Goal: Task Accomplishment & Management: Manage account settings

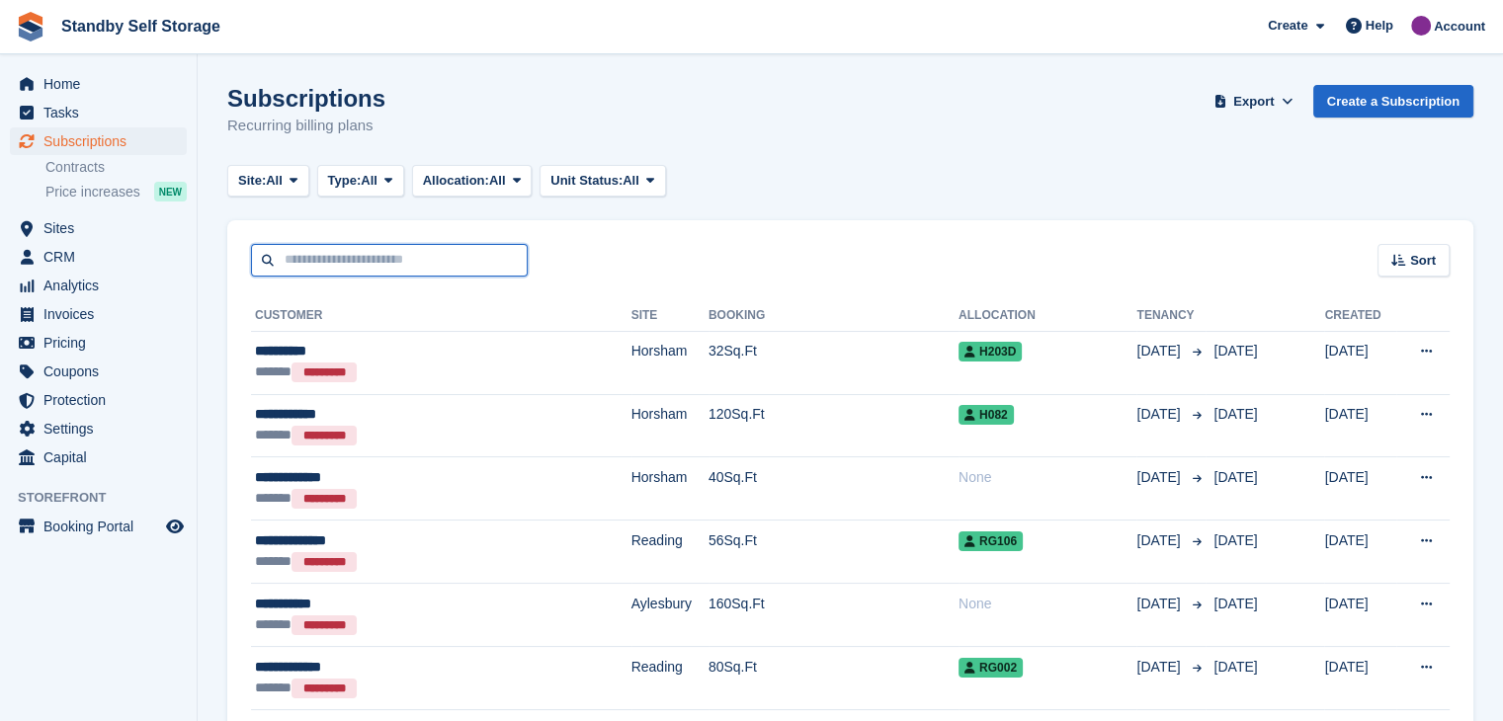
click at [348, 254] on input "text" at bounding box center [389, 260] width 277 height 33
type input "****"
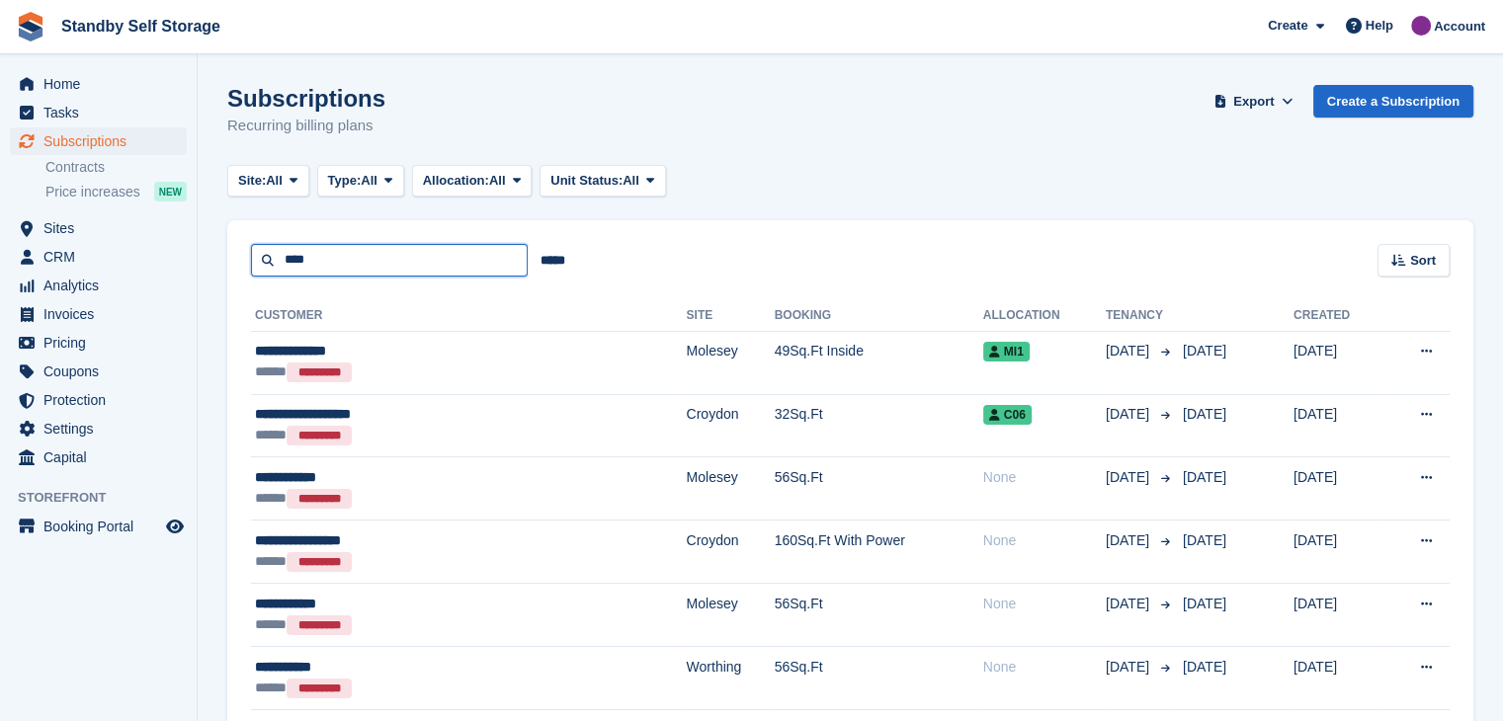
click at [353, 263] on input "****" at bounding box center [389, 260] width 277 height 33
drag, startPoint x: 334, startPoint y: 260, endPoint x: 170, endPoint y: 279, distance: 165.1
click at [174, 271] on div "Home Tasks Subscriptions Subscriptions Subscriptions Contracts Price increases …" at bounding box center [751, 436] width 1503 height 872
type input "******"
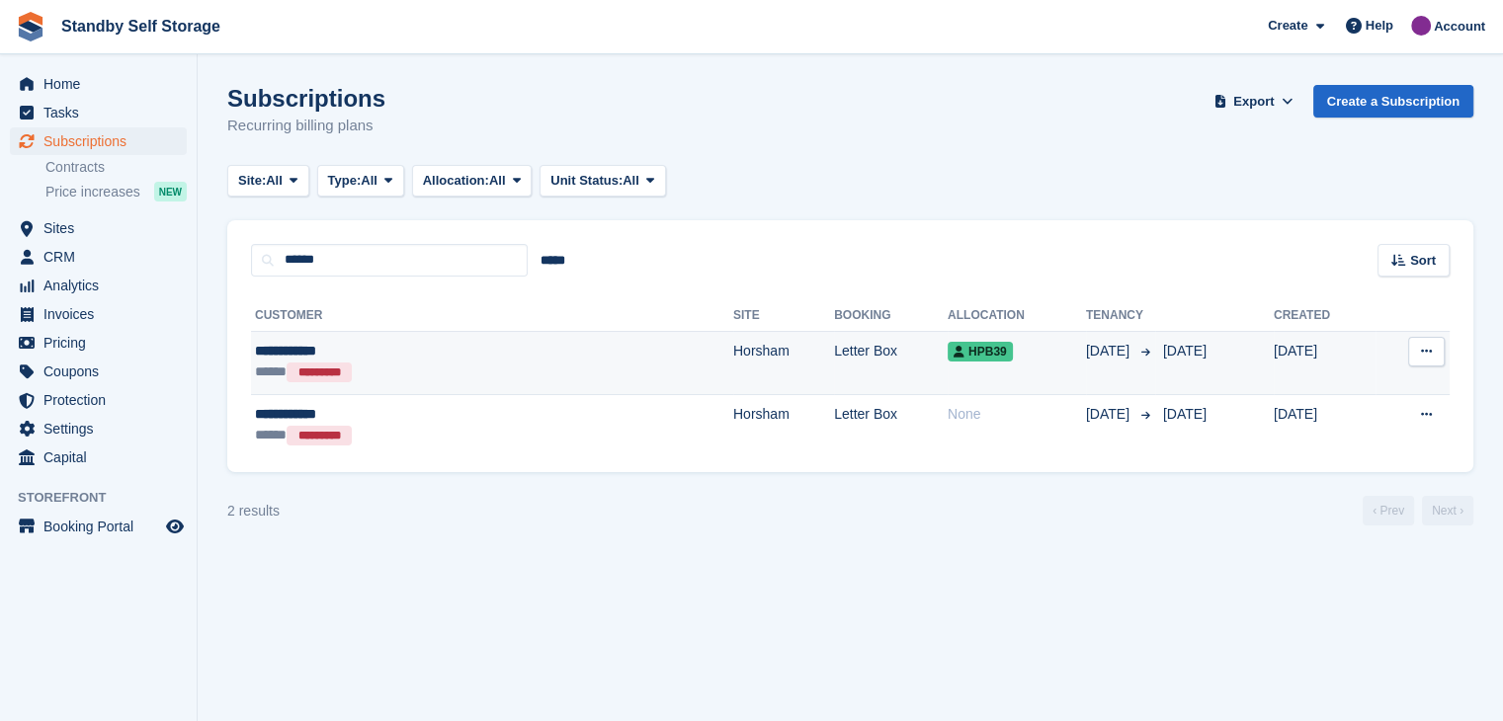
click at [269, 352] on div "**********" at bounding box center [387, 351] width 264 height 21
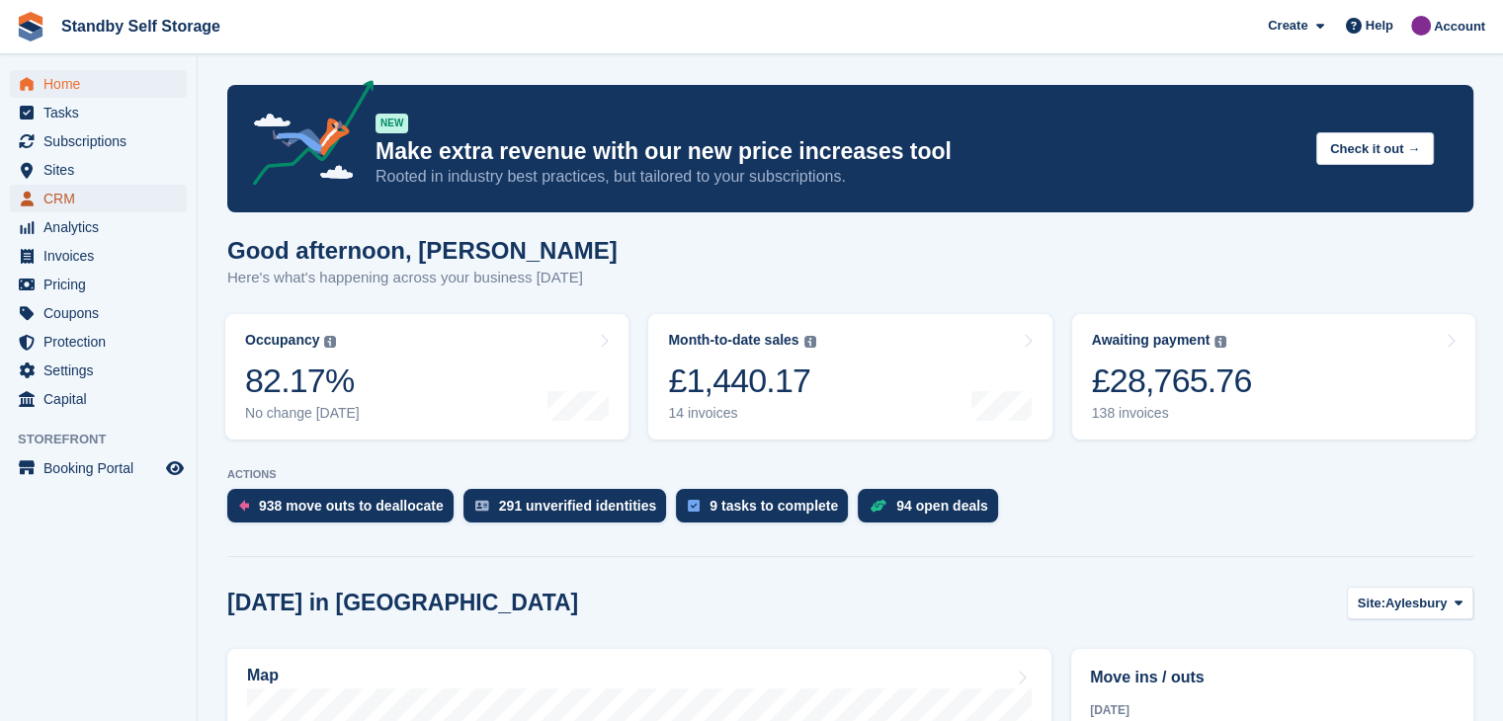
click at [59, 194] on span "CRM" at bounding box center [102, 199] width 119 height 28
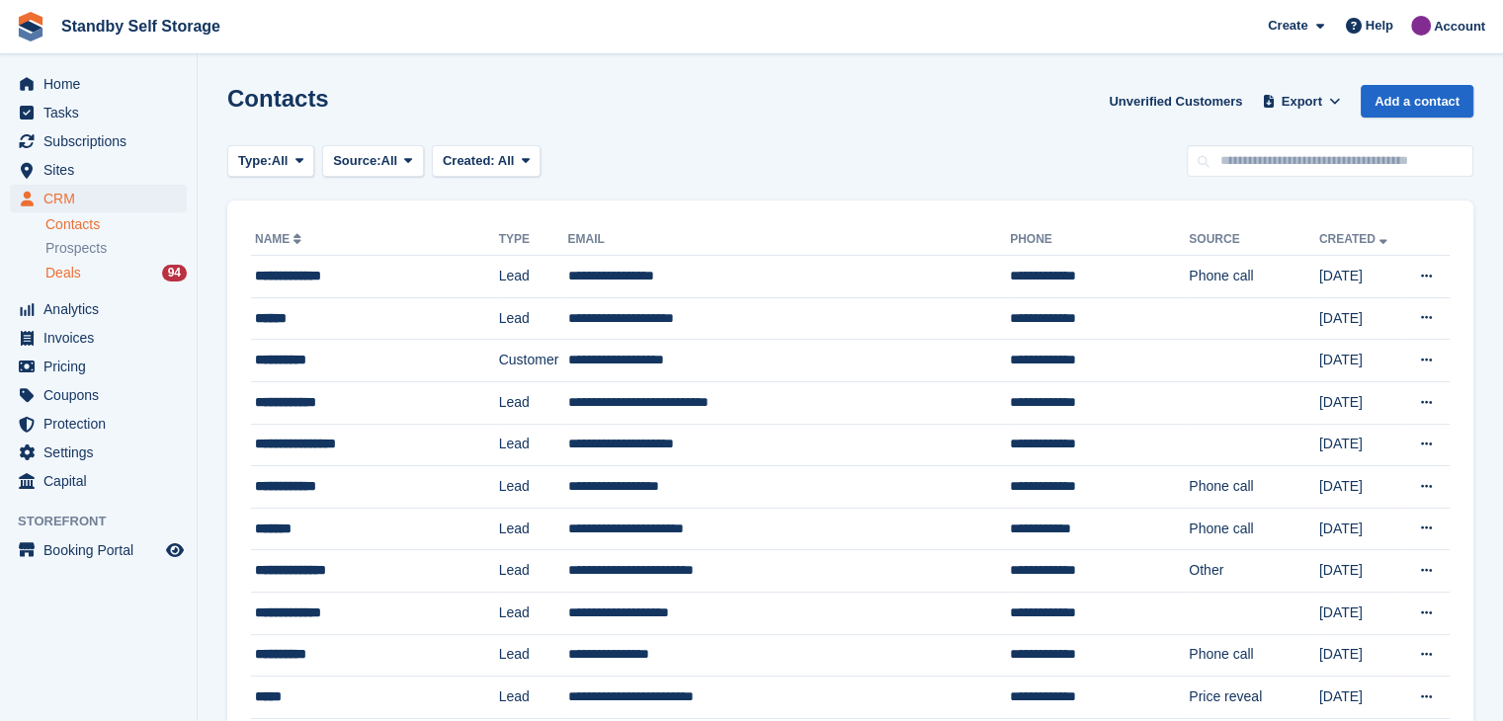
click at [68, 274] on span "Deals" at bounding box center [63, 273] width 36 height 19
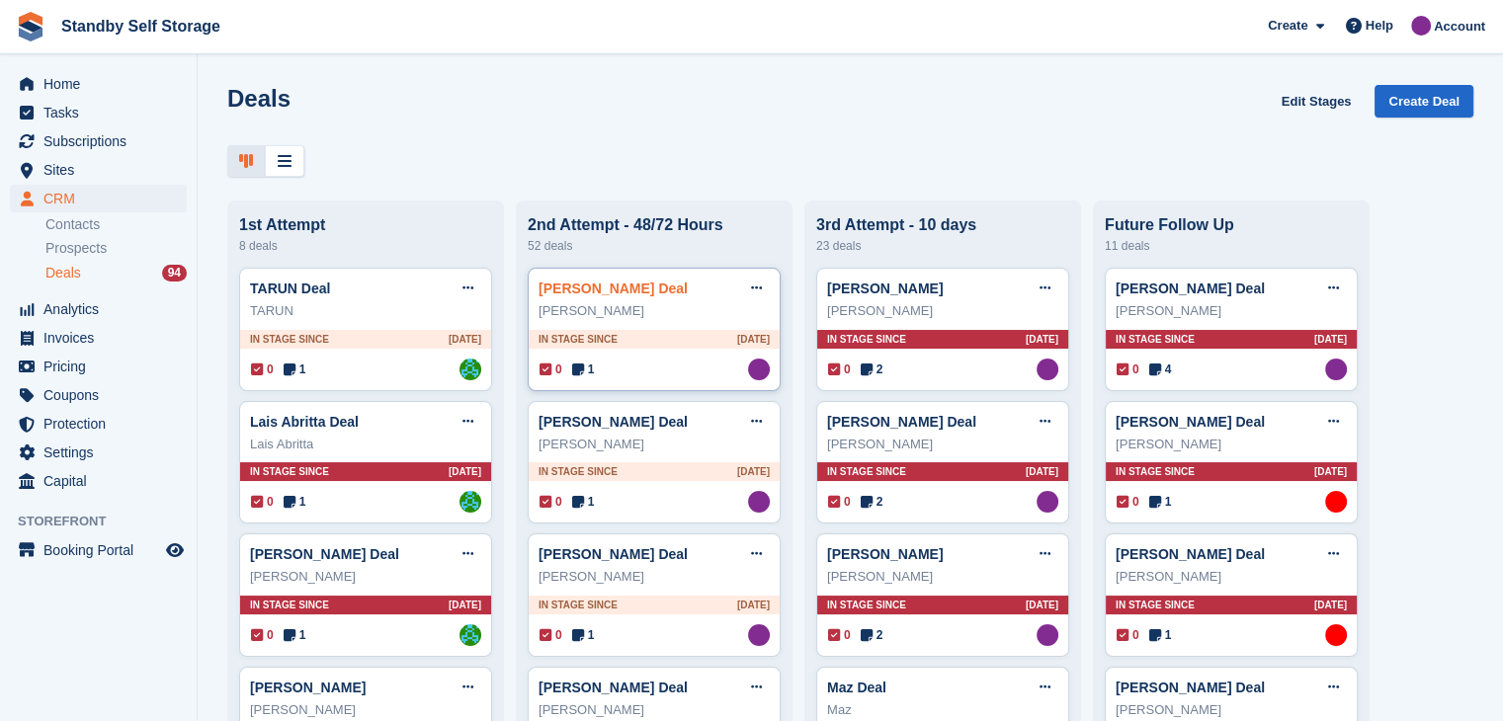
click at [569, 291] on link "Mark Wills Deal" at bounding box center [613, 289] width 149 height 16
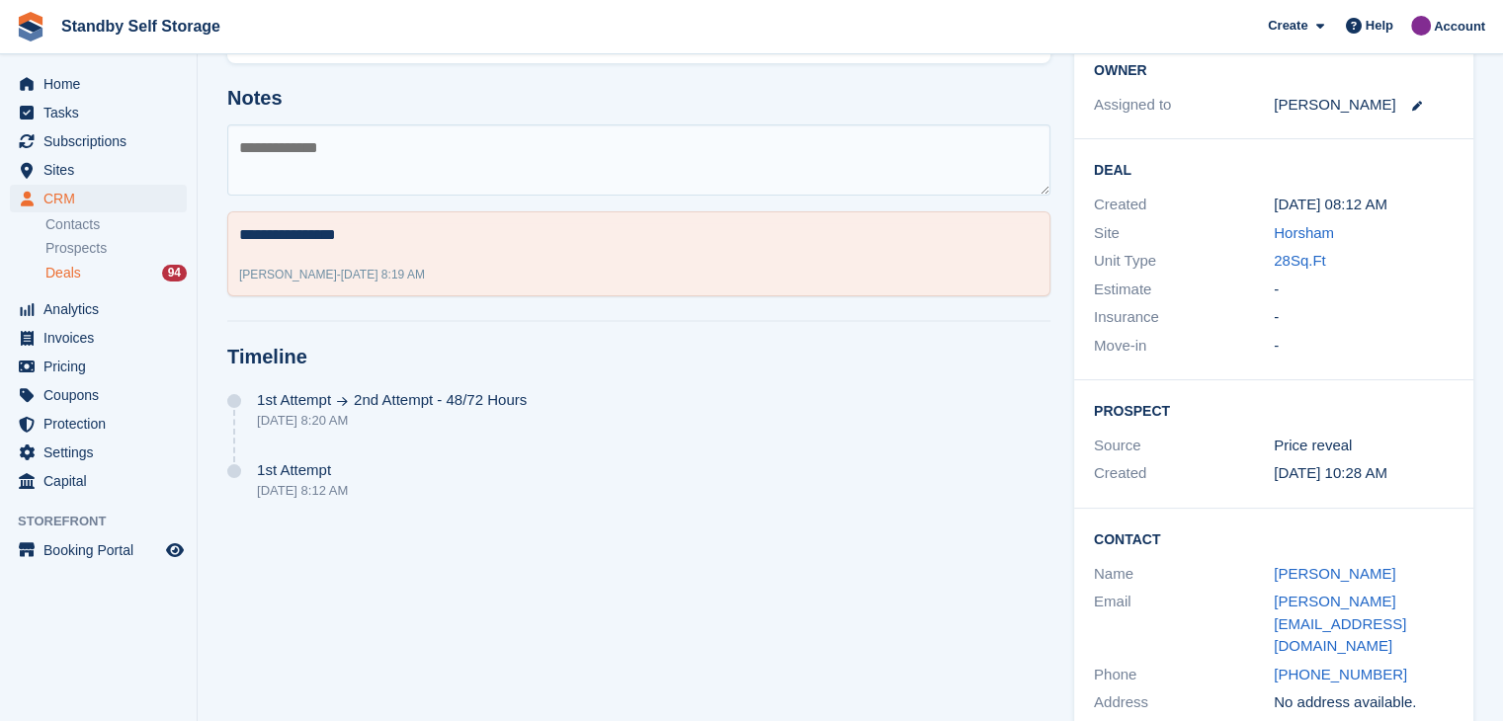
scroll to position [228, 0]
drag, startPoint x: 1310, startPoint y: 592, endPoint x: 1506, endPoint y: 595, distance: 195.7
click at [1502, 493] on html "Standby Self Storage Create Subscription Invoice Contact Deal Discount Page Hel…" at bounding box center [751, 132] width 1503 height 721
copy div "wills.mark63@yahoo.com"
click at [276, 168] on textarea at bounding box center [638, 159] width 823 height 71
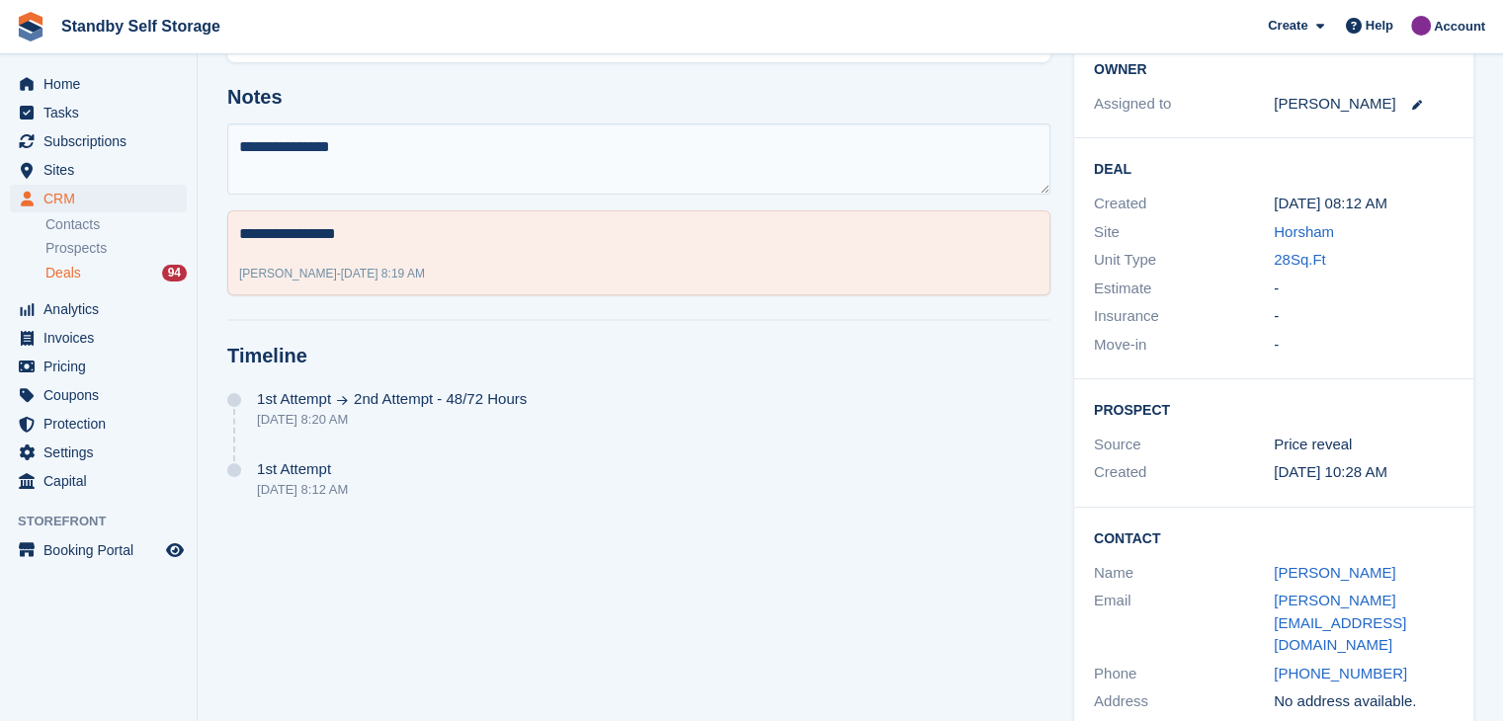
type textarea "**********"
click at [59, 168] on span "Sites" at bounding box center [102, 170] width 119 height 28
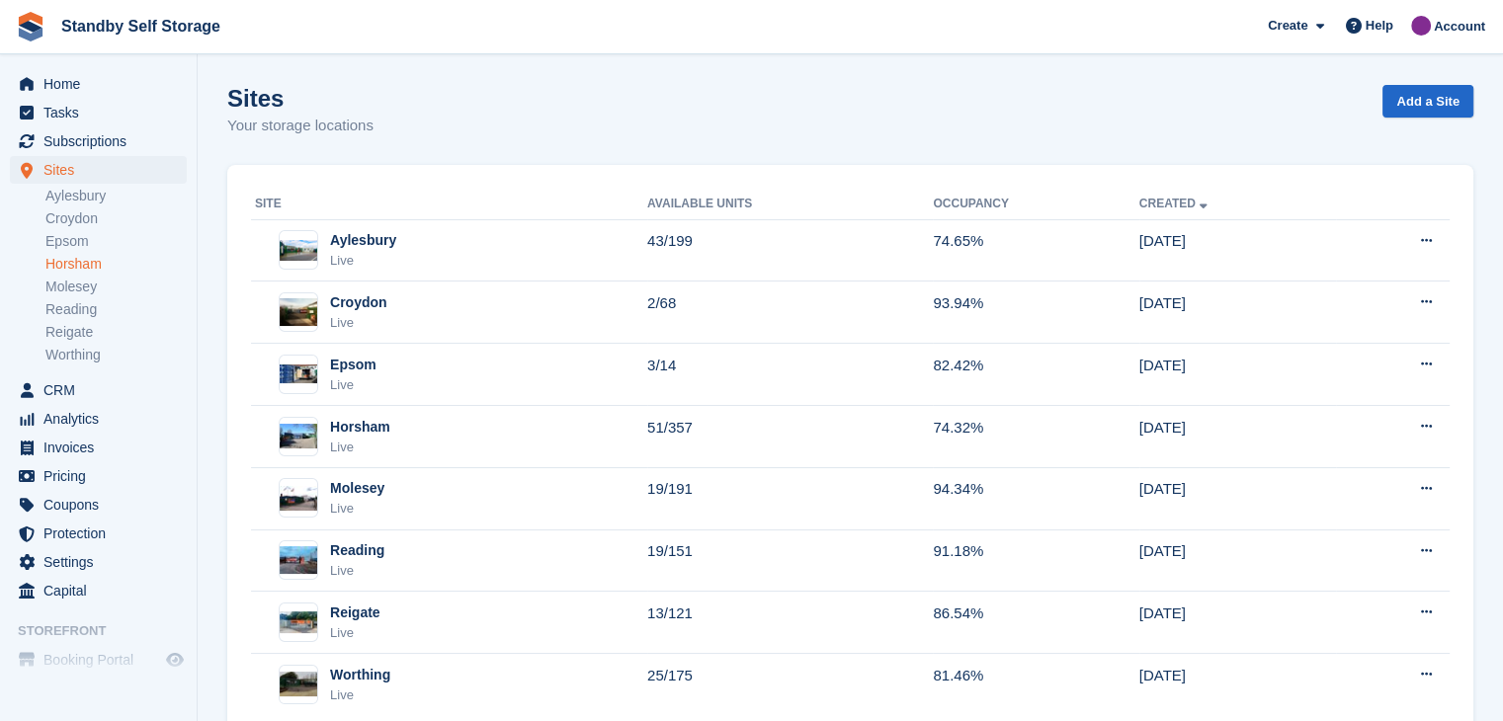
click at [66, 262] on link "Horsham" at bounding box center [115, 264] width 141 height 19
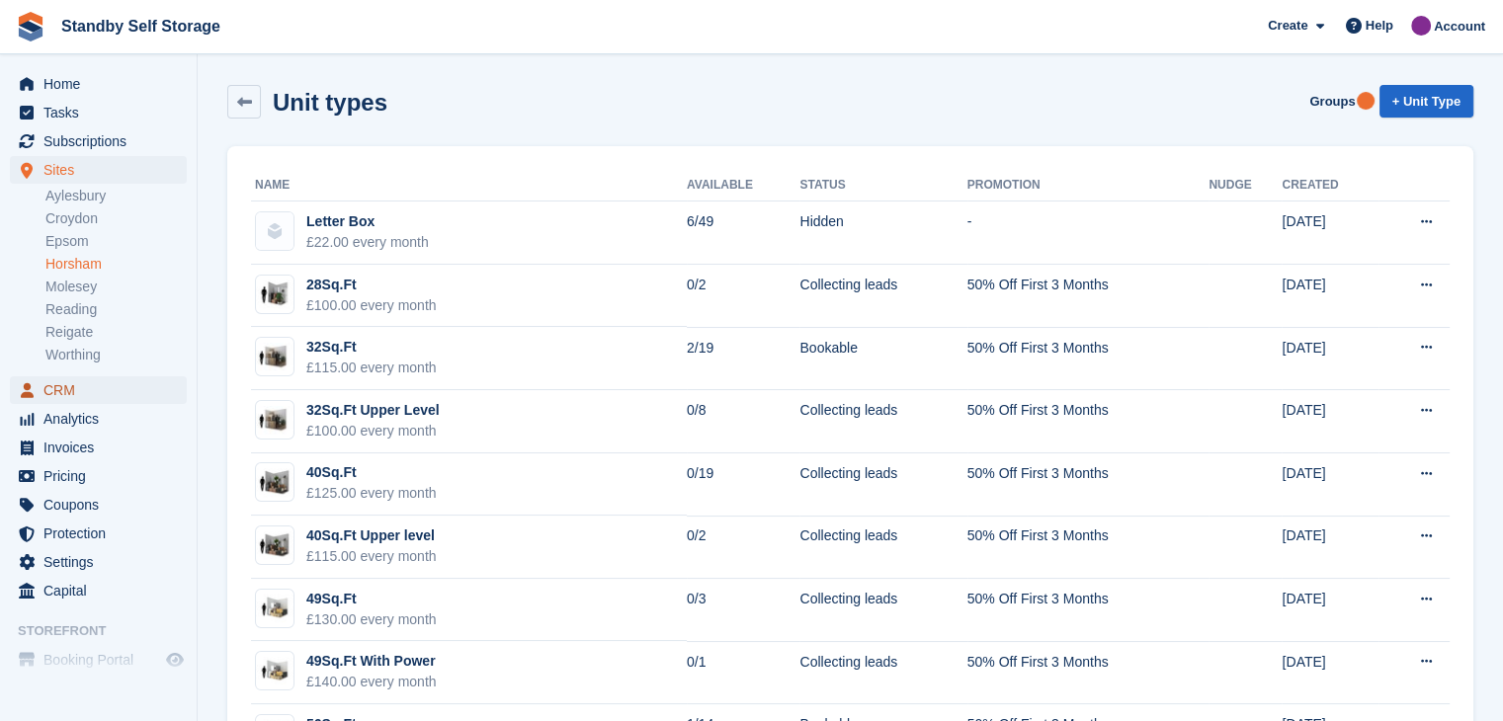
click at [58, 390] on span "CRM" at bounding box center [102, 391] width 119 height 28
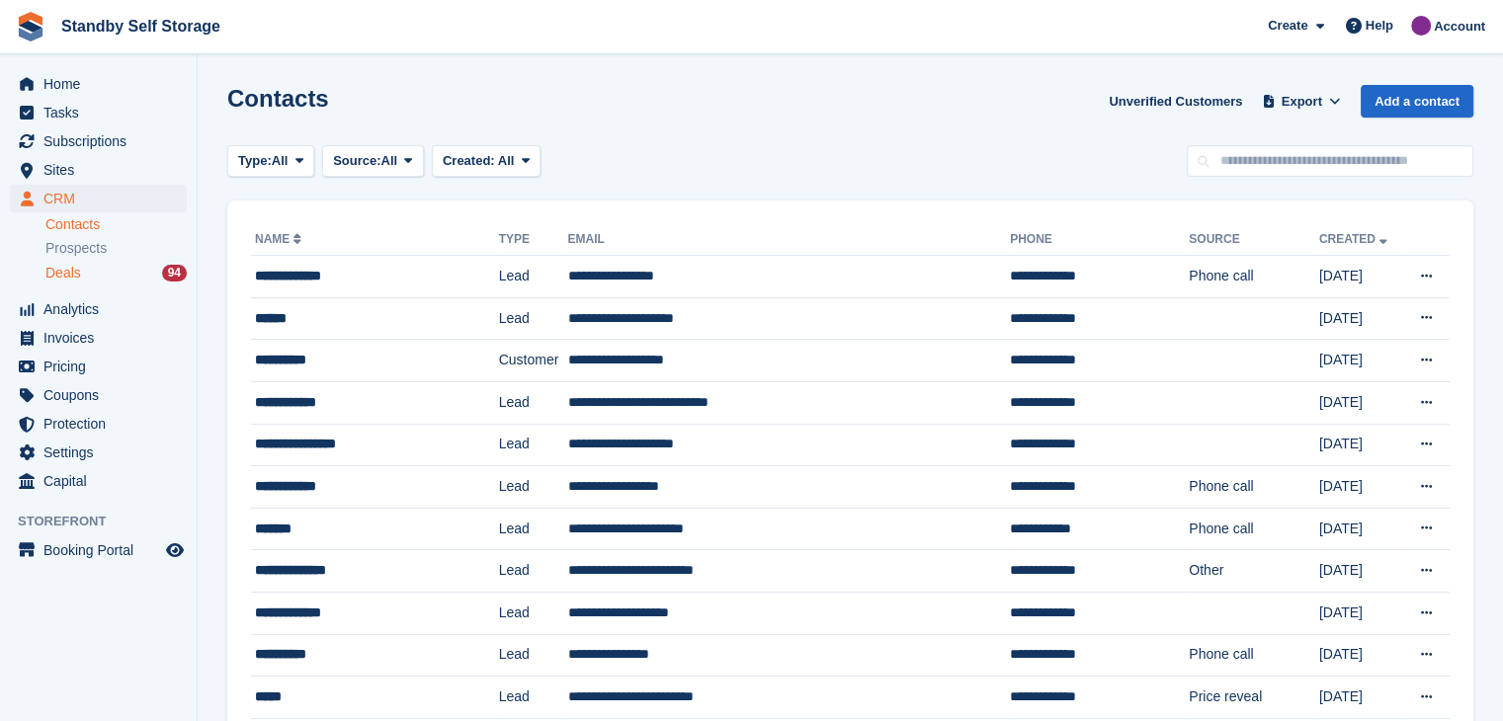
click at [55, 274] on span "Deals" at bounding box center [63, 273] width 36 height 19
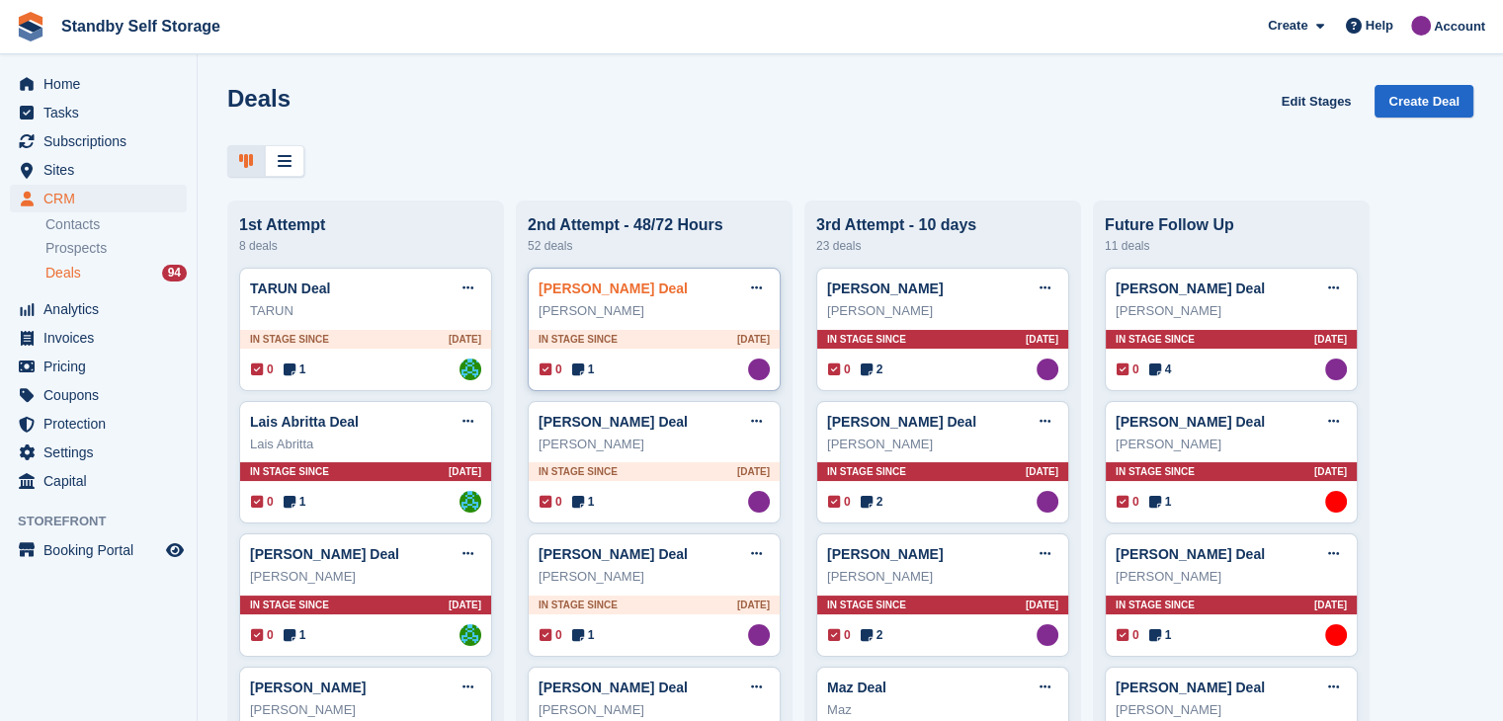
click at [587, 295] on link "Mark Wills Deal" at bounding box center [613, 289] width 149 height 16
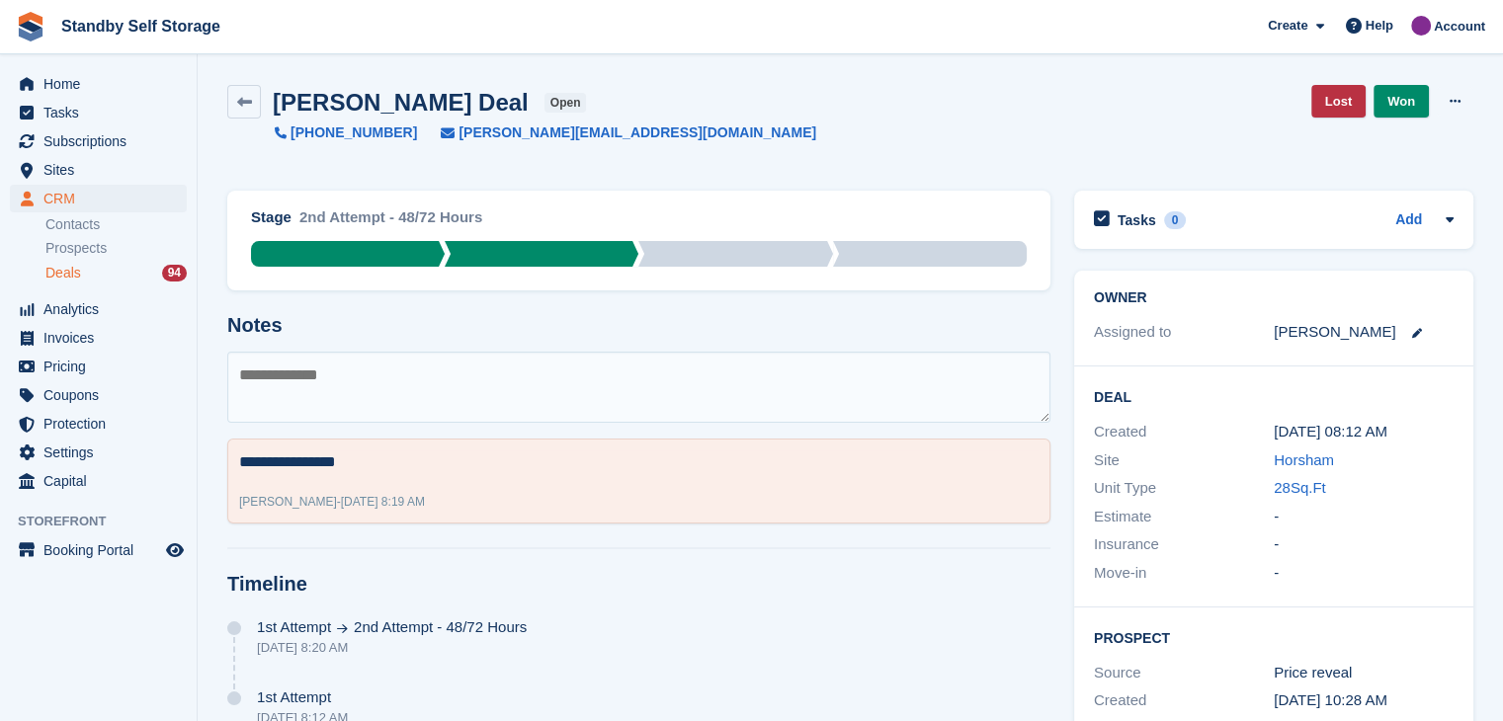
click at [355, 372] on textarea at bounding box center [638, 387] width 823 height 71
type textarea "**********"
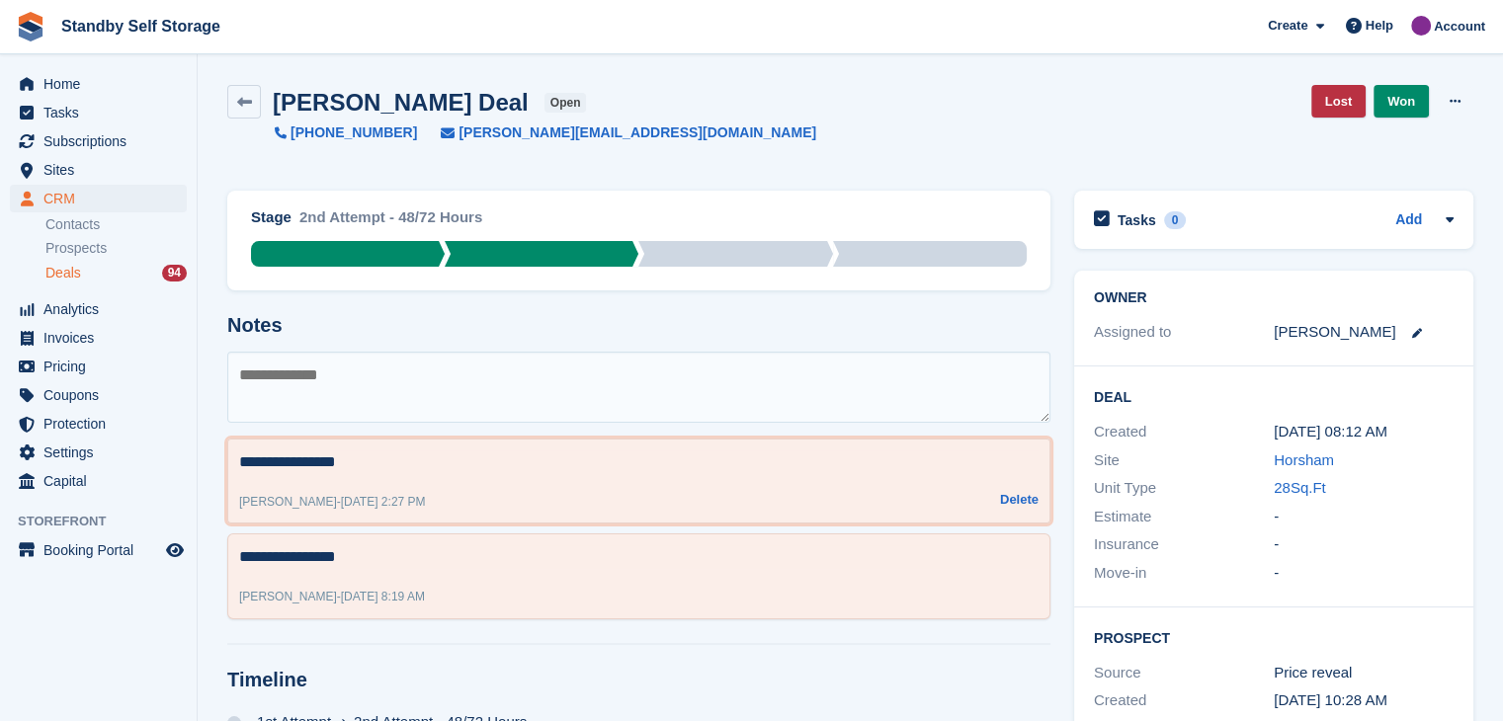
click at [253, 464] on textarea "**********" at bounding box center [638, 463] width 799 height 24
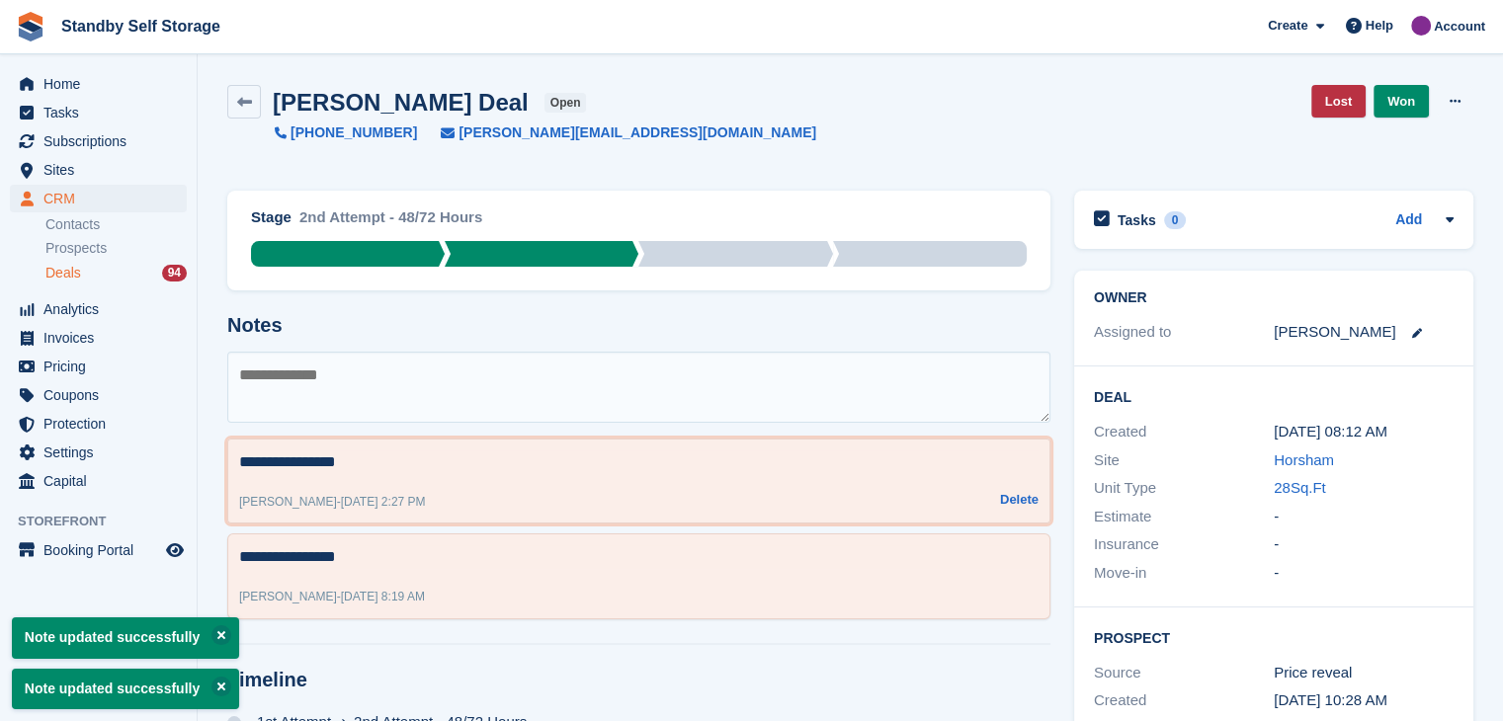
click at [395, 470] on textarea "**********" at bounding box center [638, 463] width 799 height 24
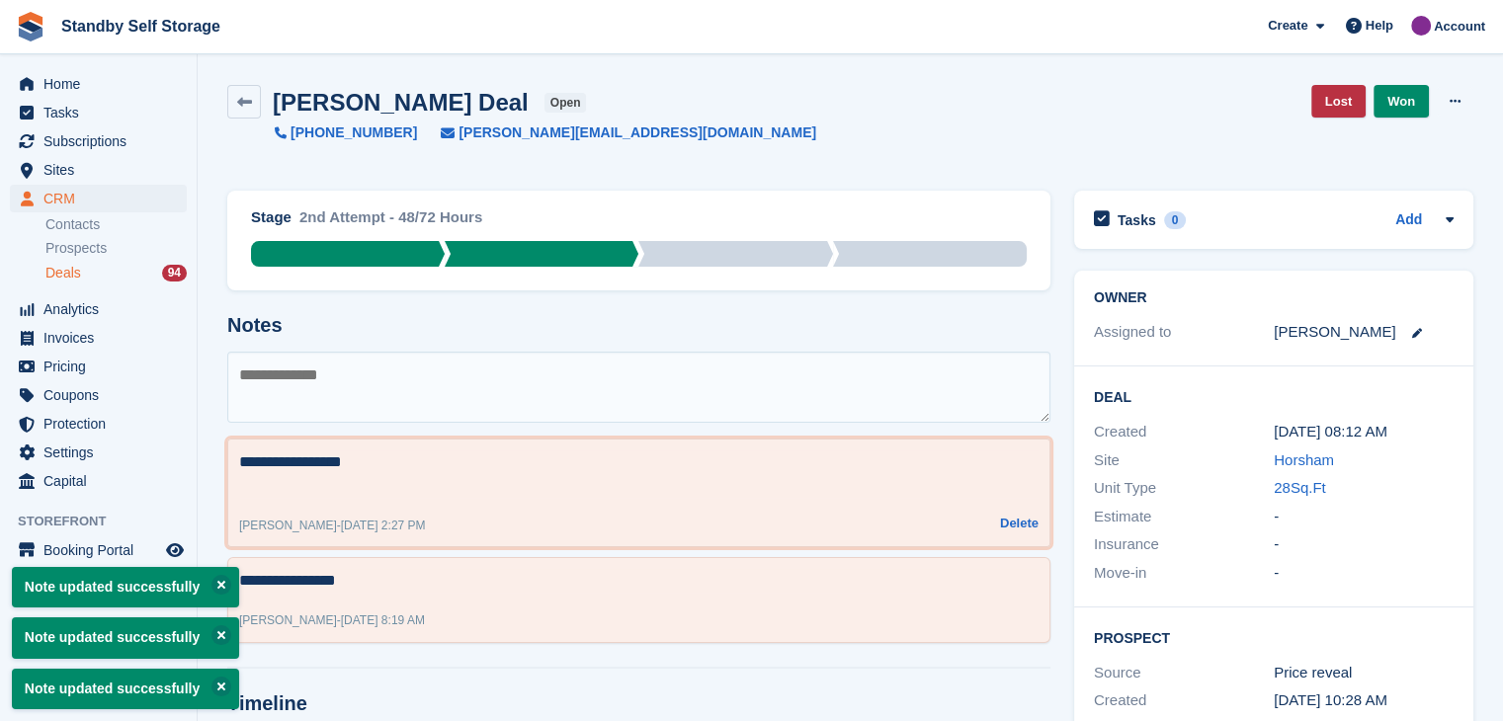
type textarea "**********"
click at [63, 274] on span "Deals" at bounding box center [63, 273] width 36 height 19
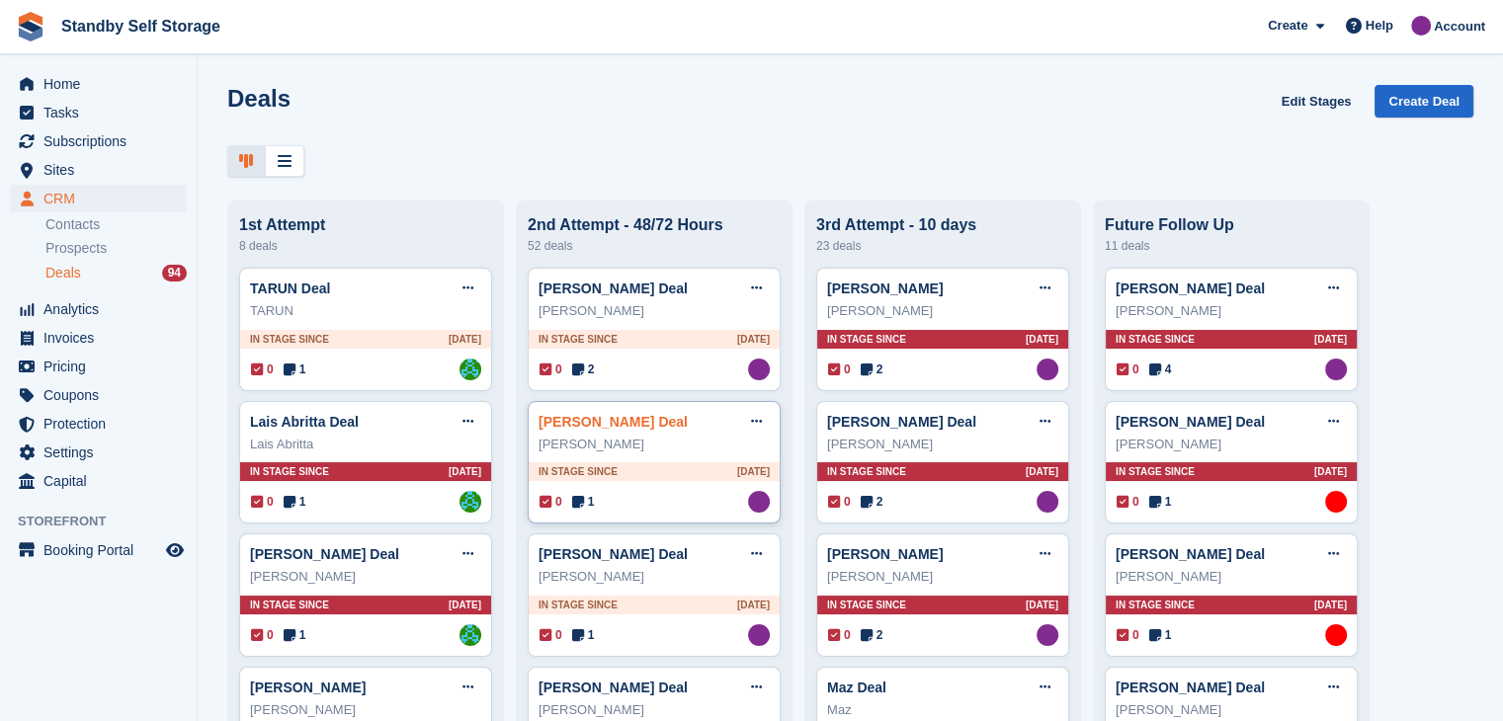
click at [565, 429] on link "Chris Morley Deal" at bounding box center [613, 422] width 149 height 16
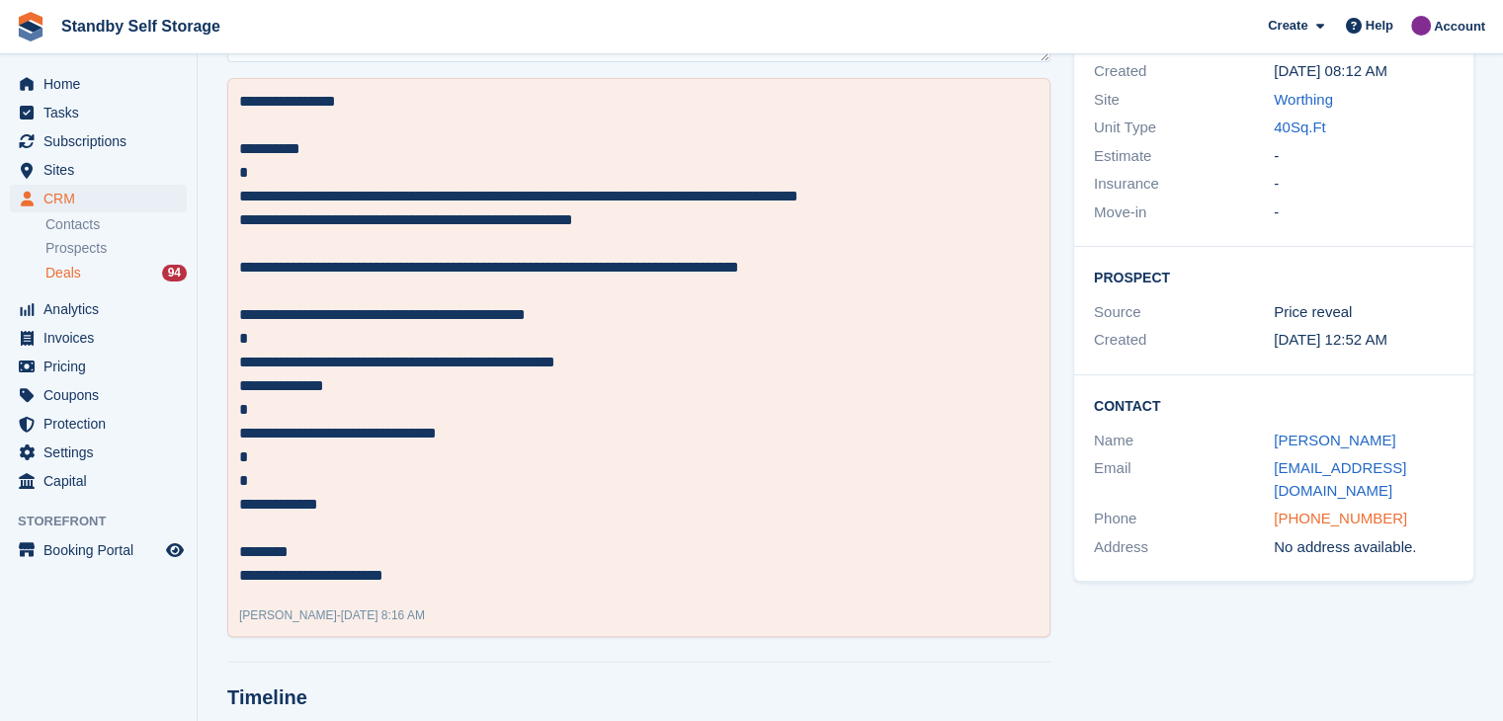
scroll to position [395, 0]
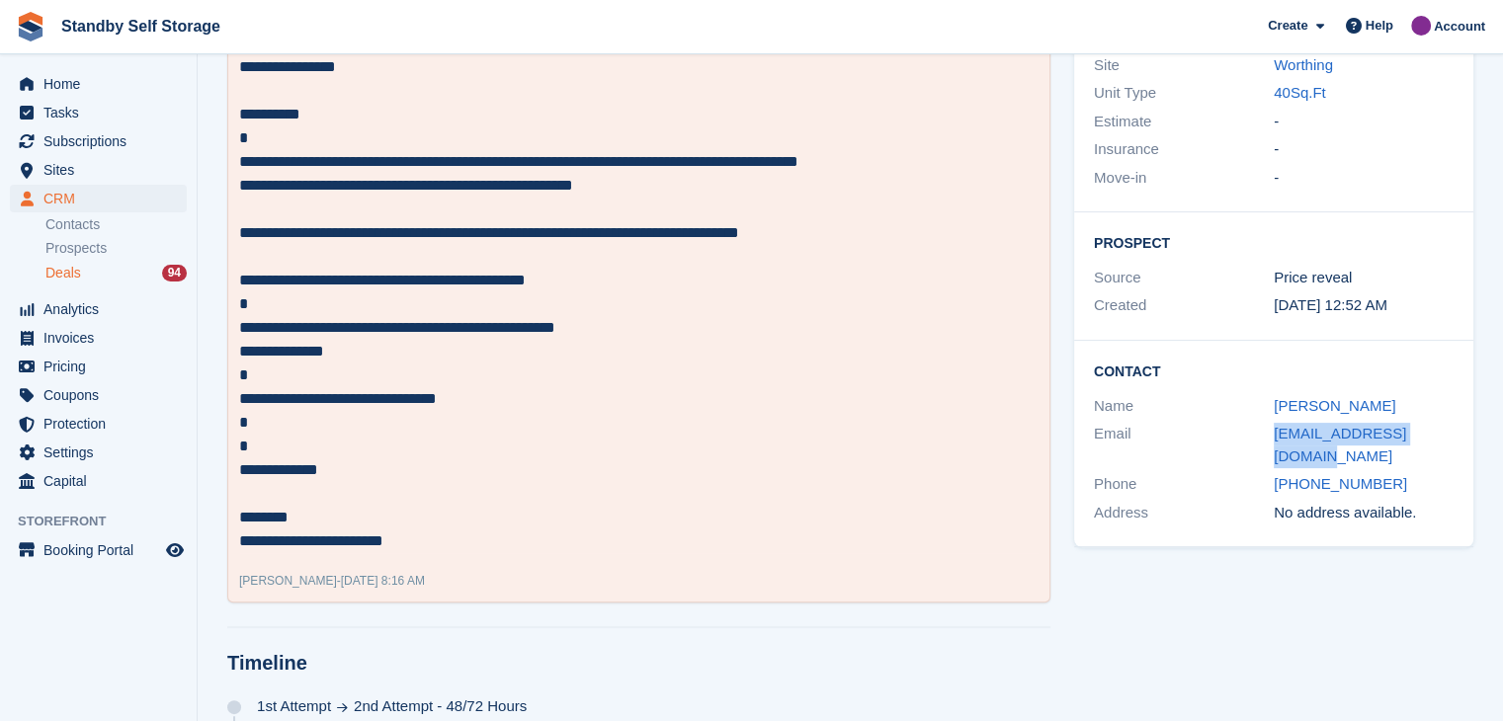
drag, startPoint x: 1257, startPoint y: 436, endPoint x: 1464, endPoint y: 447, distance: 206.8
click at [1464, 447] on div "Contact Name Chris Morley Email pyramidfix@yahoo.co.uk Phone +447756724252 Addr…" at bounding box center [1273, 444] width 399 height 207
copy div "pyramidfix@yahoo.co.uk"
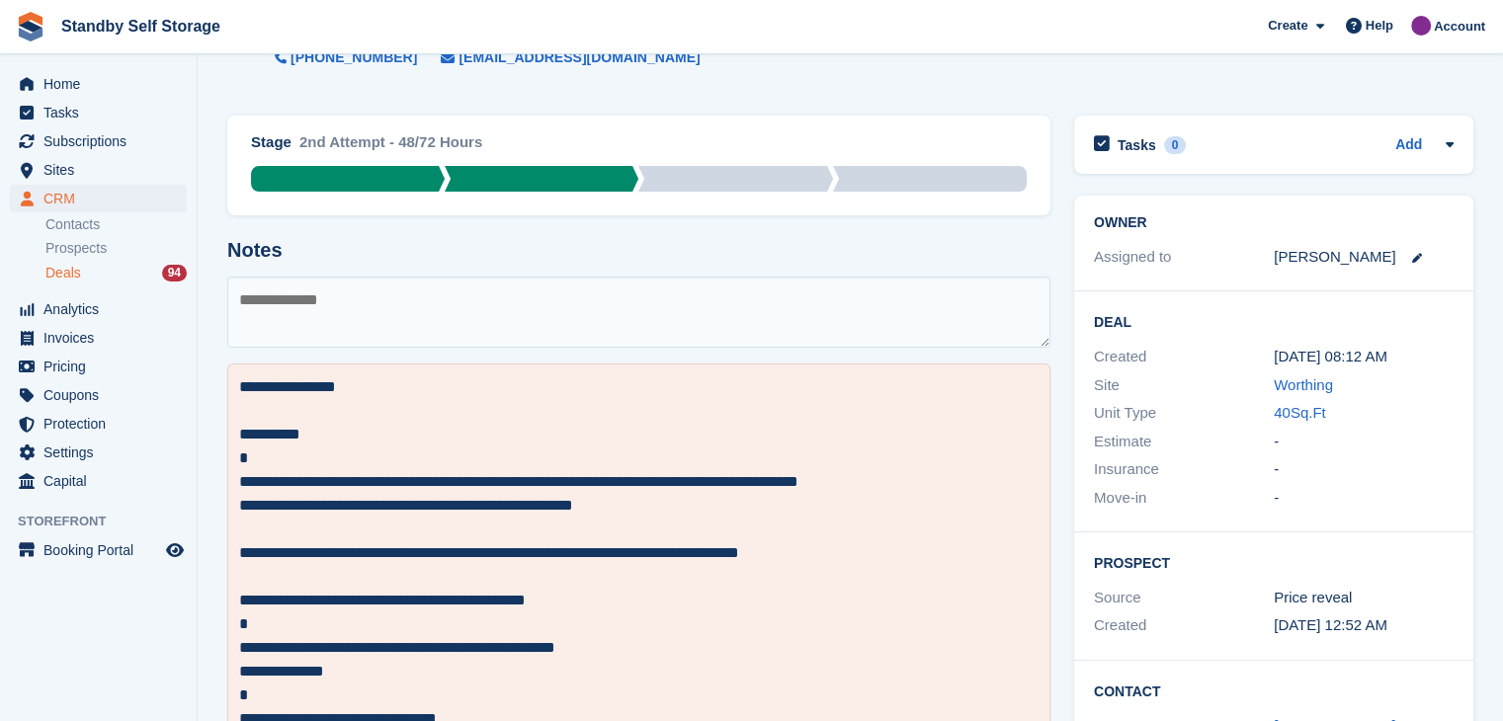
scroll to position [0, 0]
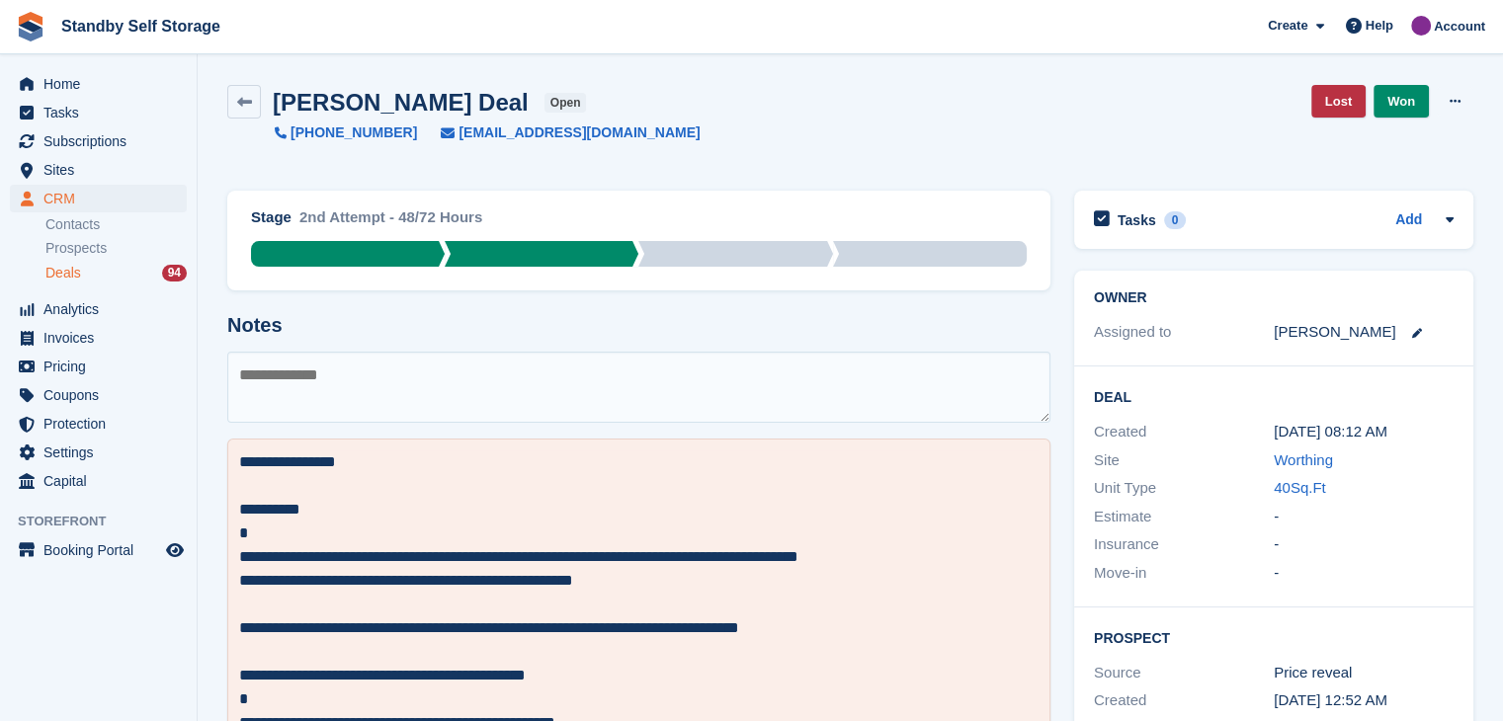
click at [401, 397] on textarea at bounding box center [638, 387] width 823 height 71
type textarea "**********"
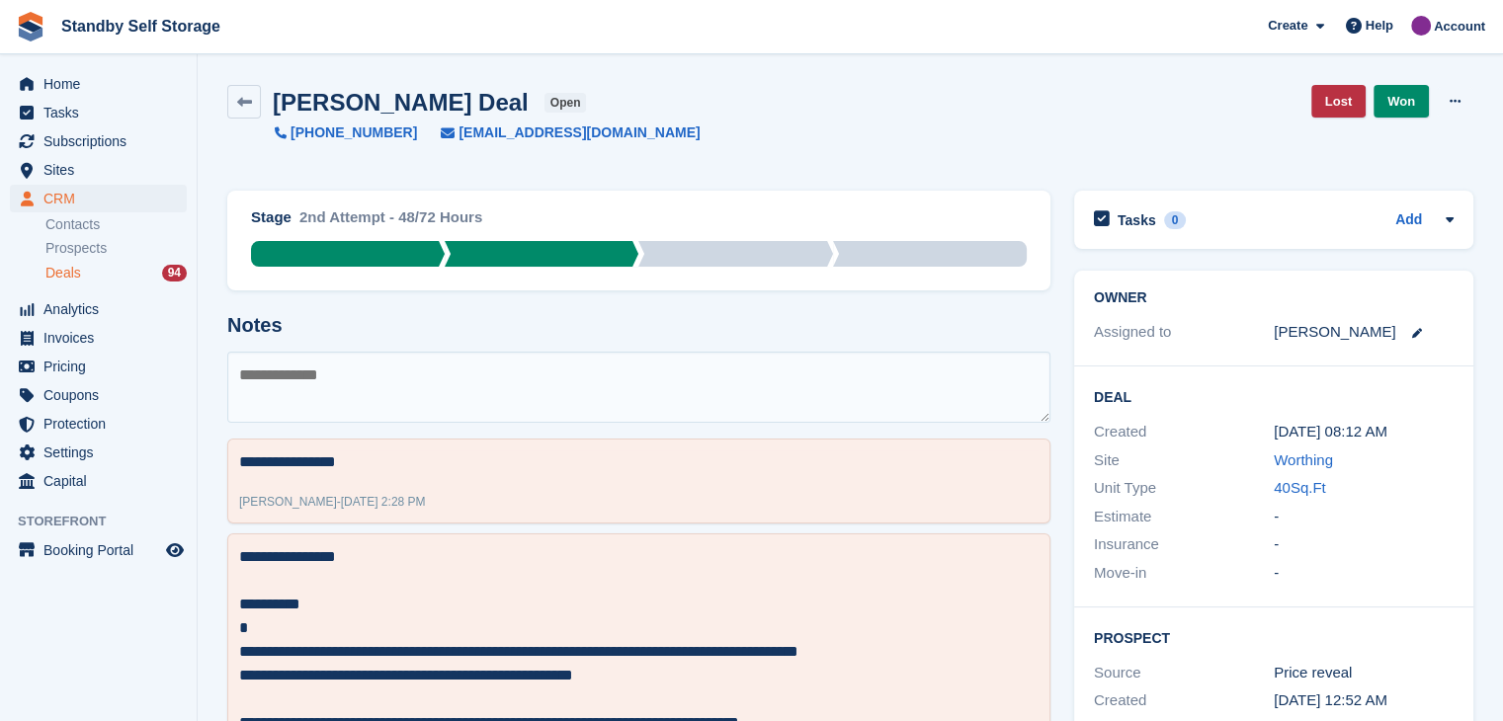
click at [59, 274] on span "Deals" at bounding box center [63, 273] width 36 height 19
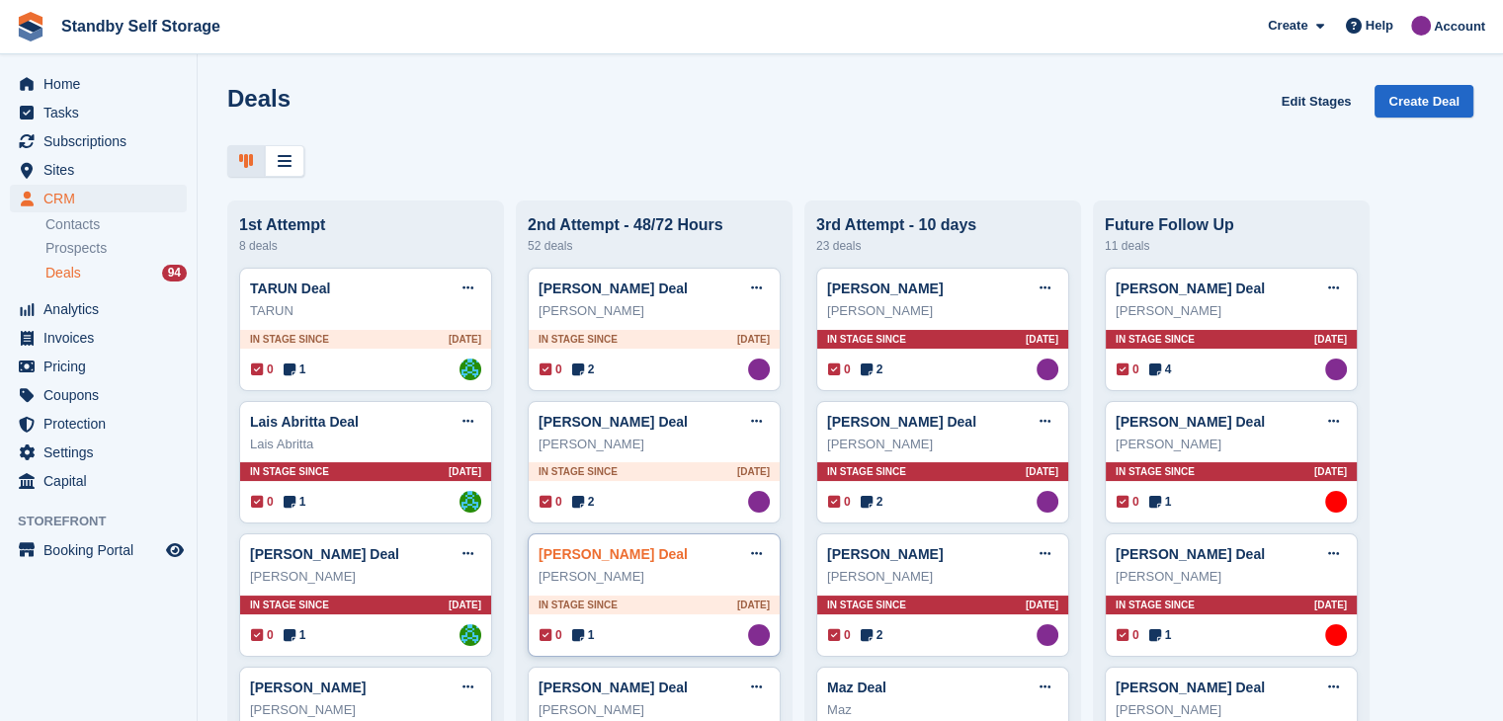
click at [614, 558] on link "[PERSON_NAME] Deal" at bounding box center [613, 554] width 149 height 16
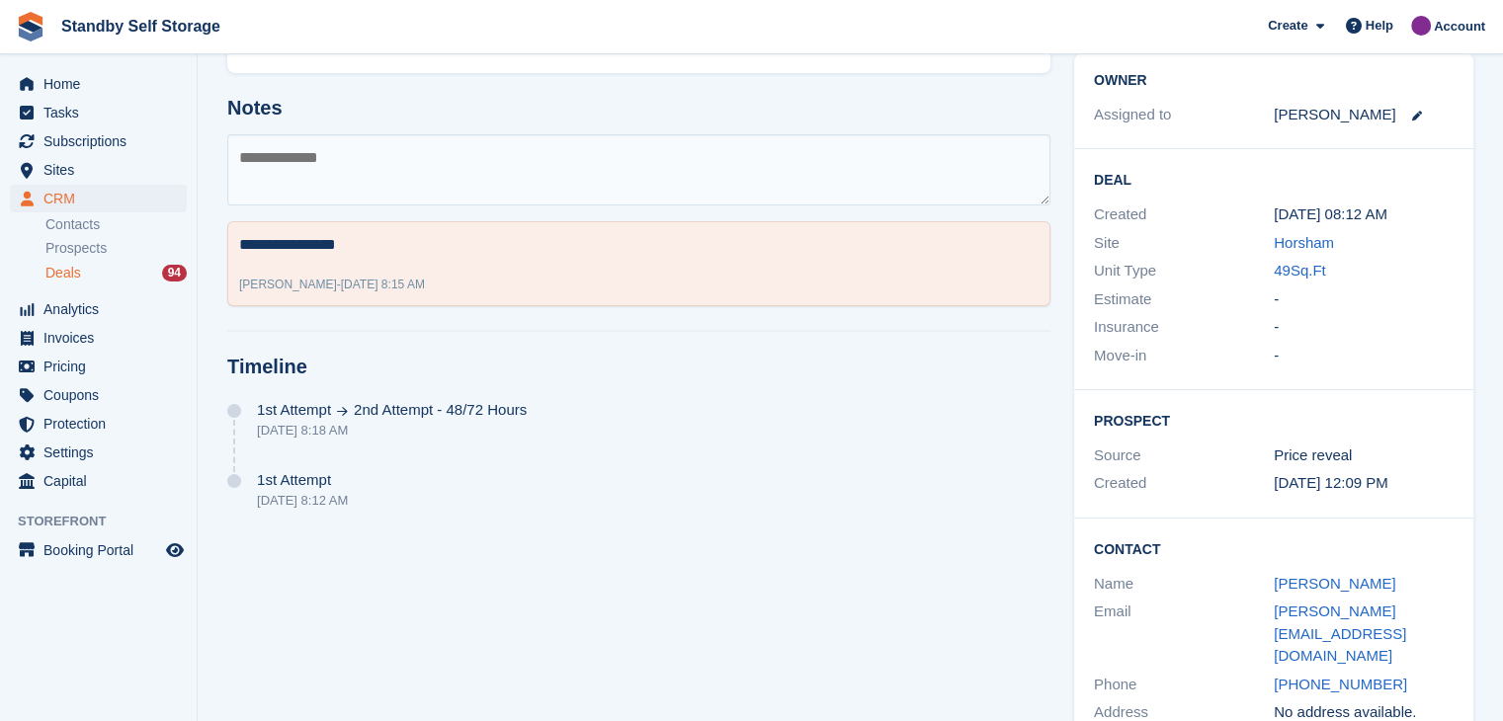
scroll to position [228, 0]
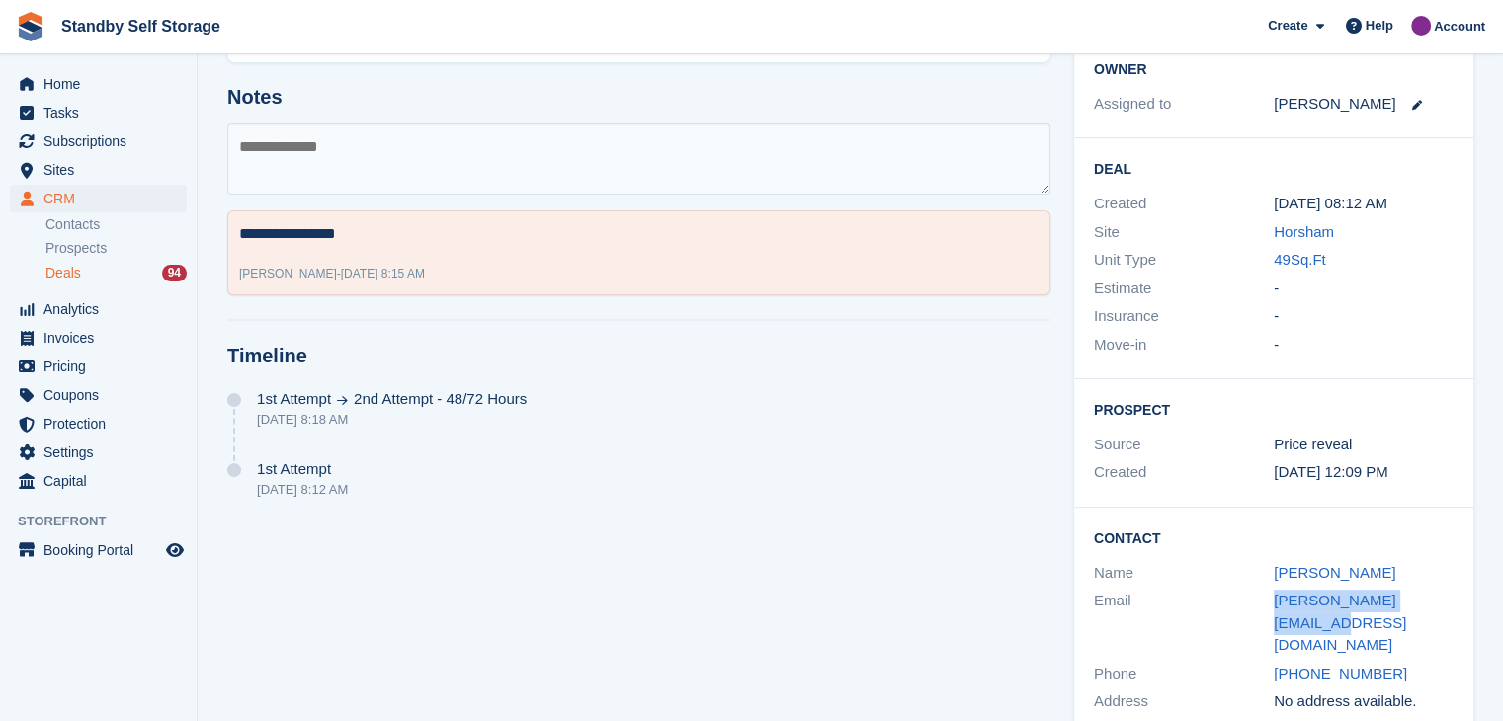
drag, startPoint x: 1253, startPoint y: 607, endPoint x: 1499, endPoint y: 604, distance: 246.1
click at [1499, 604] on section "Marek Kubosi Deal open +447757759666 marek.kubosi@gmail.com Lost Won Edit Deal …" at bounding box center [850, 269] width 1305 height 995
copy div "marek.kubosi@gmail.com"
click at [372, 135] on textarea at bounding box center [638, 159] width 823 height 71
type textarea "**********"
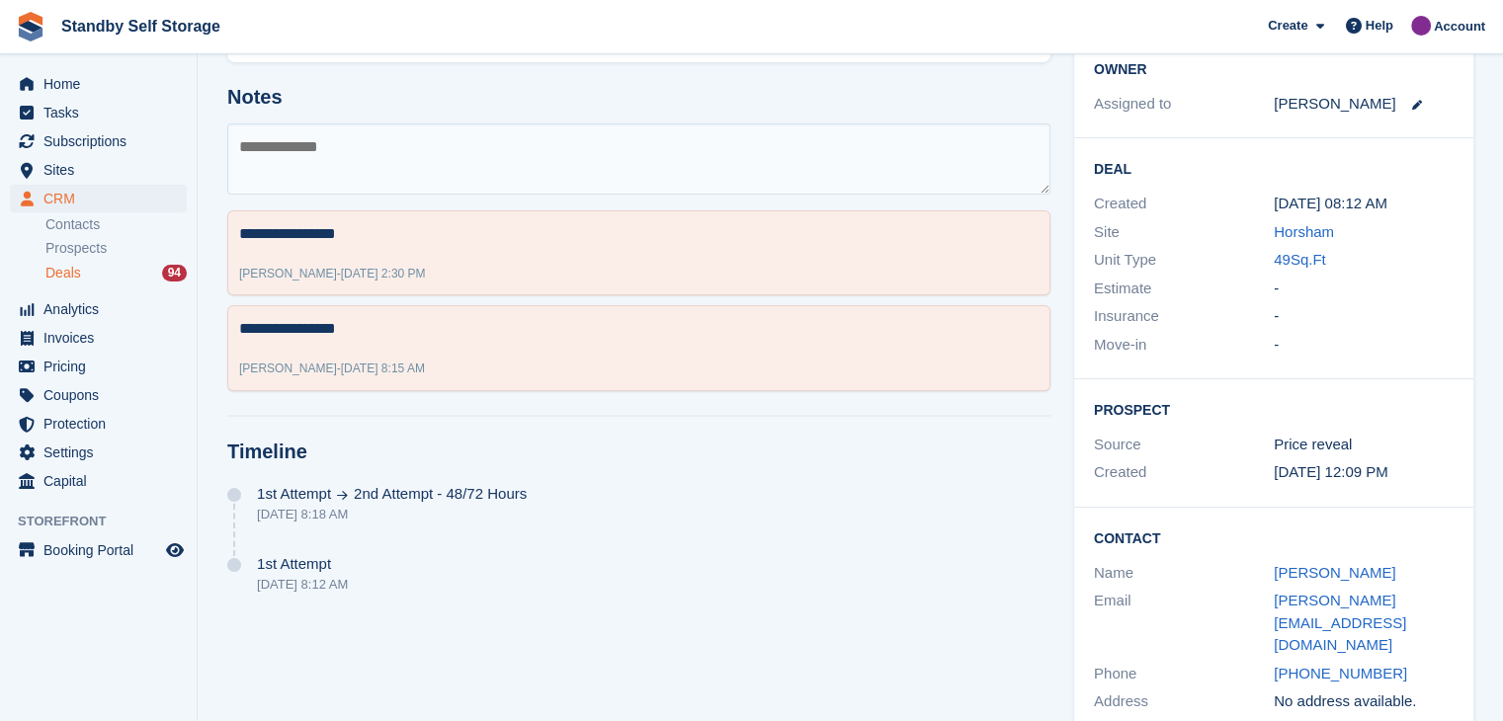
click at [65, 270] on span "Deals" at bounding box center [63, 273] width 36 height 19
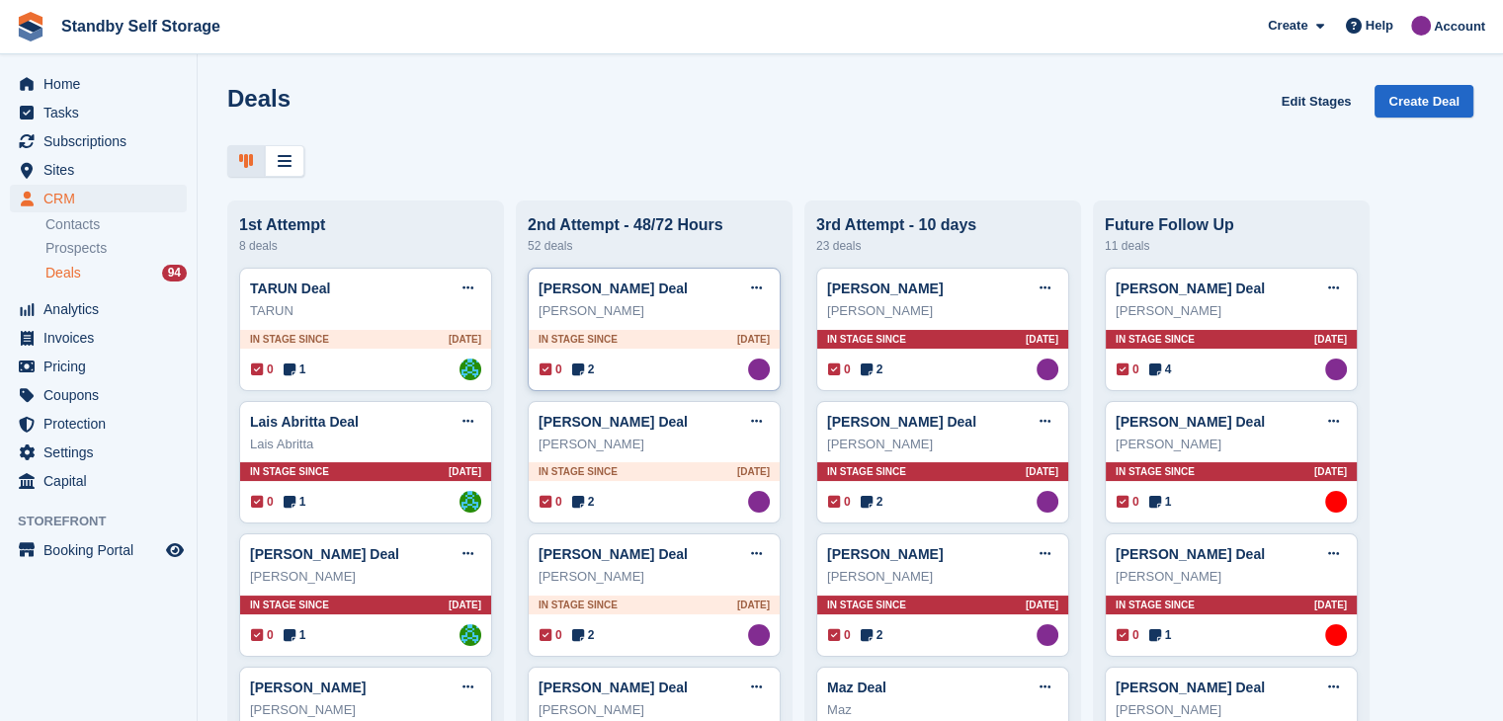
click at [573, 282] on div "Mark Wills Deal Edit deal Mark as won Mark as lost Delete deal" at bounding box center [654, 289] width 231 height 30
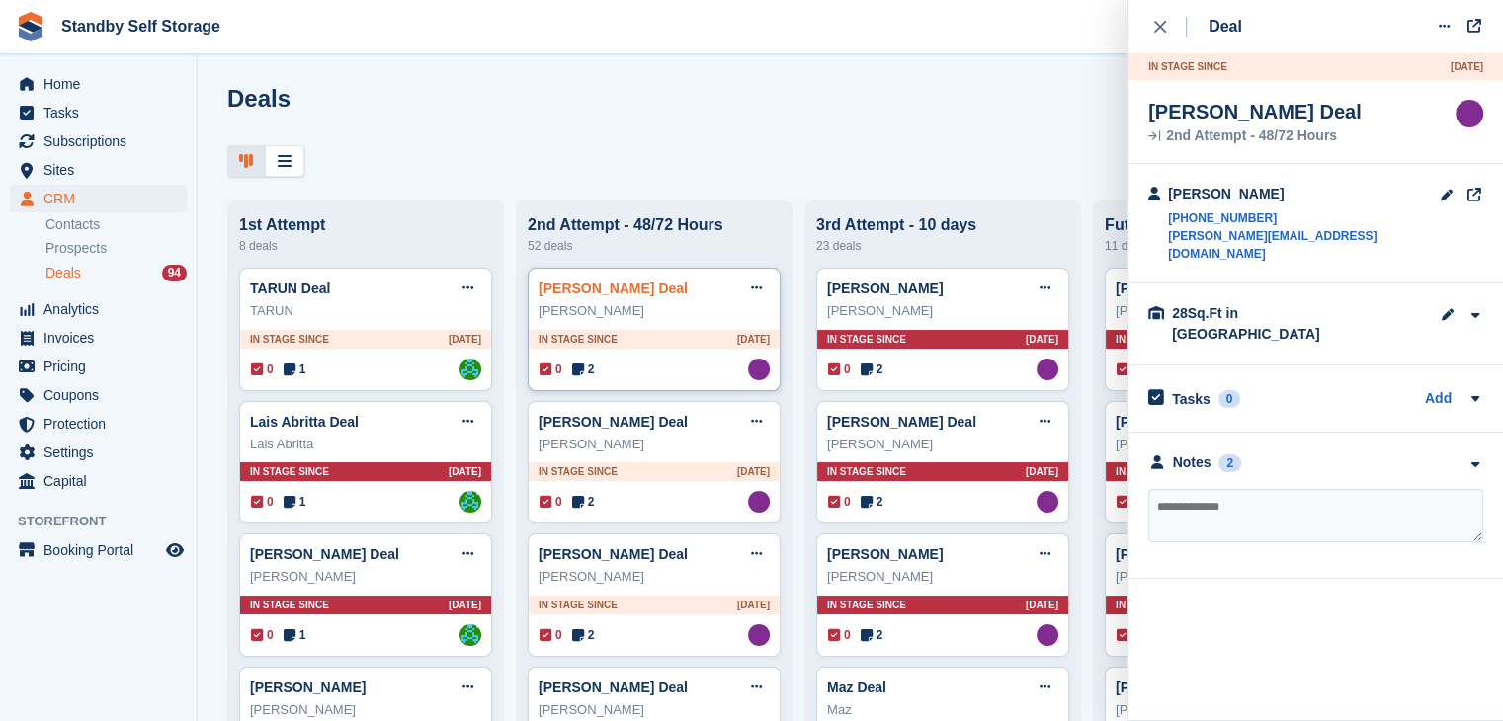
click at [567, 296] on link "Mark Wills Deal" at bounding box center [613, 289] width 149 height 16
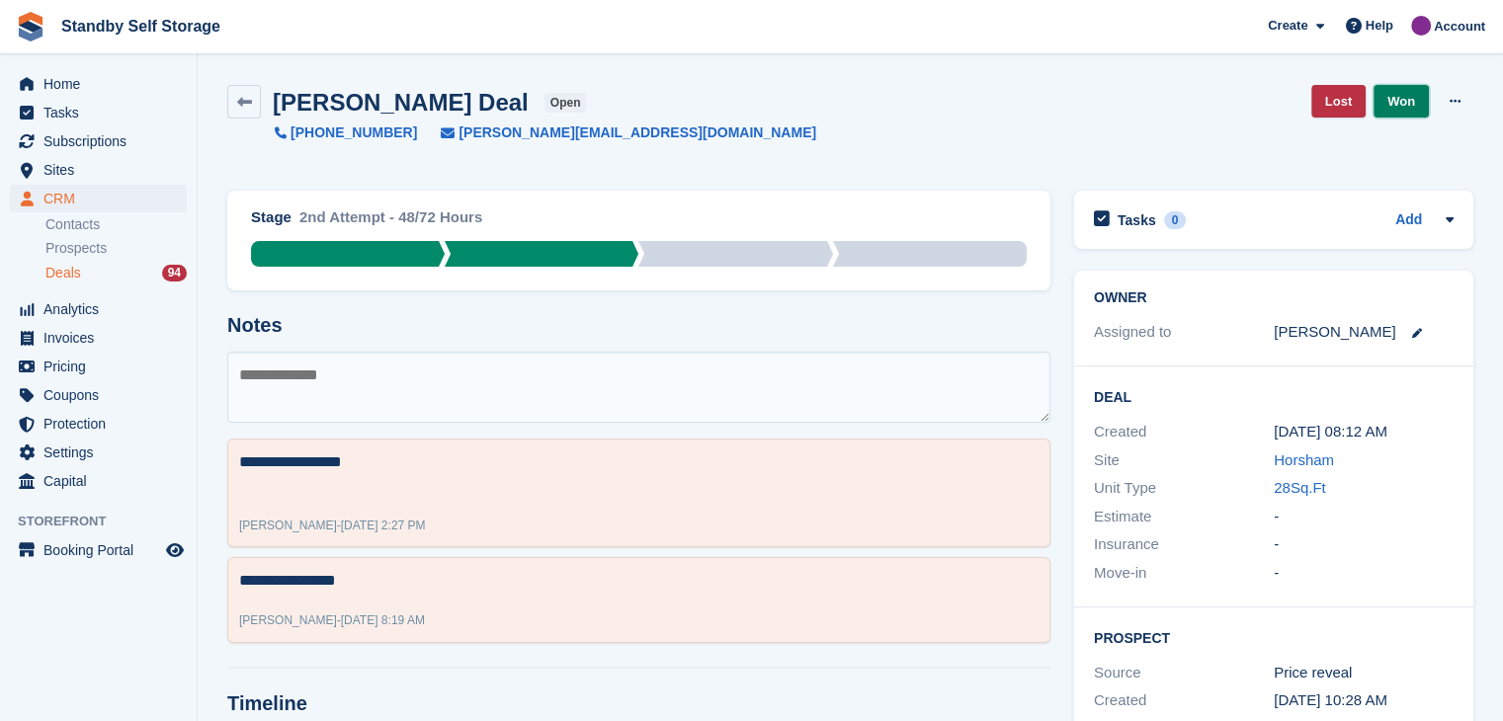
click at [1403, 98] on link "Won" at bounding box center [1401, 101] width 55 height 33
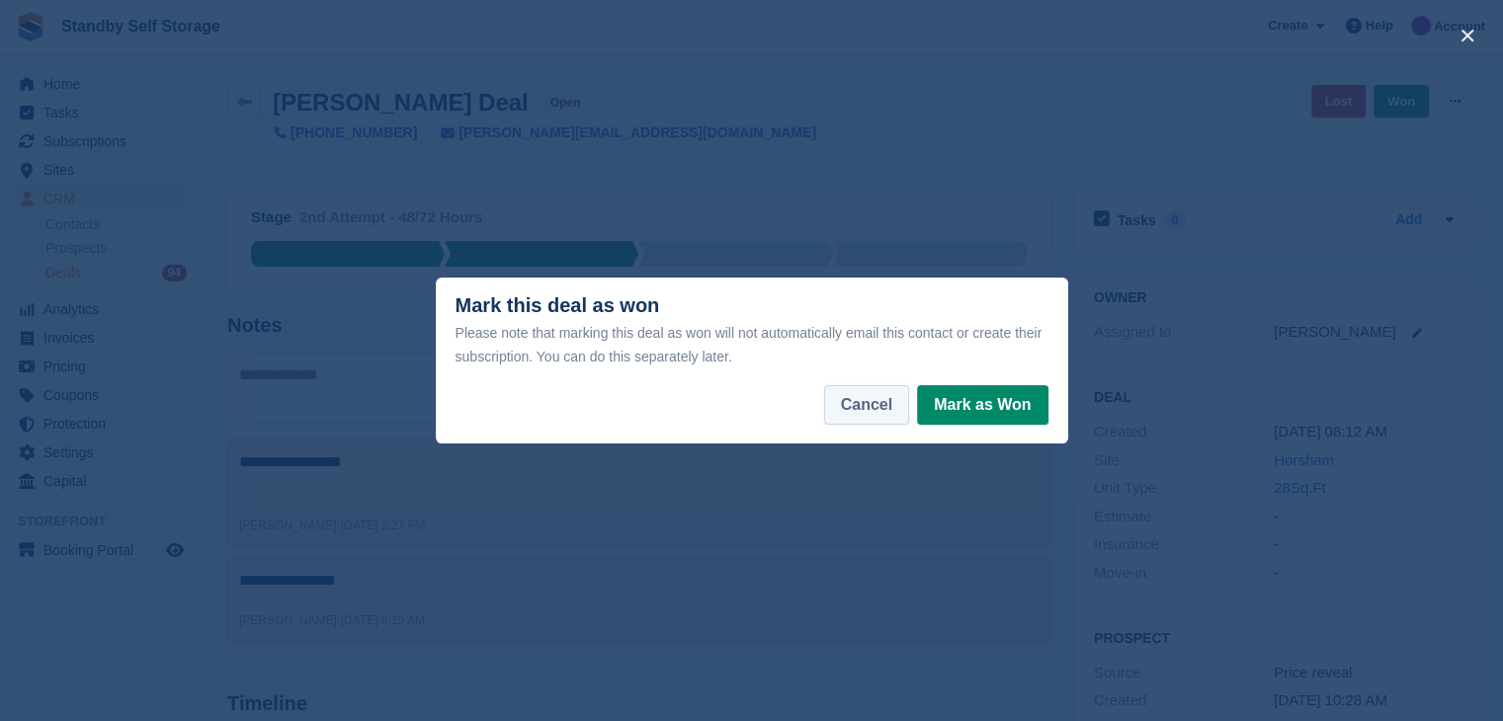
click at [850, 408] on button "Cancel" at bounding box center [866, 405] width 85 height 40
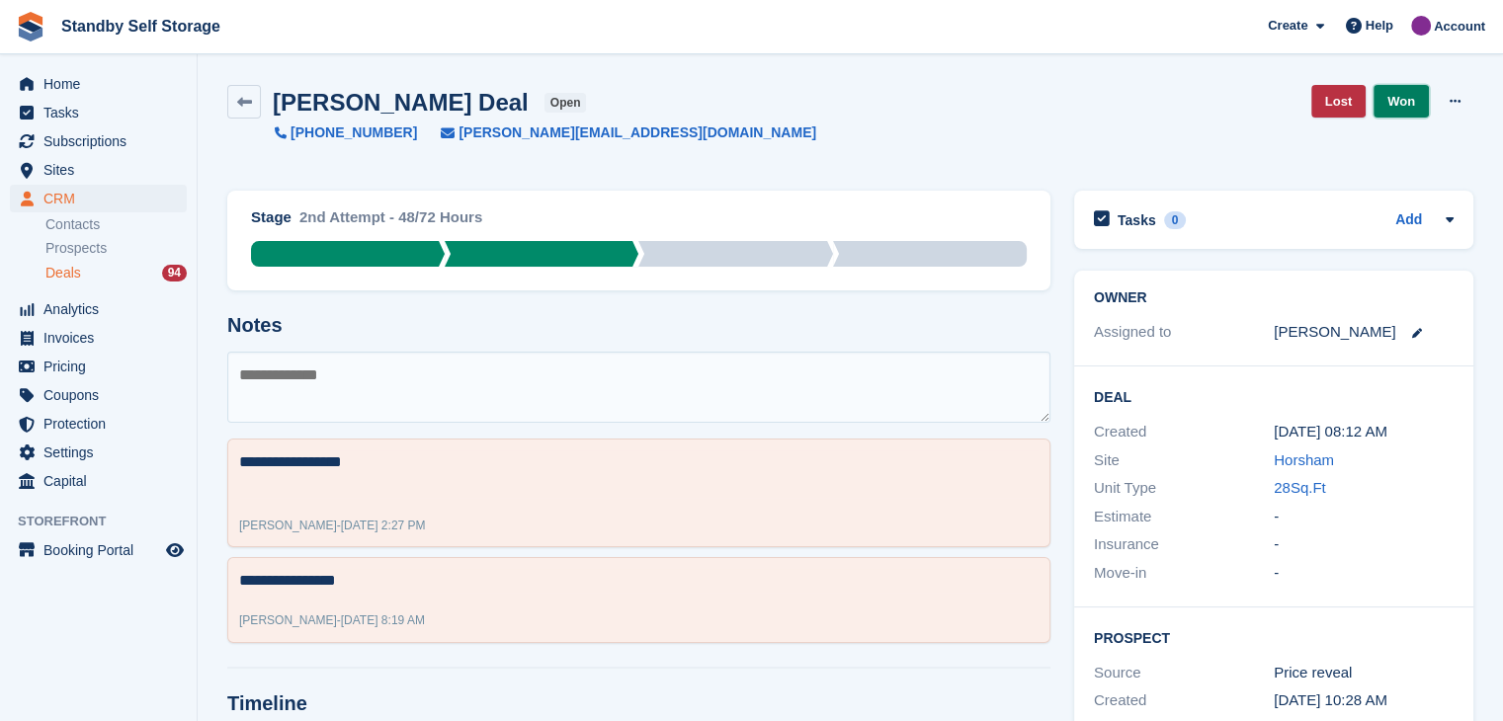
click at [1399, 104] on link "Won" at bounding box center [1401, 101] width 55 height 33
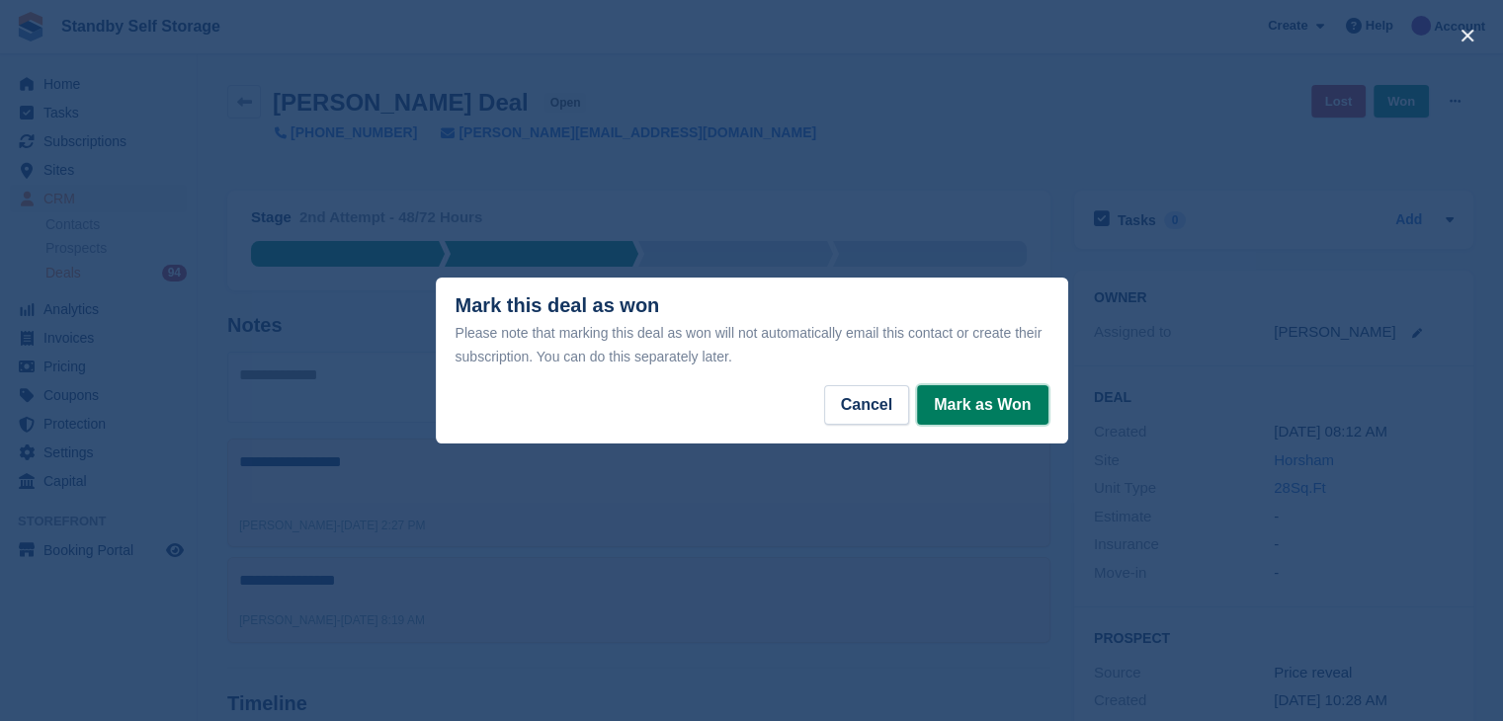
click at [973, 398] on button "Mark as Won" at bounding box center [982, 405] width 130 height 40
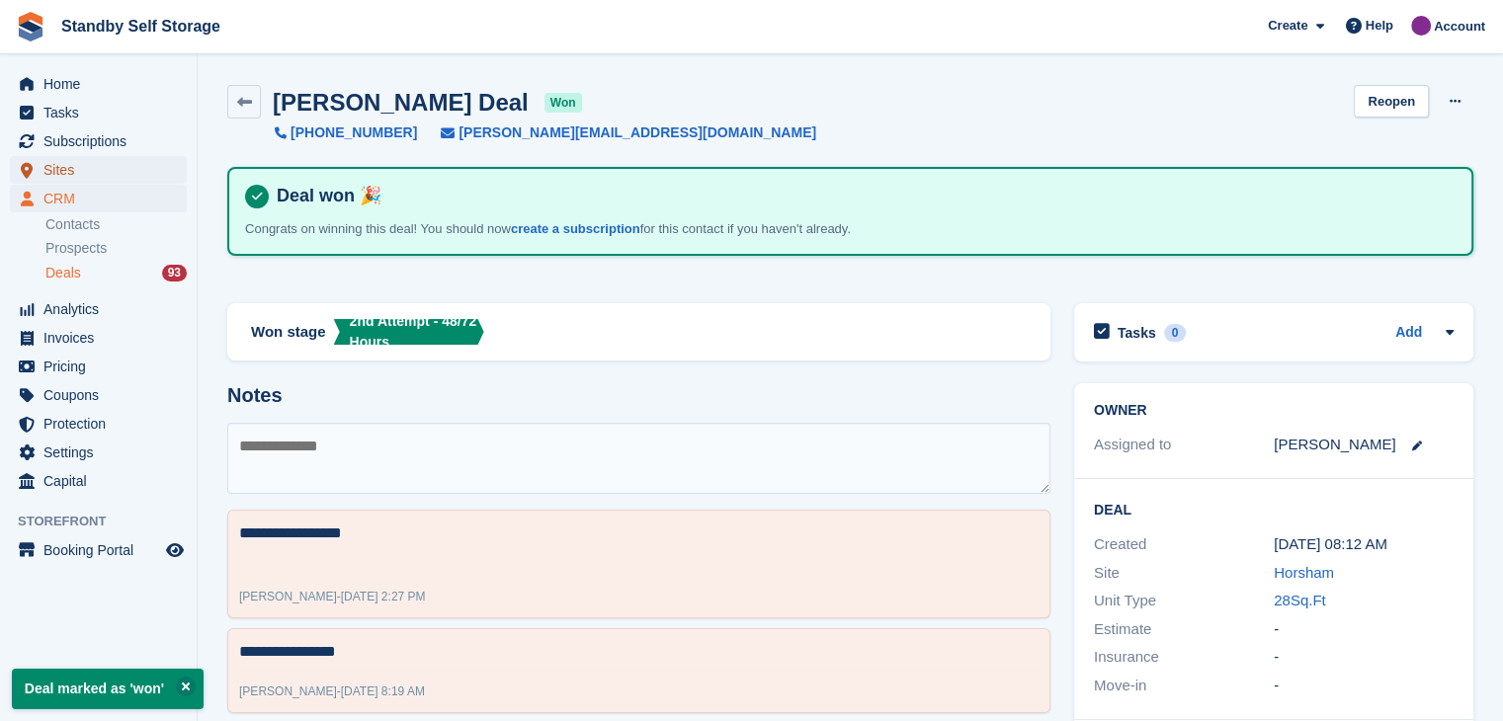
click at [45, 169] on span "Sites" at bounding box center [102, 170] width 119 height 28
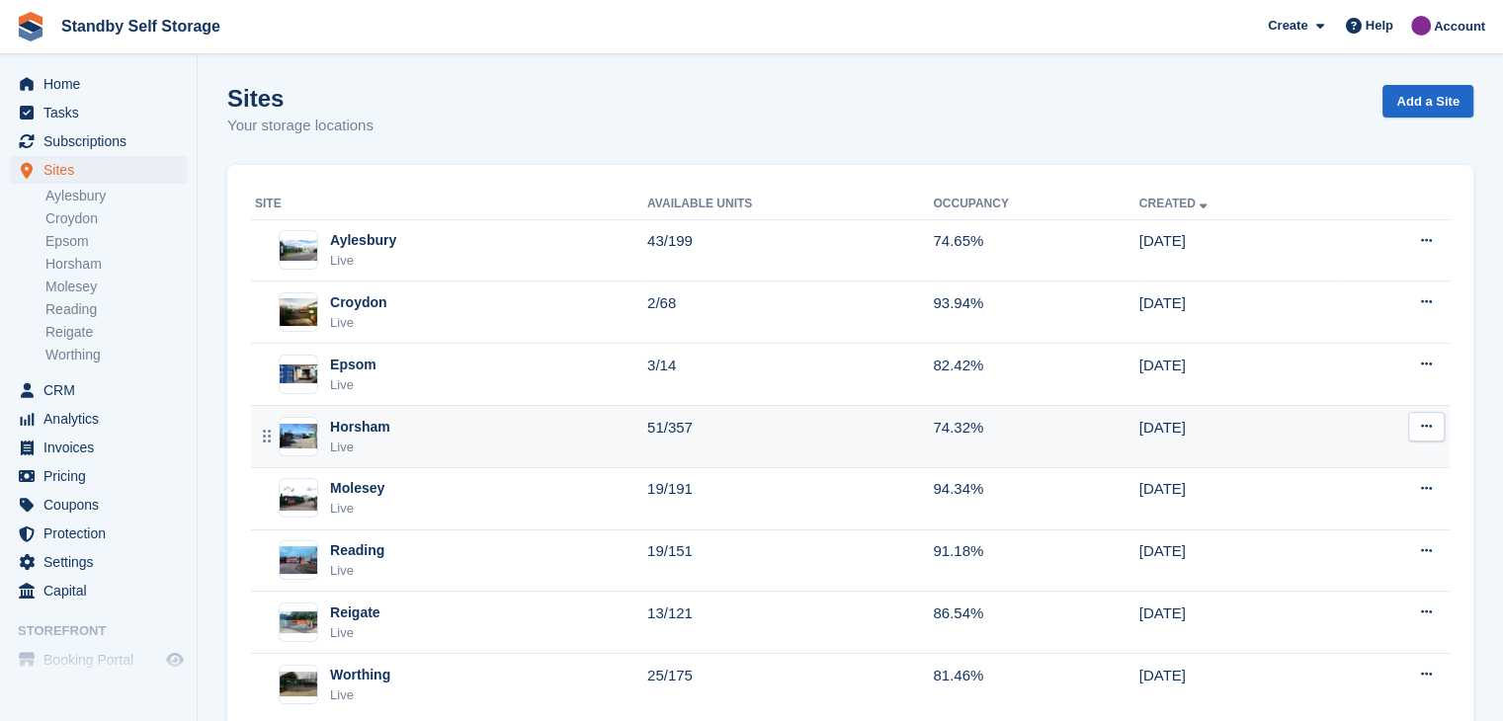
click at [385, 424] on div "Horsham" at bounding box center [360, 427] width 60 height 21
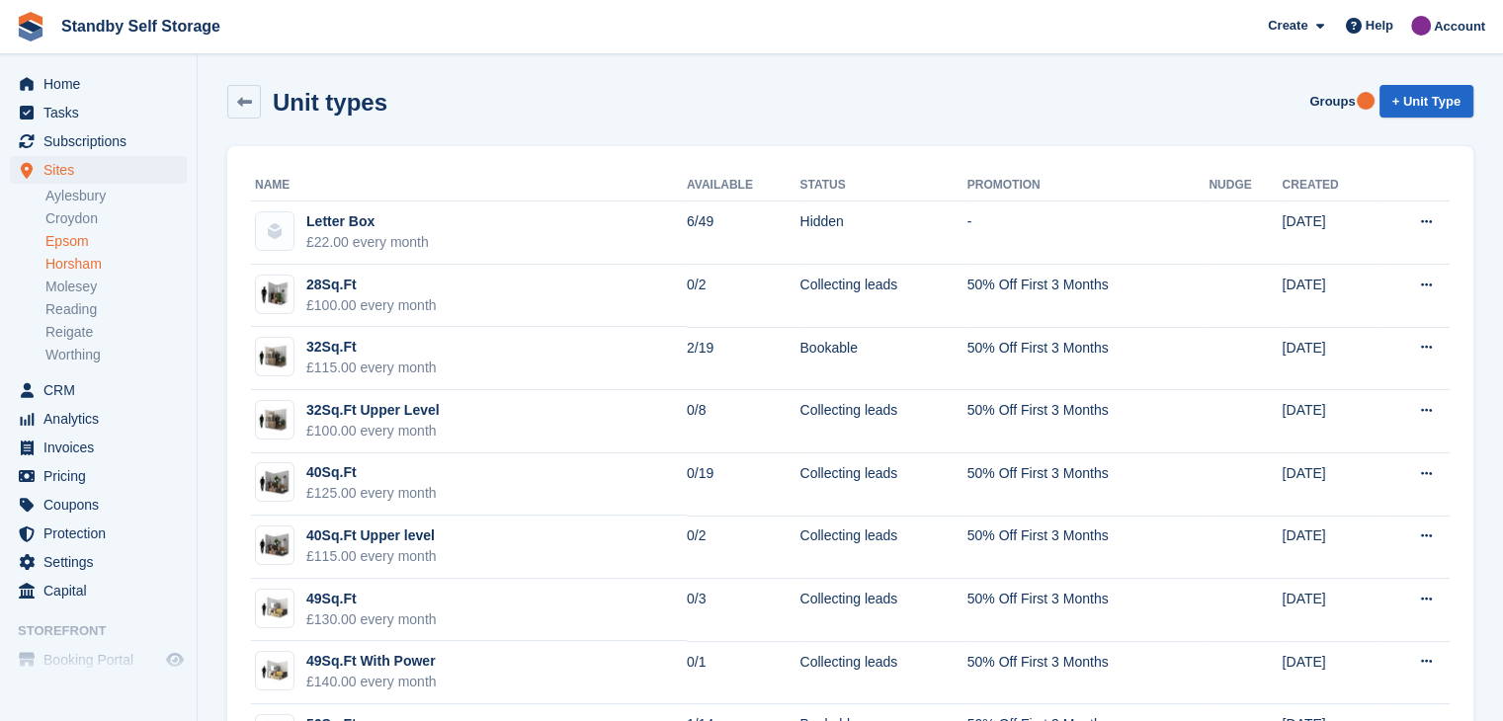
drag, startPoint x: 75, startPoint y: 262, endPoint x: 141, endPoint y: 238, distance: 70.3
click at [75, 262] on link "Horsham" at bounding box center [115, 264] width 141 height 19
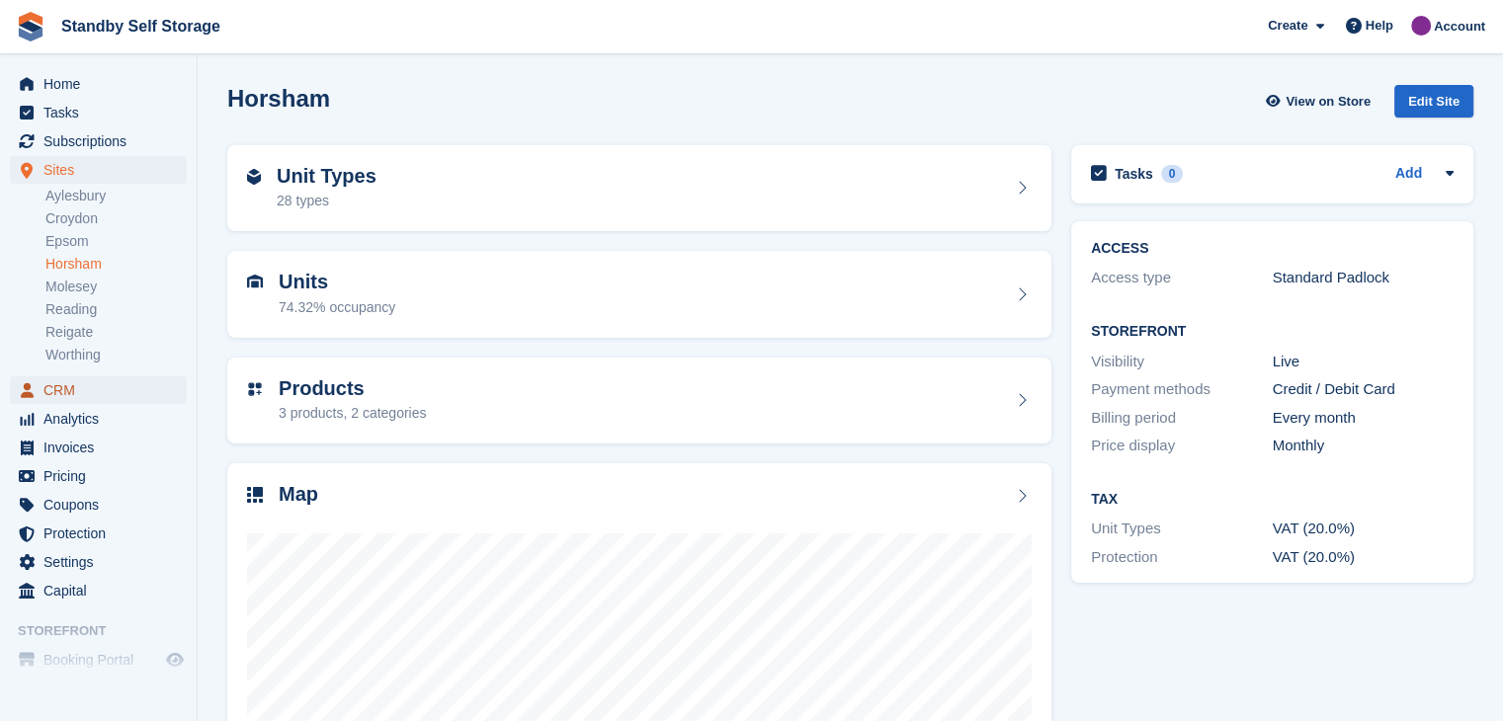
click at [59, 383] on span "CRM" at bounding box center [102, 391] width 119 height 28
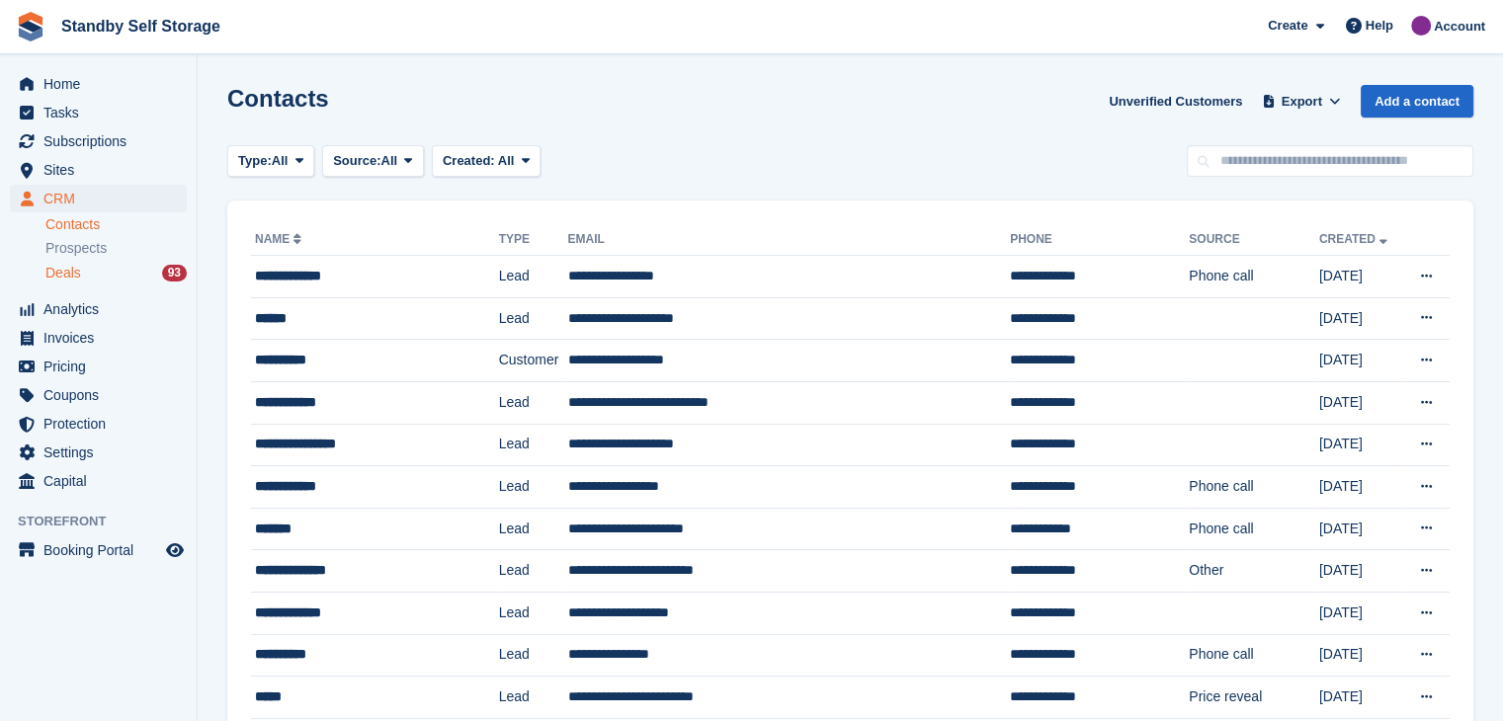
click at [65, 270] on span "Deals" at bounding box center [63, 273] width 36 height 19
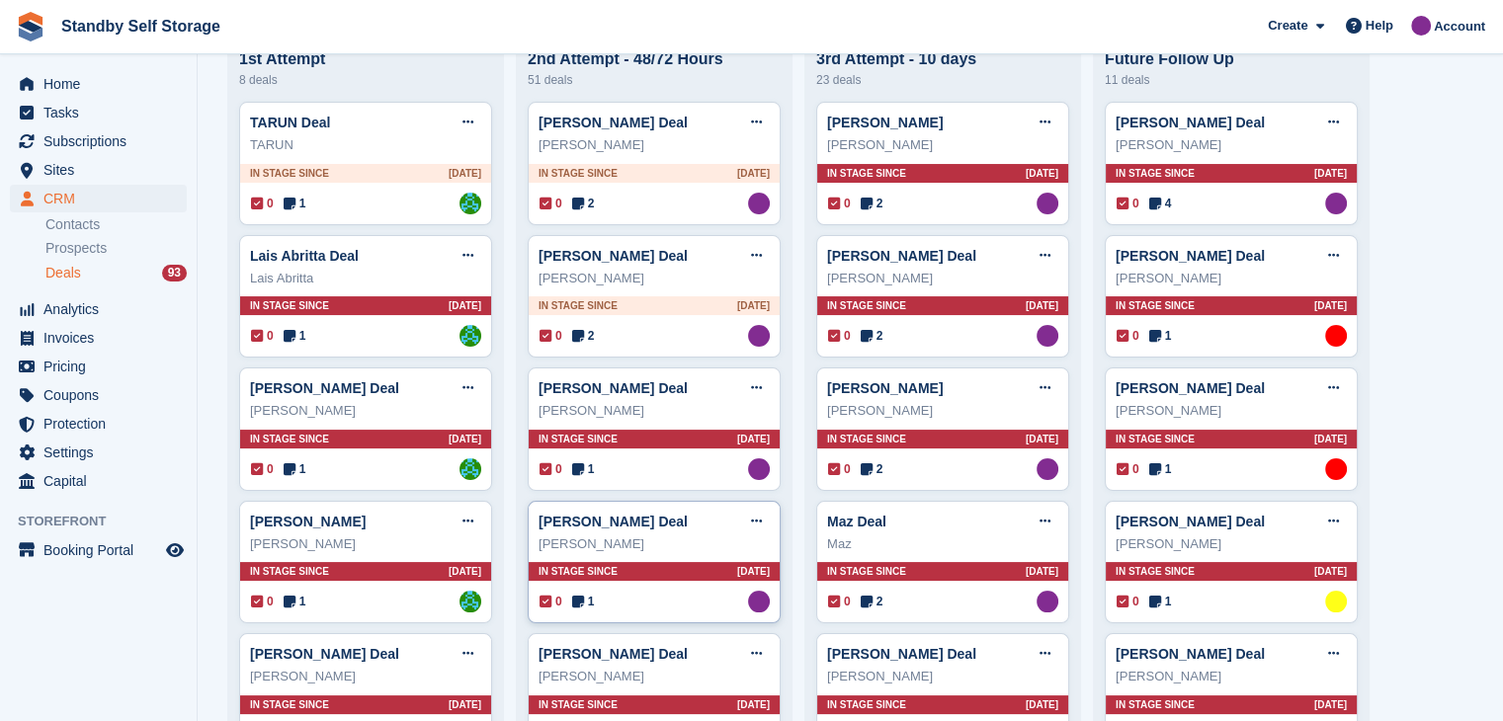
scroll to position [198, 0]
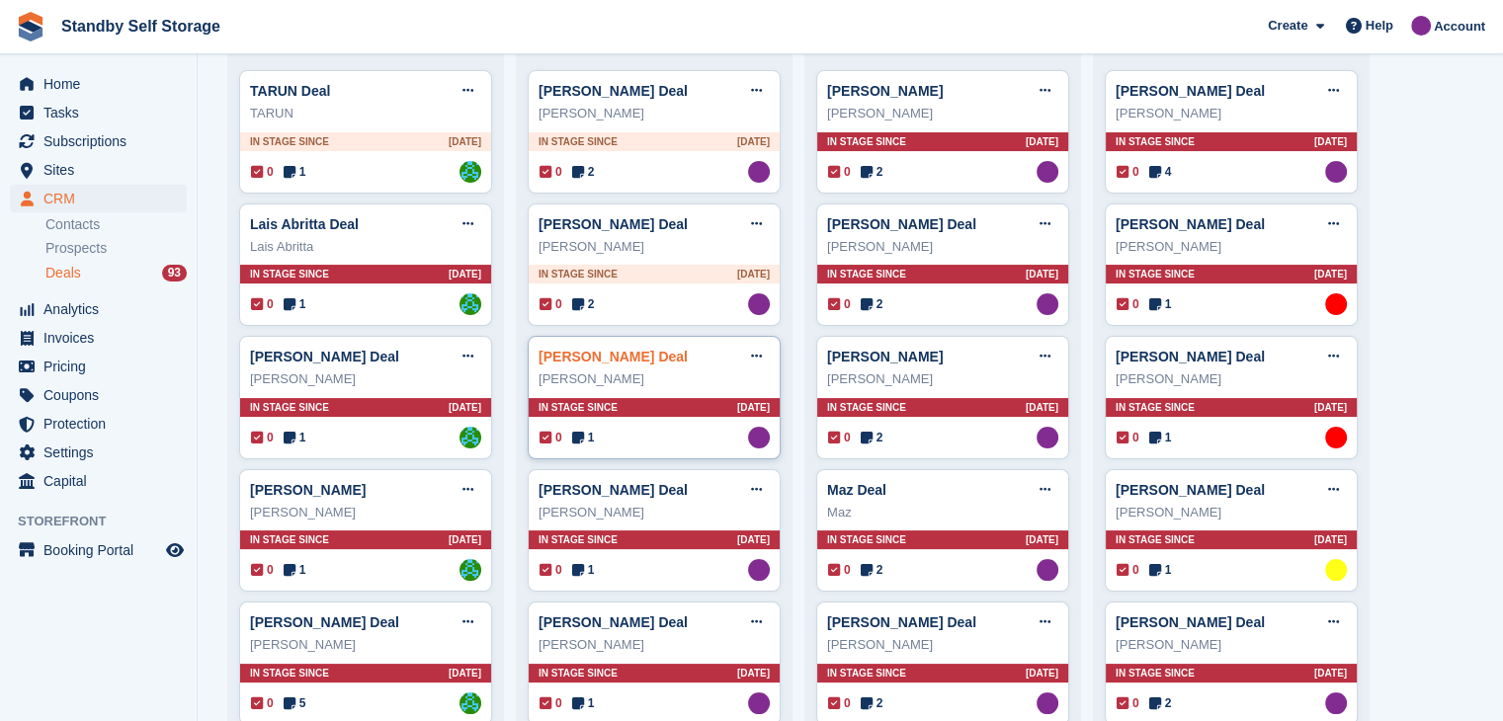
click at [570, 358] on link "[PERSON_NAME] Deal" at bounding box center [613, 357] width 149 height 16
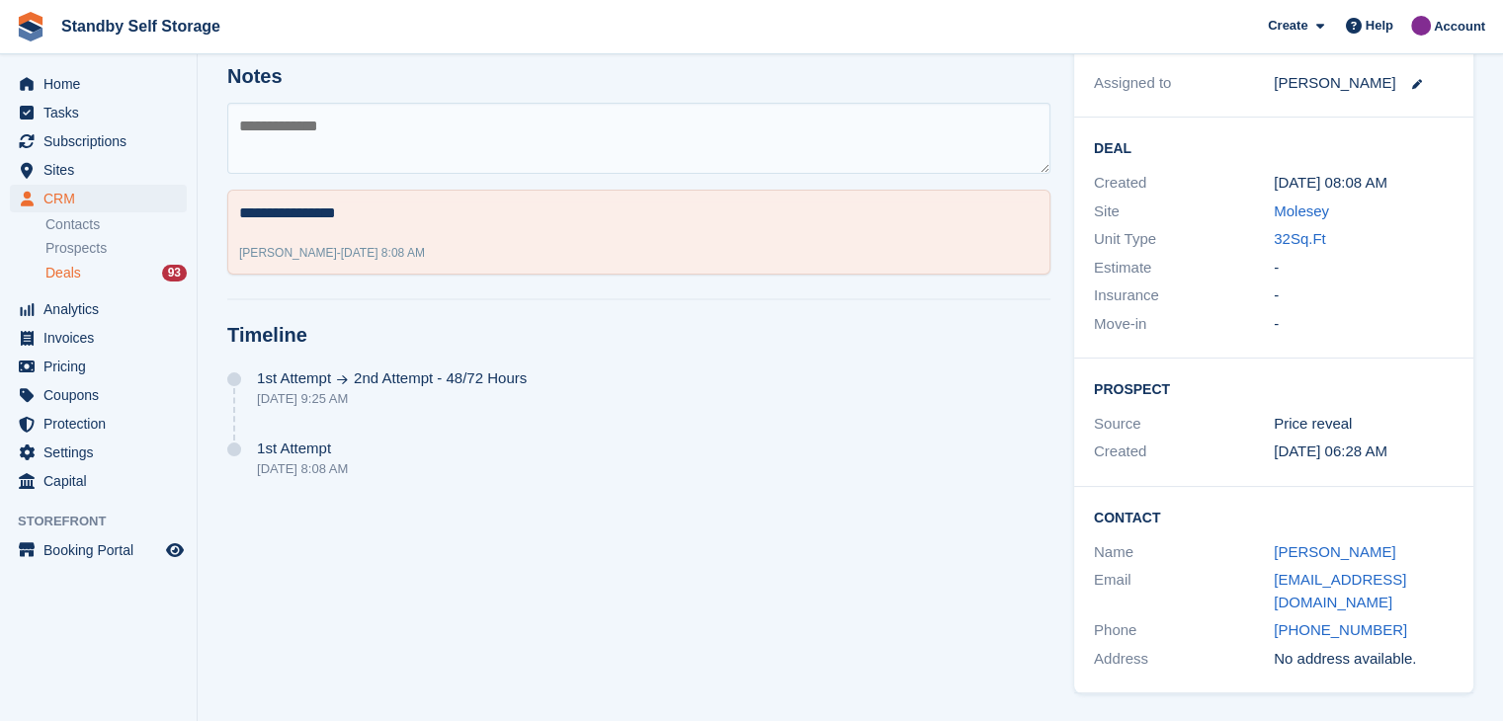
scroll to position [250, 0]
drag, startPoint x: 1387, startPoint y: 598, endPoint x: 1259, endPoint y: 581, distance: 129.6
click at [1259, 581] on div "Email syedmashoodahmedshah@hotmail.com" at bounding box center [1274, 590] width 360 height 50
copy div "syedmashoodahmedshah@hotmail.com"
click at [324, 140] on textarea at bounding box center [638, 137] width 823 height 71
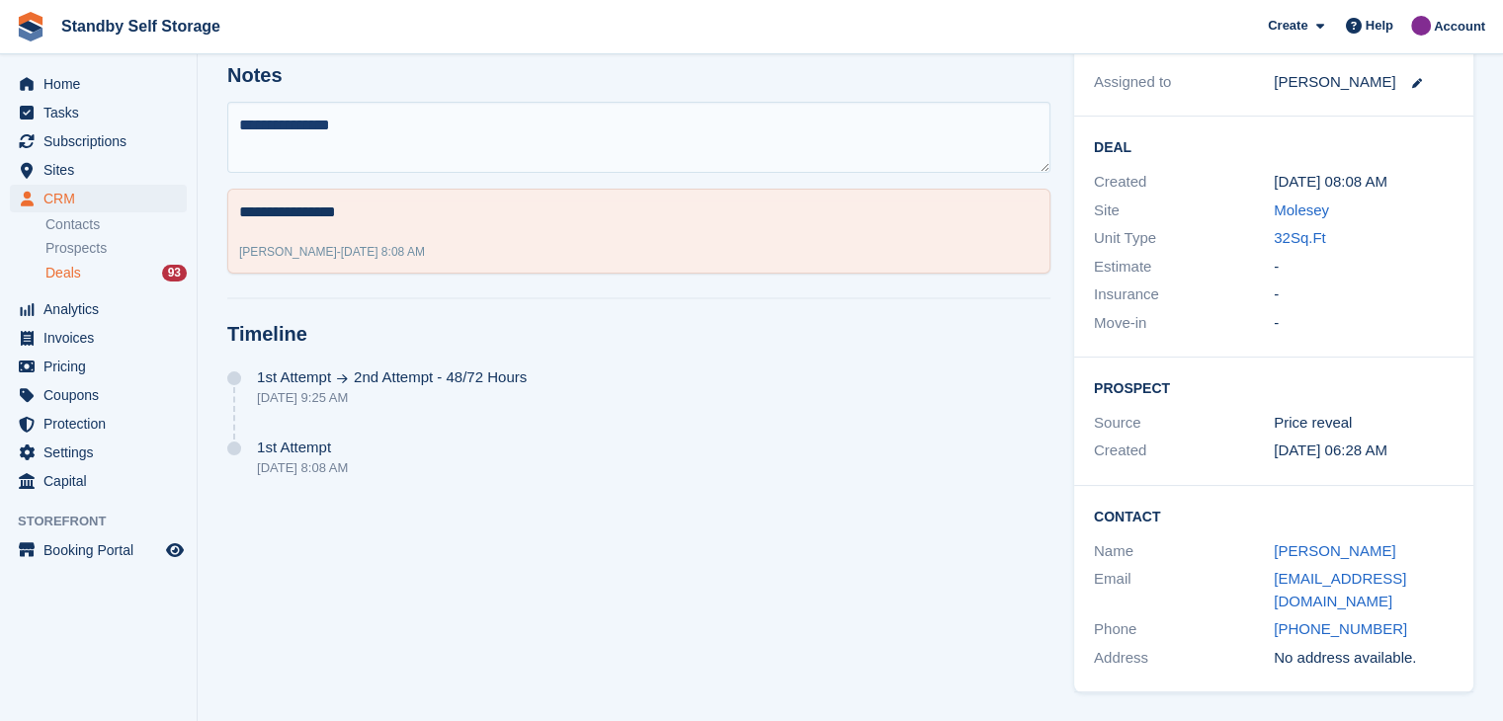
type textarea "**********"
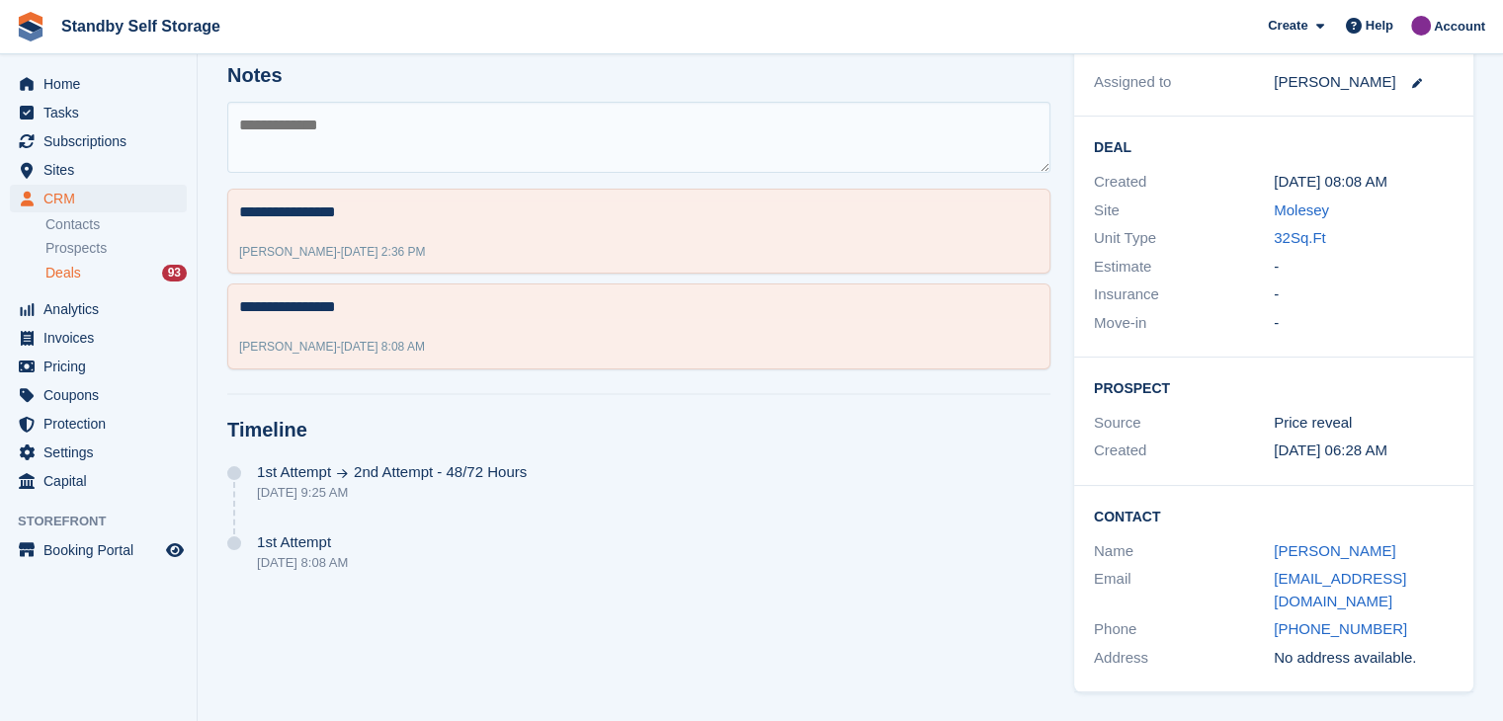
click at [54, 268] on span "Deals" at bounding box center [63, 273] width 36 height 19
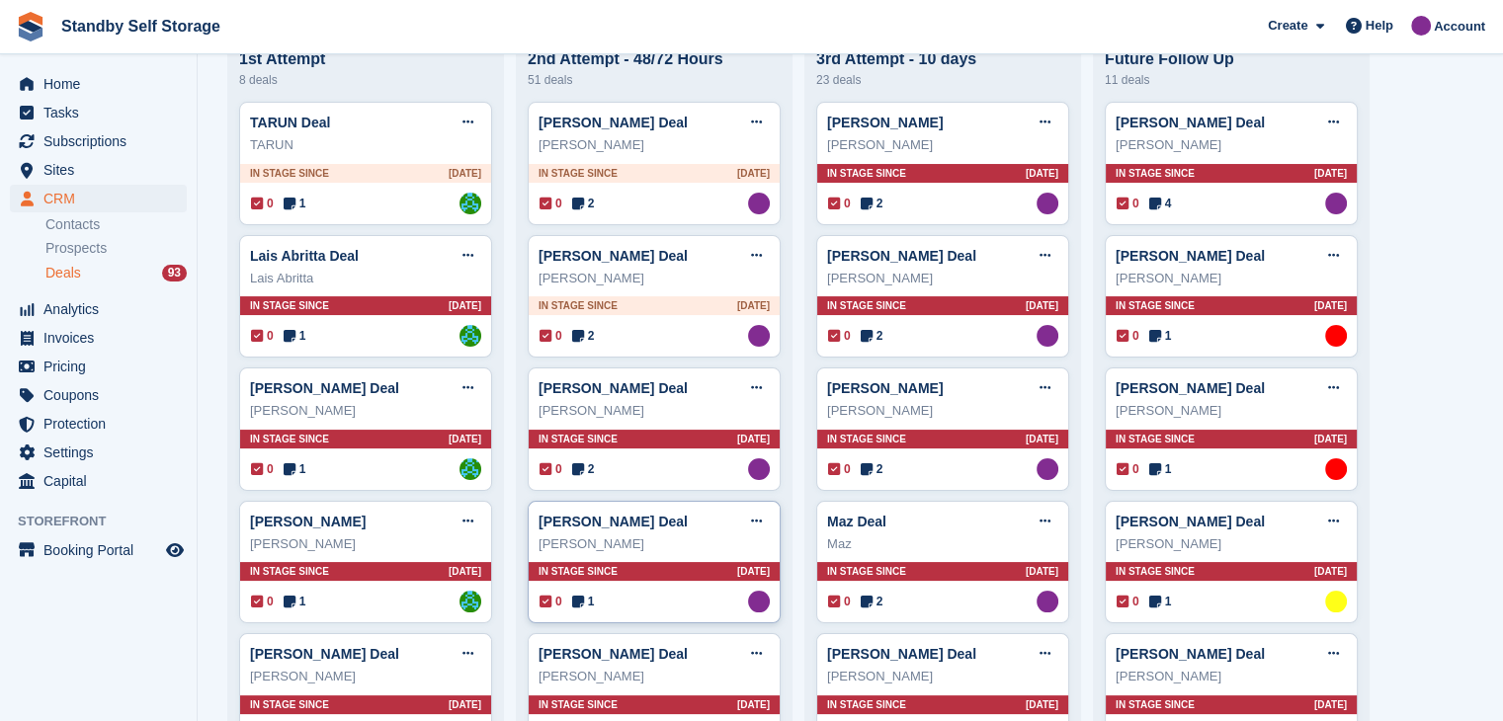
scroll to position [198, 0]
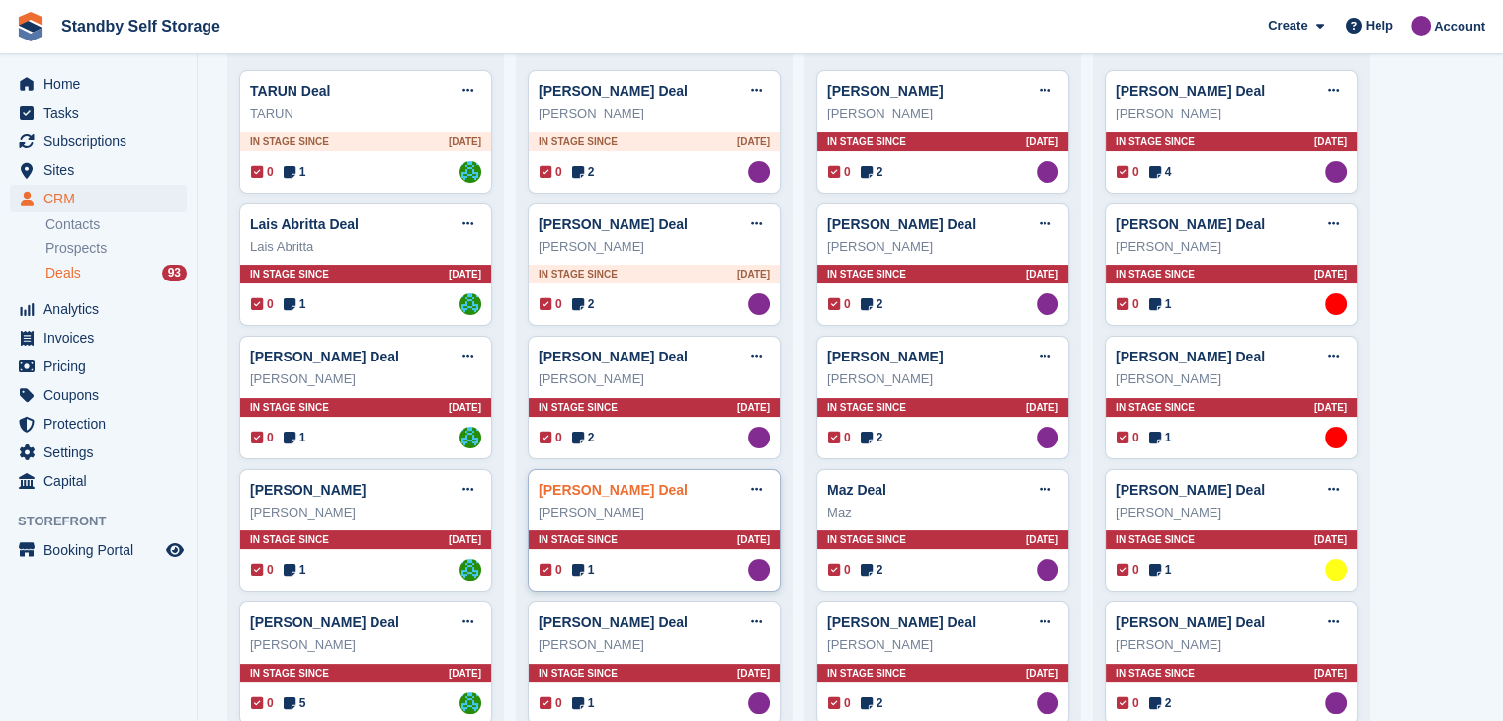
click at [580, 491] on link "karl Pallister Deal" at bounding box center [613, 490] width 149 height 16
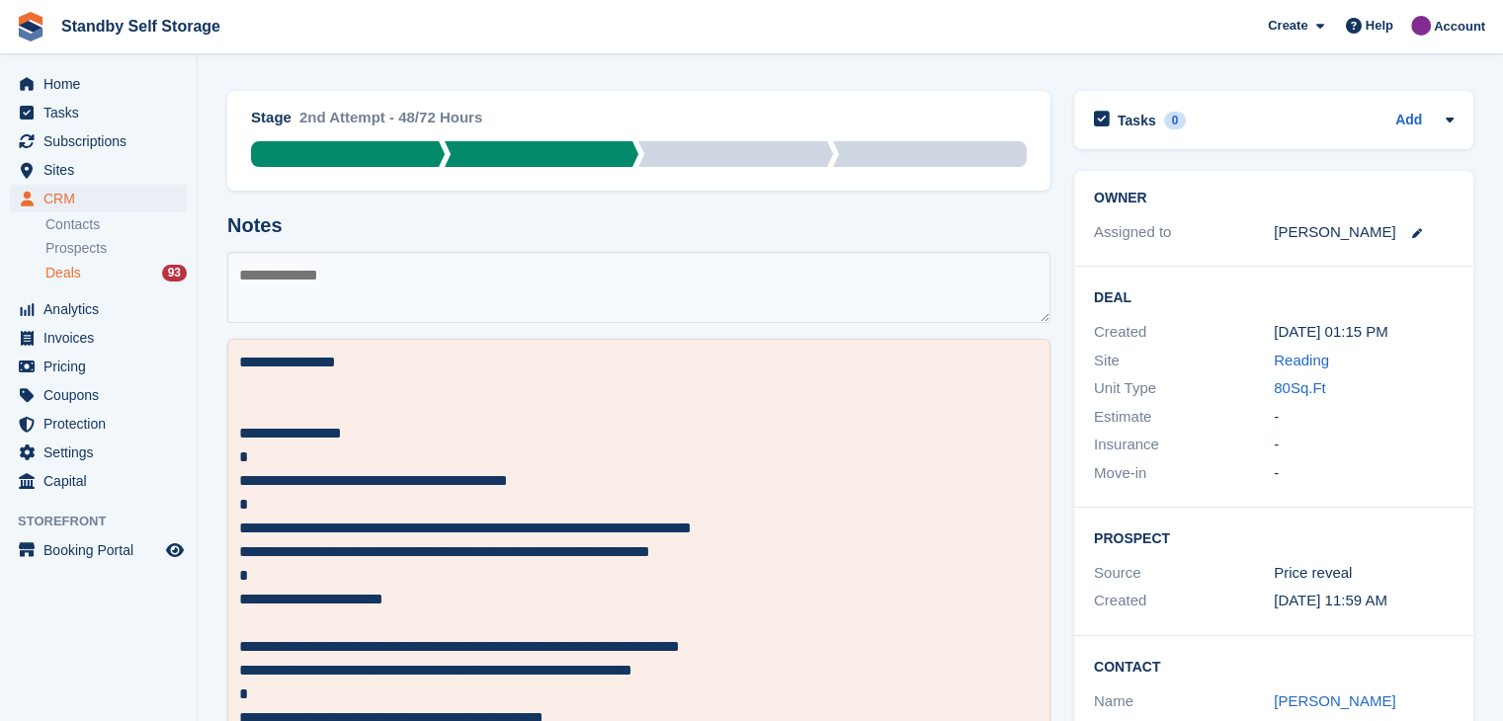
scroll to position [395, 0]
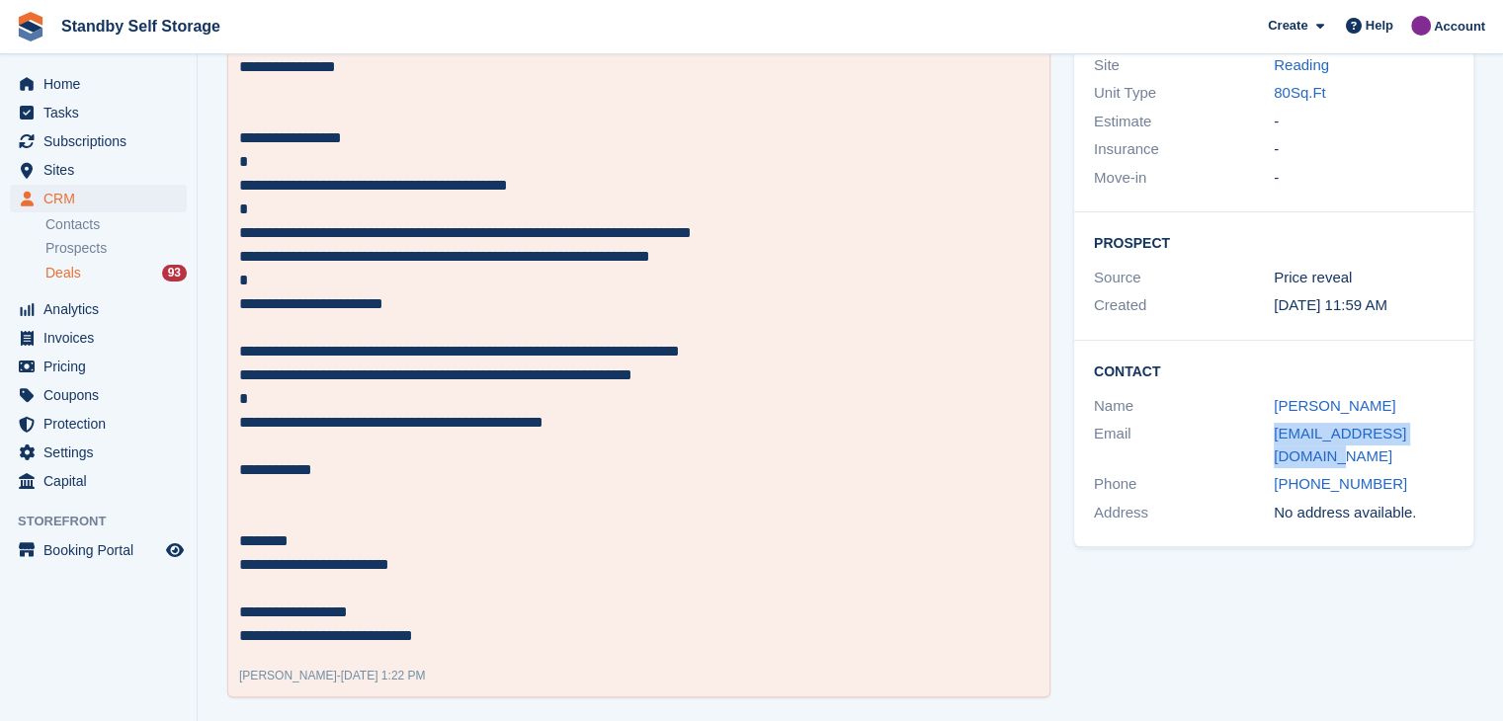
drag, startPoint x: 1242, startPoint y: 433, endPoint x: 1465, endPoint y: 422, distance: 222.6
click at [1465, 422] on div "Contact Name karl Pallister Email karlpallister@gmail.com Phone +447848454886 A…" at bounding box center [1273, 444] width 399 height 207
copy div "karlpallister@gmail.com"
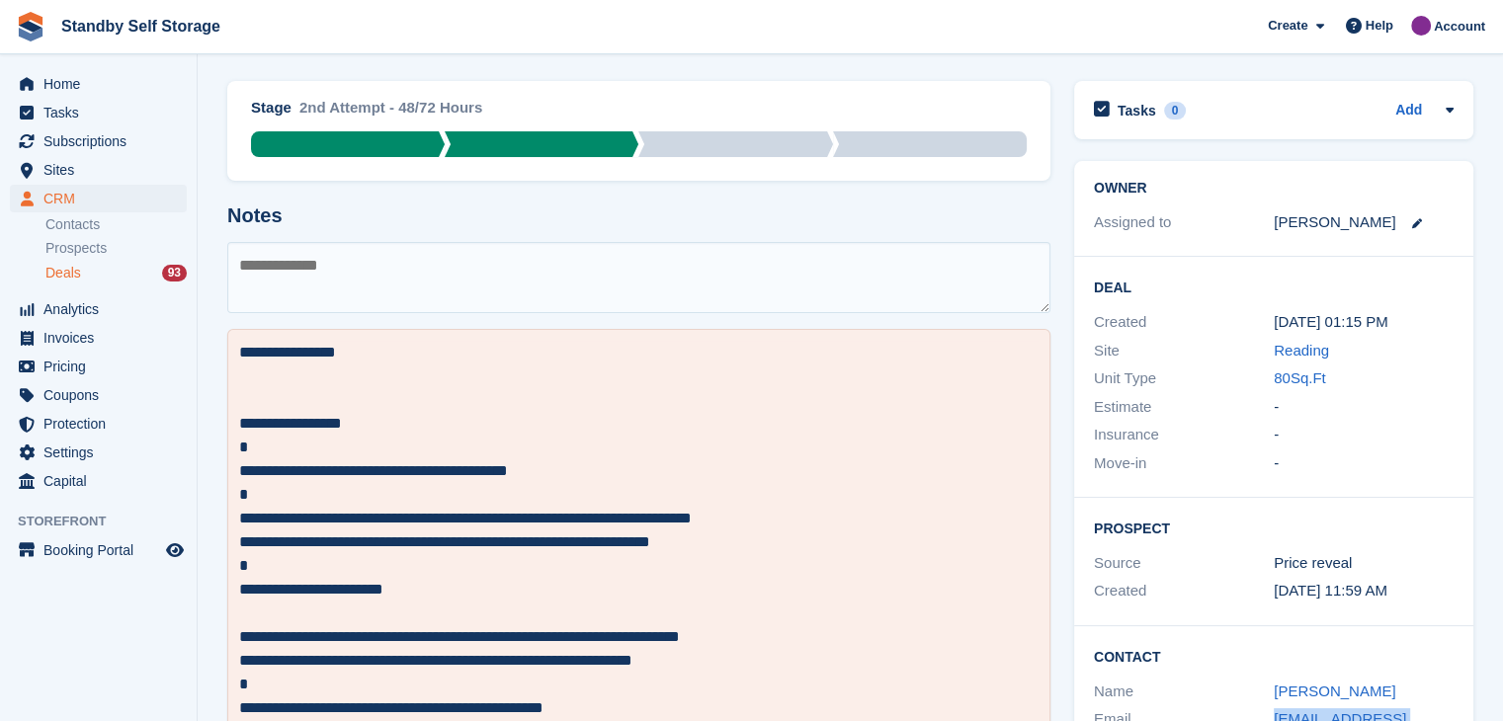
scroll to position [0, 0]
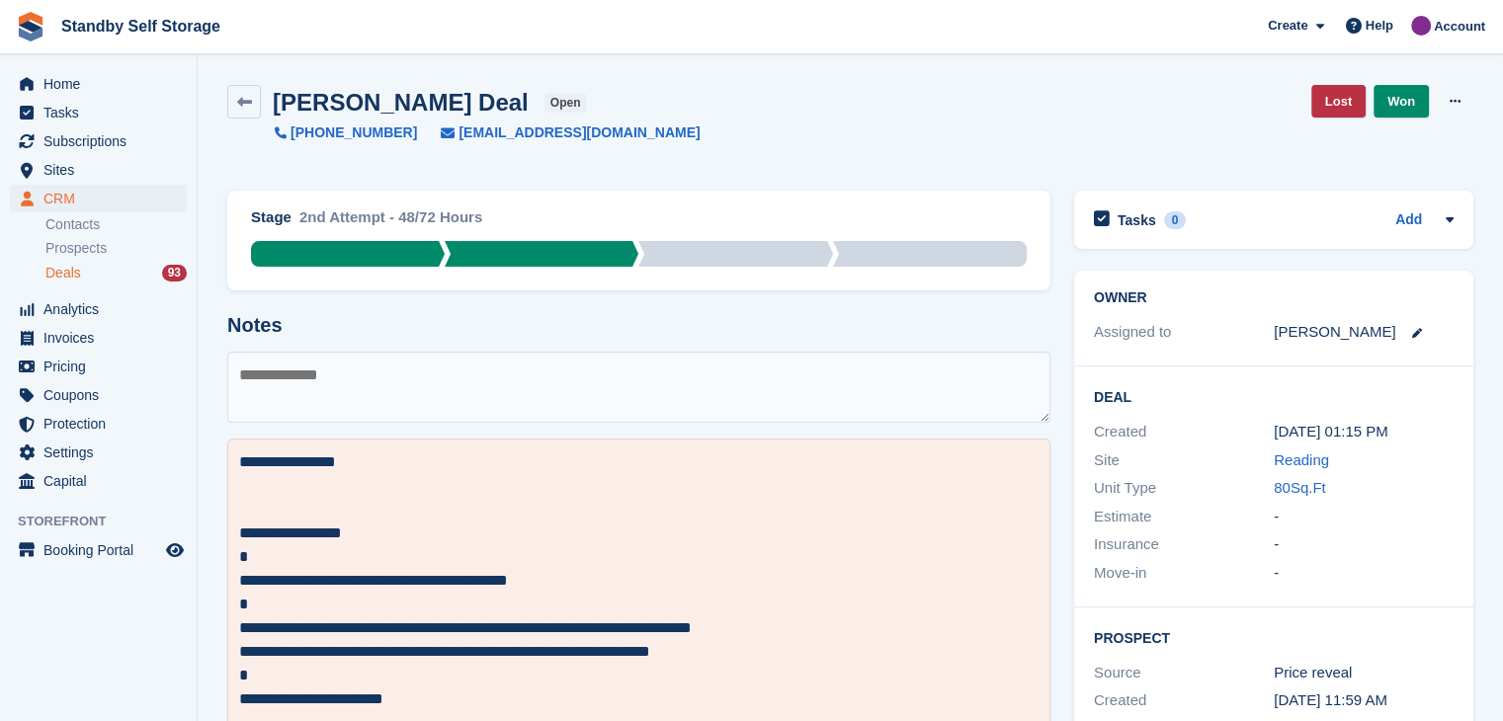
click at [300, 392] on textarea at bounding box center [638, 387] width 823 height 71
type textarea "**********"
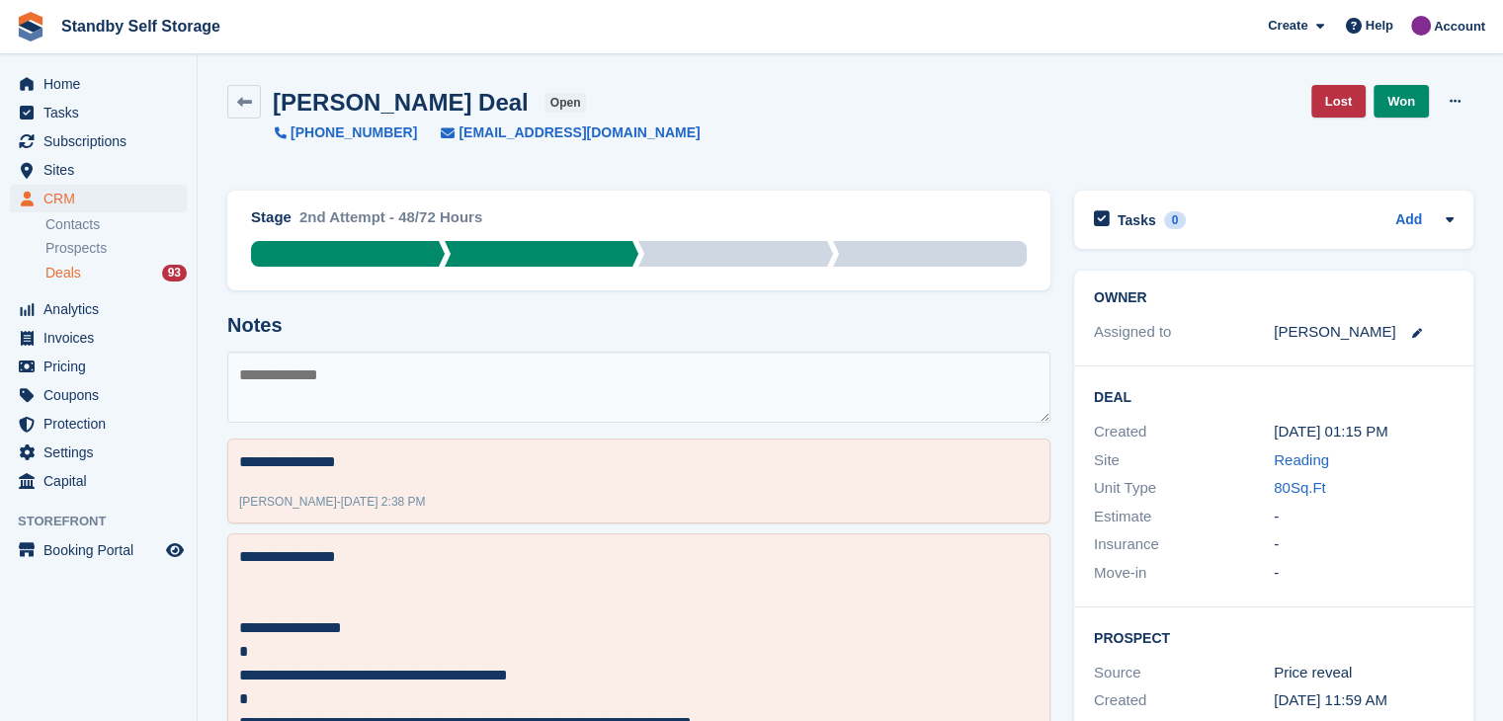
click at [65, 280] on span "Deals" at bounding box center [63, 273] width 36 height 19
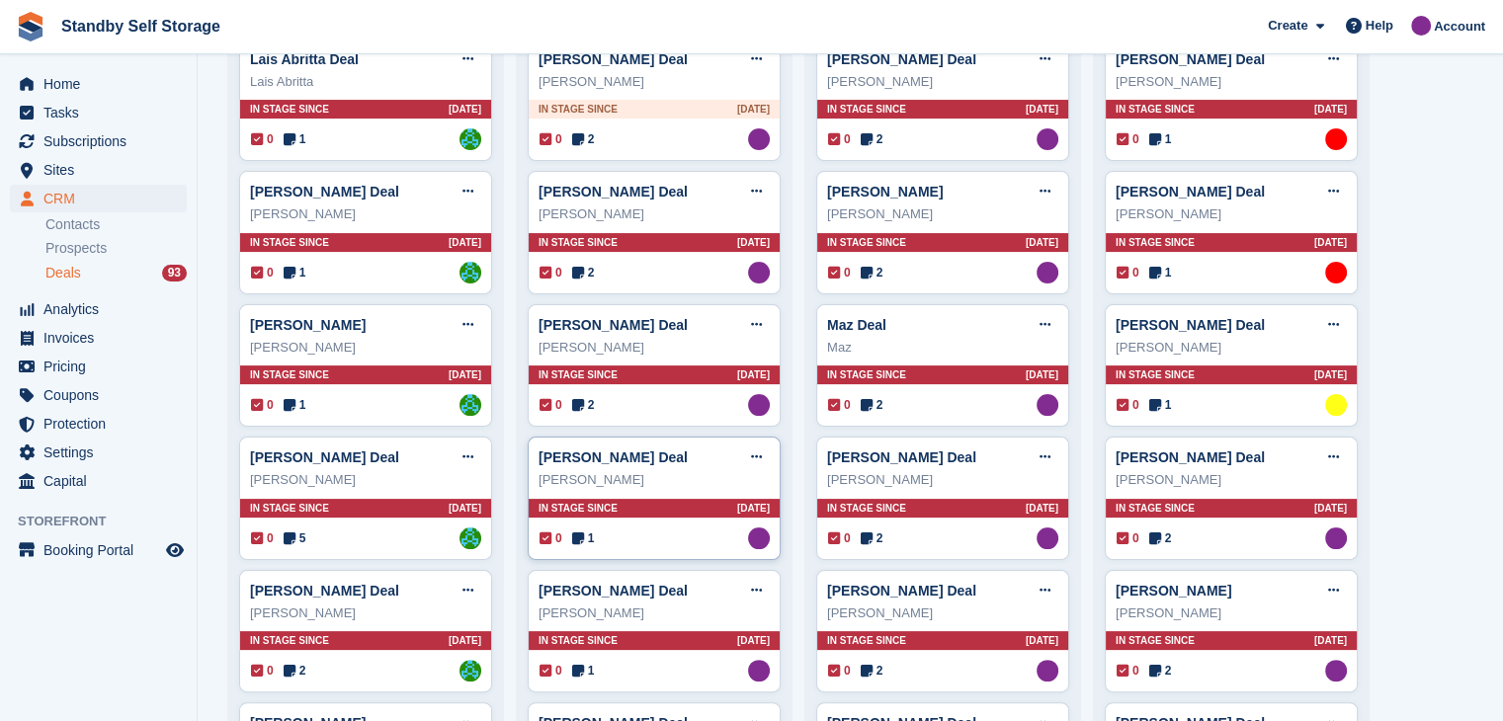
scroll to position [395, 0]
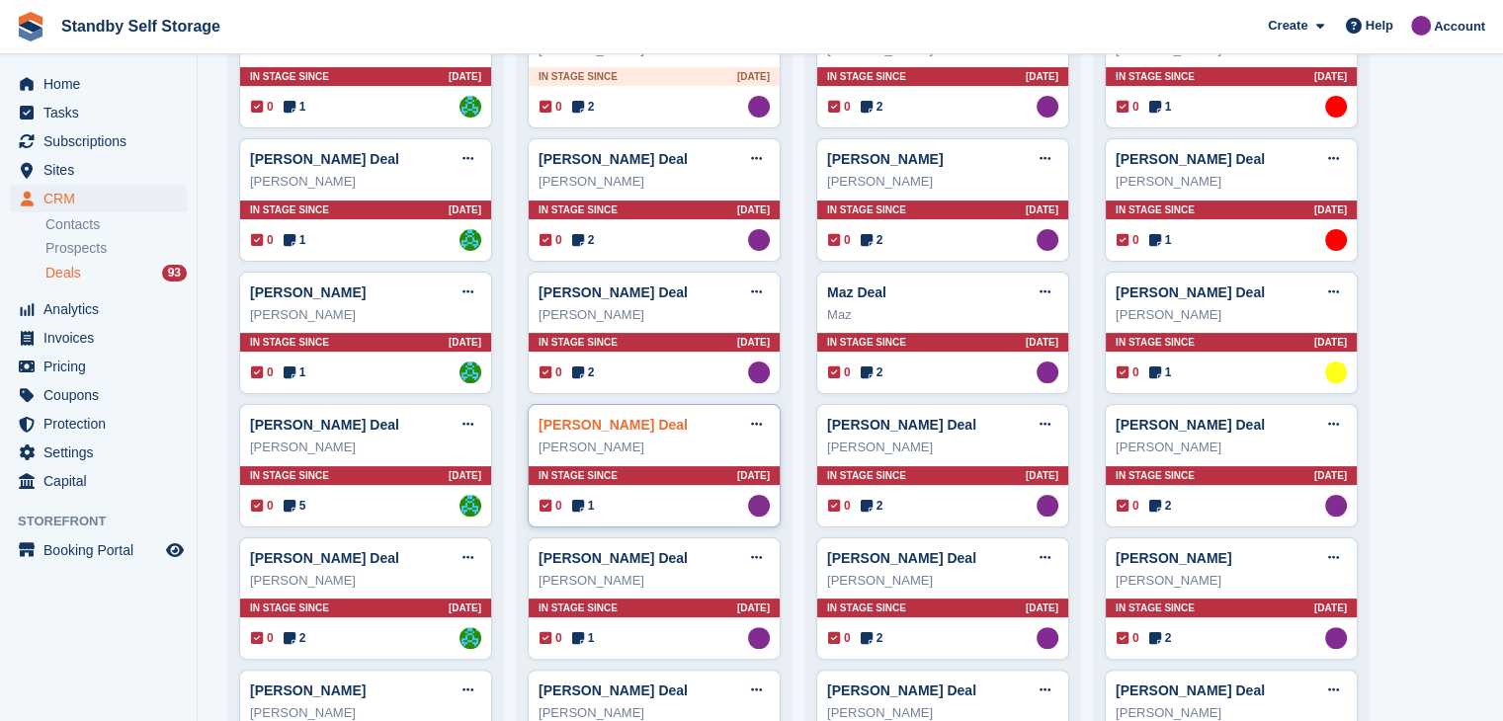
click at [553, 430] on link "[PERSON_NAME] Deal" at bounding box center [613, 425] width 149 height 16
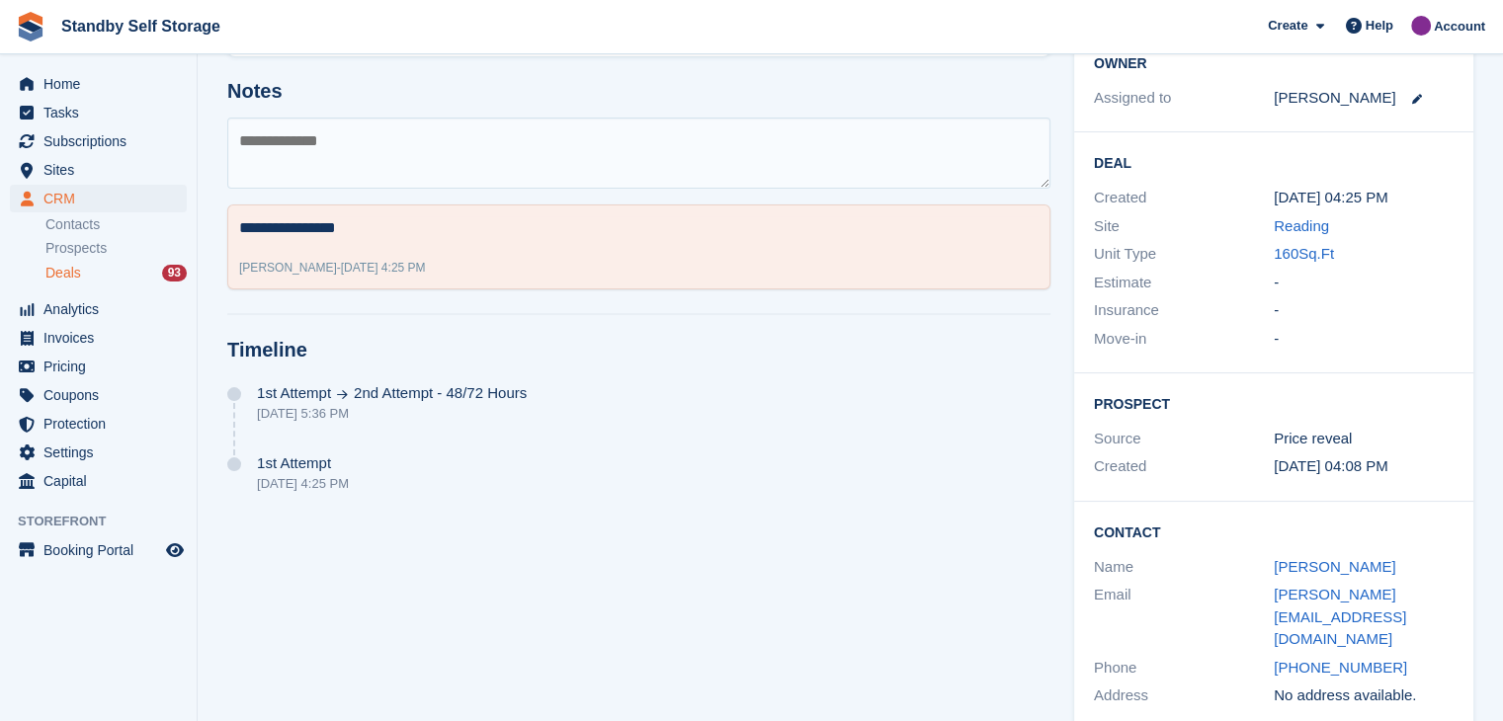
scroll to position [250, 0]
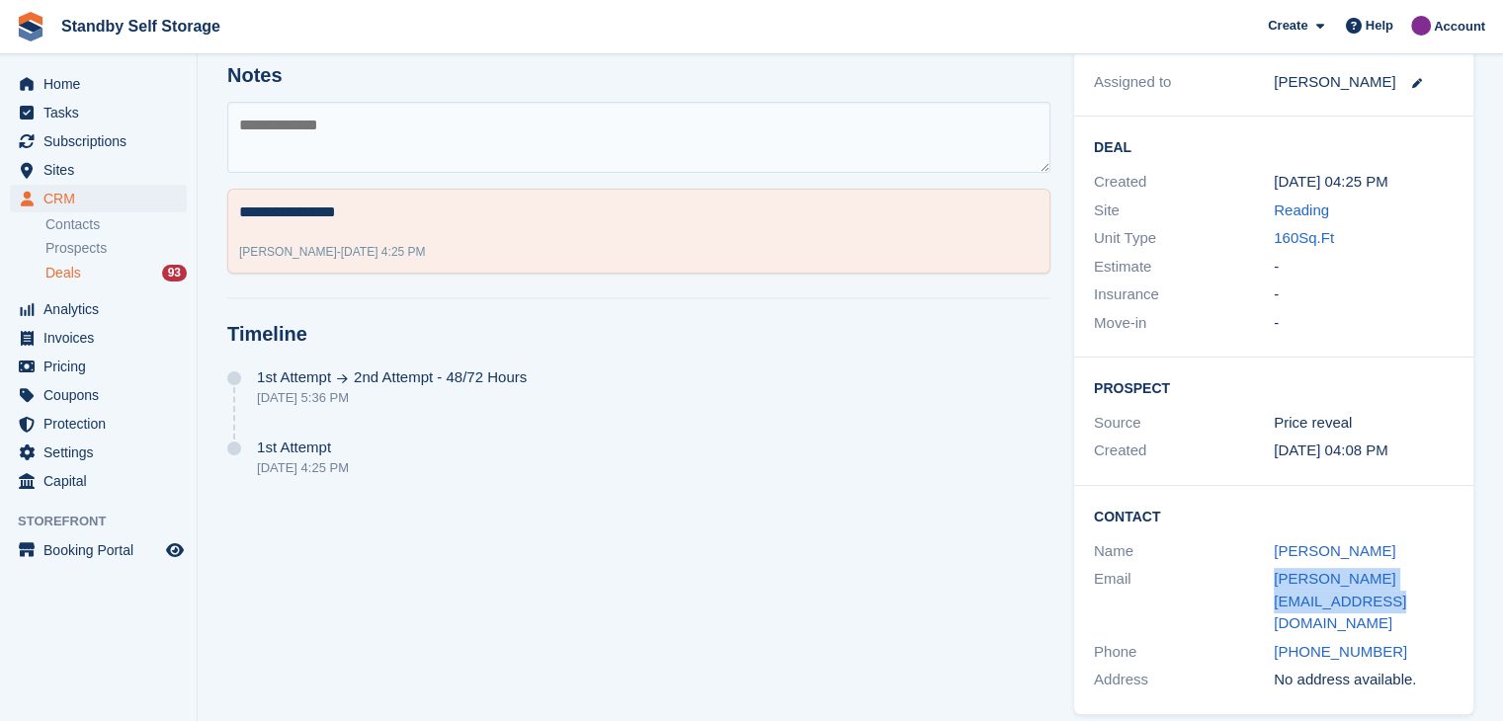
drag, startPoint x: 1312, startPoint y: 595, endPoint x: 1268, endPoint y: 582, distance: 46.3
click at [1268, 582] on div "Email gabriel.pleniceanu@gmail.com" at bounding box center [1274, 601] width 360 height 73
copy div "gabriel.pleniceanu@gmail.com"
click at [354, 137] on textarea at bounding box center [638, 137] width 823 height 71
type textarea "**********"
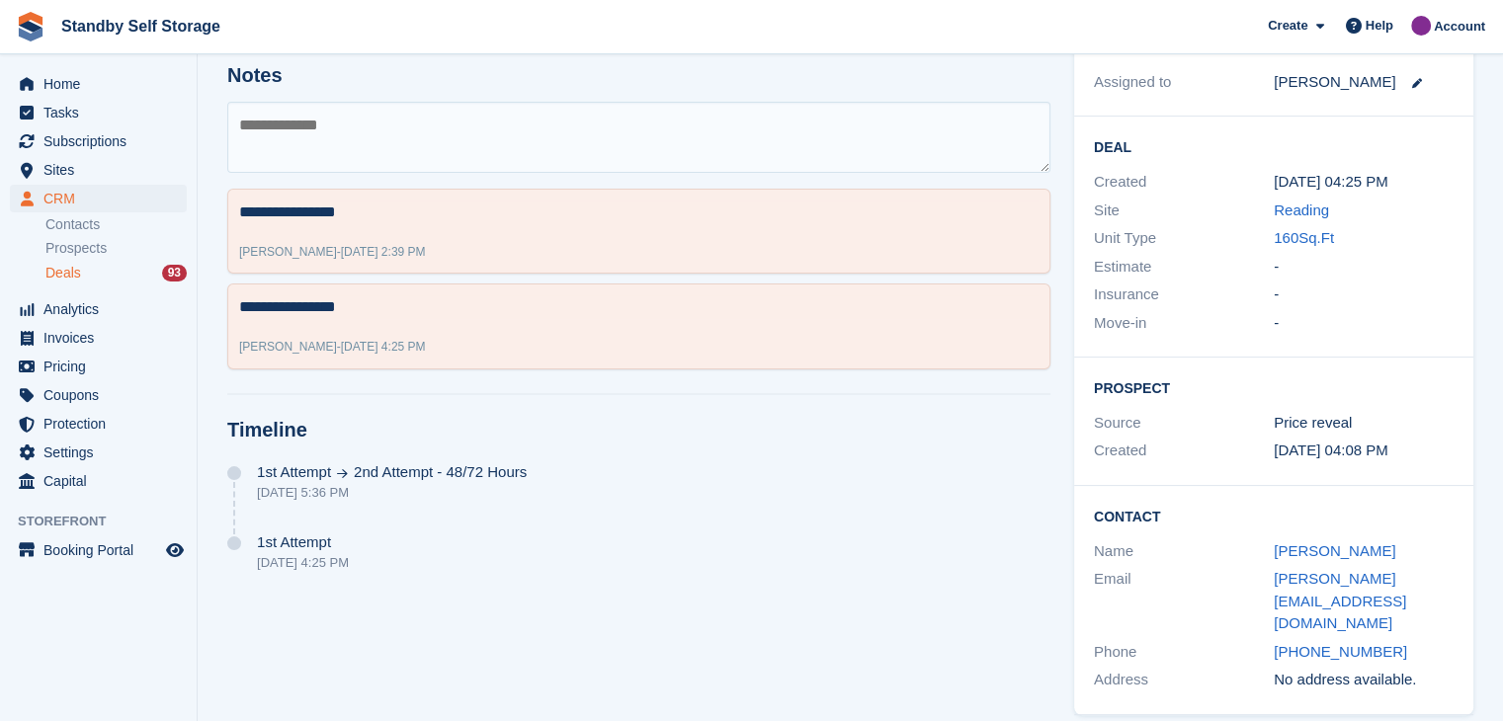
click at [55, 276] on span "Deals" at bounding box center [63, 273] width 36 height 19
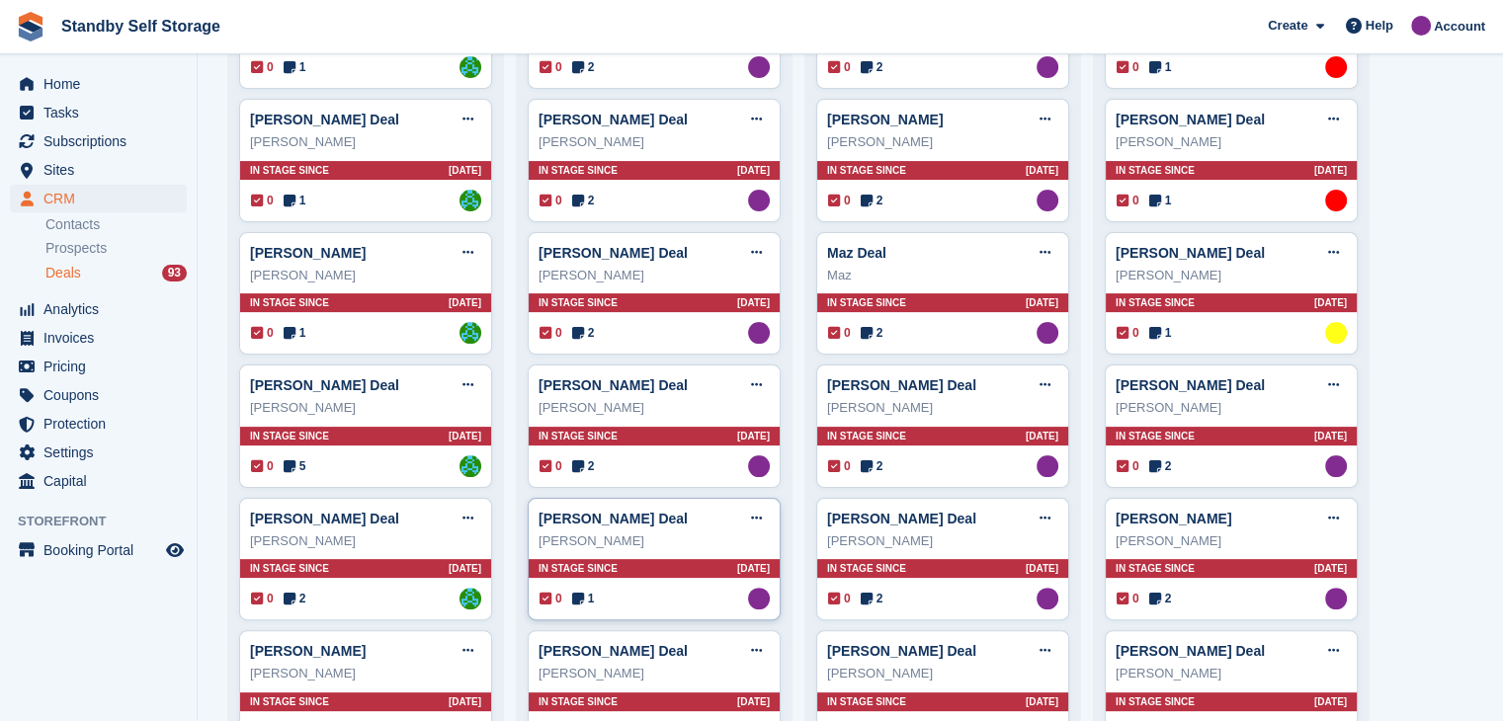
scroll to position [494, 0]
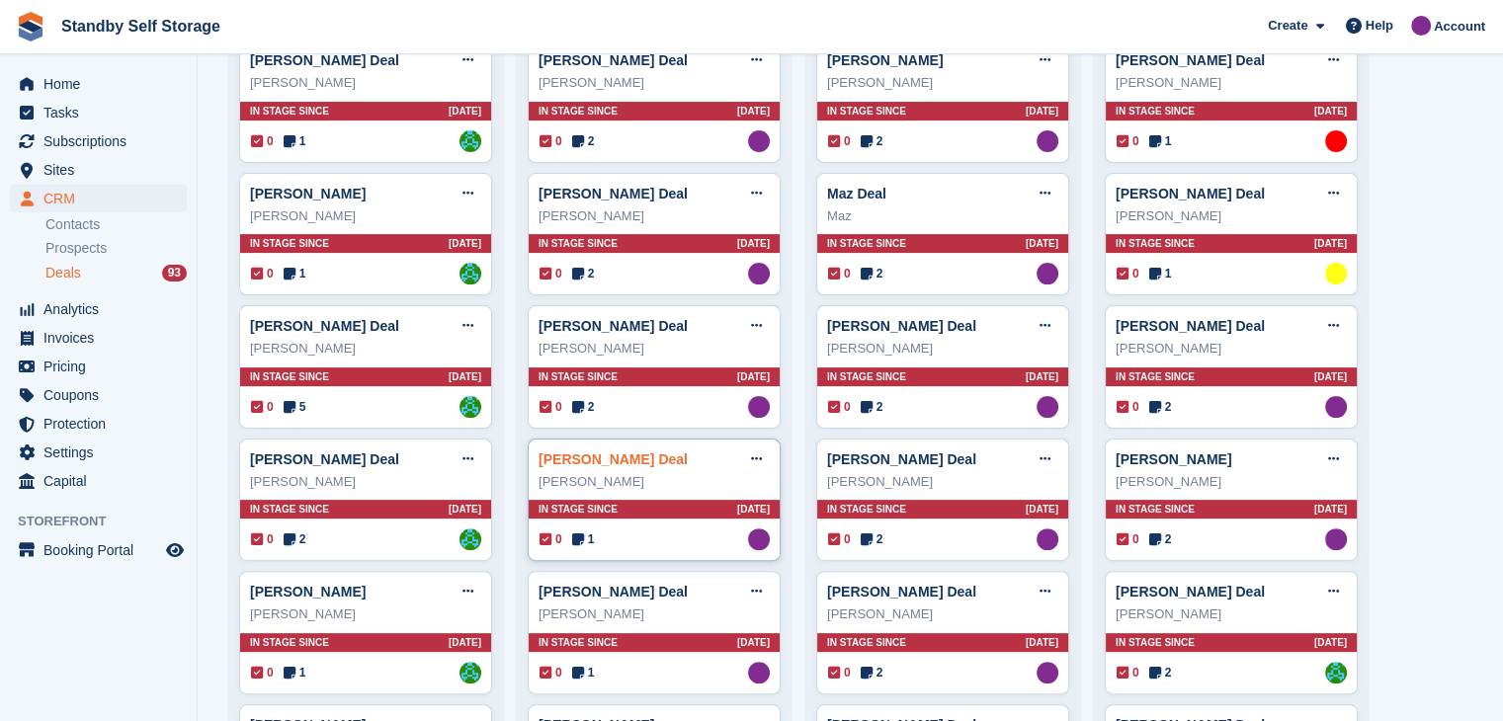
click at [571, 460] on link "[PERSON_NAME] Deal" at bounding box center [613, 460] width 149 height 16
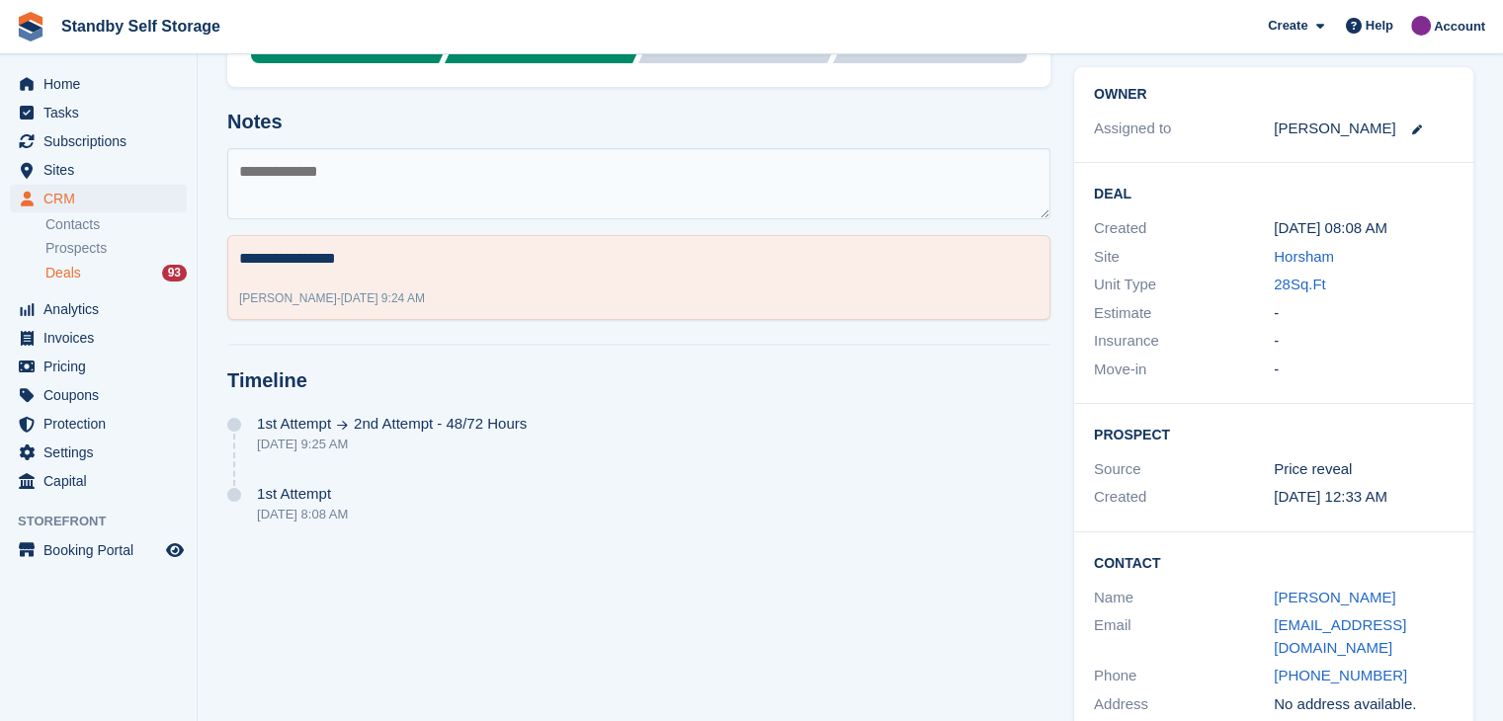
scroll to position [228, 0]
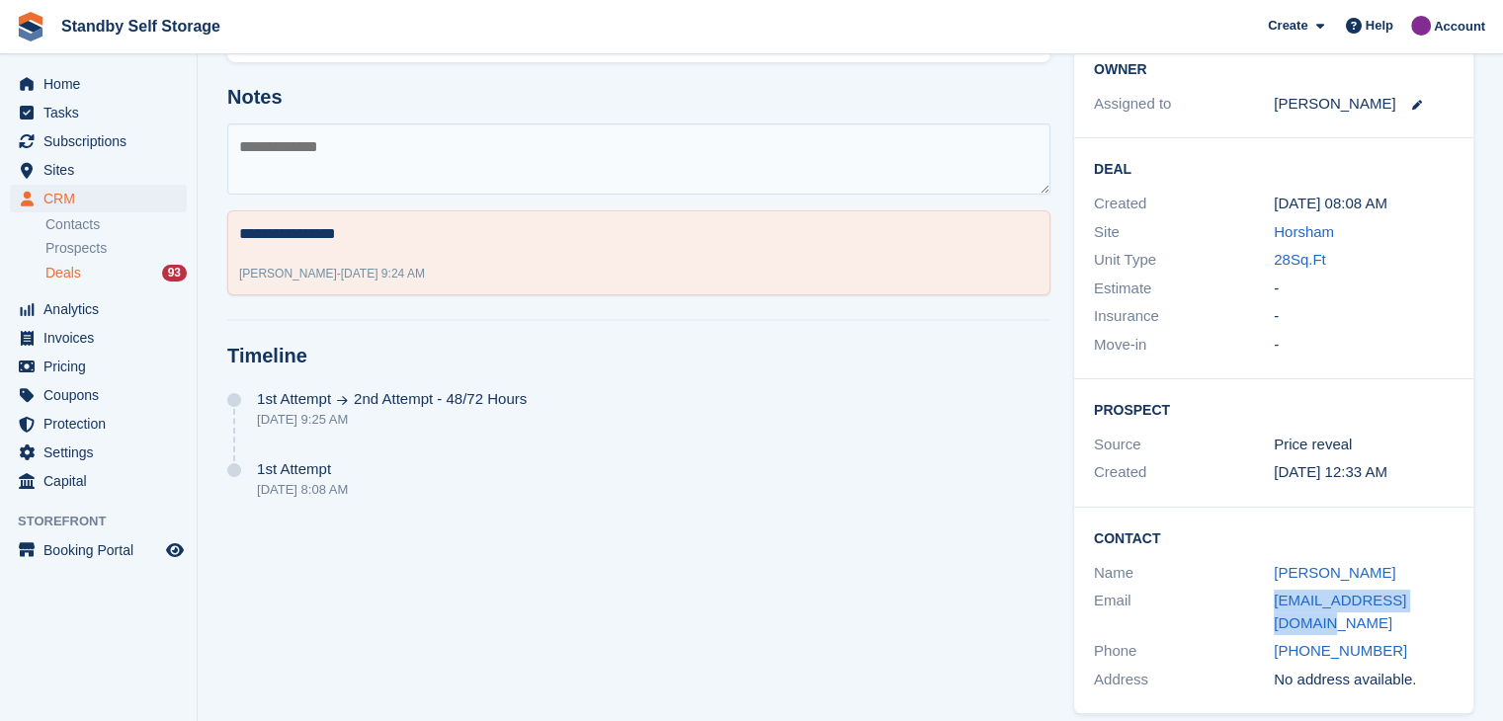
drag, startPoint x: 1241, startPoint y: 602, endPoint x: 1517, endPoint y: 587, distance: 276.1
click at [1502, 493] on html "Standby Self Storage Create Subscription Invoice Contact Deal Discount Page Hel…" at bounding box center [751, 132] width 1503 height 721
copy div "funkymatt048@gmail.com"
click at [289, 159] on textarea at bounding box center [638, 159] width 823 height 71
type textarea "**********"
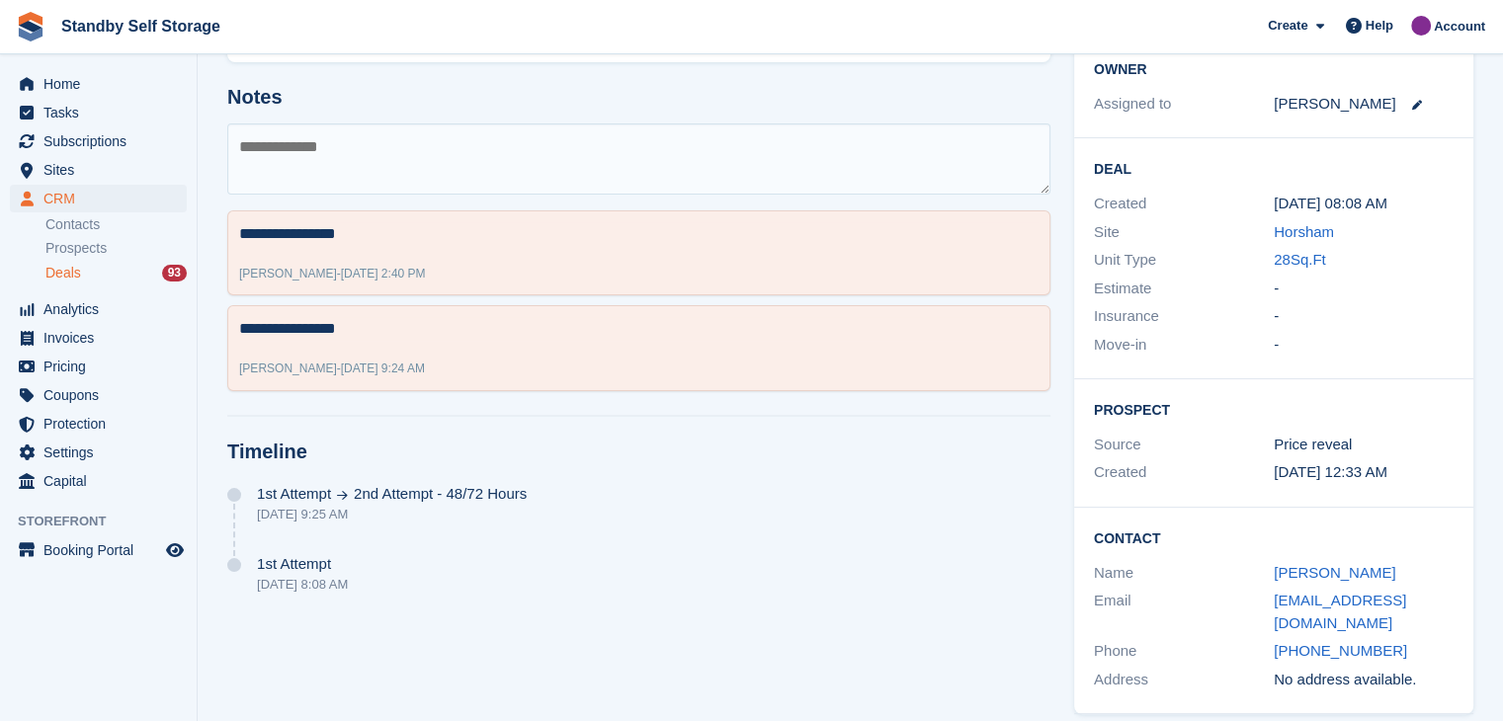
click at [56, 274] on span "Deals" at bounding box center [63, 273] width 36 height 19
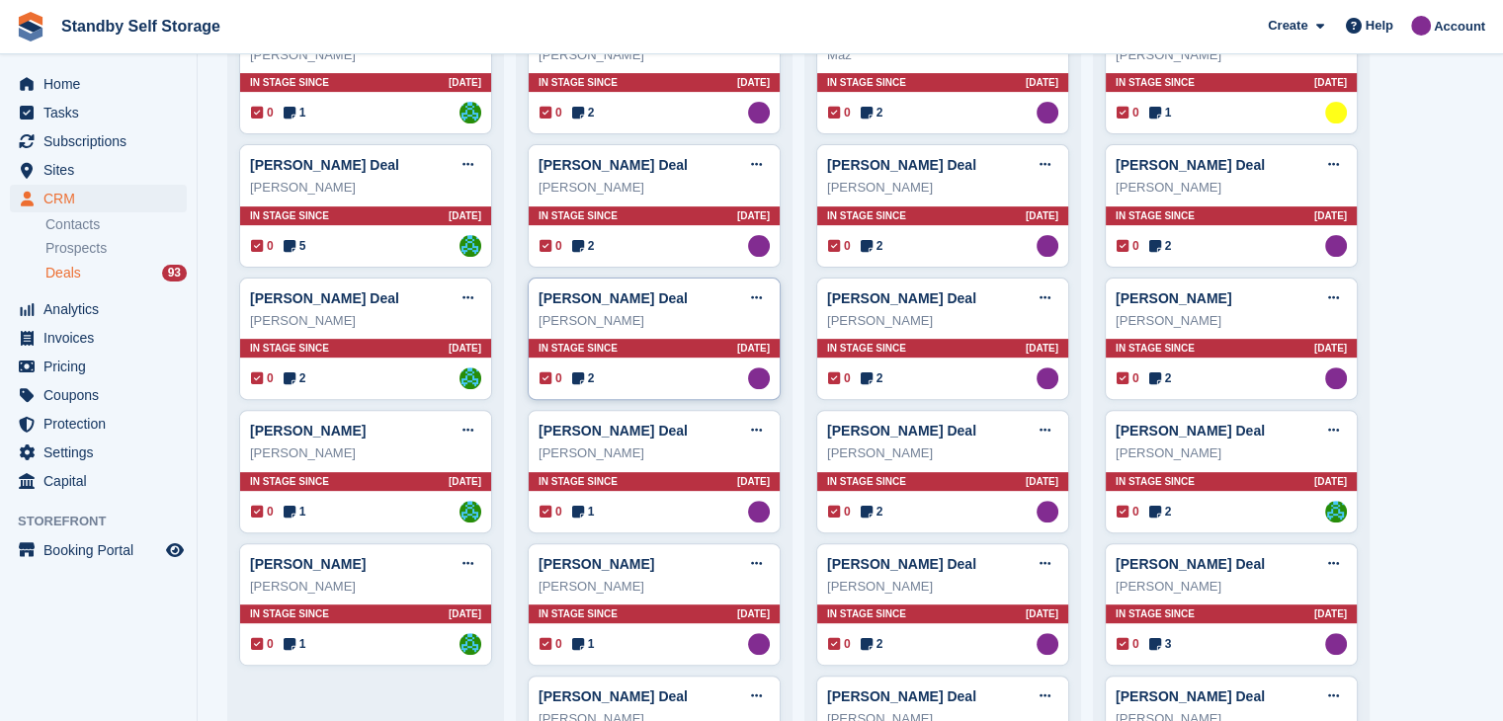
scroll to position [692, 0]
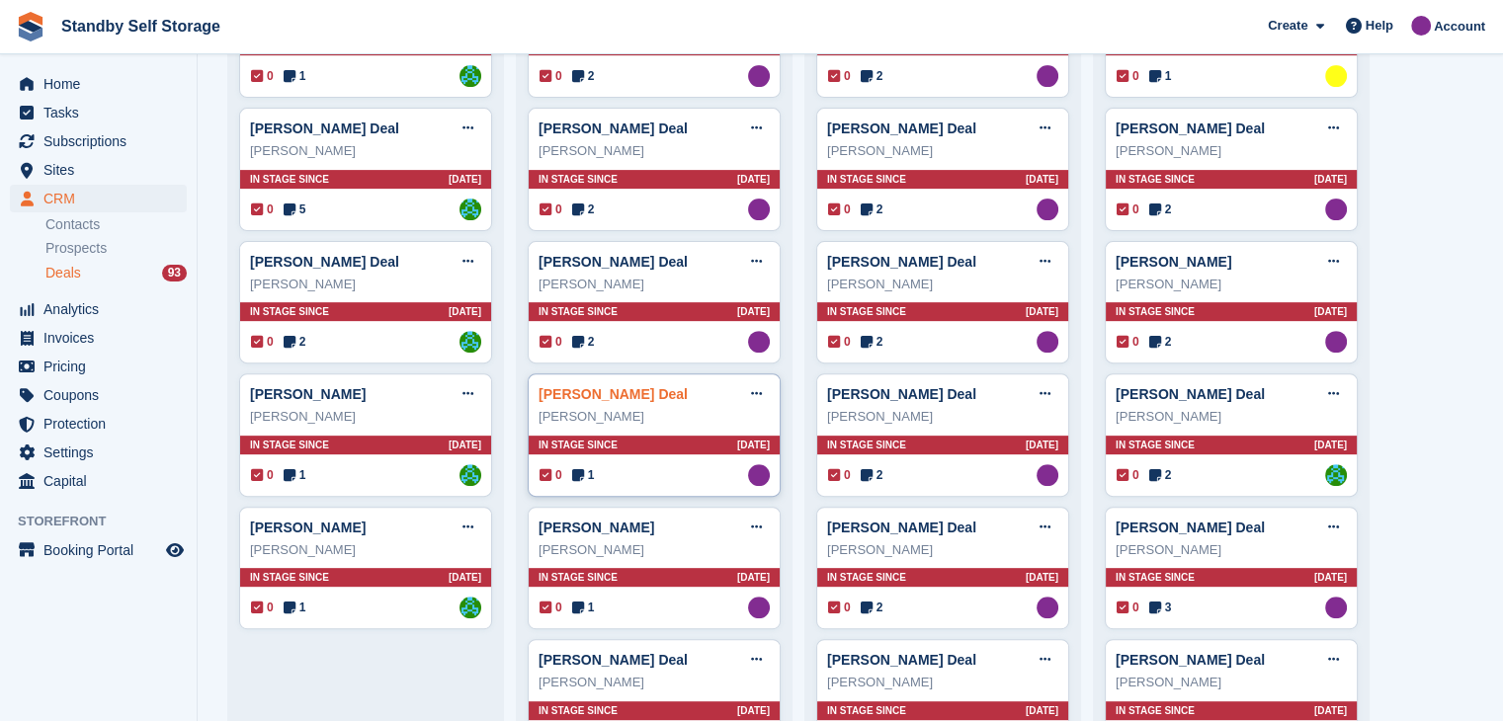
click at [610, 394] on link "[PERSON_NAME] Deal" at bounding box center [613, 394] width 149 height 16
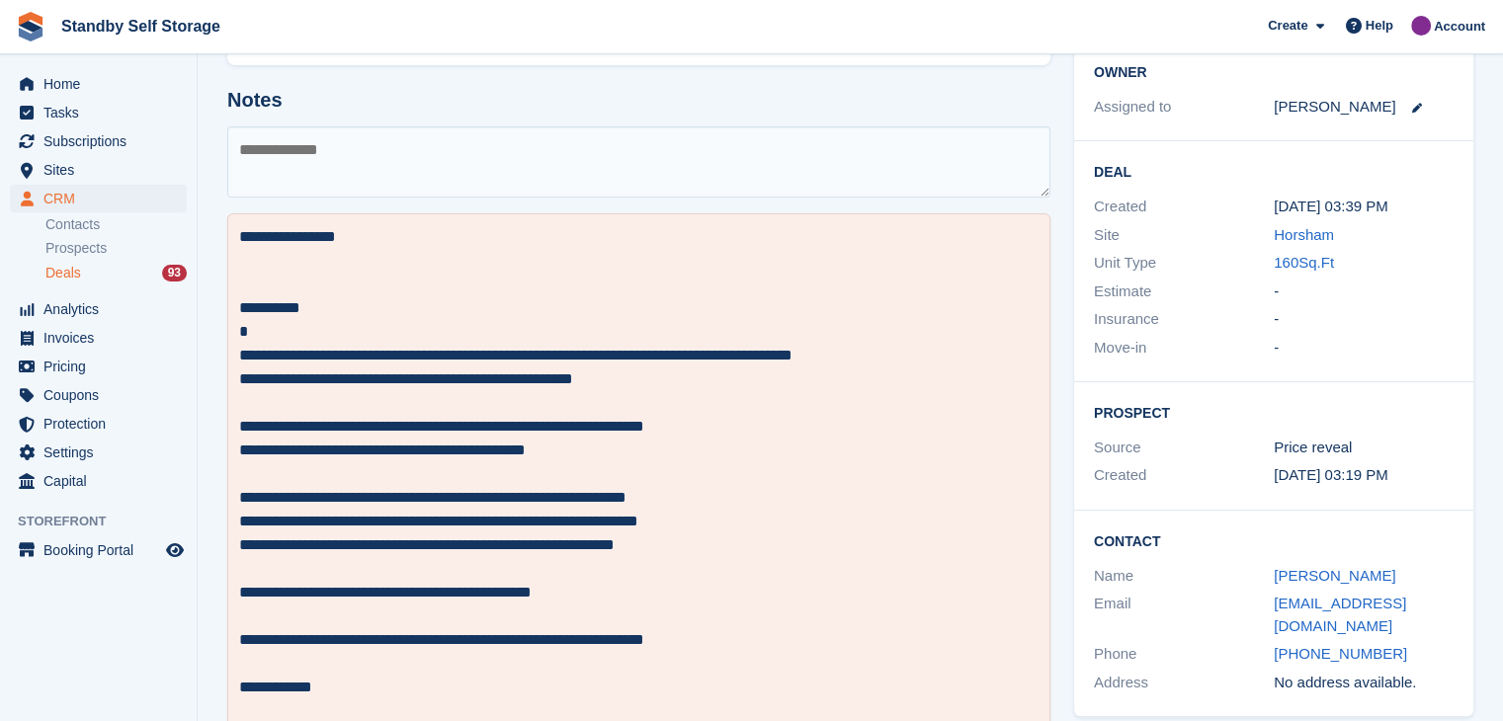
scroll to position [296, 0]
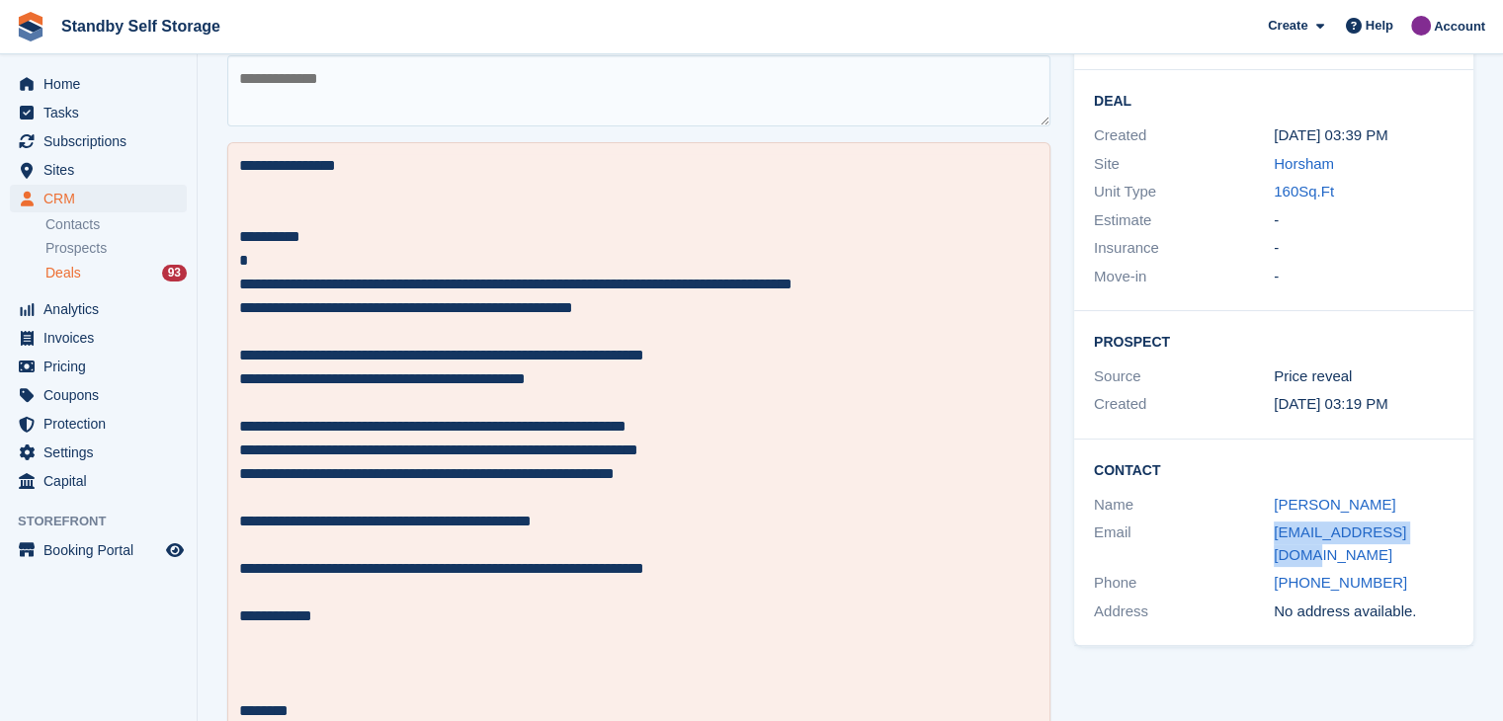
drag, startPoint x: 1245, startPoint y: 536, endPoint x: 1481, endPoint y: 542, distance: 236.3
click at [1481, 542] on div "Owner Assigned to Sue Ford Deal Created 29 Aug, 03:39 PM Site Horsham Unit Type…" at bounding box center [1273, 310] width 423 height 696
copy div "hamikerr@hotmail.com"
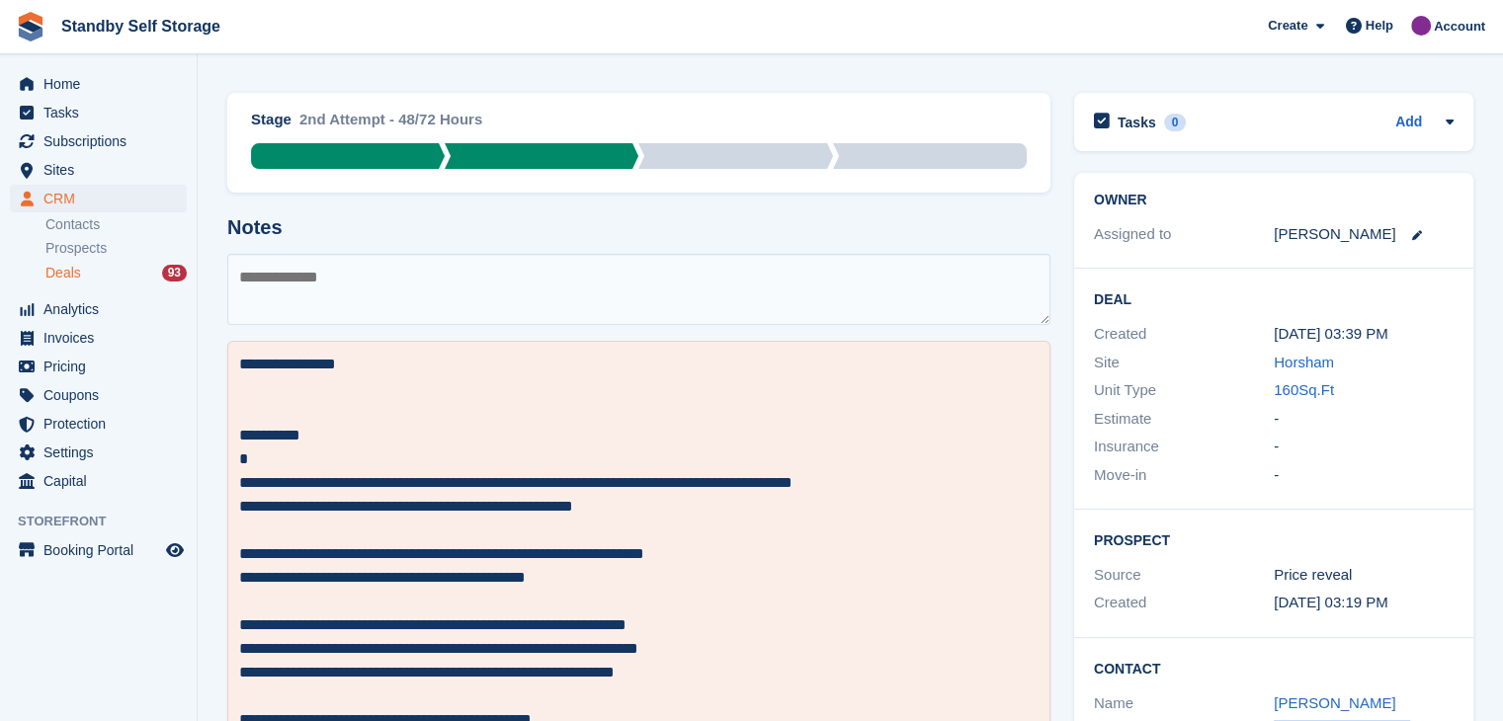
scroll to position [0, 0]
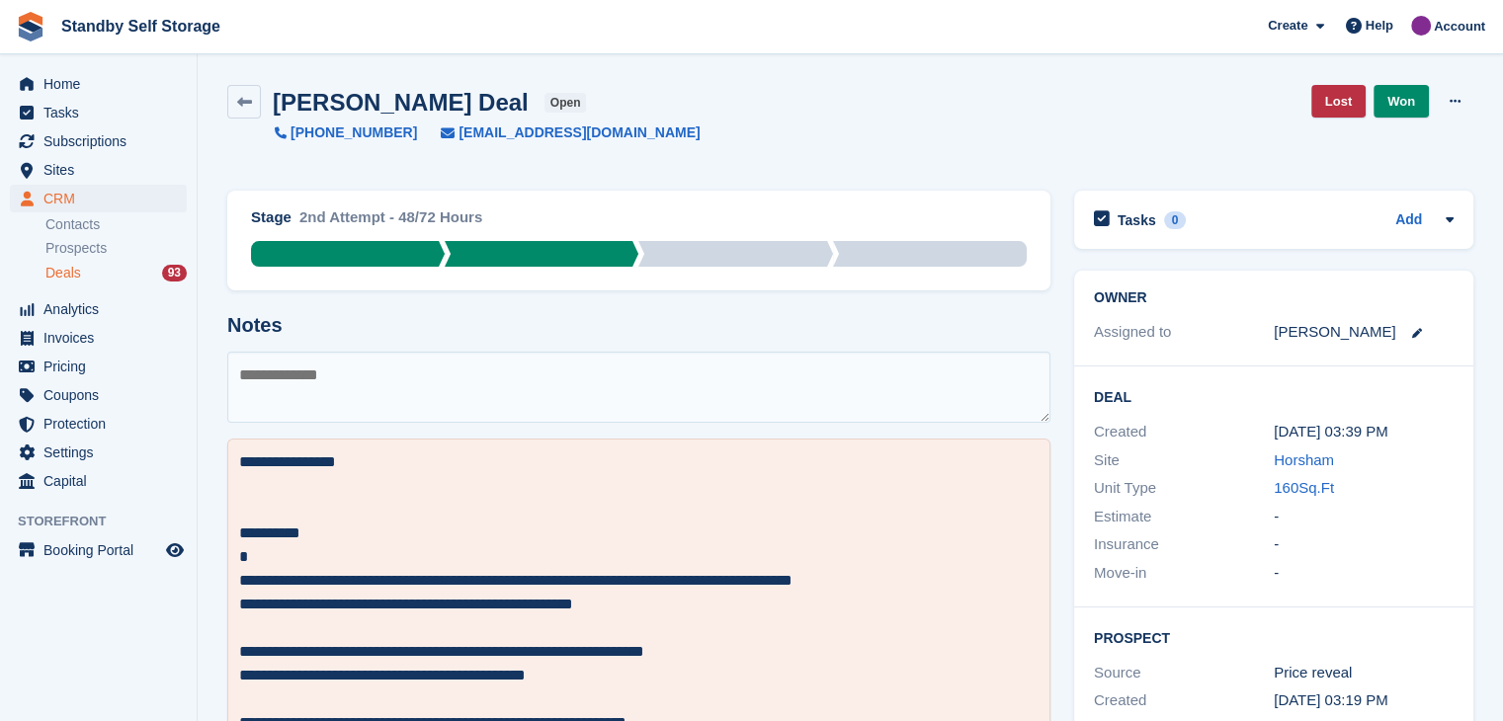
click at [362, 377] on textarea at bounding box center [638, 387] width 823 height 71
type textarea "**********"
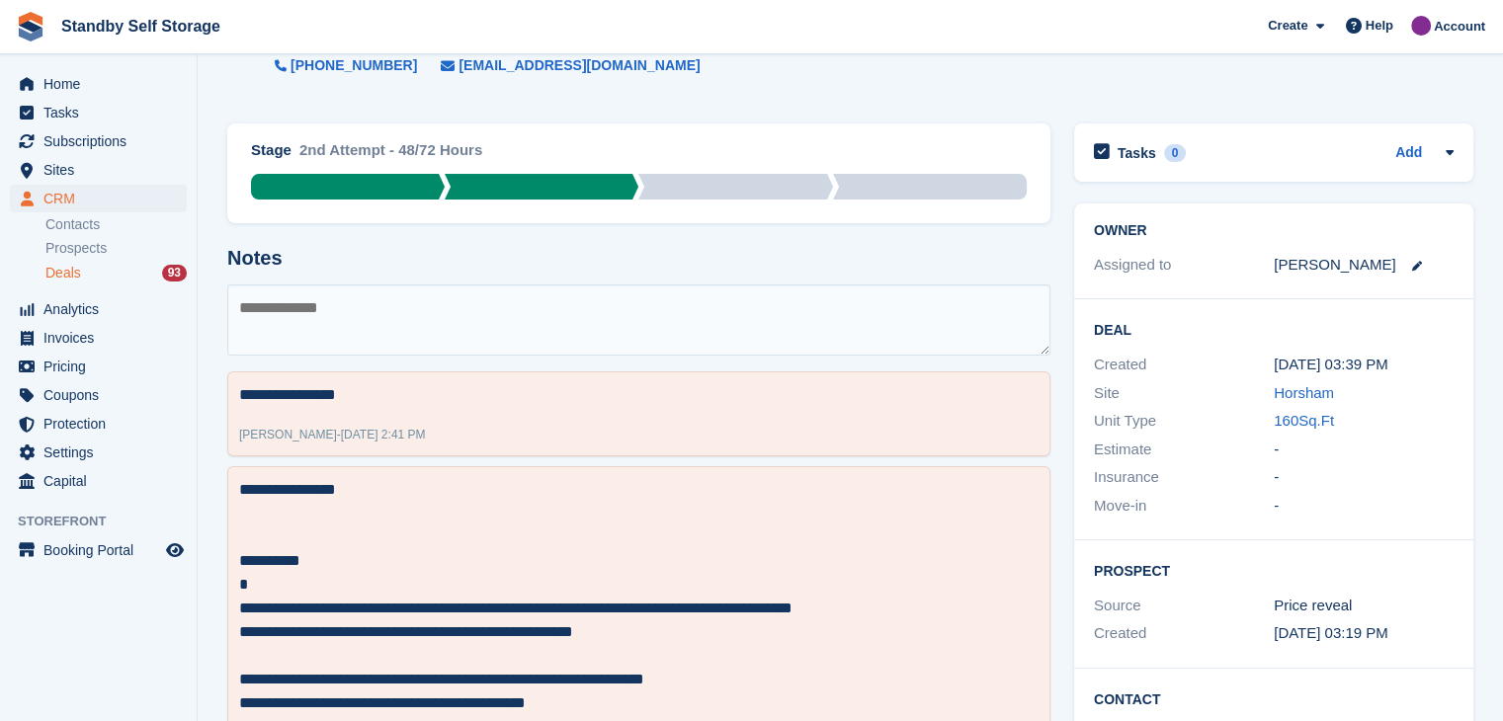
scroll to position [99, 0]
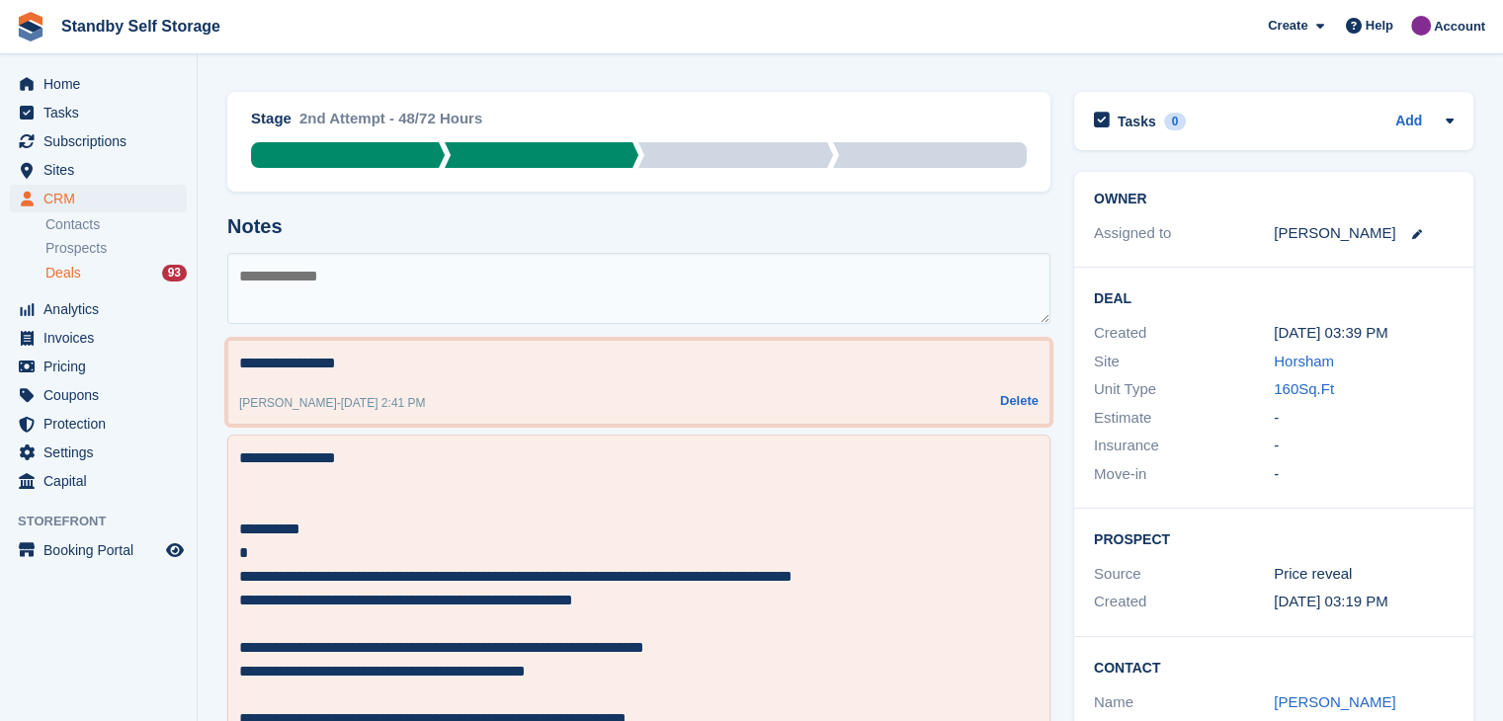
click at [446, 371] on textarea "**********" at bounding box center [638, 364] width 799 height 24
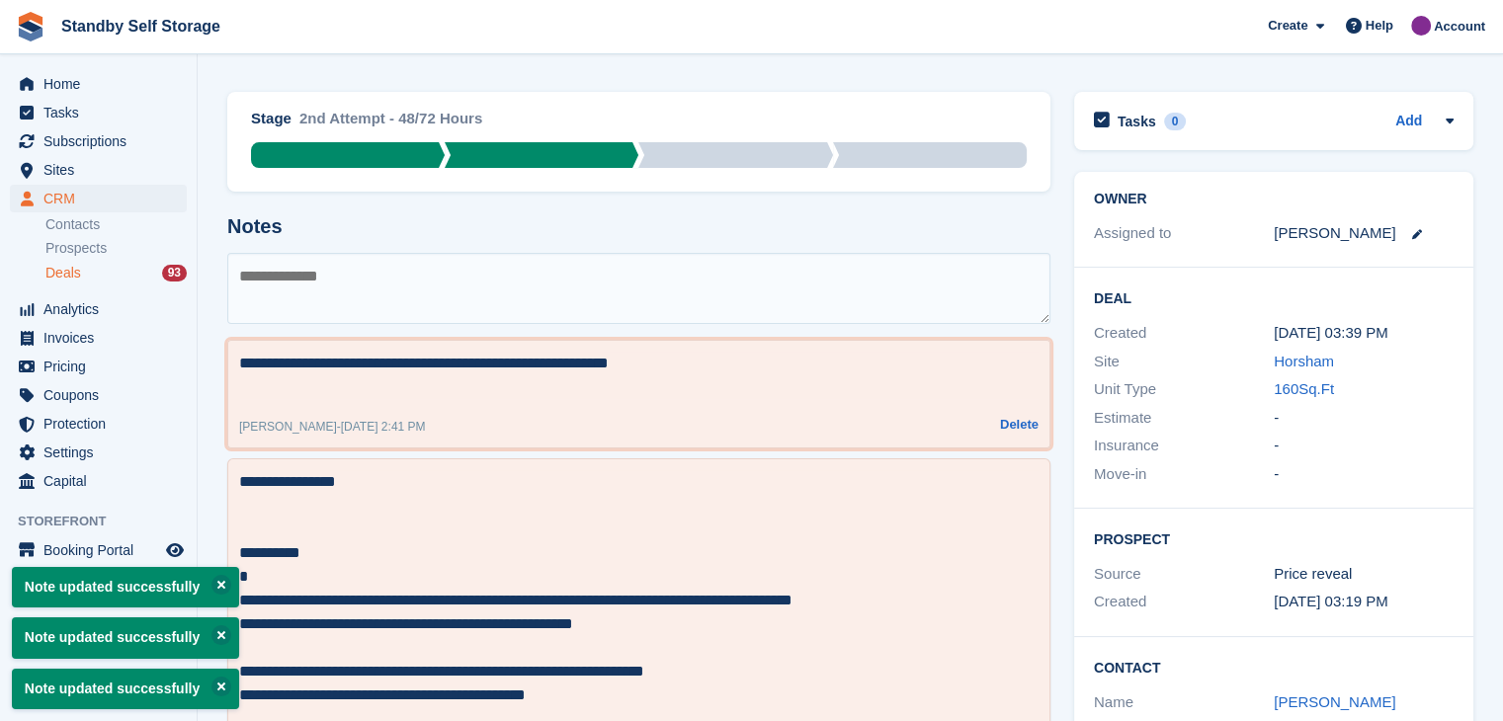
type textarea "**********"
click at [425, 279] on textarea at bounding box center [638, 288] width 823 height 71
click at [59, 275] on span "Deals" at bounding box center [63, 273] width 36 height 19
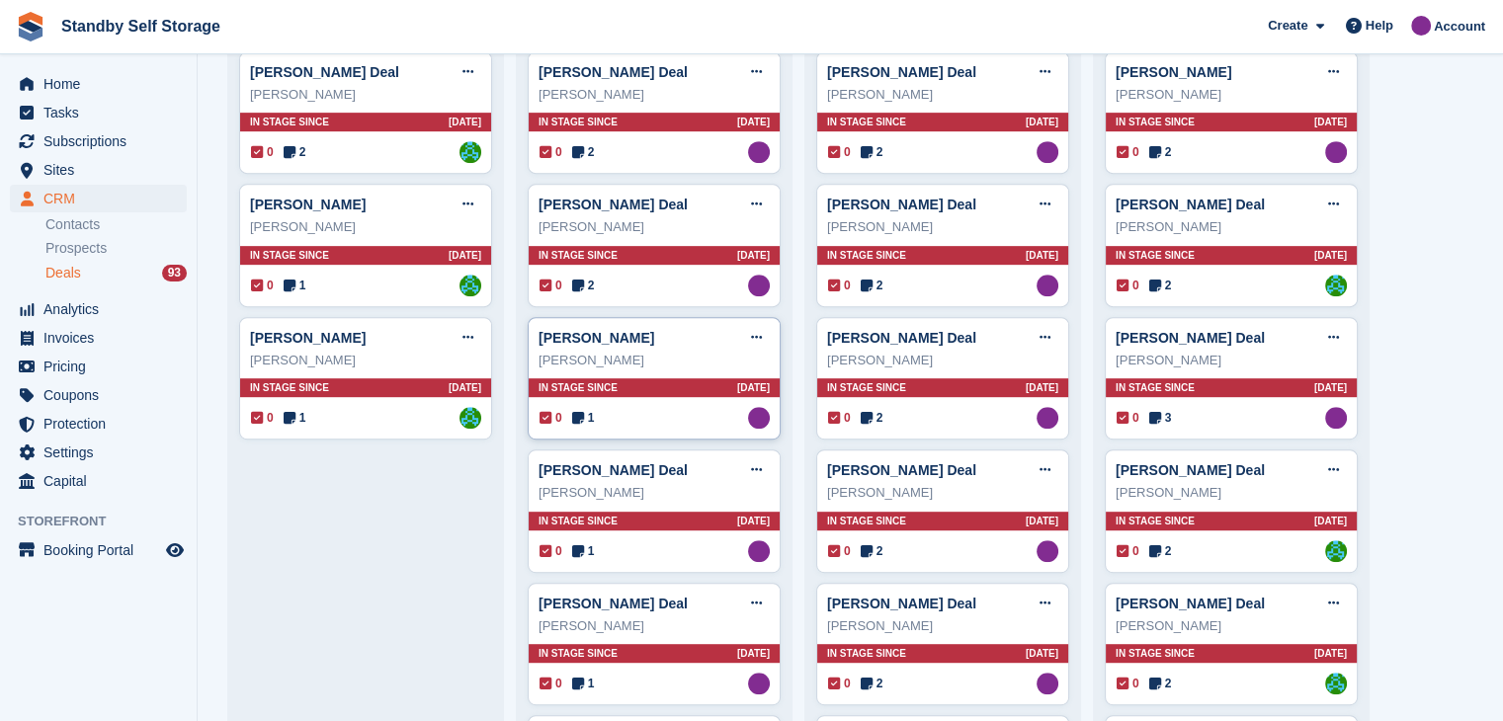
scroll to position [889, 0]
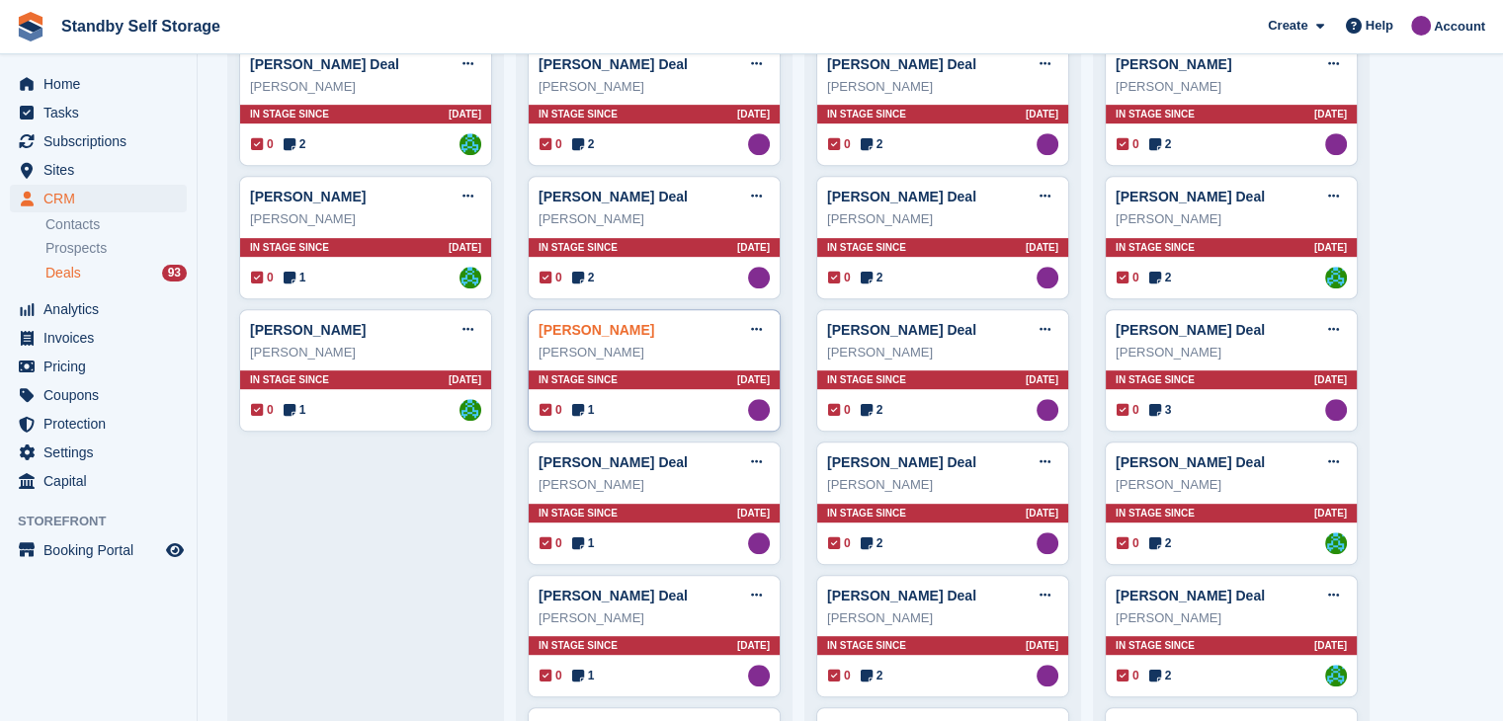
click at [585, 329] on link "[PERSON_NAME]" at bounding box center [597, 330] width 116 height 16
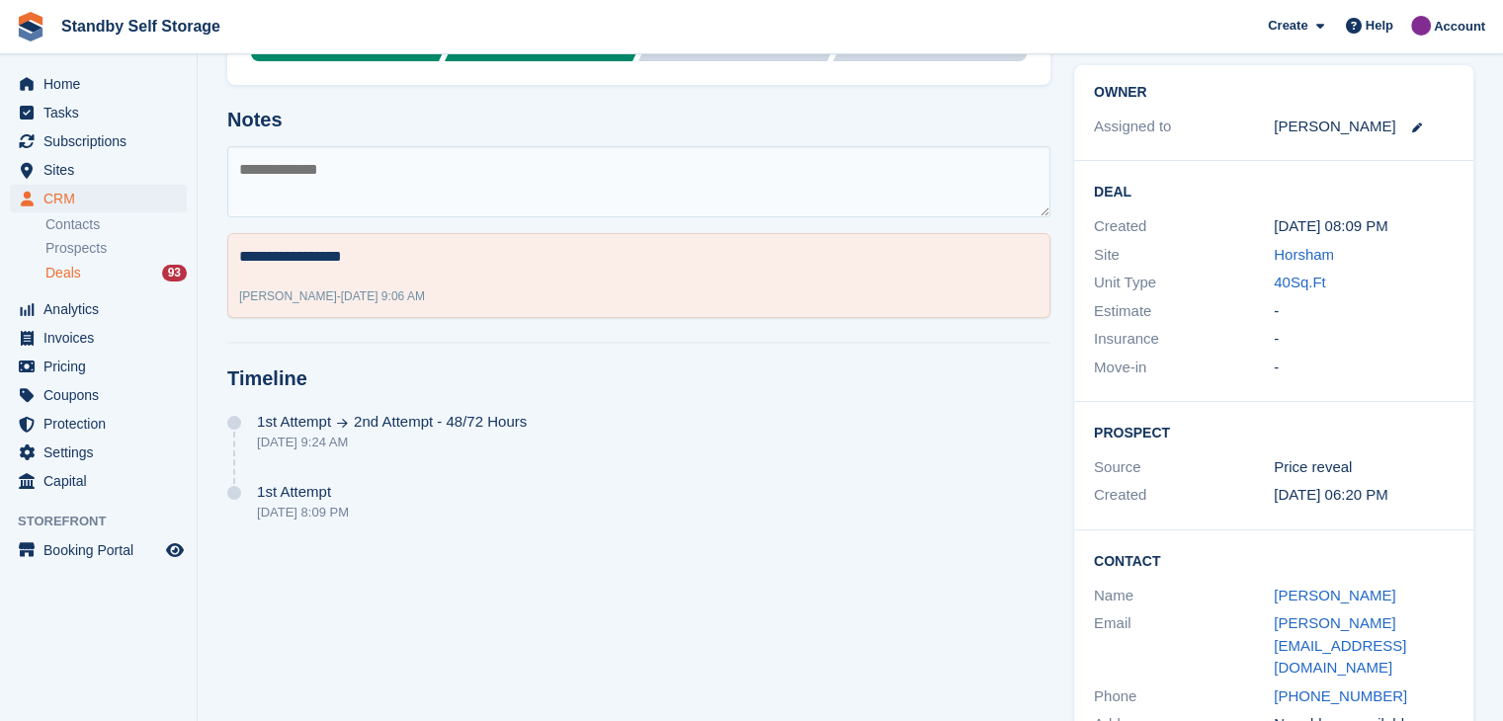
scroll to position [228, 0]
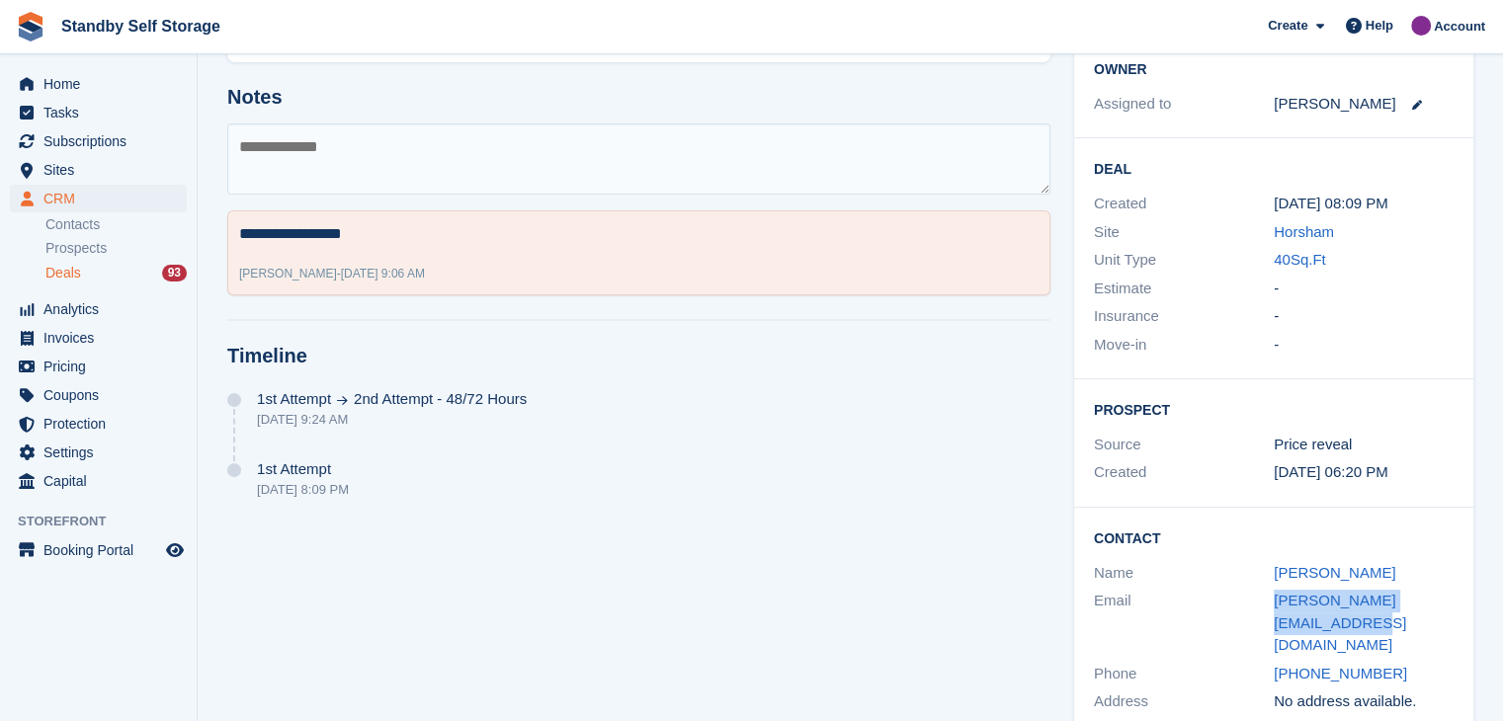
drag, startPoint x: 1254, startPoint y: 600, endPoint x: 1517, endPoint y: 612, distance: 263.1
click at [1502, 493] on html "Standby Self Storage Create Subscription Invoice Contact Deal Discount Page Hel…" at bounding box center [751, 132] width 1503 height 721
copy div "laura@lightthelakes.org.uk"
click at [451, 173] on textarea at bounding box center [638, 159] width 823 height 71
type textarea "**********"
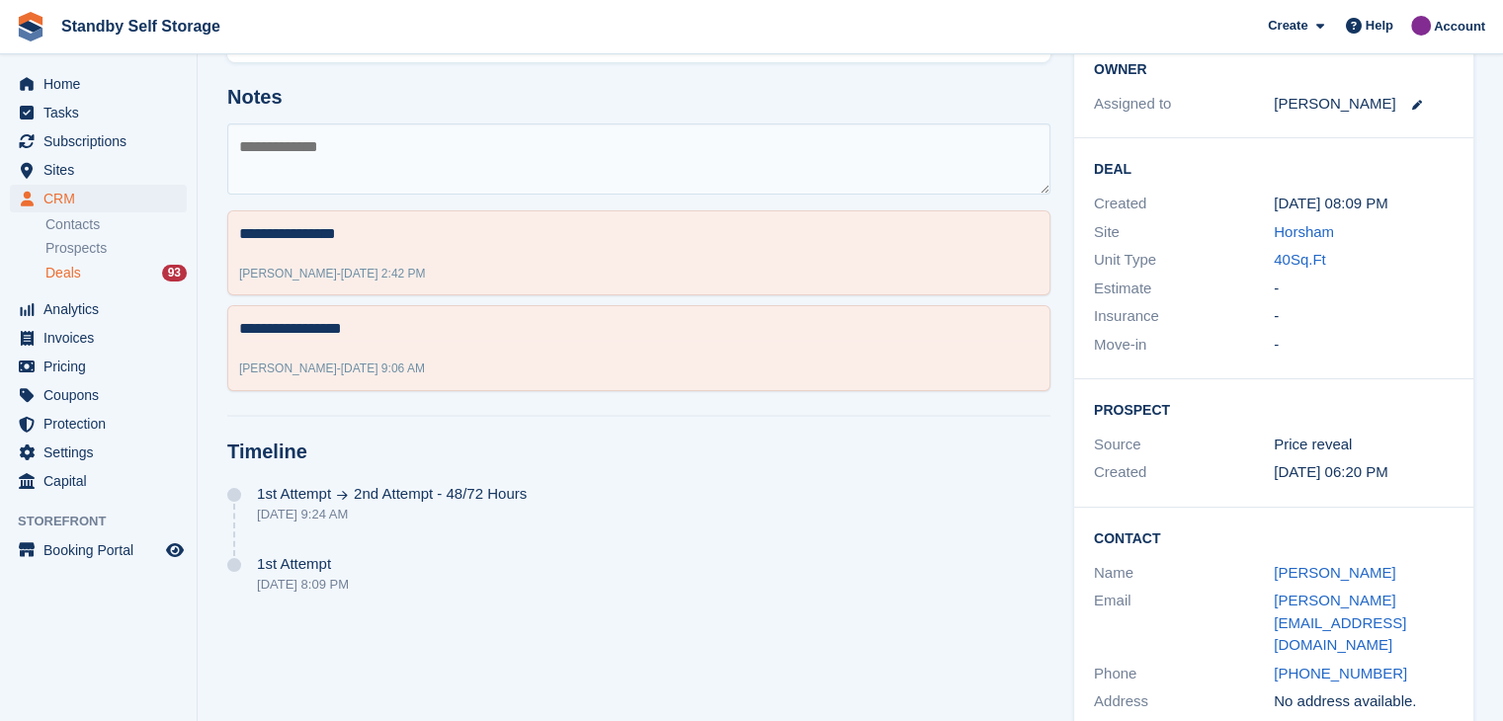
click at [61, 275] on span "Deals" at bounding box center [63, 273] width 36 height 19
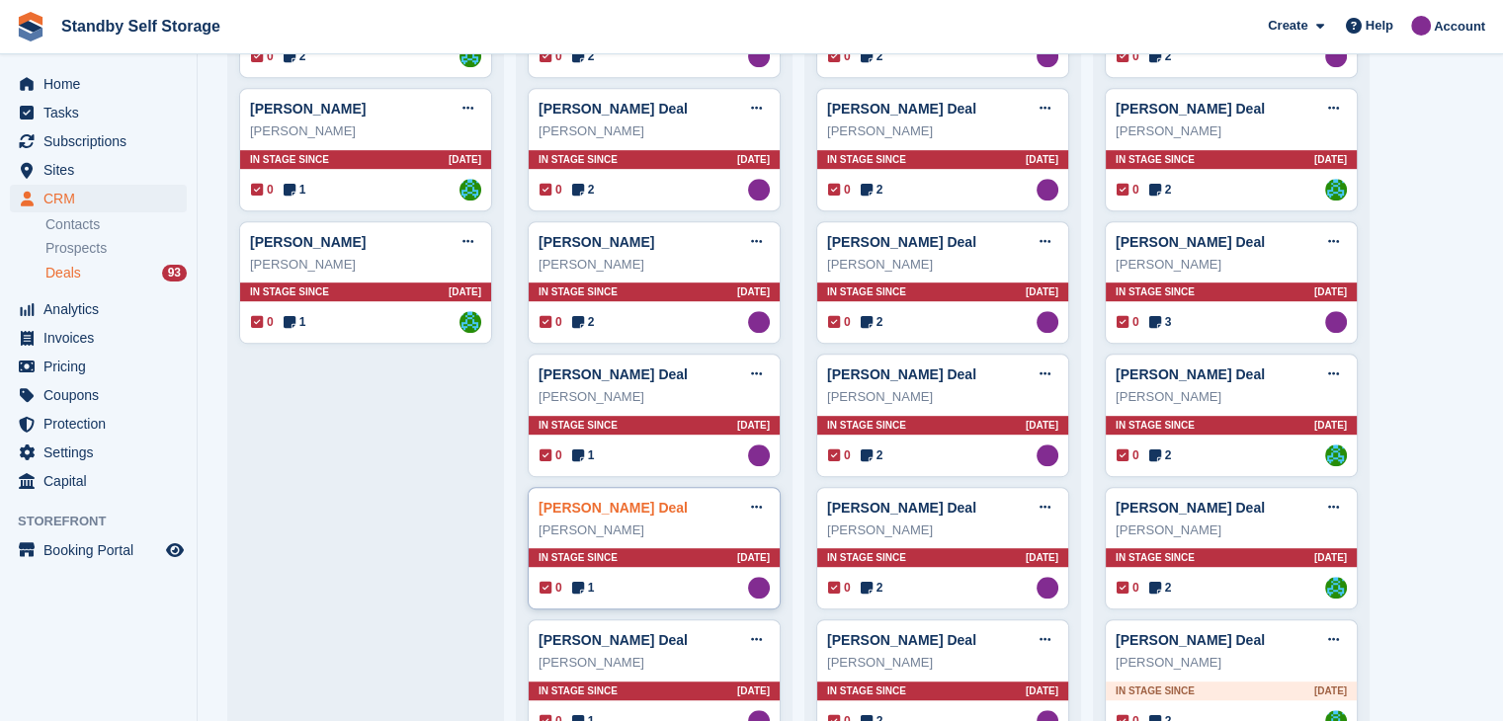
scroll to position [988, 0]
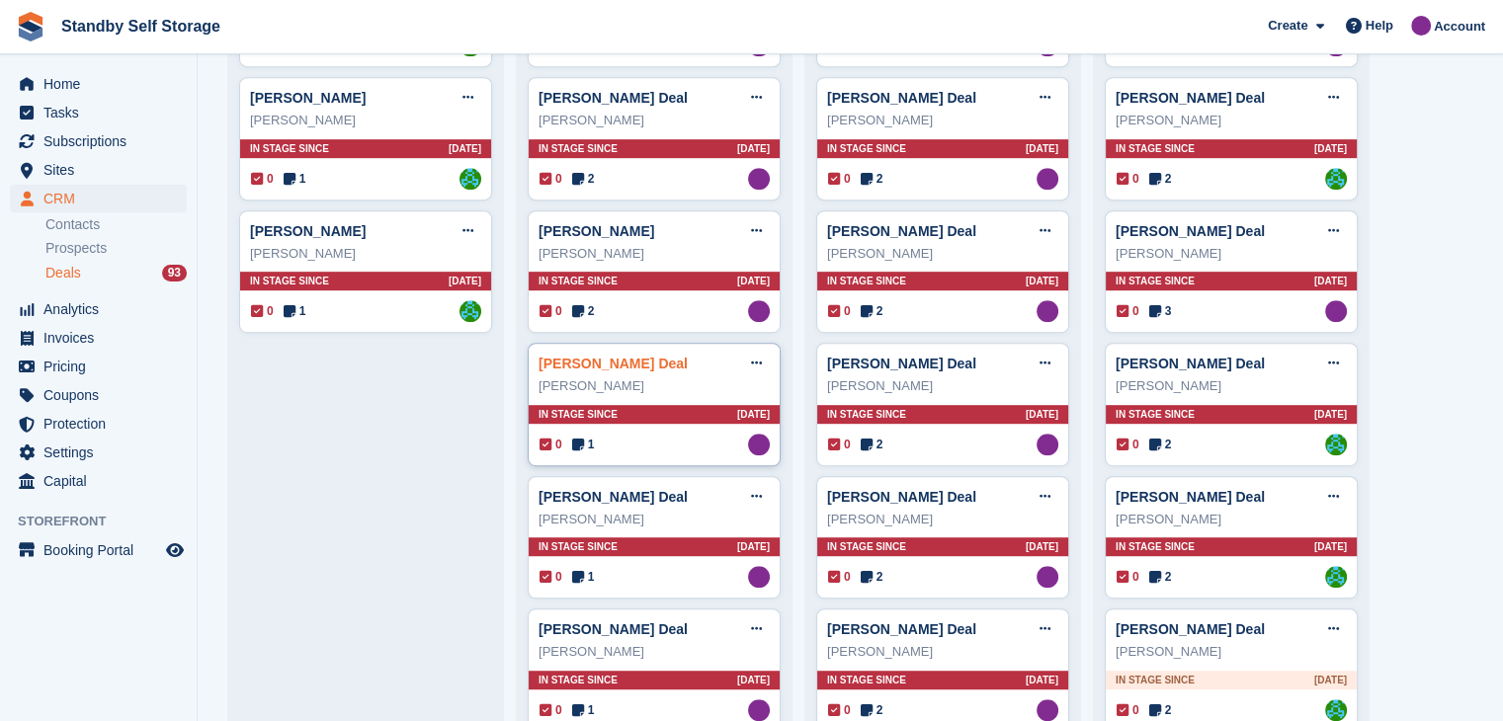
click at [568, 362] on link "[PERSON_NAME] Deal" at bounding box center [613, 364] width 149 height 16
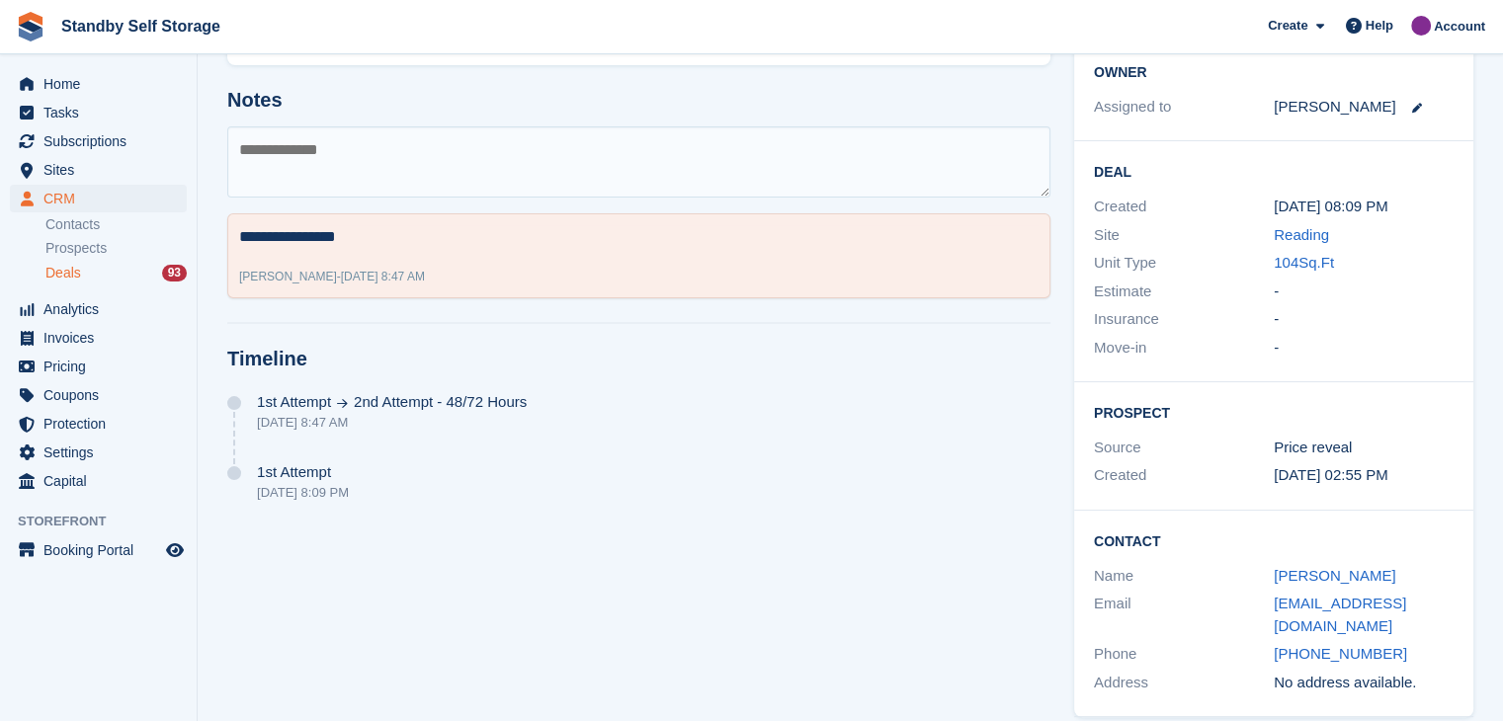
scroll to position [228, 0]
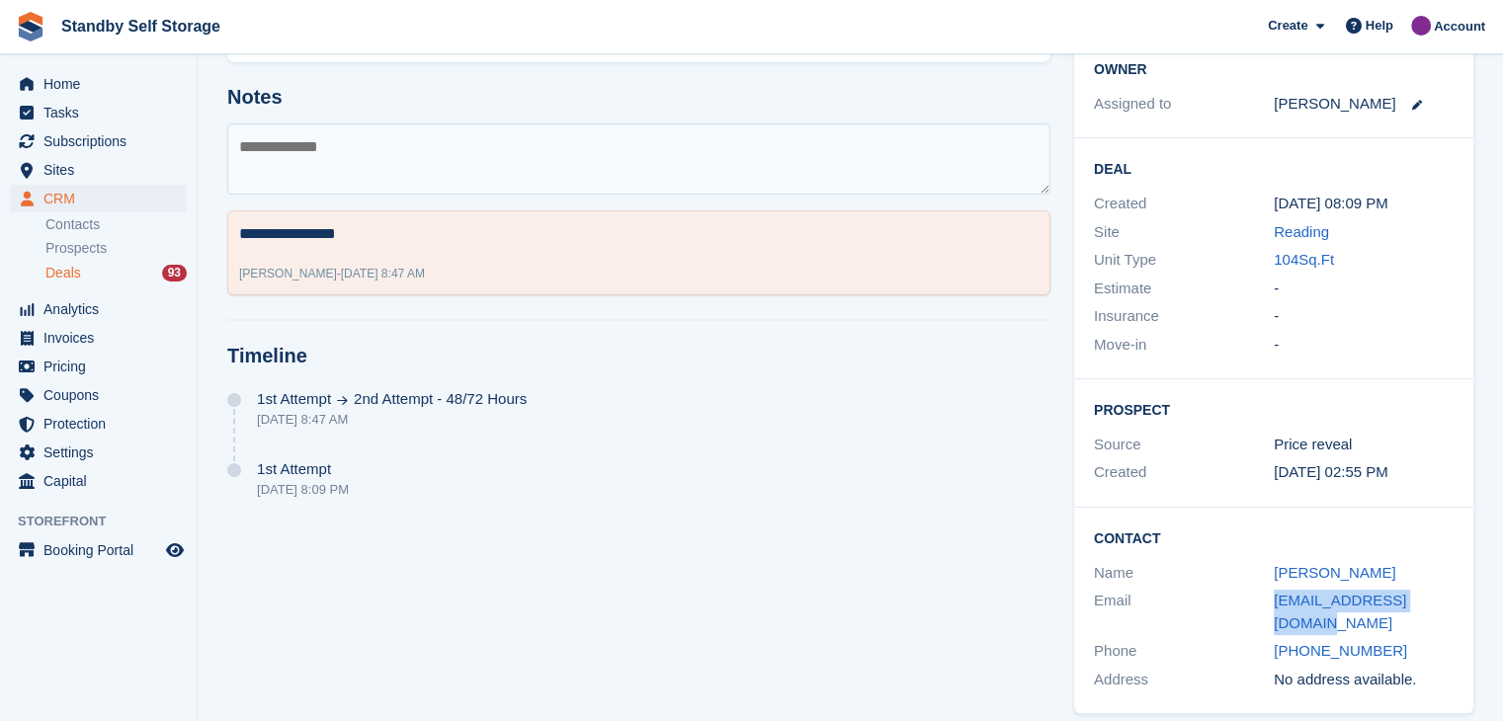
drag, startPoint x: 1271, startPoint y: 592, endPoint x: 1517, endPoint y: 613, distance: 246.9
click at [1502, 493] on html "Standby Self Storage Create Subscription Invoice Contact Deal Discount Page Hel…" at bounding box center [751, 132] width 1503 height 721
copy div "tyronoyebade@gmail.com"
click at [328, 150] on textarea at bounding box center [638, 159] width 823 height 71
type textarea "**********"
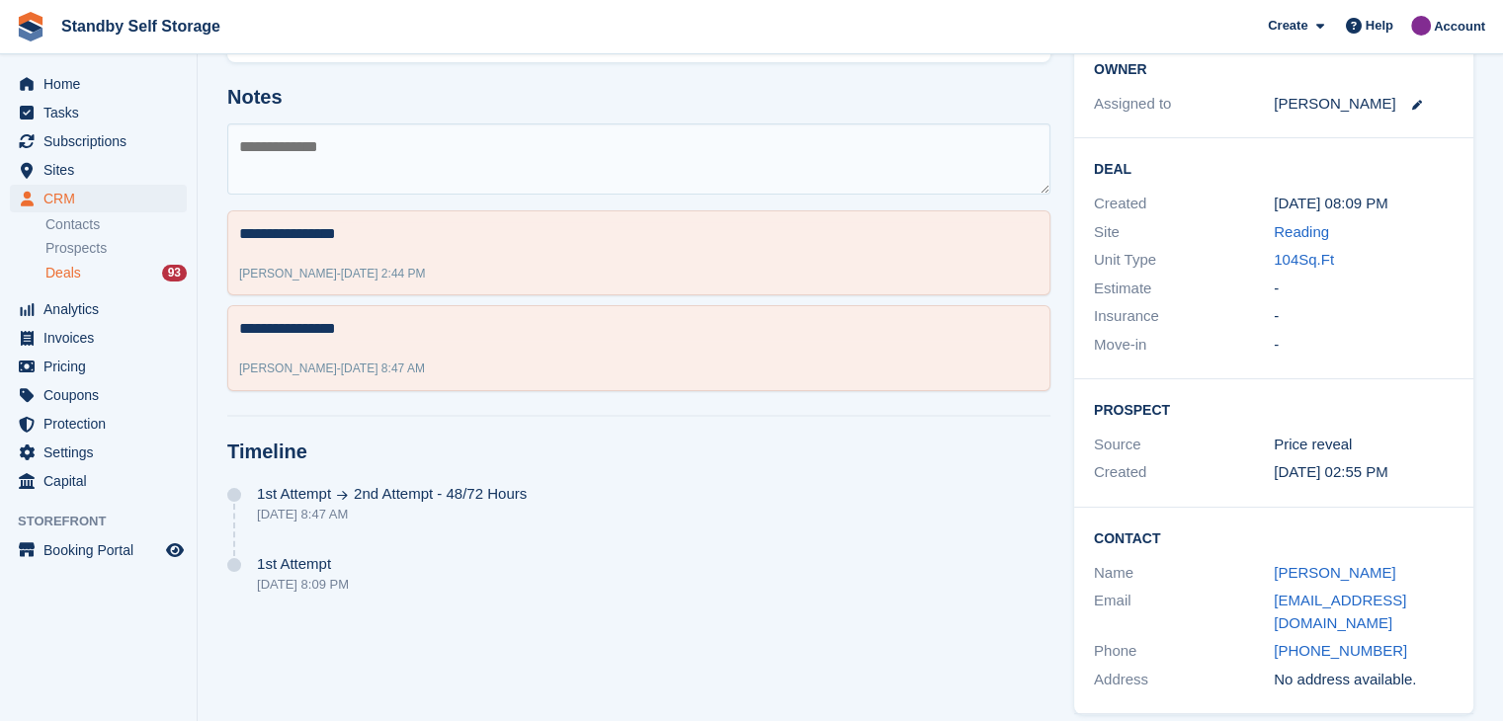
click at [59, 272] on span "Deals" at bounding box center [63, 273] width 36 height 19
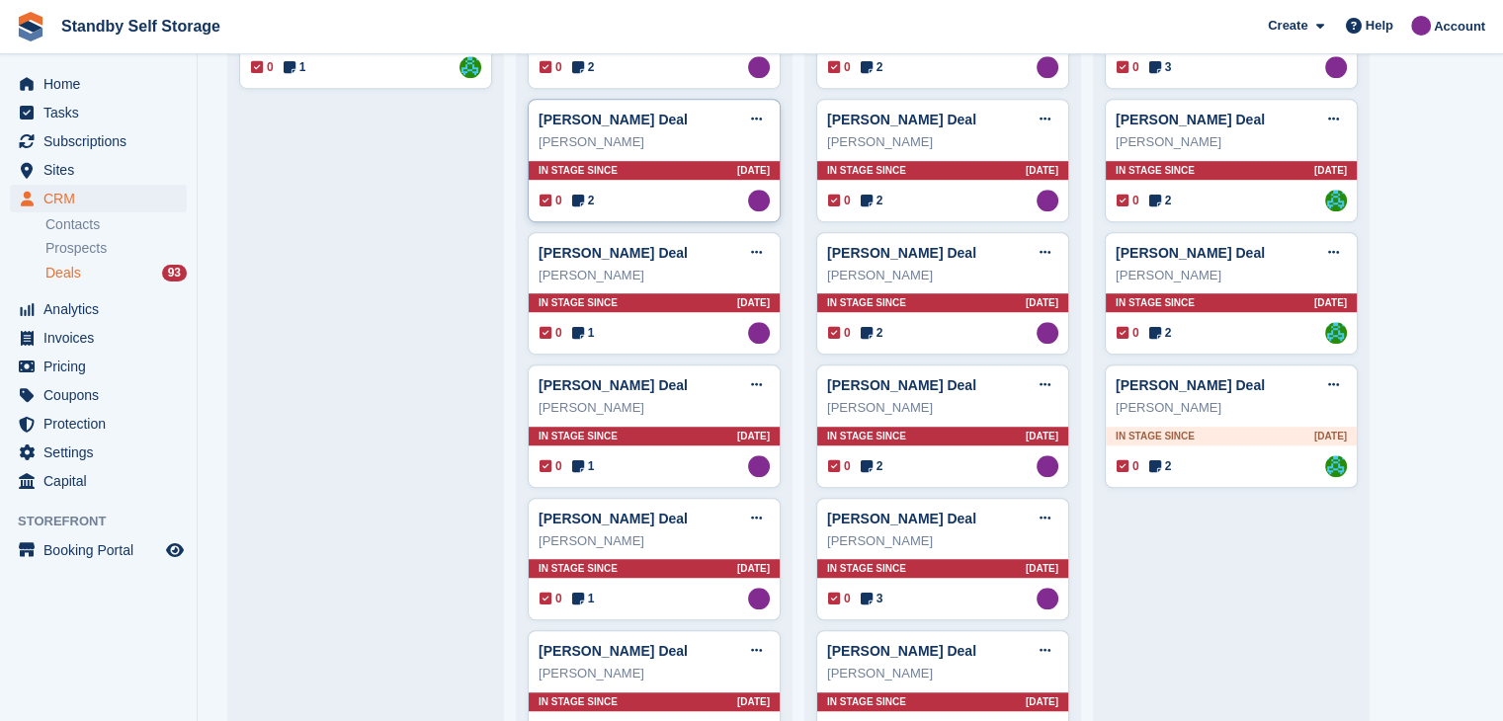
scroll to position [1186, 0]
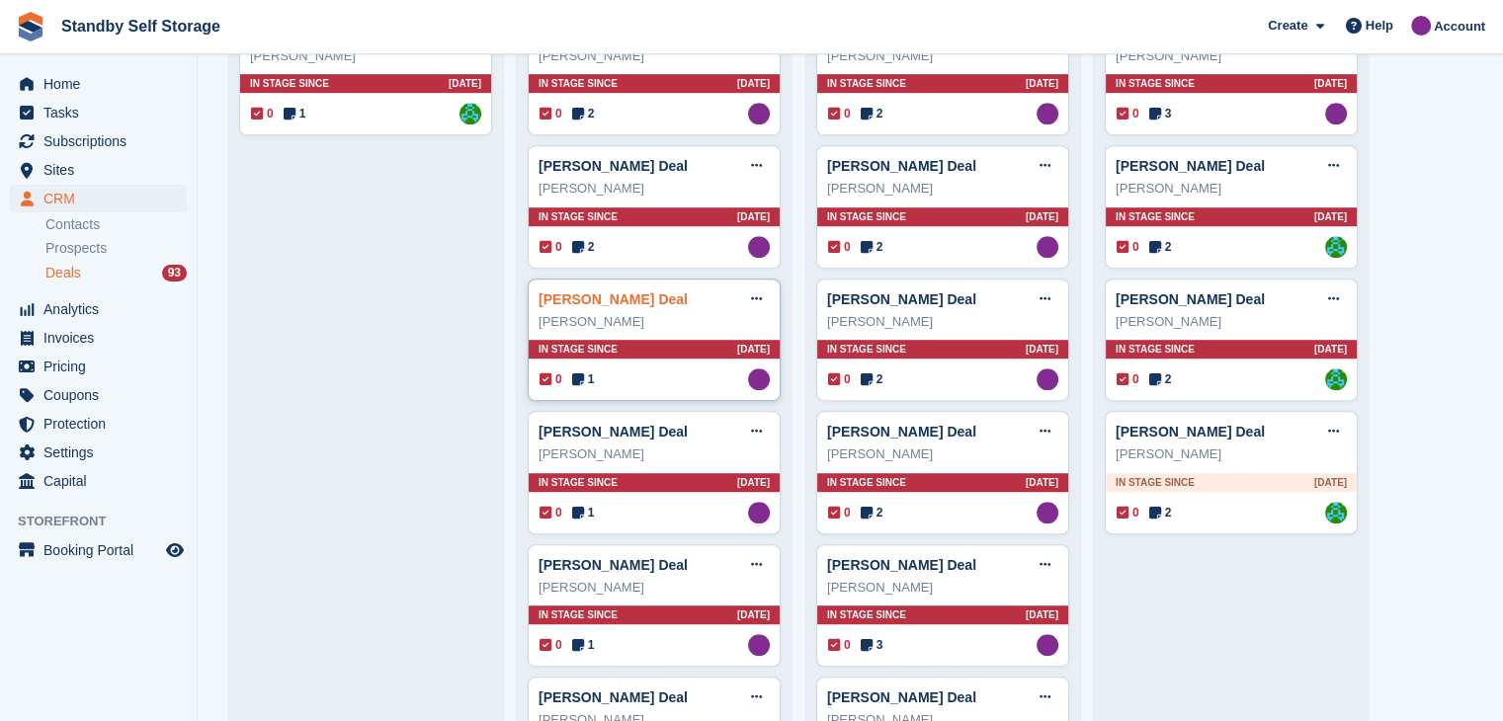
click at [558, 293] on link "Bernadette Gwilliams Deal" at bounding box center [613, 300] width 149 height 16
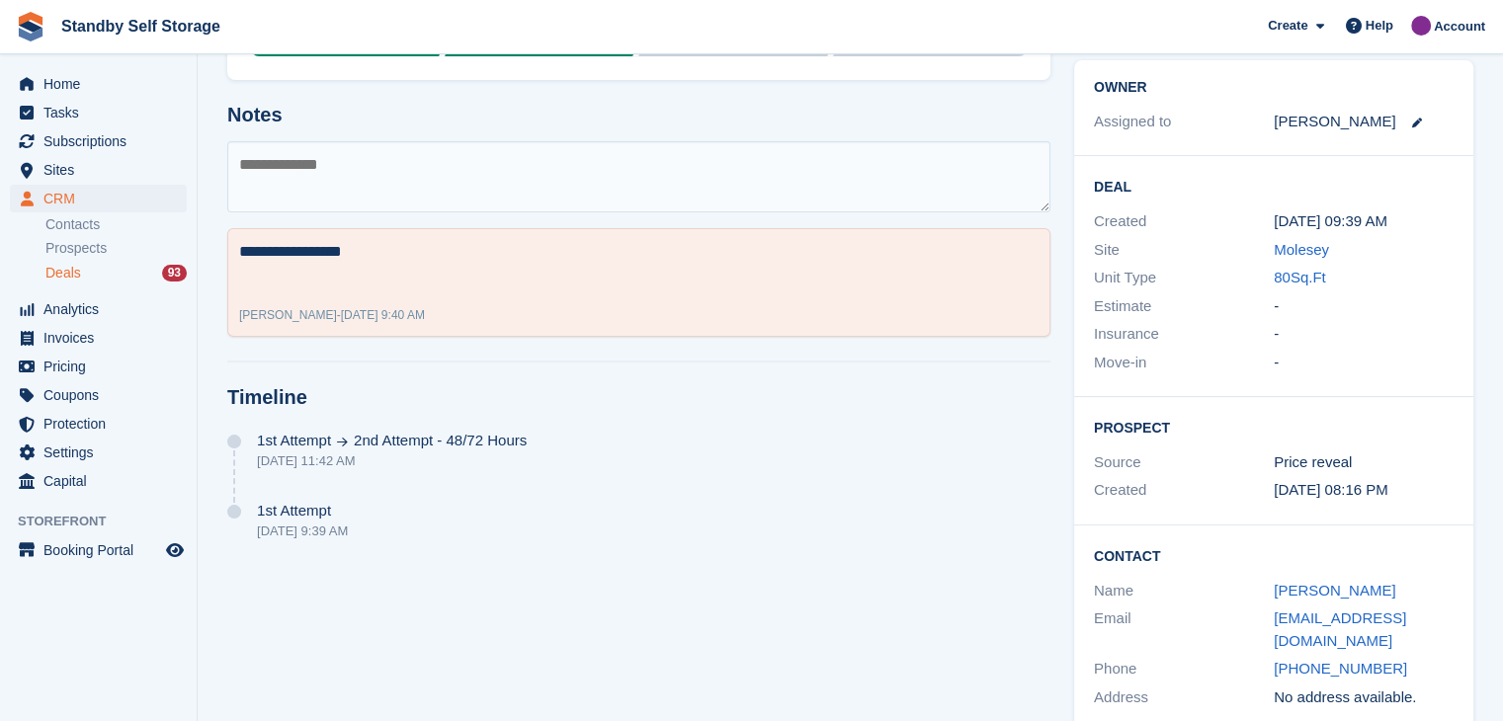
scroll to position [250, 0]
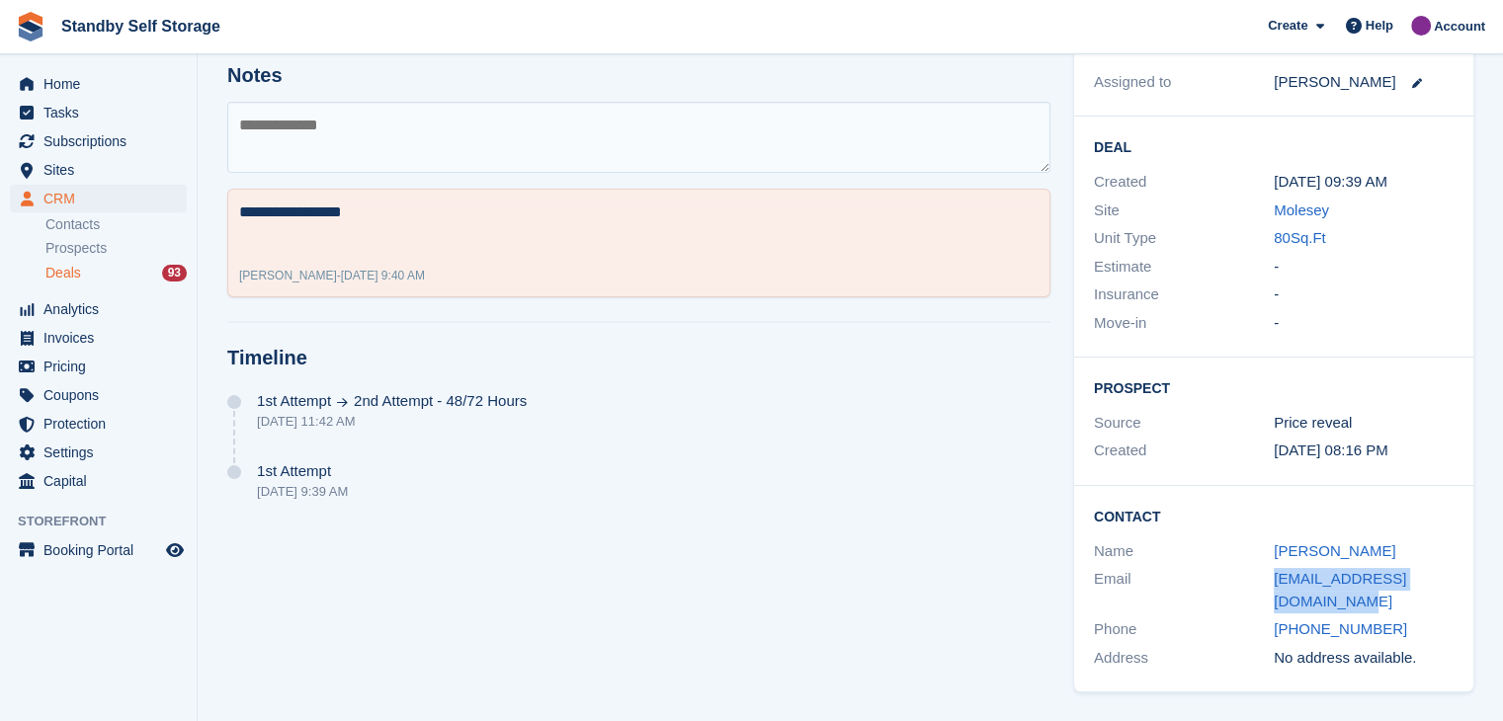
drag, startPoint x: 1311, startPoint y: 600, endPoint x: 1253, endPoint y: 578, distance: 62.2
click at [1253, 578] on div "Email berniekgwilkiams@gmail.com" at bounding box center [1274, 590] width 360 height 50
copy div "berniekgwilkiams@gmail.com"
click at [417, 111] on textarea at bounding box center [638, 137] width 823 height 71
type textarea "**********"
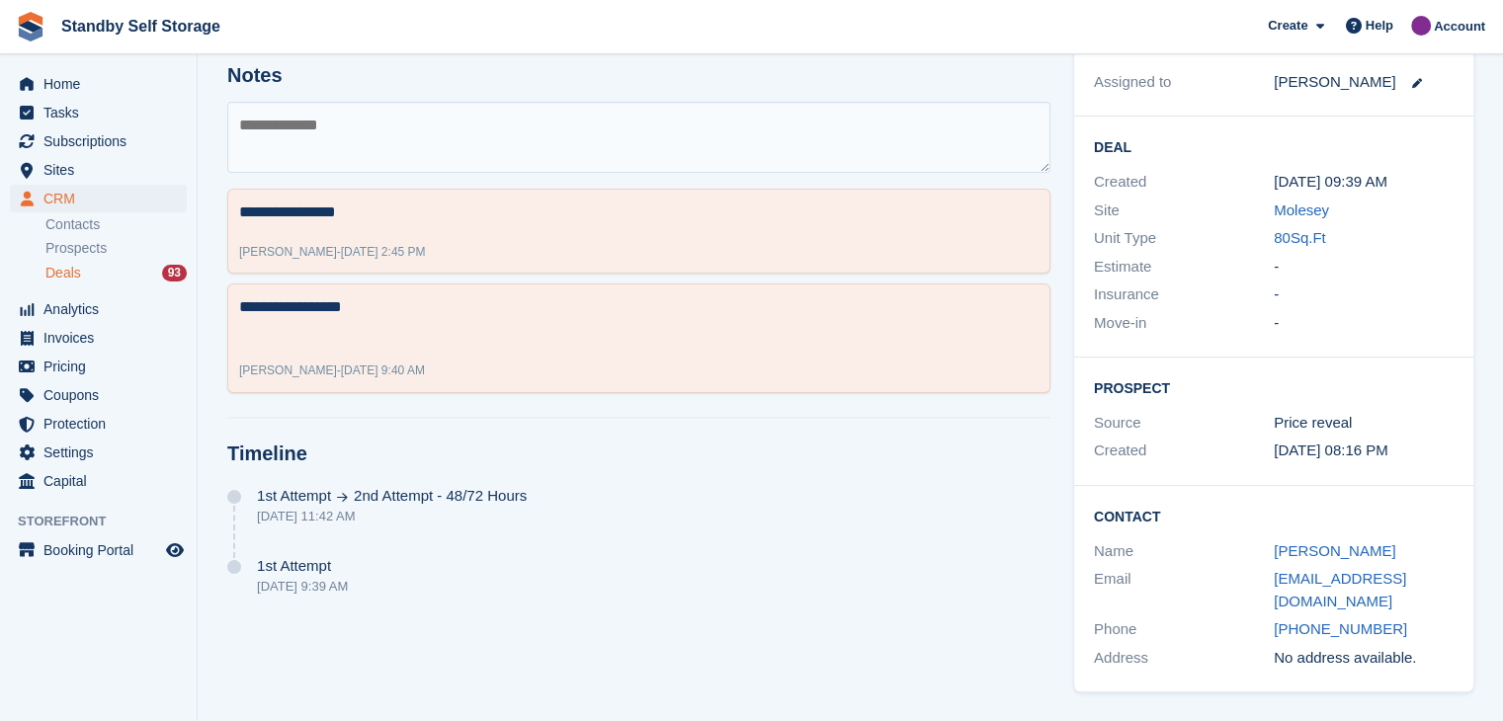
click at [67, 271] on span "Deals" at bounding box center [63, 273] width 36 height 19
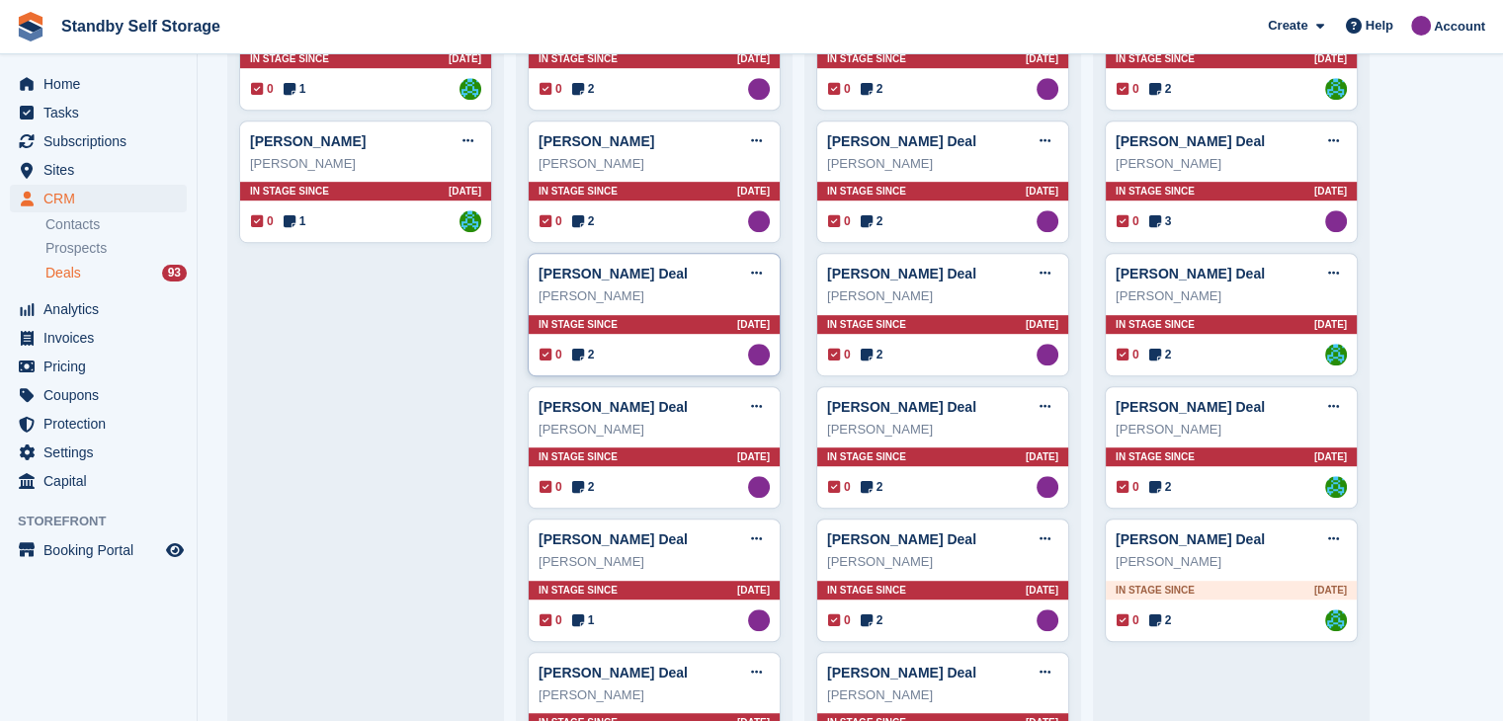
scroll to position [1186, 0]
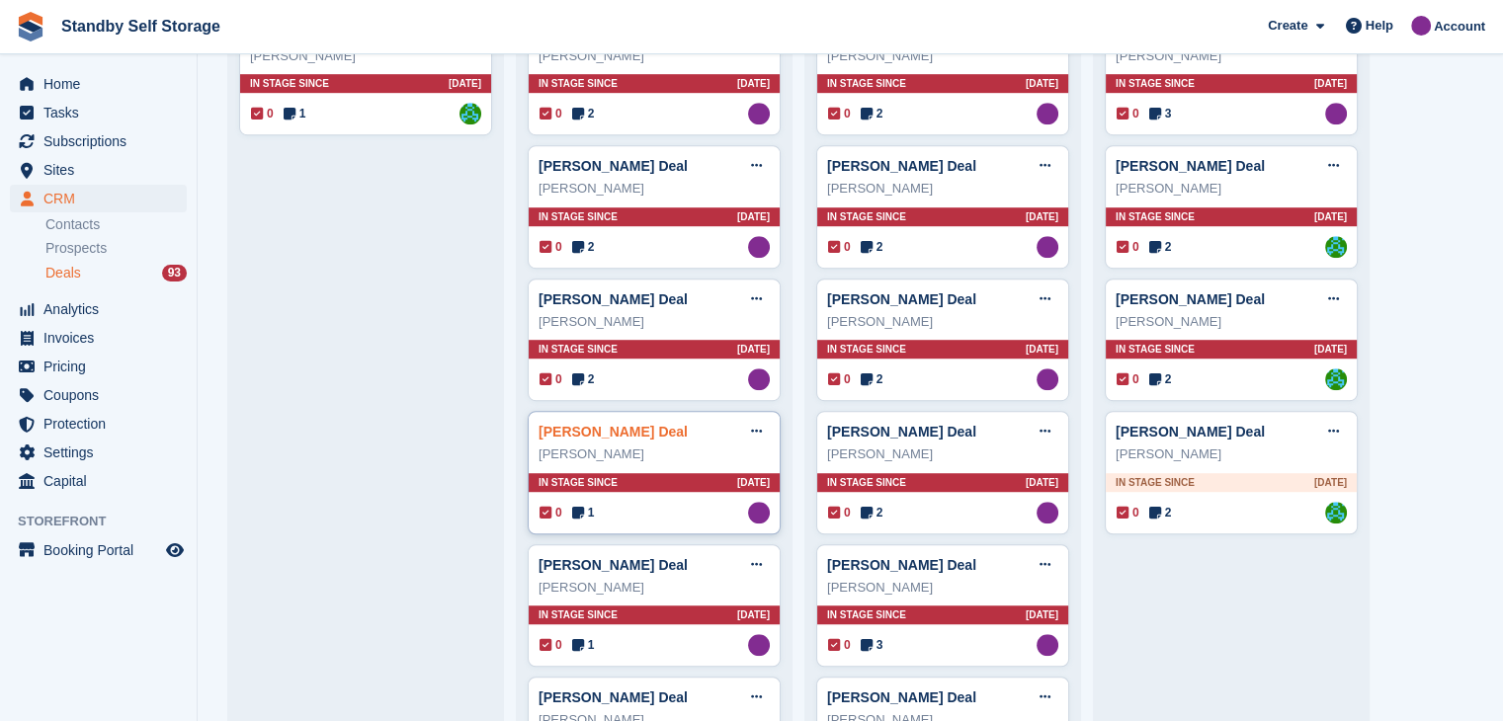
click at [563, 430] on link "Harriet Stansmore Deal" at bounding box center [613, 432] width 149 height 16
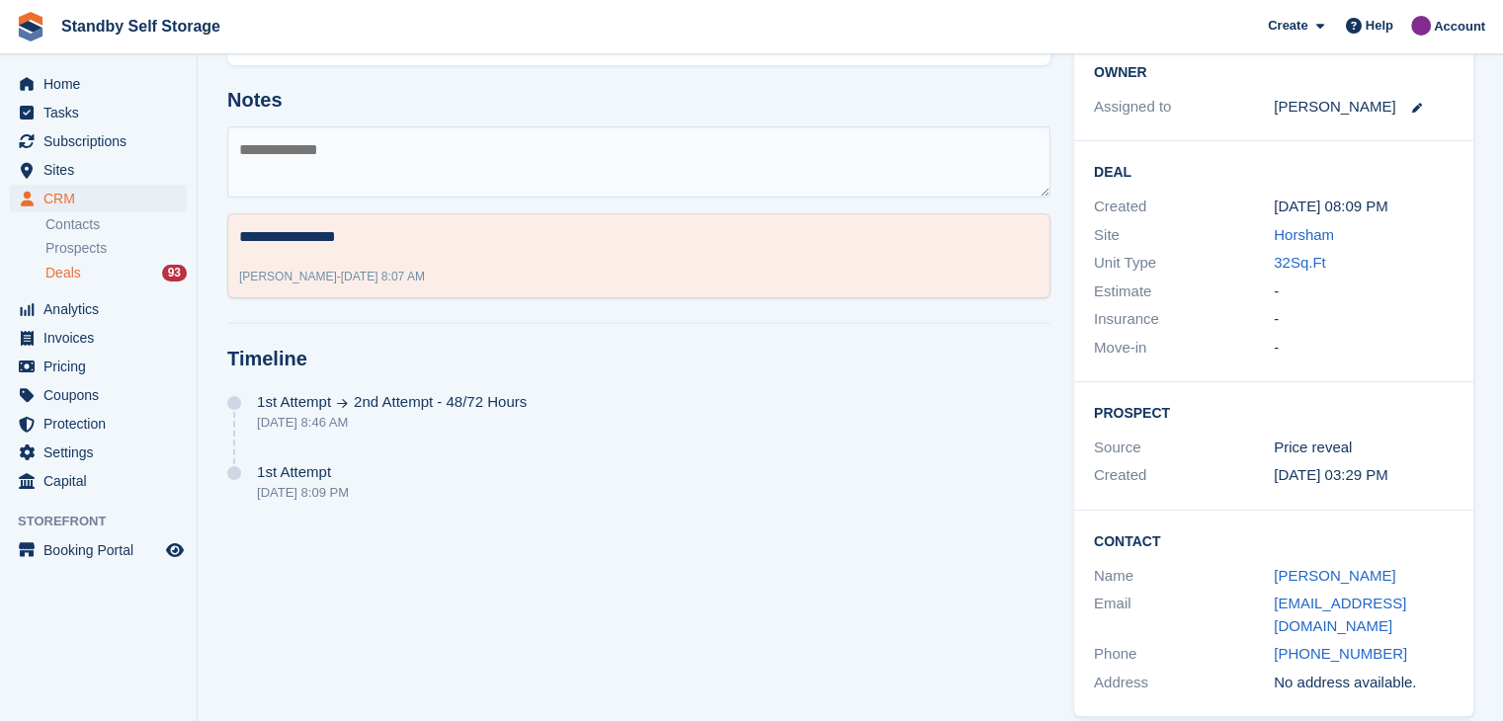
scroll to position [228, 0]
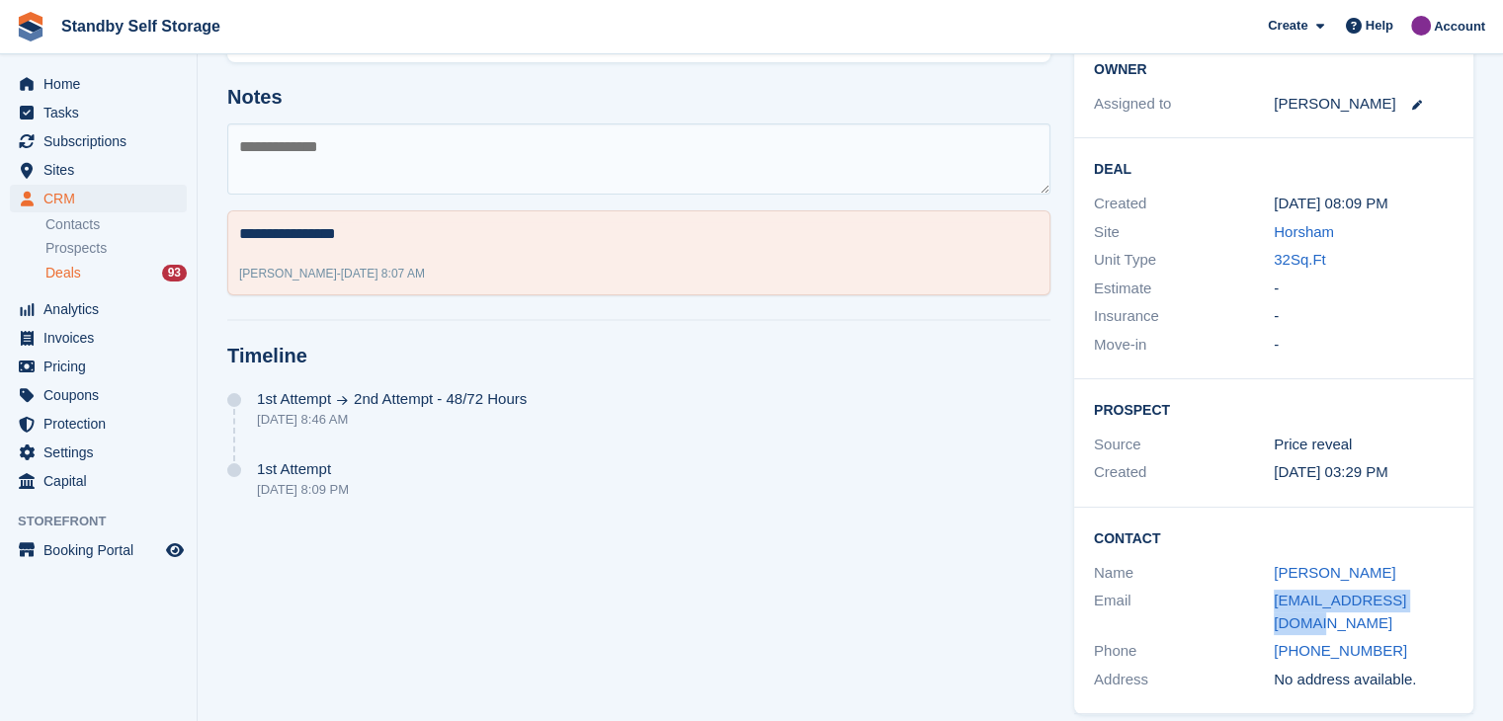
drag, startPoint x: 1237, startPoint y: 599, endPoint x: 1517, endPoint y: 602, distance: 279.7
click at [1502, 493] on html "Standby Self Storage Create Subscription Invoice Contact Deal Discount Page Hel…" at bounding box center [751, 132] width 1503 height 721
copy div "harrietmay2@gmail.com"
click at [312, 159] on textarea at bounding box center [638, 159] width 823 height 71
type textarea "**********"
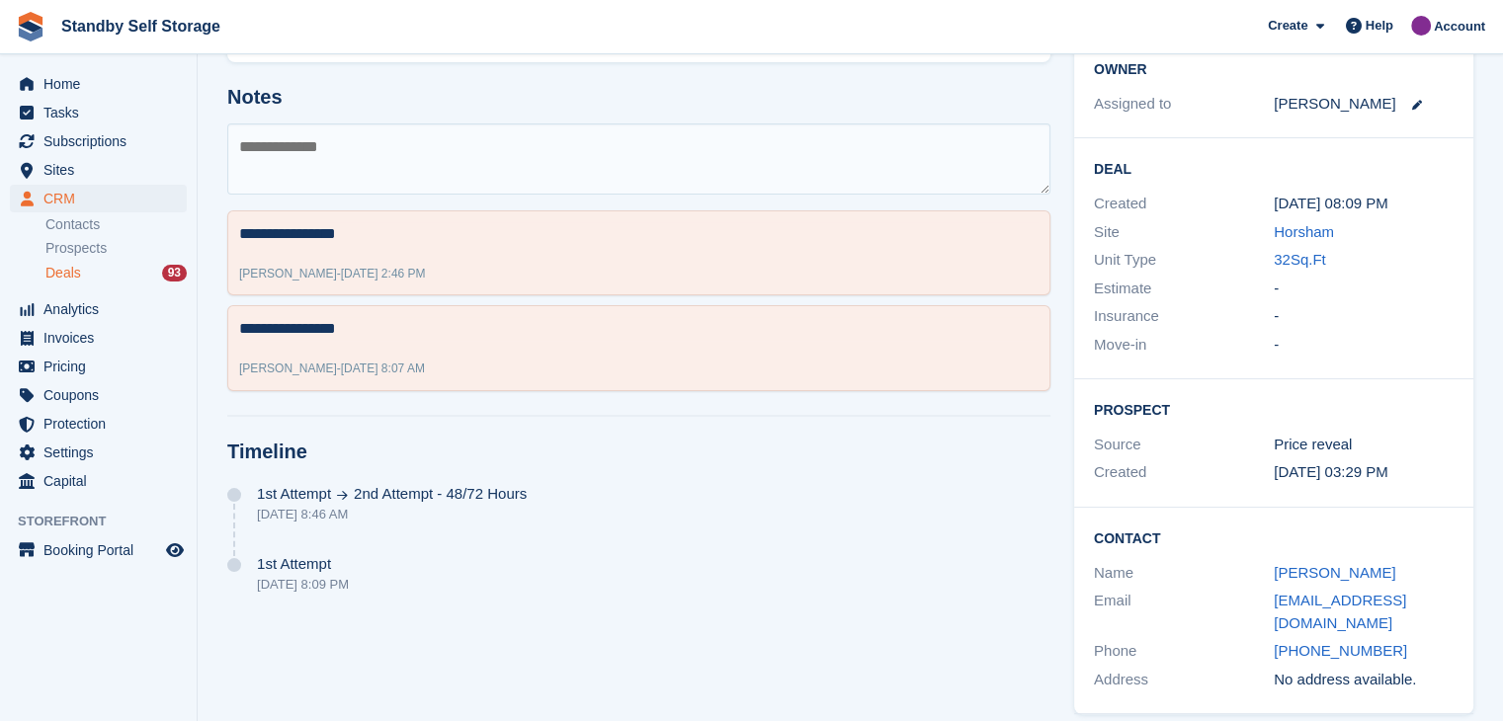
click at [52, 273] on span "Deals" at bounding box center [63, 273] width 36 height 19
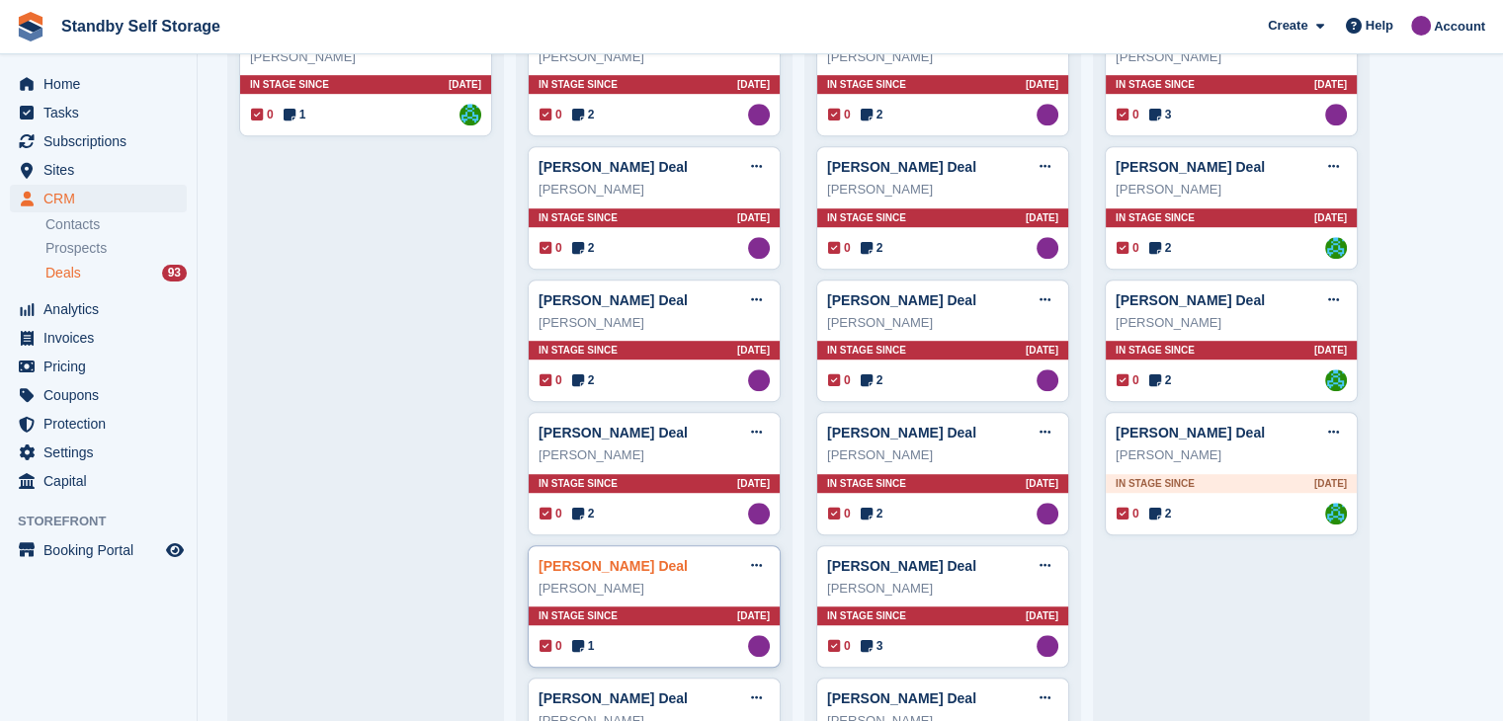
scroll to position [1383, 0]
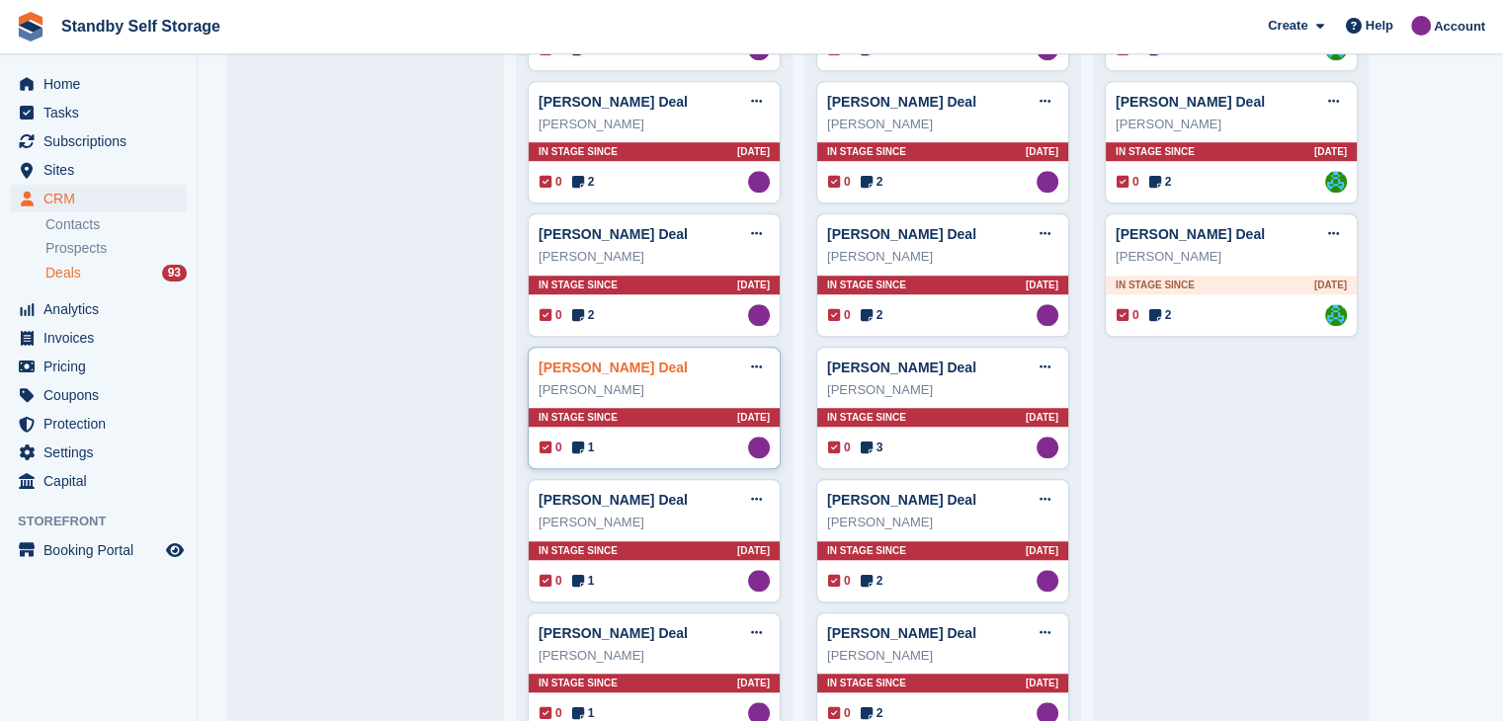
click at [565, 364] on link "Alex Cantley Deal" at bounding box center [613, 368] width 149 height 16
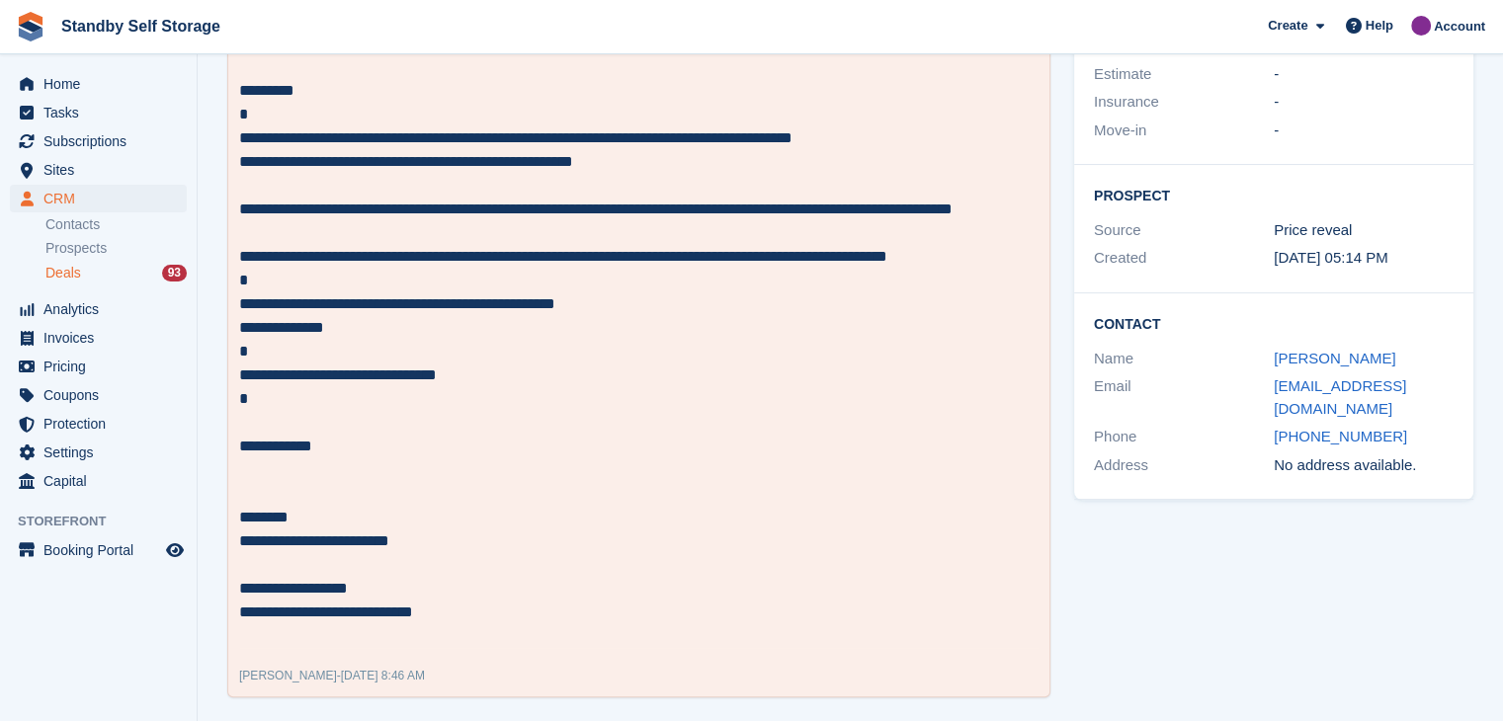
scroll to position [494, 0]
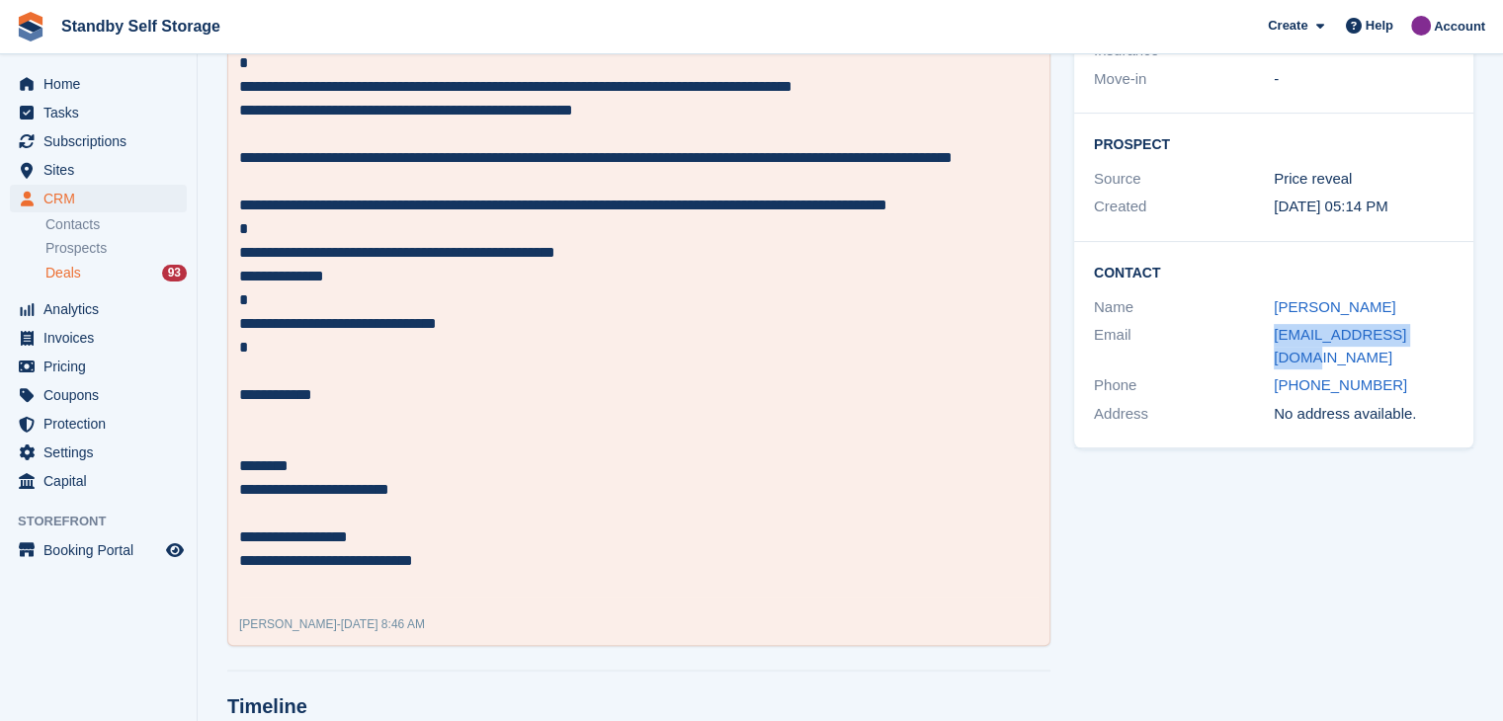
drag, startPoint x: 1250, startPoint y: 325, endPoint x: 1489, endPoint y: 327, distance: 239.2
click at [1489, 327] on section "Alex Cantley Deal open +447909786726 acantley80@gmail.com Lost Won Edit Deal De…" at bounding box center [850, 192] width 1305 height 1372
copy div "acantley80@gmail.com"
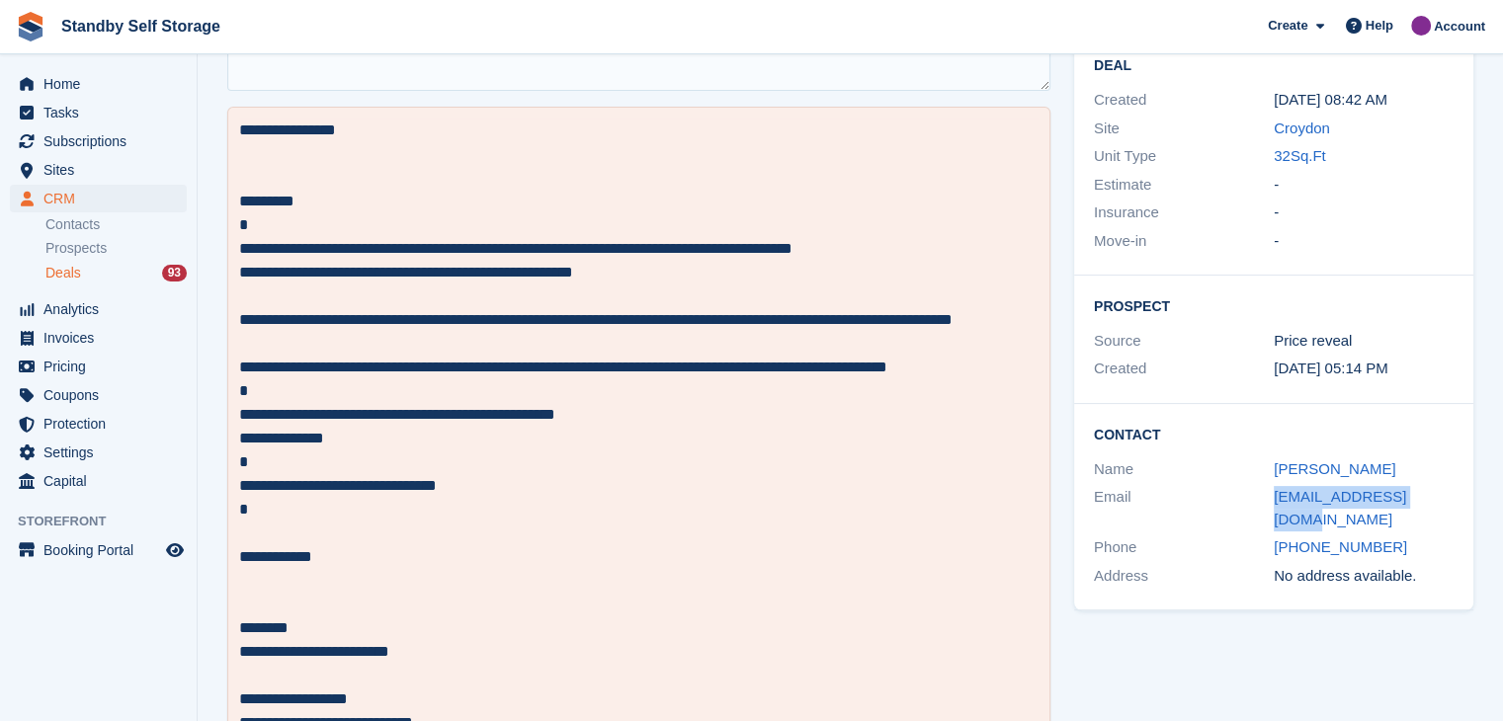
scroll to position [155, 0]
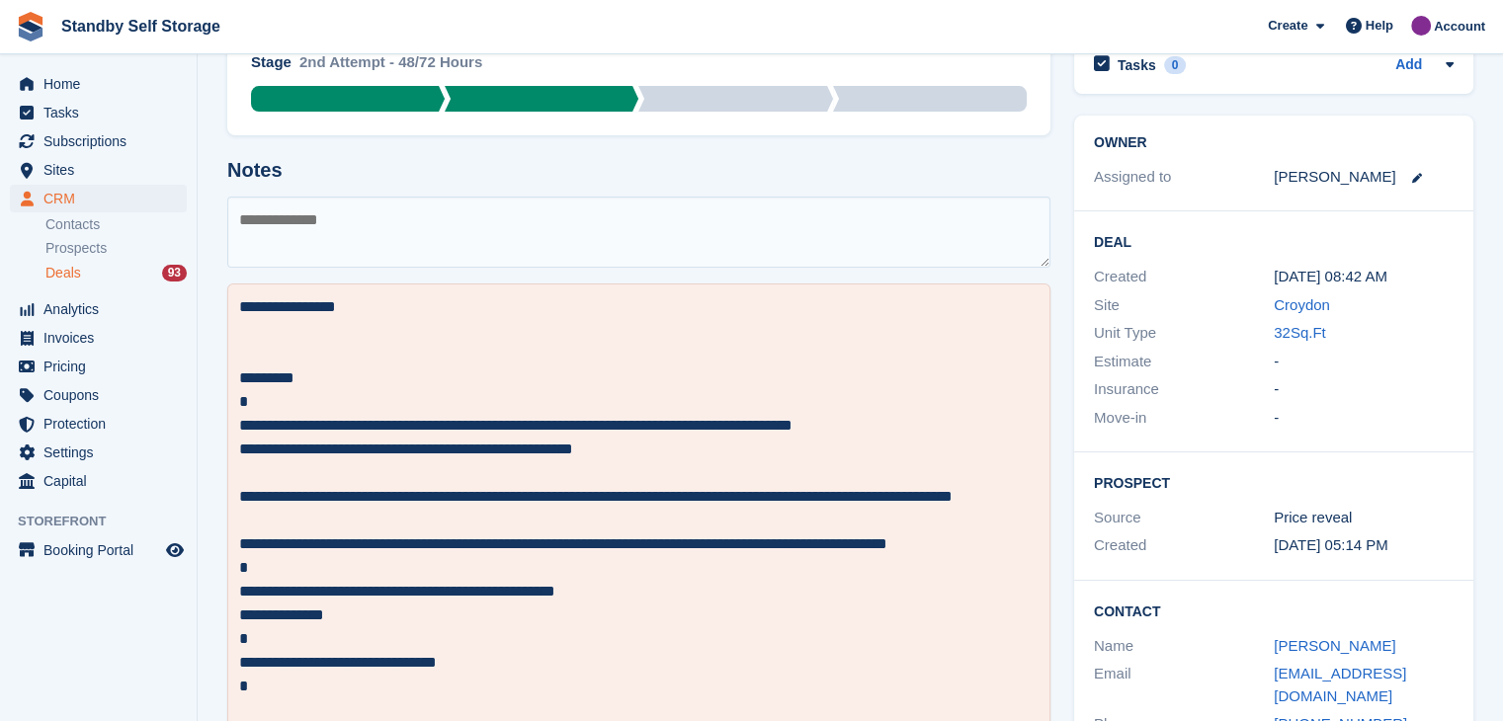
click at [358, 244] on textarea at bounding box center [638, 232] width 823 height 71
type textarea "**********"
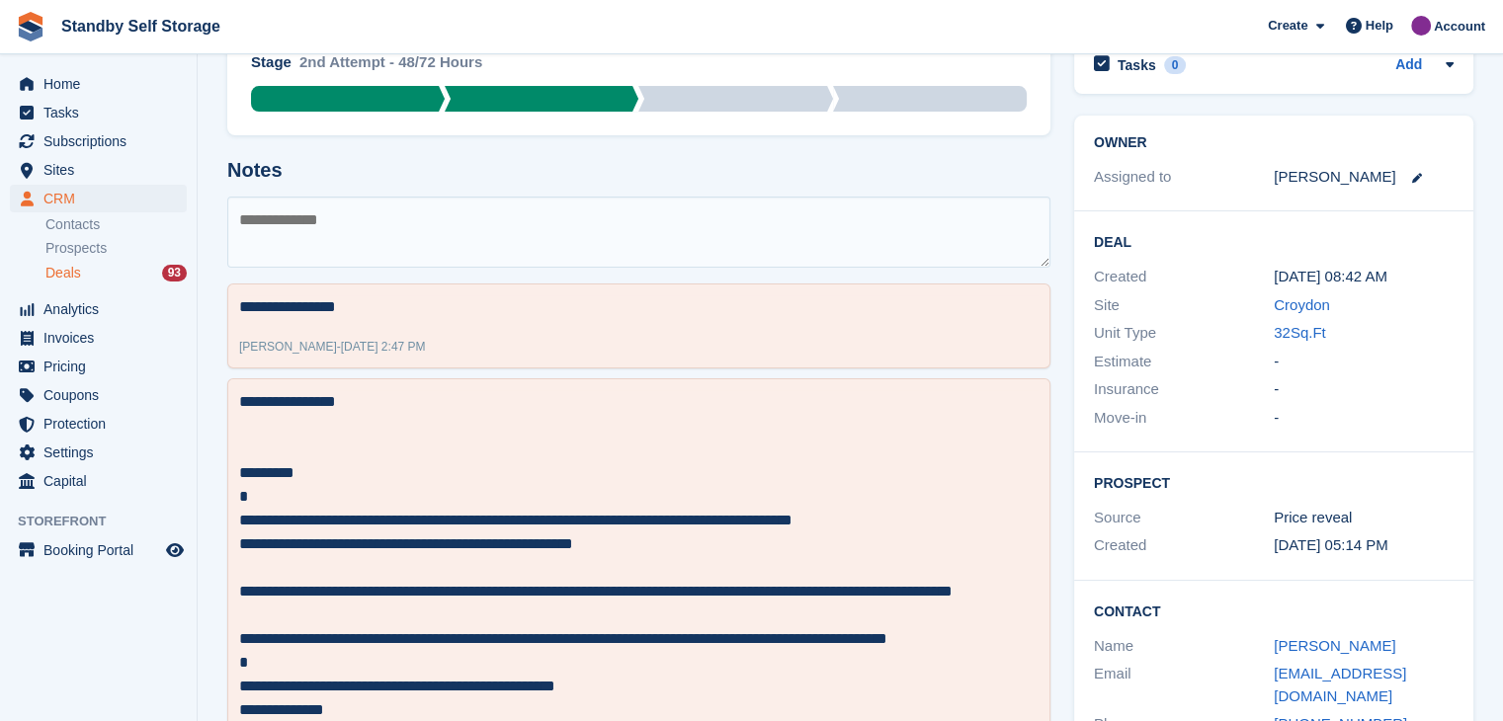
click at [61, 270] on span "Deals" at bounding box center [63, 273] width 36 height 19
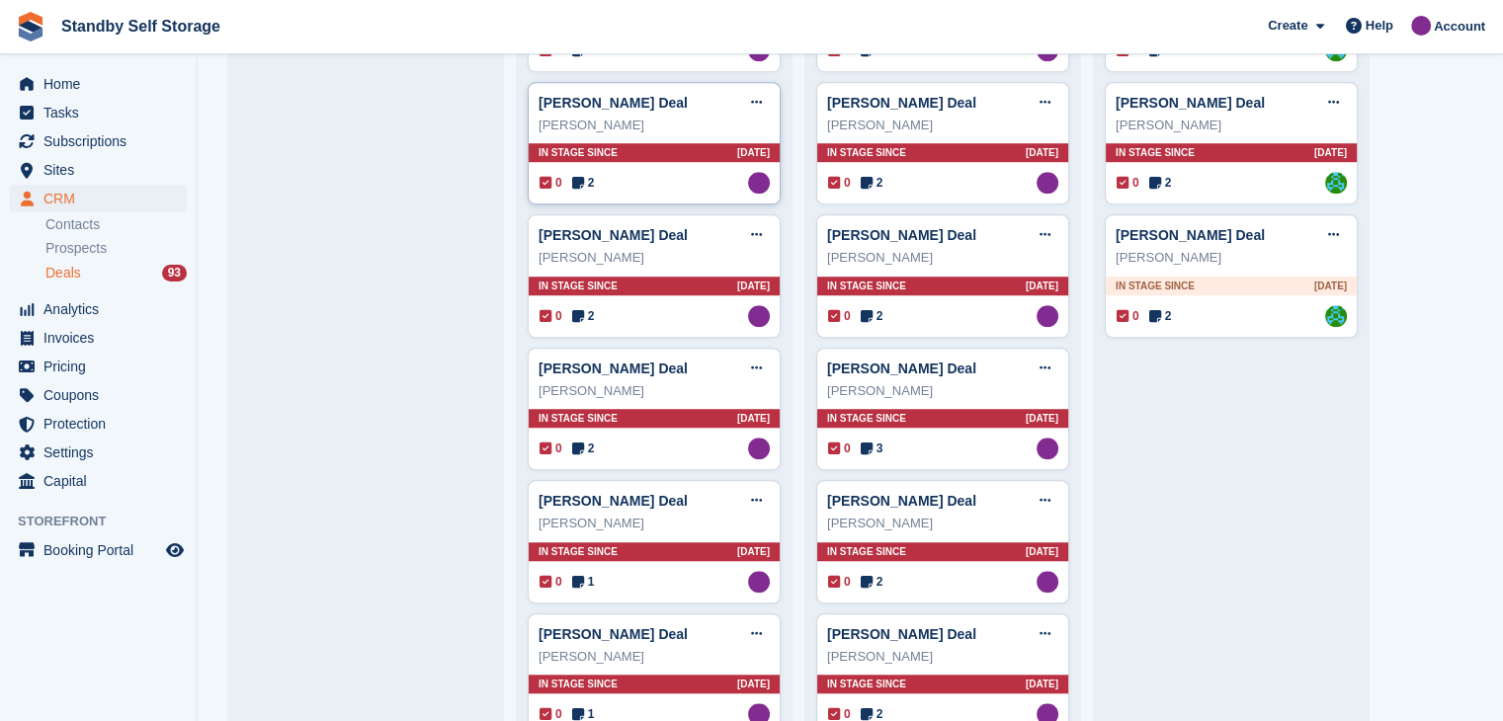
scroll to position [1383, 0]
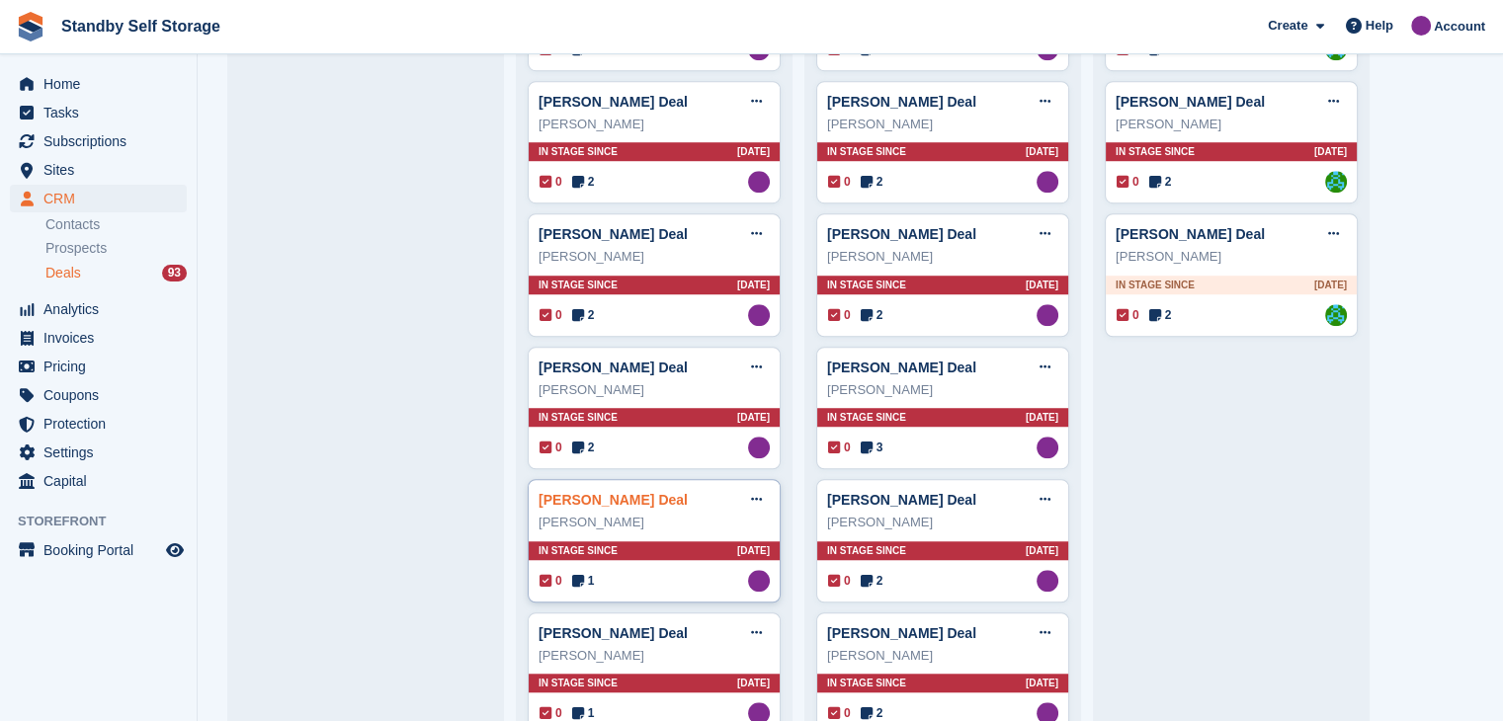
click at [599, 499] on link "Joshua Prentiss Deal" at bounding box center [613, 500] width 149 height 16
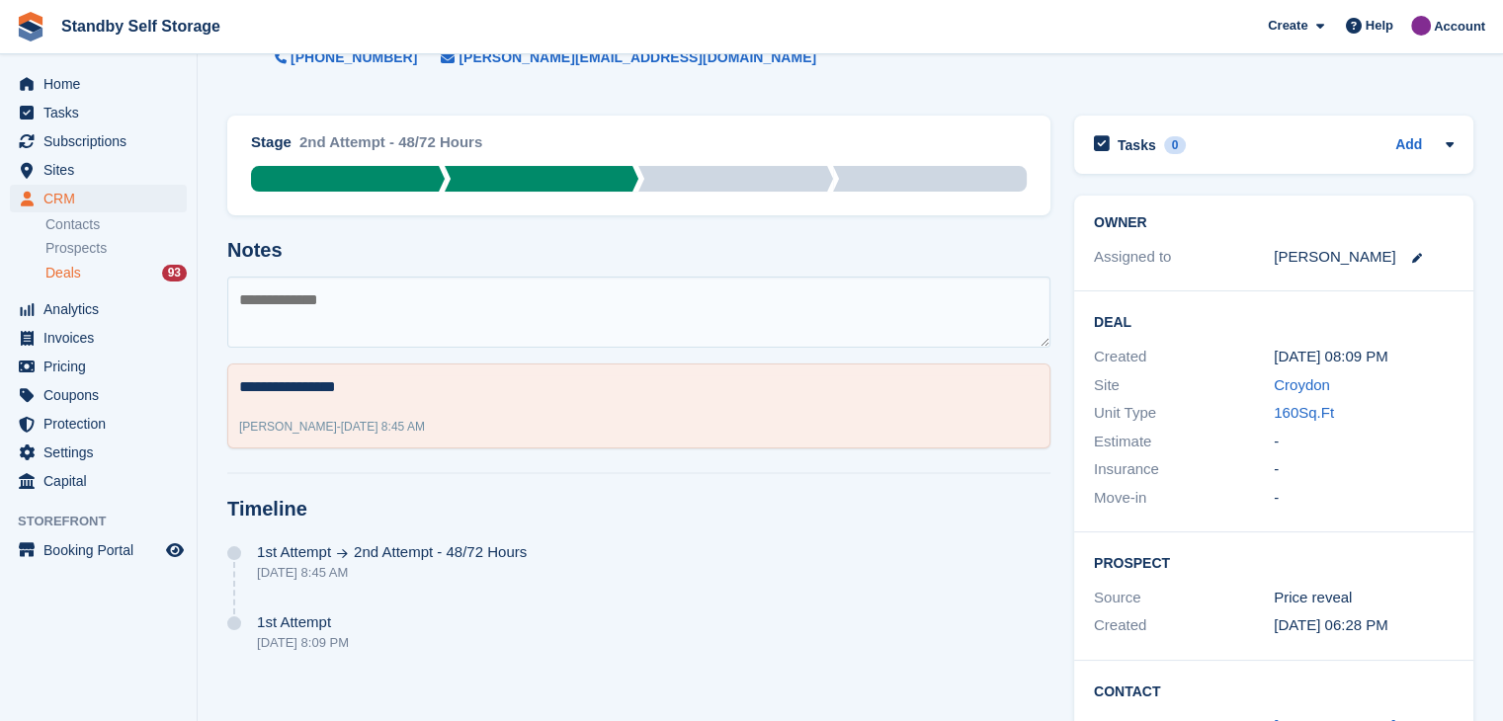
scroll to position [228, 0]
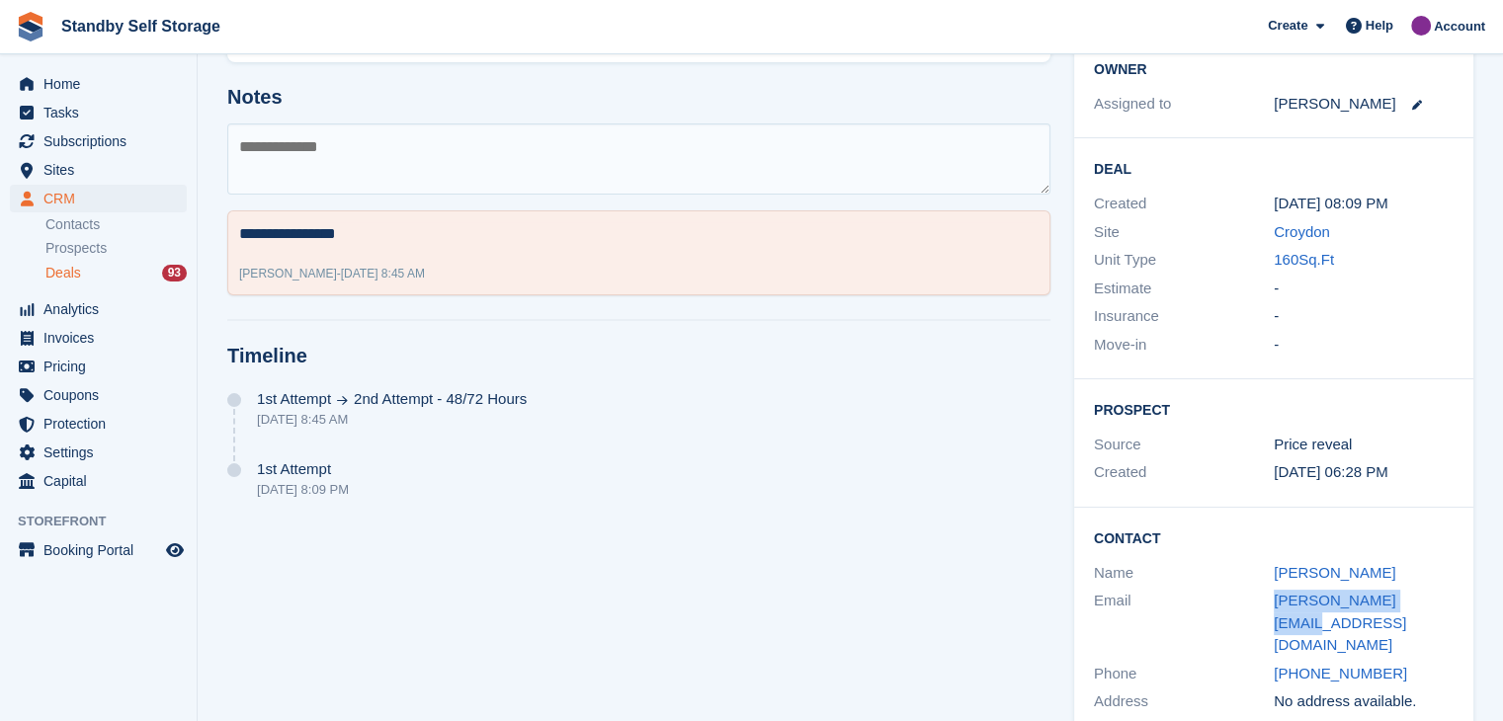
drag, startPoint x: 1249, startPoint y: 608, endPoint x: 1420, endPoint y: 593, distance: 171.6
click at [1420, 593] on div "Email prentiss@live.co.uk" at bounding box center [1274, 623] width 360 height 73
click at [340, 164] on textarea at bounding box center [638, 159] width 823 height 71
click at [265, 151] on textarea "**********" at bounding box center [638, 159] width 823 height 71
type textarea "**********"
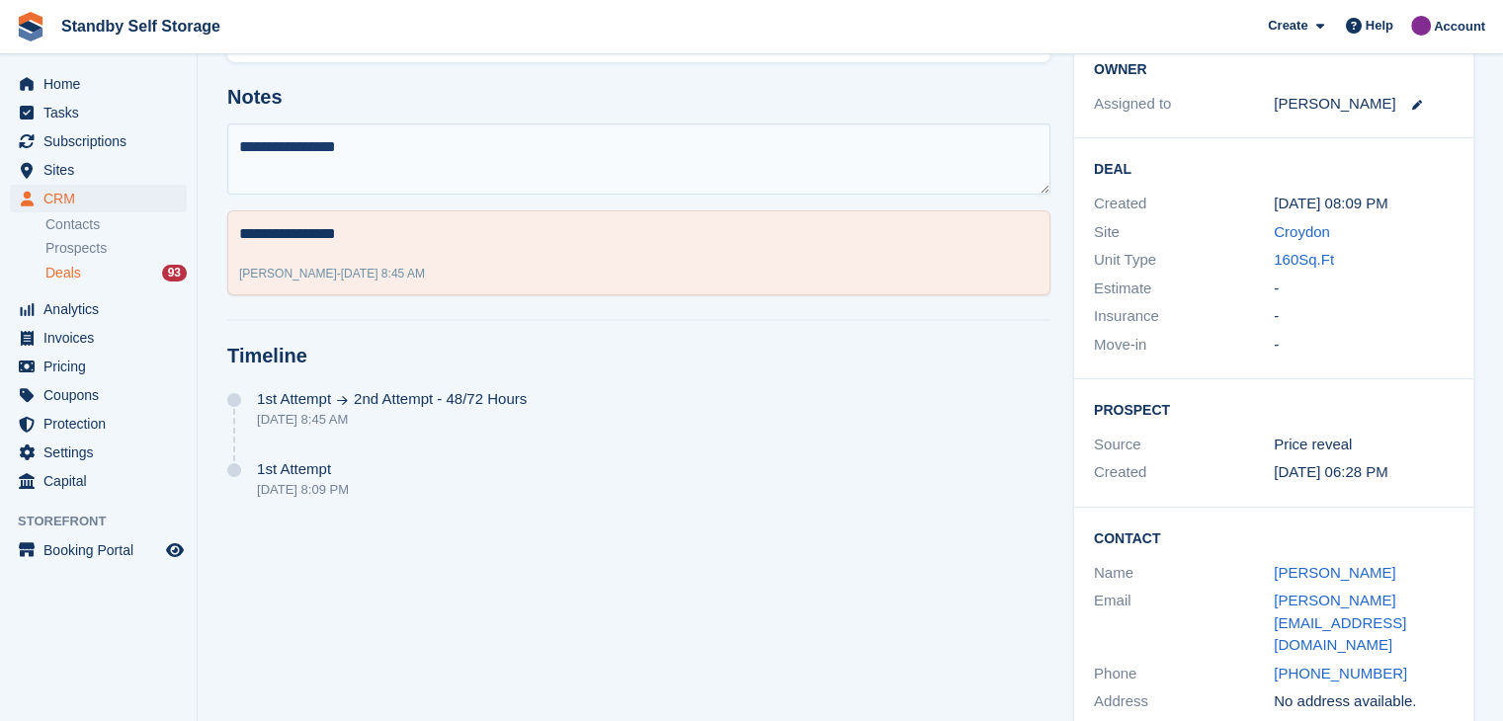
click at [394, 158] on textarea "**********" at bounding box center [638, 159] width 823 height 71
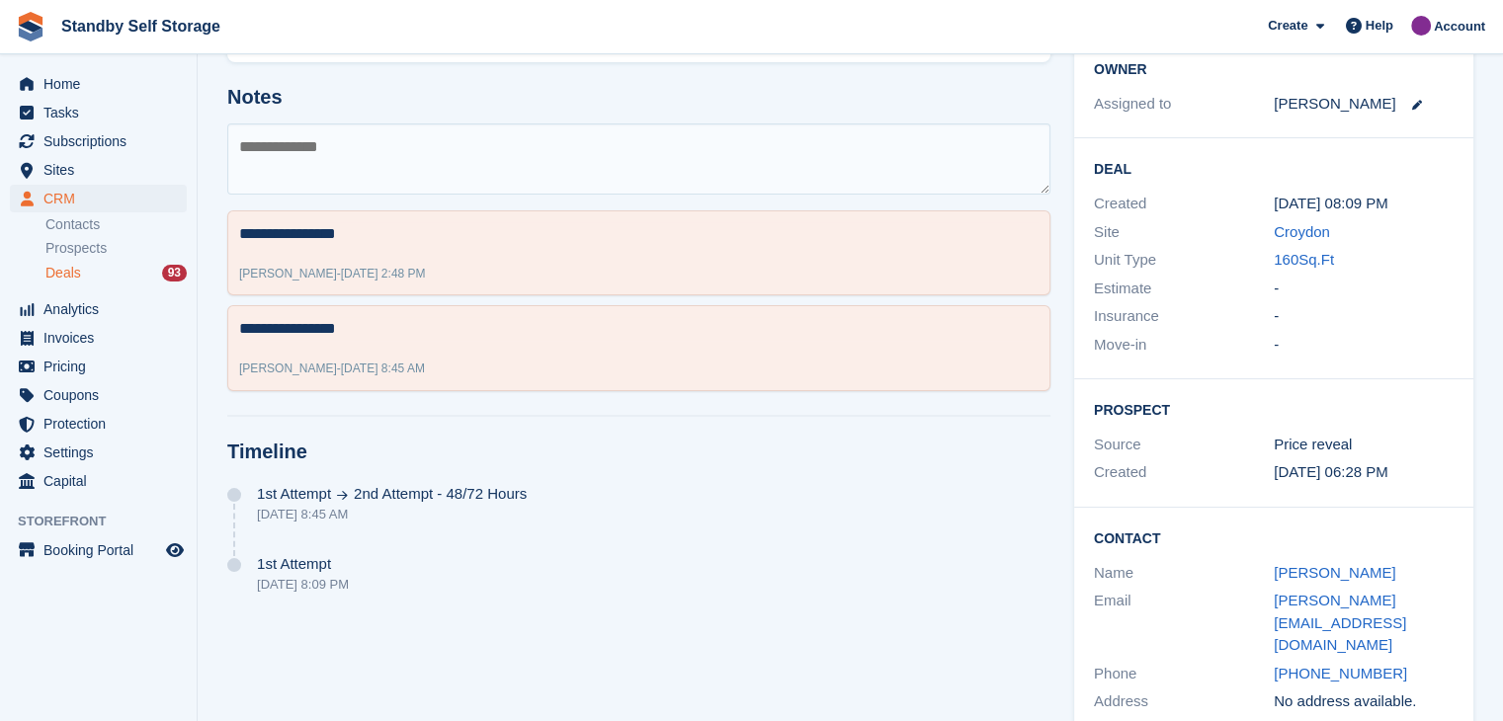
click at [67, 270] on span "Deals" at bounding box center [63, 273] width 36 height 19
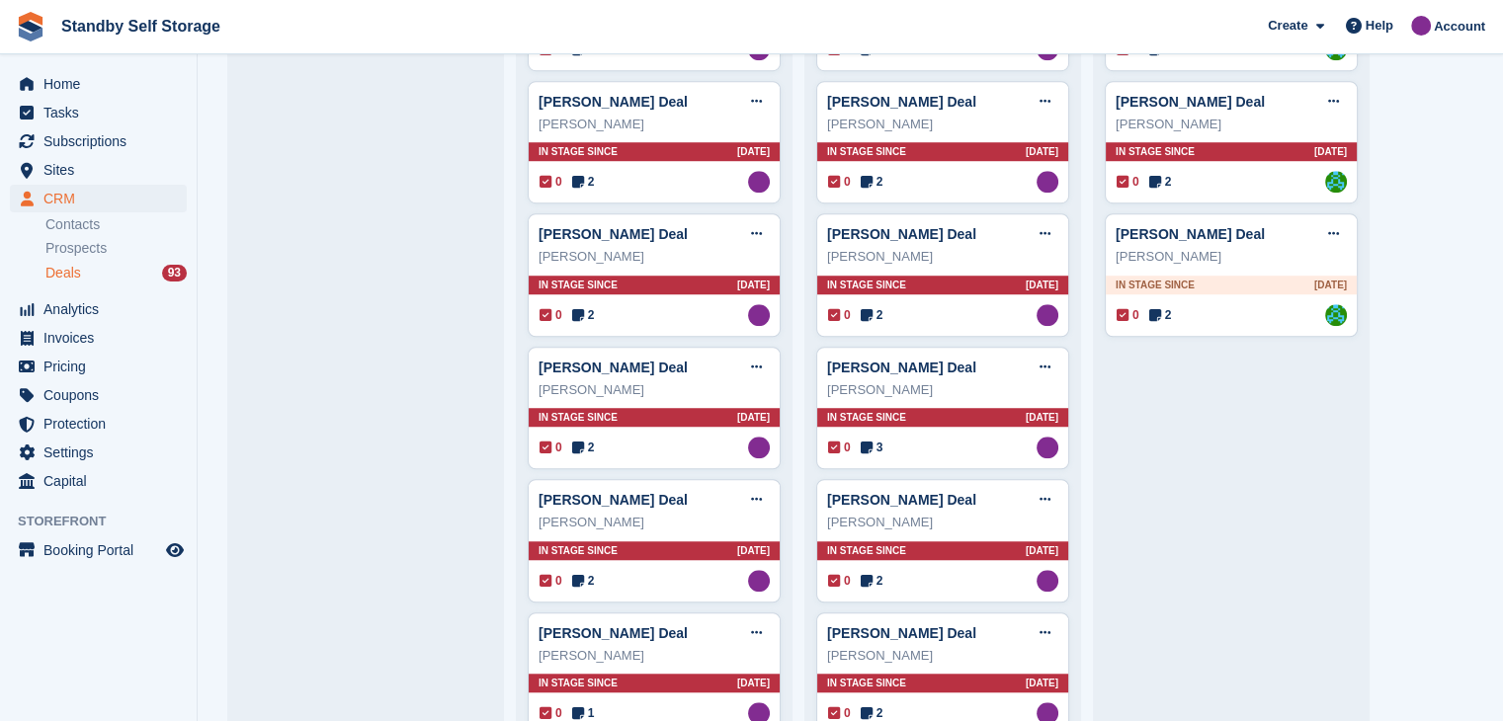
scroll to position [1581, 0]
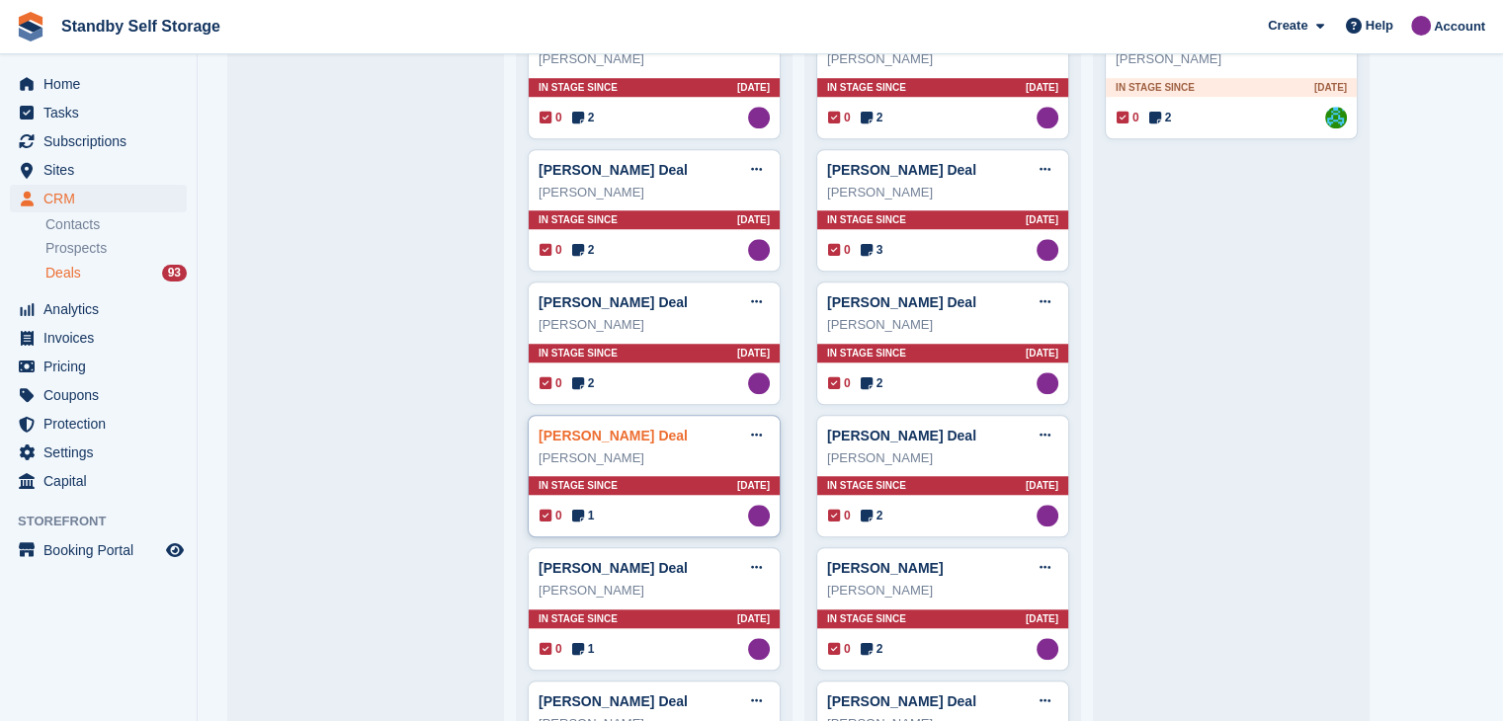
click at [565, 429] on link "Daniel Matthews Deal" at bounding box center [613, 436] width 149 height 16
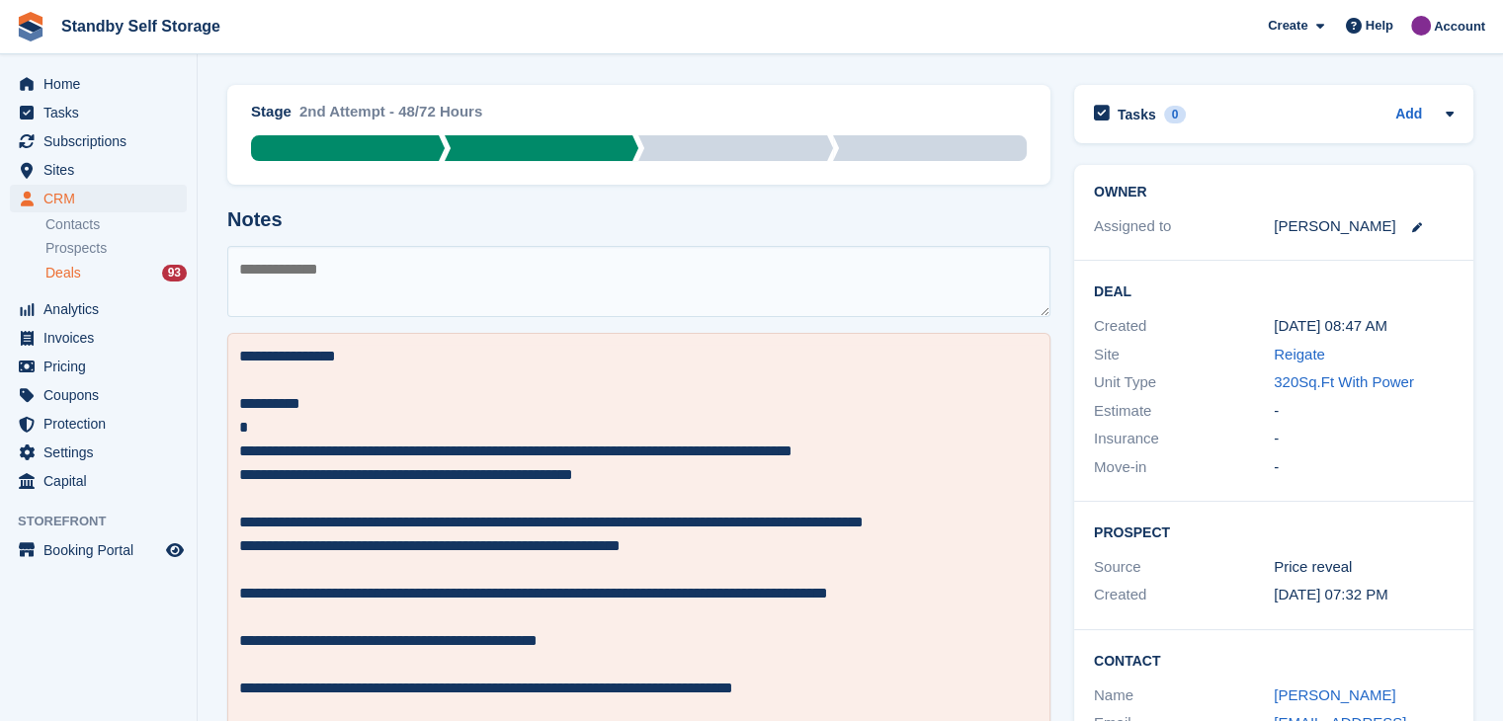
scroll to position [325, 0]
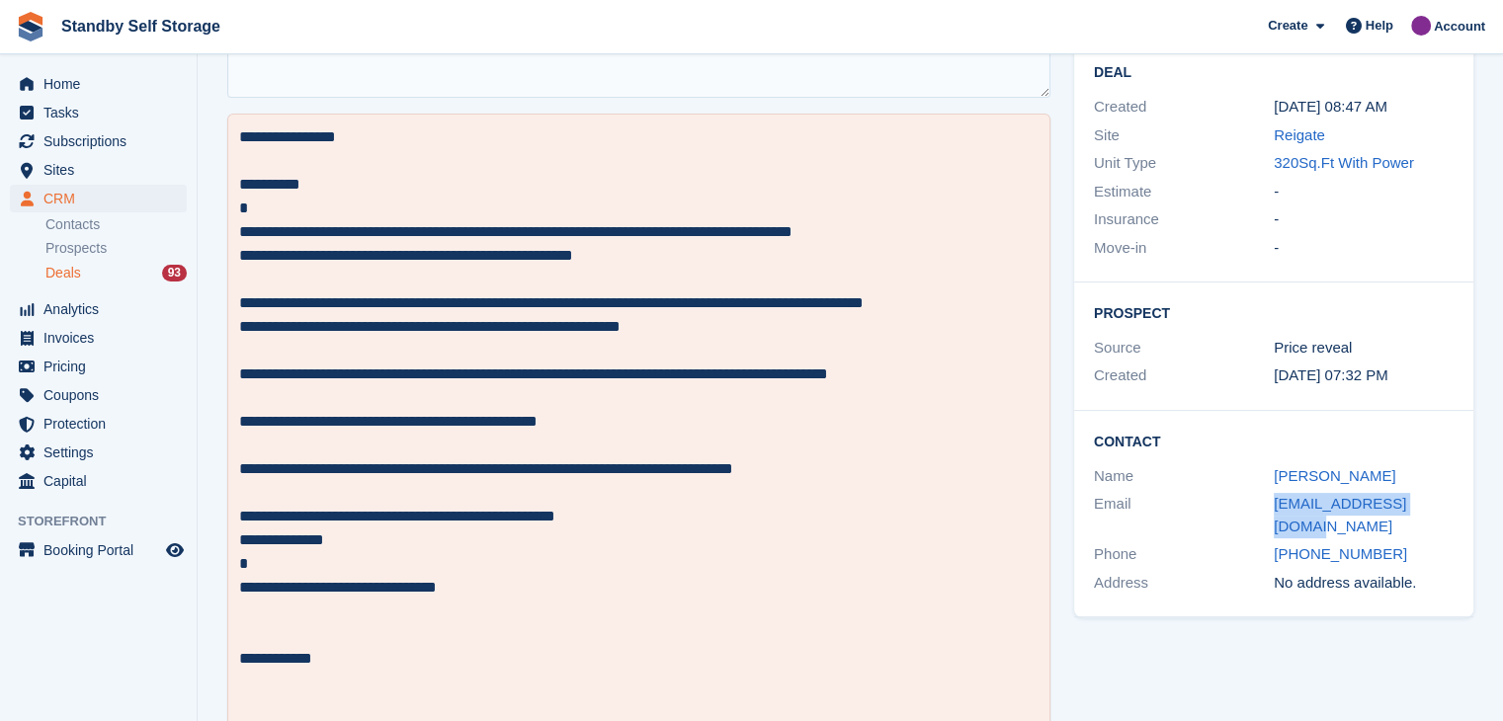
drag, startPoint x: 1247, startPoint y: 501, endPoint x: 1514, endPoint y: 514, distance: 267.1
click at [1502, 396] on html "Standby Self Storage Create Subscription Invoice Contact Deal Discount Page Hel…" at bounding box center [751, 35] width 1503 height 721
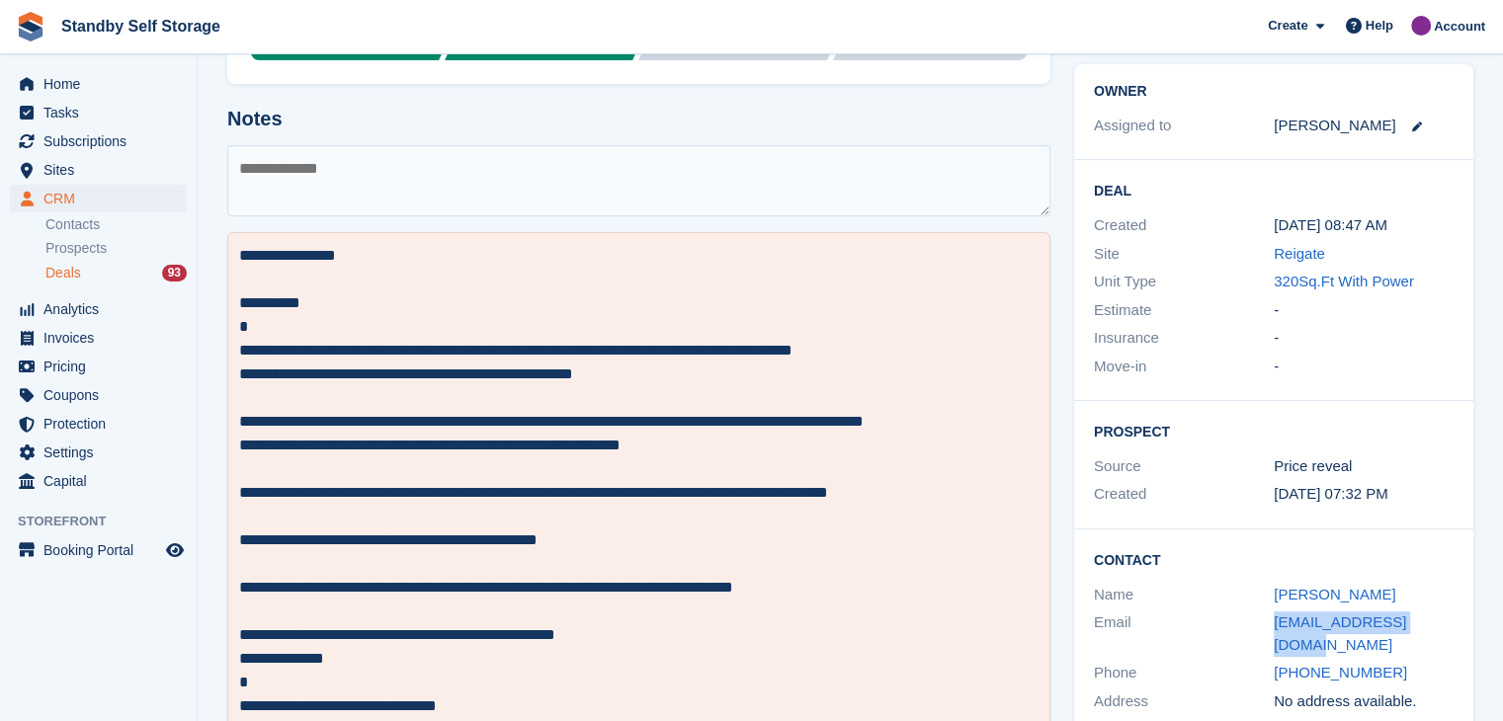
scroll to position [0, 0]
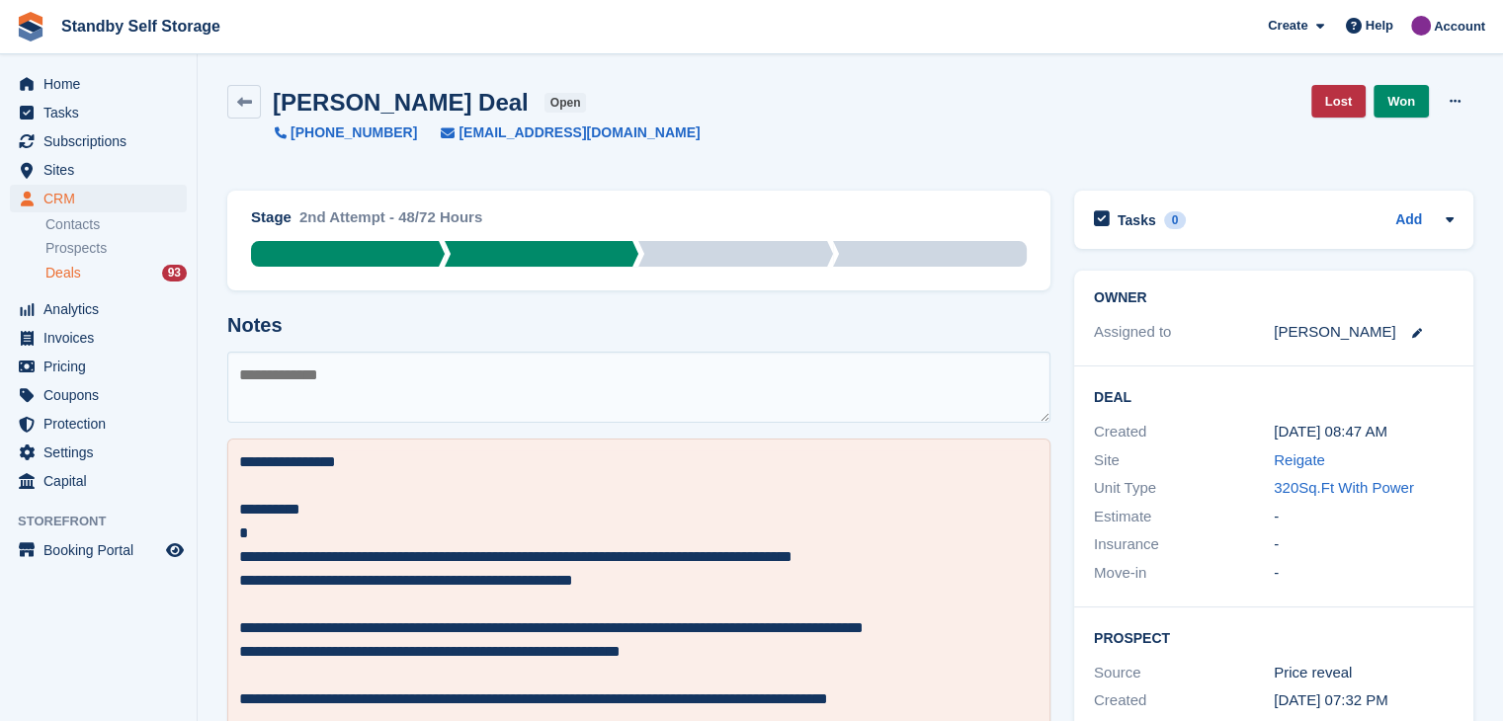
click at [368, 400] on textarea at bounding box center [638, 387] width 823 height 71
paste textarea "**********"
type textarea "**********"
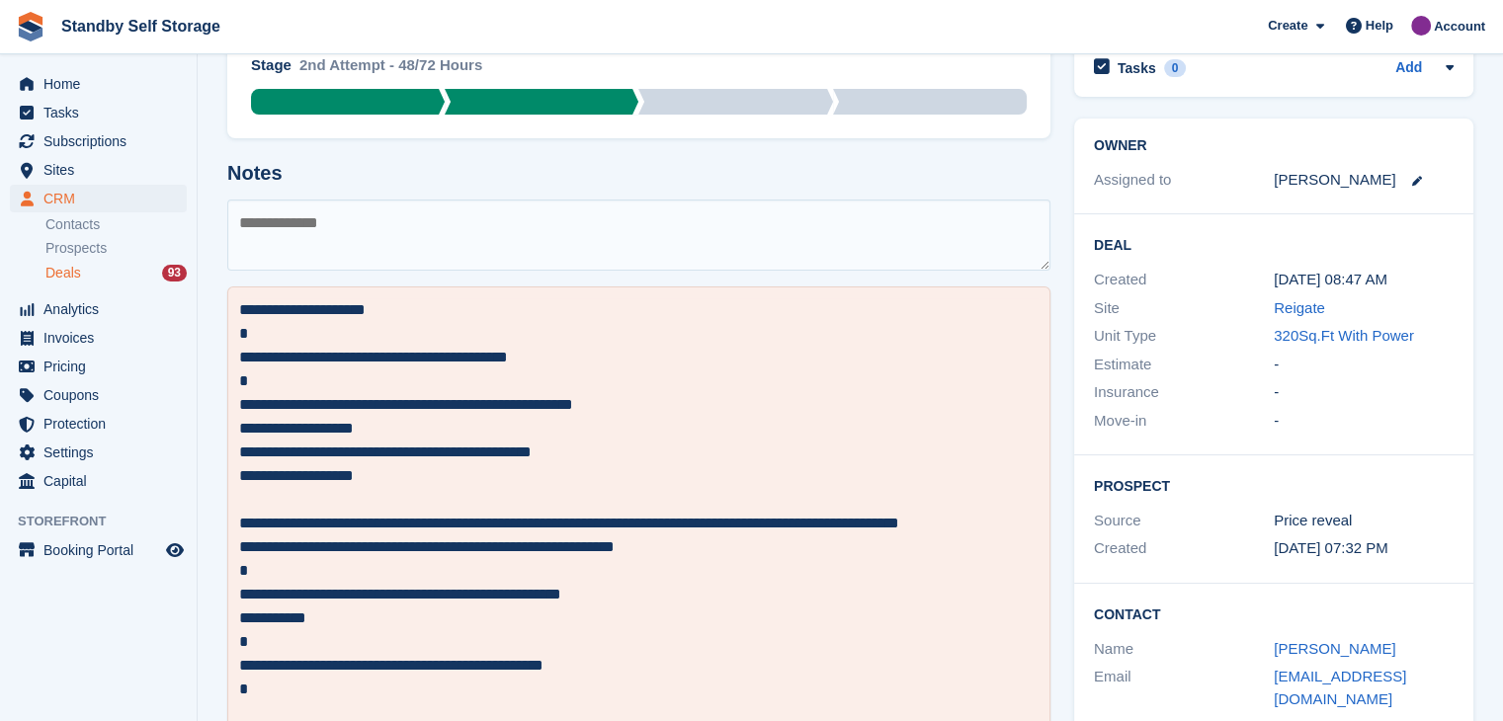
scroll to position [198, 0]
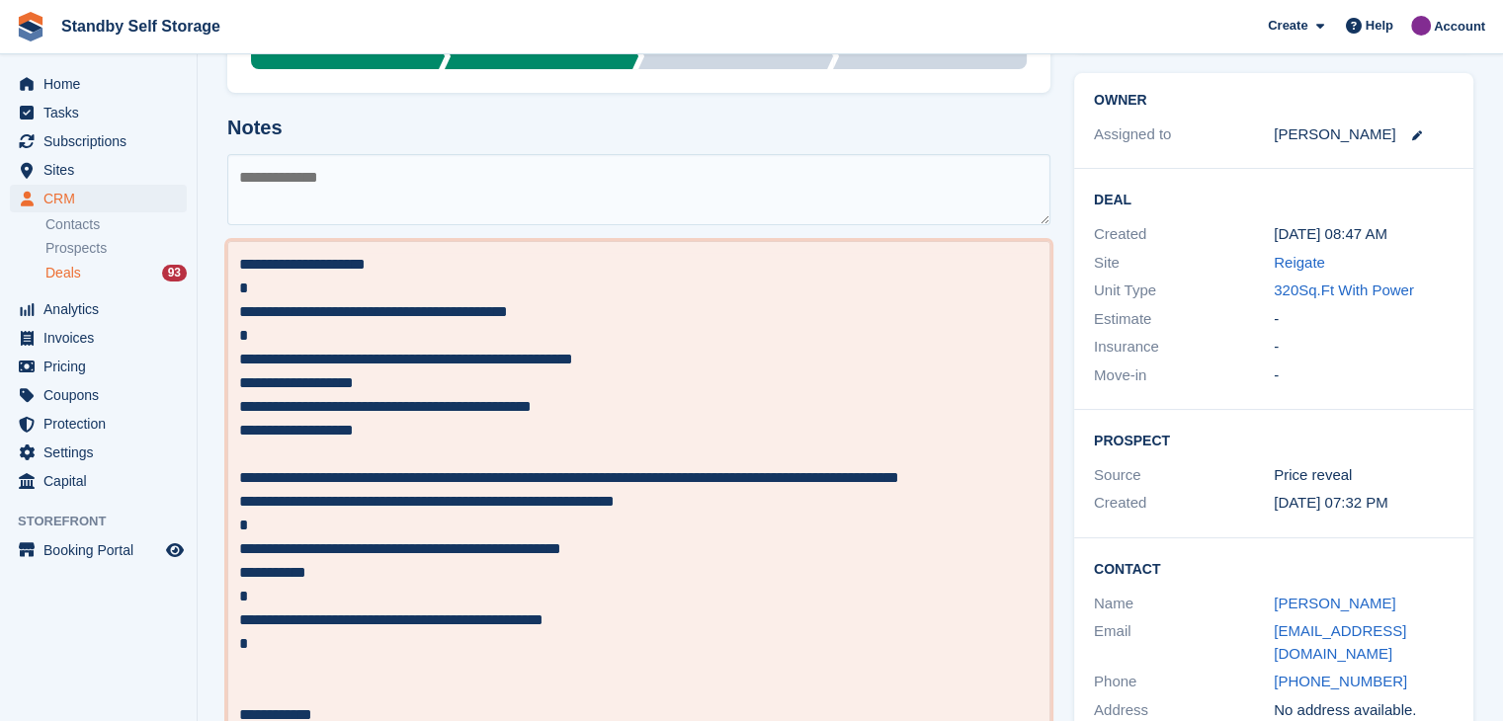
click at [241, 380] on textarea "**********" at bounding box center [638, 573] width 799 height 640
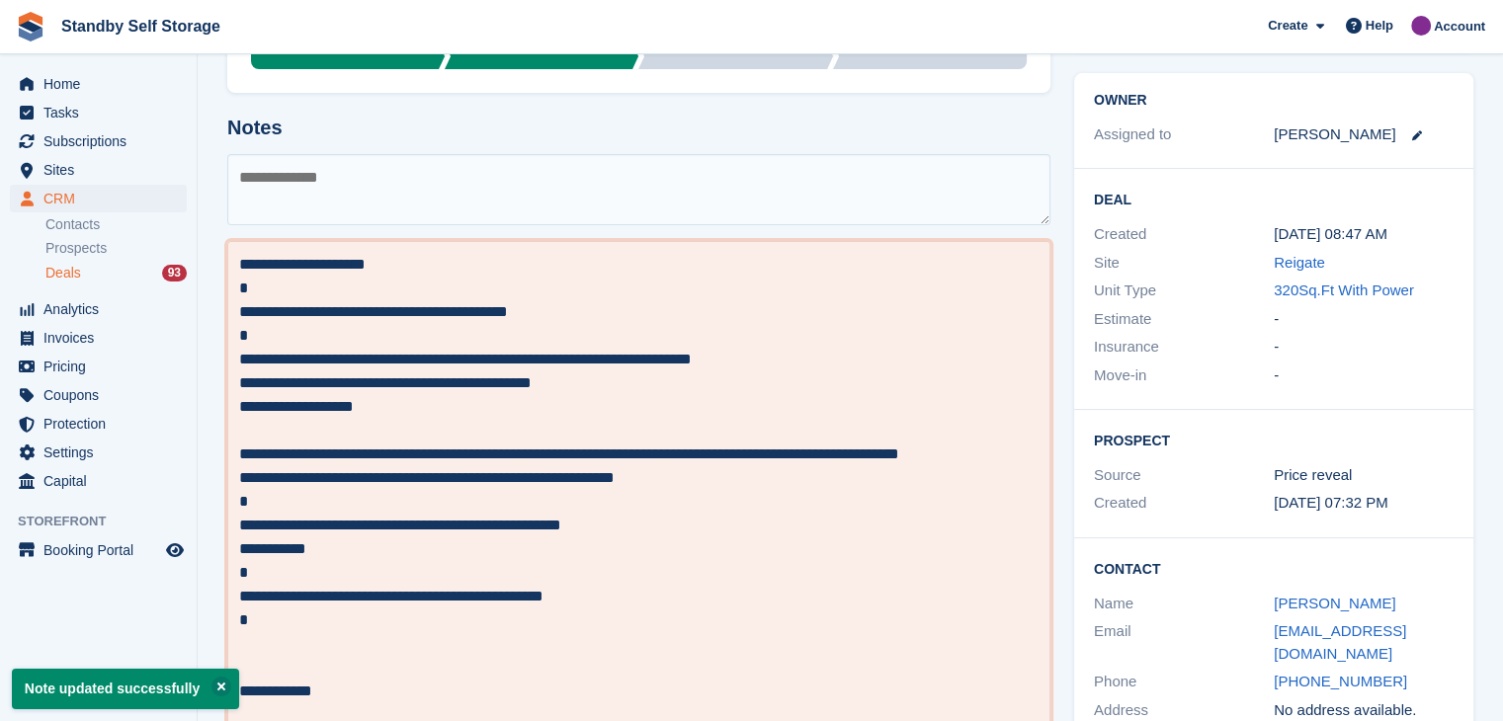
click at [240, 410] on textarea "**********" at bounding box center [638, 561] width 799 height 617
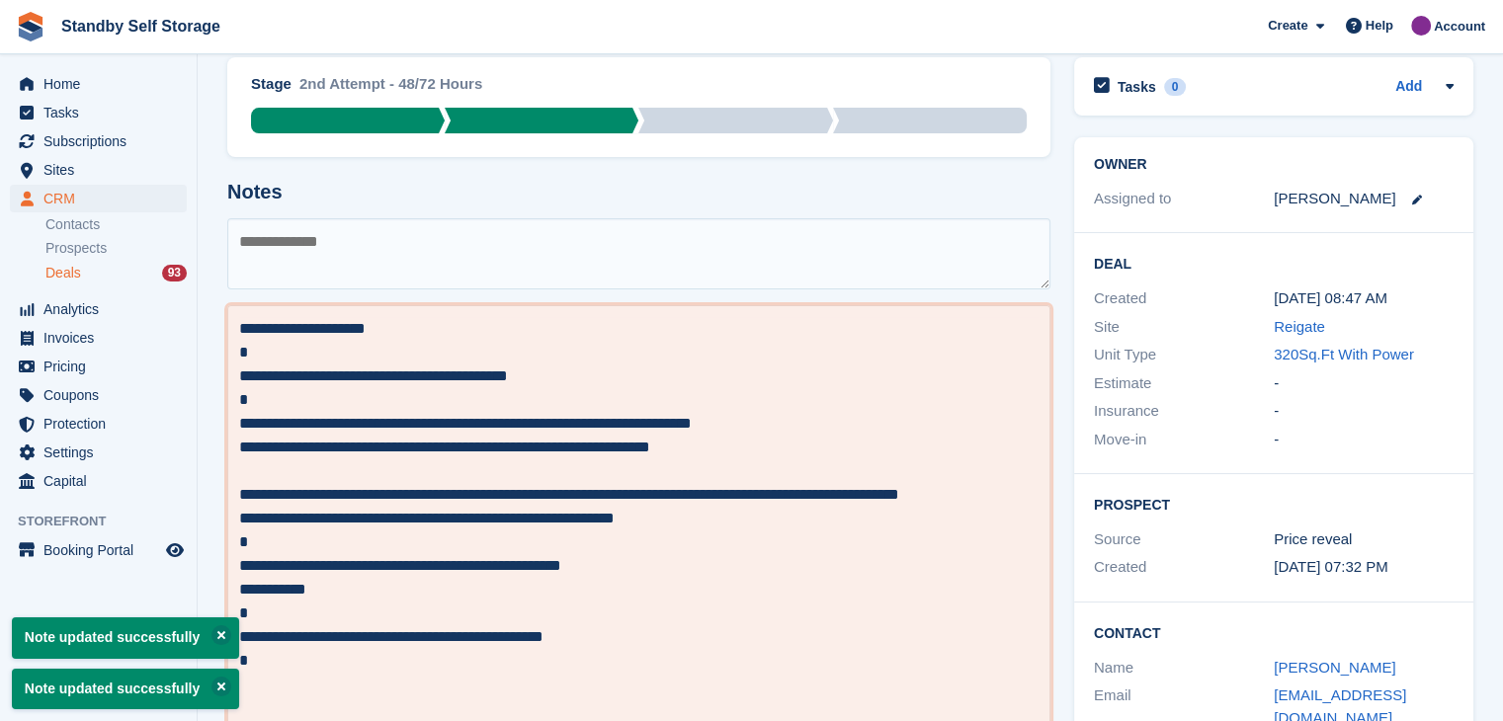
scroll to position [99, 0]
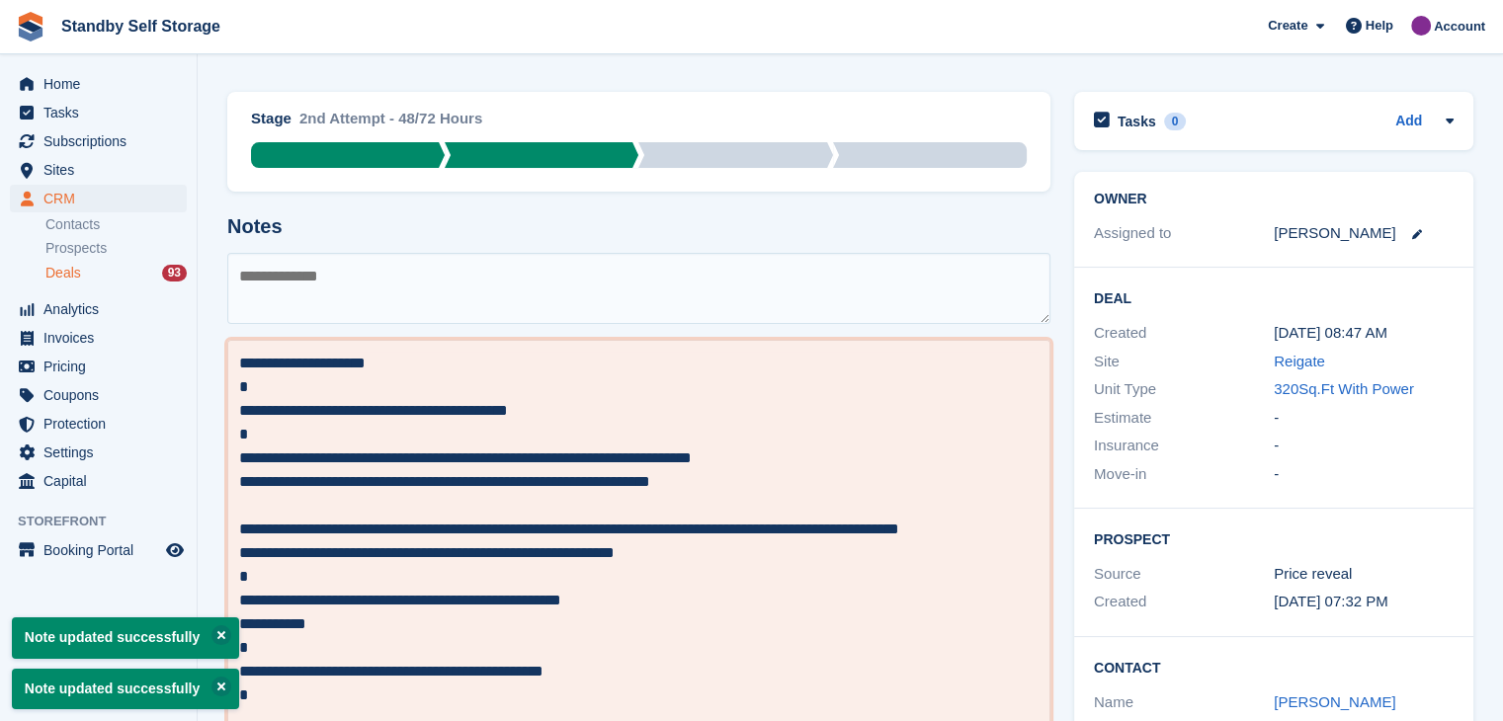
type textarea "**********"
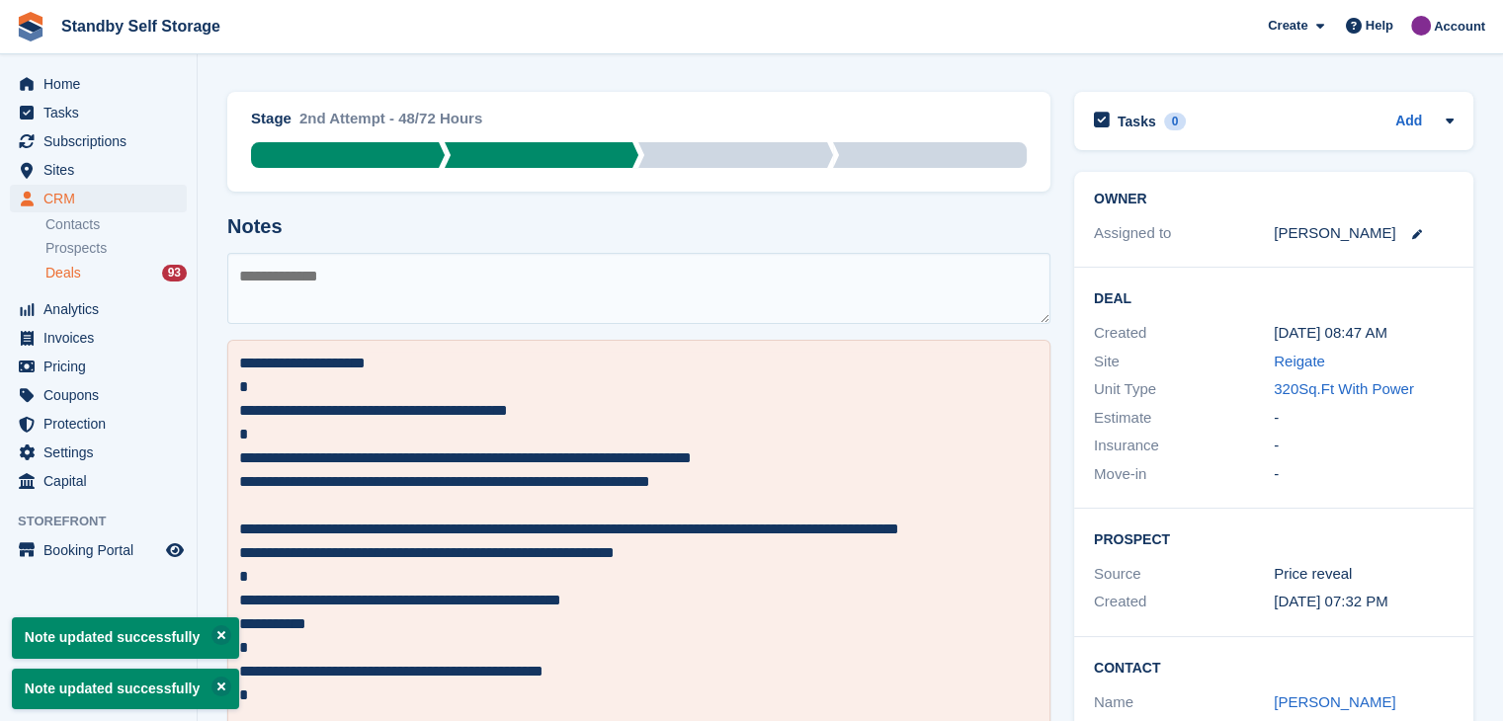
click at [341, 286] on textarea at bounding box center [638, 288] width 823 height 71
click at [71, 274] on span "Deals" at bounding box center [63, 273] width 36 height 19
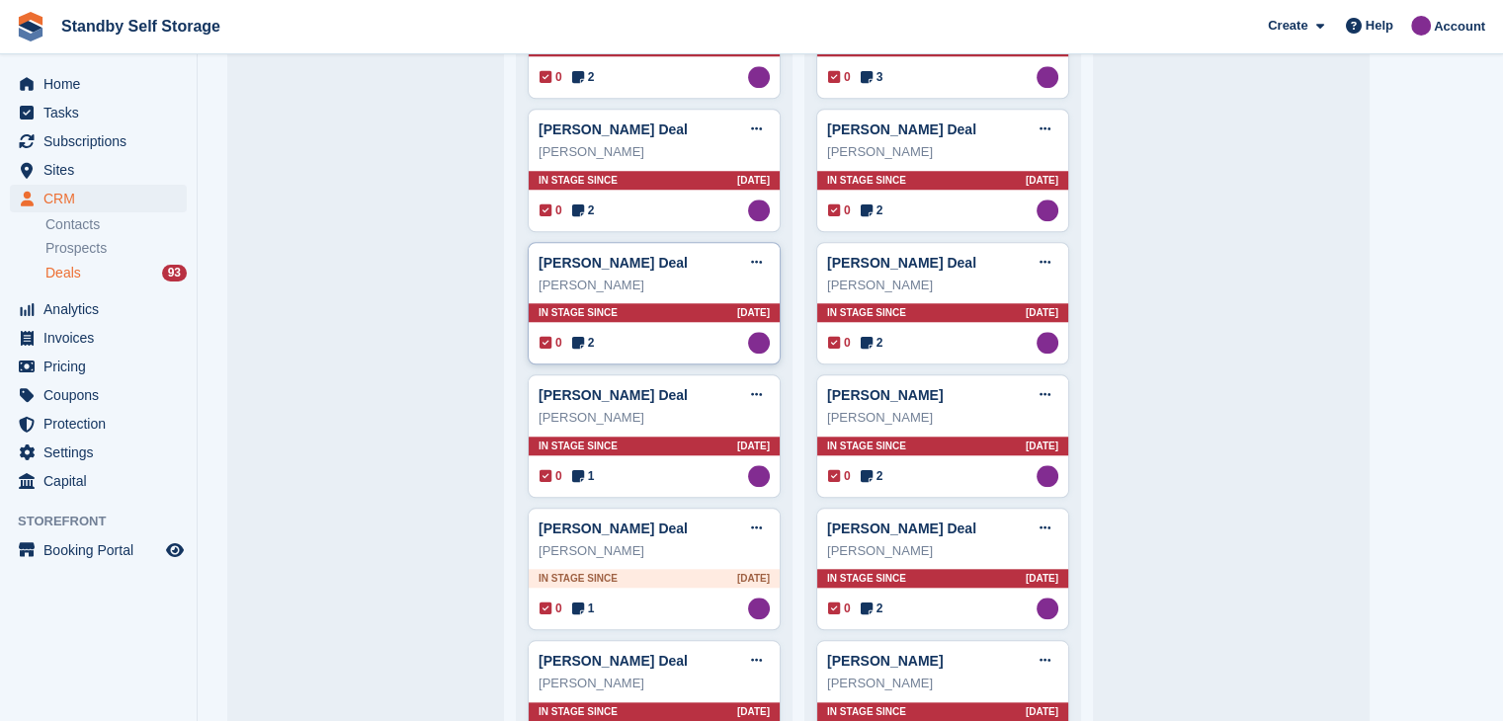
scroll to position [1779, 0]
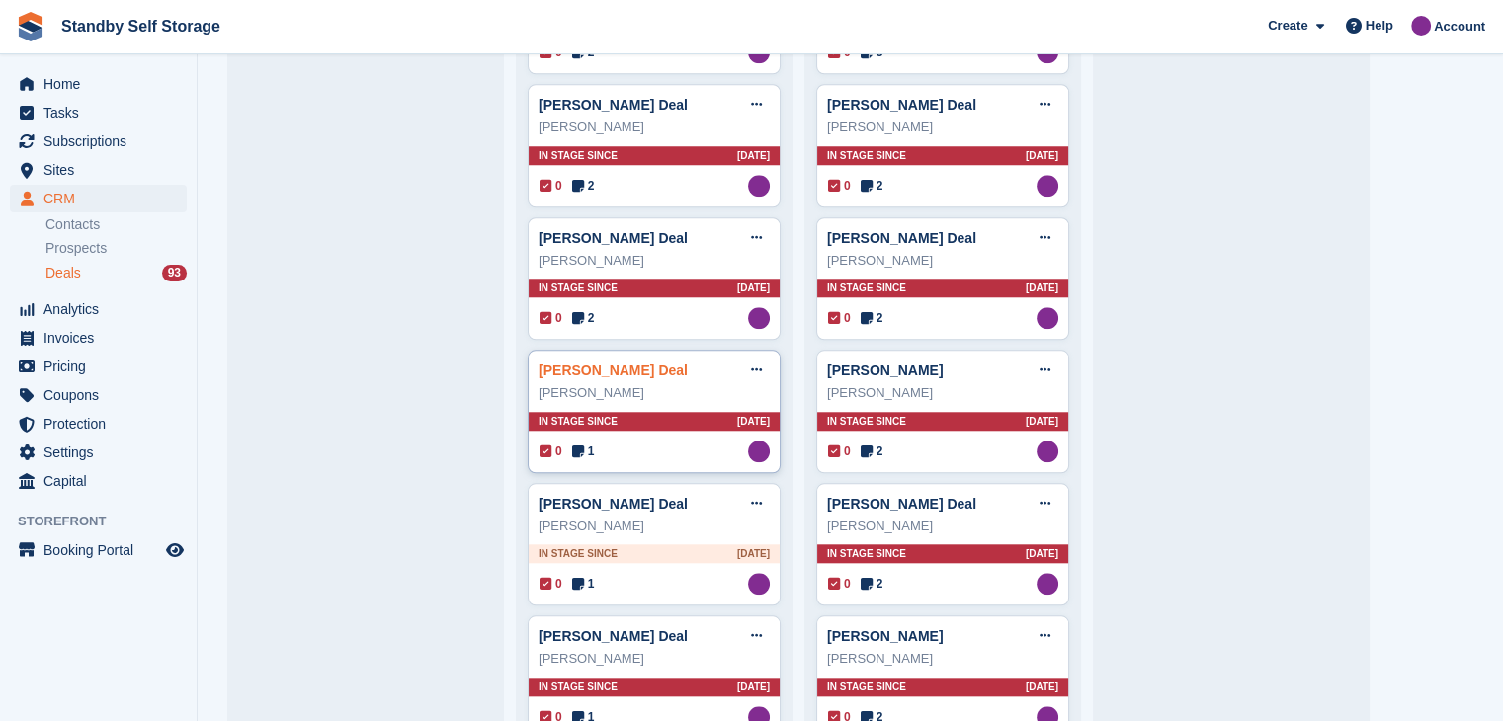
click at [570, 364] on link "Rob Steer Deal" at bounding box center [613, 371] width 149 height 16
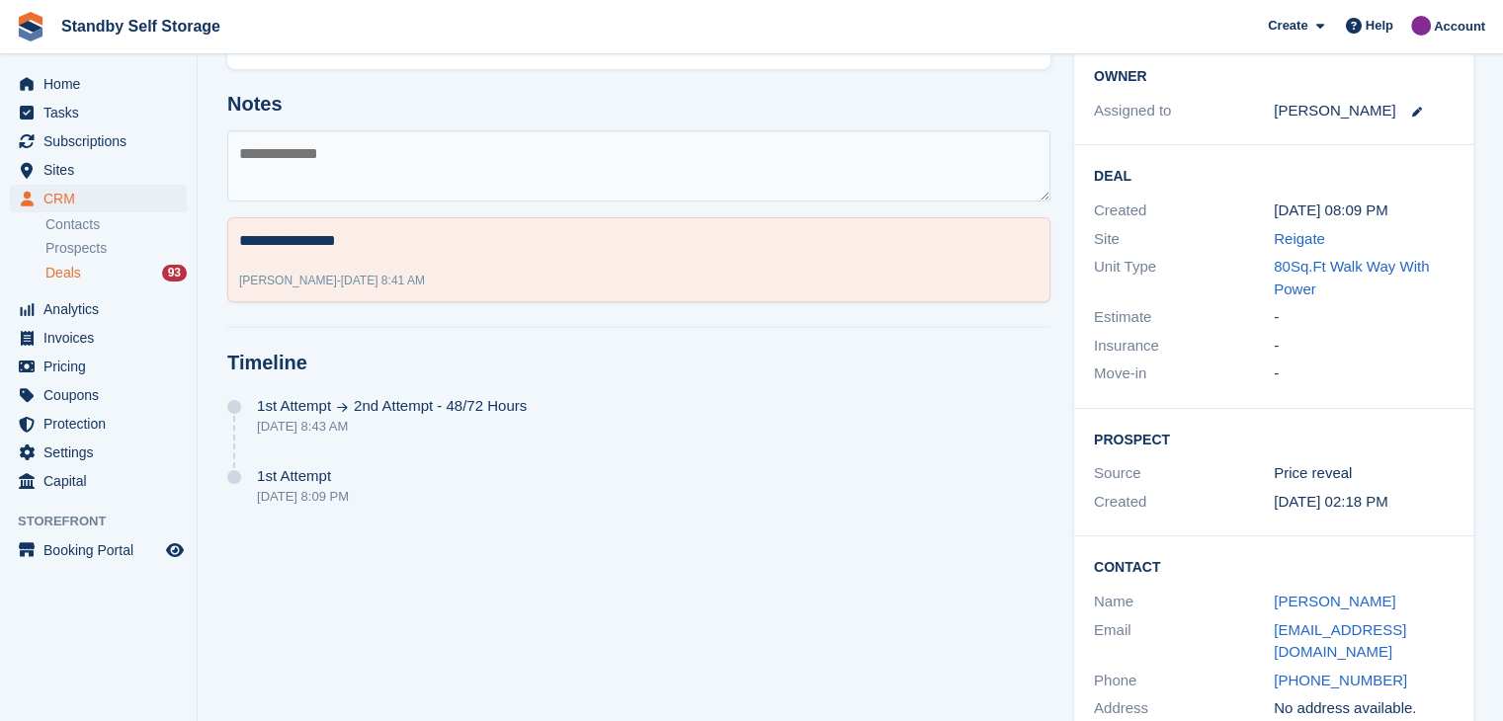
scroll to position [273, 0]
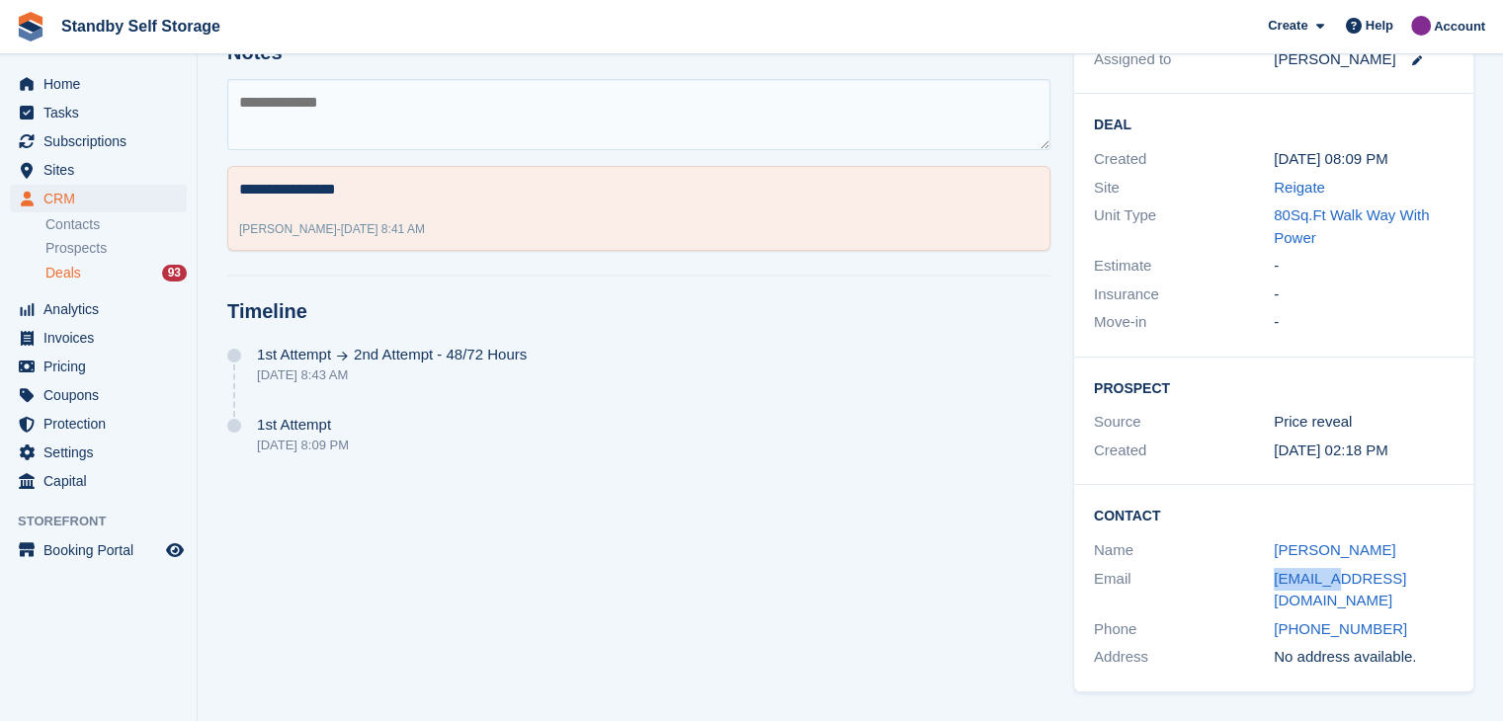
drag, startPoint x: 1326, startPoint y: 589, endPoint x: 1253, endPoint y: 586, distance: 73.2
click at [1253, 586] on div "Email robsteer1989@googlemail.com" at bounding box center [1274, 590] width 360 height 50
drag, startPoint x: 1312, startPoint y: 598, endPoint x: 1265, endPoint y: 591, distance: 47.9
click at [1265, 591] on div "Email robsteer1989@googlemail.com" at bounding box center [1274, 590] width 360 height 50
click at [1316, 606] on div "robsteer1989@googlemail.com" at bounding box center [1364, 590] width 180 height 44
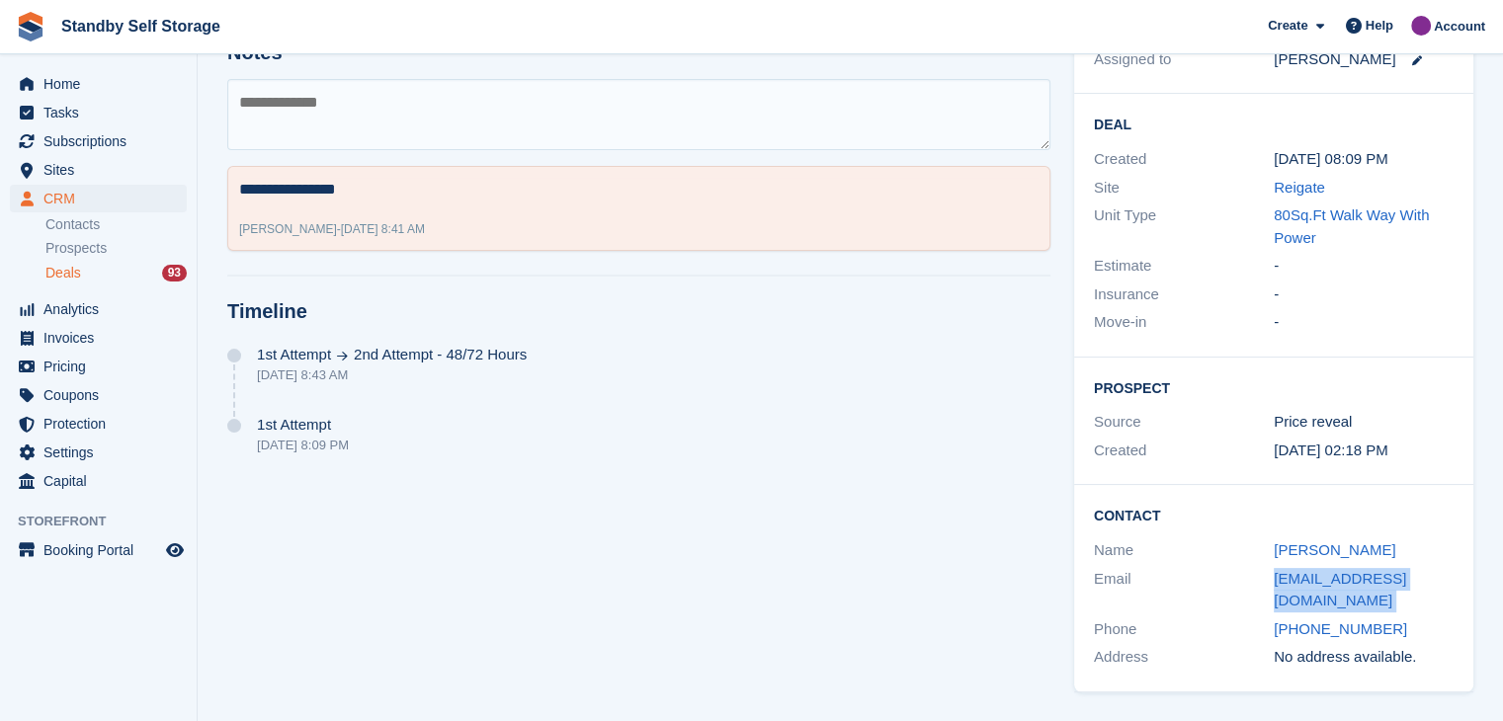
drag, startPoint x: 1316, startPoint y: 604, endPoint x: 1257, endPoint y: 589, distance: 61.1
click at [1257, 589] on div "Email robsteer1989@googlemail.com" at bounding box center [1274, 590] width 360 height 50
click at [293, 104] on textarea at bounding box center [638, 114] width 823 height 71
type textarea "**********"
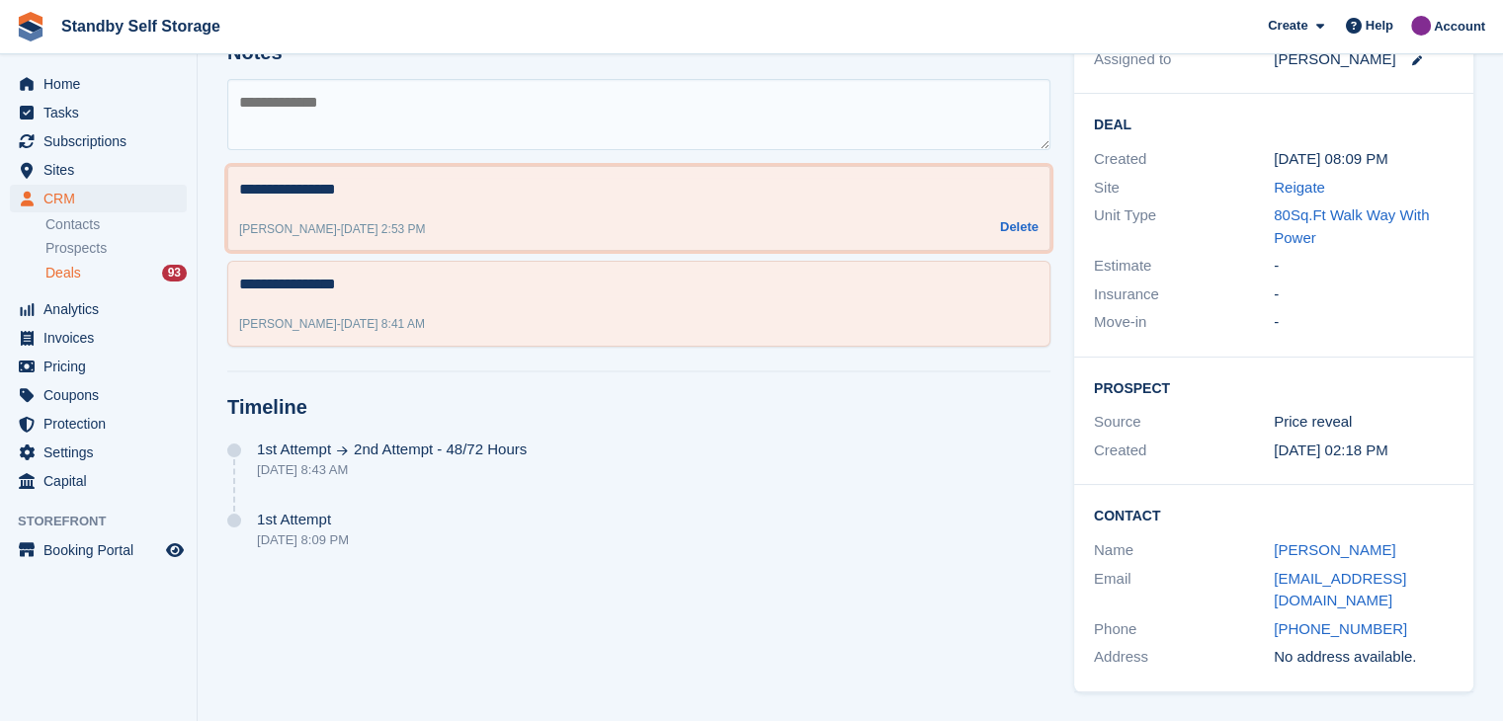
click at [326, 194] on textarea "**********" at bounding box center [638, 190] width 799 height 24
type textarea "**********"
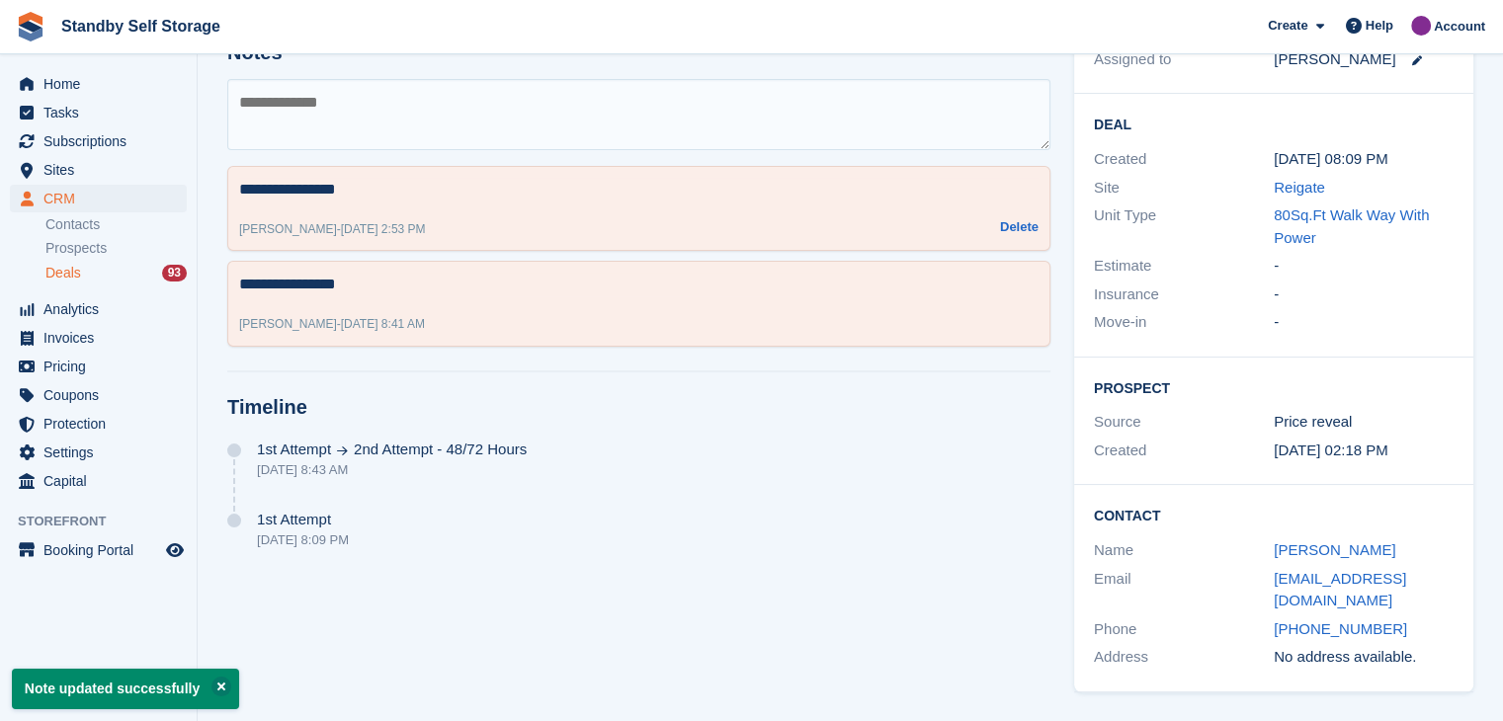
click at [437, 202] on div "**********" at bounding box center [638, 208] width 823 height 85
click at [56, 270] on span "Deals" at bounding box center [63, 273] width 36 height 19
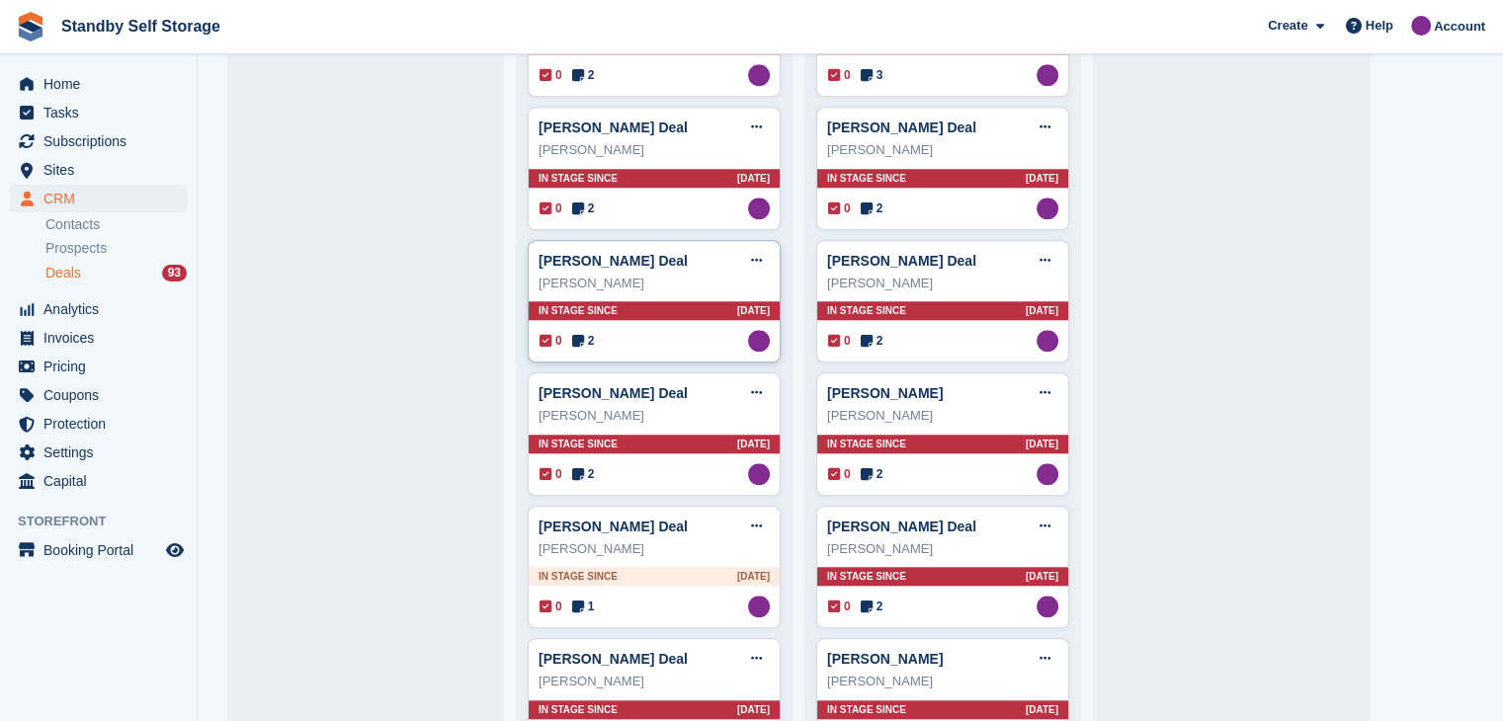
scroll to position [1878, 0]
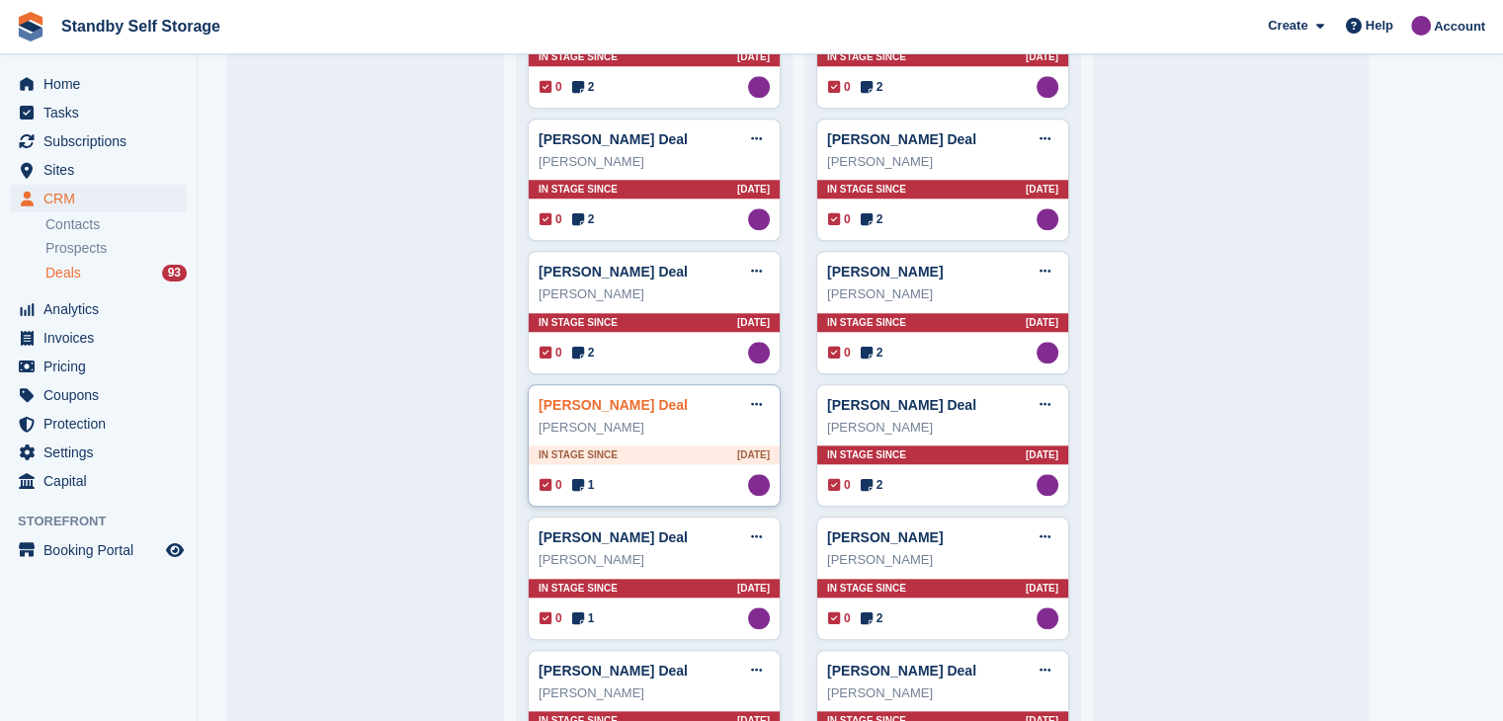
click at [573, 401] on link "William Tooth Deal" at bounding box center [613, 405] width 149 height 16
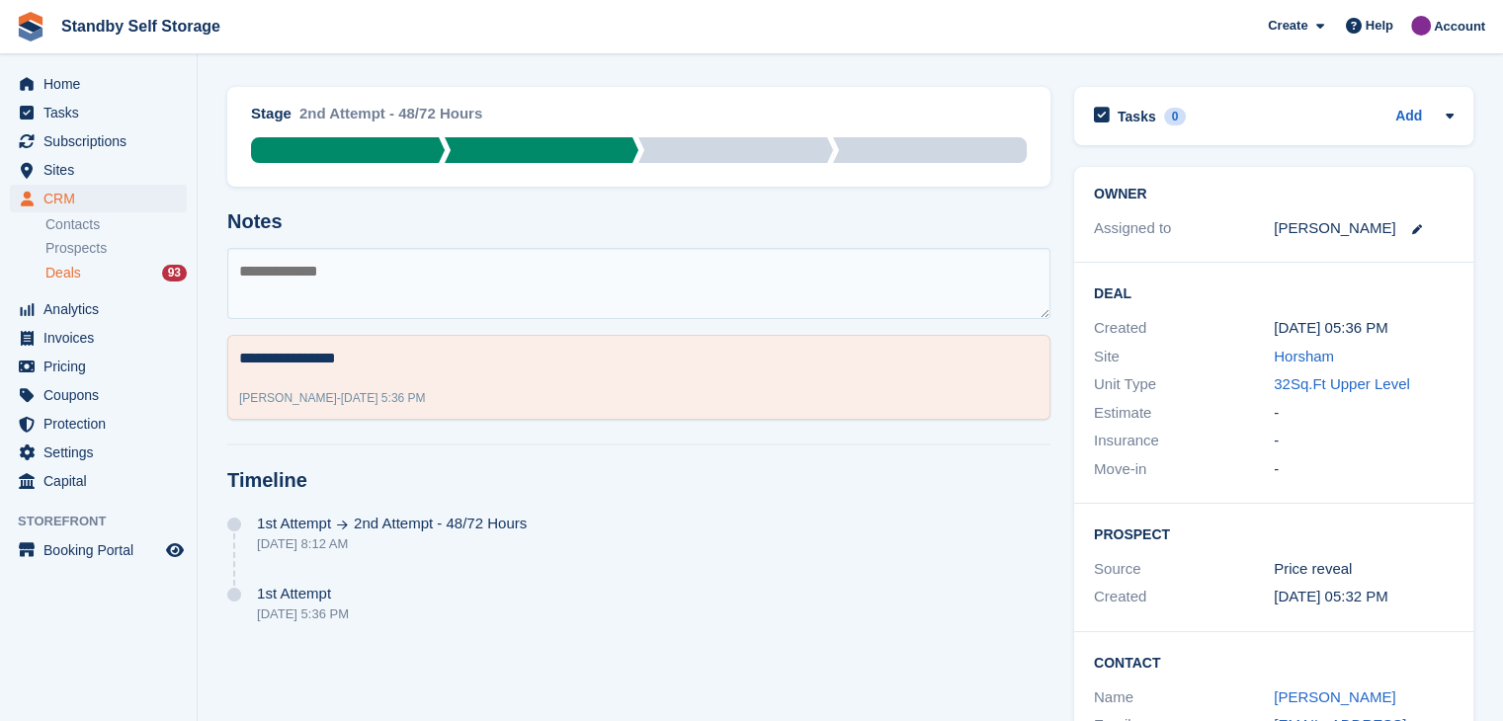
scroll to position [228, 0]
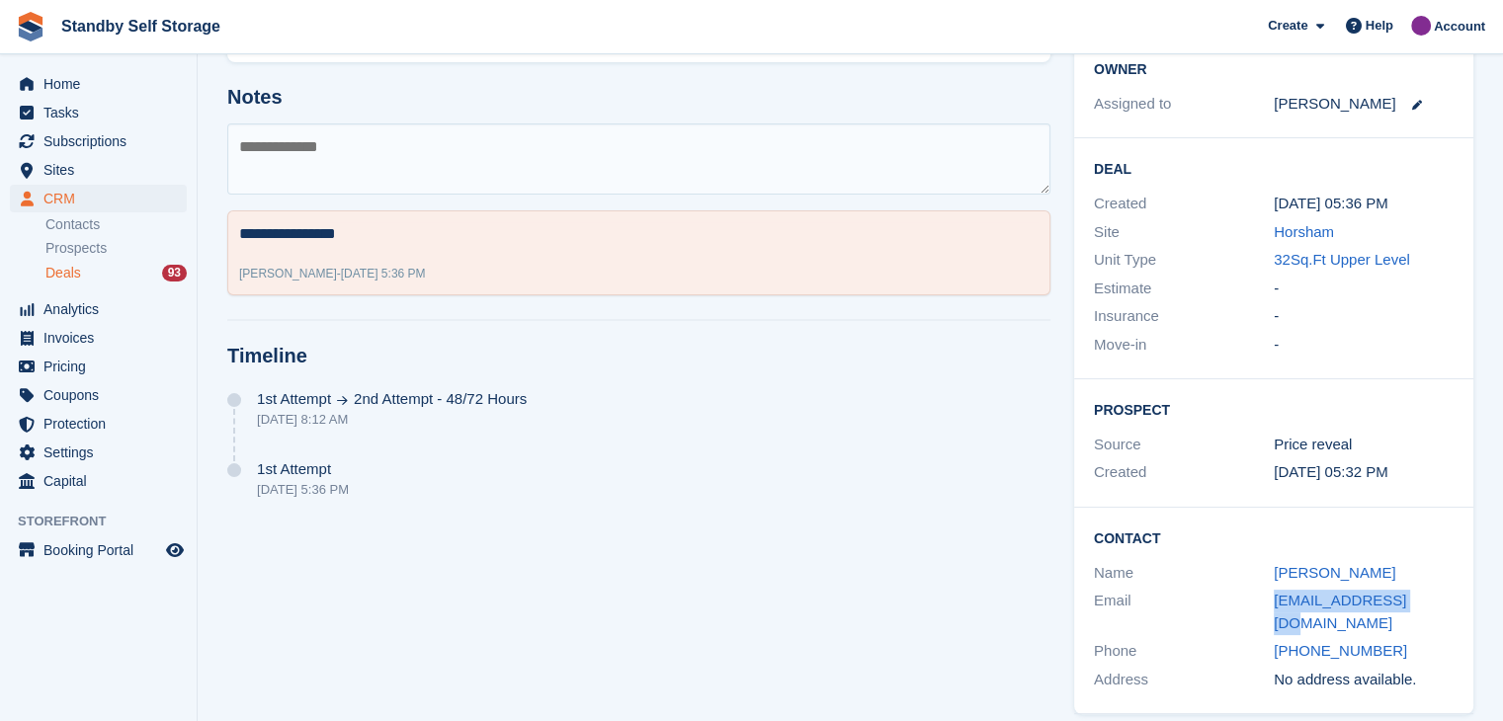
drag, startPoint x: 1250, startPoint y: 599, endPoint x: 1419, endPoint y: 591, distance: 169.2
click at [1419, 591] on div "Email wrstooth@gmail.com" at bounding box center [1274, 612] width 360 height 50
click at [383, 180] on textarea at bounding box center [638, 159] width 823 height 71
type textarea "**********"
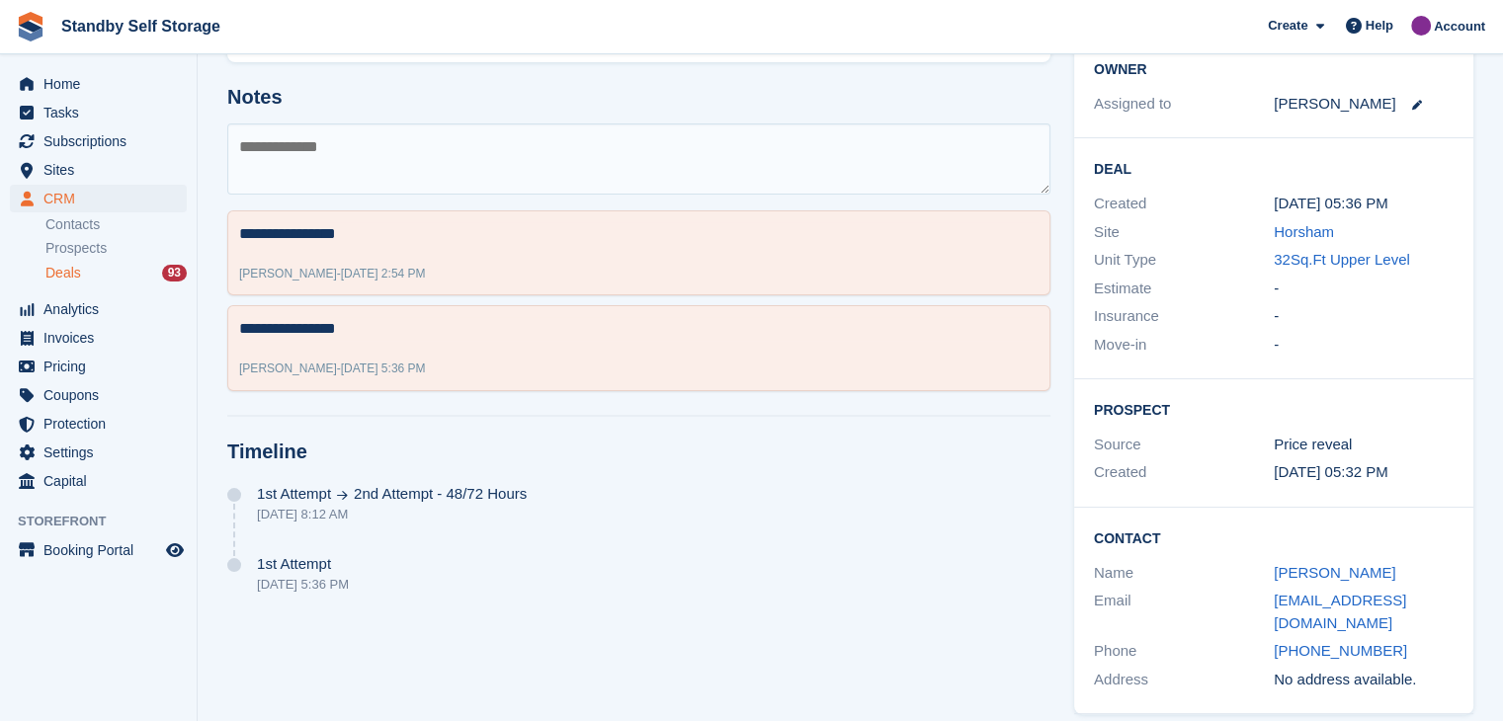
click at [75, 277] on span "Deals" at bounding box center [63, 273] width 36 height 19
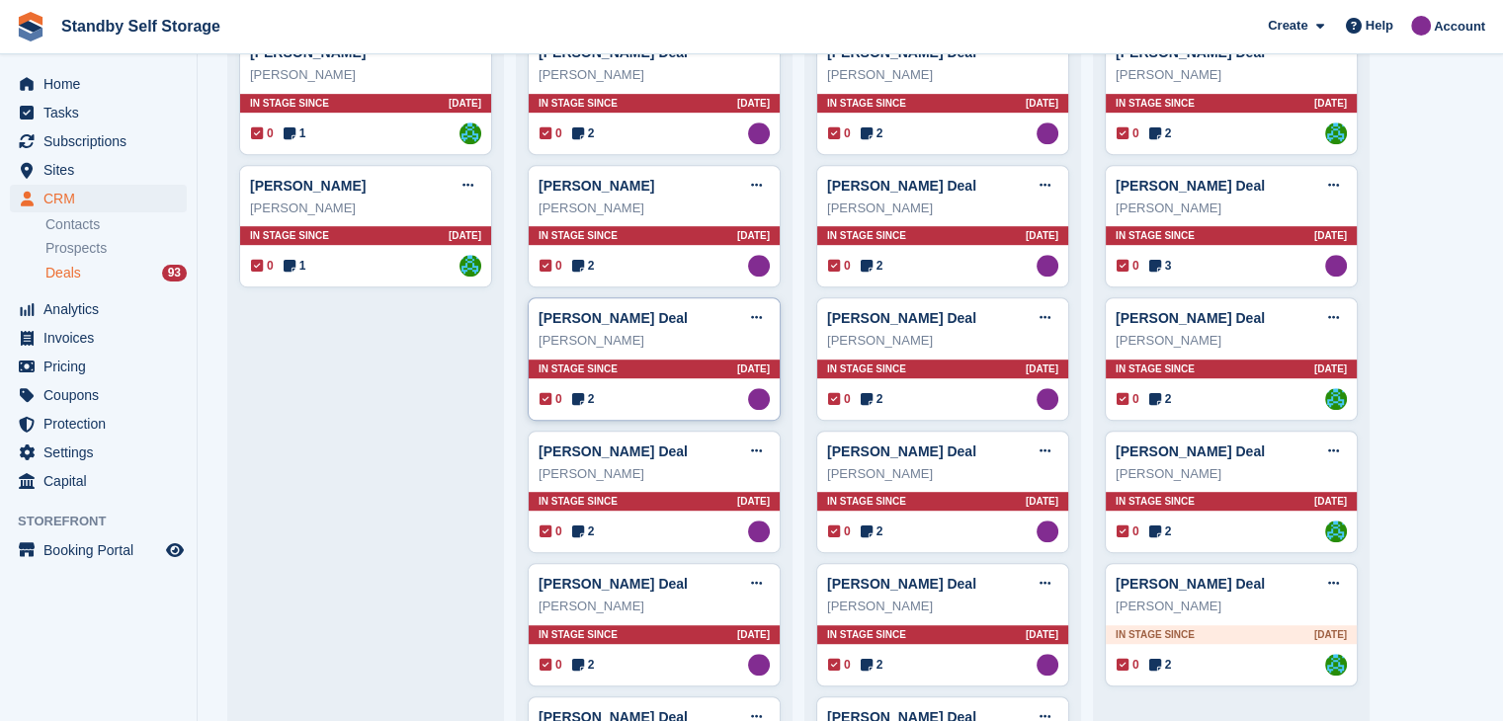
scroll to position [1285, 0]
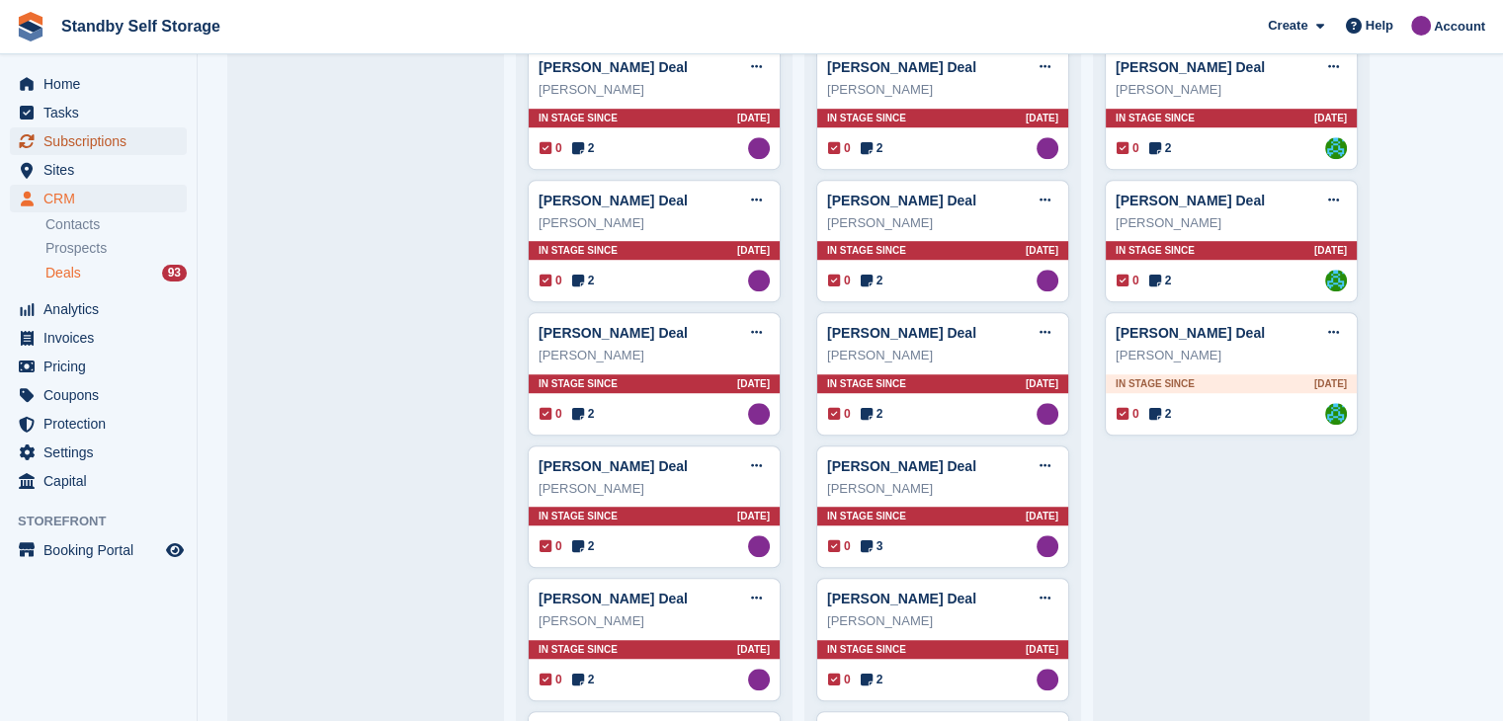
click at [86, 141] on span "Subscriptions" at bounding box center [102, 141] width 119 height 28
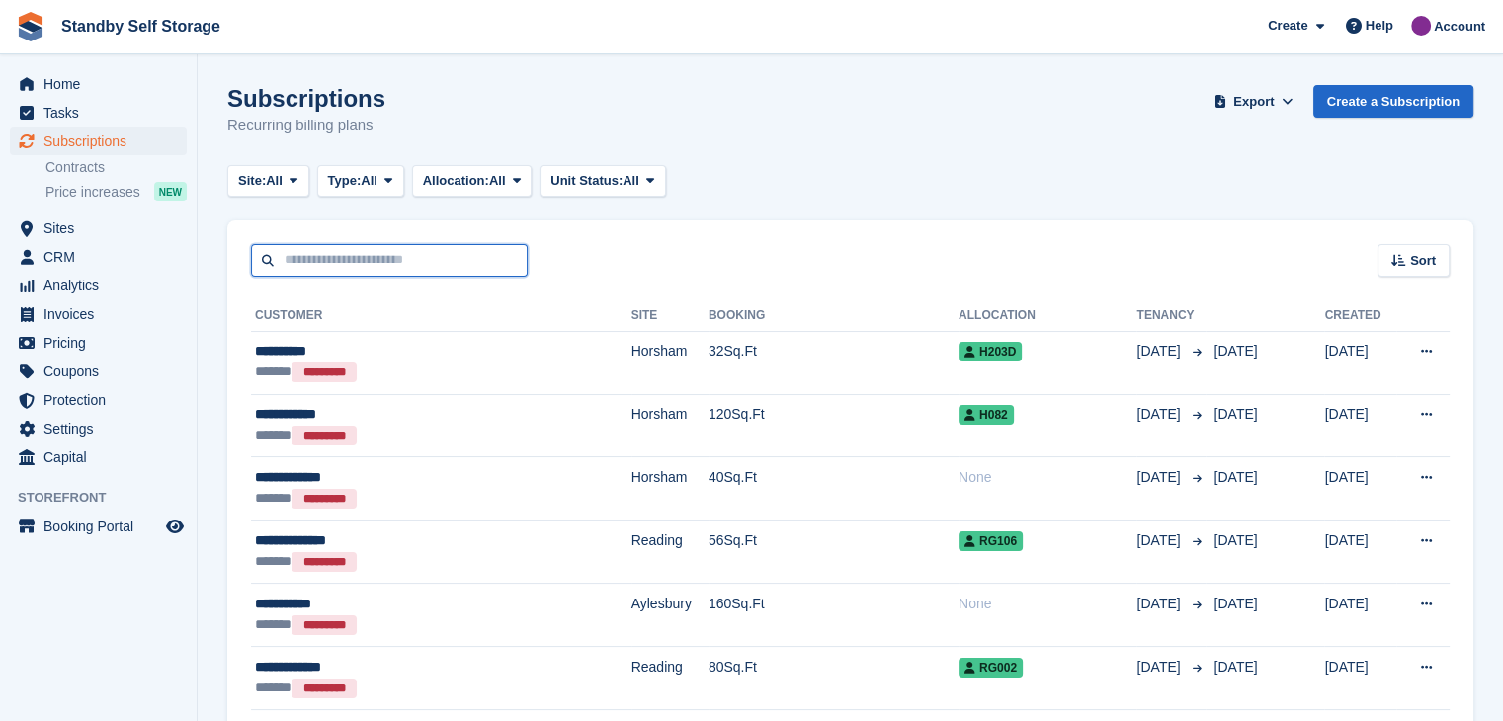
click at [415, 254] on input "text" at bounding box center [389, 260] width 277 height 33
type input "*****"
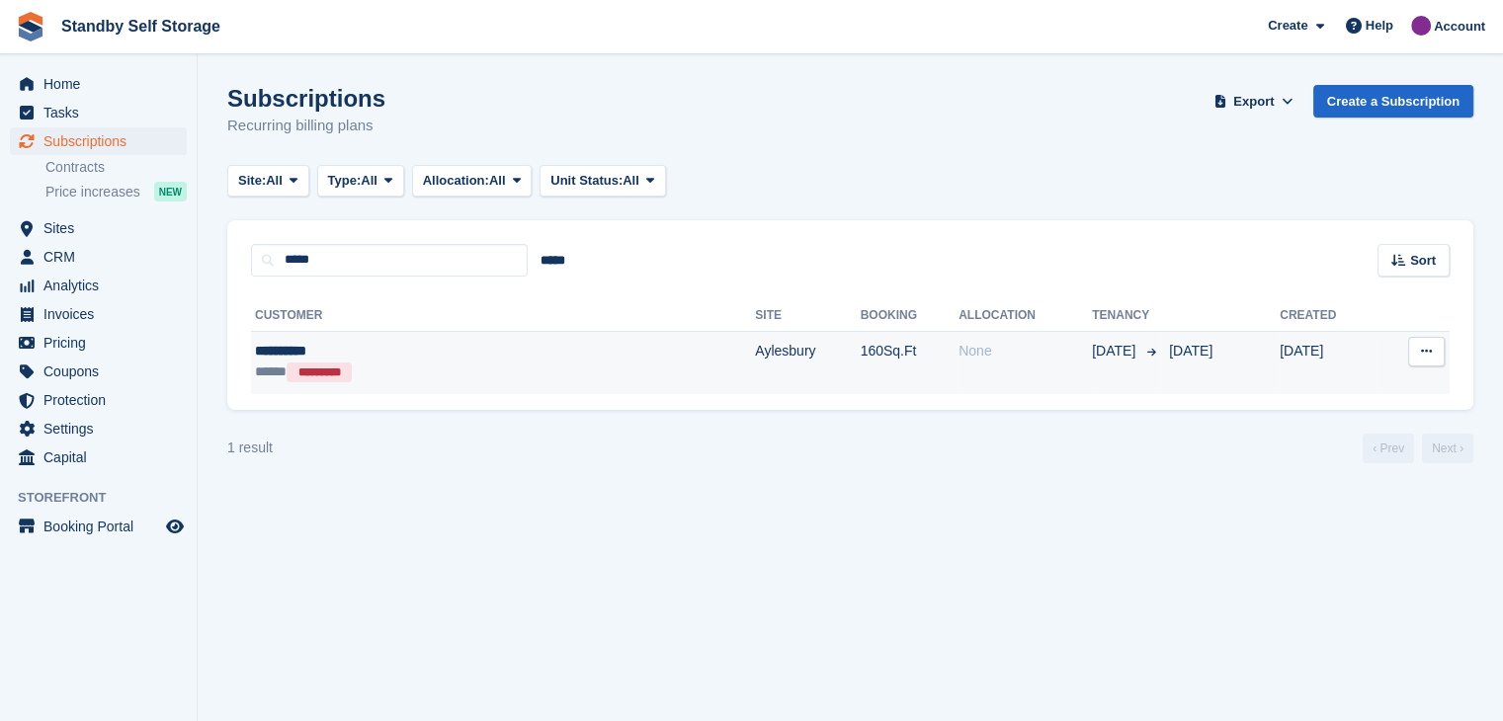
click at [268, 351] on div "**********" at bounding box center [398, 351] width 287 height 21
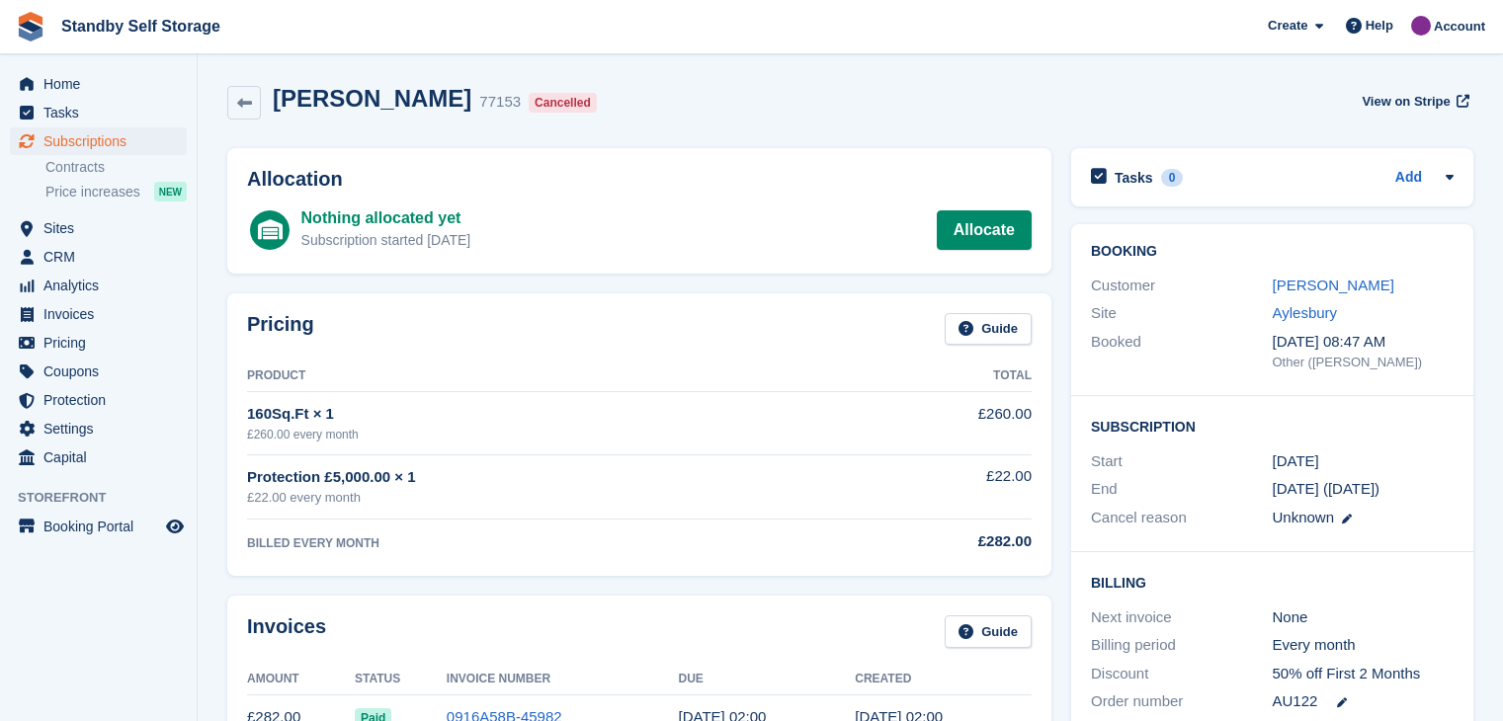
scroll to position [494, 0]
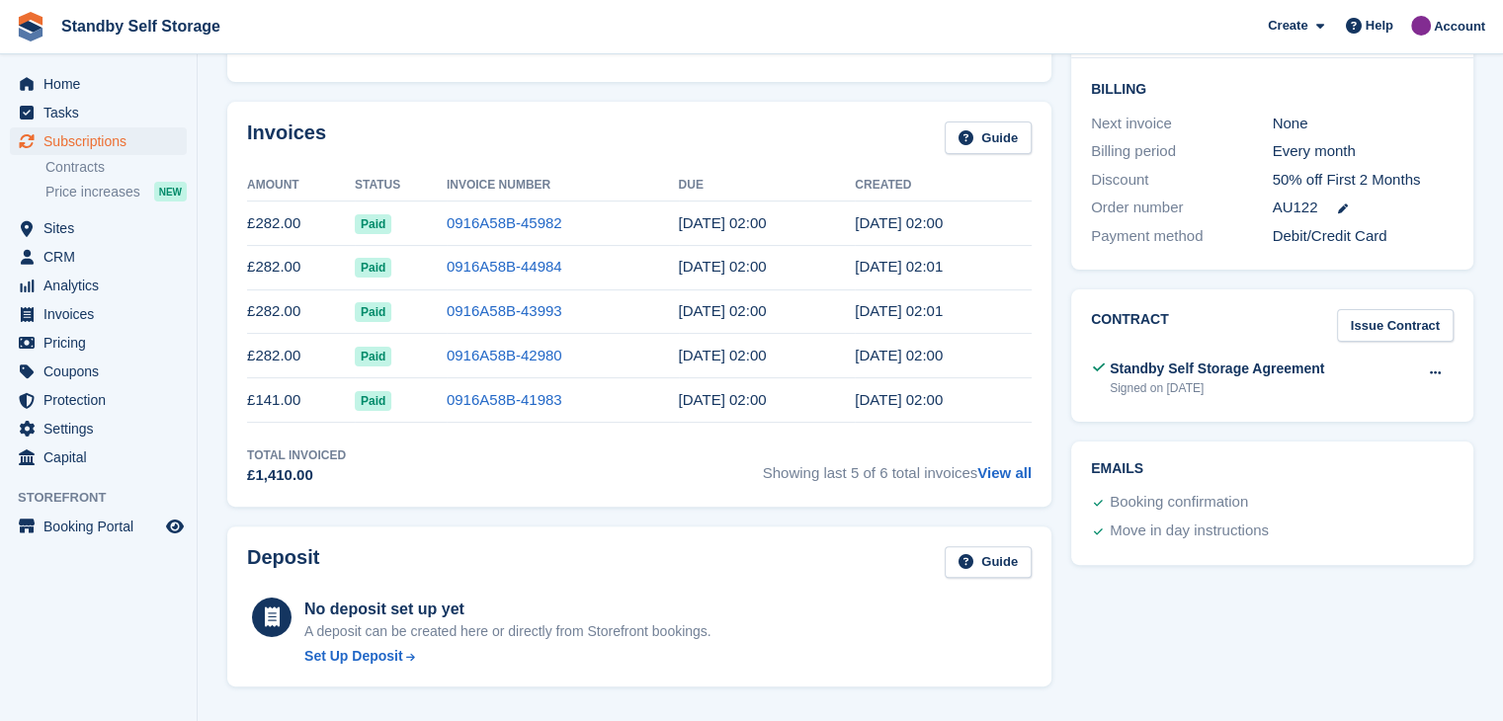
drag, startPoint x: 482, startPoint y: 216, endPoint x: 539, endPoint y: 209, distance: 56.8
click at [482, 216] on link "0916A58B-45982" at bounding box center [505, 222] width 116 height 17
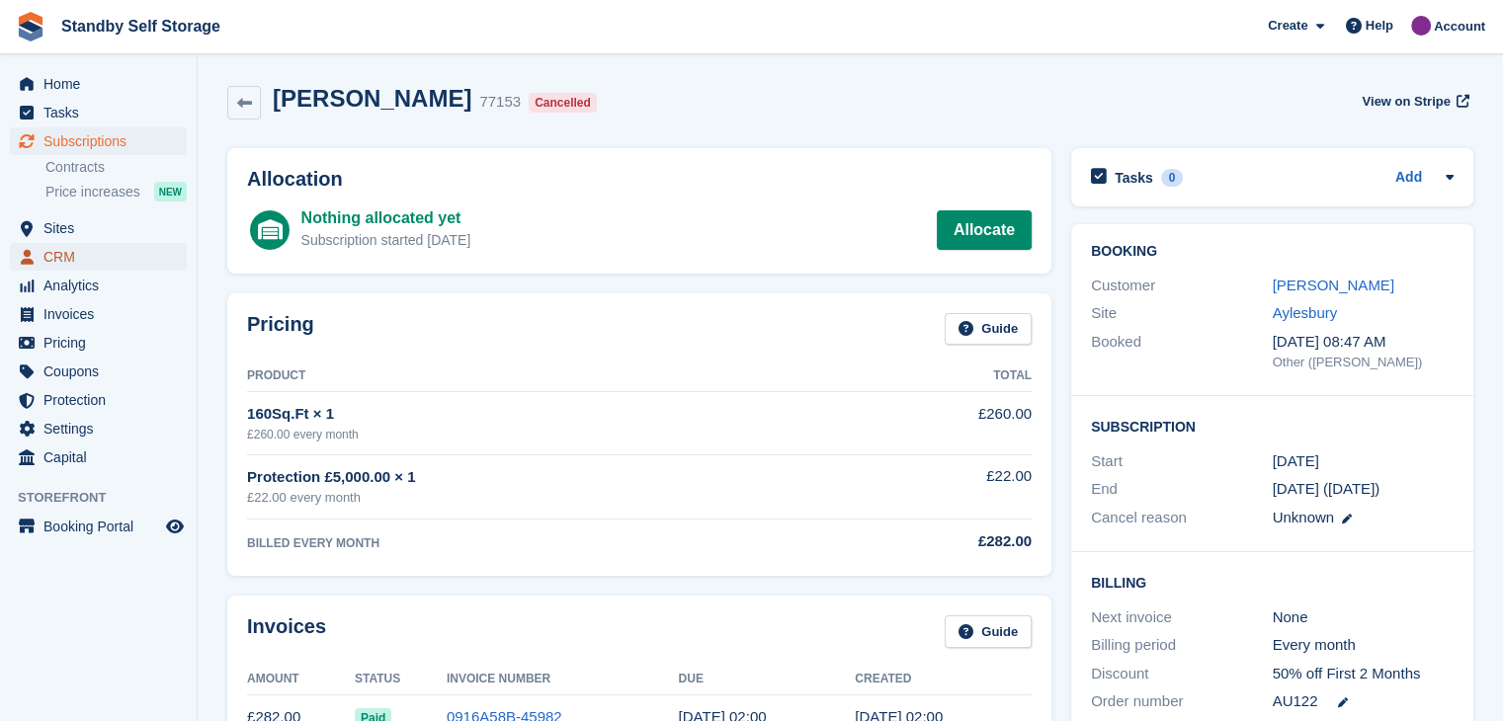
click at [53, 258] on span "CRM" at bounding box center [102, 257] width 119 height 28
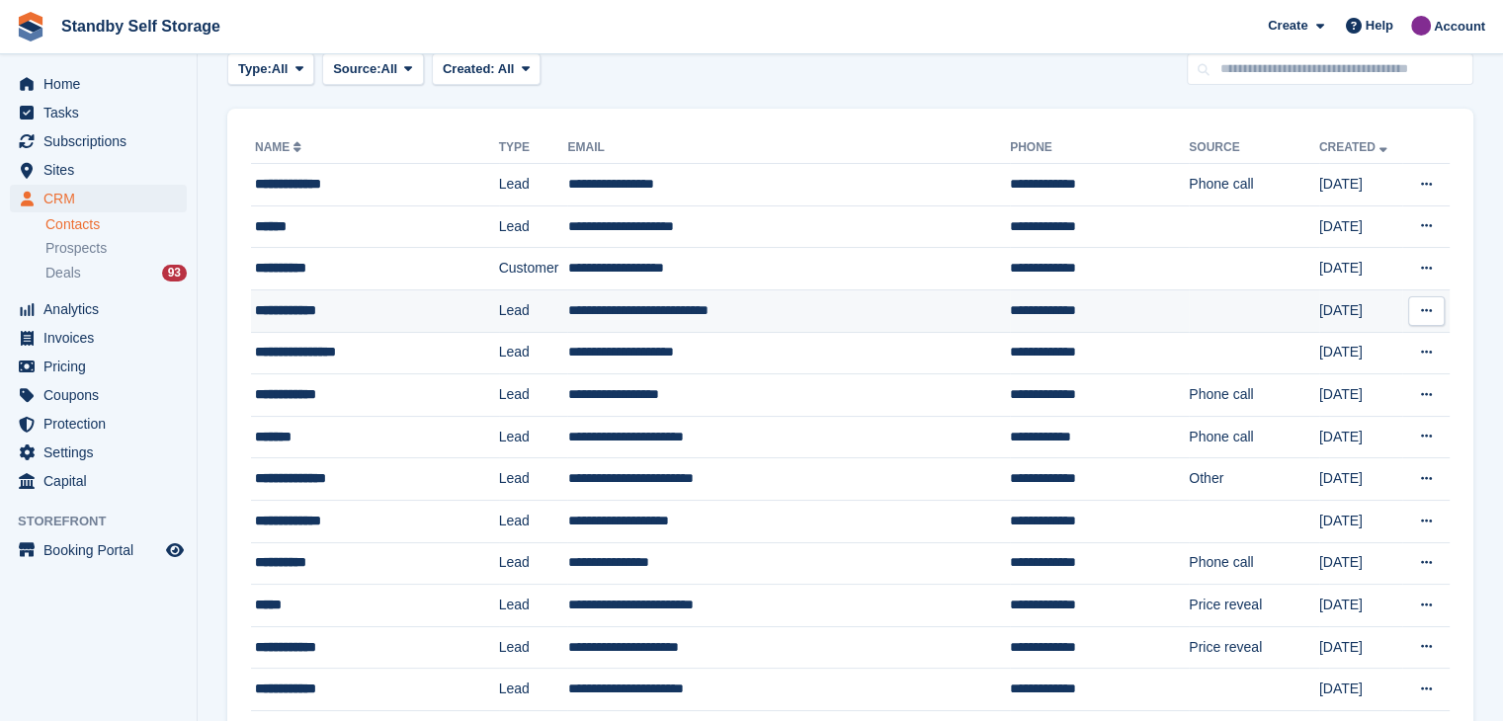
scroll to position [198, 0]
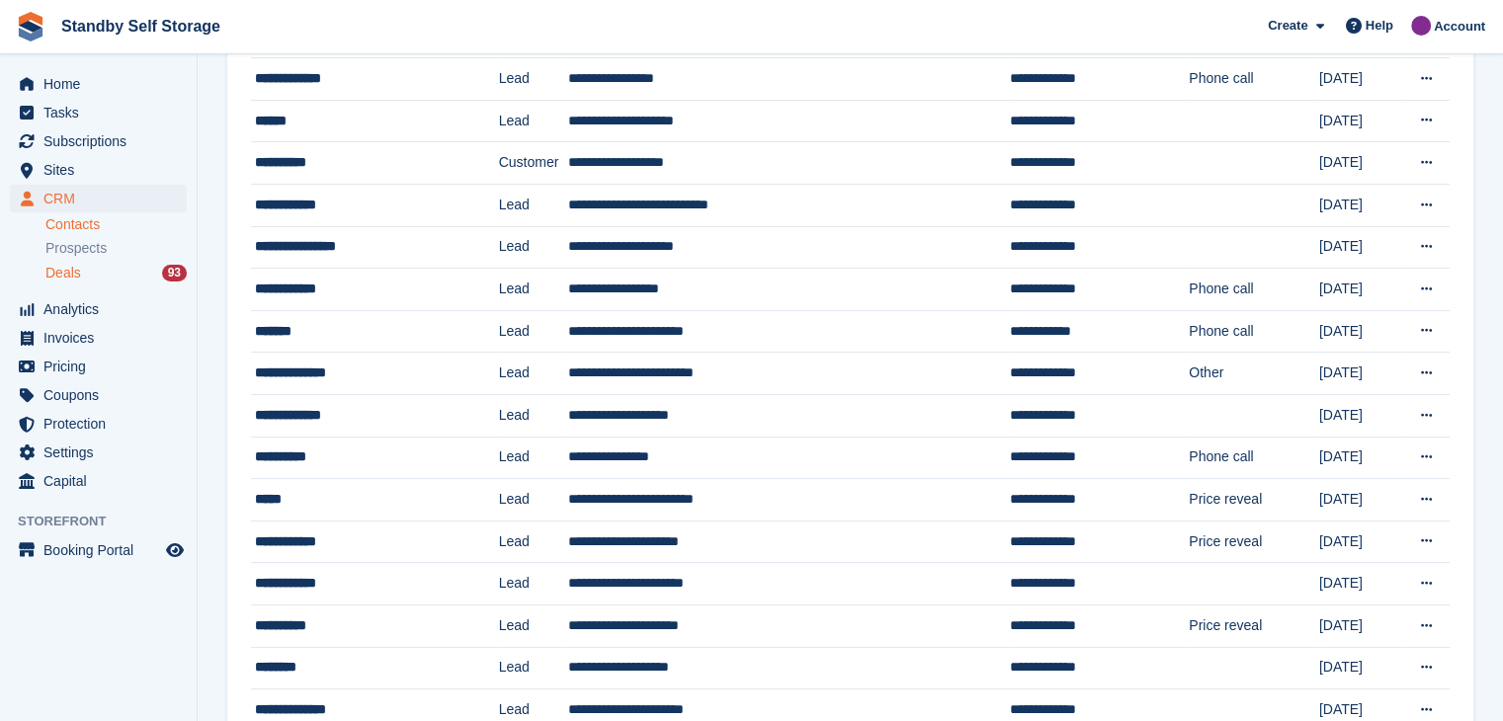
click at [79, 268] on span "Deals" at bounding box center [63, 273] width 36 height 19
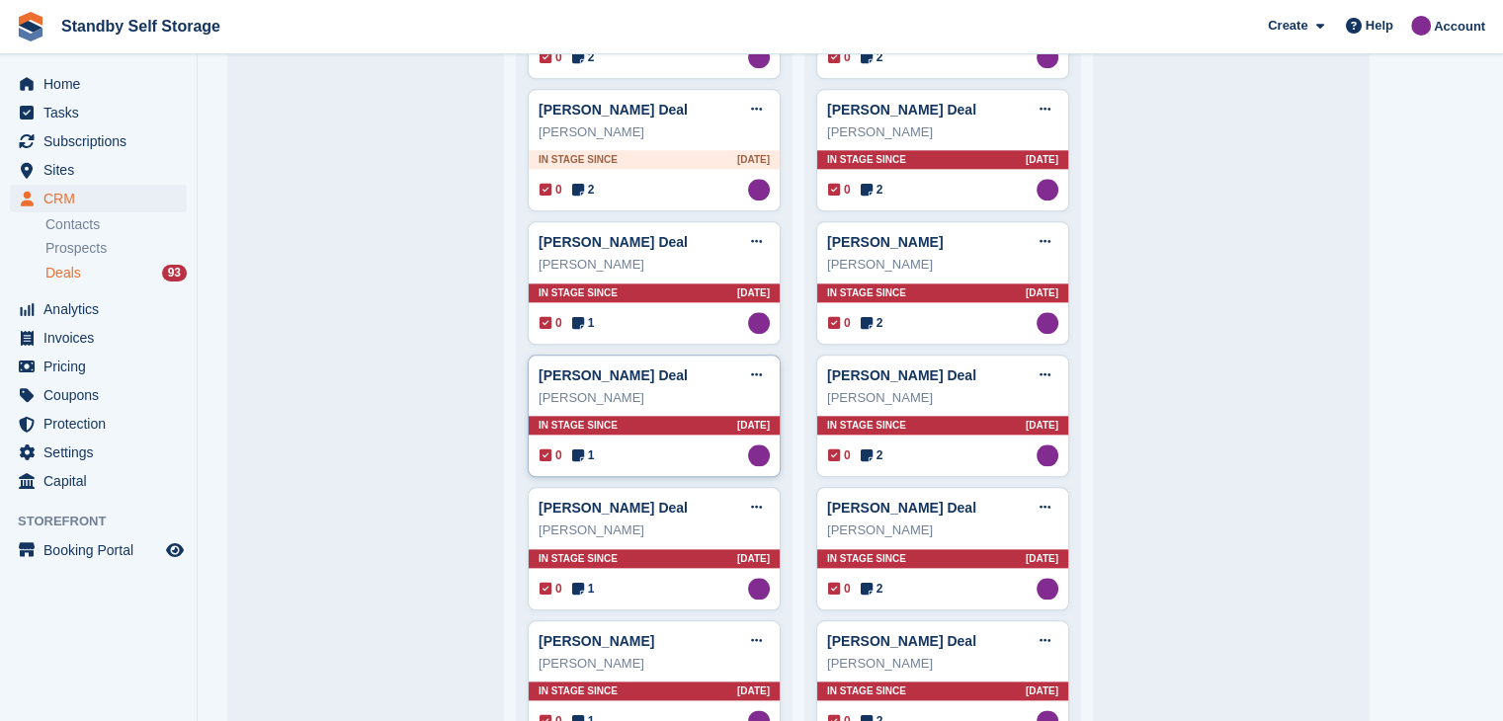
scroll to position [2174, 0]
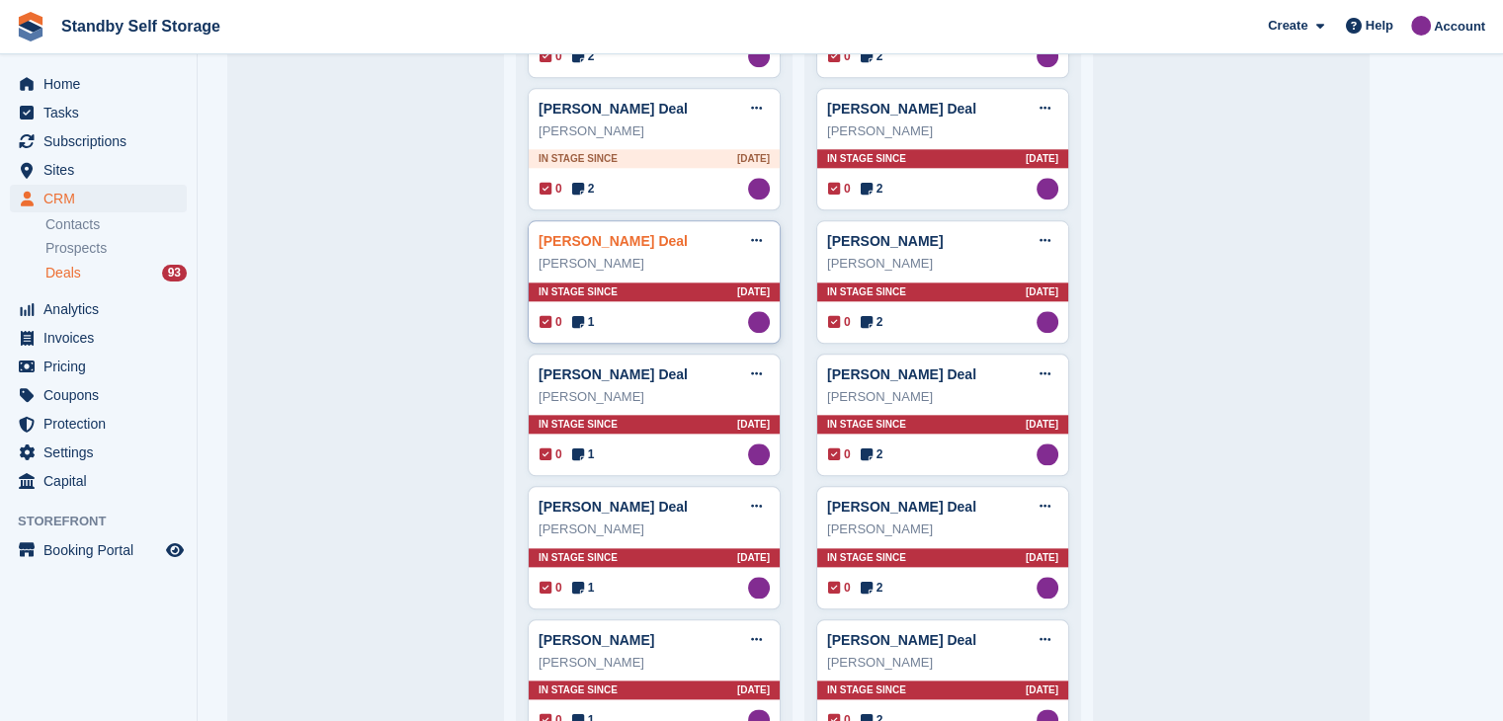
click at [556, 234] on link "[PERSON_NAME] Deal" at bounding box center [613, 241] width 149 height 16
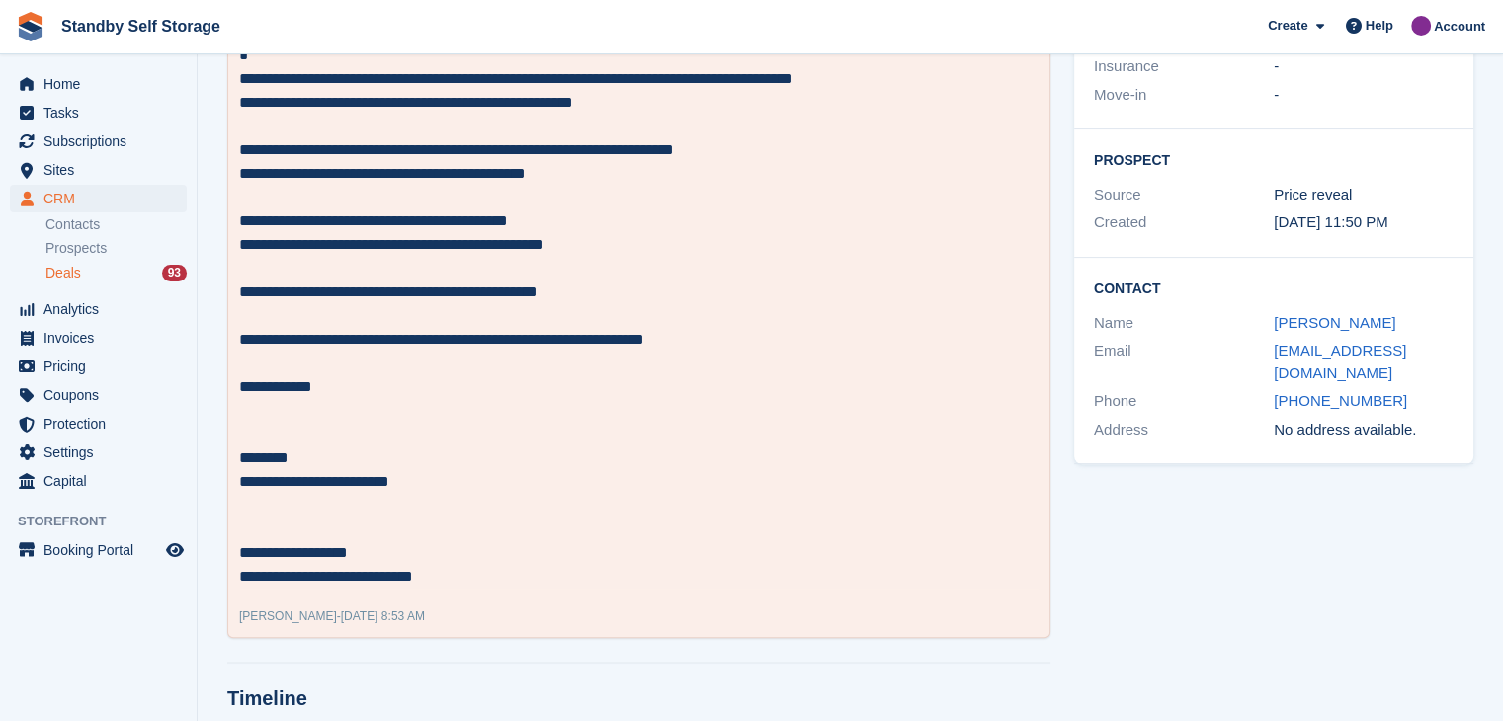
scroll to position [494, 0]
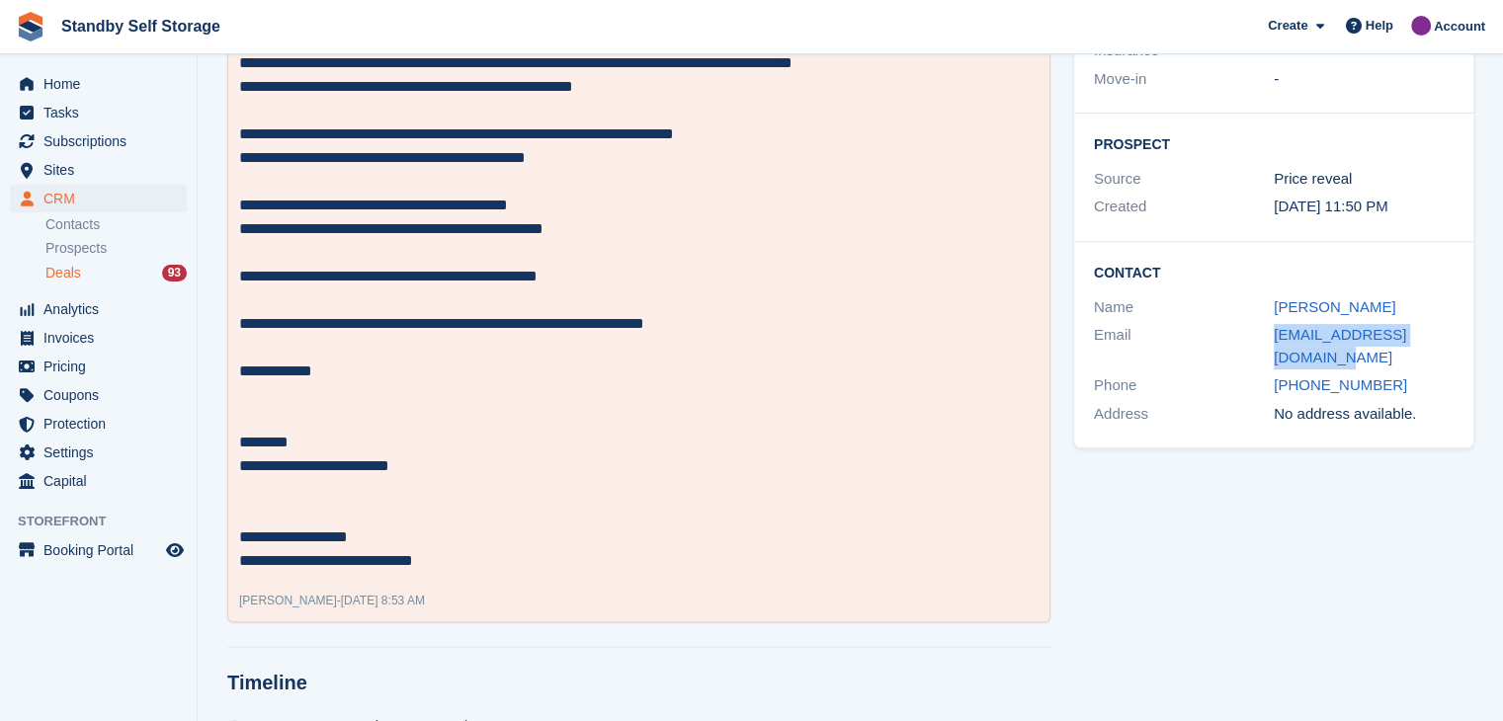
drag, startPoint x: 1233, startPoint y: 337, endPoint x: 1517, endPoint y: 341, distance: 283.6
copy div "annadraper@hotmail.co.uk"
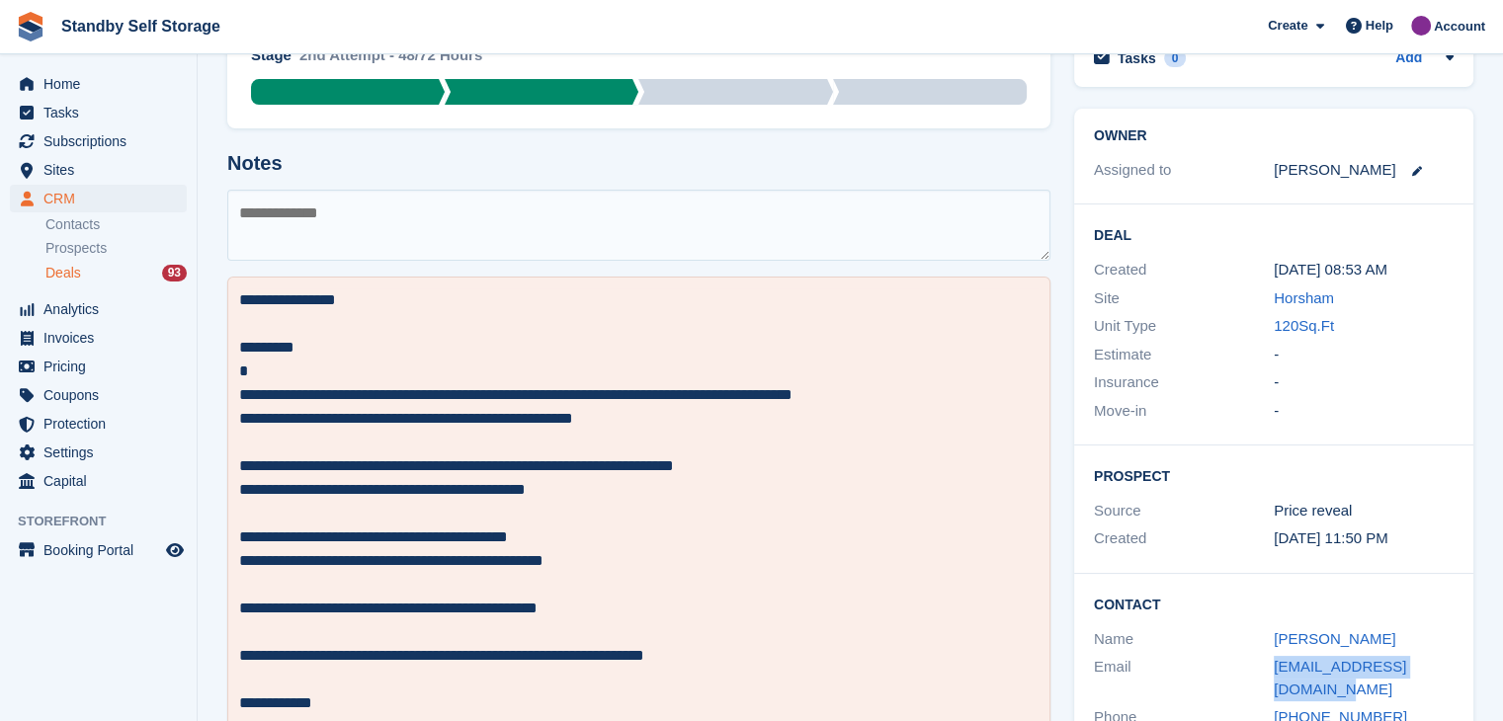
scroll to position [0, 0]
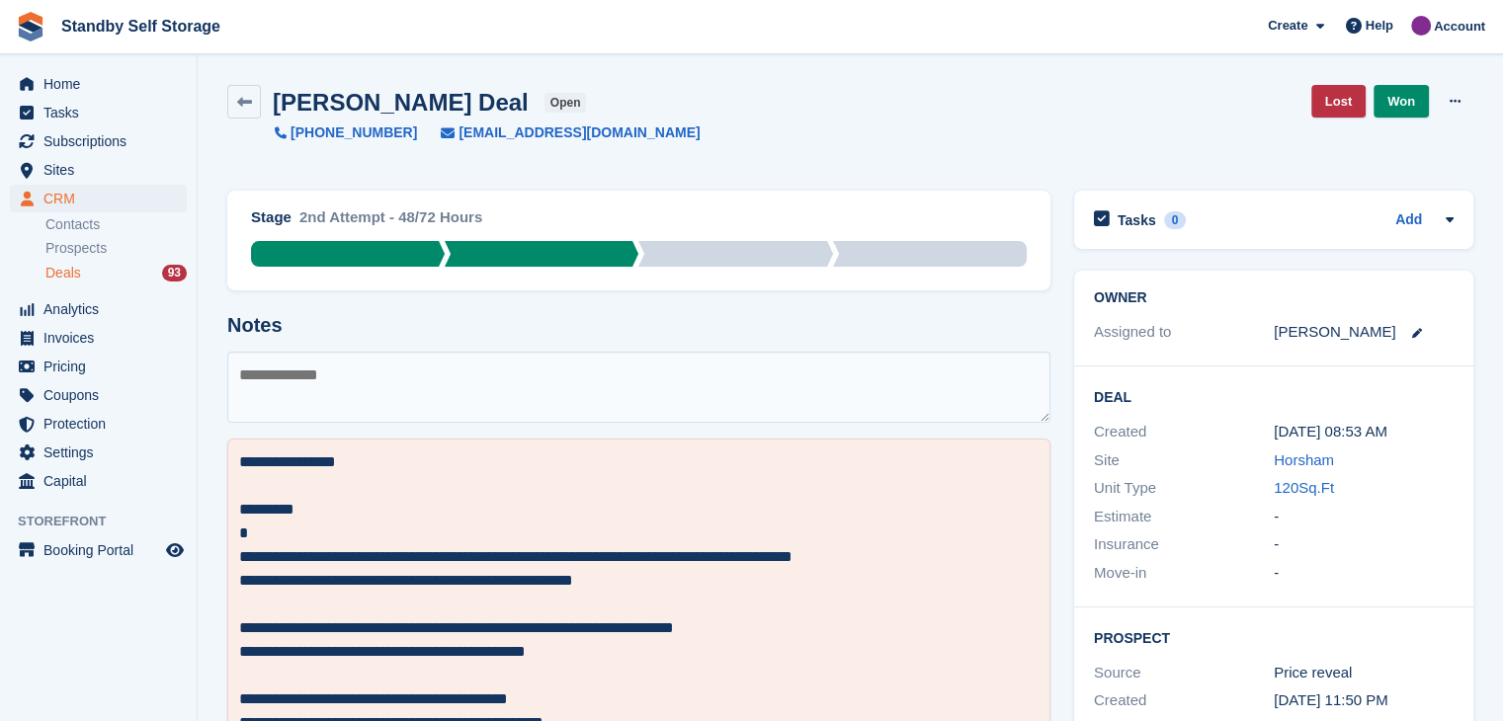
click at [361, 377] on textarea at bounding box center [638, 387] width 823 height 71
type textarea "**********"
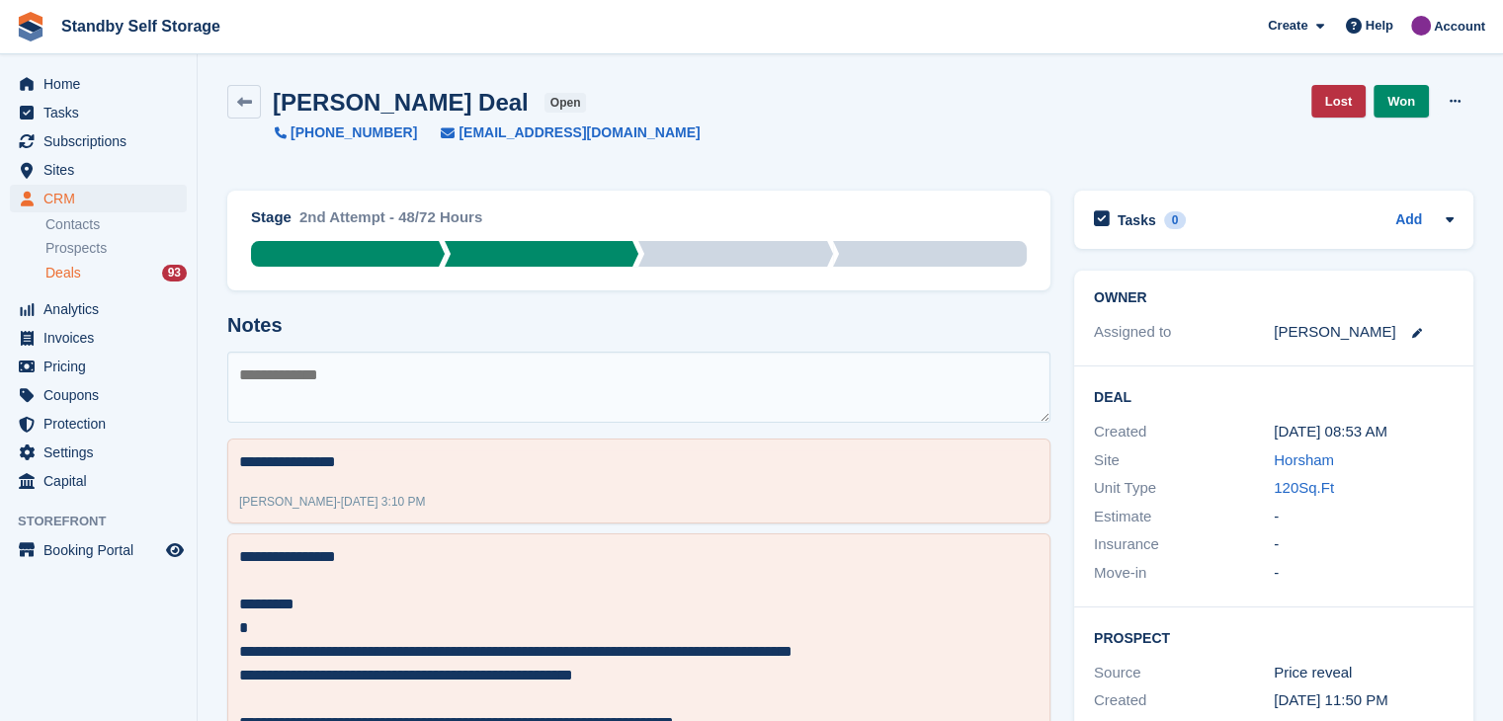
click at [60, 277] on span "Deals" at bounding box center [63, 273] width 36 height 19
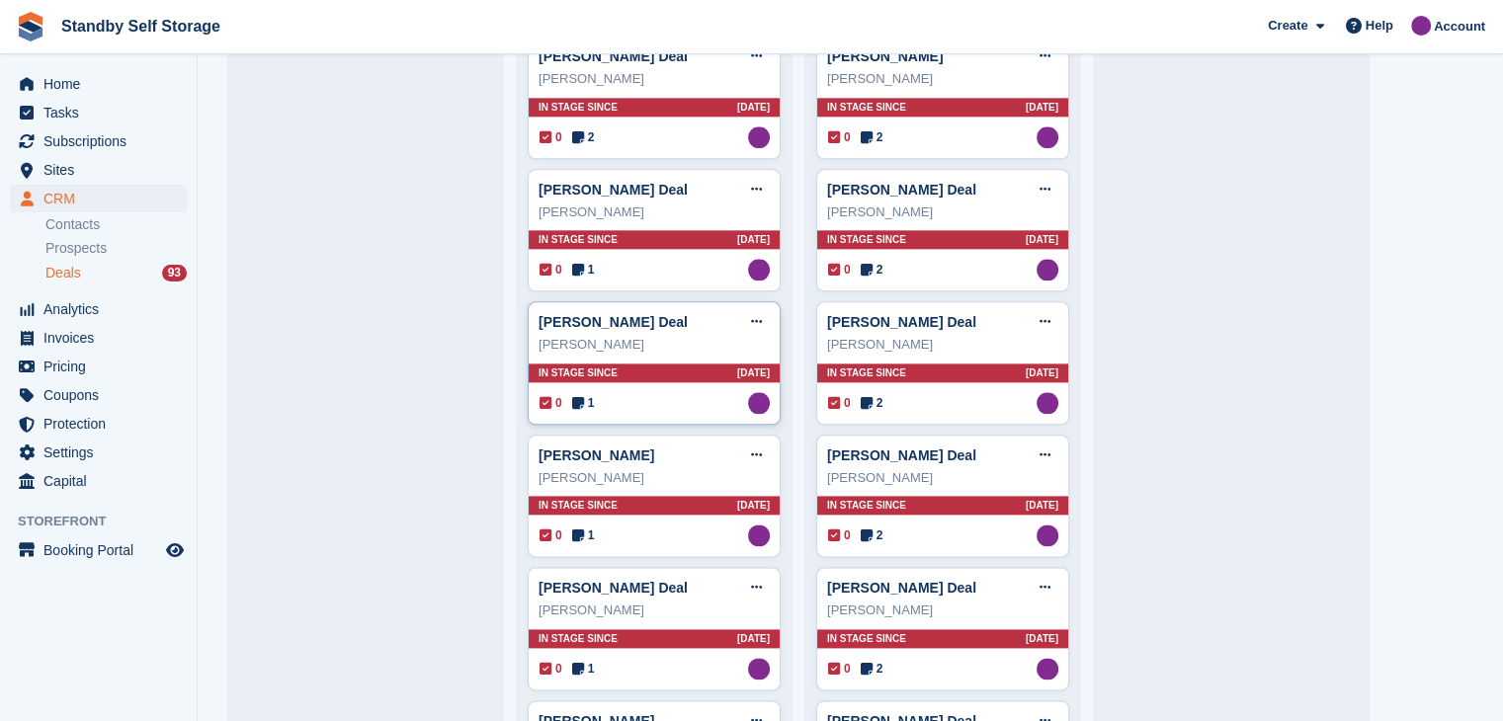
scroll to position [2372, 0]
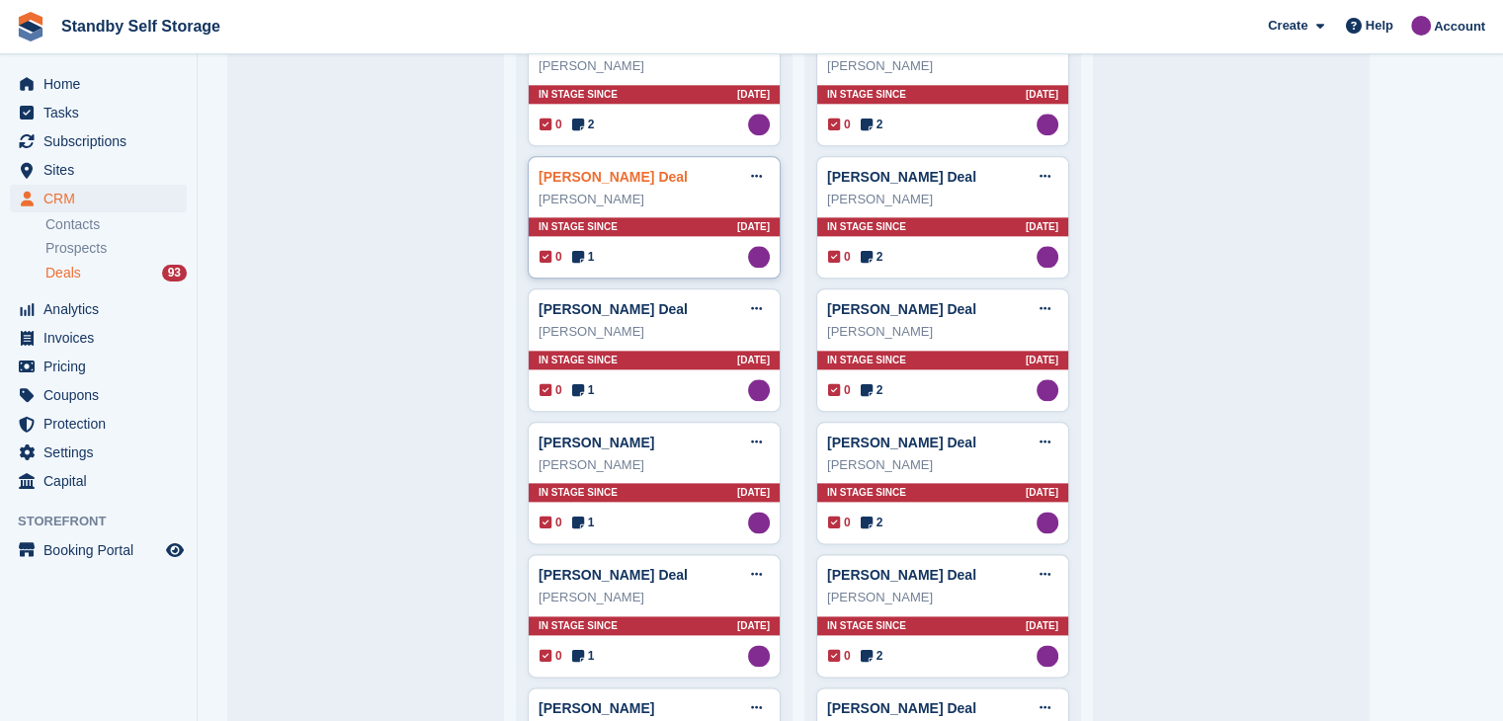
click at [574, 169] on link "[PERSON_NAME] Deal" at bounding box center [613, 177] width 149 height 16
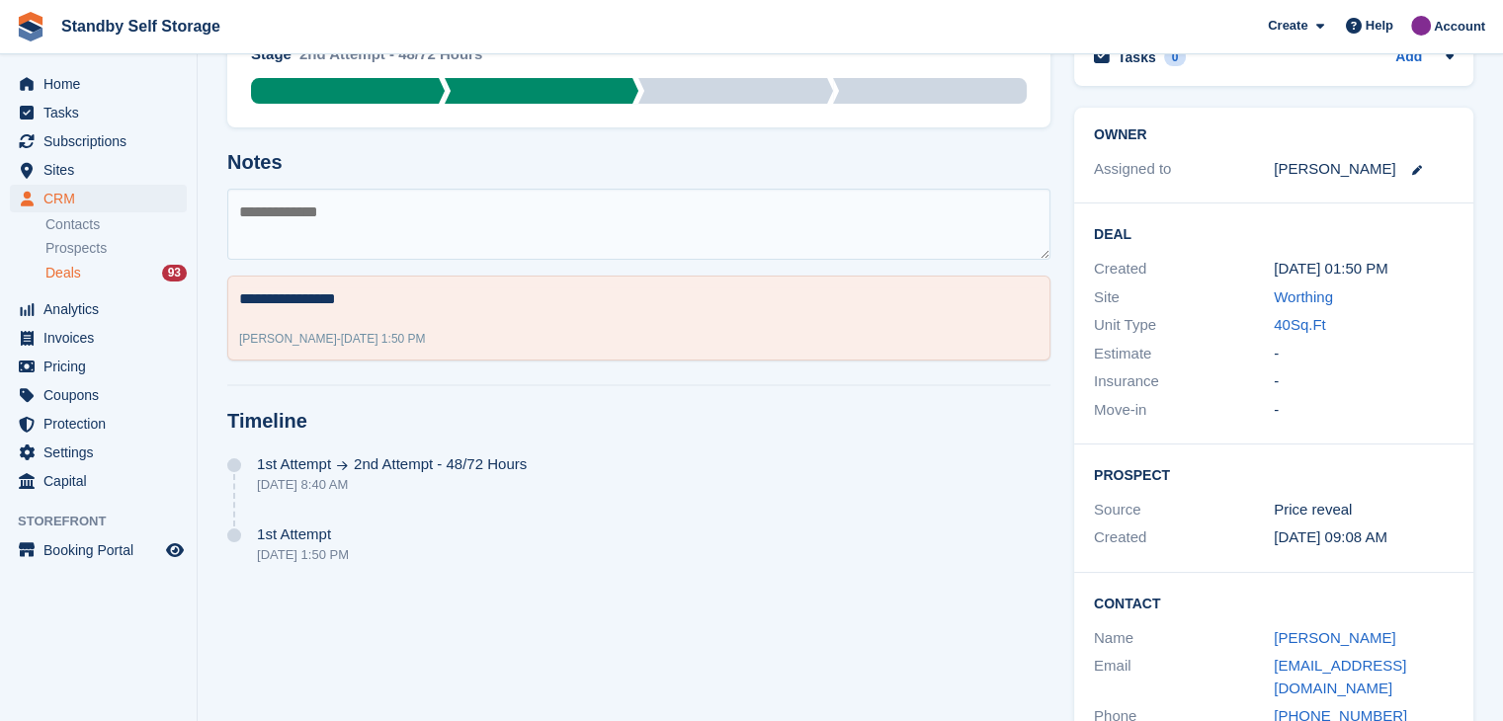
scroll to position [198, 0]
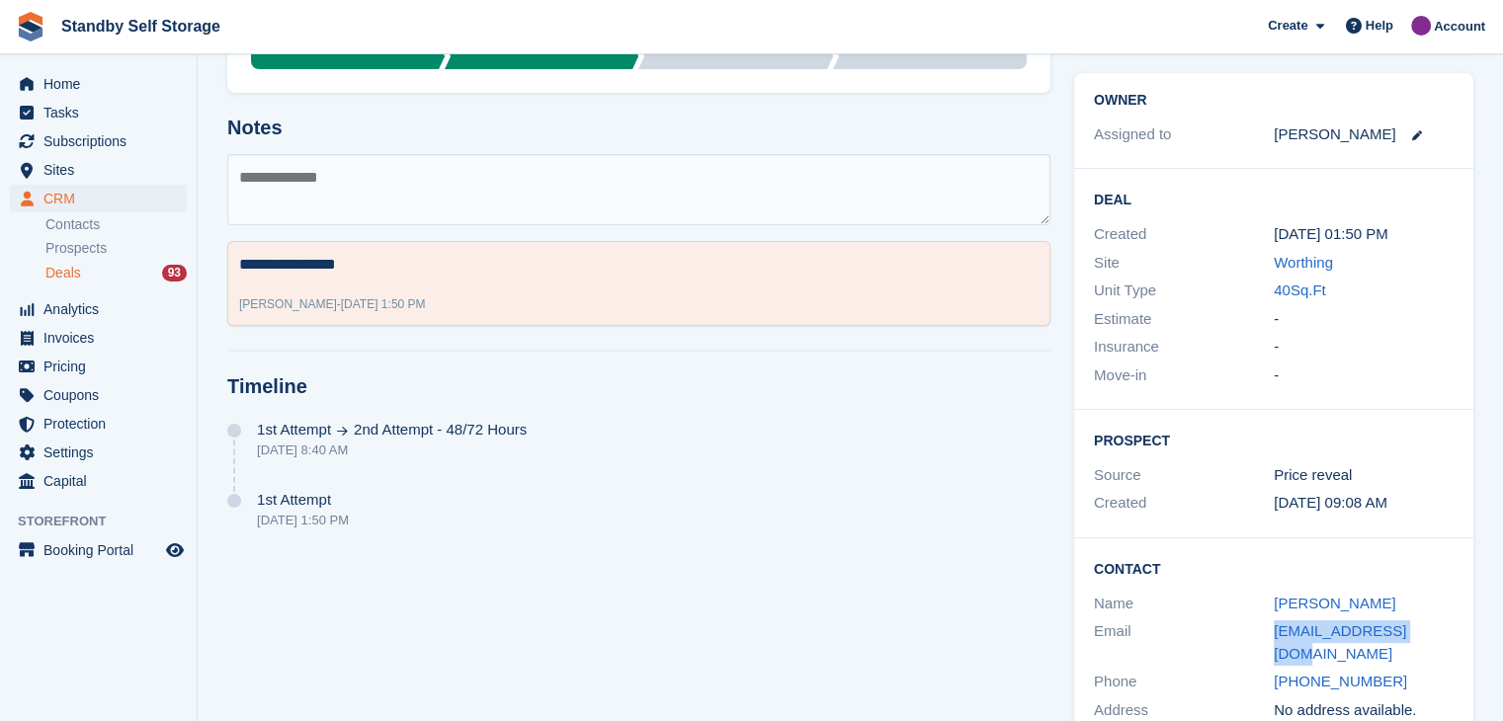
drag, startPoint x: 1252, startPoint y: 633, endPoint x: 1460, endPoint y: 633, distance: 207.5
click at [1460, 633] on div "Contact Name Zoe Adams Email zoeadamsx@gmail.com Phone +447594418867 Address No…" at bounding box center [1273, 642] width 399 height 207
copy div "zoeadamsx@gmail.com"
click at [393, 178] on textarea at bounding box center [638, 189] width 823 height 71
type textarea "**********"
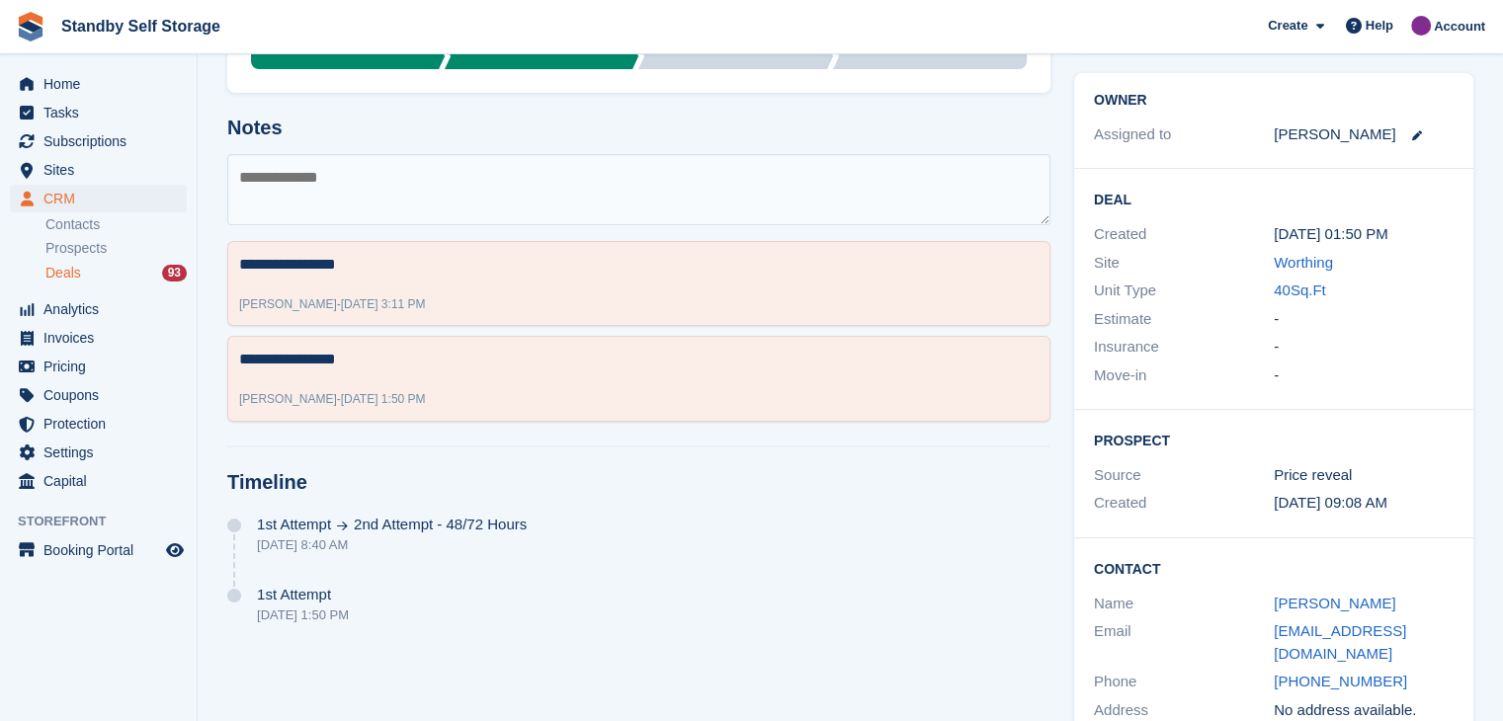
click at [57, 271] on span "Deals" at bounding box center [63, 273] width 36 height 19
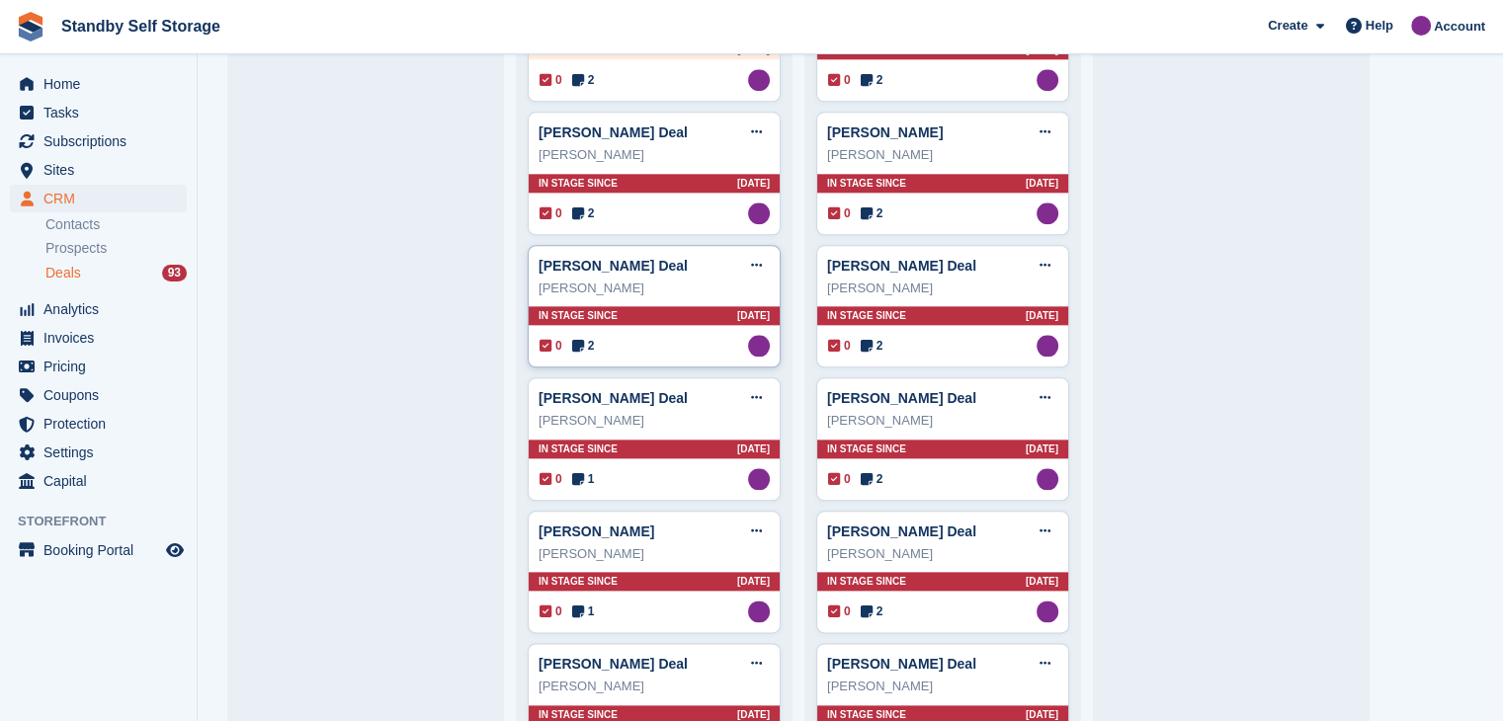
scroll to position [2273, 0]
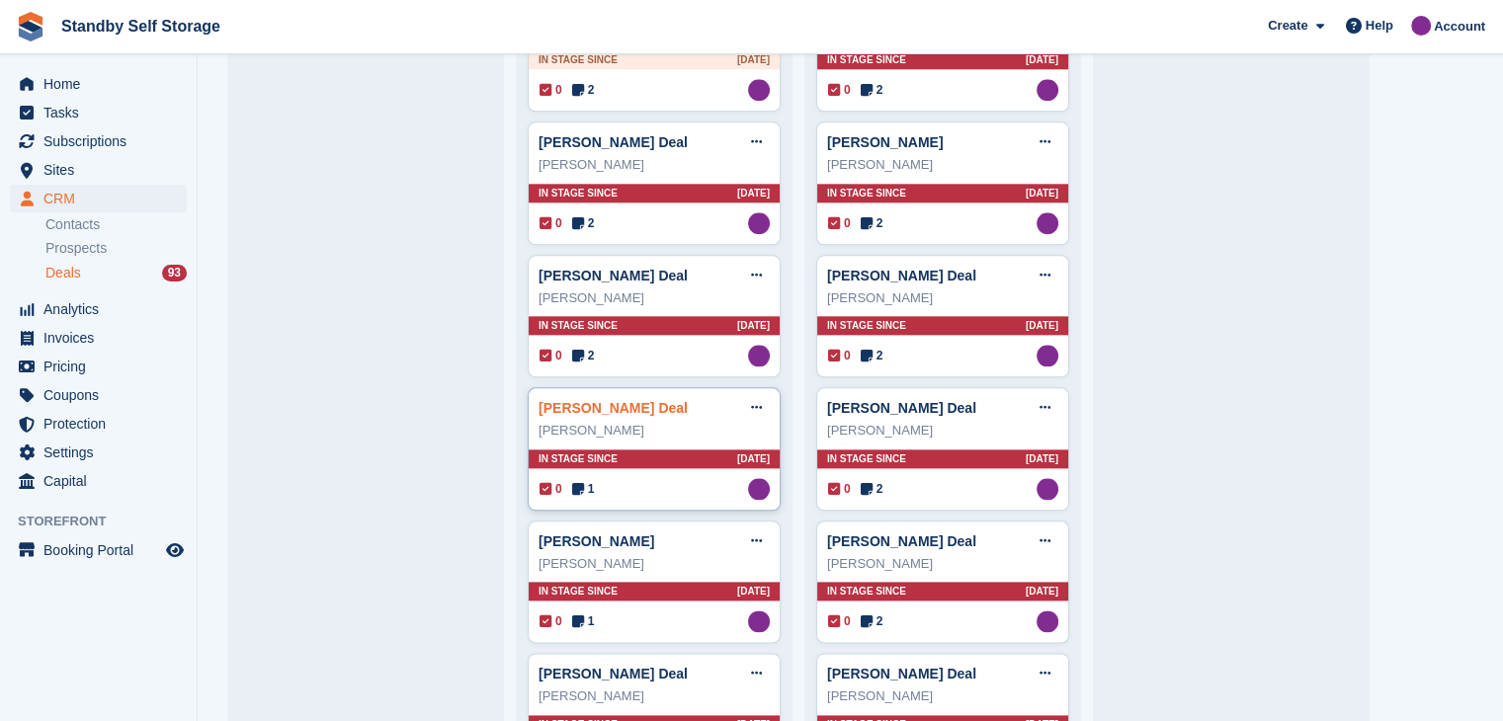
click at [557, 400] on link "[PERSON_NAME] Deal" at bounding box center [613, 408] width 149 height 16
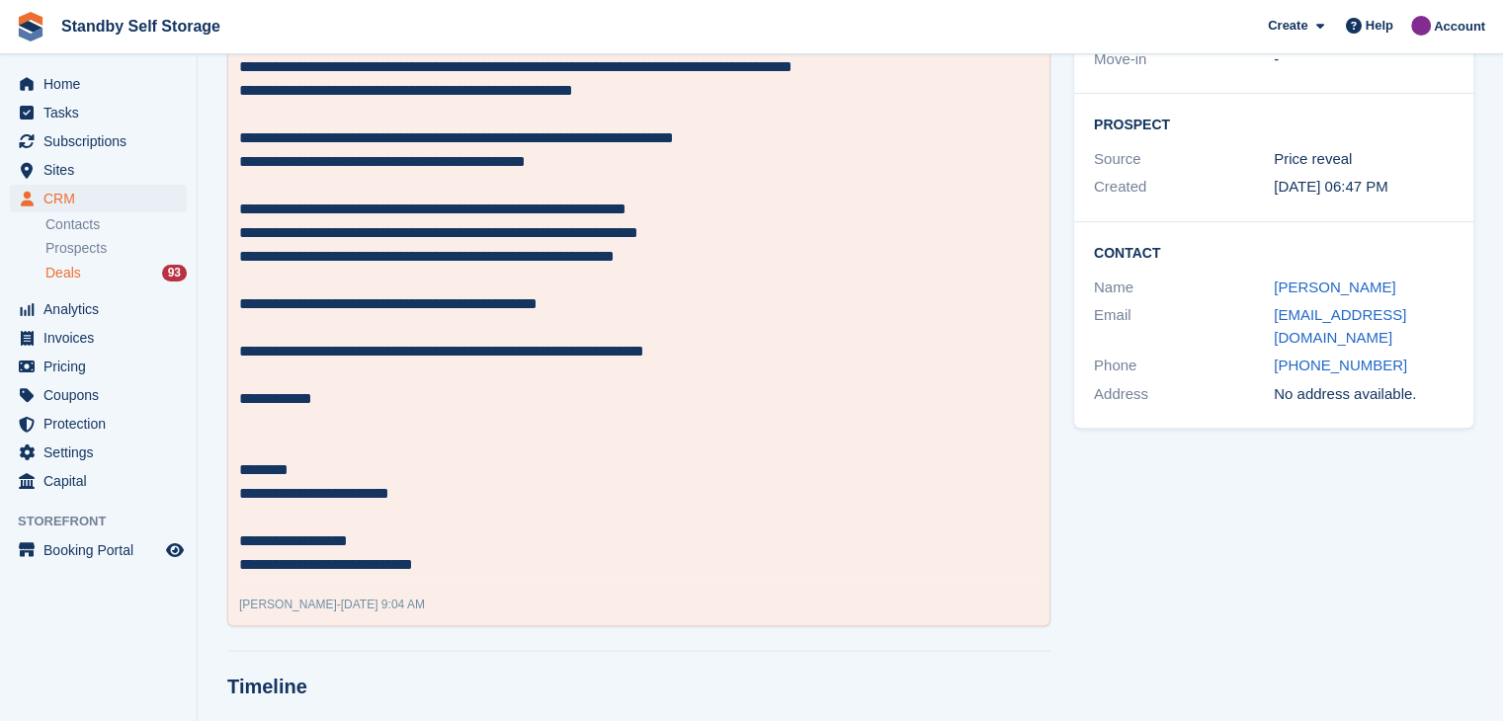
scroll to position [593, 0]
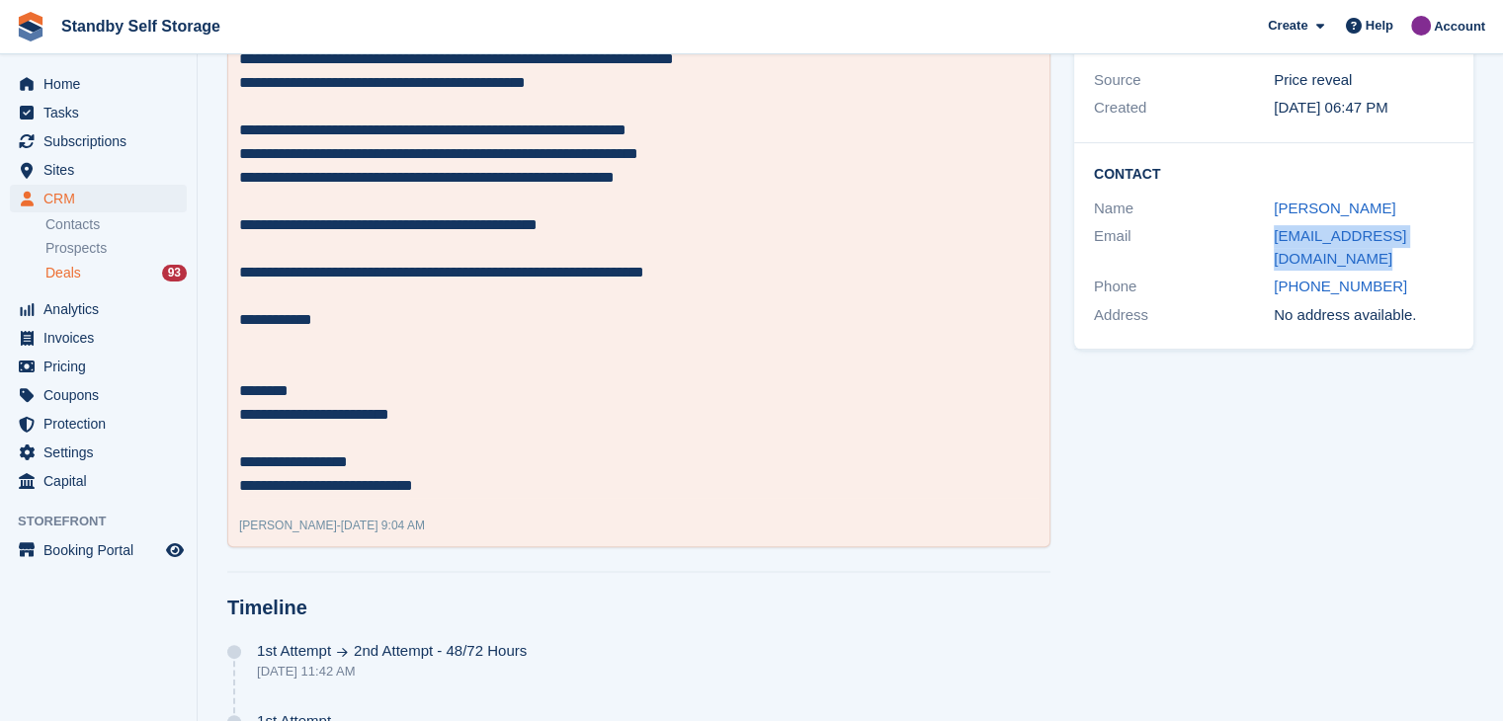
drag, startPoint x: 1311, startPoint y: 256, endPoint x: 1262, endPoint y: 251, distance: 49.7
click at [1262, 251] on div "Email dh@lucidfinancialmarkets.com" at bounding box center [1274, 247] width 360 height 50
copy div "dh@lucidfinancialmarkets.com"
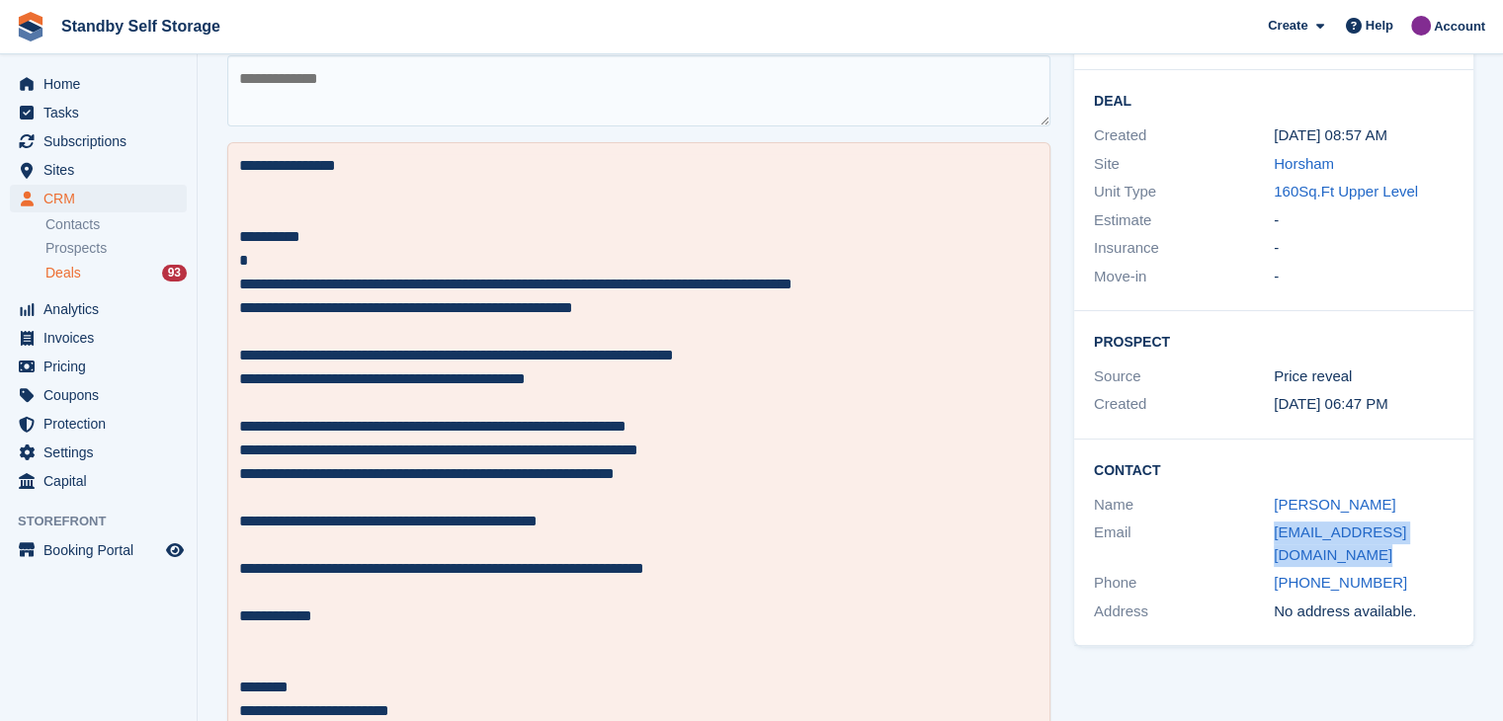
scroll to position [0, 0]
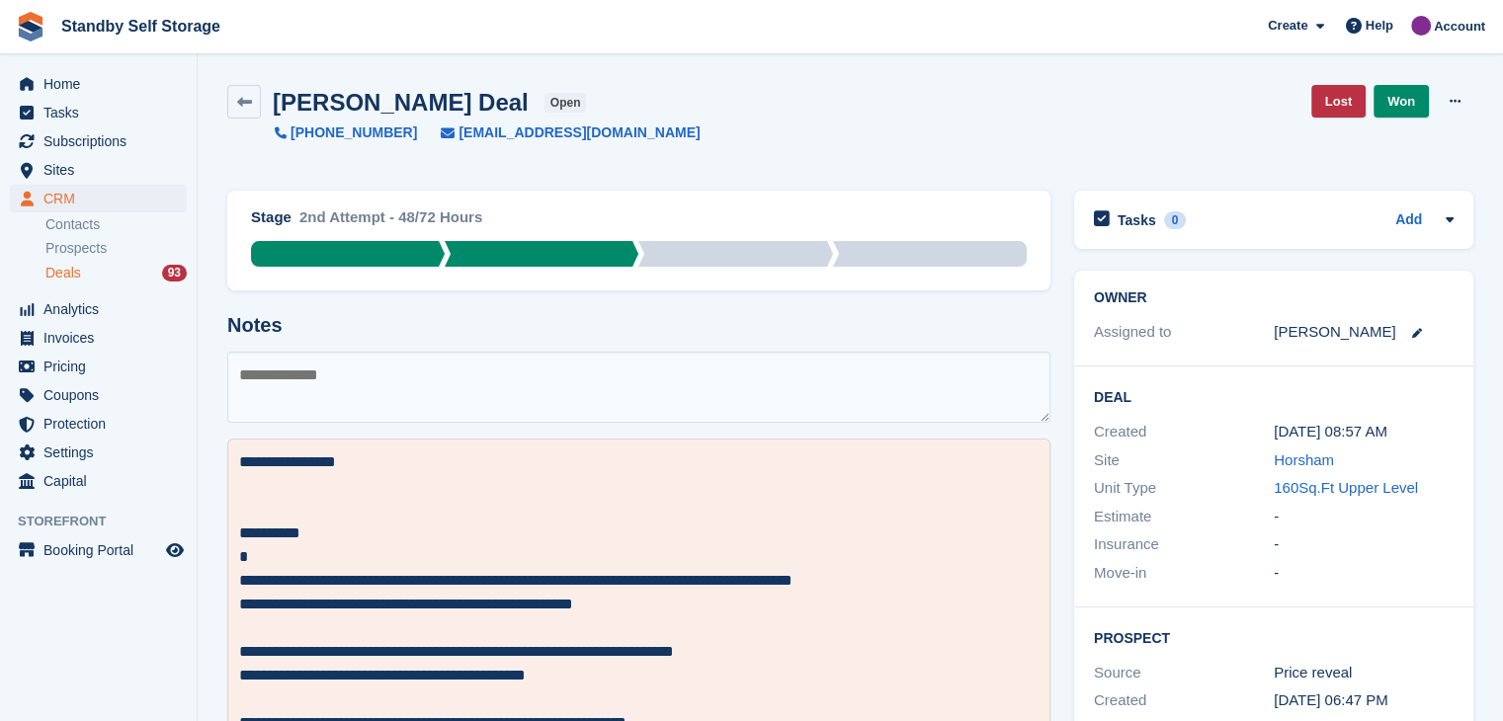
click at [376, 377] on textarea at bounding box center [638, 387] width 823 height 71
type textarea "**********"
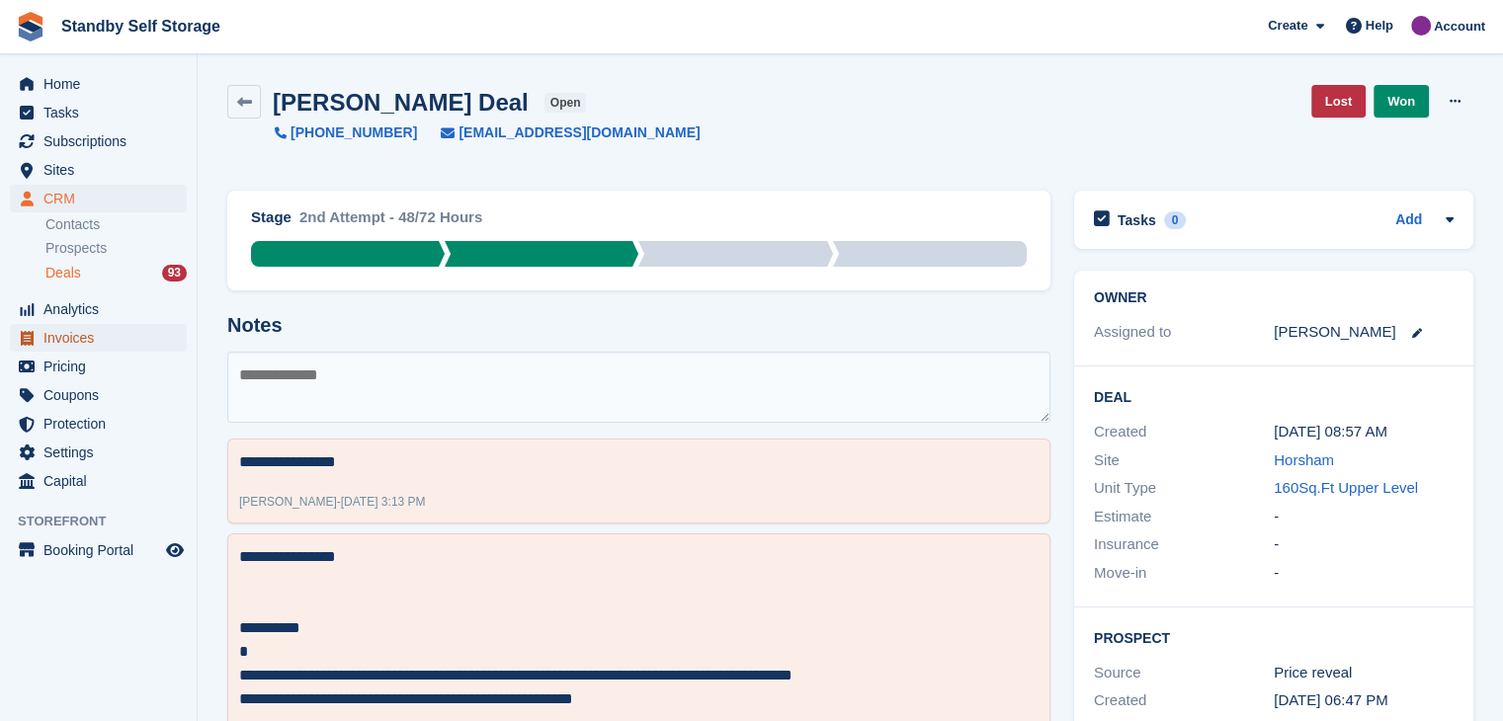
click at [58, 341] on span "Invoices" at bounding box center [102, 338] width 119 height 28
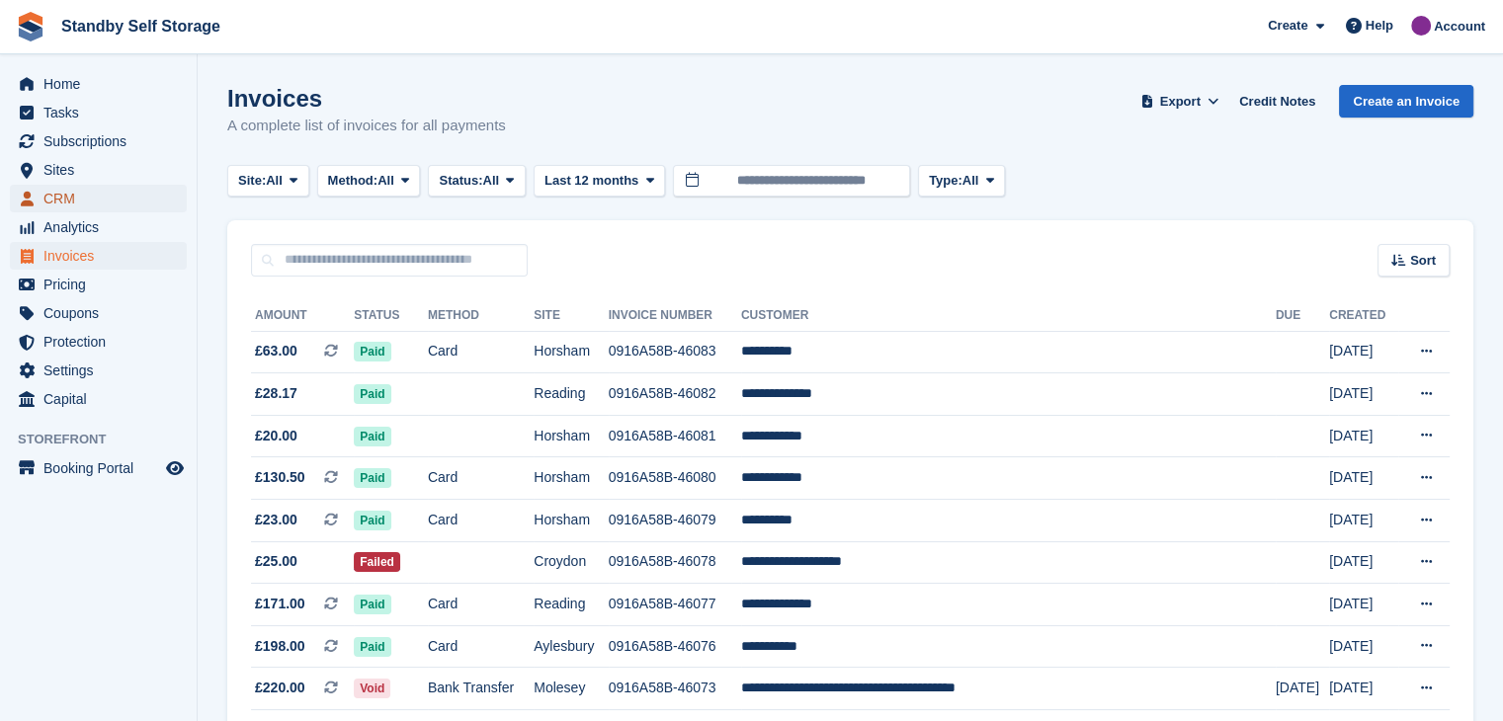
drag, startPoint x: 54, startPoint y: 199, endPoint x: 355, endPoint y: 199, distance: 300.4
click at [54, 199] on span "CRM" at bounding box center [102, 199] width 119 height 28
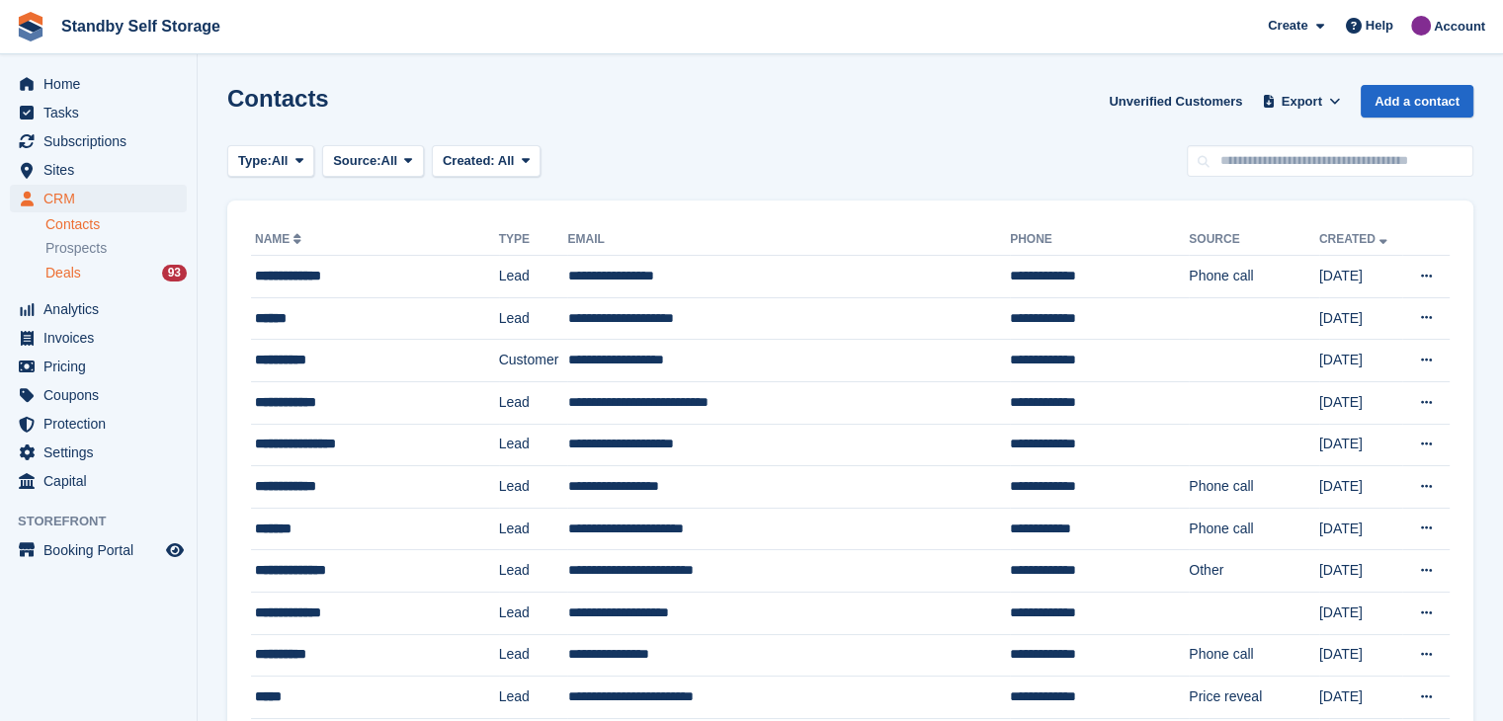
click at [69, 271] on span "Deals" at bounding box center [63, 273] width 36 height 19
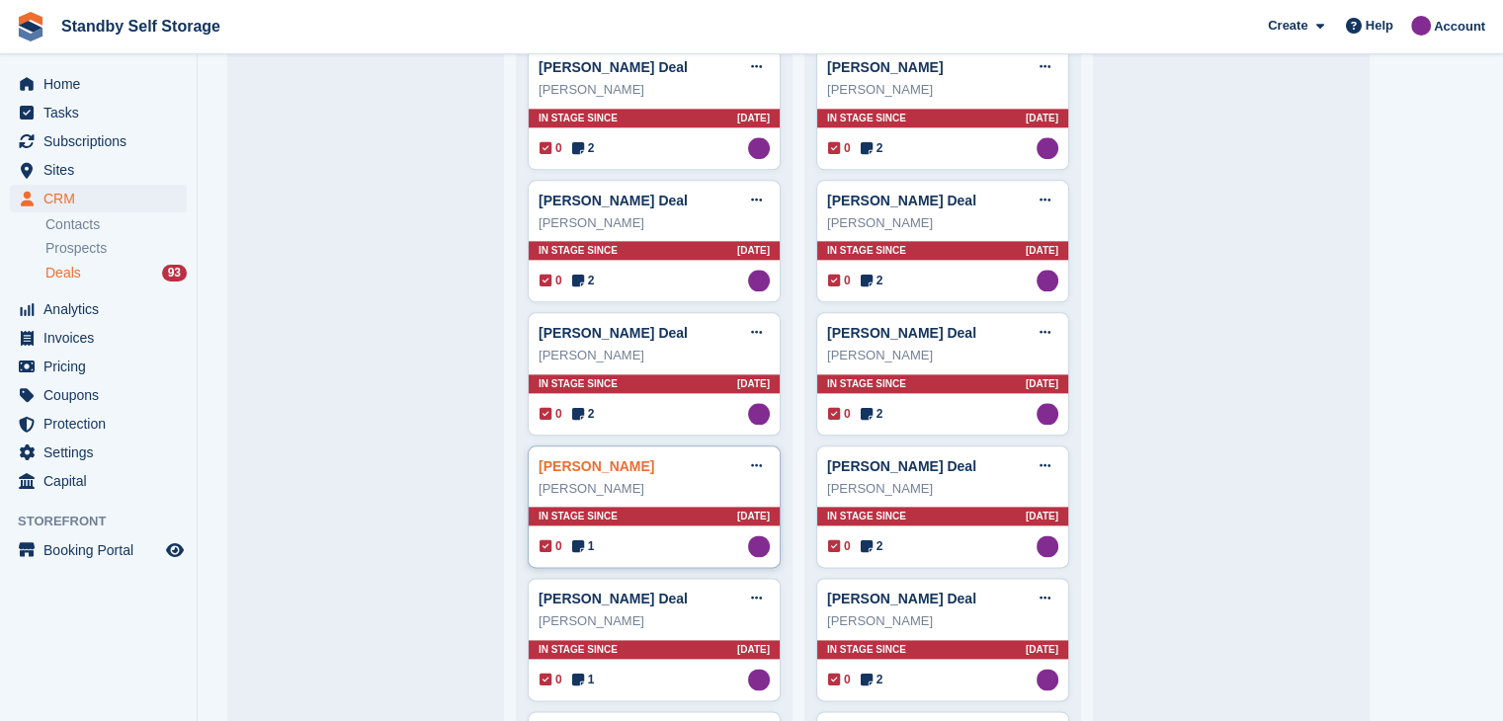
scroll to position [2470, 0]
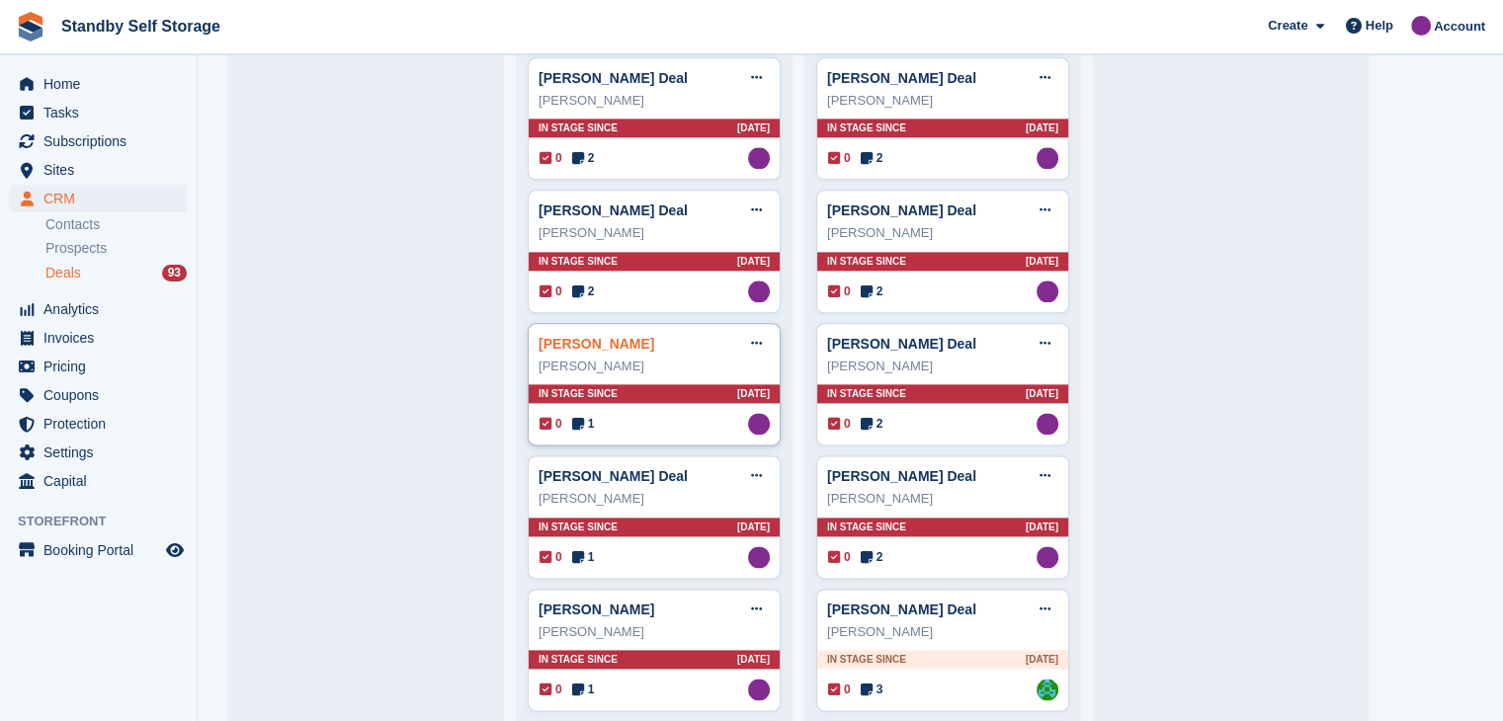
click at [570, 337] on link "[PERSON_NAME]" at bounding box center [597, 344] width 116 height 16
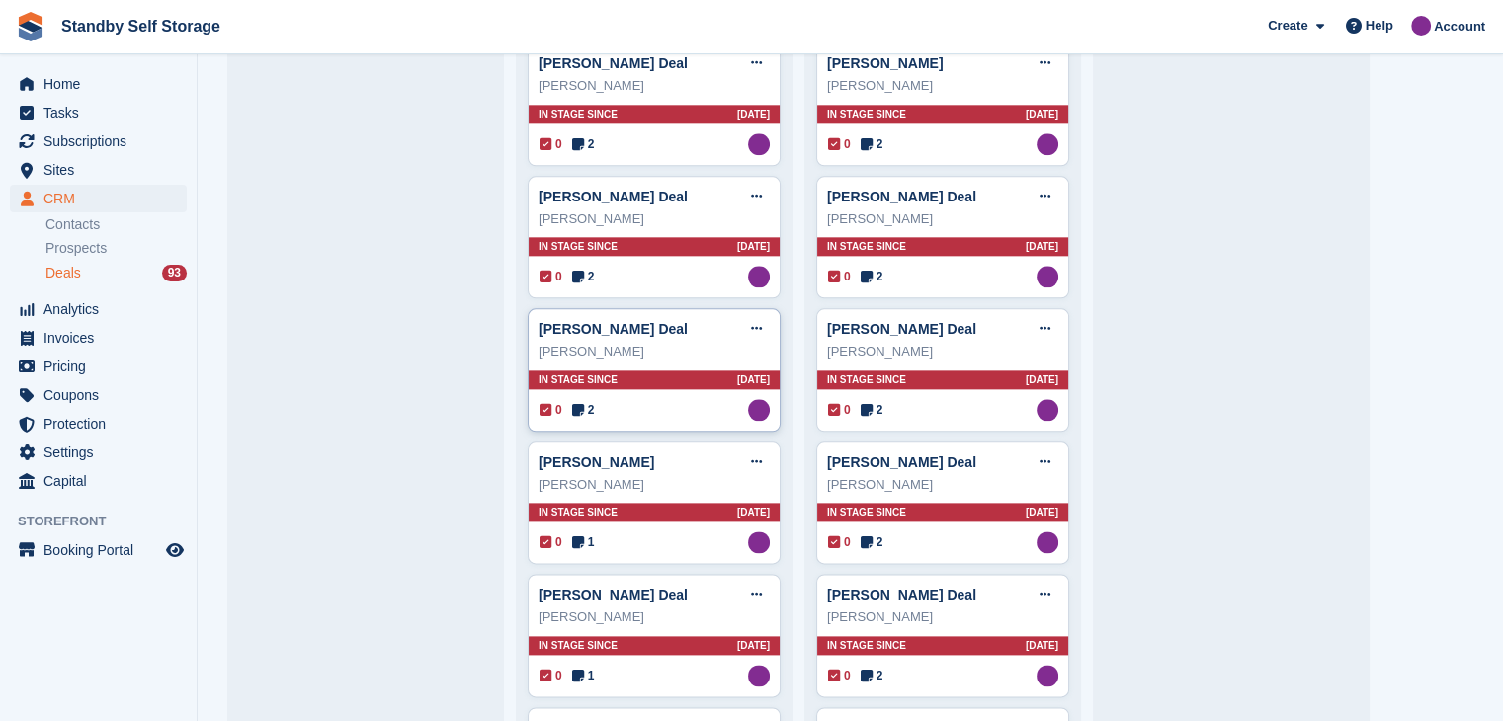
scroll to position [2470, 0]
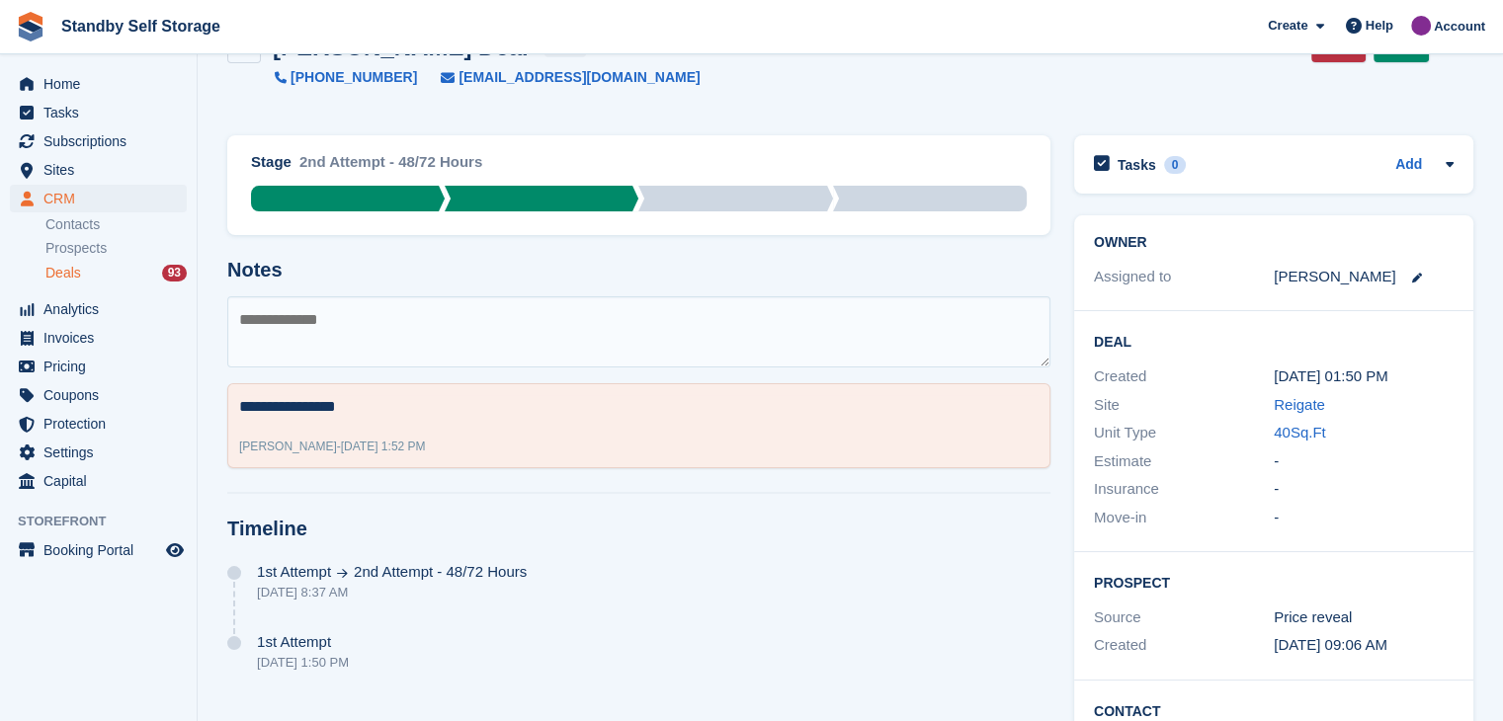
scroll to position [228, 0]
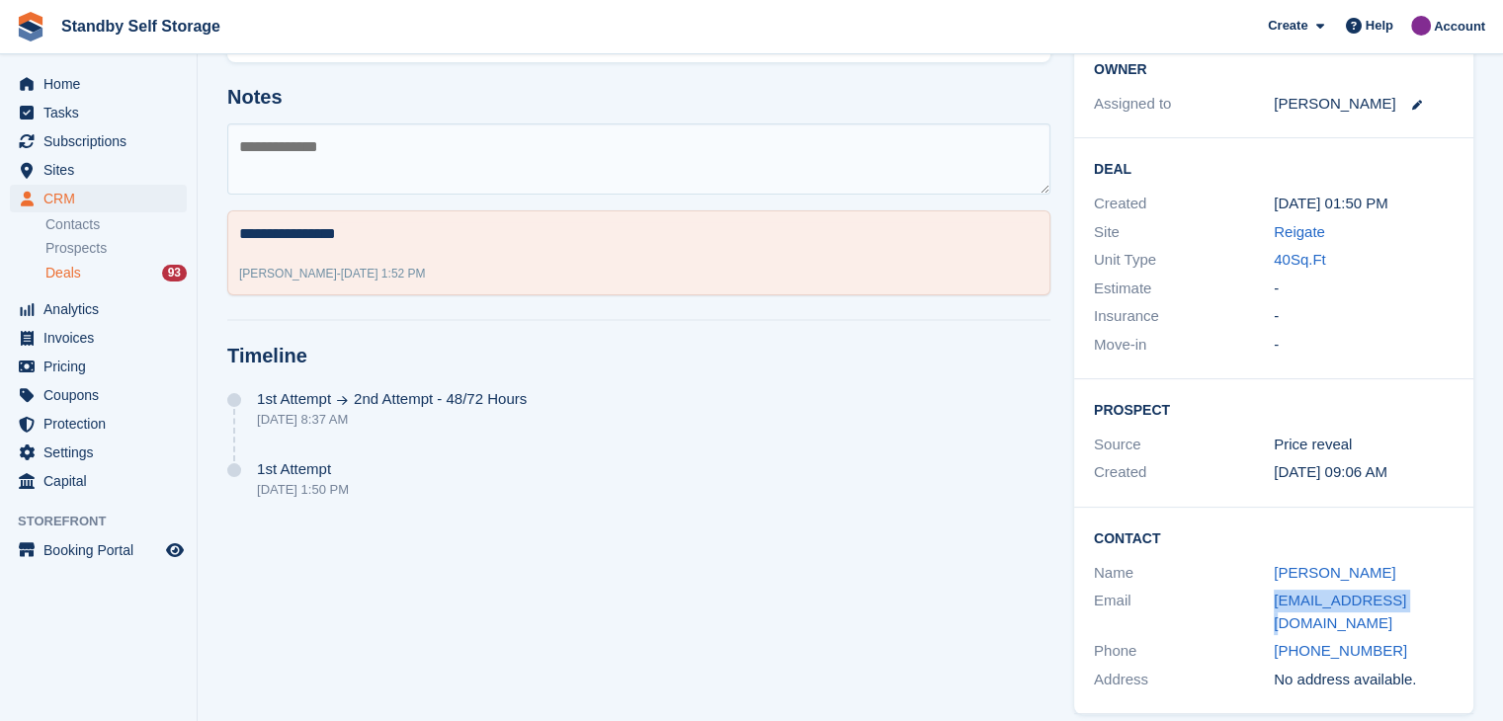
drag, startPoint x: 1248, startPoint y: 602, endPoint x: 1517, endPoint y: 603, distance: 268.8
click at [1502, 493] on html "Standby Self Storage Create Subscription Invoice Contact Deal Discount Page Hel…" at bounding box center [751, 132] width 1503 height 721
copy div "amh60@live.co.uk"
click at [419, 191] on textarea at bounding box center [638, 159] width 823 height 71
type textarea "**********"
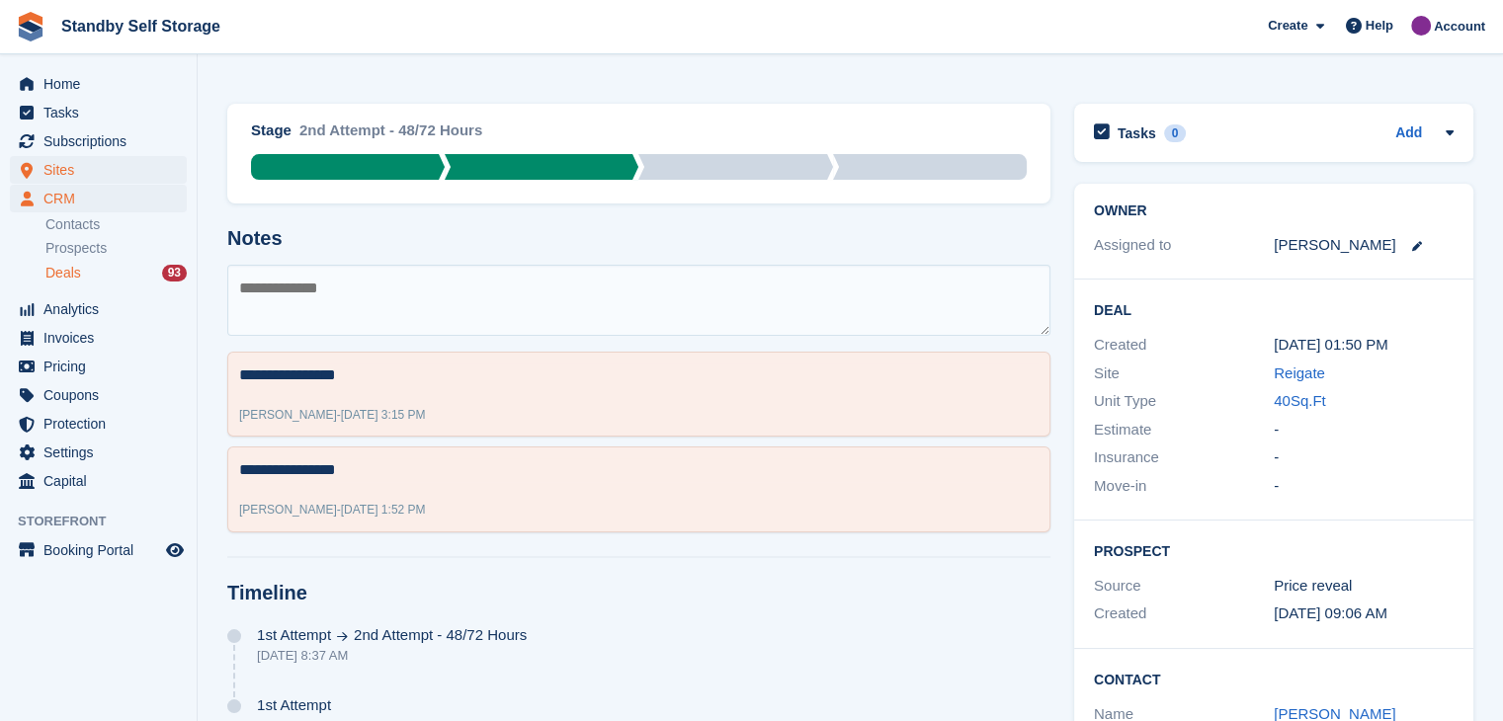
scroll to position [0, 0]
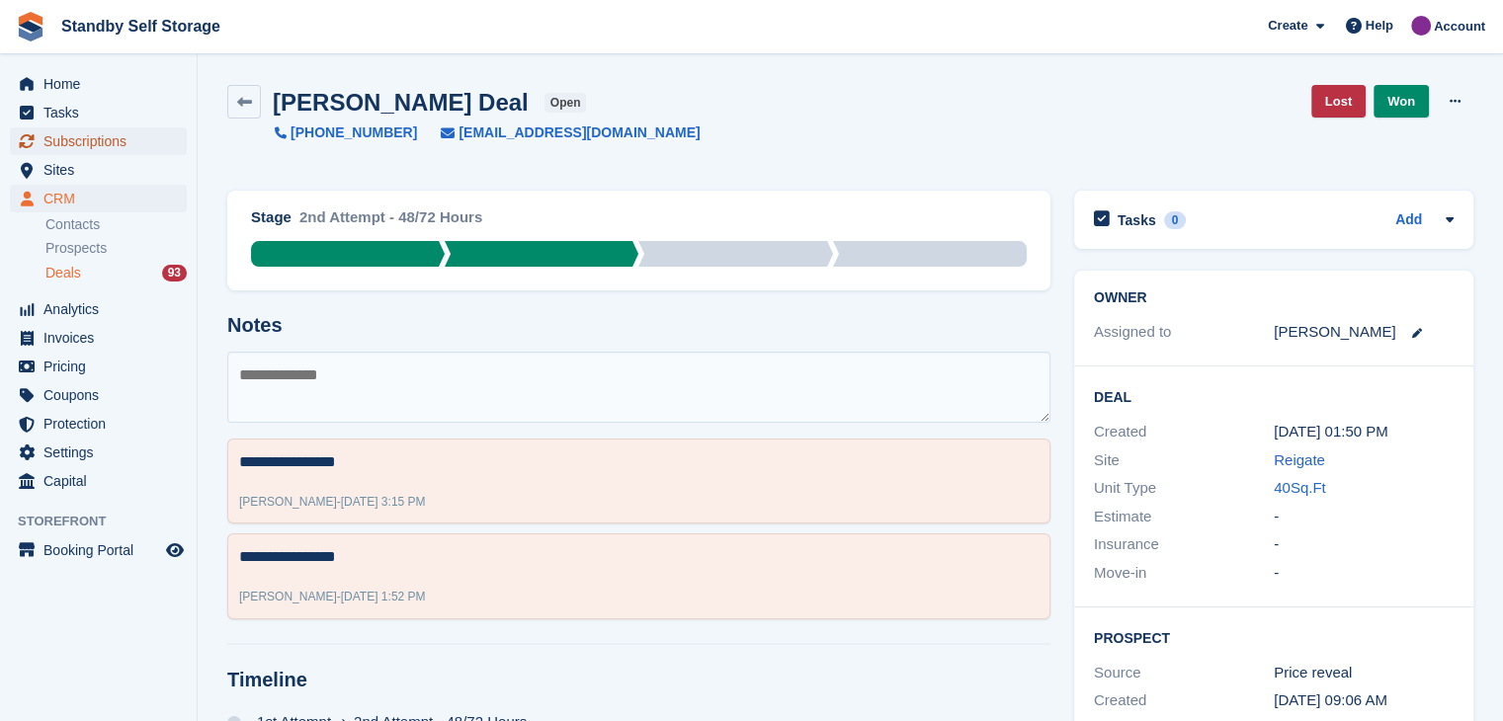
drag, startPoint x: 67, startPoint y: 140, endPoint x: 542, endPoint y: 151, distance: 474.5
click at [67, 140] on span "Subscriptions" at bounding box center [102, 141] width 119 height 28
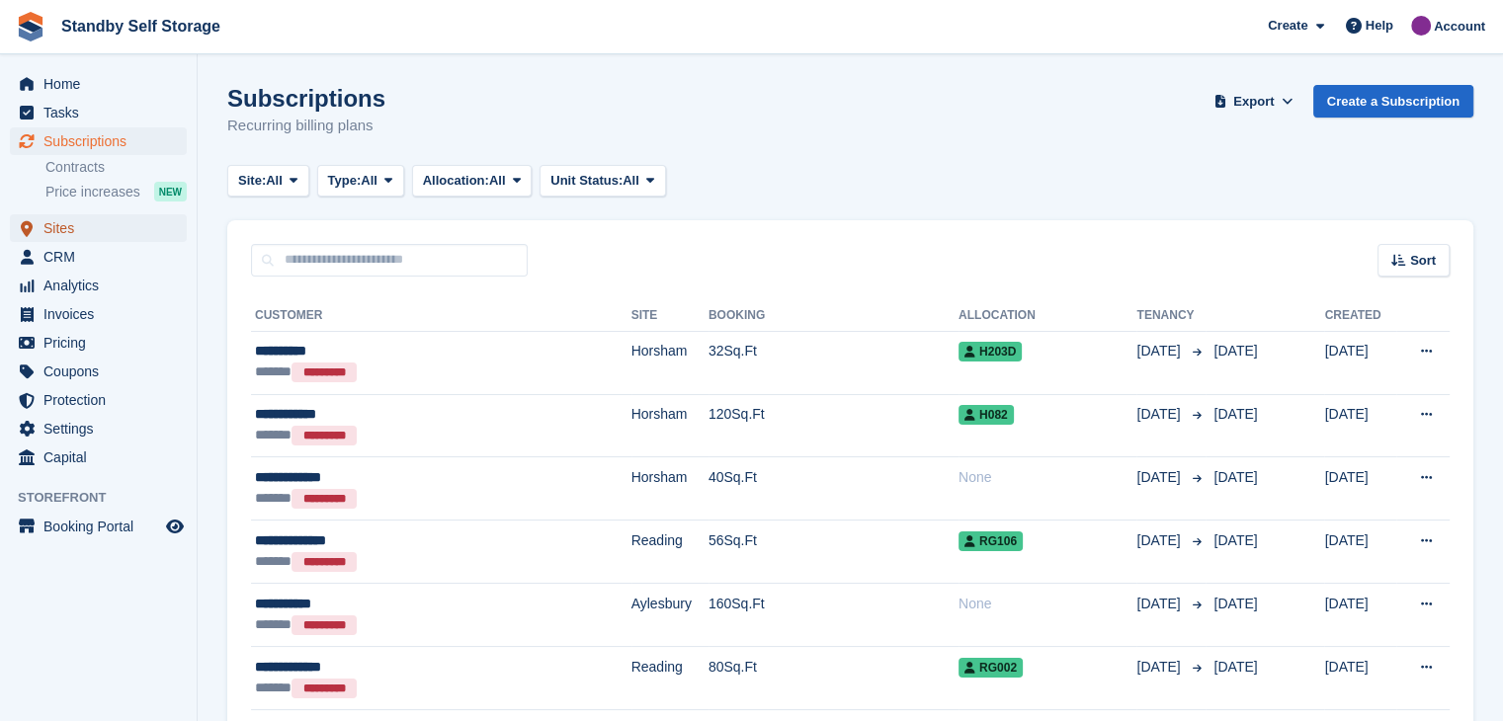
click at [63, 226] on span "Sites" at bounding box center [102, 228] width 119 height 28
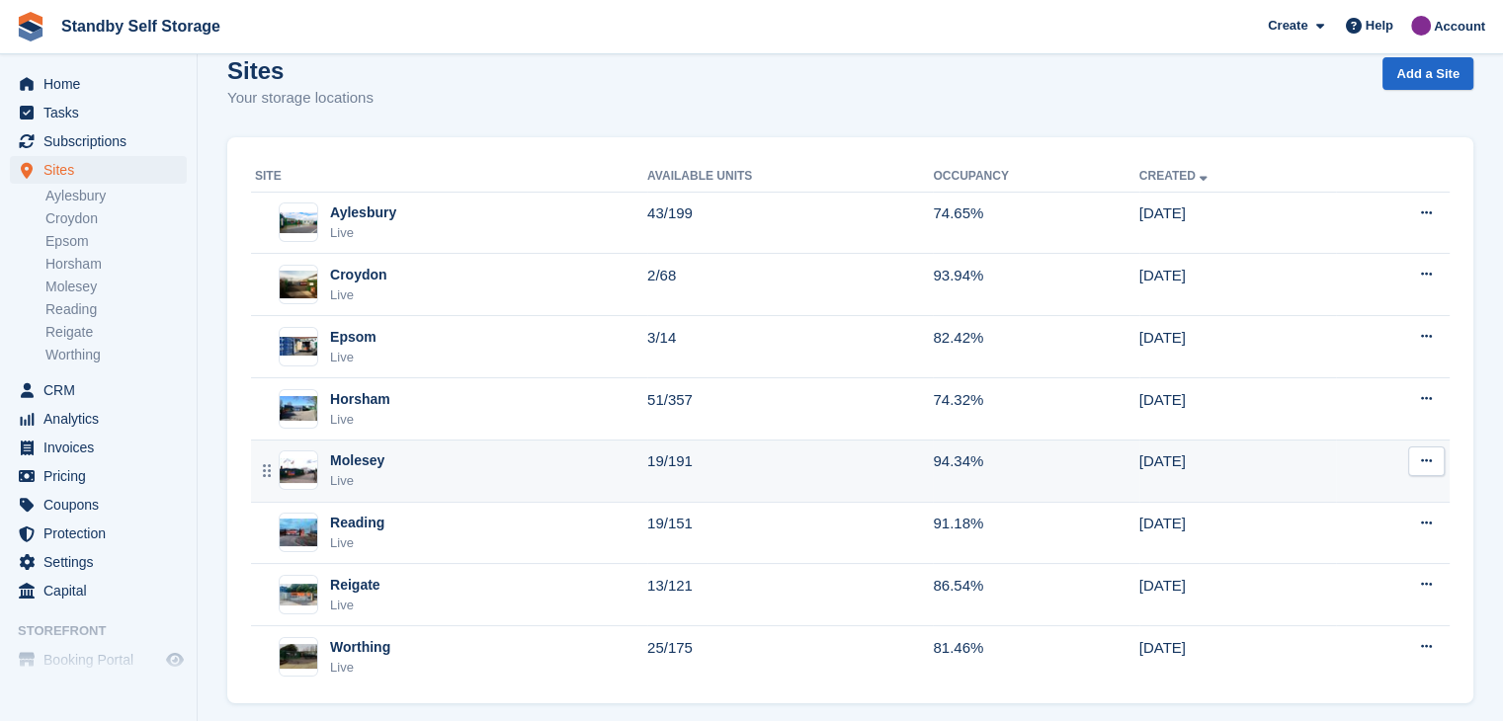
scroll to position [50, 0]
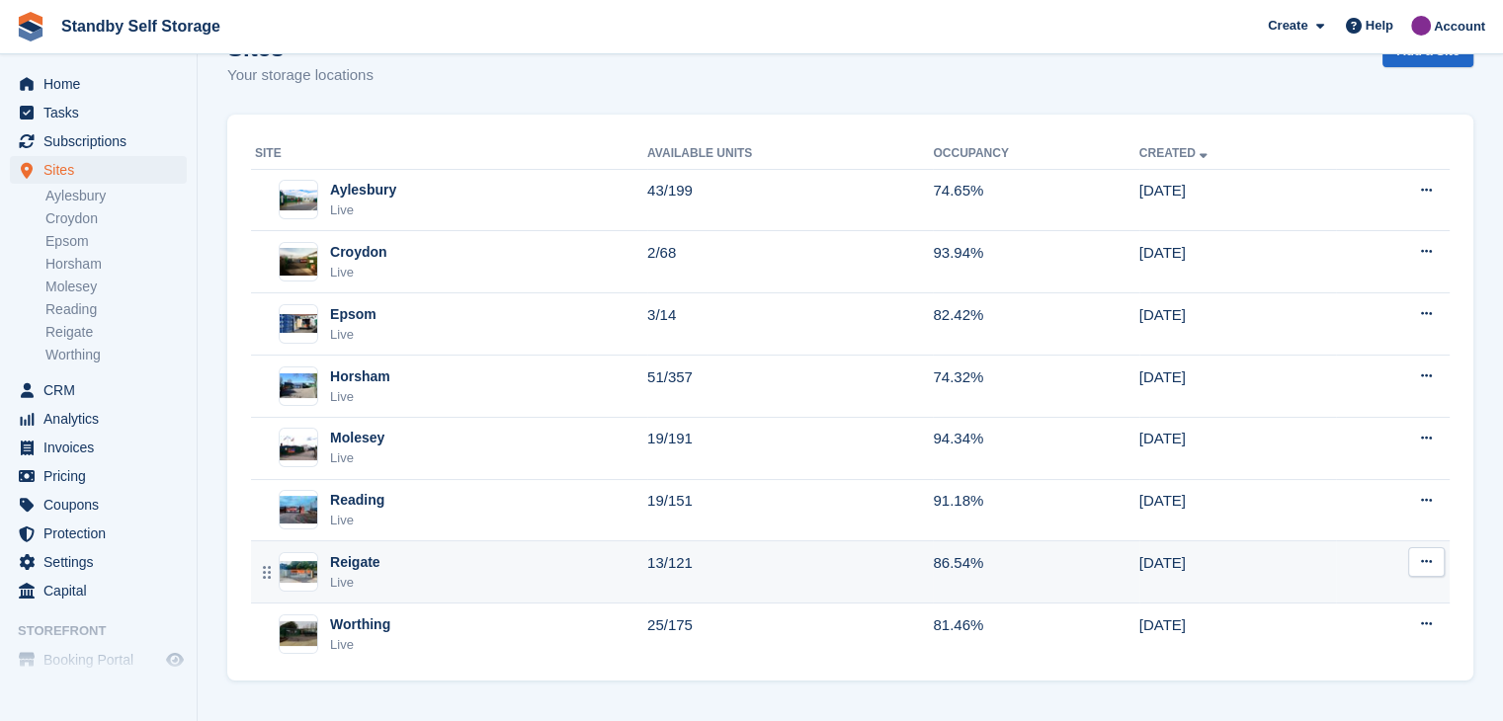
click at [369, 566] on div "Reigate" at bounding box center [355, 562] width 50 height 21
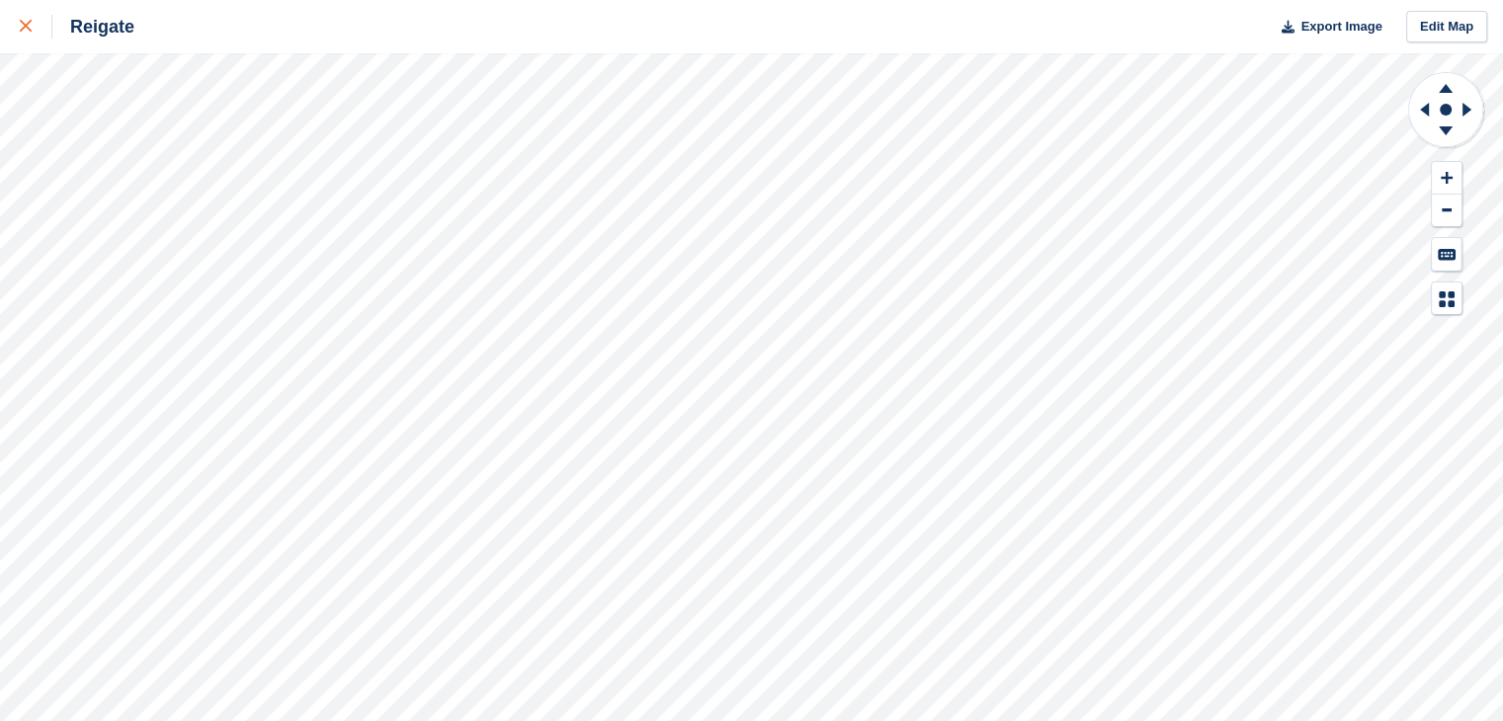
click at [20, 17] on div at bounding box center [36, 27] width 33 height 24
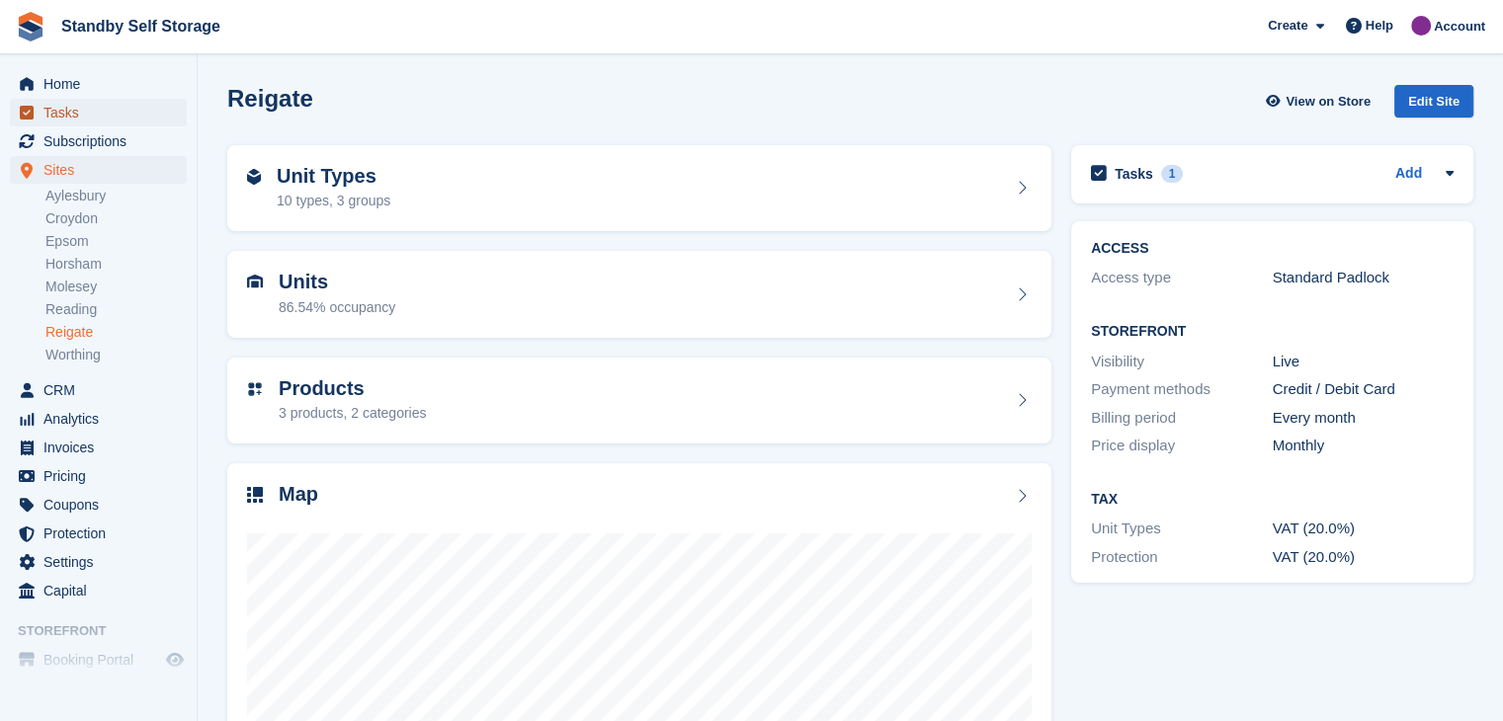
click at [55, 114] on span "Tasks" at bounding box center [102, 113] width 119 height 28
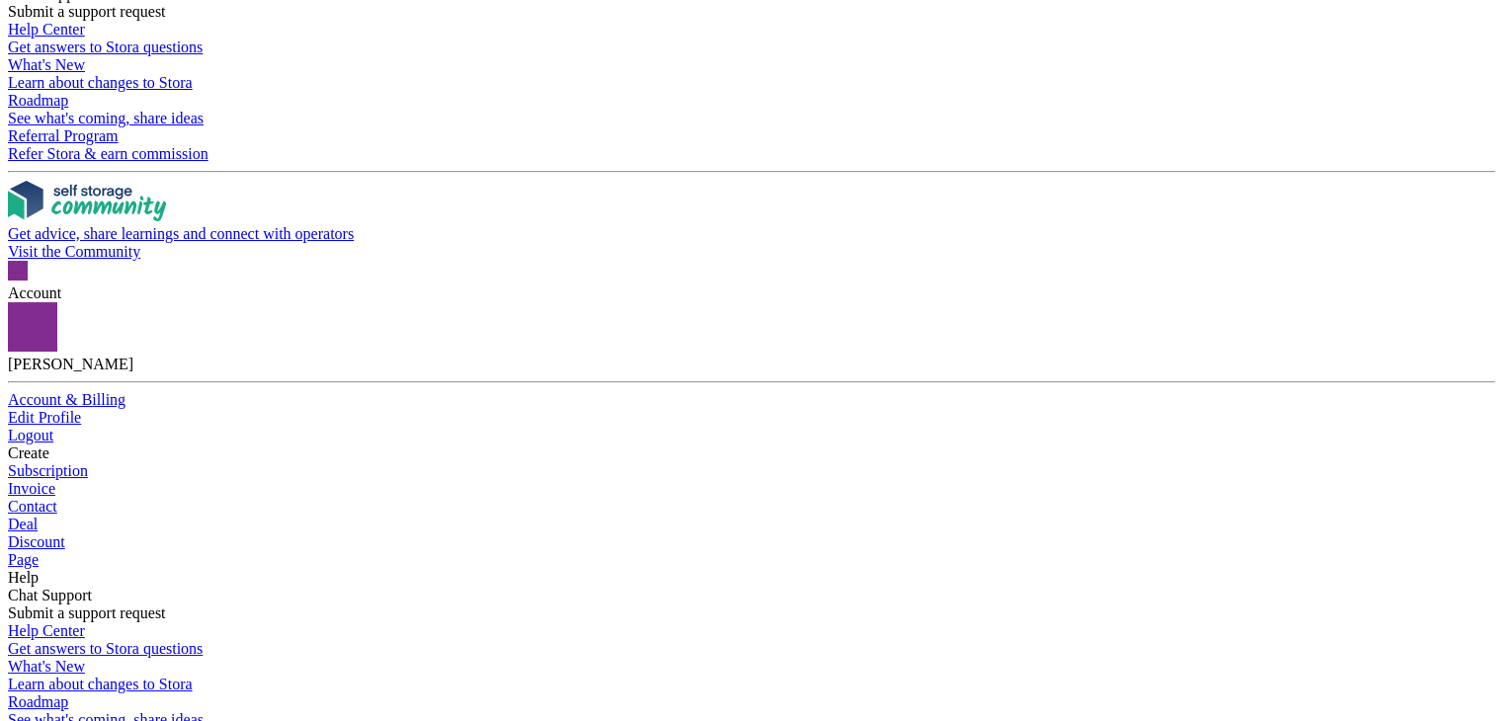
scroll to position [359, 0]
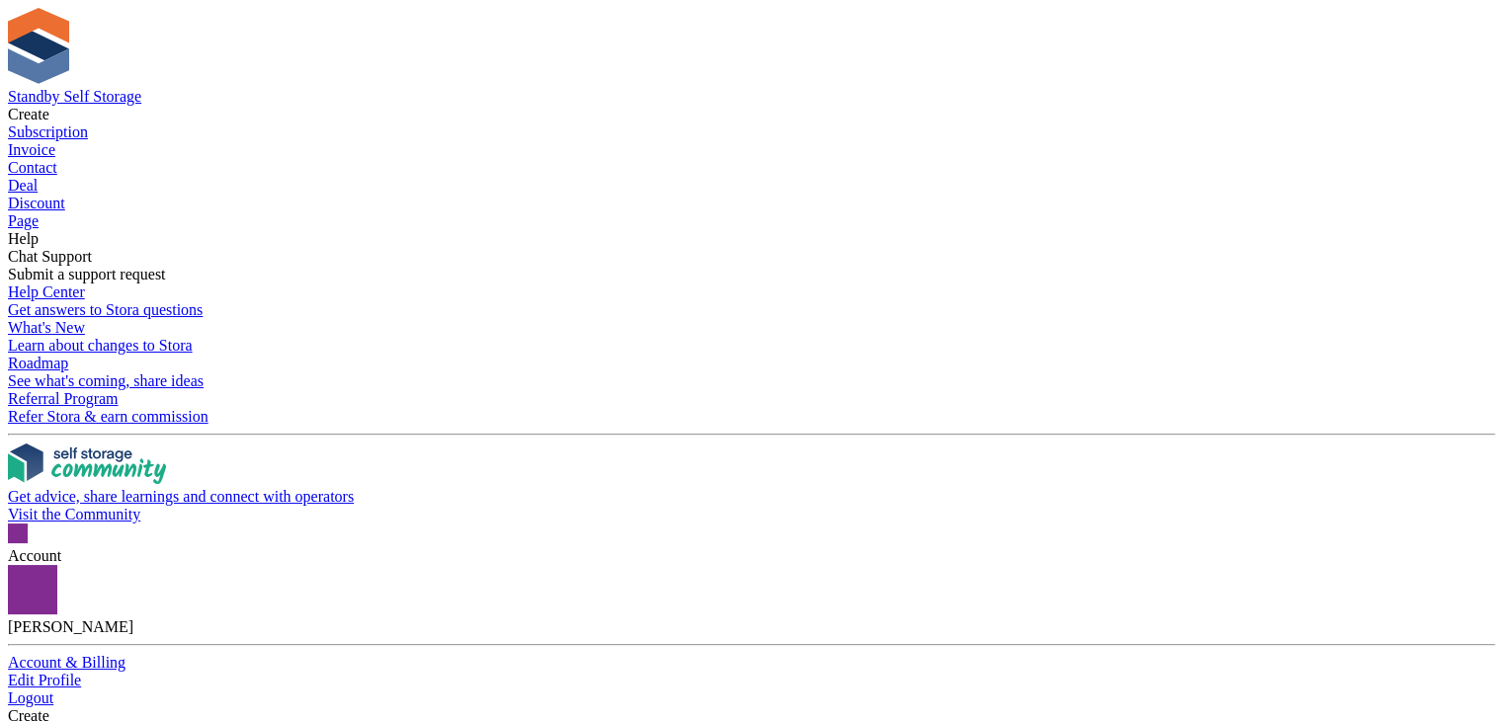
type input "****"
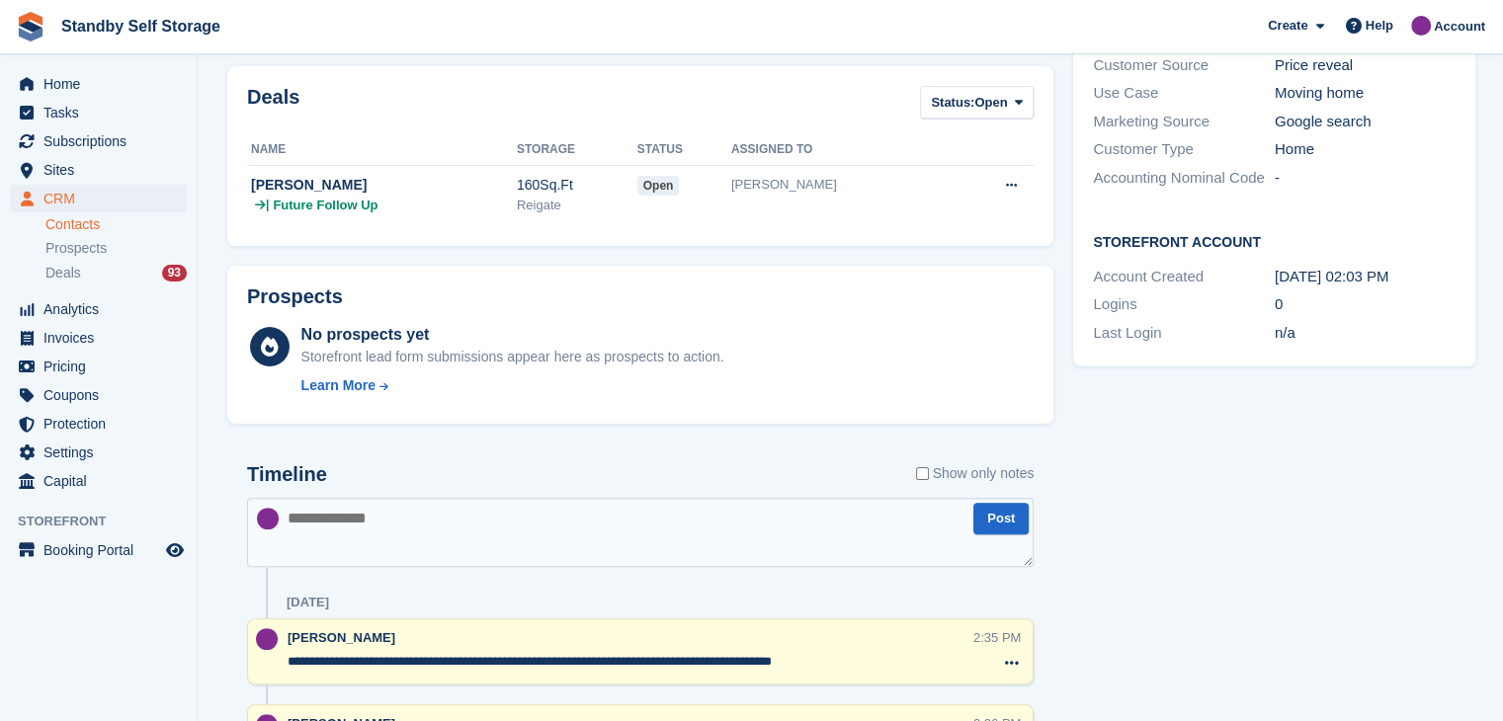
scroll to position [494, 0]
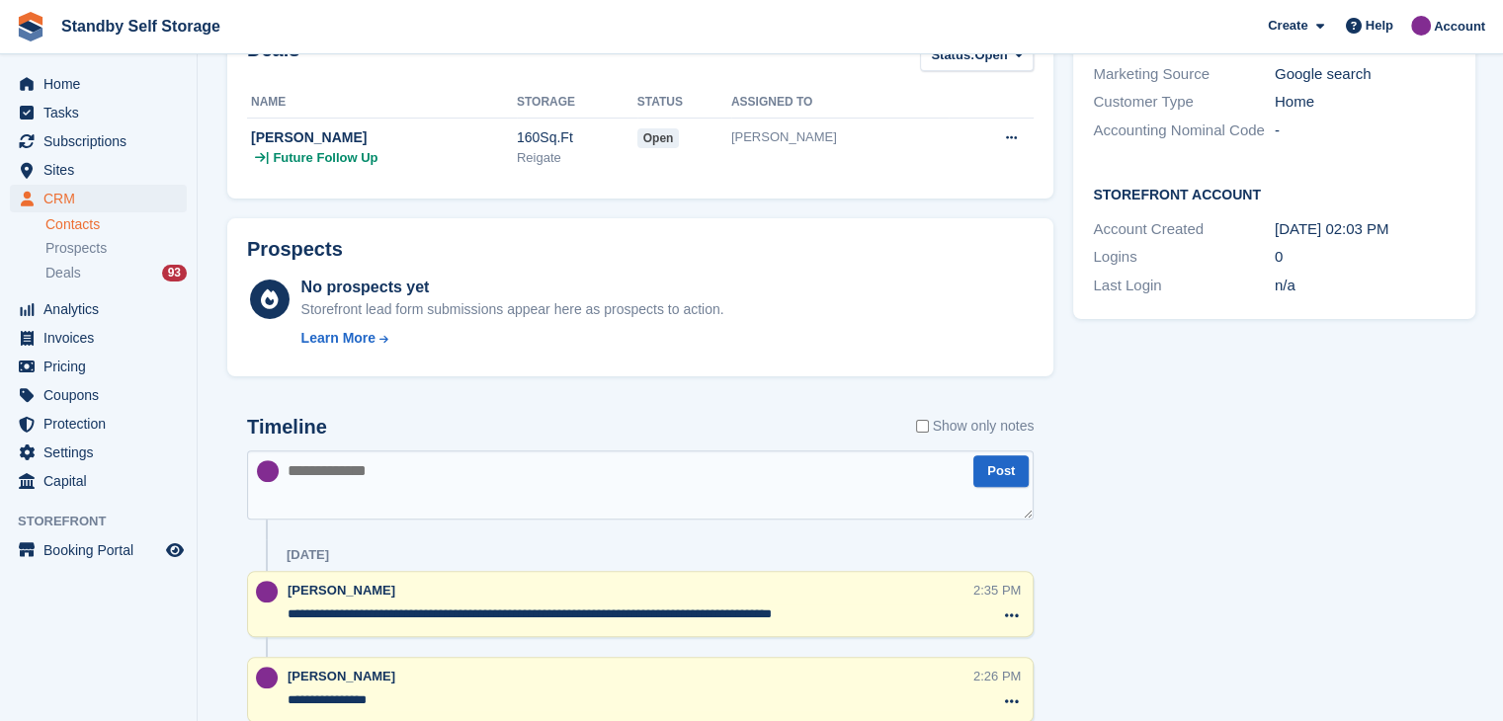
click at [639, 496] on textarea at bounding box center [640, 485] width 787 height 69
type textarea "**********"
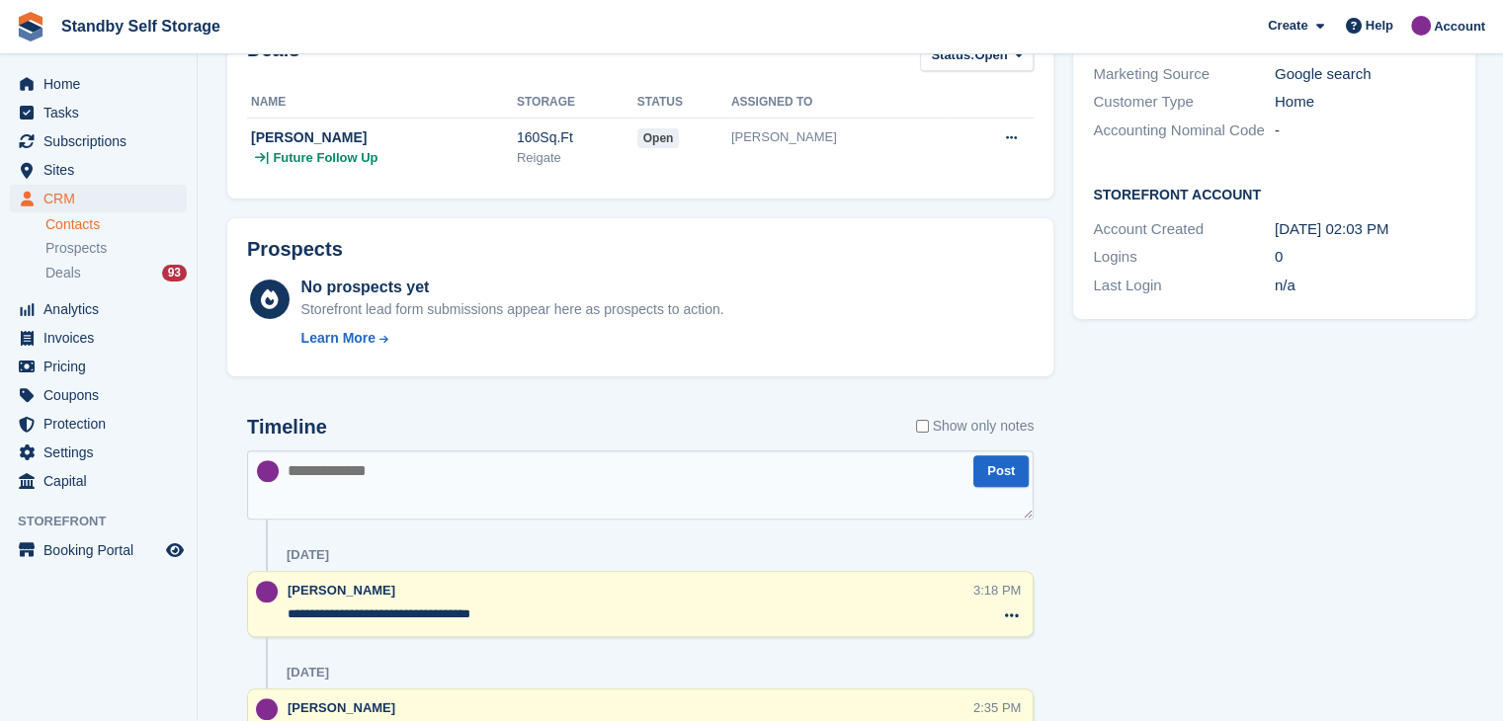
drag, startPoint x: 58, startPoint y: 271, endPoint x: 200, endPoint y: 279, distance: 141.5
click at [59, 271] on span "Deals" at bounding box center [63, 273] width 36 height 19
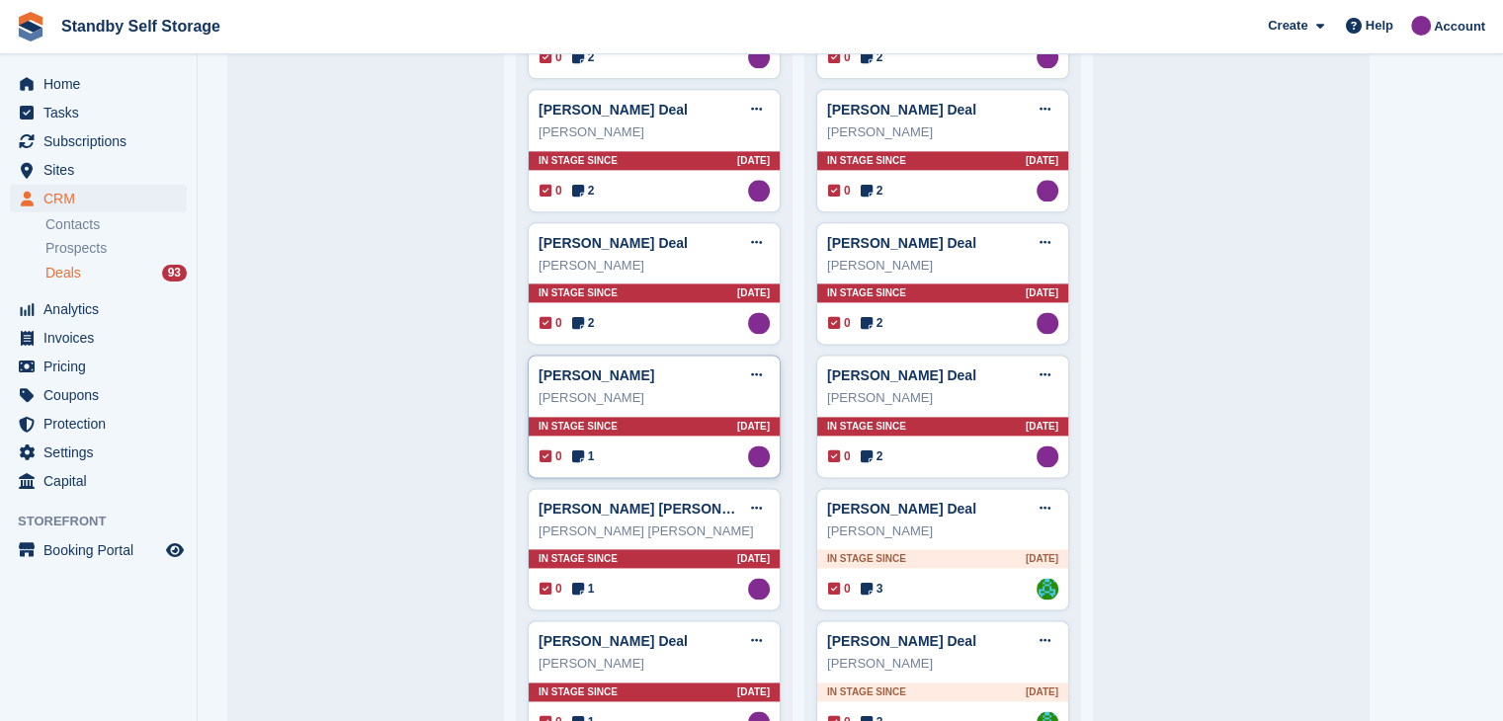
scroll to position [2470, 0]
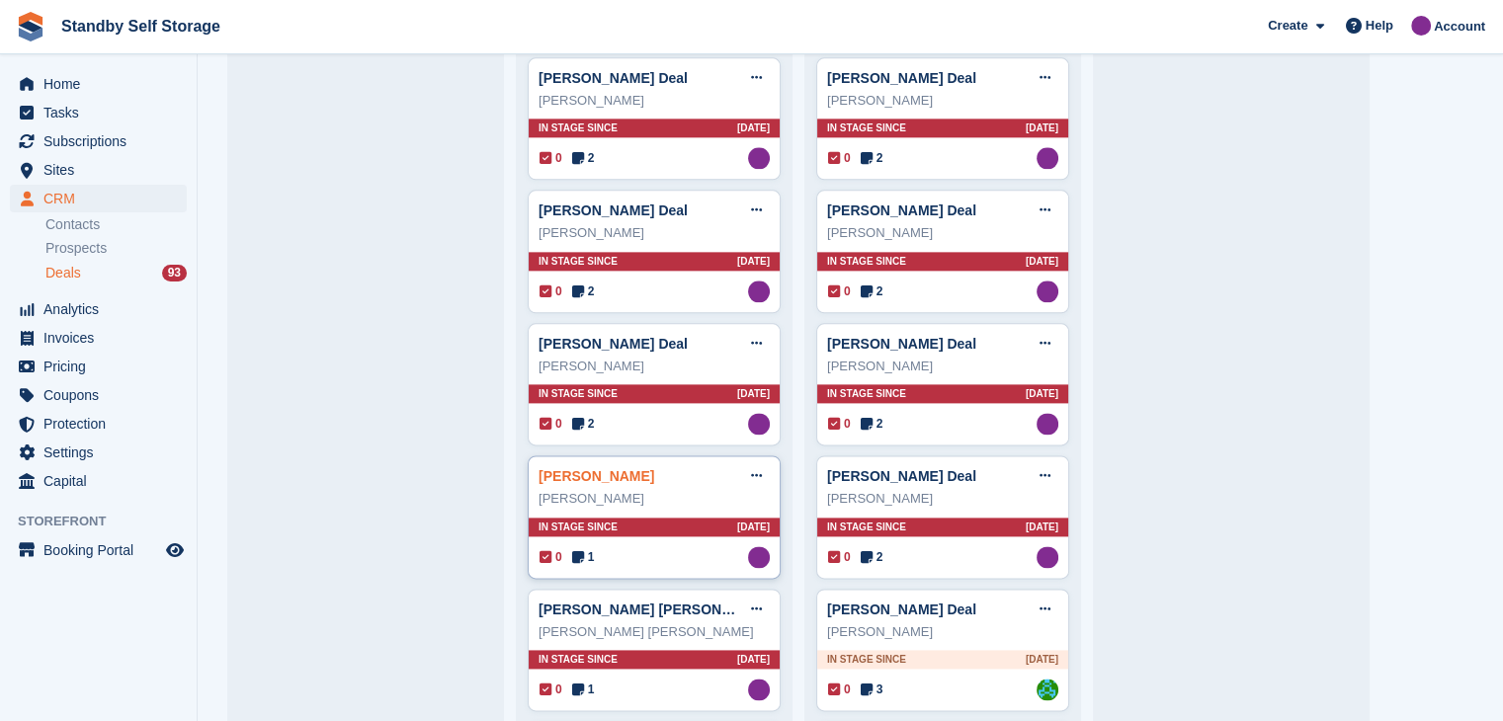
click at [568, 471] on link "[PERSON_NAME]" at bounding box center [597, 476] width 116 height 16
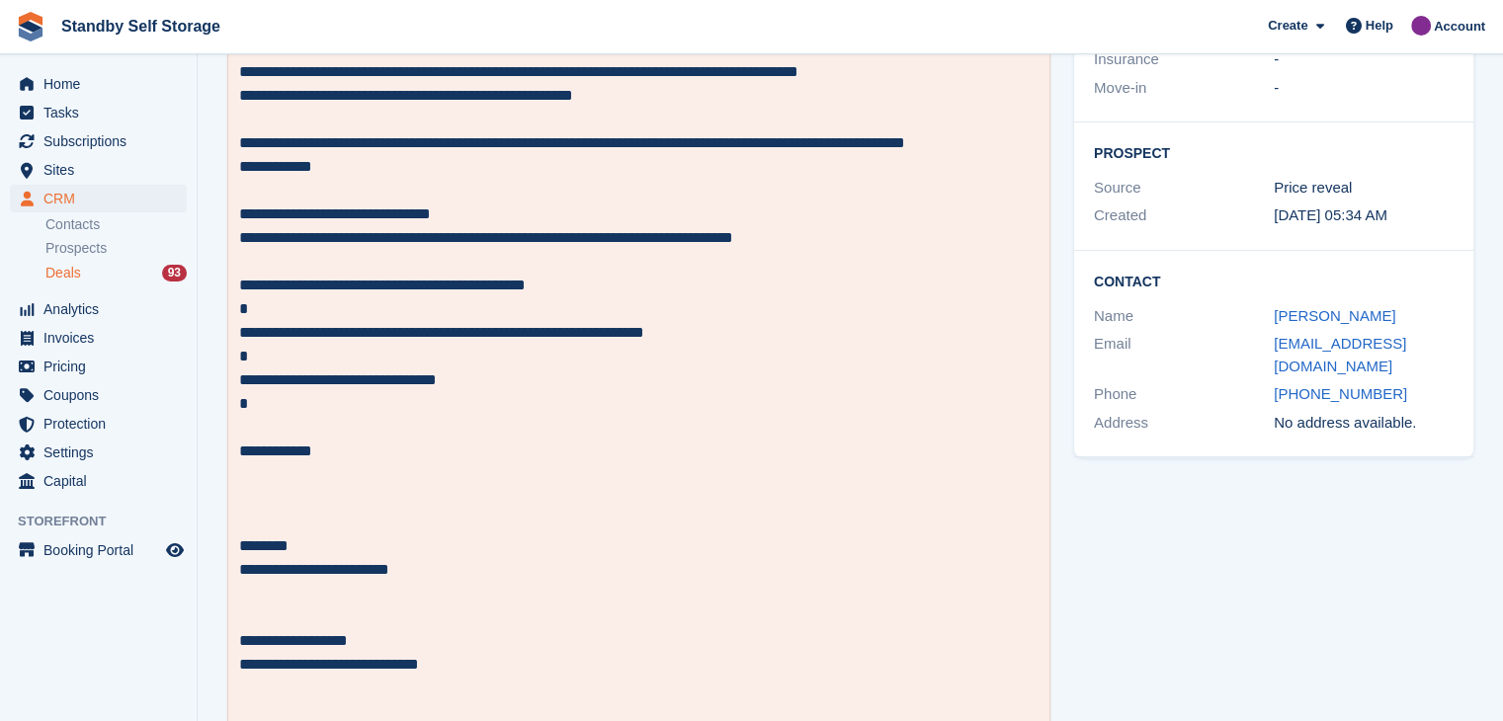
scroll to position [494, 0]
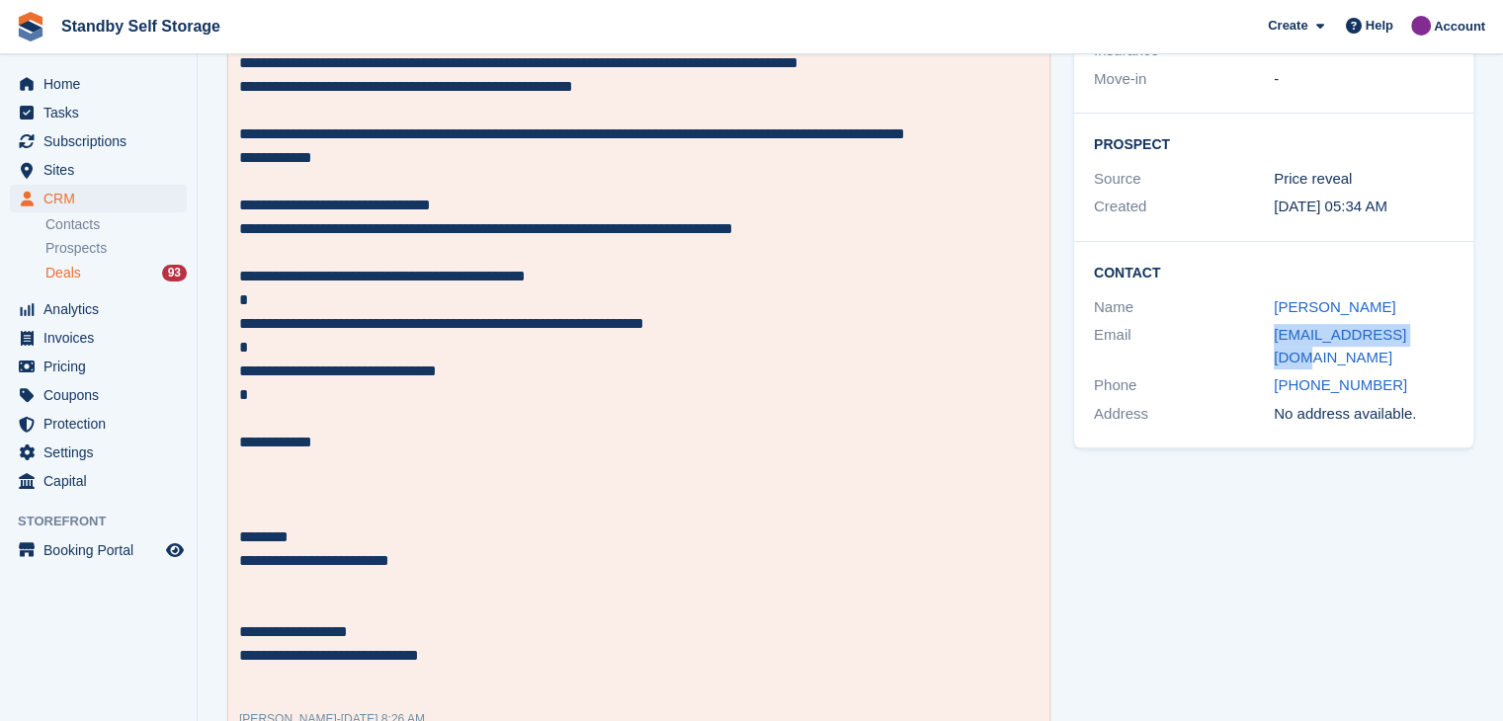
drag, startPoint x: 1265, startPoint y: 330, endPoint x: 1511, endPoint y: 338, distance: 246.2
copy div "[EMAIL_ADDRESS][DOMAIN_NAME]"
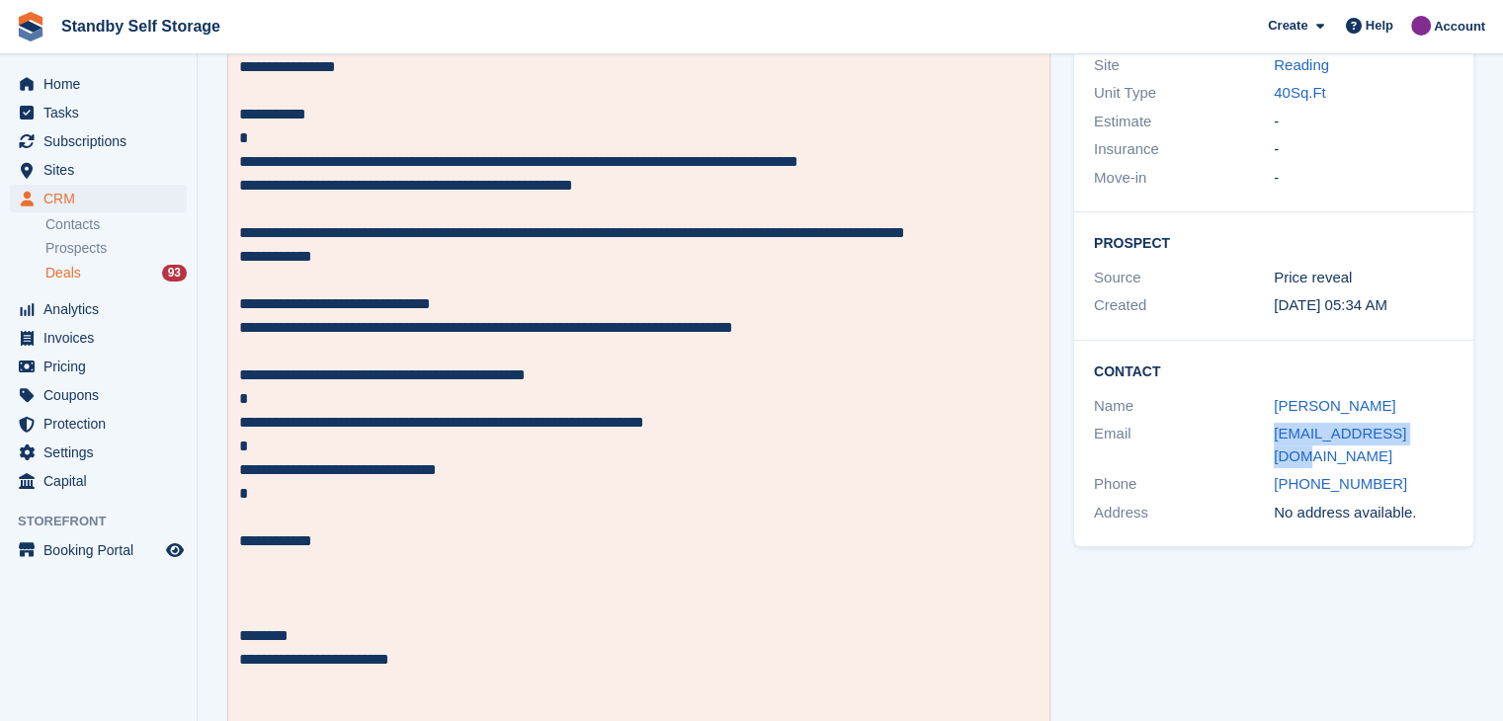
scroll to position [296, 0]
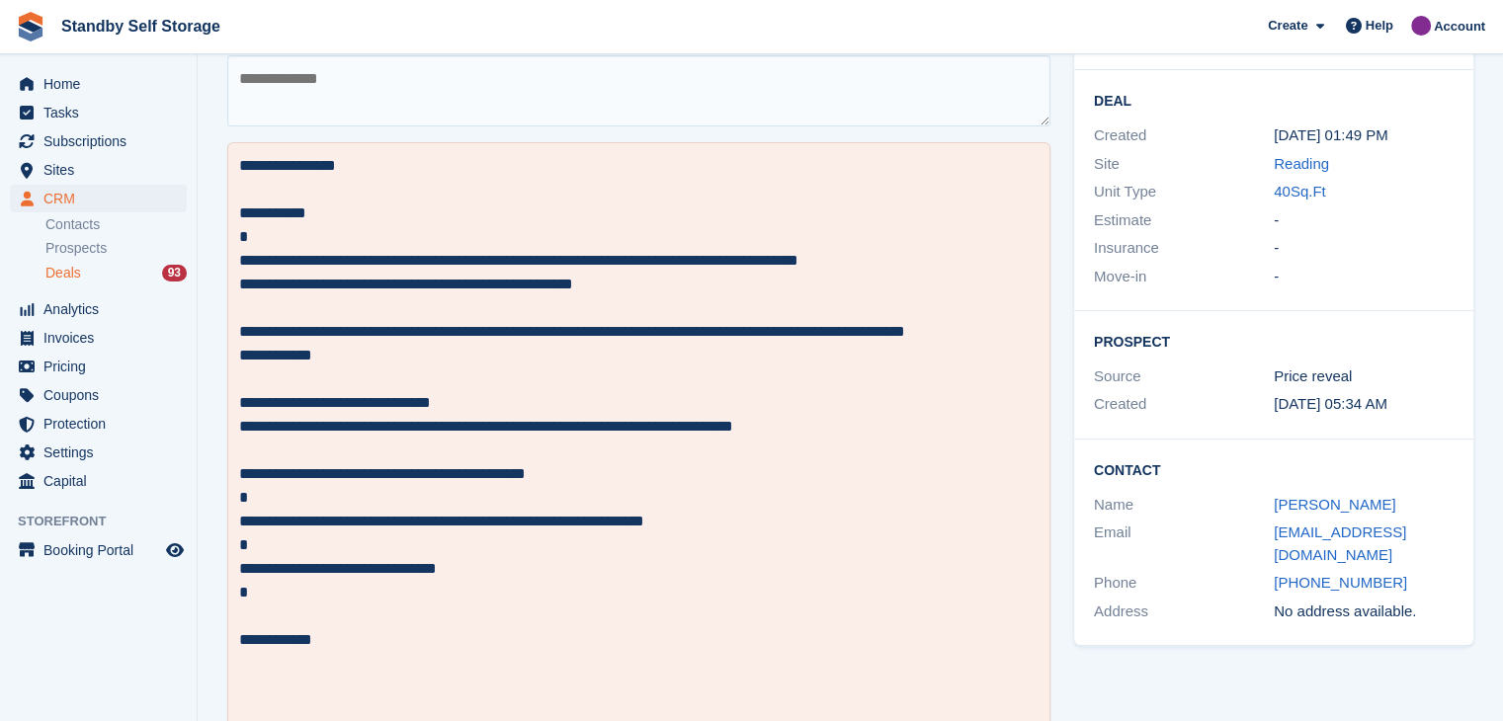
click at [294, 92] on textarea at bounding box center [638, 90] width 823 height 71
type textarea "**********"
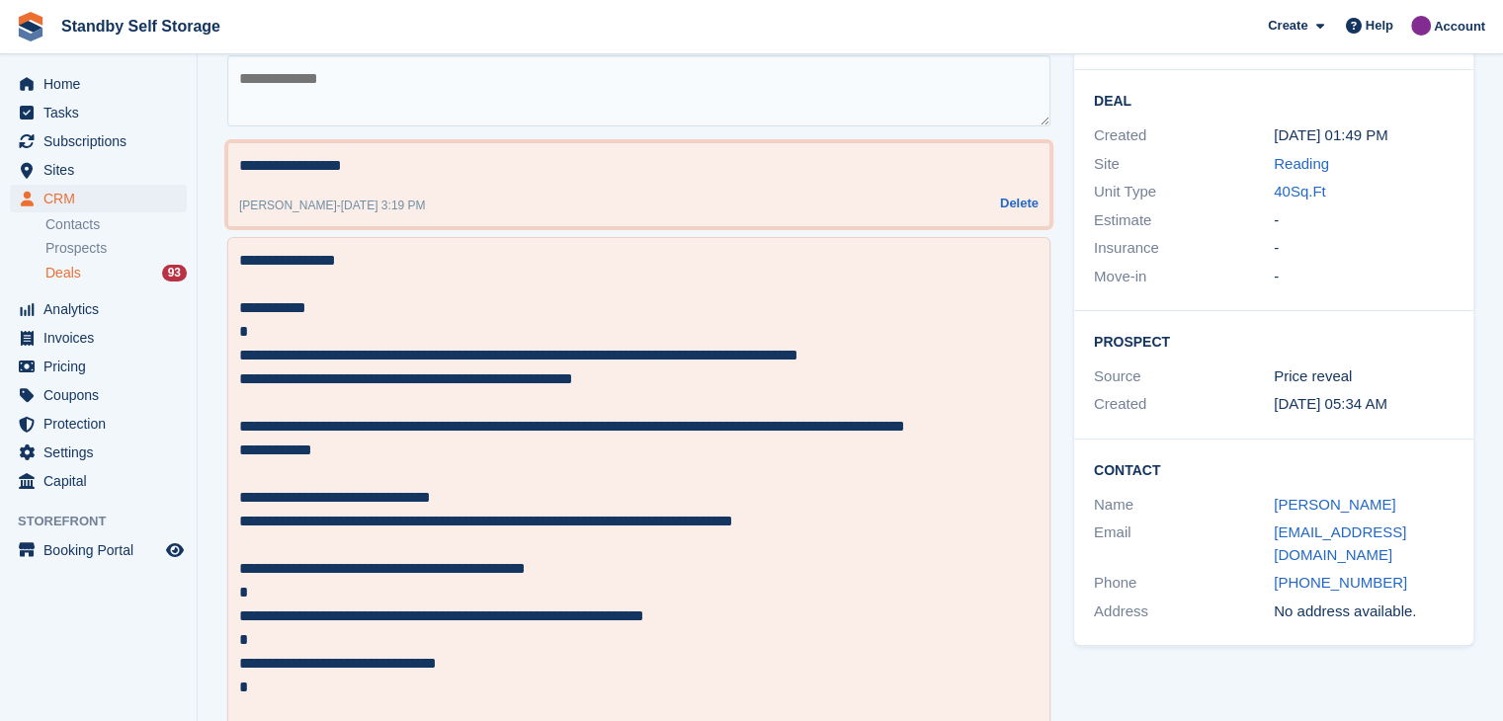
click at [406, 164] on textarea "**********" at bounding box center [638, 166] width 799 height 24
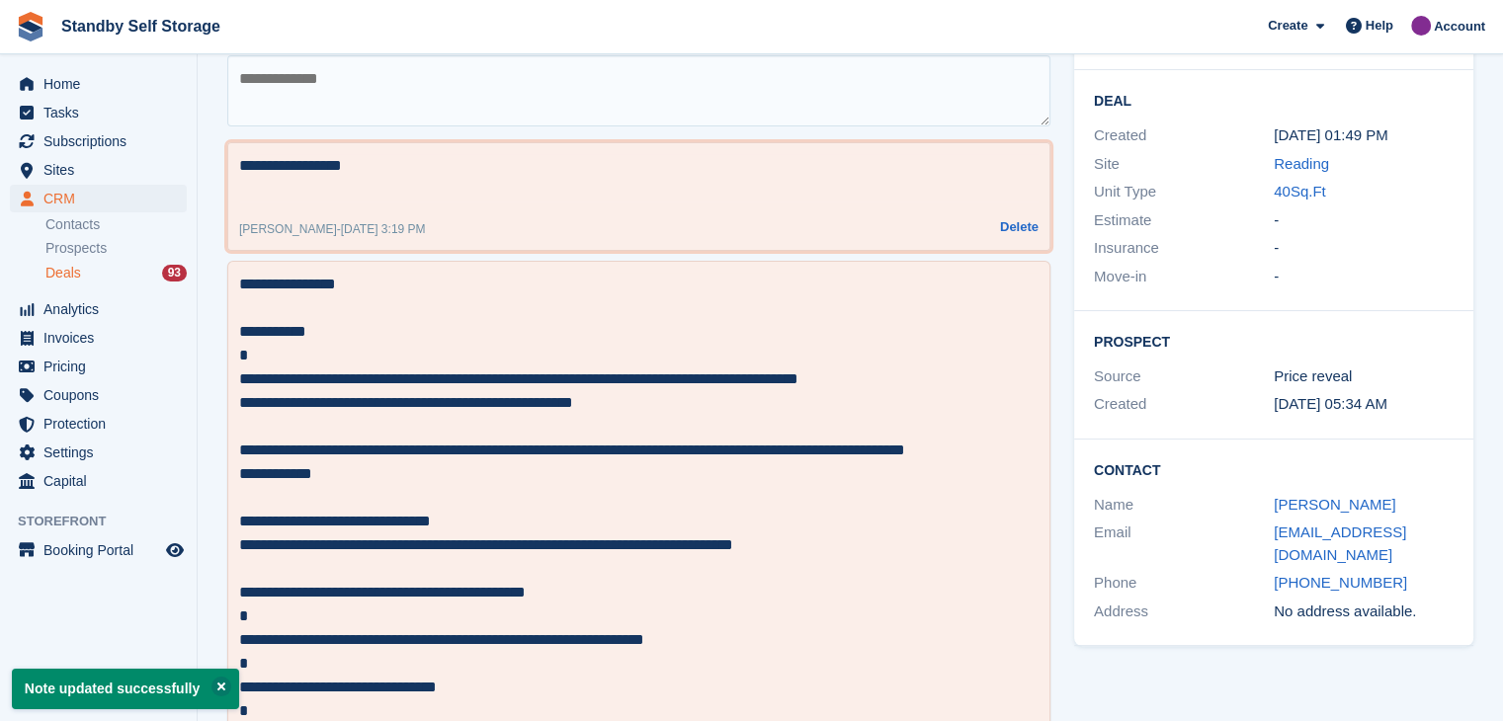
type textarea "**********"
click at [295, 105] on textarea at bounding box center [638, 90] width 823 height 71
click at [69, 278] on span "Deals" at bounding box center [63, 273] width 36 height 19
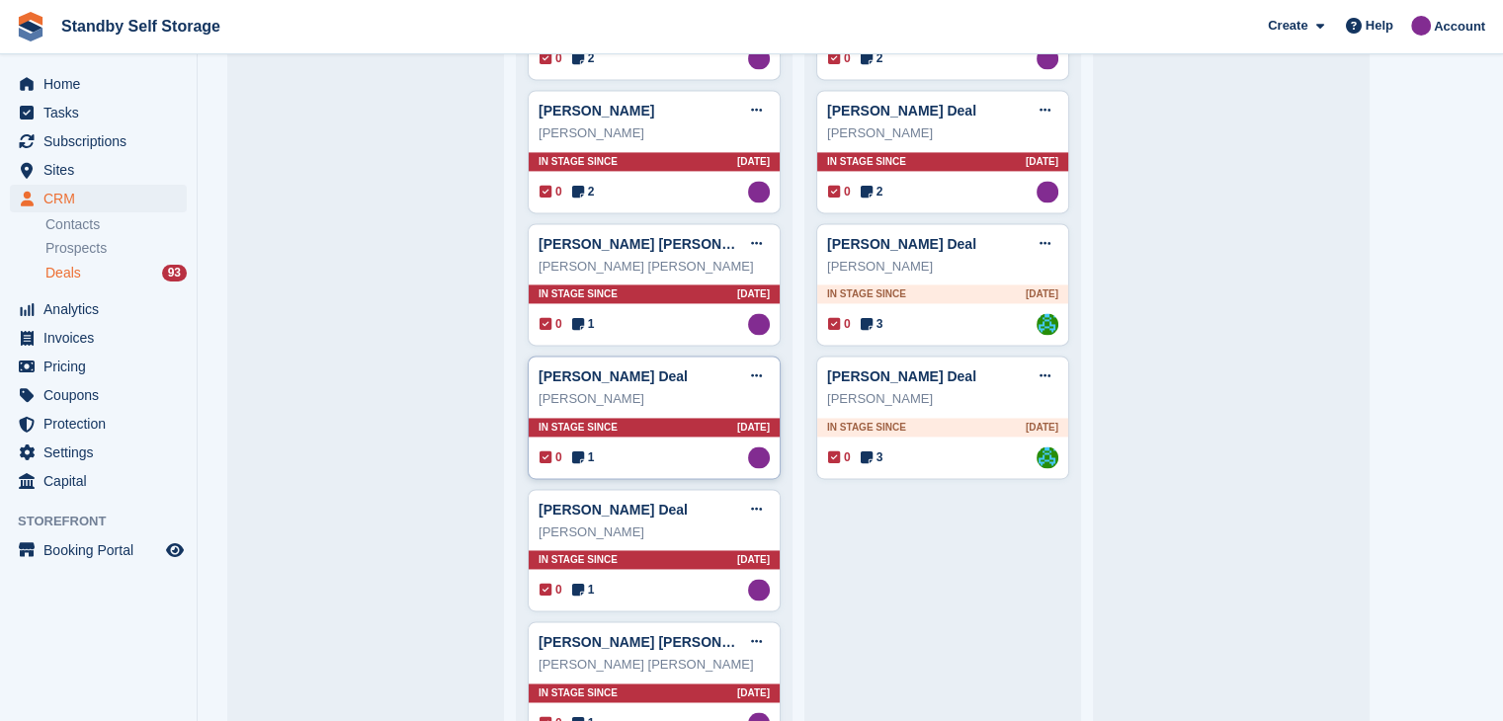
scroll to position [2866, 0]
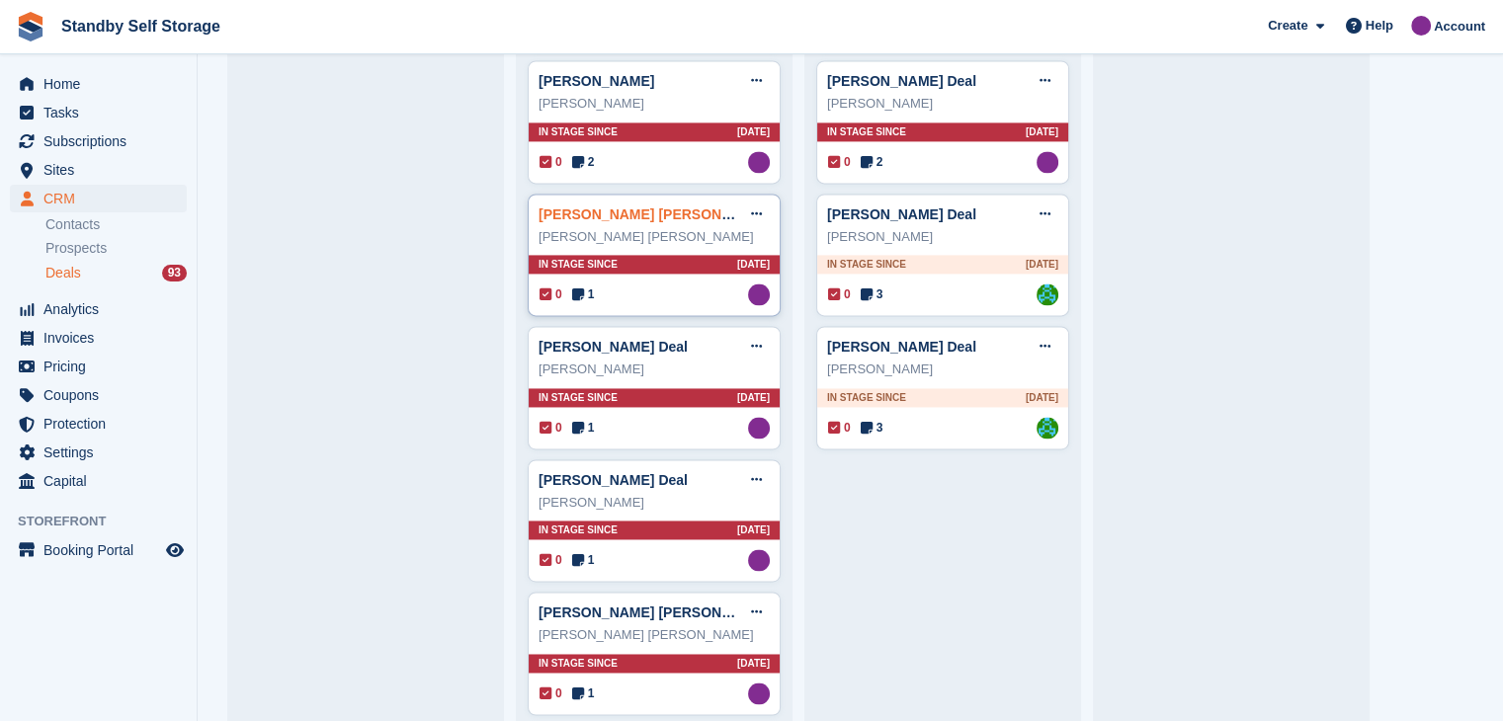
click at [567, 207] on link "[PERSON_NAME] [PERSON_NAME] Deal" at bounding box center [673, 215] width 269 height 16
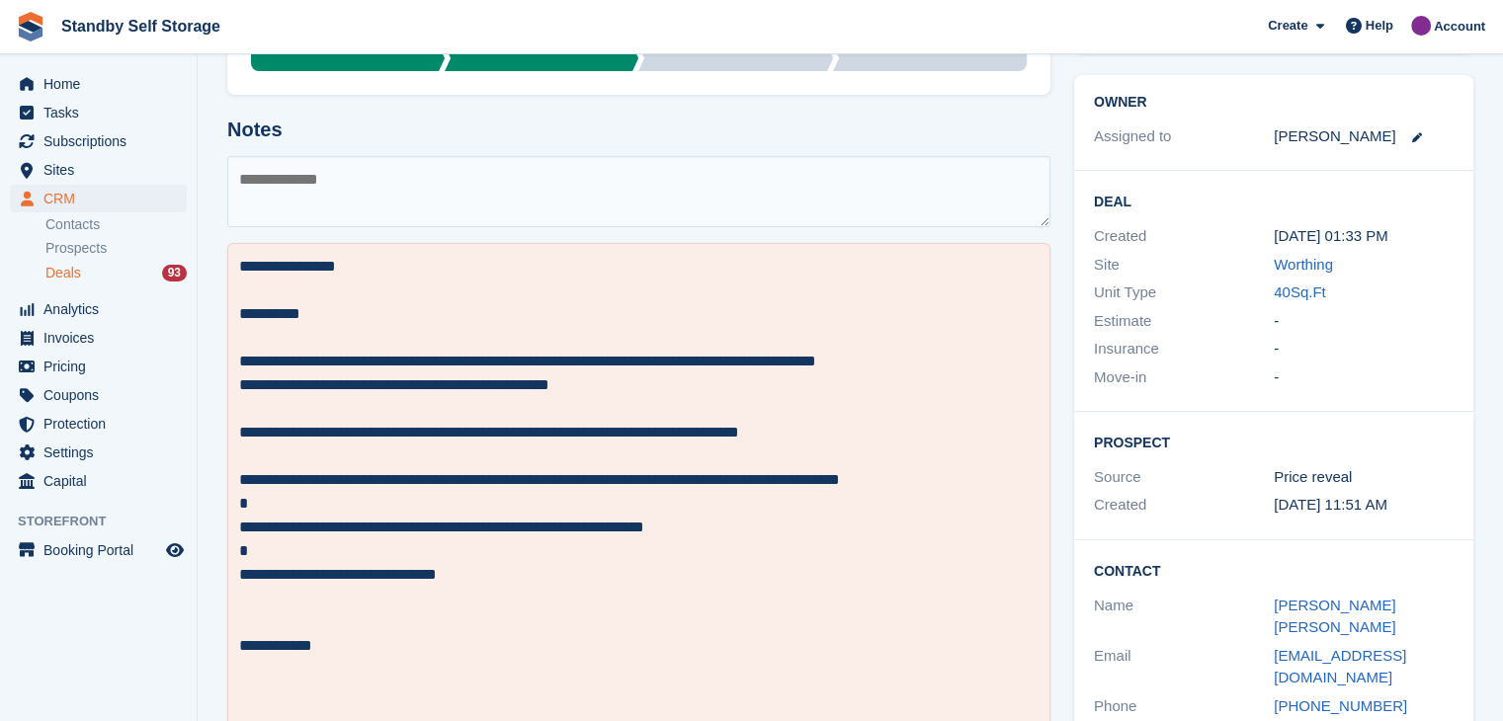
scroll to position [198, 0]
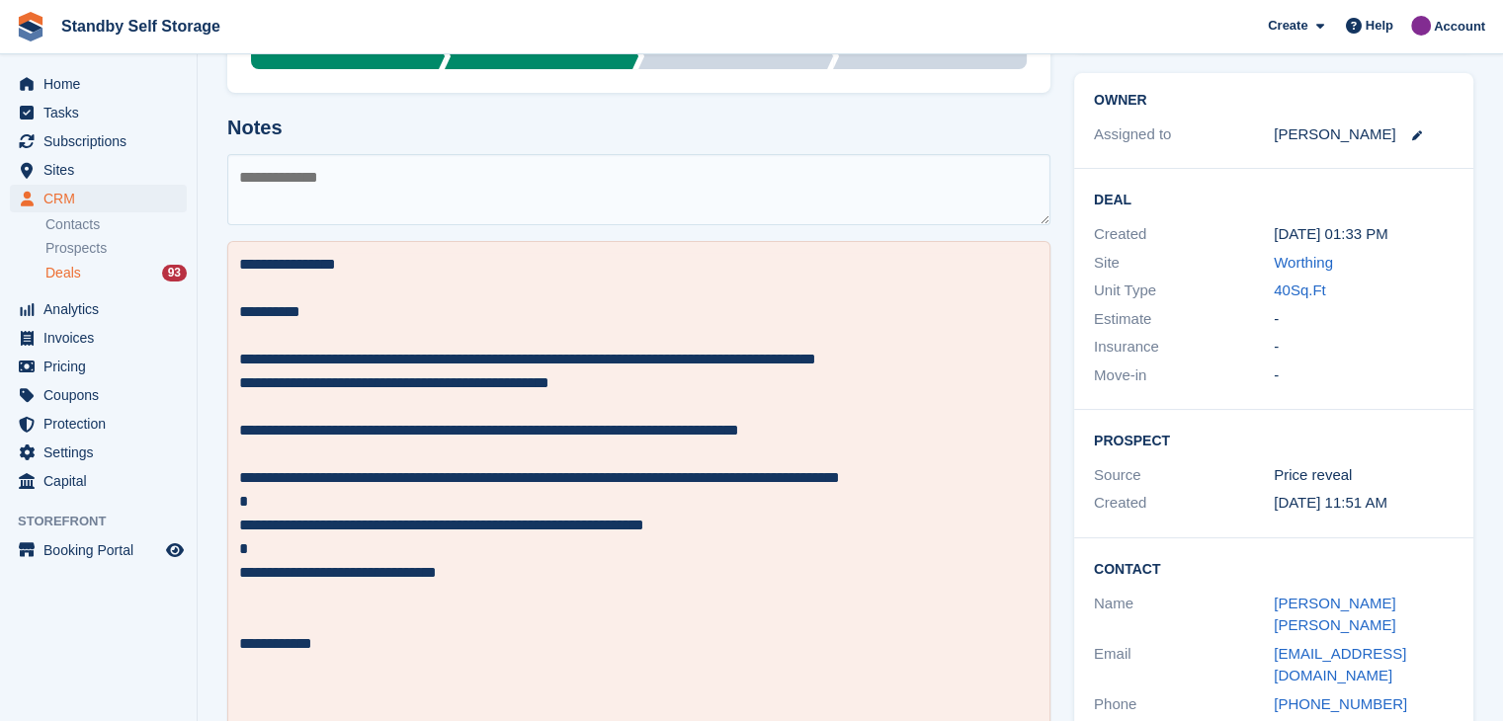
drag, startPoint x: 1340, startPoint y: 626, endPoint x: 1233, endPoint y: 622, distance: 106.8
click at [1233, 622] on div "Name Joshua James Patrick Whittle" at bounding box center [1274, 615] width 360 height 50
copy div "[PERSON_NAME] [PERSON_NAME]"
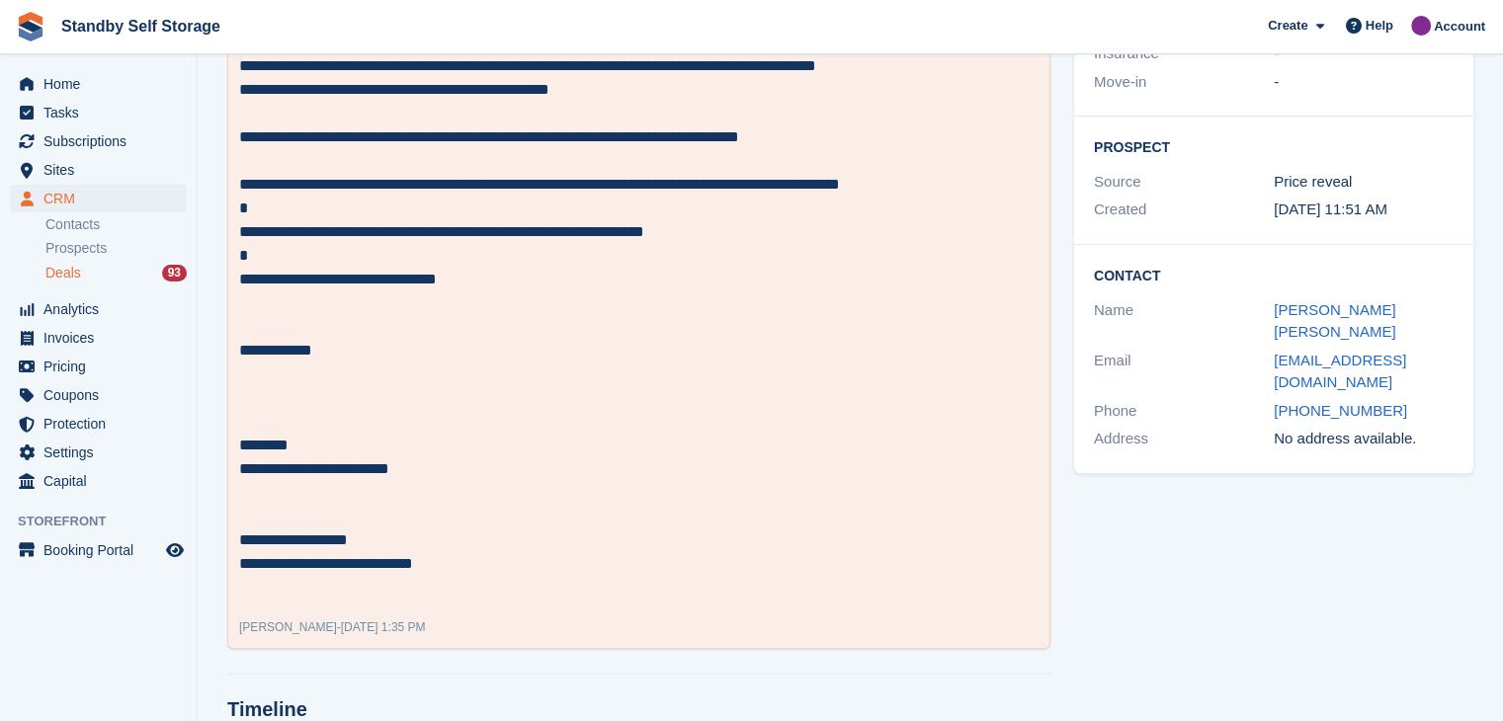
scroll to position [494, 0]
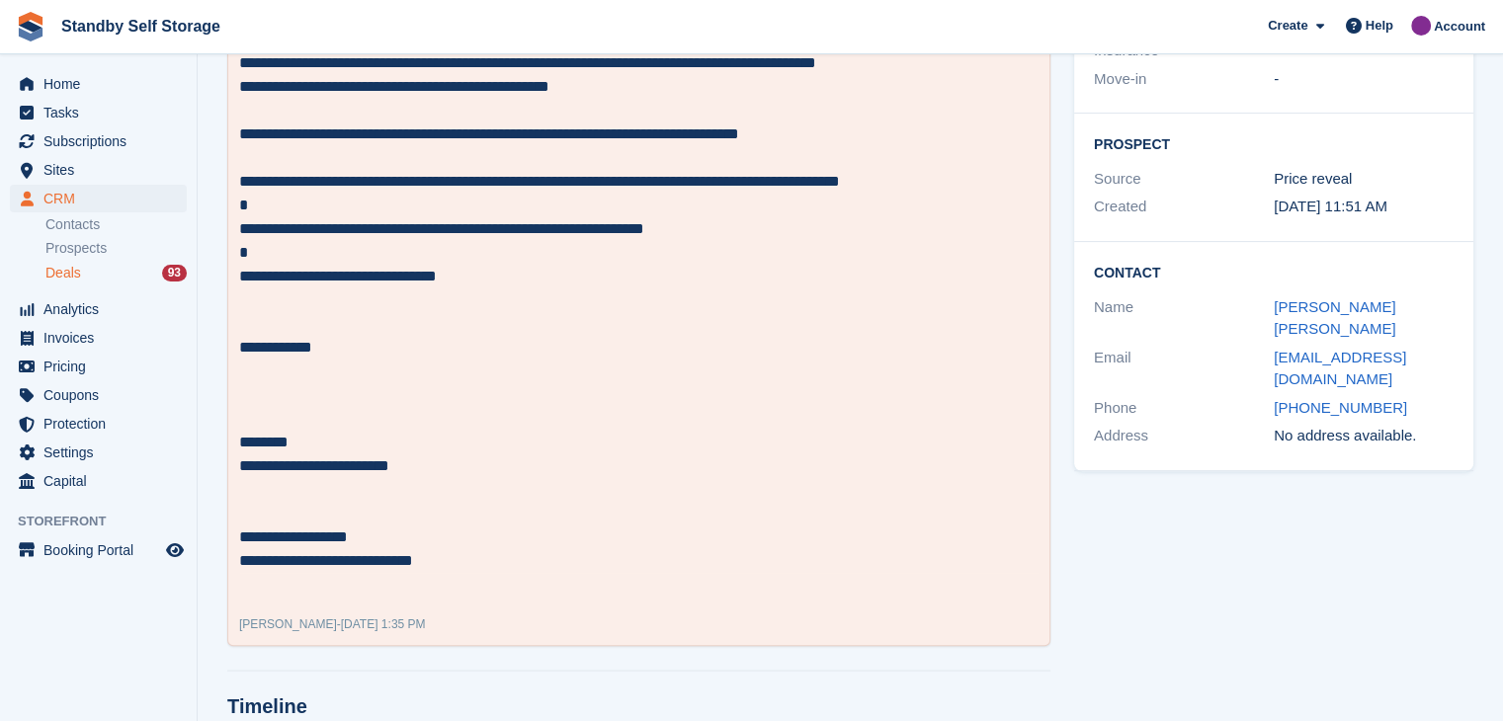
click at [1332, 326] on div "[PERSON_NAME] [PERSON_NAME]" at bounding box center [1364, 318] width 180 height 44
drag, startPoint x: 1377, startPoint y: 380, endPoint x: 1253, endPoint y: 363, distance: 124.8
click at [1253, 363] on div "Email joshuajamespatrickwhittle15@gmail.com" at bounding box center [1274, 369] width 360 height 50
copy div "joshuajamespatrickwhittle15@gmail.com"
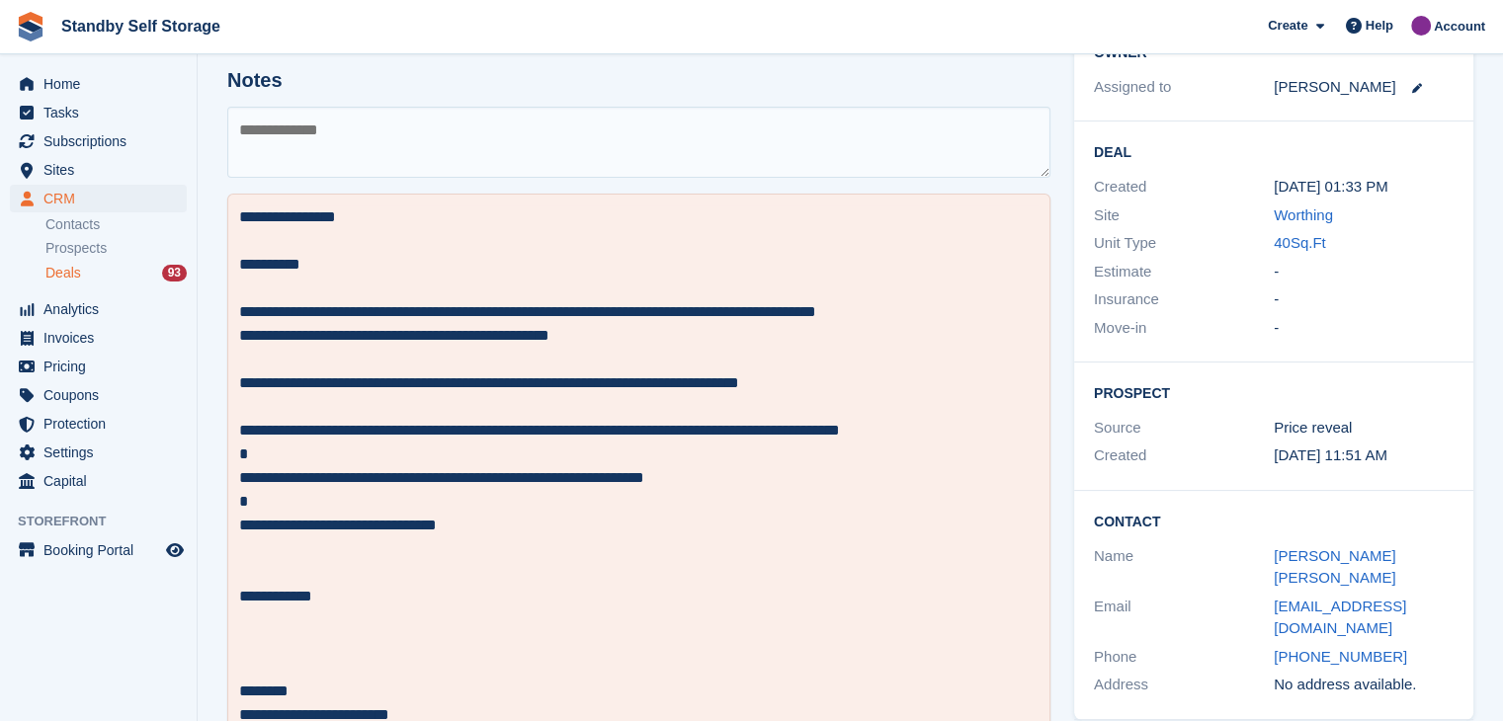
scroll to position [0, 0]
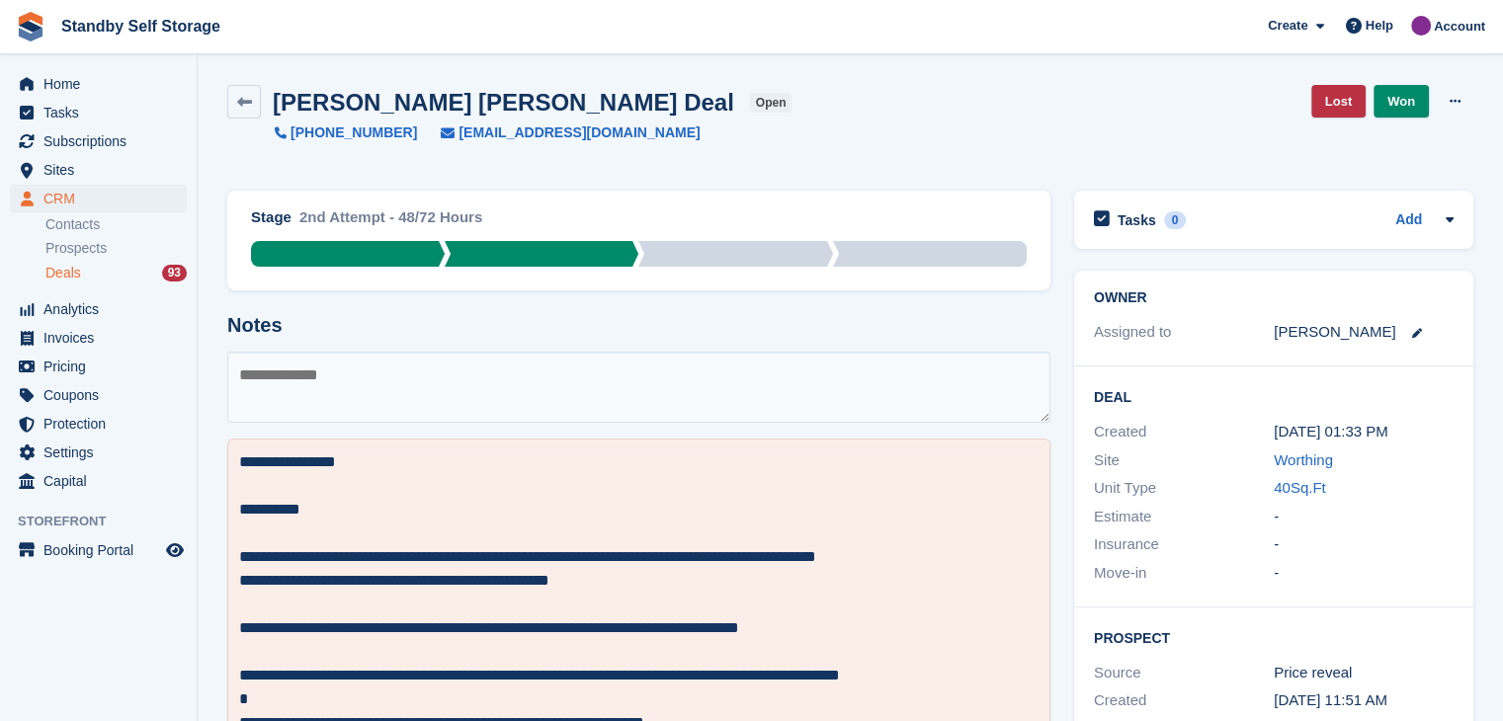
click at [368, 386] on textarea at bounding box center [638, 387] width 823 height 71
type textarea "**********"
click at [55, 271] on span "Deals" at bounding box center [63, 273] width 36 height 19
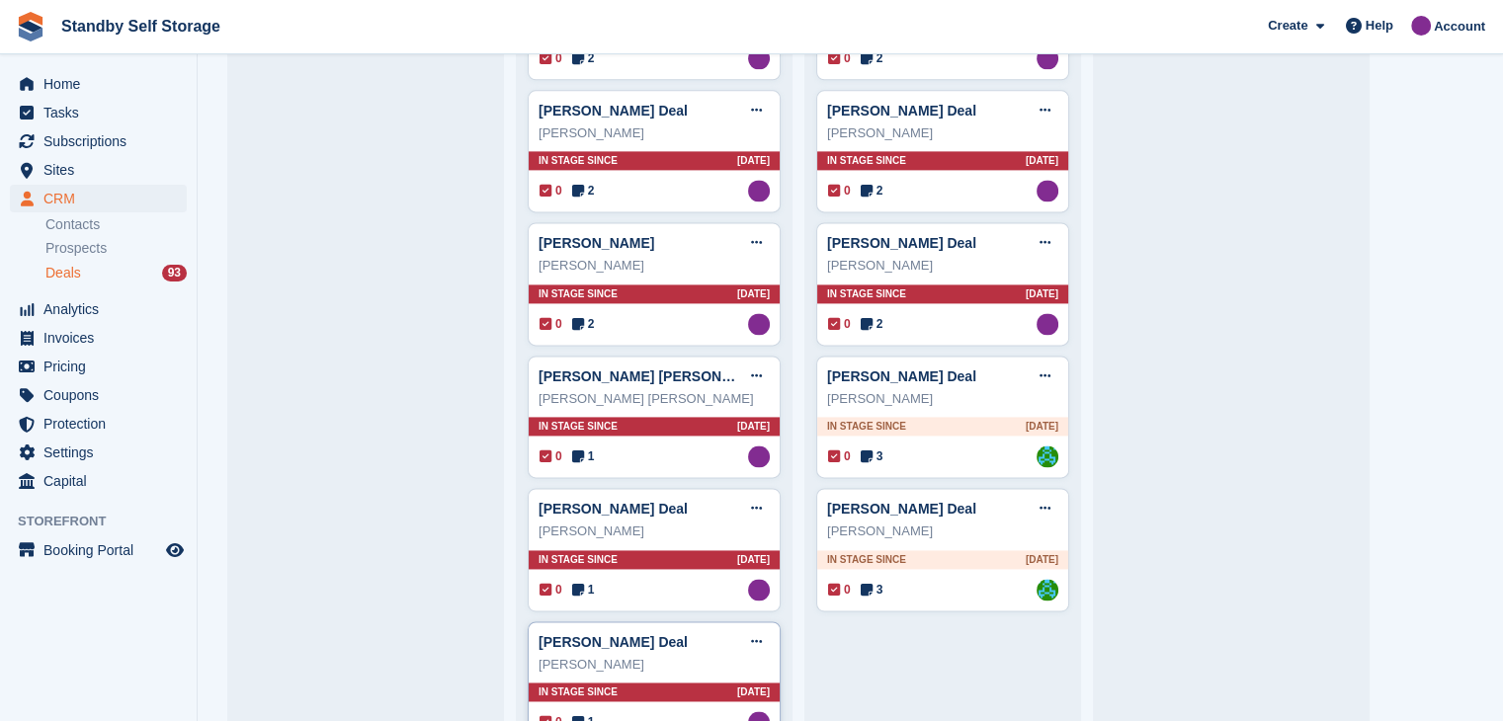
scroll to position [2767, 0]
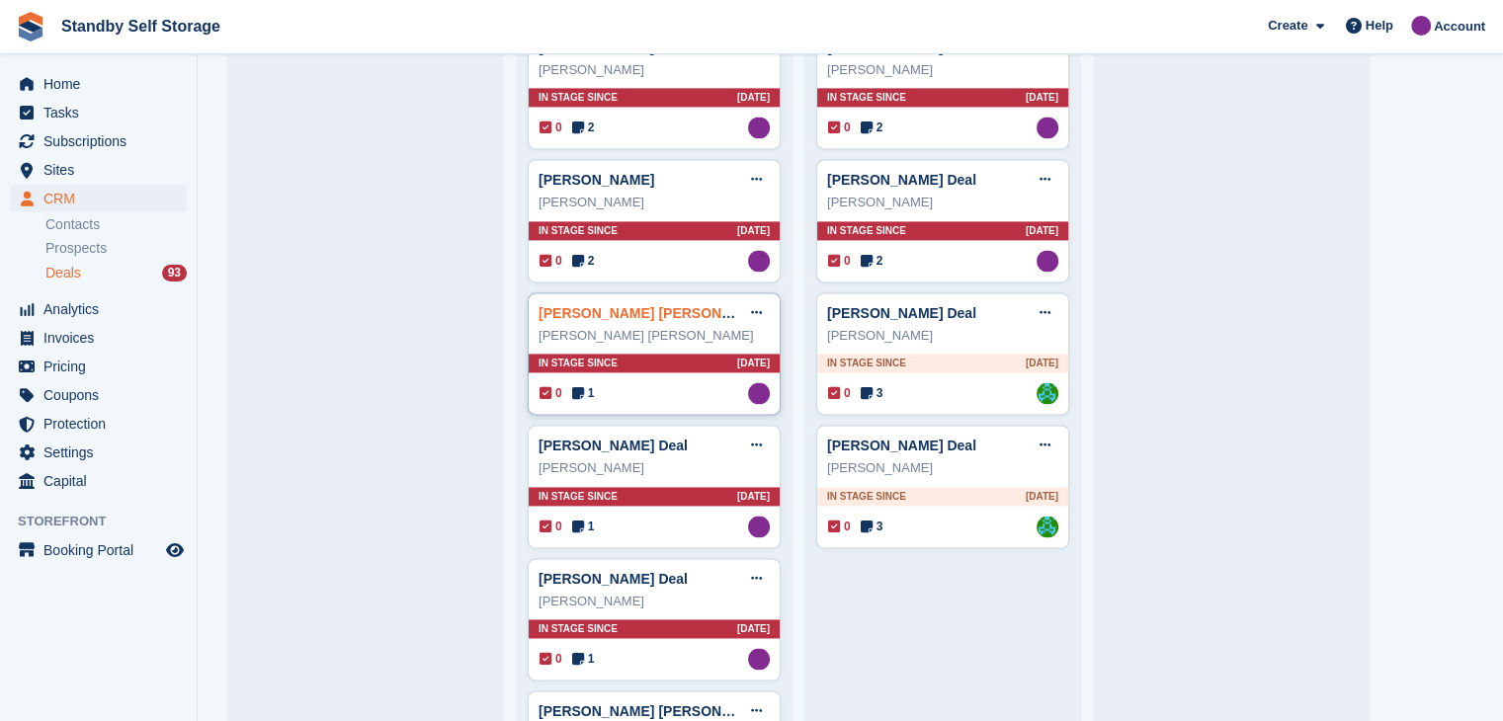
click at [559, 305] on link "[PERSON_NAME] [PERSON_NAME] Deal" at bounding box center [673, 313] width 269 height 16
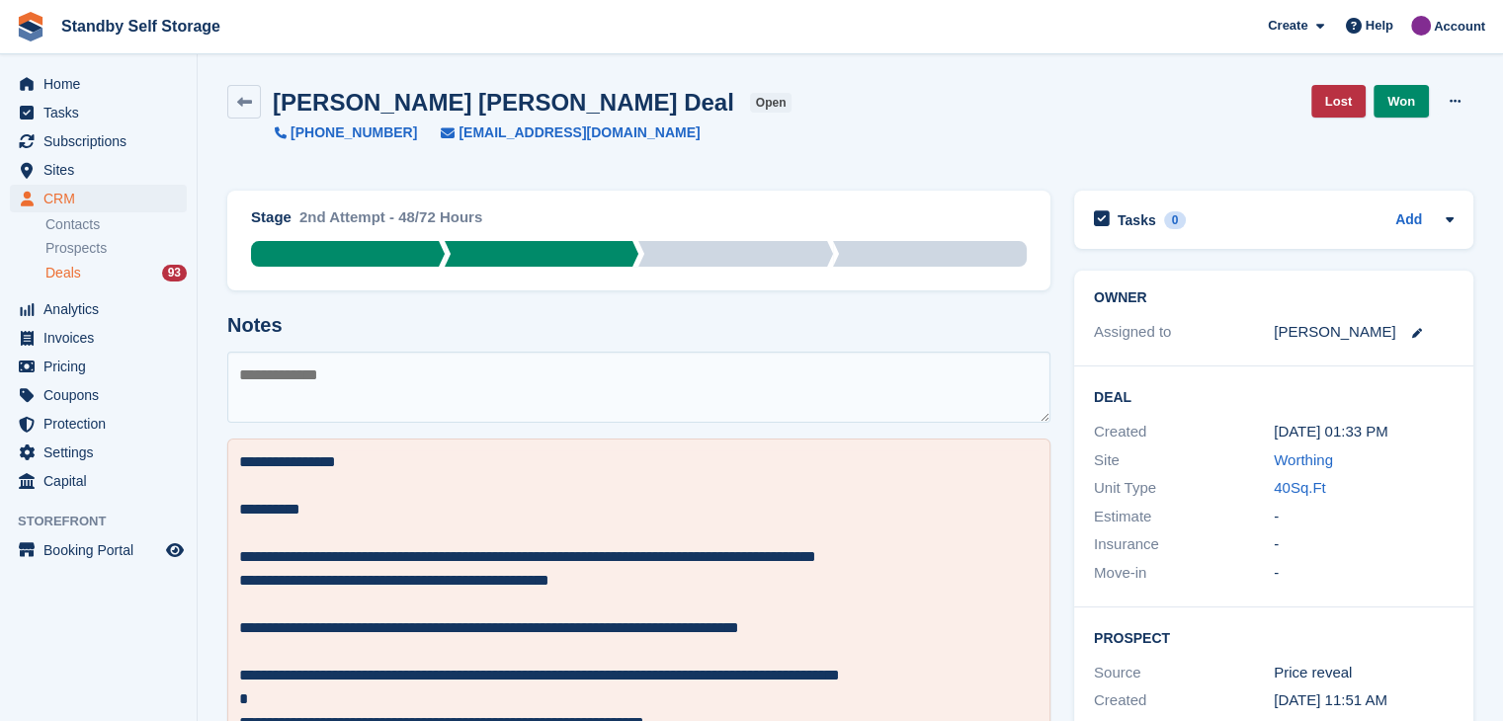
click at [360, 383] on textarea at bounding box center [638, 387] width 823 height 71
type textarea "**********"
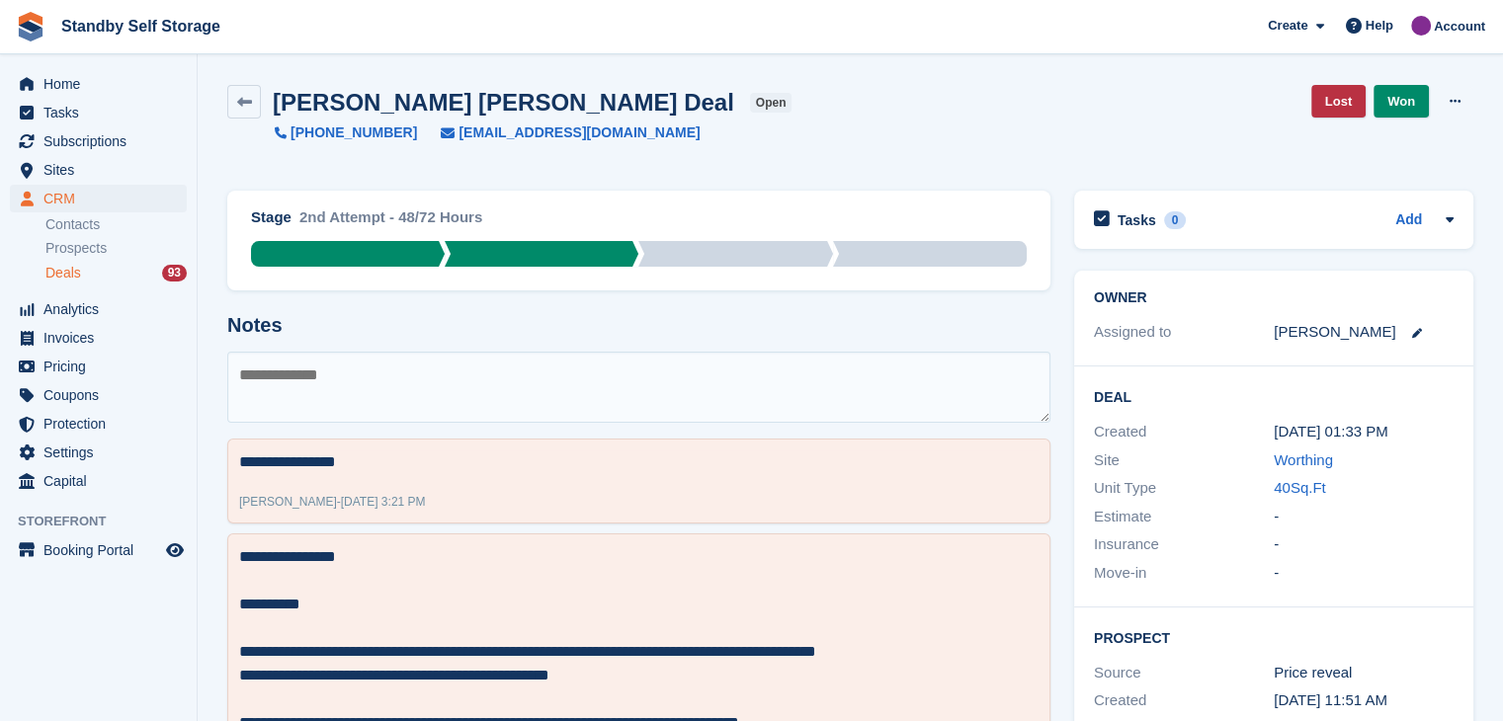
click at [60, 275] on span "Deals" at bounding box center [63, 273] width 36 height 19
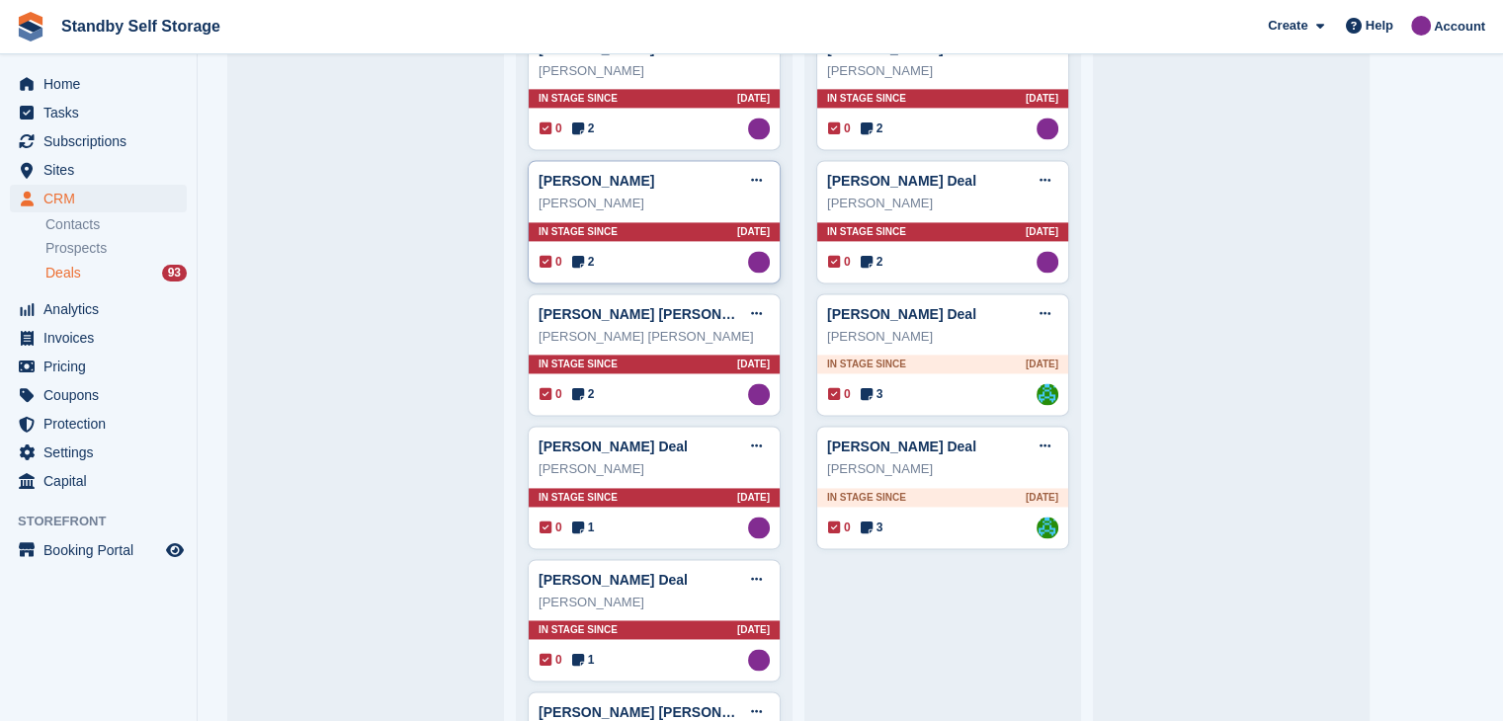
scroll to position [2767, 0]
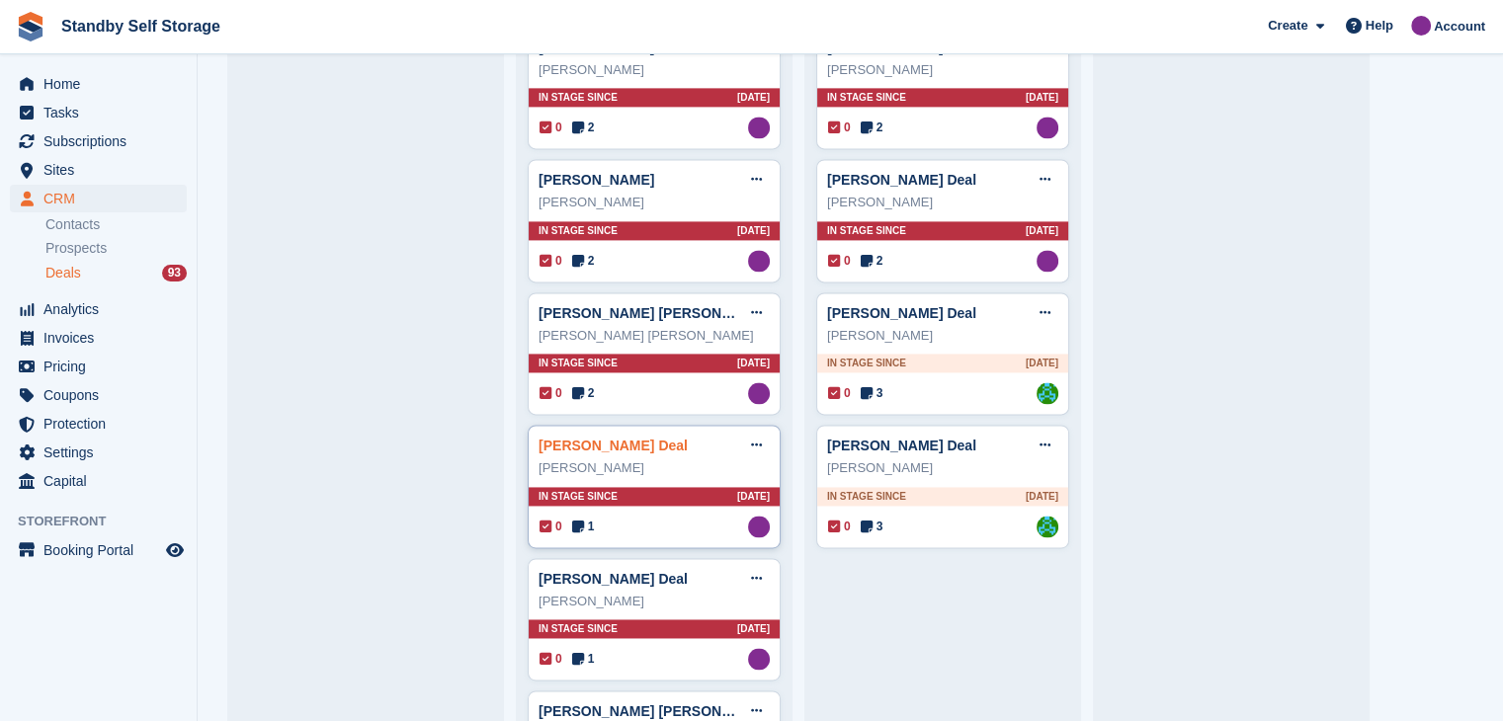
click at [553, 438] on link "[PERSON_NAME] Deal" at bounding box center [613, 446] width 149 height 16
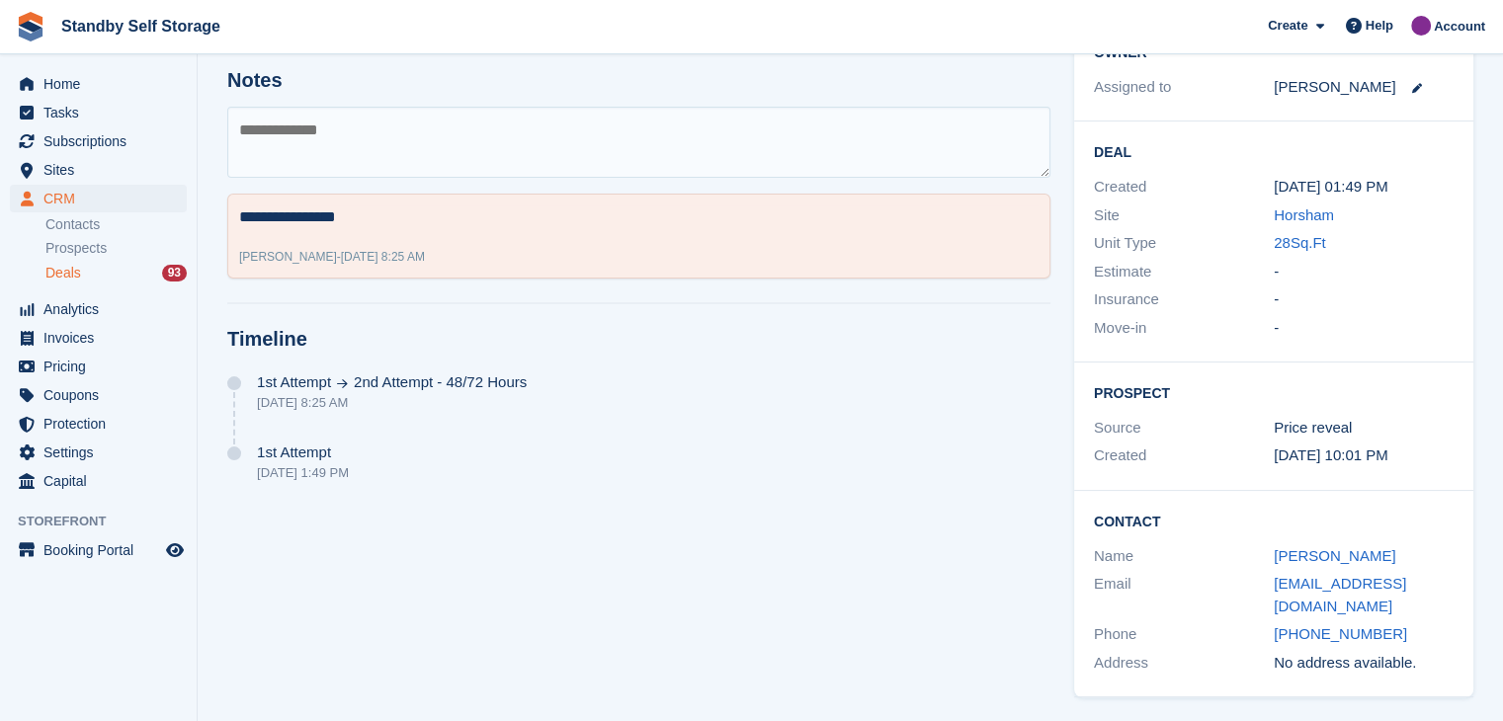
scroll to position [250, 0]
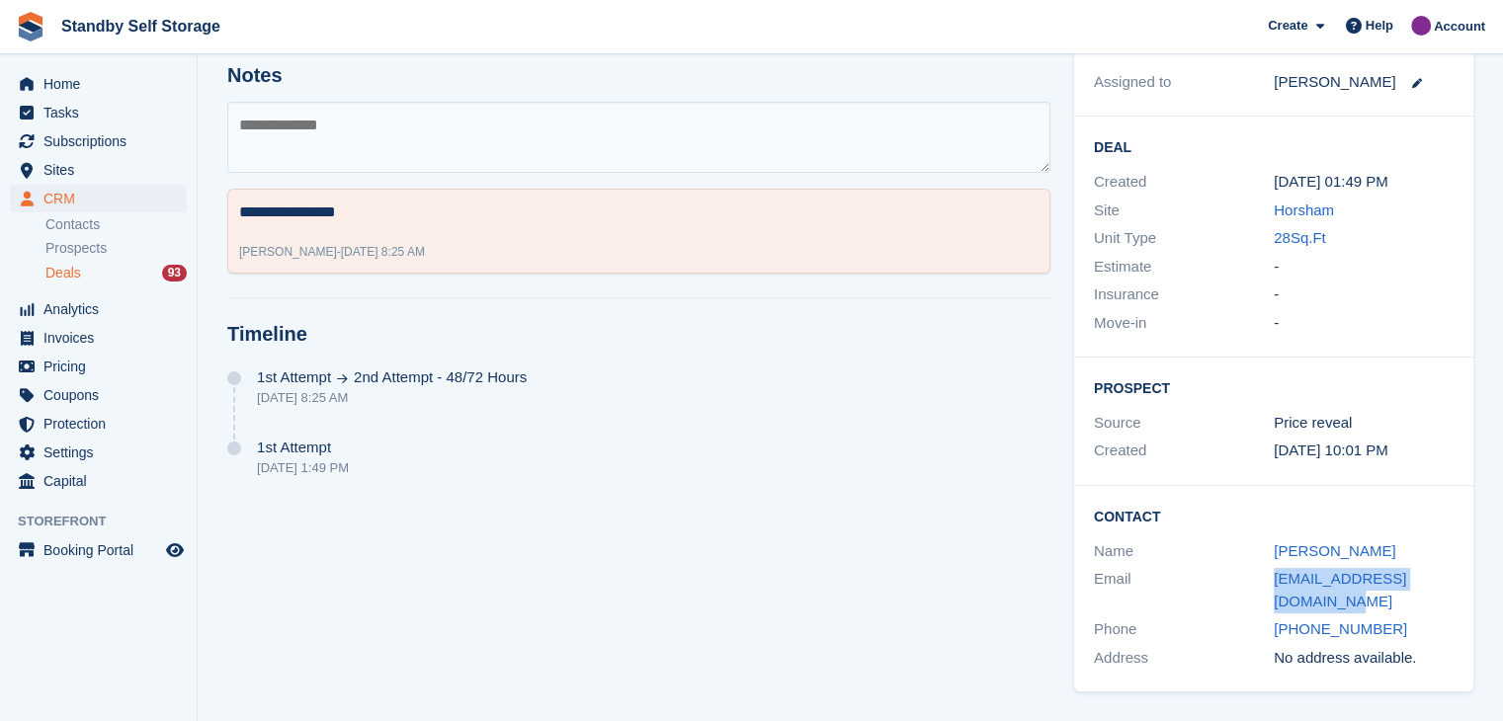
drag, startPoint x: 1311, startPoint y: 601, endPoint x: 1261, endPoint y: 575, distance: 56.6
click at [1261, 575] on div "Email twsaunders@googlemail.com" at bounding box center [1274, 590] width 360 height 50
copy div "twsaunders@googlemail.com"
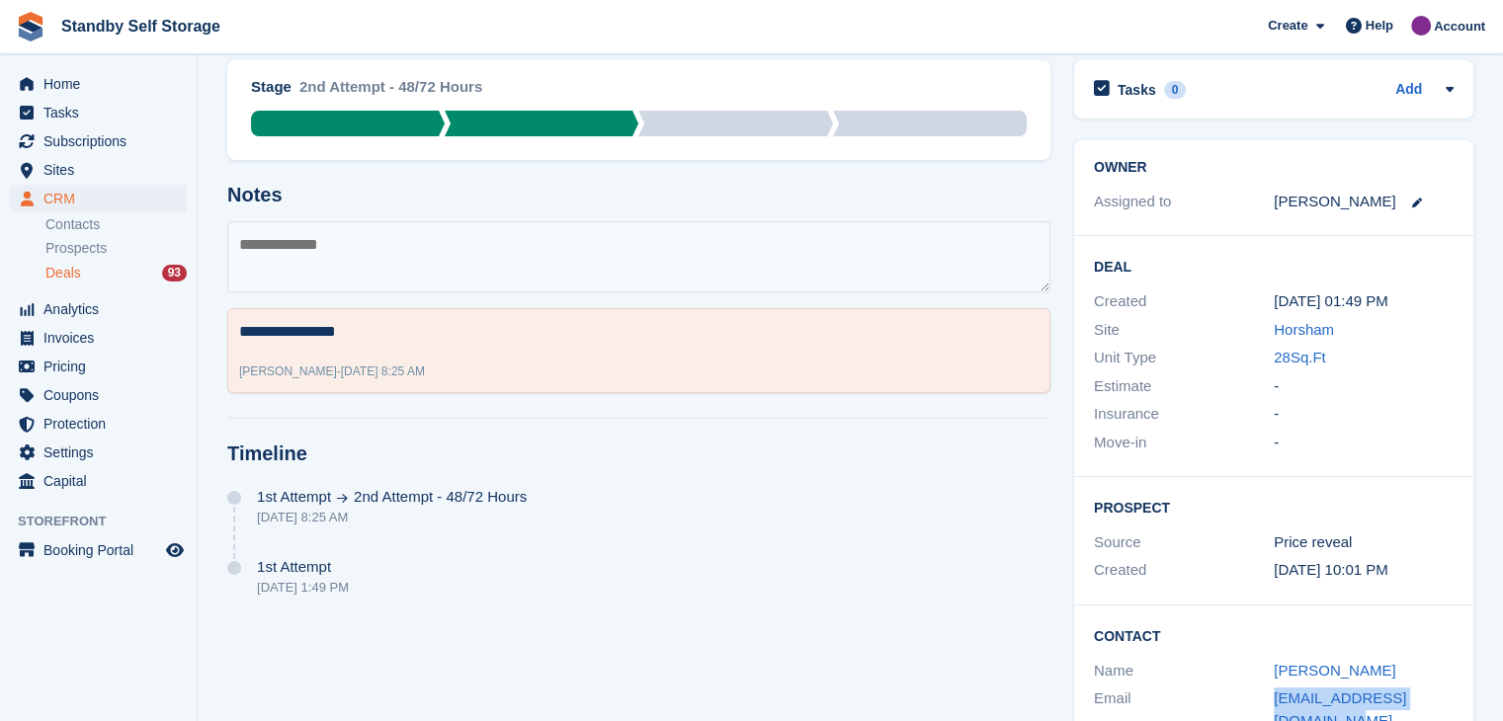
scroll to position [0, 0]
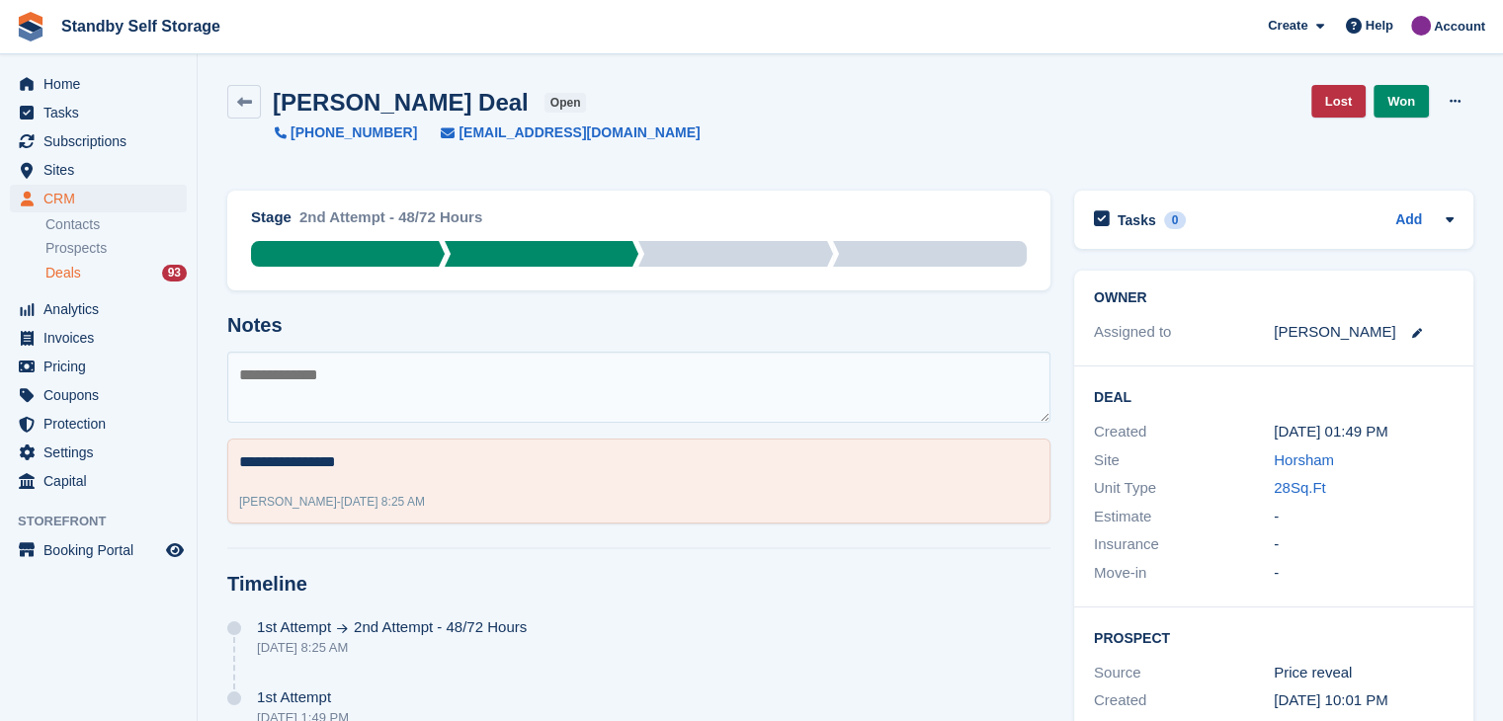
click at [422, 396] on textarea at bounding box center [638, 387] width 823 height 71
type textarea "**********"
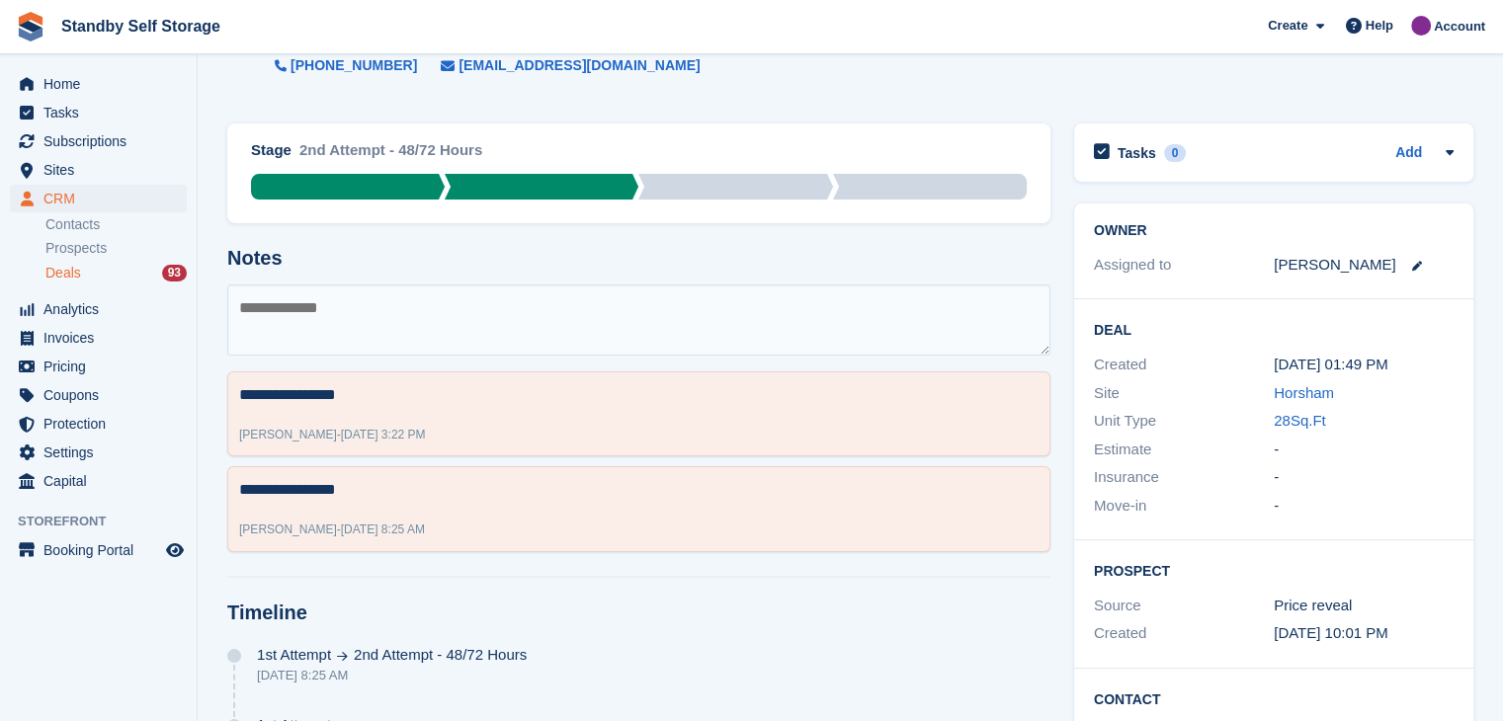
scroll to position [99, 0]
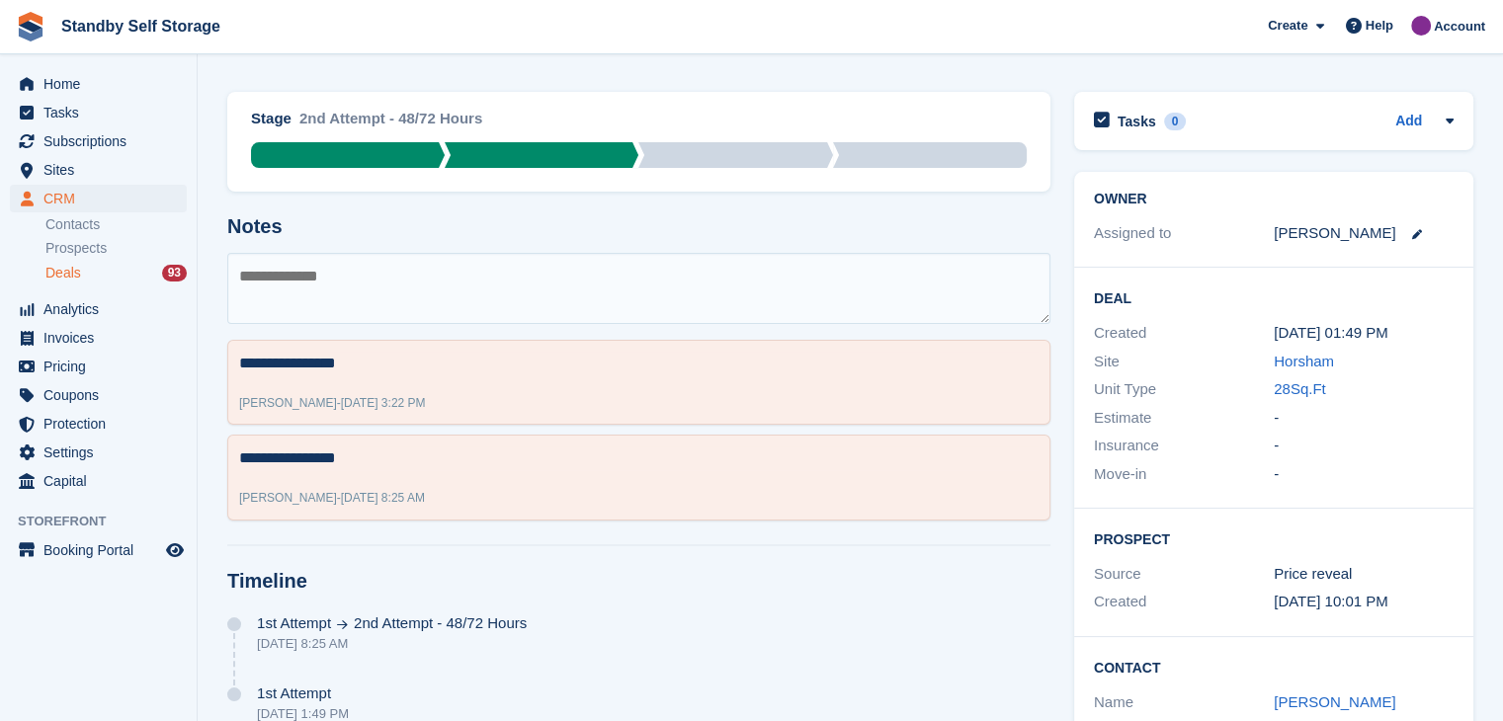
click at [48, 270] on span "Deals" at bounding box center [63, 273] width 36 height 19
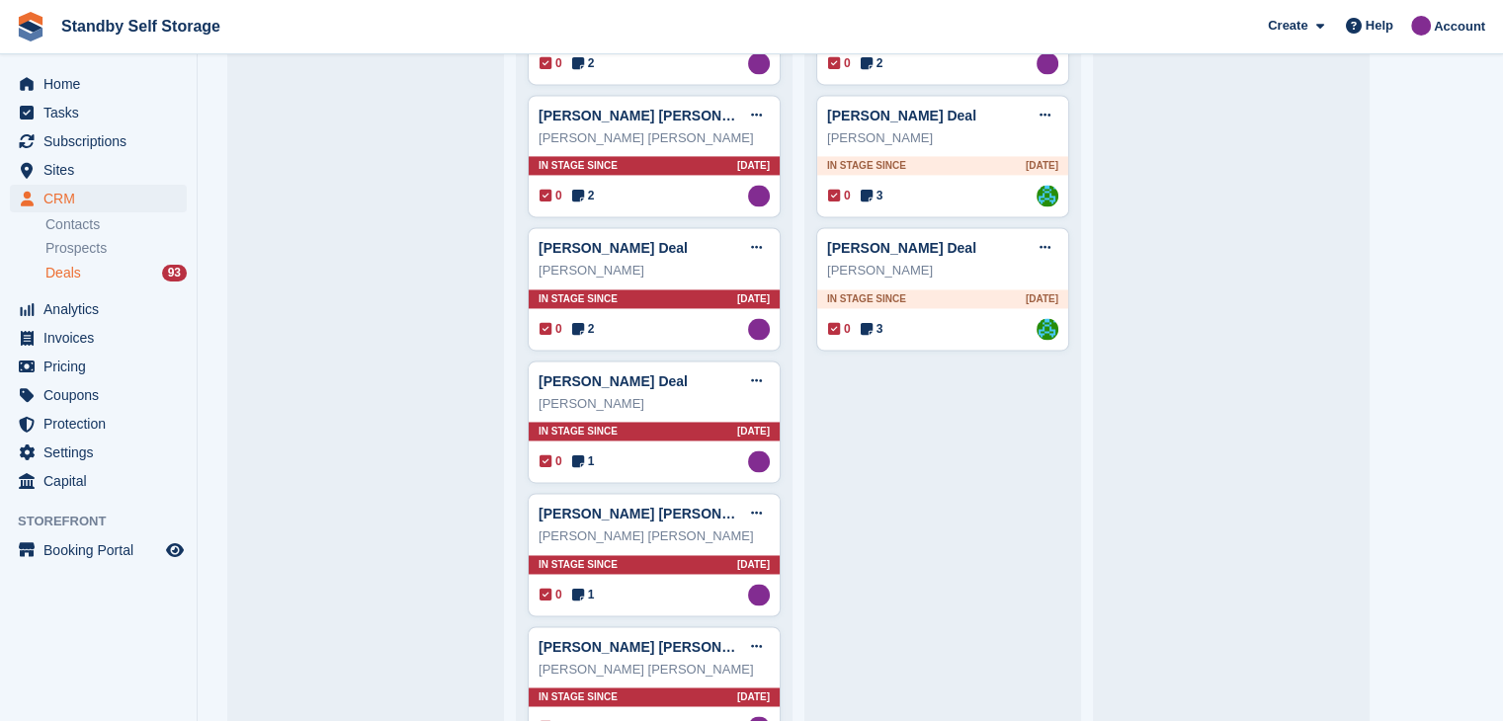
scroll to position [3063, 0]
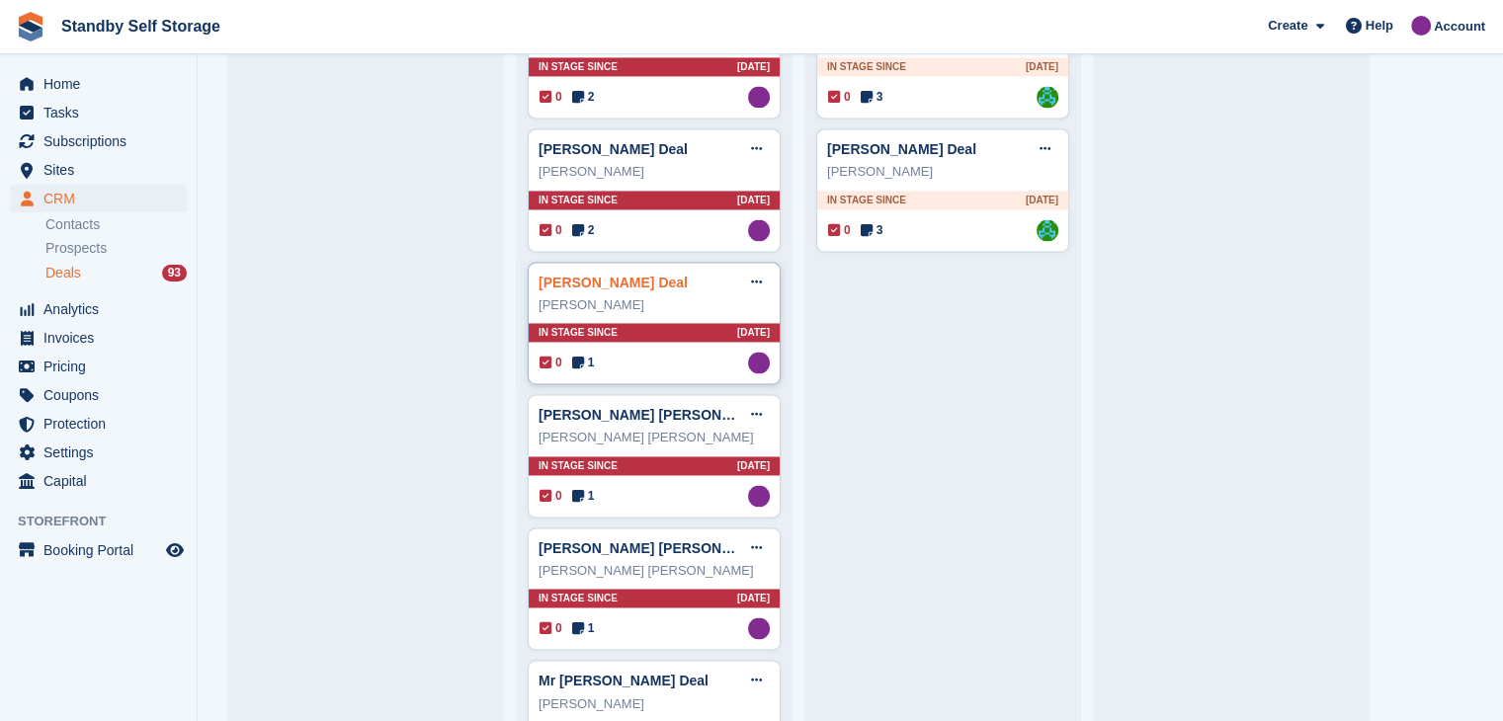
click at [561, 275] on link "[PERSON_NAME] Deal" at bounding box center [613, 283] width 149 height 16
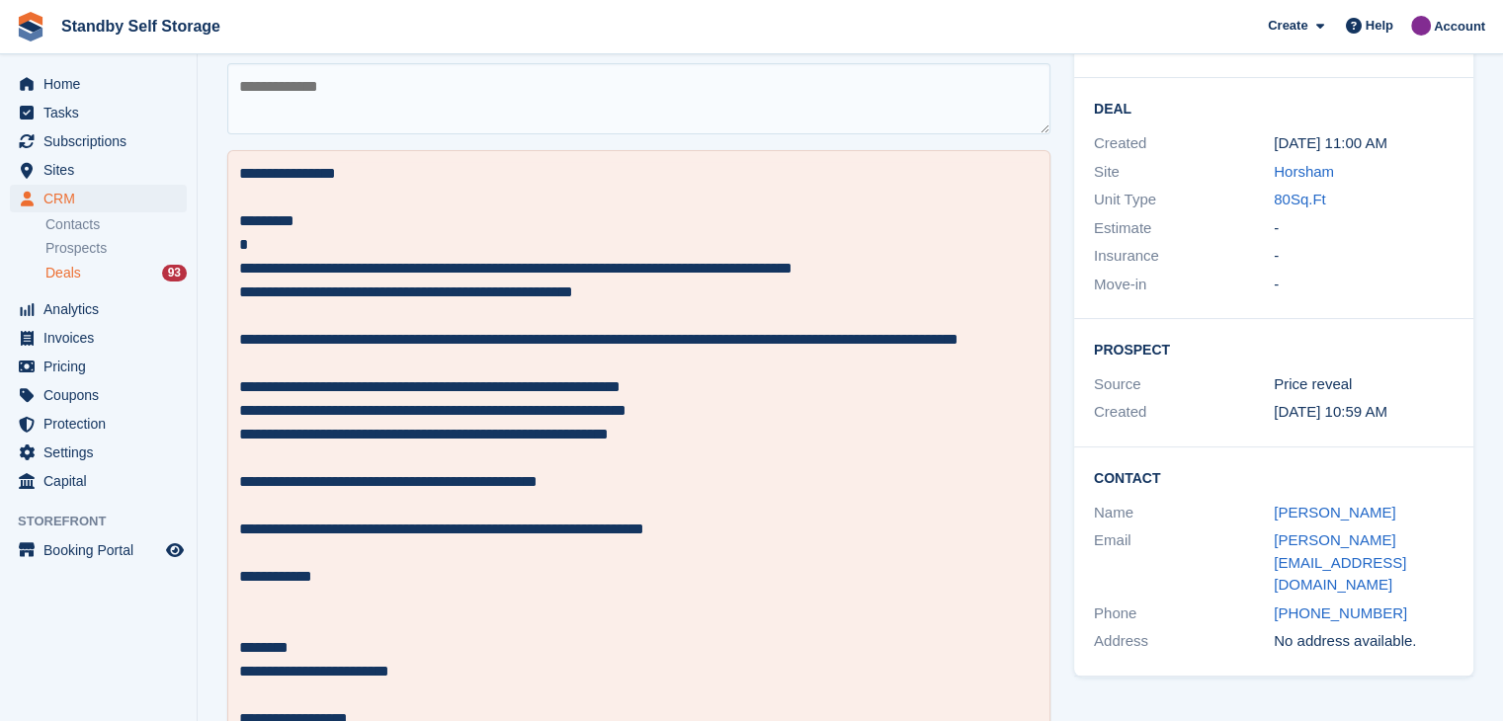
scroll to position [296, 0]
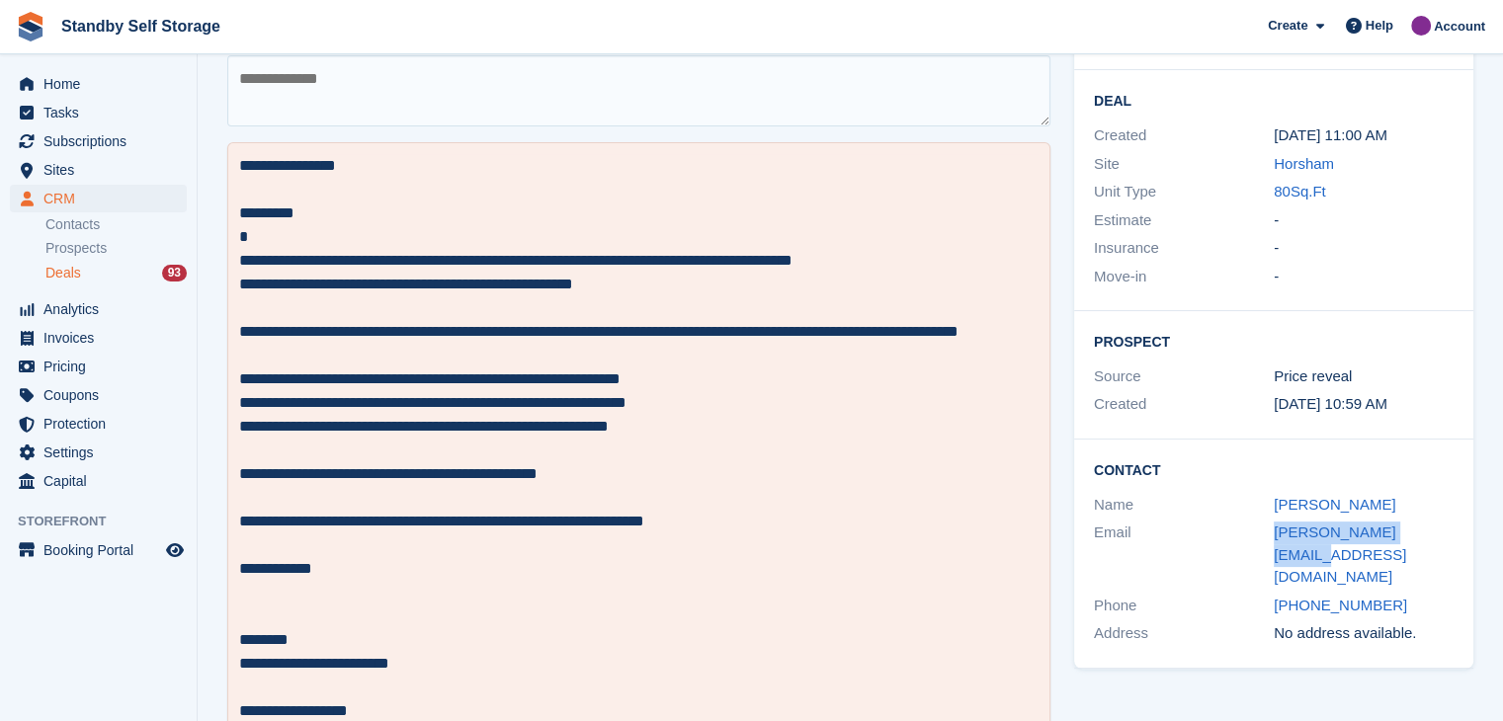
drag, startPoint x: 1249, startPoint y: 538, endPoint x: 1505, endPoint y: 539, distance: 255.9
click at [1502, 425] on html "Standby Self Storage Create Subscription Invoice Contact Deal Discount Page Hel…" at bounding box center [751, 64] width 1503 height 721
copy div "owen.ksb04@gmail.com"
click at [342, 106] on textarea at bounding box center [638, 90] width 823 height 71
type textarea "**********"
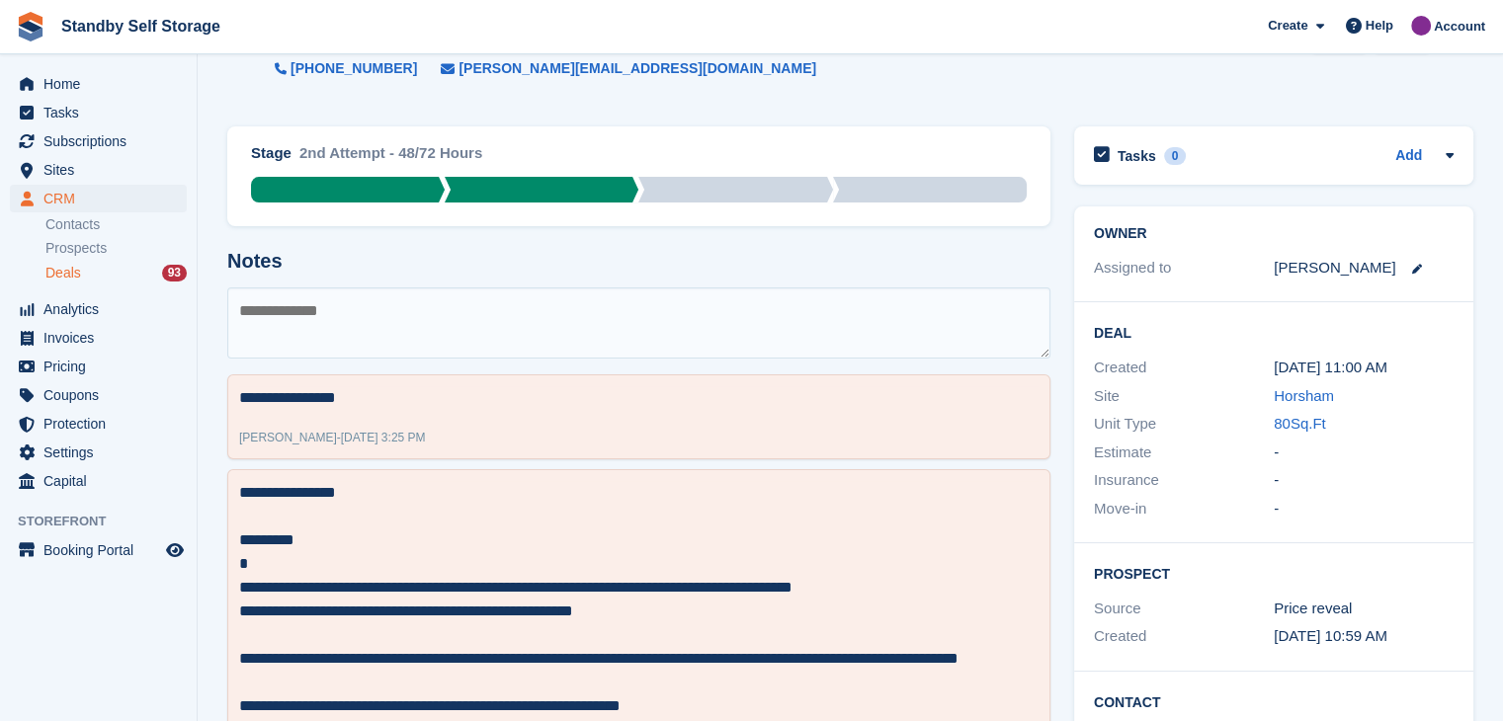
scroll to position [99, 0]
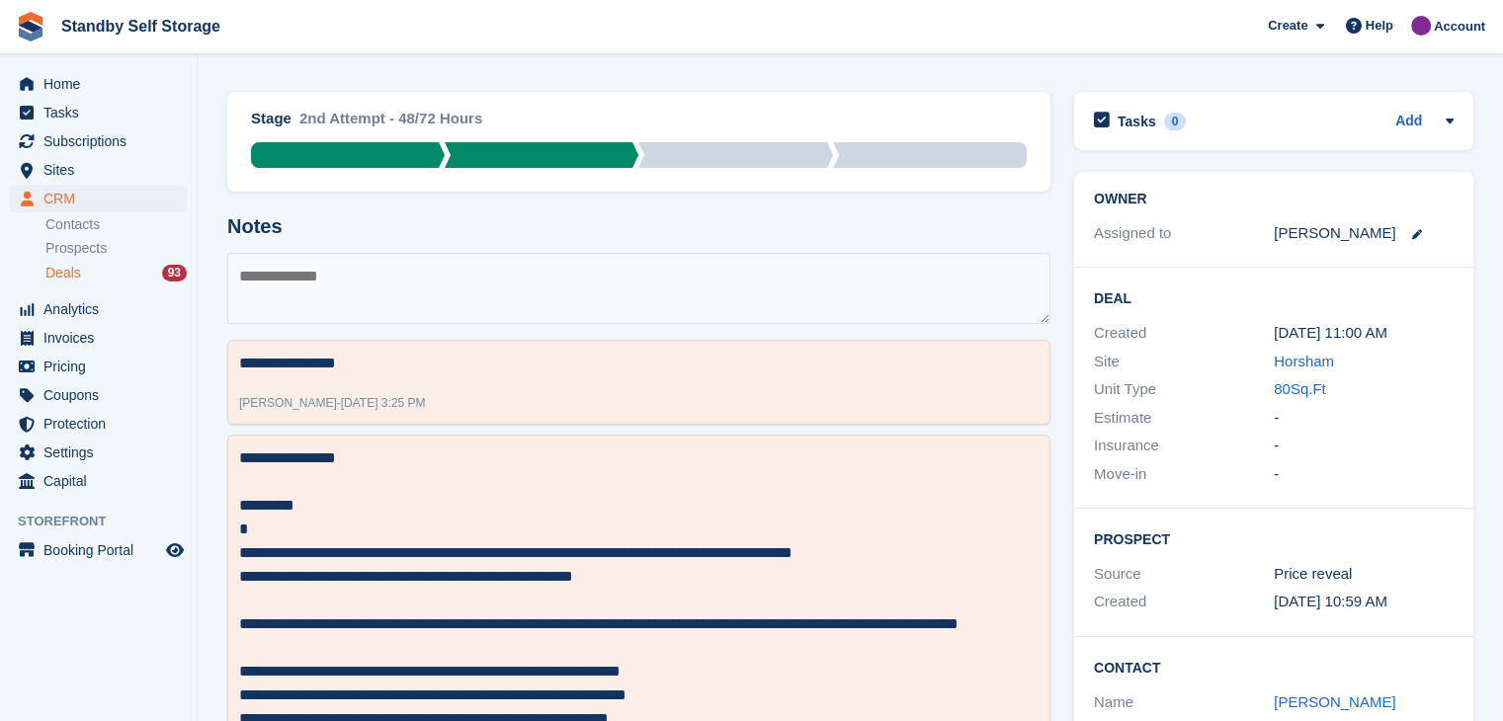
click at [59, 276] on span "Deals" at bounding box center [63, 273] width 36 height 19
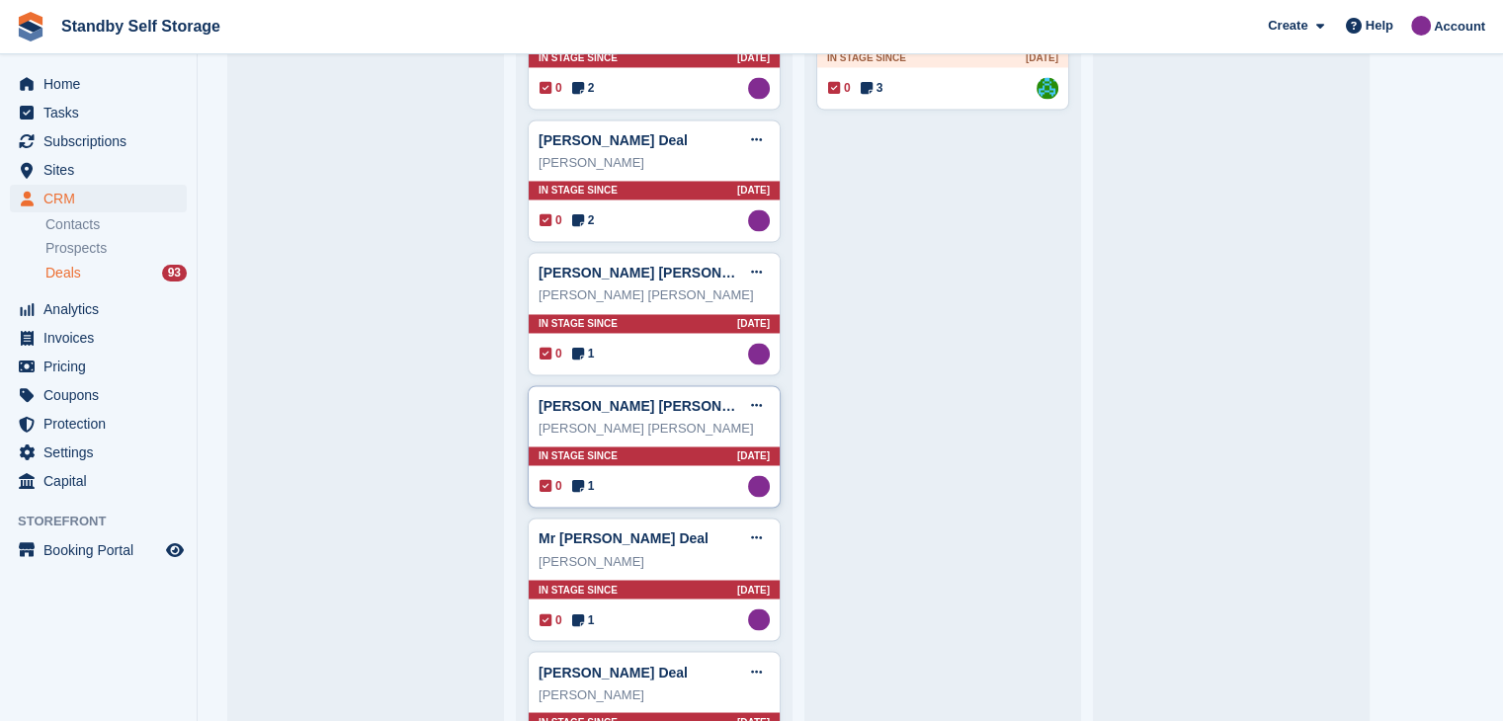
scroll to position [3162, 0]
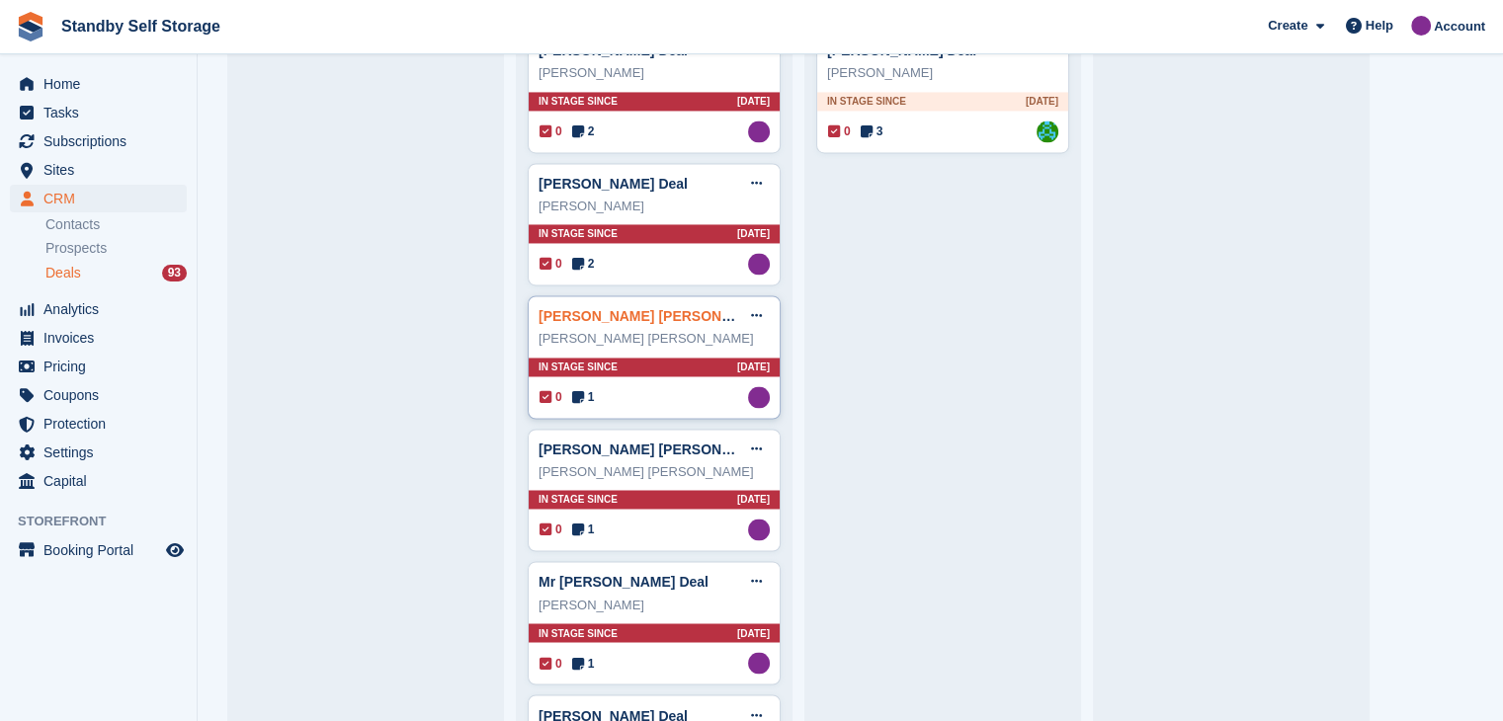
click at [559, 308] on link "[PERSON_NAME] [PERSON_NAME] Deal" at bounding box center [673, 316] width 269 height 16
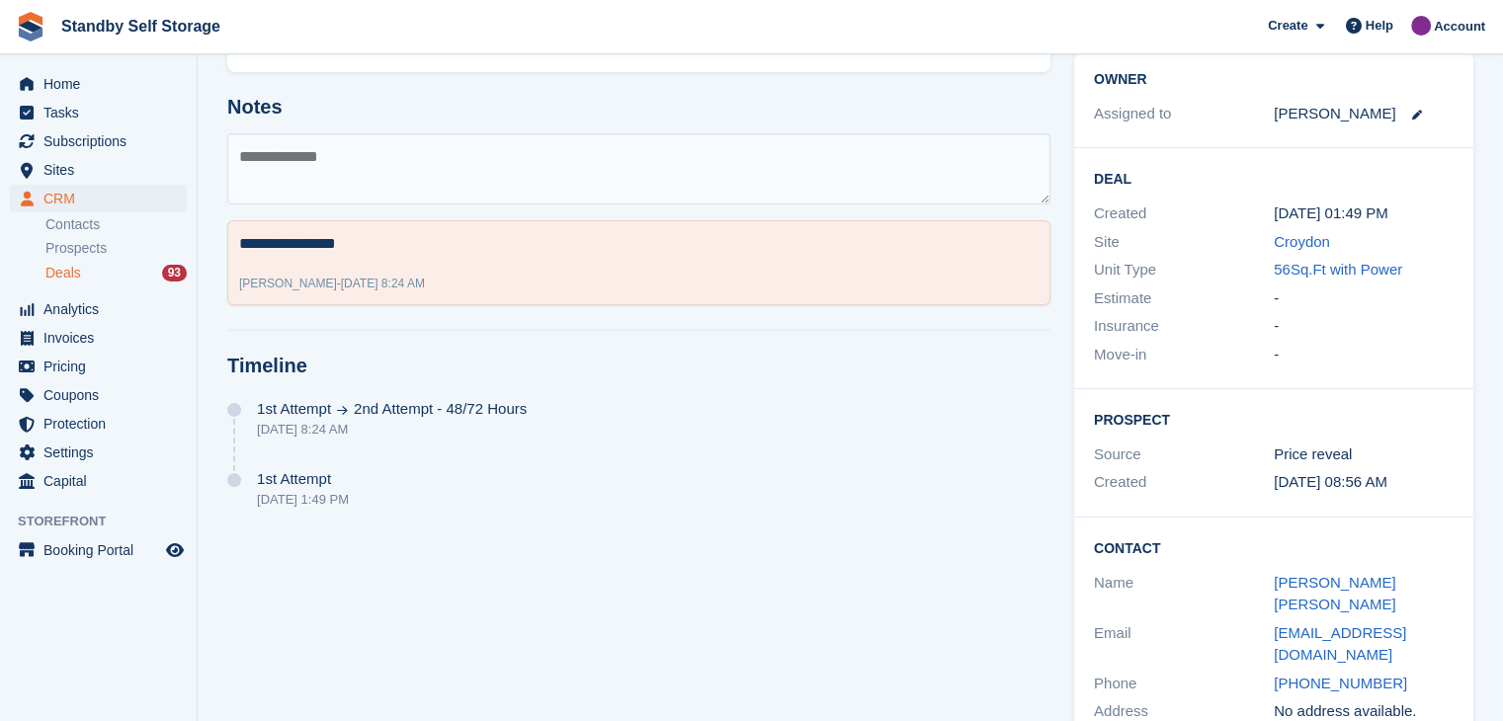
scroll to position [228, 0]
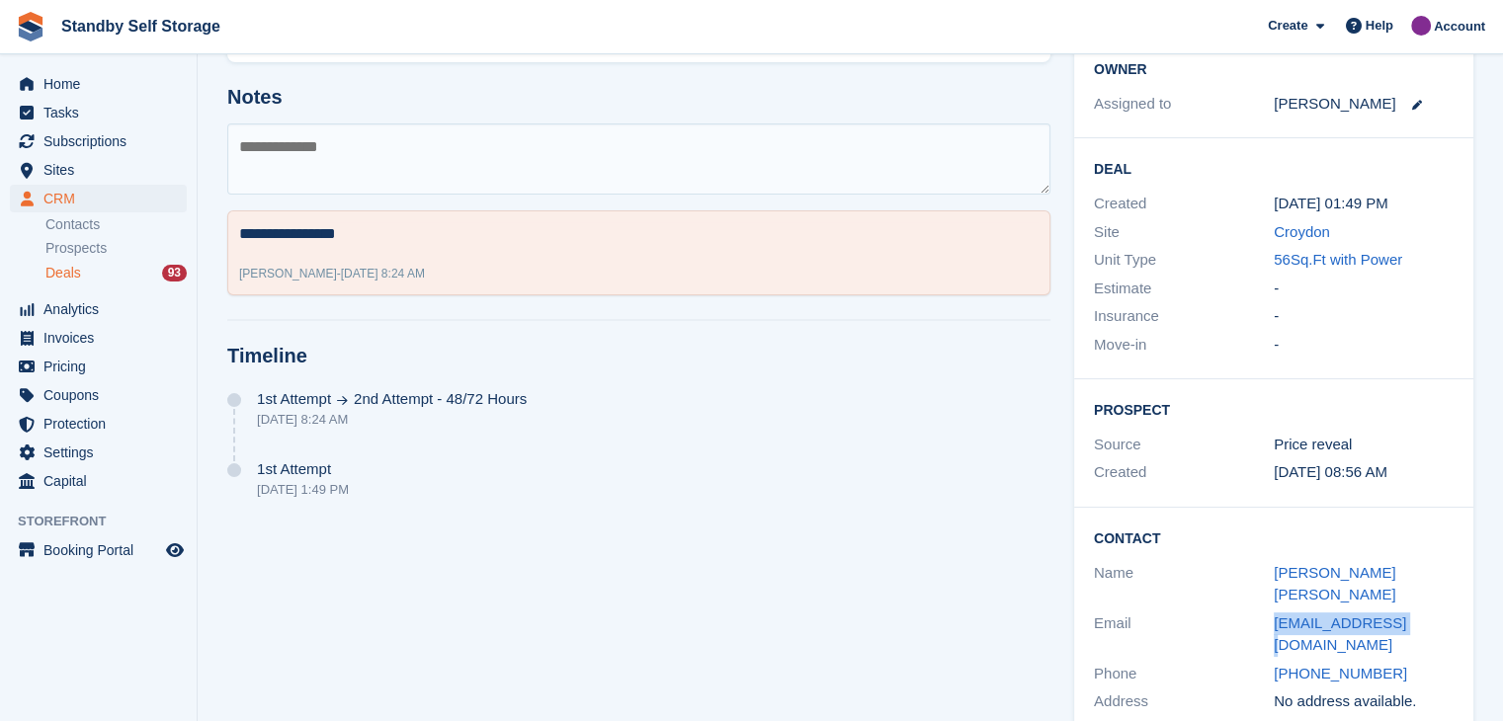
drag, startPoint x: 1253, startPoint y: 604, endPoint x: 1456, endPoint y: 607, distance: 202.6
click at [1456, 607] on div "Contact Name Connor Bates Email conb87@gmail.com Phone +447403677246 Address No…" at bounding box center [1273, 622] width 399 height 229
copy div "conb87@gmail.com"
click at [293, 158] on textarea at bounding box center [638, 159] width 823 height 71
type textarea "**********"
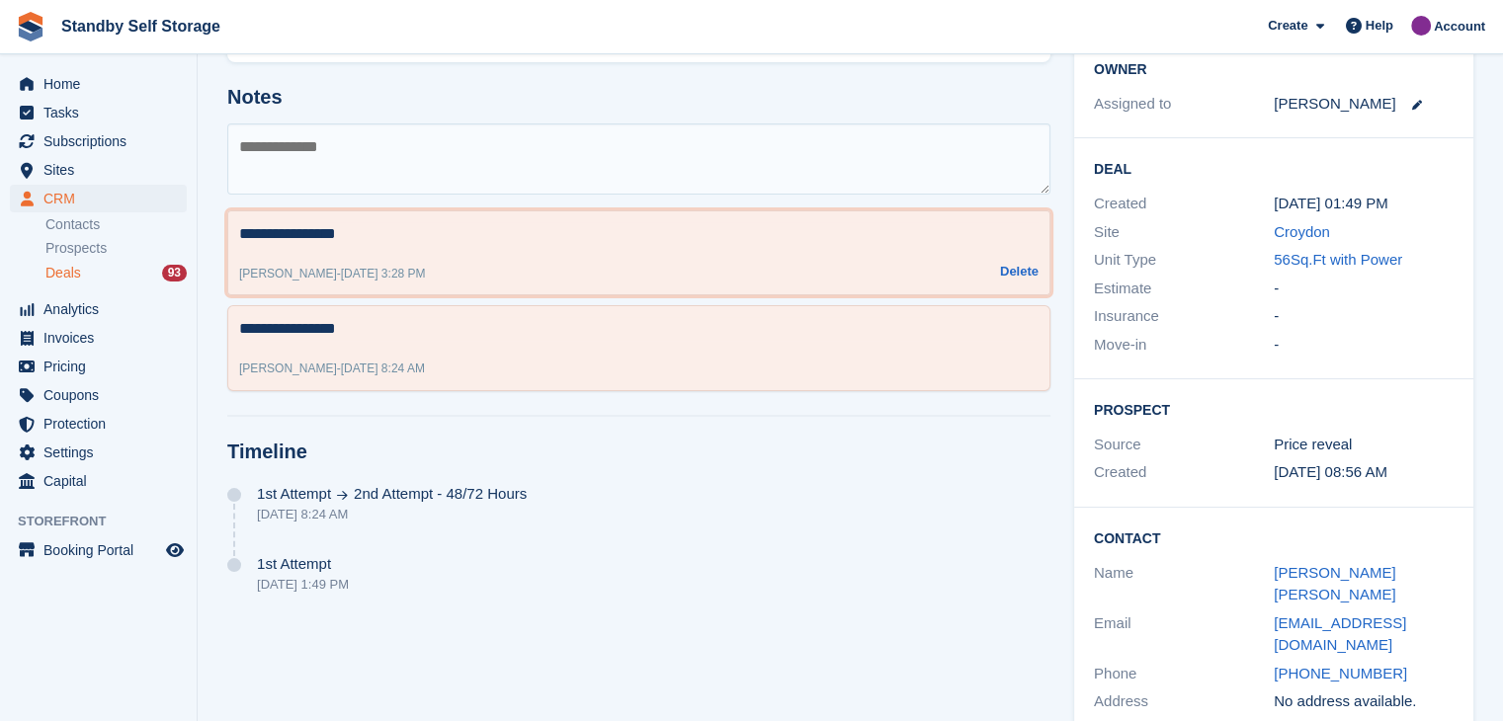
click at [320, 238] on textarea "**********" at bounding box center [638, 234] width 799 height 24
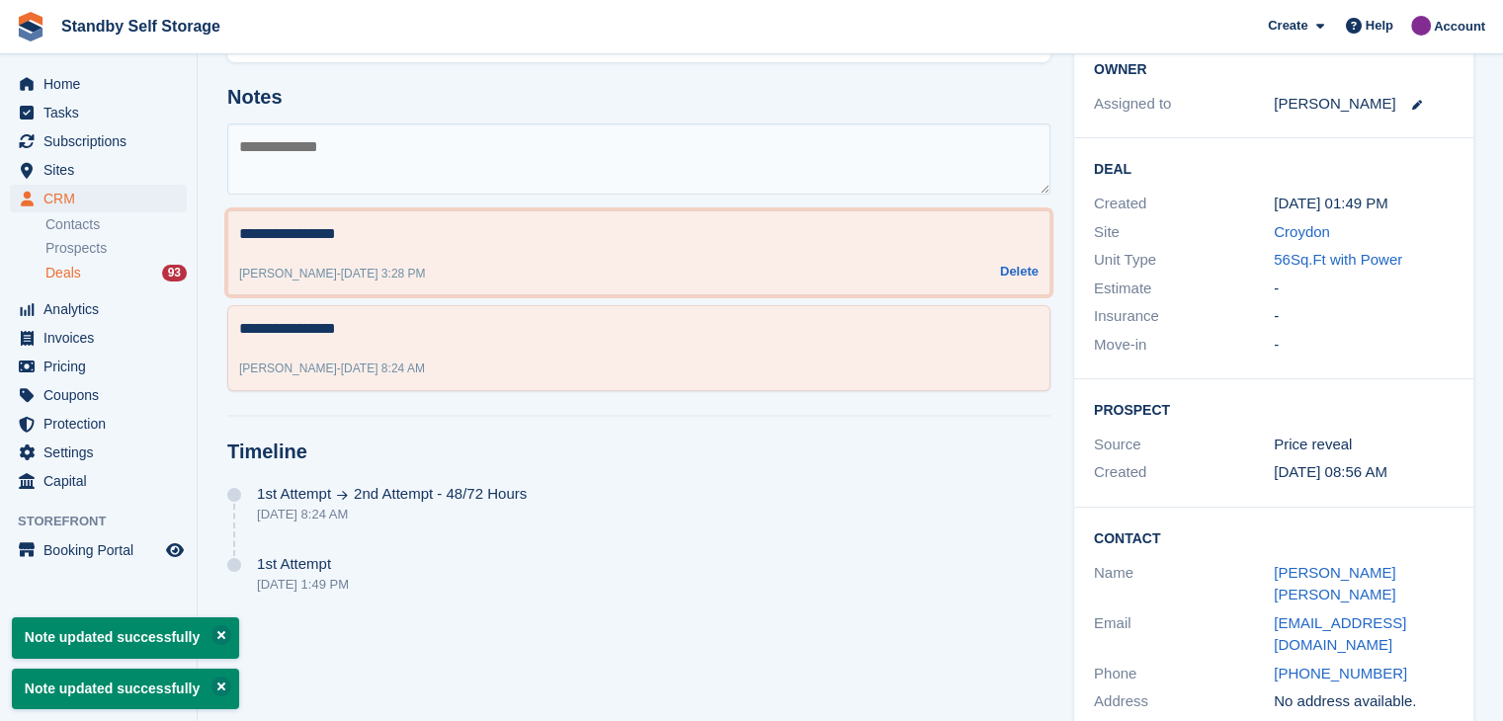
click at [399, 242] on textarea "**********" at bounding box center [638, 234] width 799 height 24
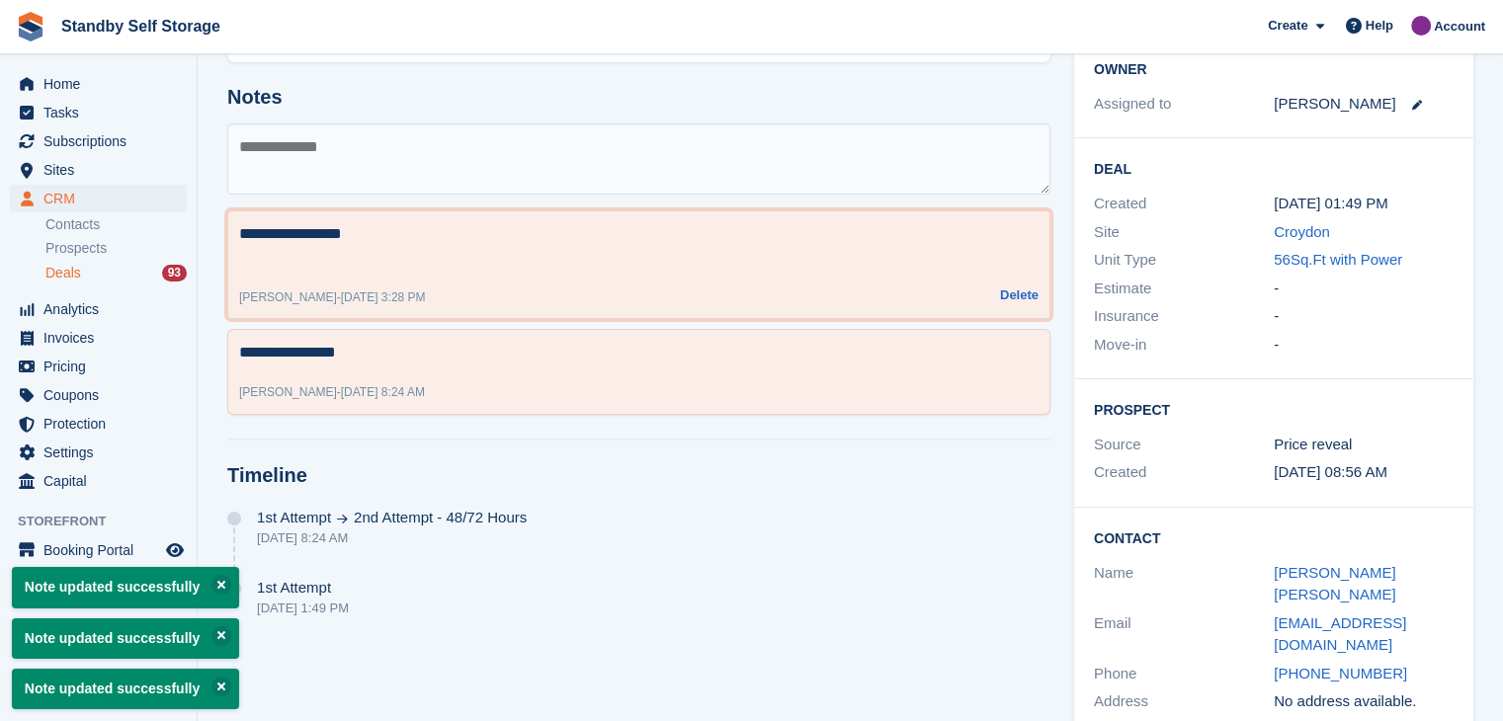
type textarea "**********"
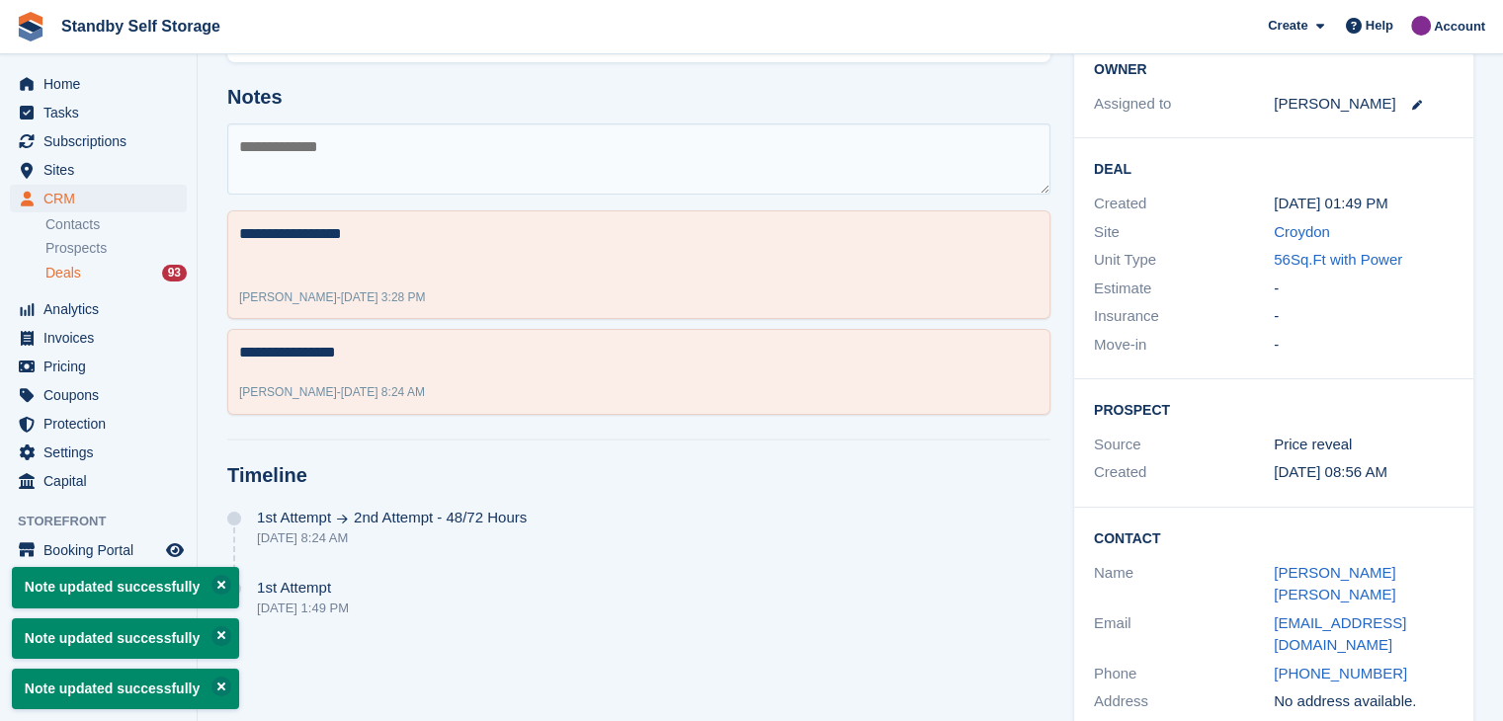
click at [299, 168] on textarea at bounding box center [638, 159] width 823 height 71
click at [53, 274] on span "Deals" at bounding box center [63, 273] width 36 height 19
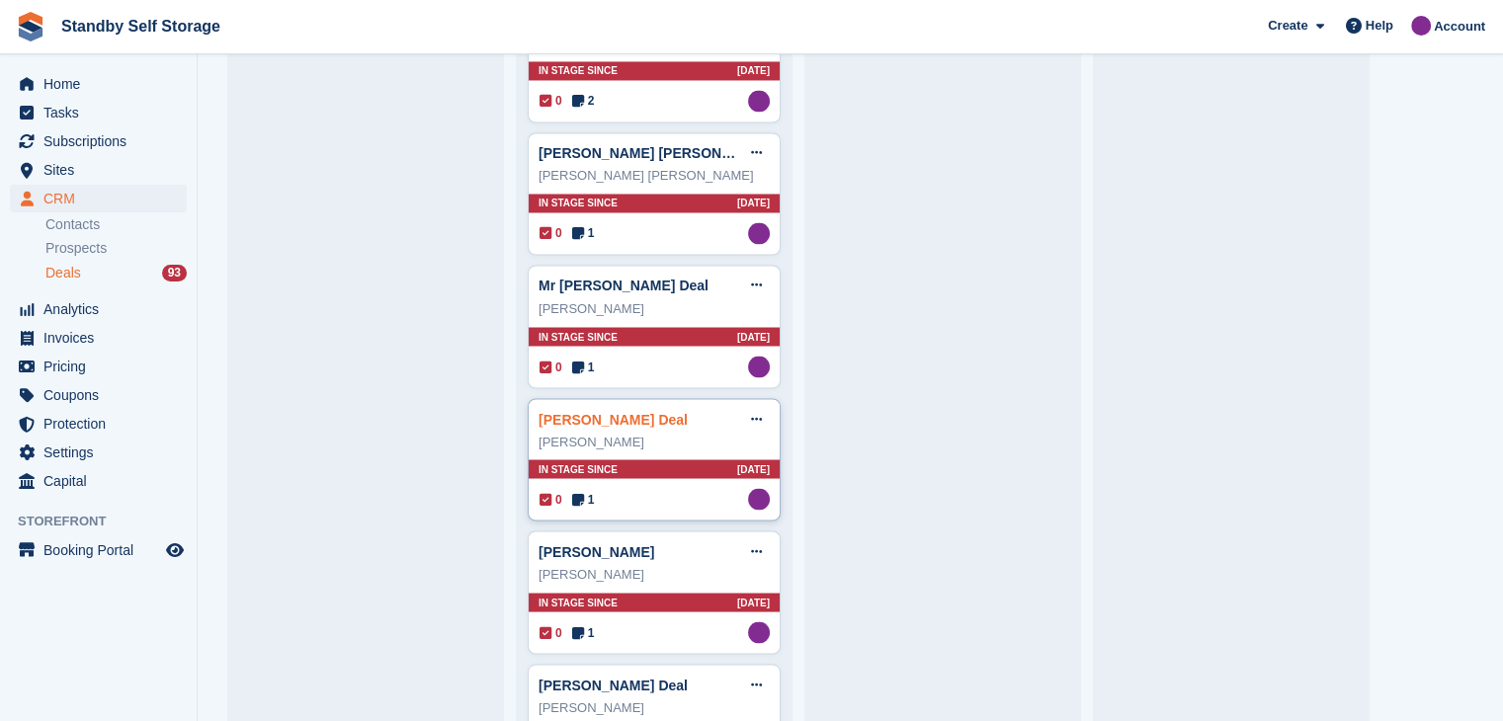
scroll to position [3261, 0]
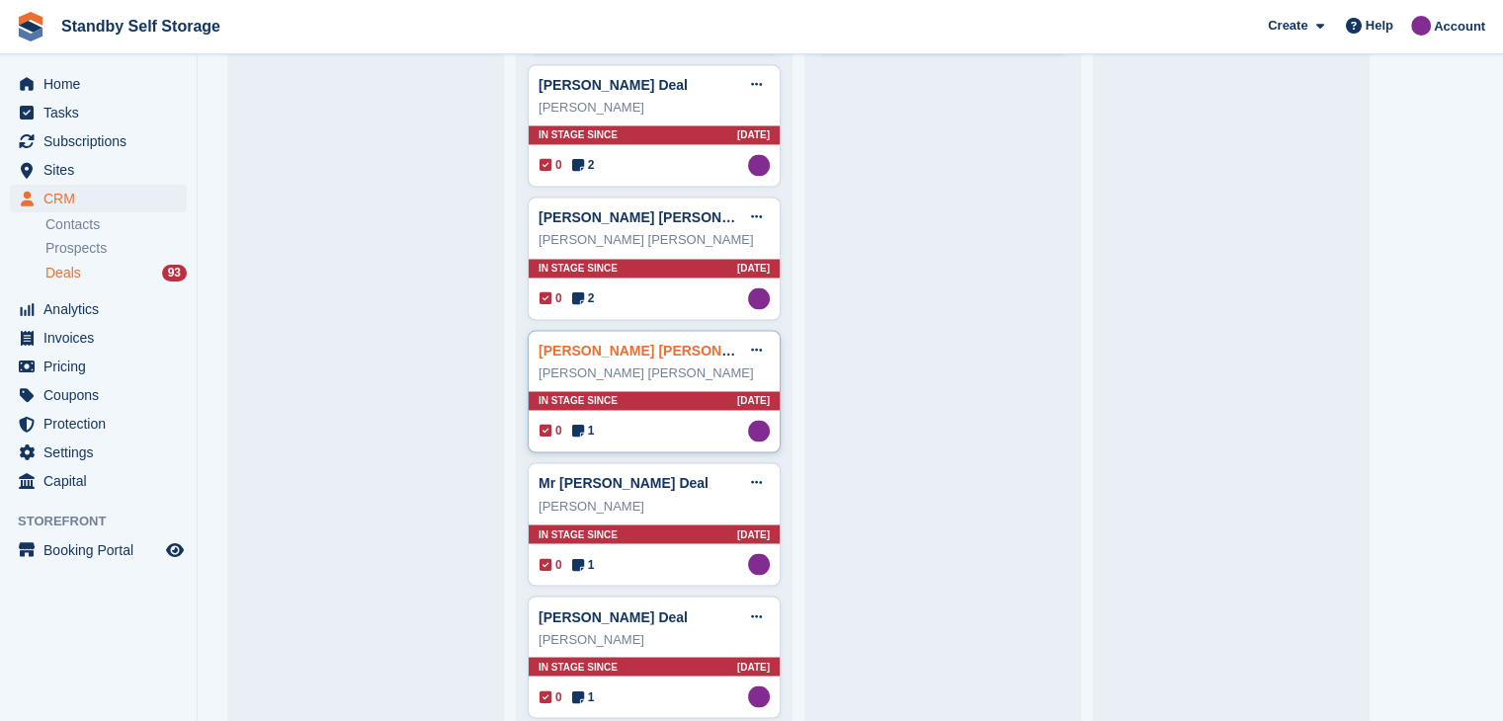
click at [565, 343] on link "[PERSON_NAME] [PERSON_NAME] Deal" at bounding box center [673, 351] width 269 height 16
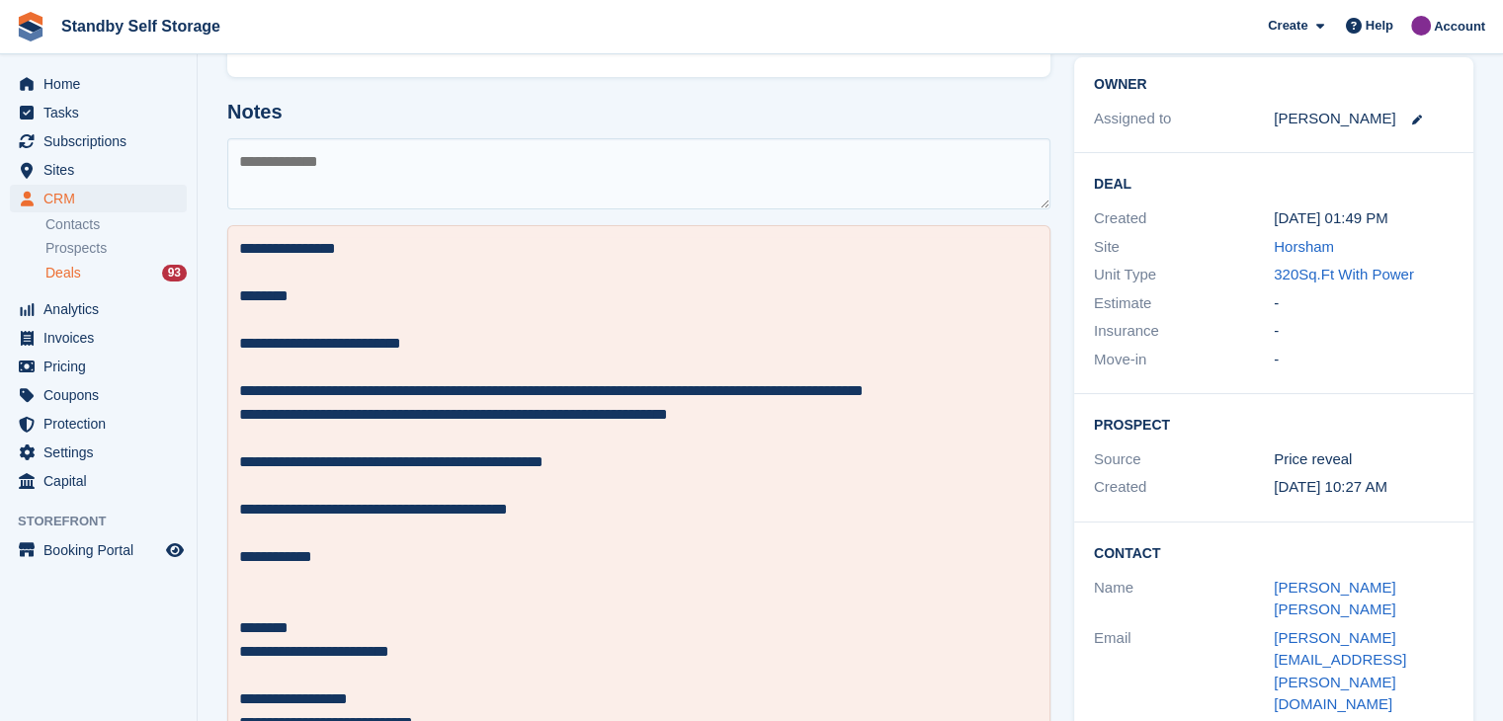
scroll to position [296, 0]
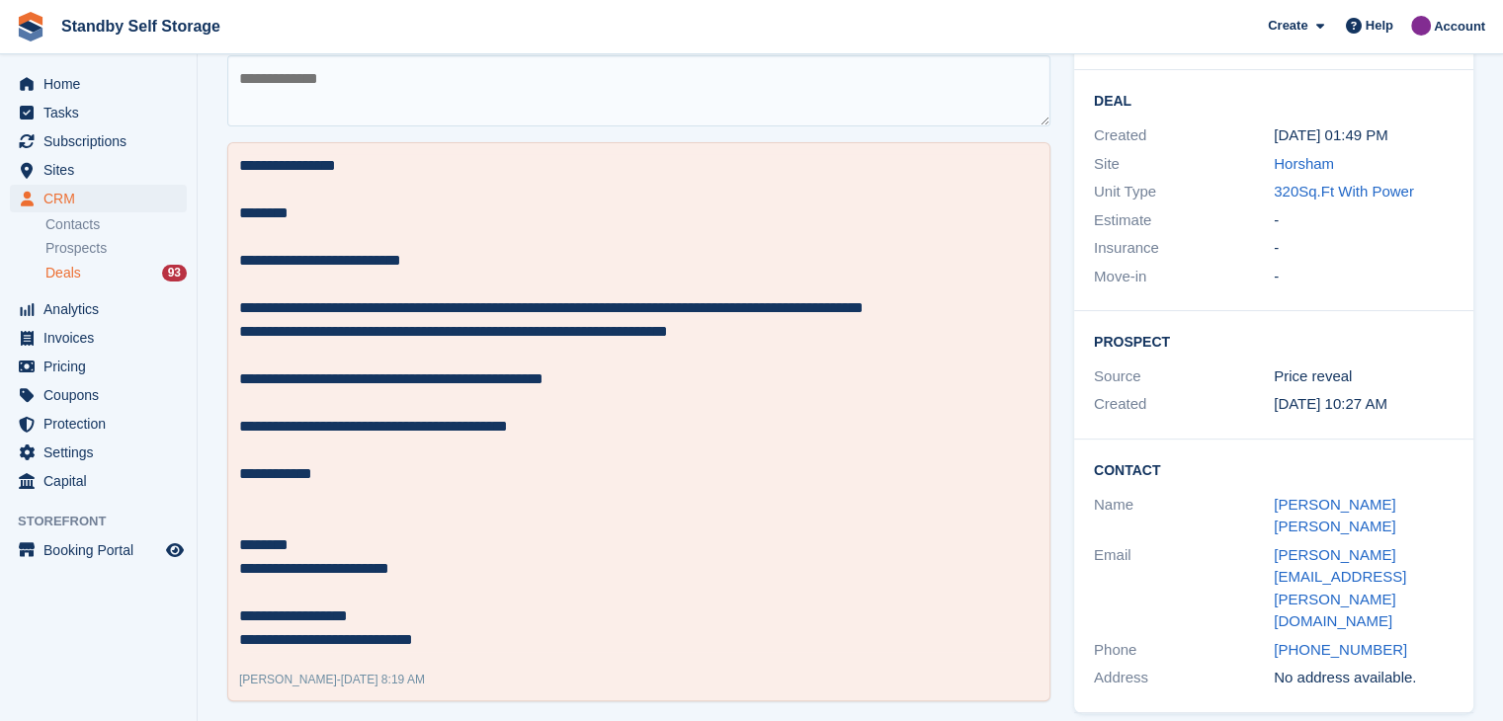
click at [1248, 407] on div "Created" at bounding box center [1184, 404] width 180 height 23
drag, startPoint x: 1266, startPoint y: 528, endPoint x: 1509, endPoint y: 543, distance: 243.5
click at [1502, 425] on html "Standby Self Storage Create Subscription Invoice Contact Deal Discount Page Hel…" at bounding box center [751, 64] width 1503 height 721
copy div "kim.beasley@me.com"
click at [421, 77] on textarea at bounding box center [638, 90] width 823 height 71
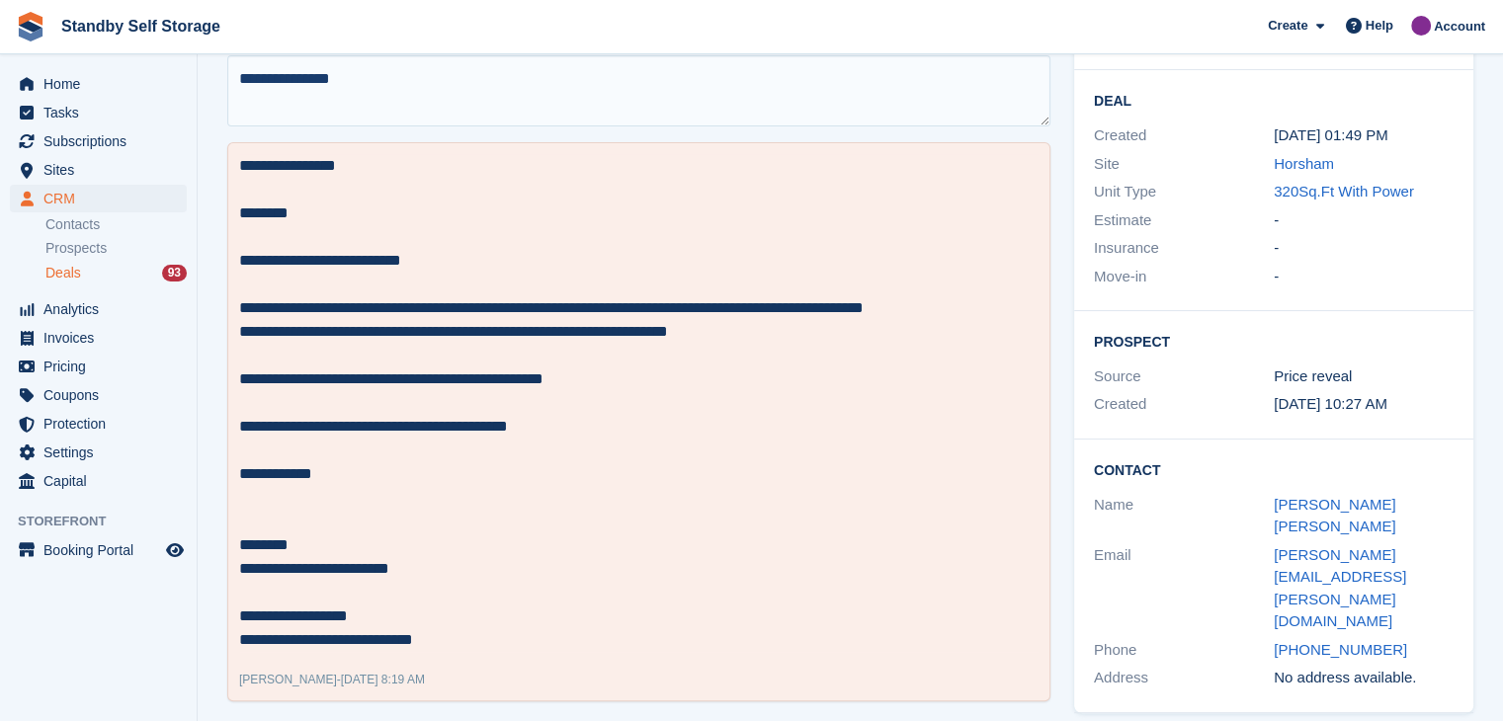
type textarea "**********"
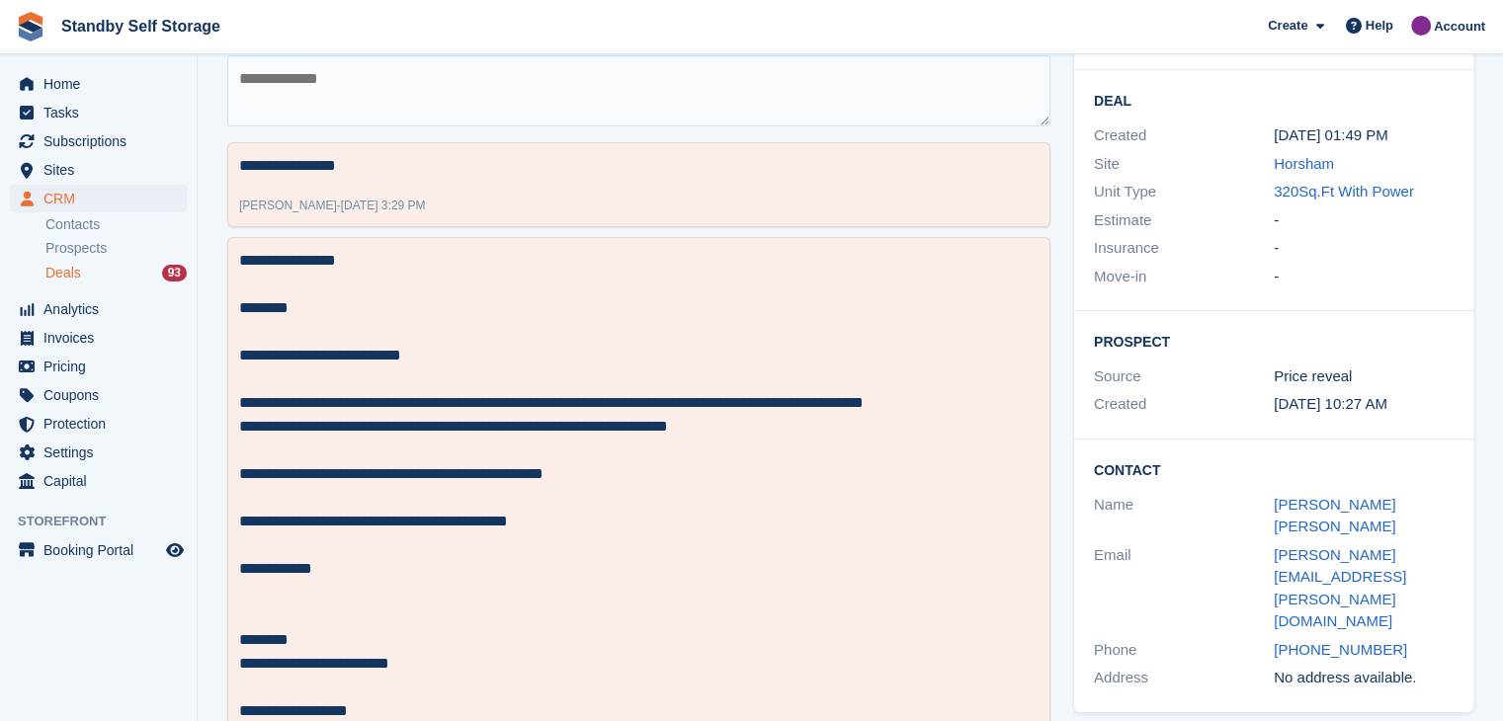
click at [63, 274] on span "Deals" at bounding box center [63, 273] width 36 height 19
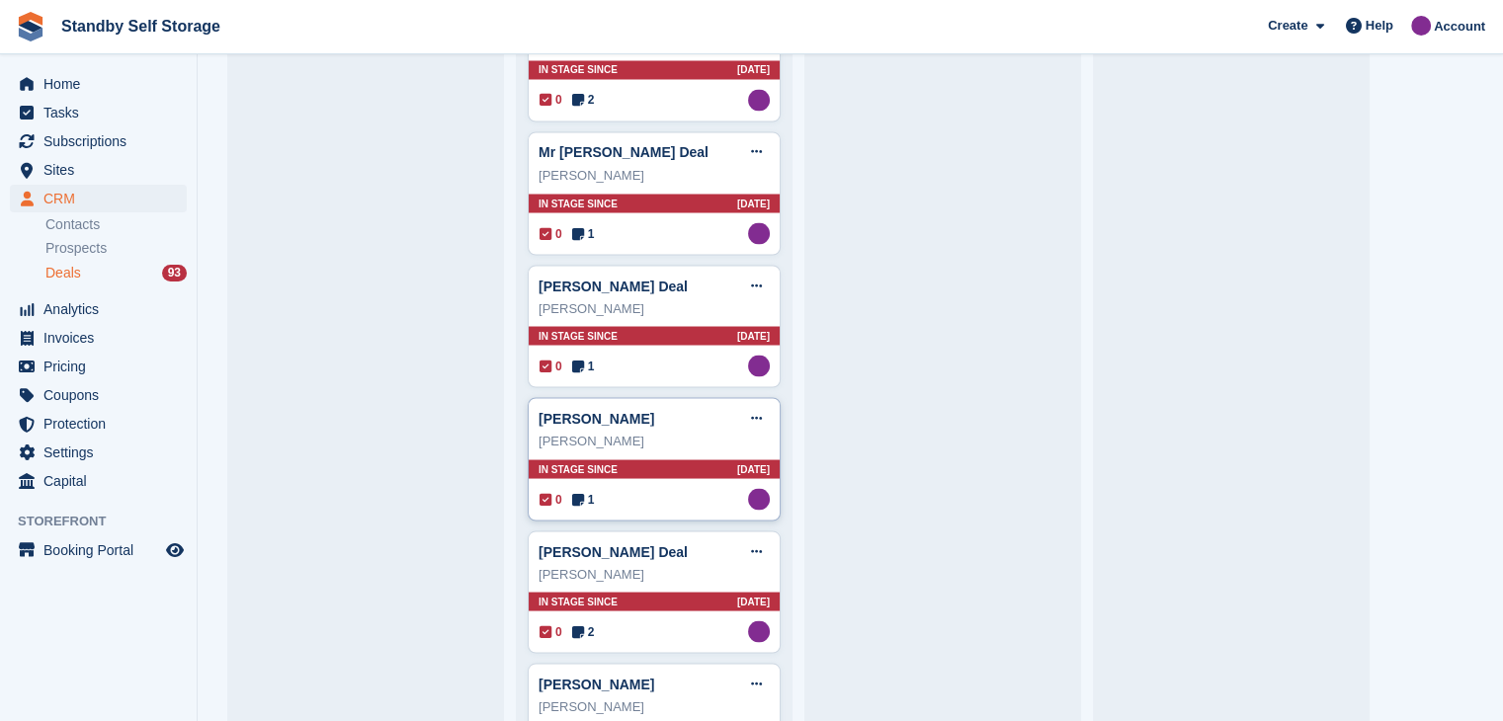
scroll to position [3459, 0]
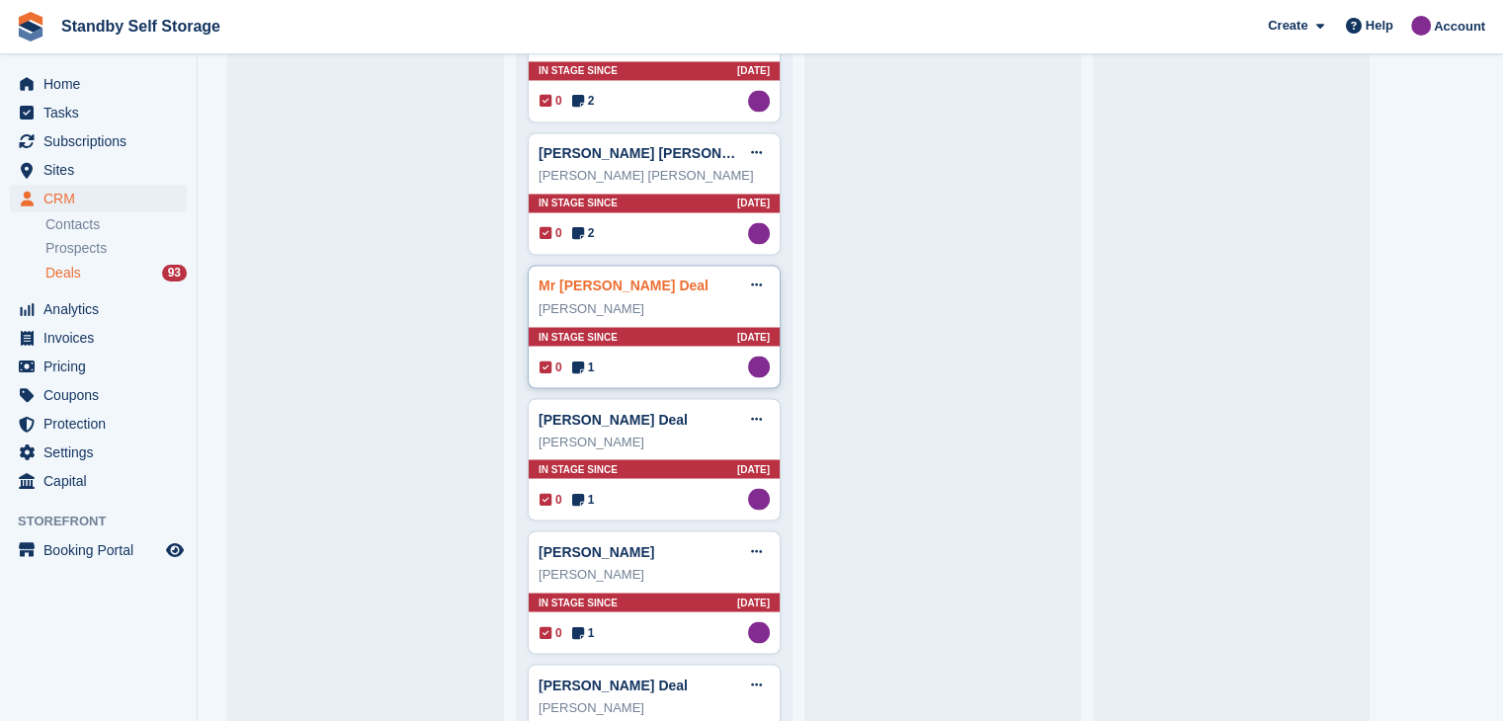
click at [597, 278] on link "Mr [PERSON_NAME] Deal" at bounding box center [624, 286] width 170 height 16
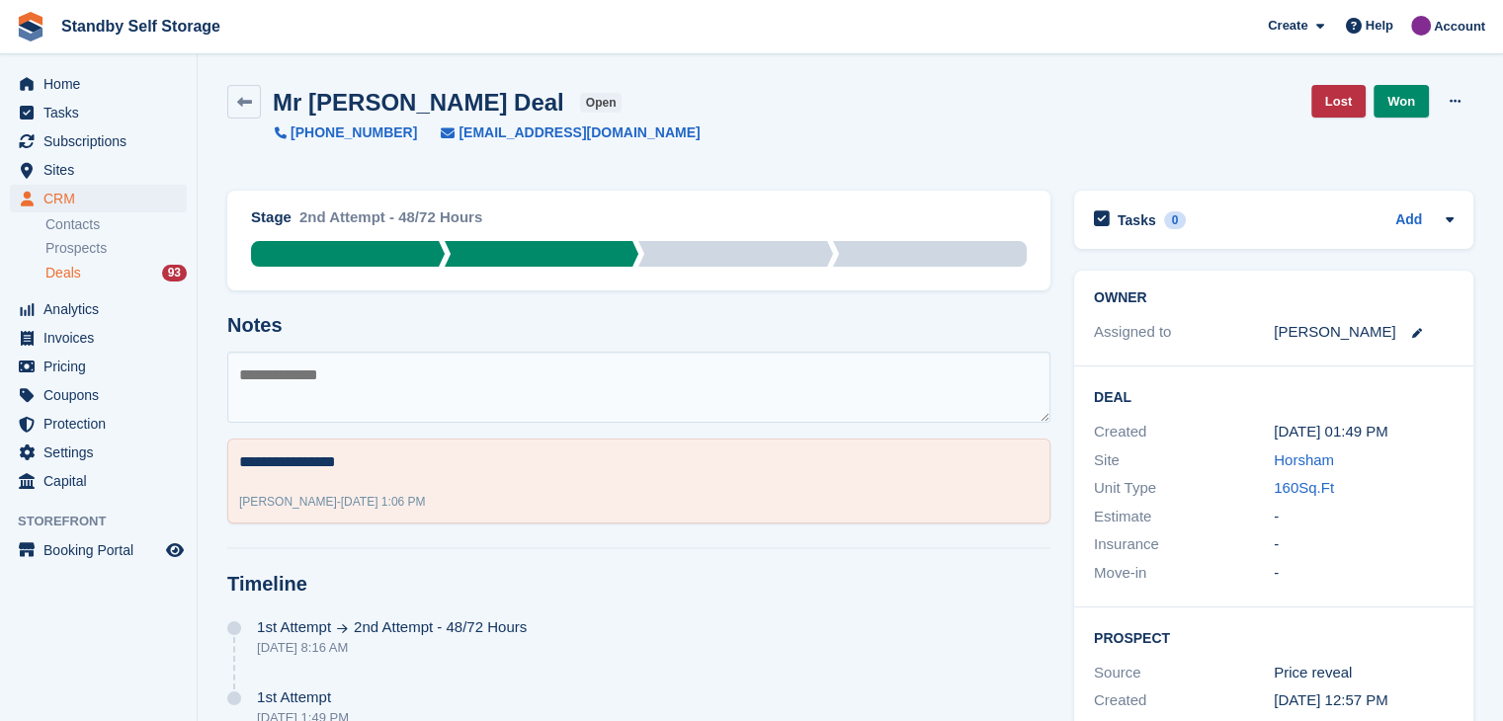
click at [360, 380] on textarea at bounding box center [638, 387] width 823 height 71
type textarea "**********"
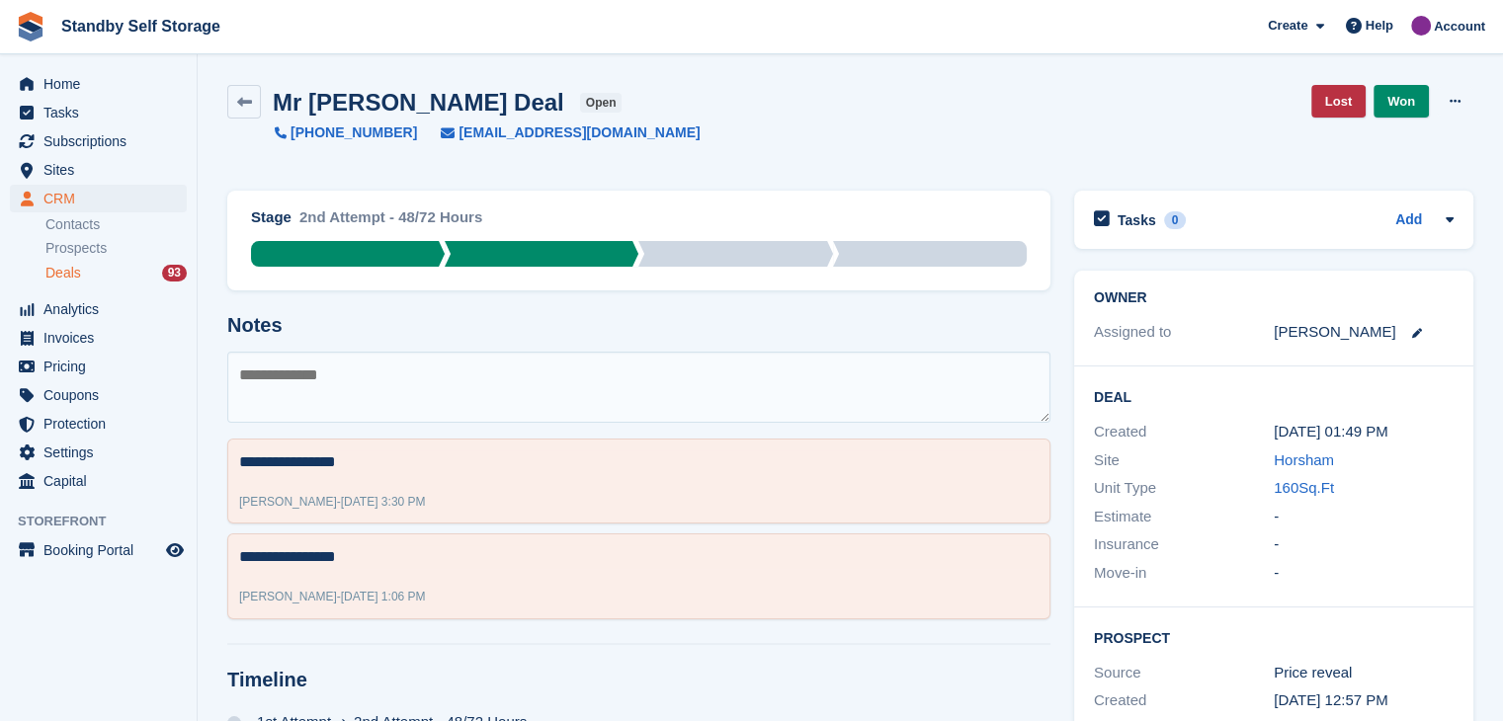
click at [59, 274] on span "Deals" at bounding box center [63, 273] width 36 height 19
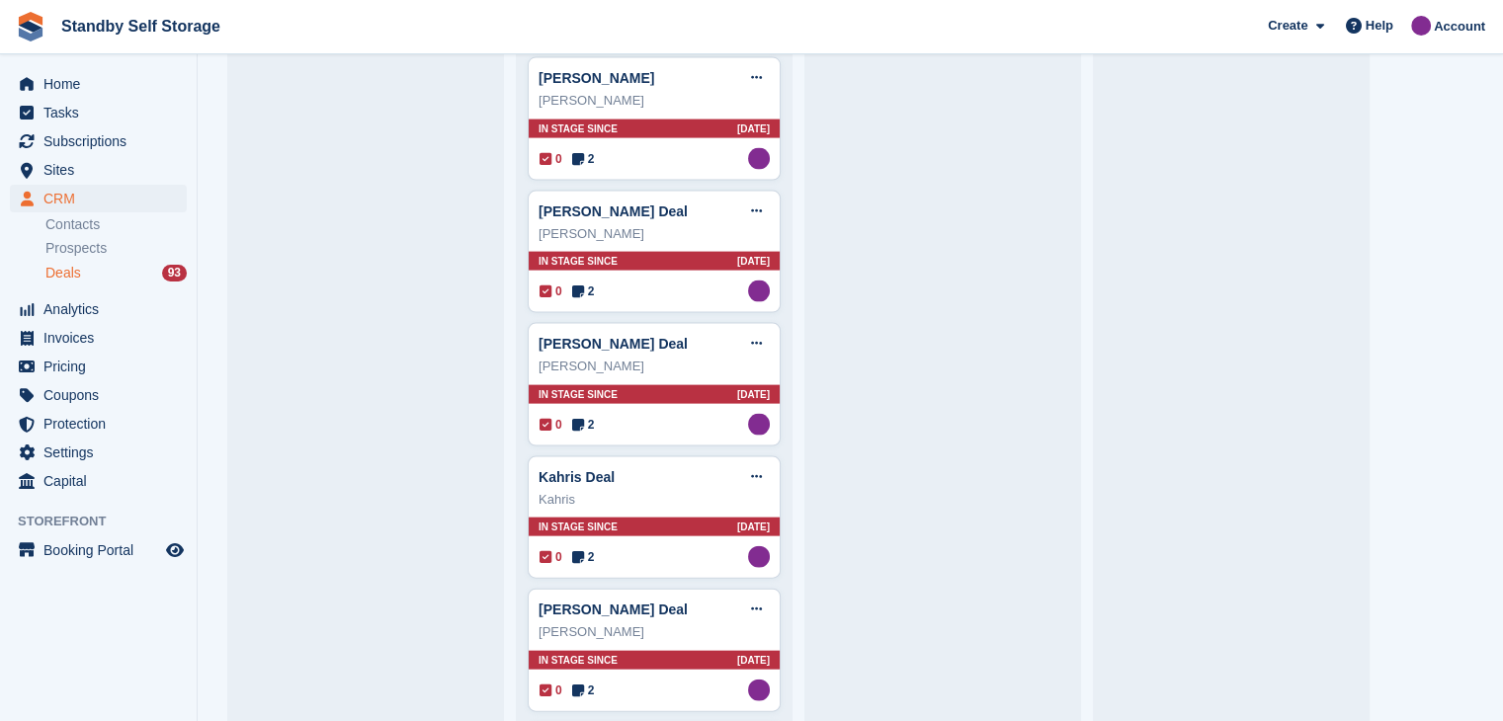
scroll to position [3605, 0]
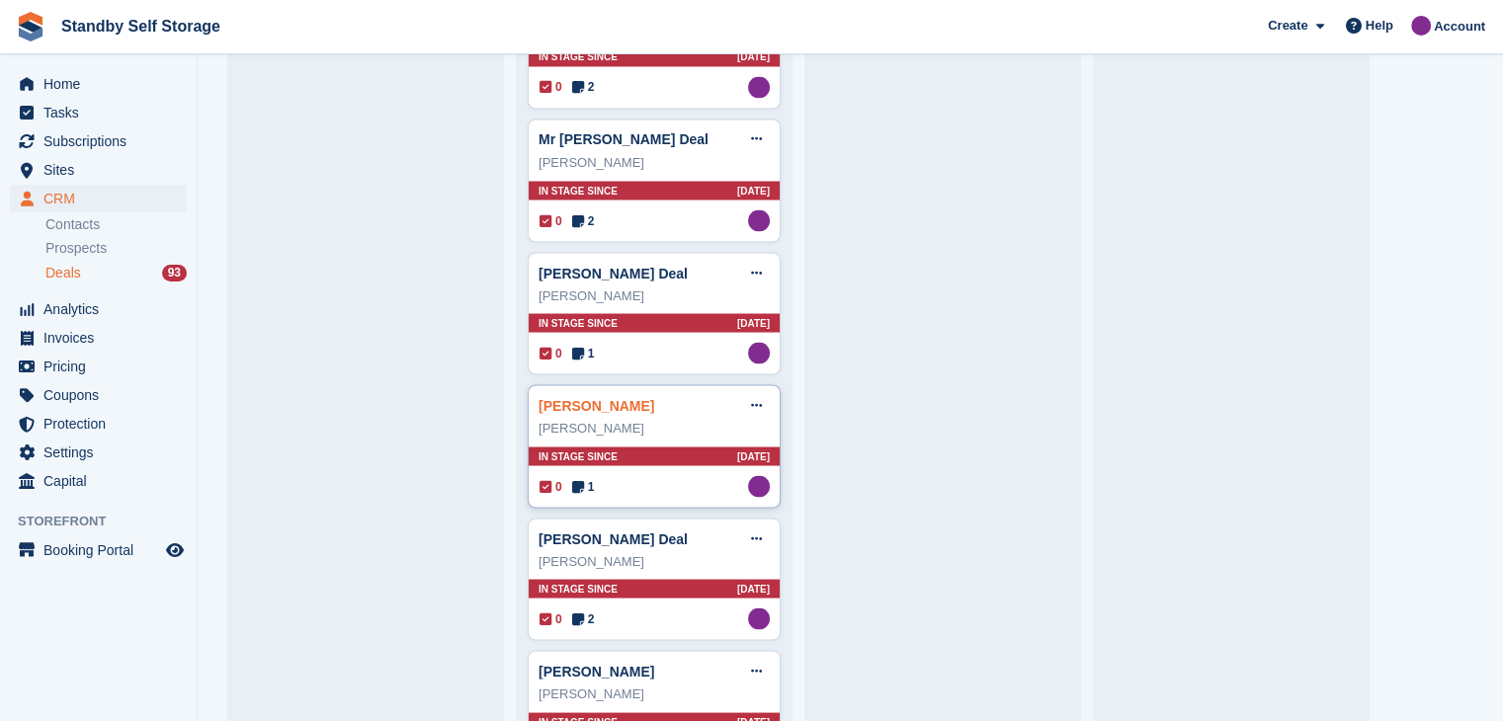
click at [565, 397] on link "[PERSON_NAME]" at bounding box center [597, 405] width 116 height 16
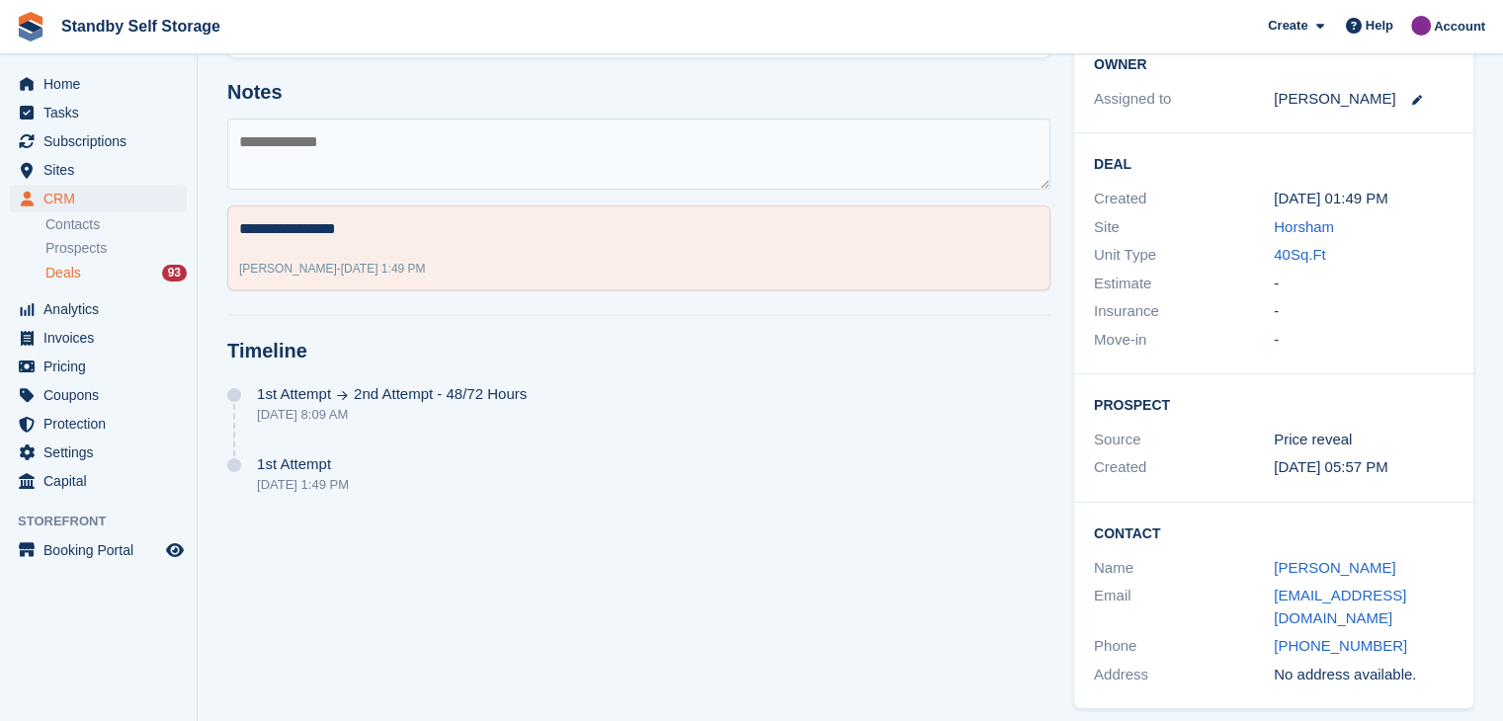
scroll to position [250, 0]
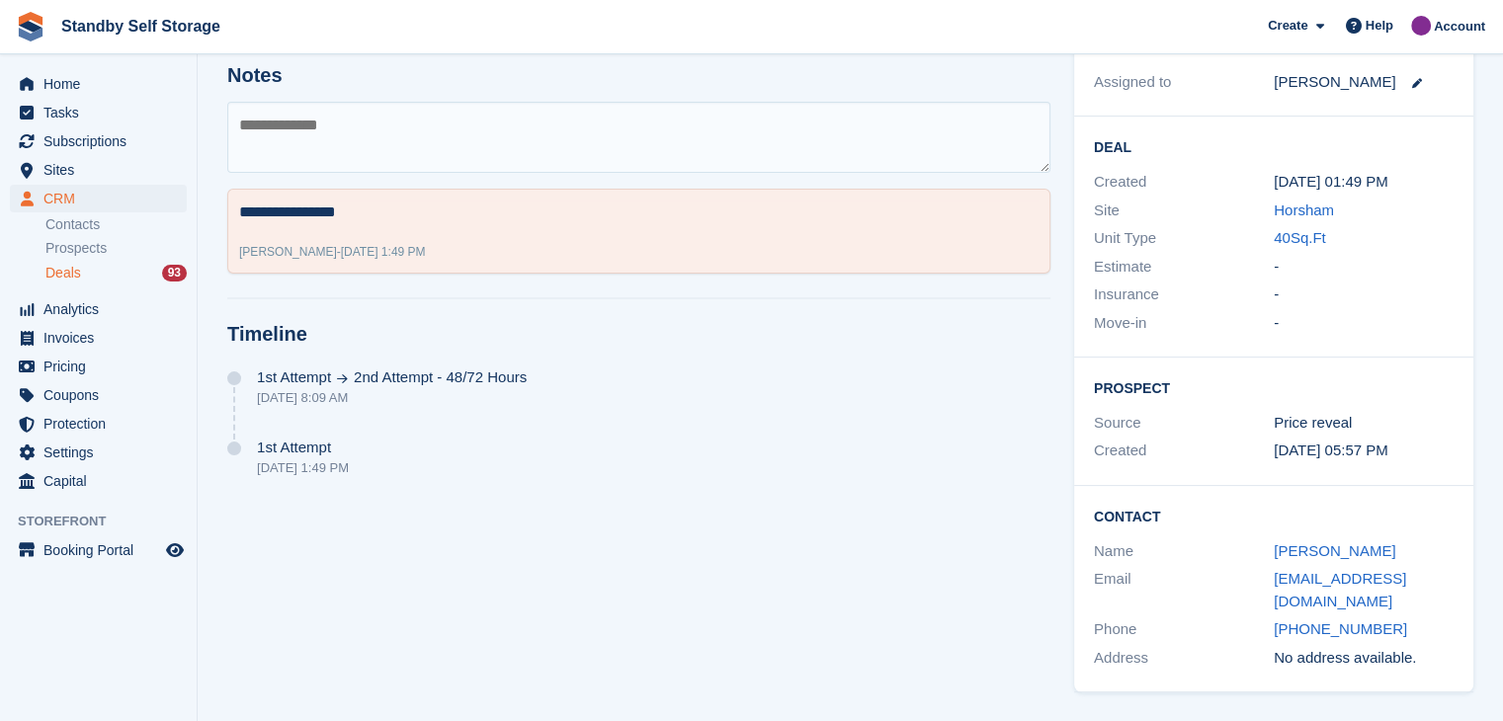
drag, startPoint x: 1361, startPoint y: 604, endPoint x: 1233, endPoint y: 594, distance: 127.9
click at [1233, 594] on div "Email mohamed.saad.ismail01@gmail.com" at bounding box center [1274, 590] width 360 height 50
copy div "mohamed.saad.ismail01@gmail.com"
click at [344, 133] on textarea at bounding box center [638, 137] width 823 height 71
type textarea "**********"
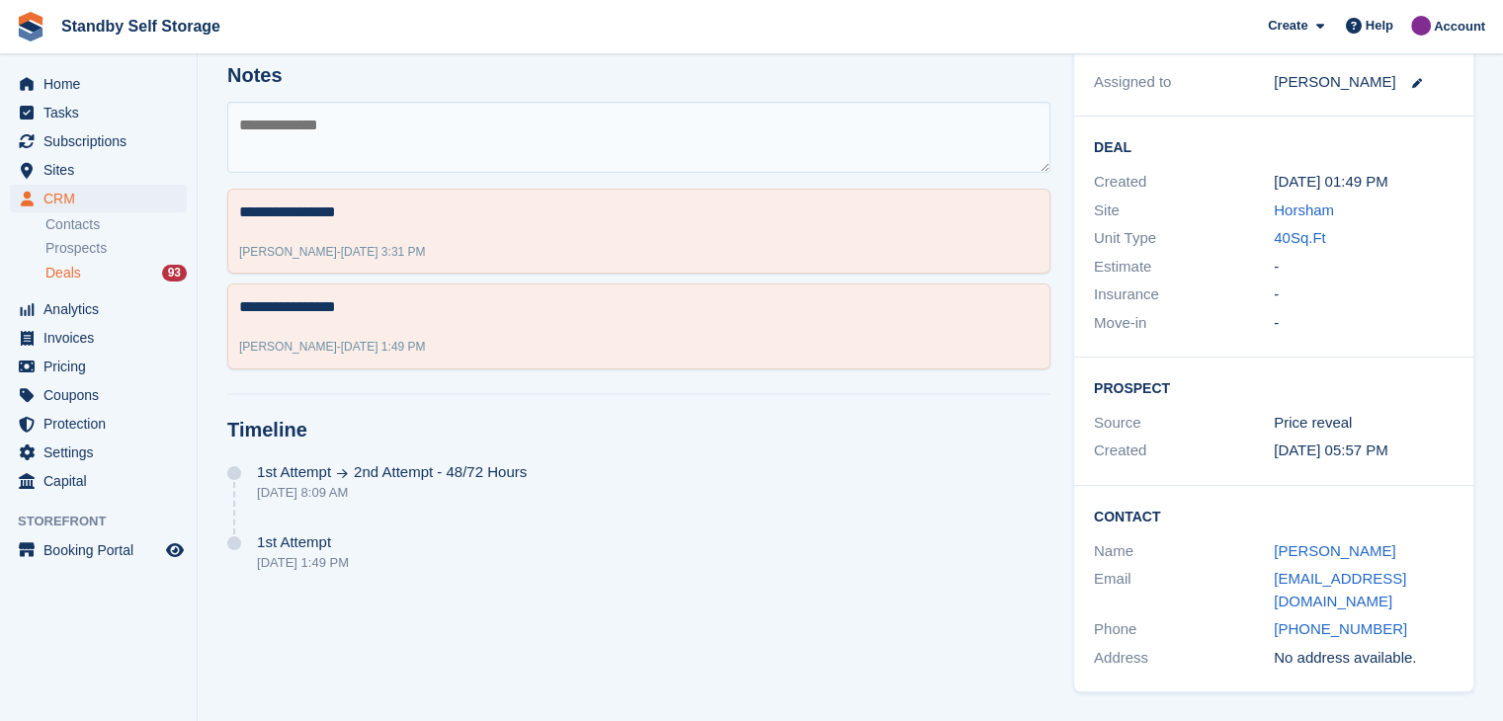
click at [49, 274] on span "Deals" at bounding box center [63, 273] width 36 height 19
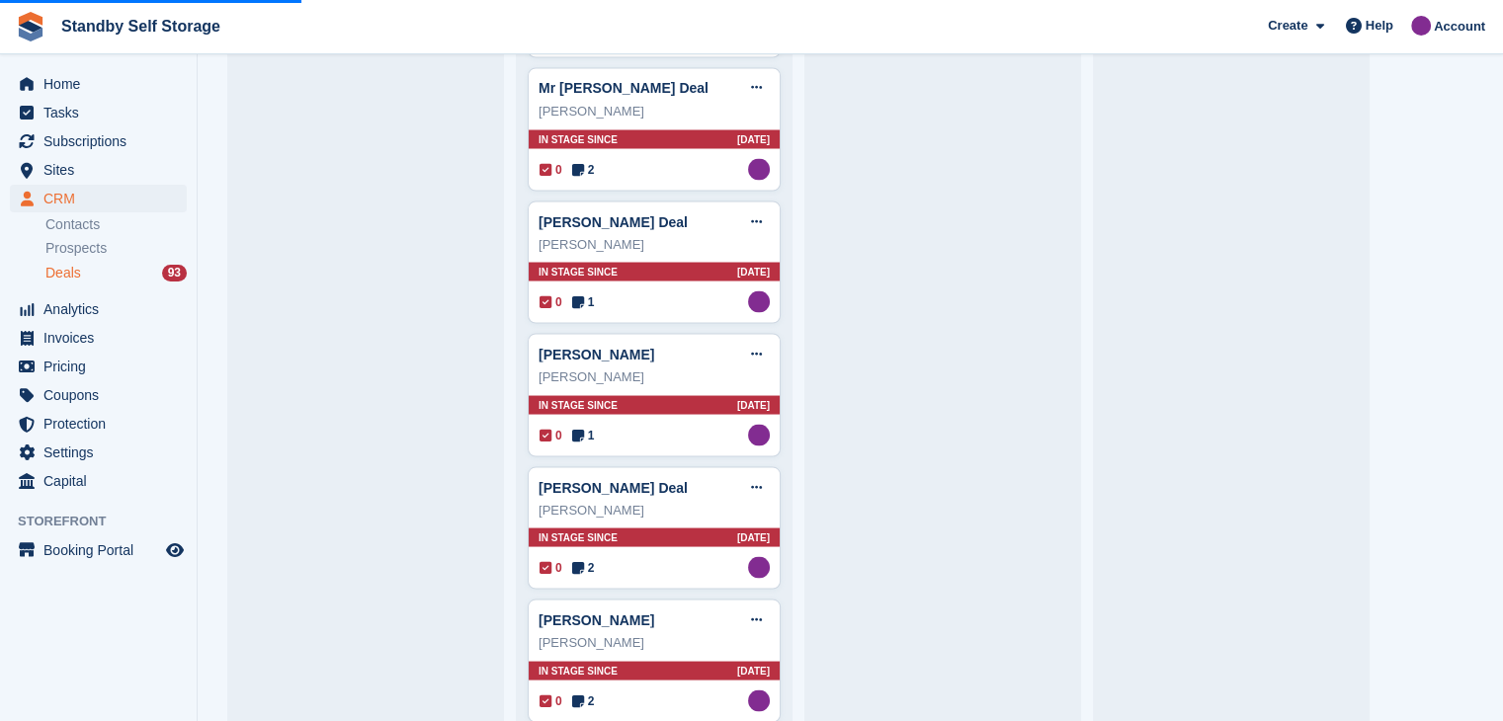
scroll to position [3558, 0]
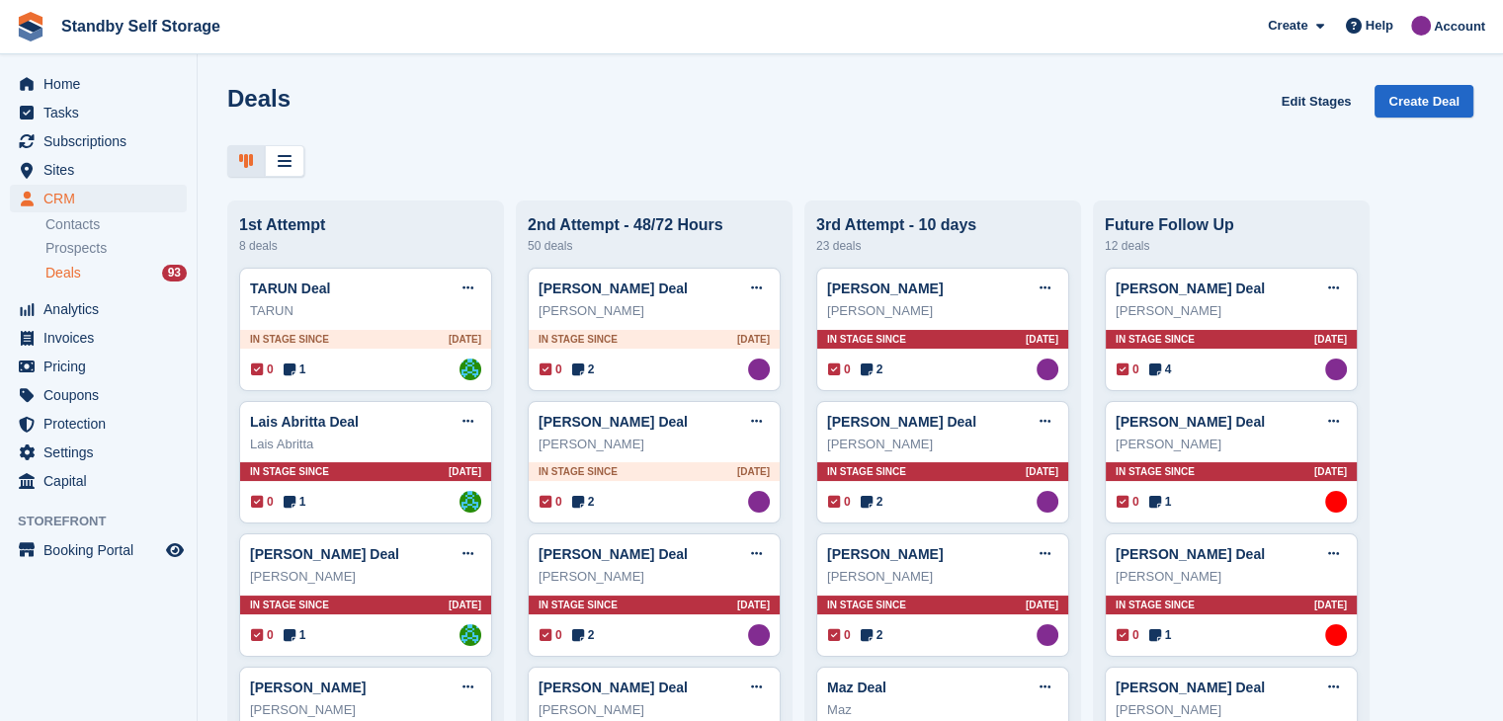
click at [589, 430] on link "[PERSON_NAME] Deal" at bounding box center [613, 422] width 149 height 16
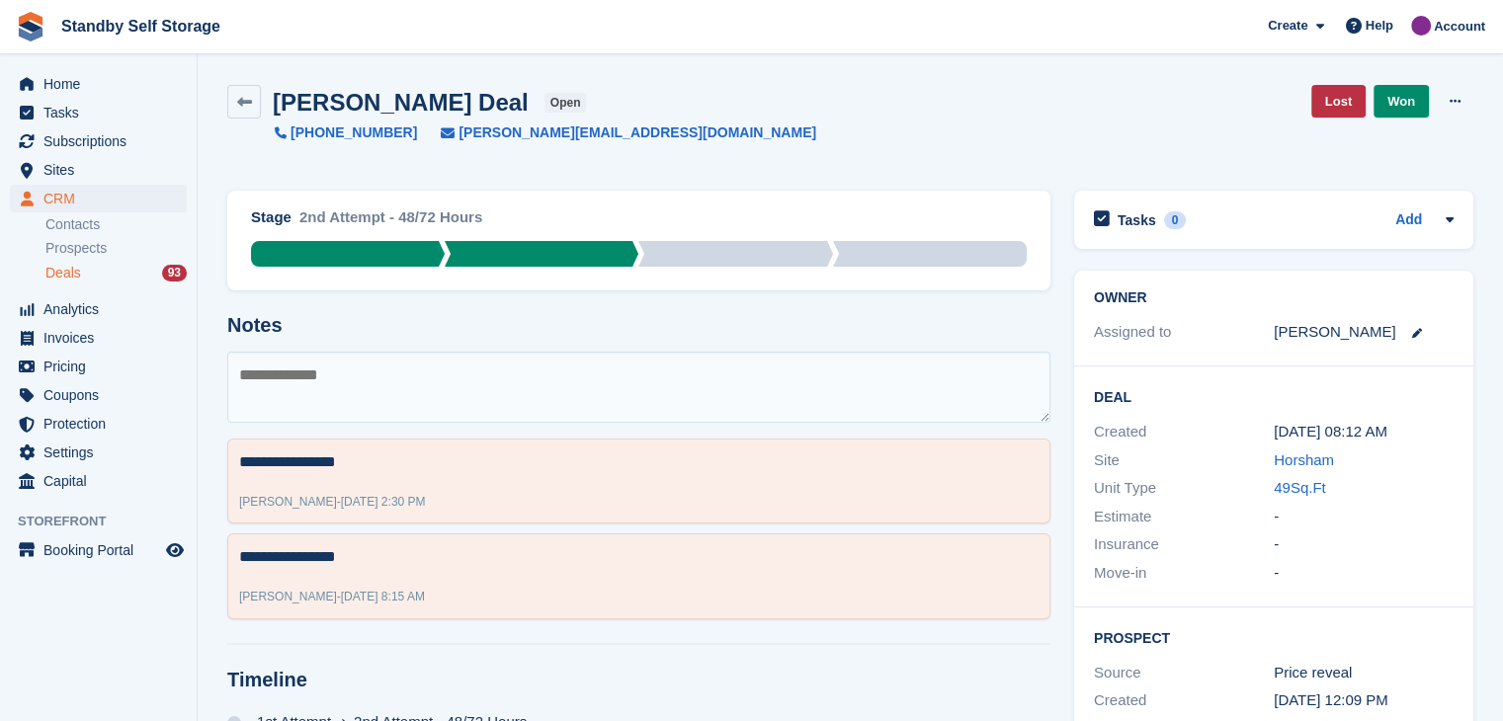
click at [59, 270] on span "Deals" at bounding box center [63, 273] width 36 height 19
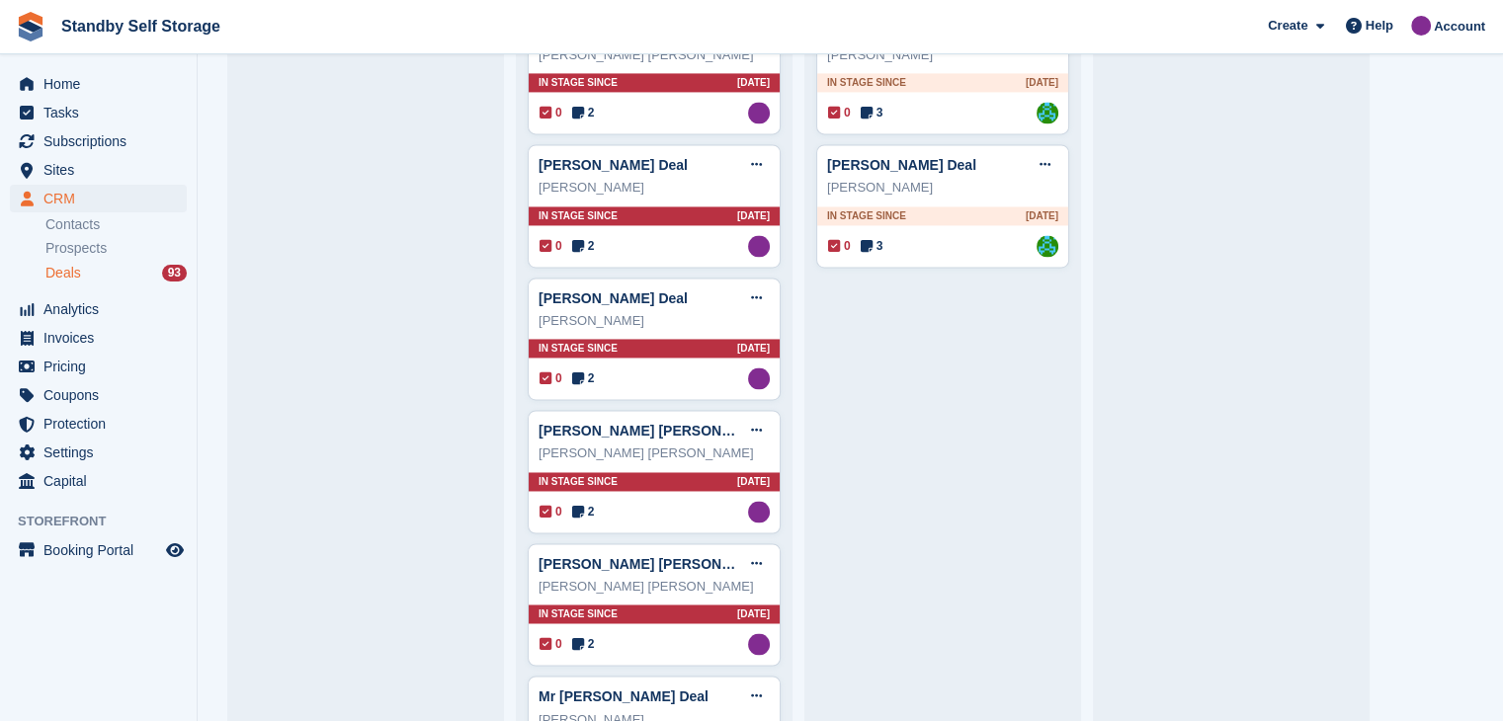
scroll to position [3459, 0]
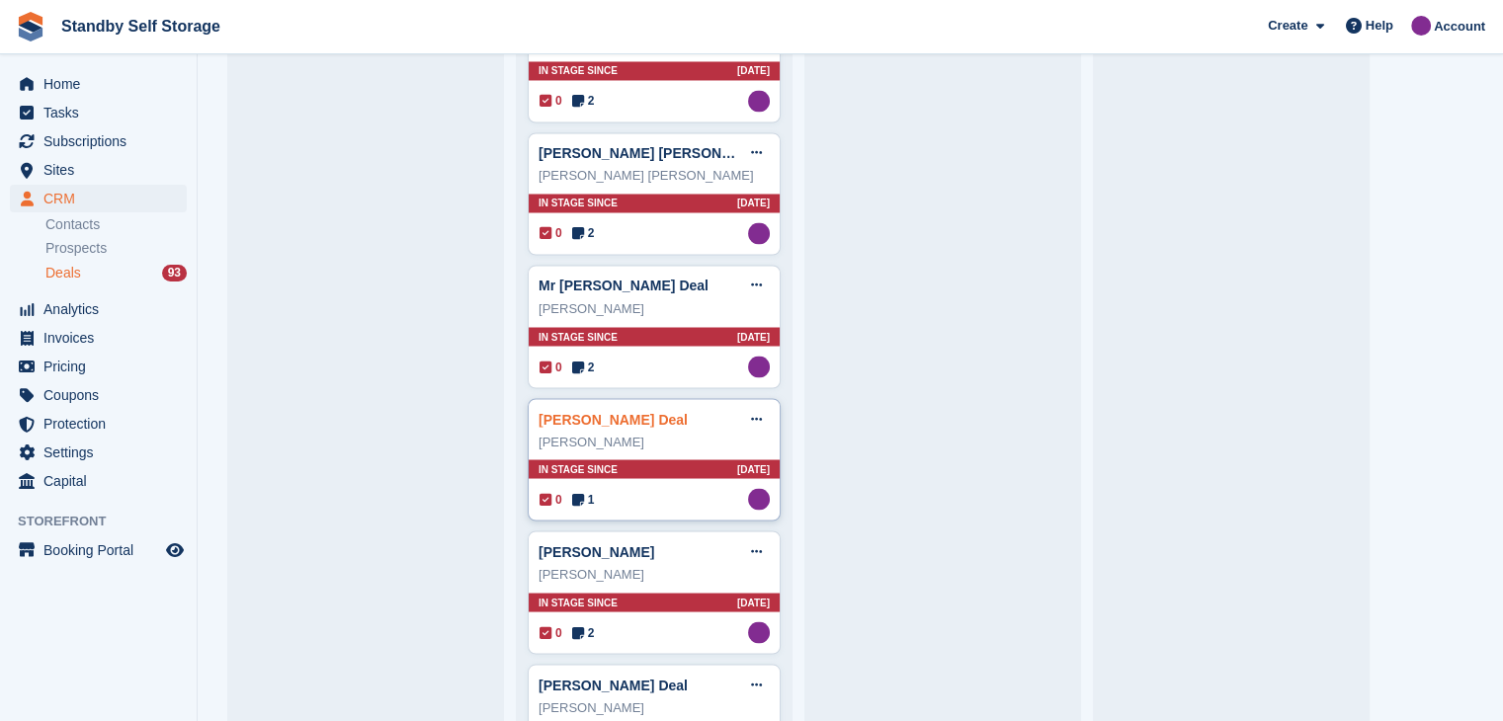
click at [574, 411] on link "[PERSON_NAME] Deal" at bounding box center [613, 419] width 149 height 16
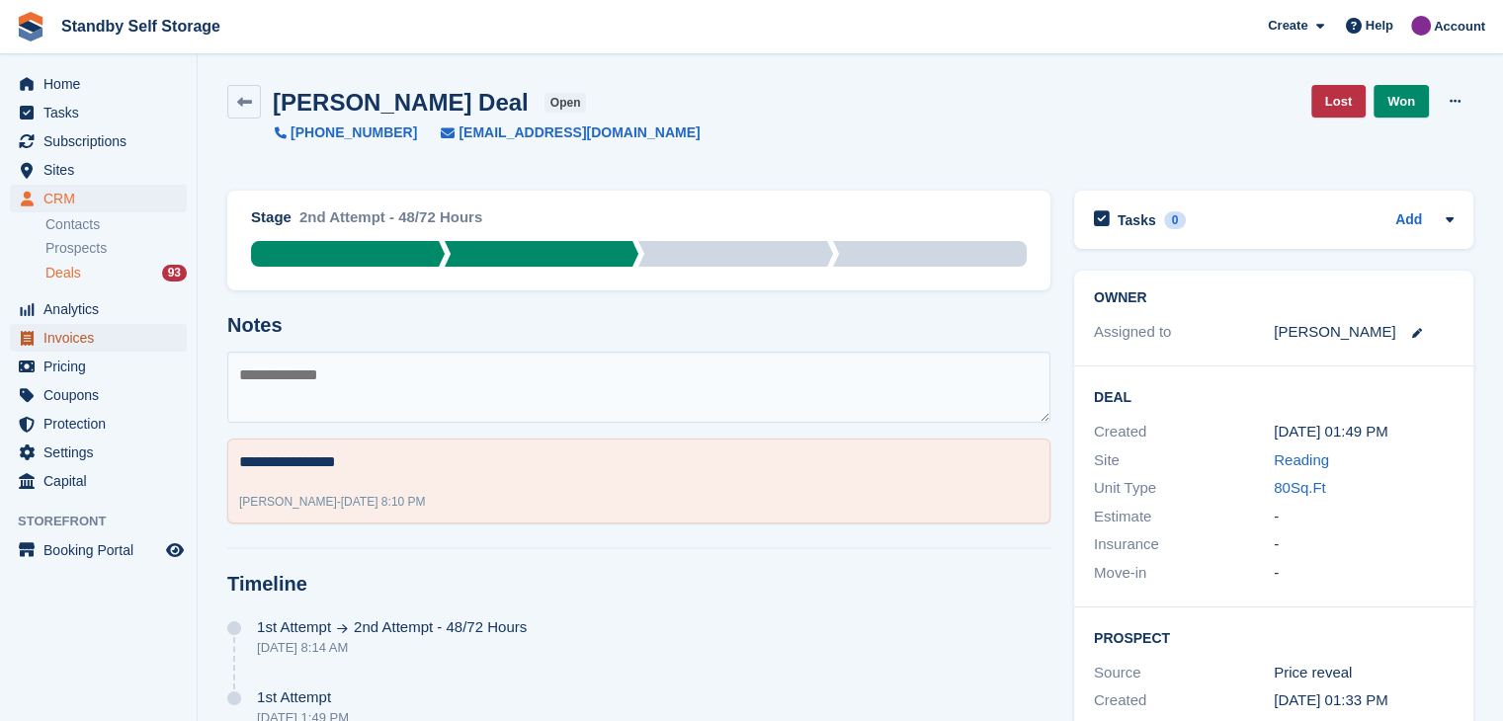
click at [59, 339] on span "Invoices" at bounding box center [102, 338] width 119 height 28
click at [58, 278] on span "Deals" at bounding box center [63, 273] width 36 height 19
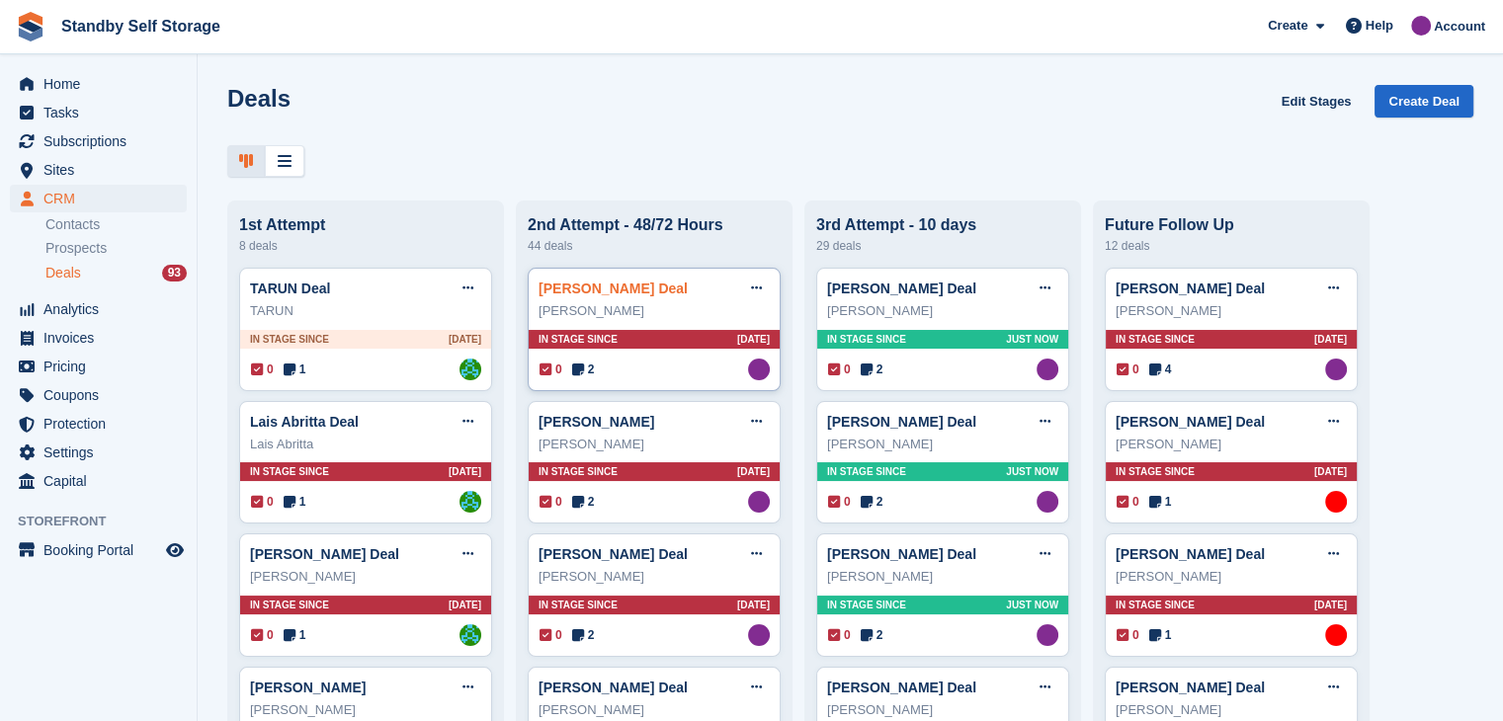
click at [565, 293] on link "[PERSON_NAME] Deal" at bounding box center [613, 289] width 149 height 16
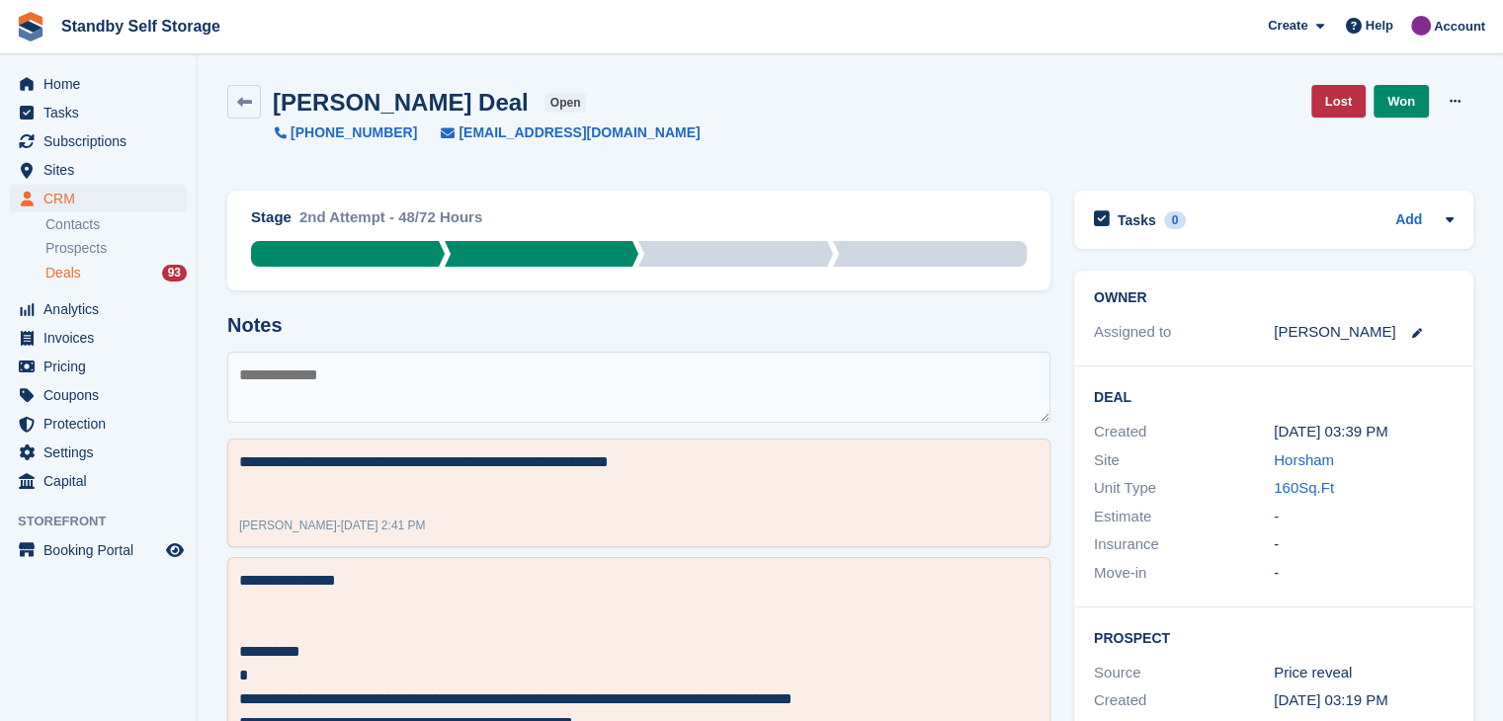
click at [58, 268] on span "Deals" at bounding box center [63, 273] width 36 height 19
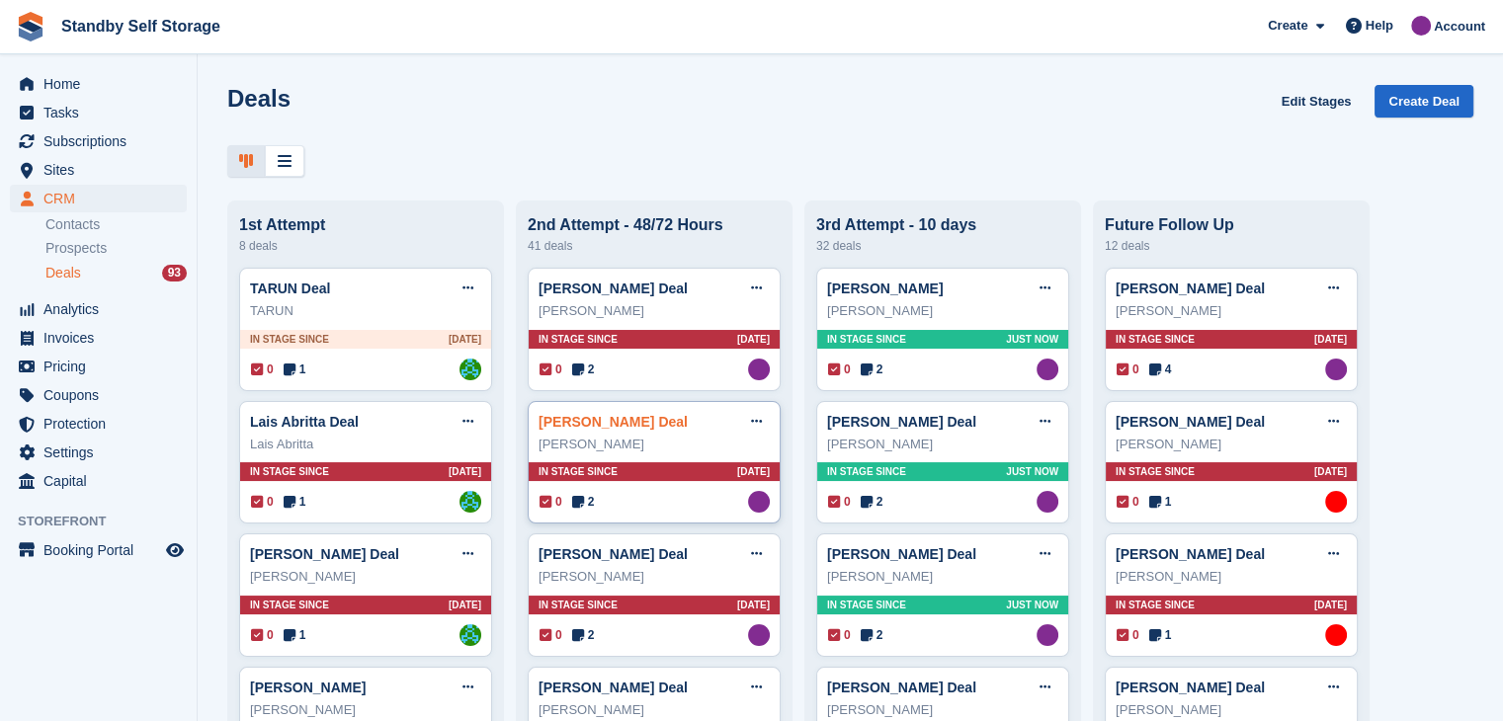
click at [579, 424] on link "[PERSON_NAME] Deal" at bounding box center [613, 422] width 149 height 16
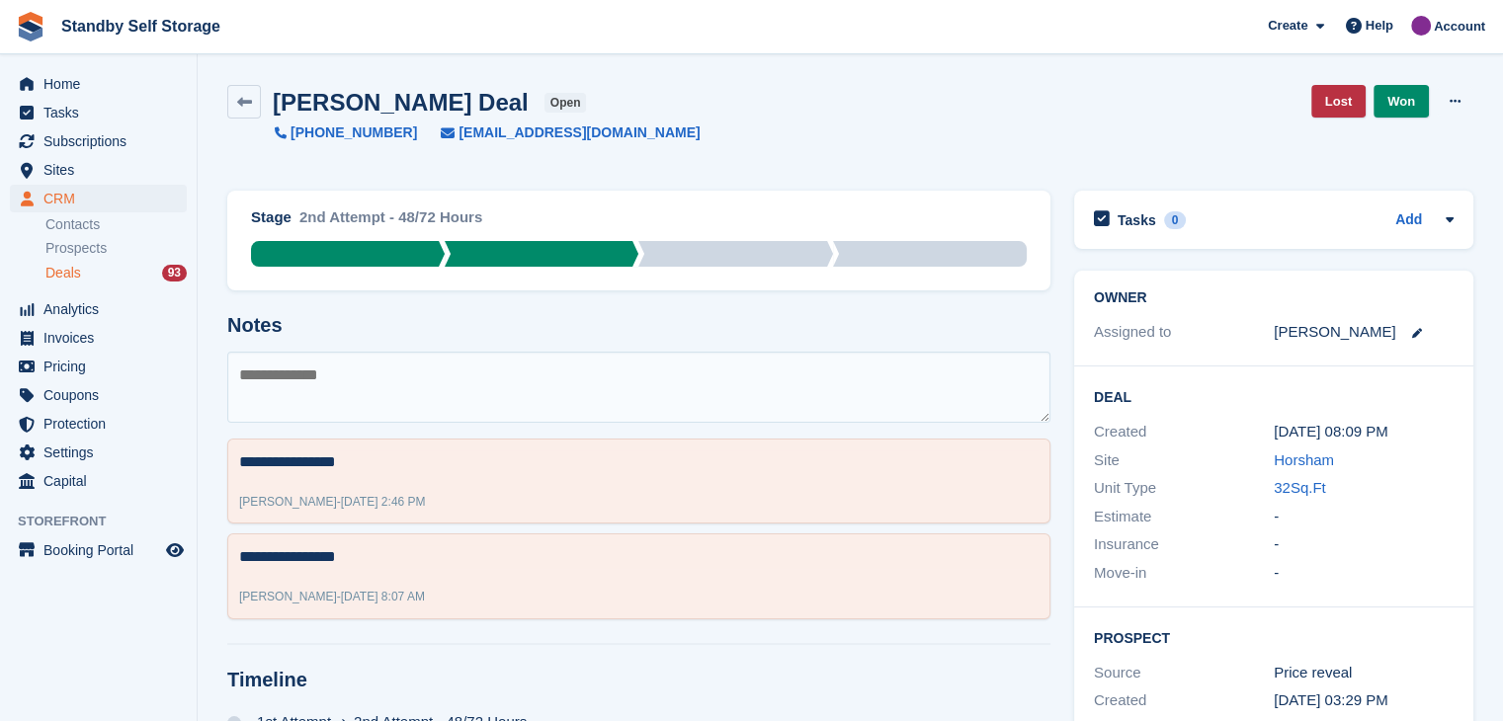
click at [63, 267] on span "Deals" at bounding box center [63, 273] width 36 height 19
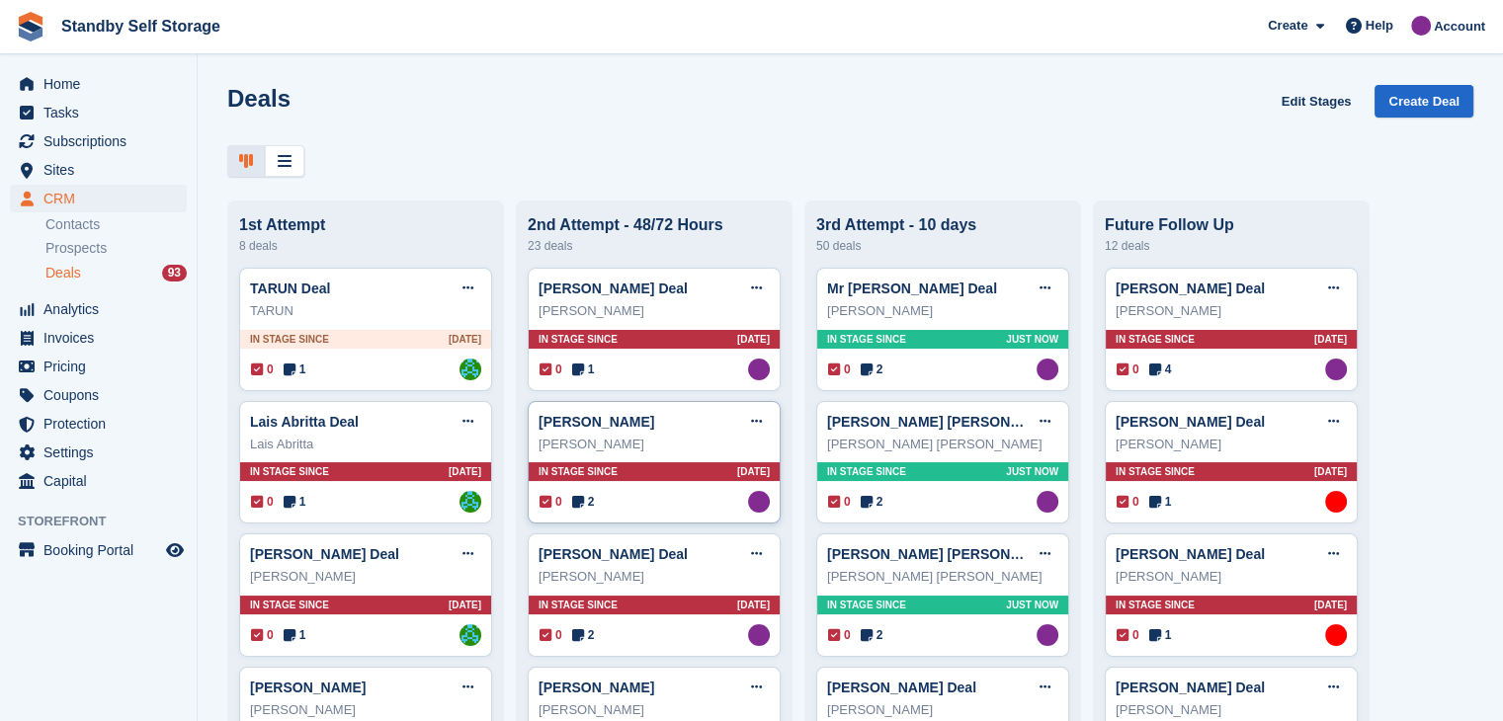
scroll to position [99, 0]
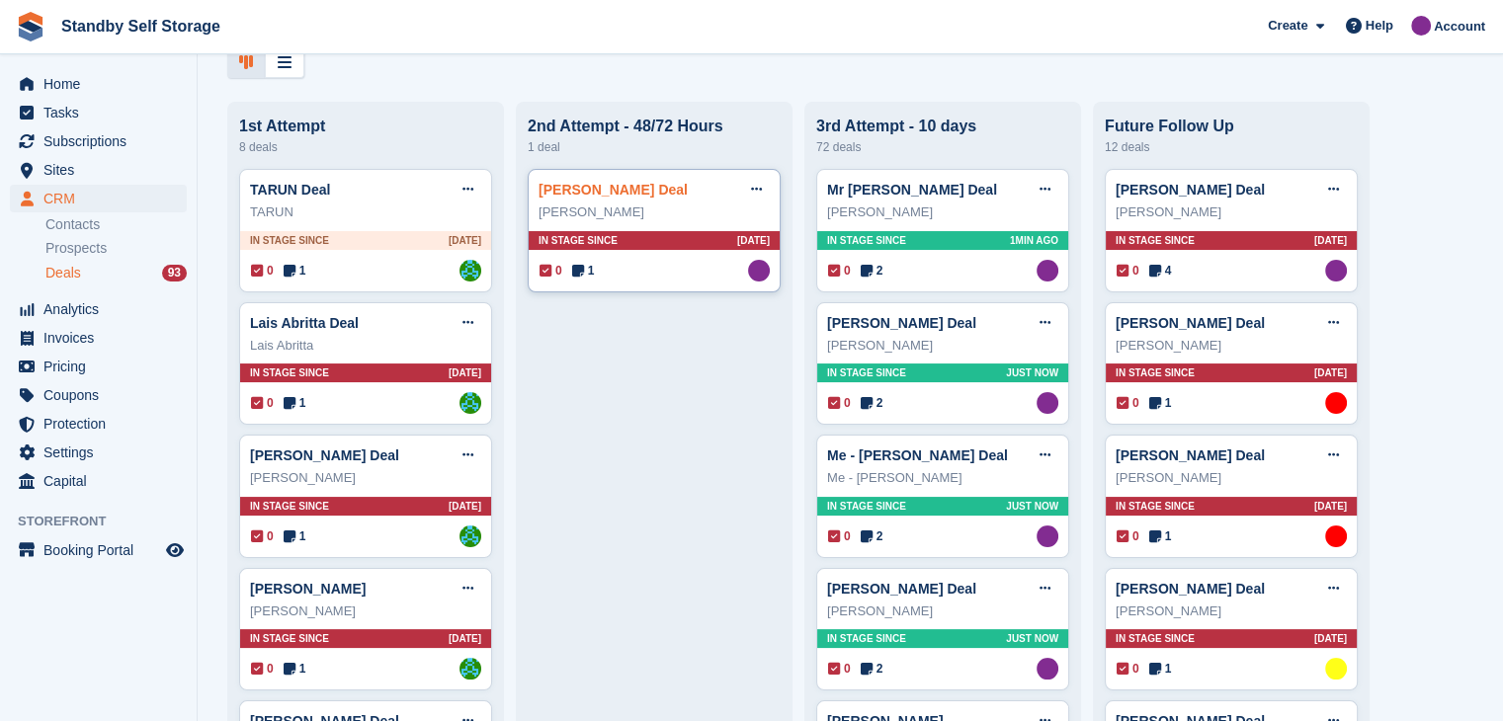
click at [569, 196] on link "[PERSON_NAME] Deal" at bounding box center [613, 190] width 149 height 16
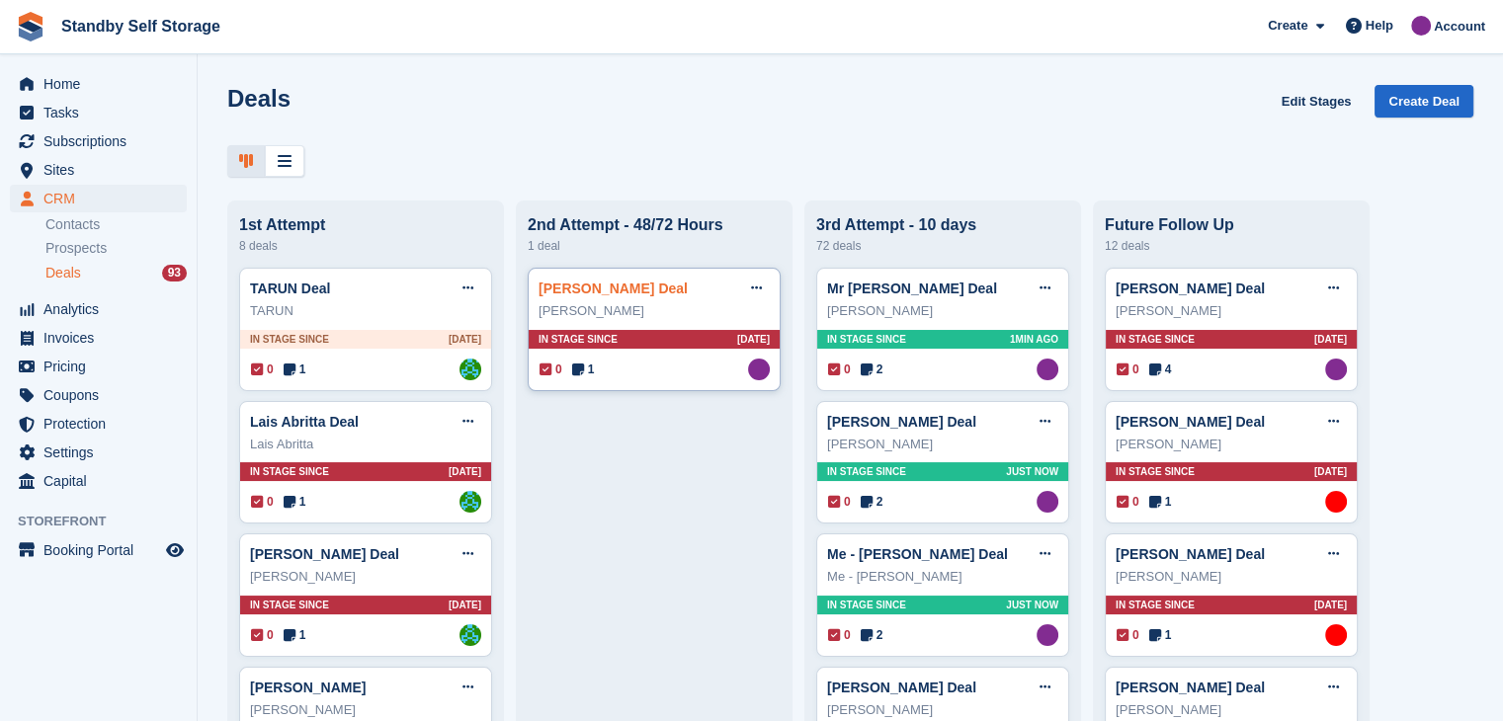
click at [558, 292] on link "Maria Dadaeva Deal" at bounding box center [613, 289] width 149 height 16
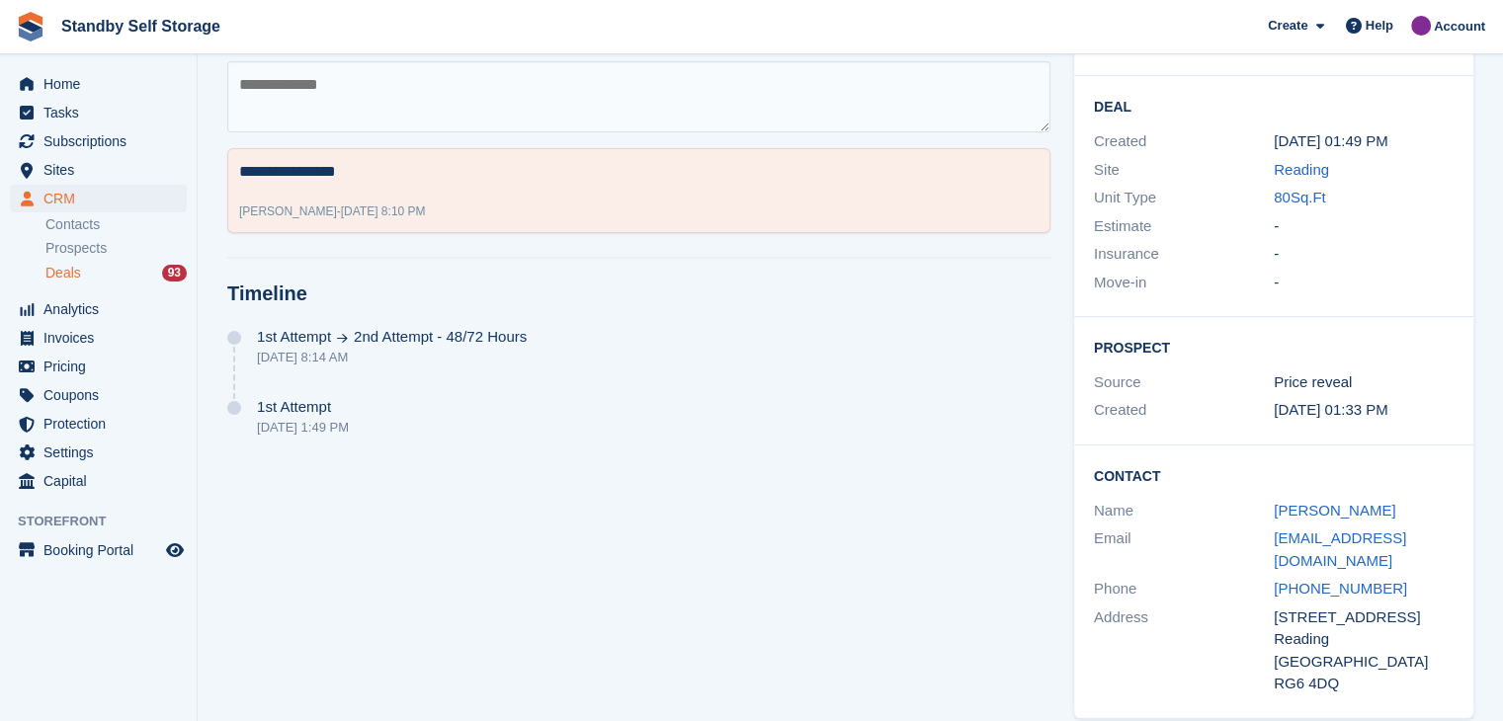
scroll to position [294, 0]
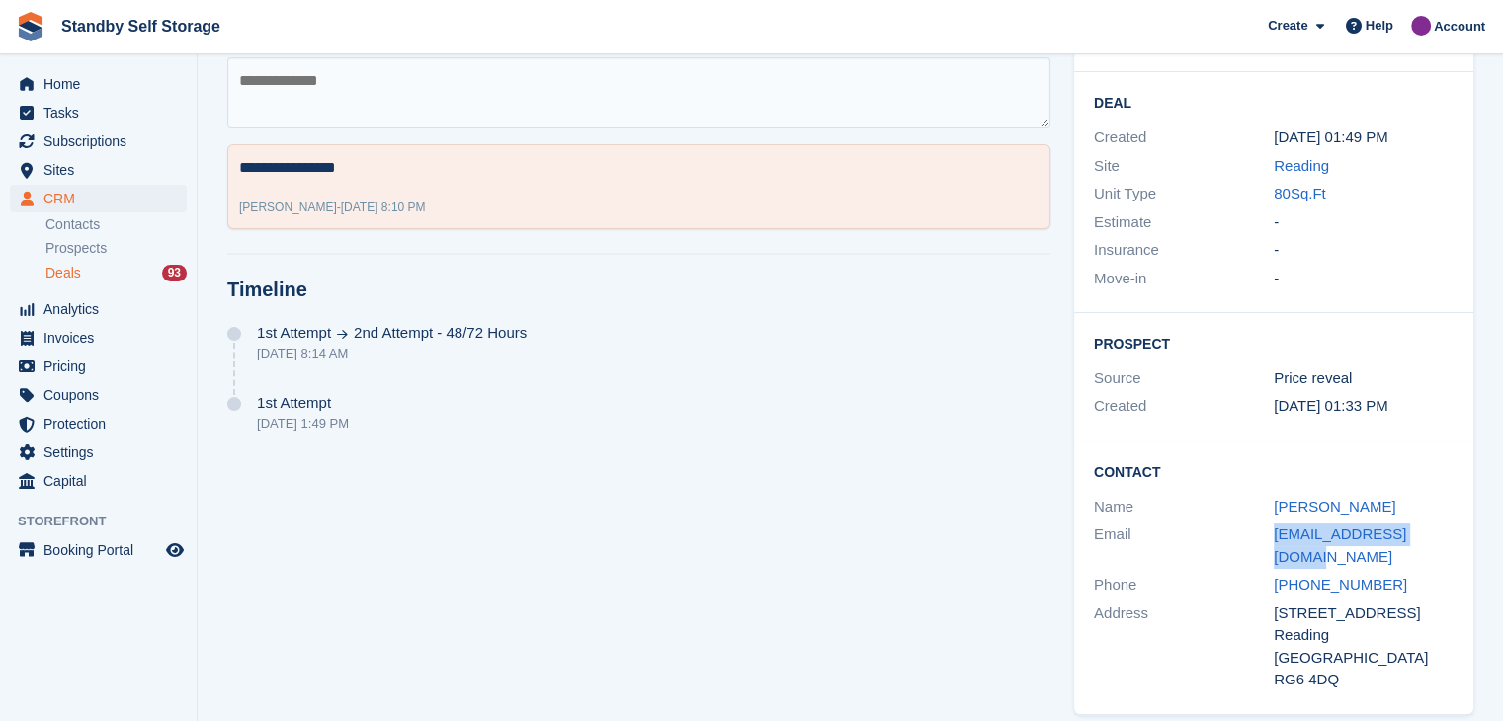
drag, startPoint x: 1260, startPoint y: 539, endPoint x: 1463, endPoint y: 535, distance: 202.6
click at [1463, 535] on div "Contact Name Maria Dadaeva Email sunshine286@gmail.com Phone +447784338062 Addr…" at bounding box center [1273, 579] width 399 height 274
copy div "sunshine286@gmail.com"
click at [368, 83] on textarea at bounding box center [638, 92] width 823 height 71
type textarea "**********"
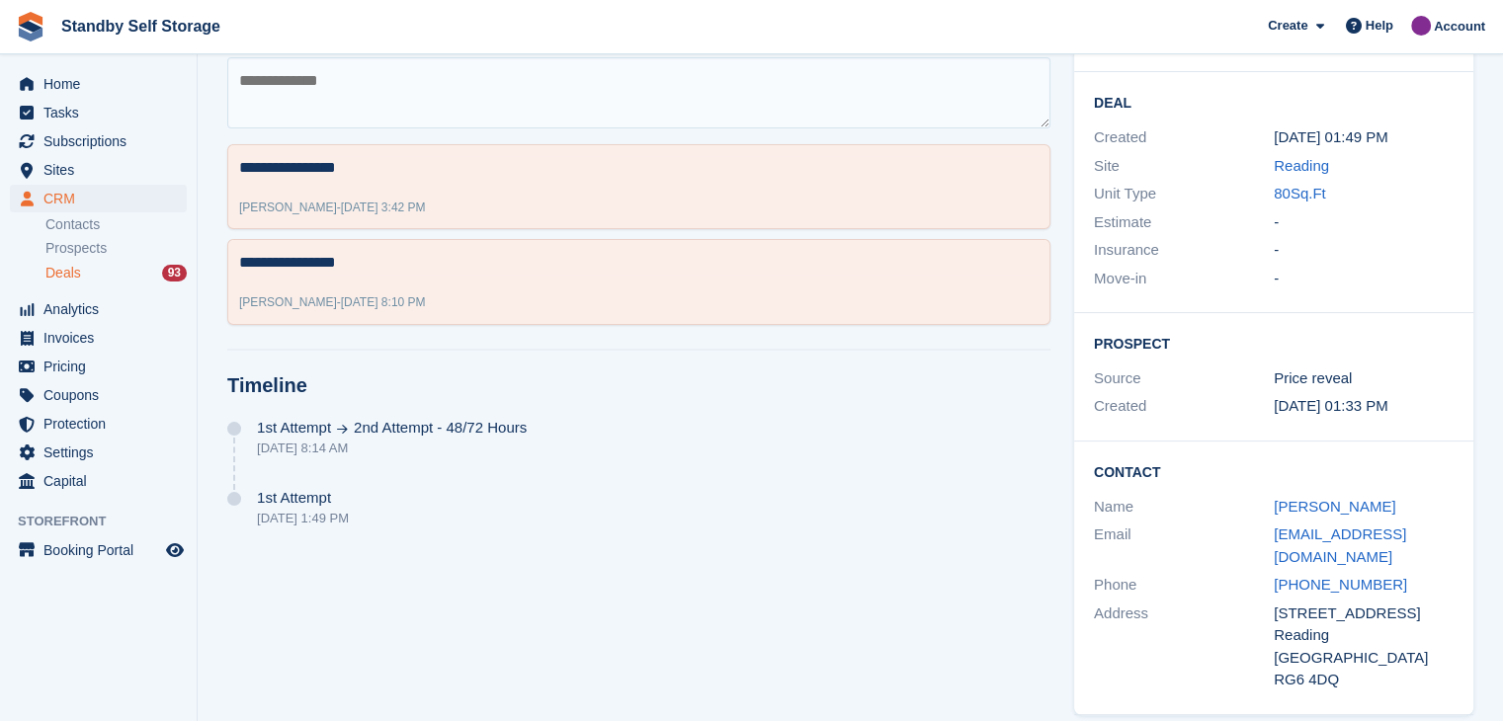
click at [49, 277] on span "Deals" at bounding box center [63, 273] width 36 height 19
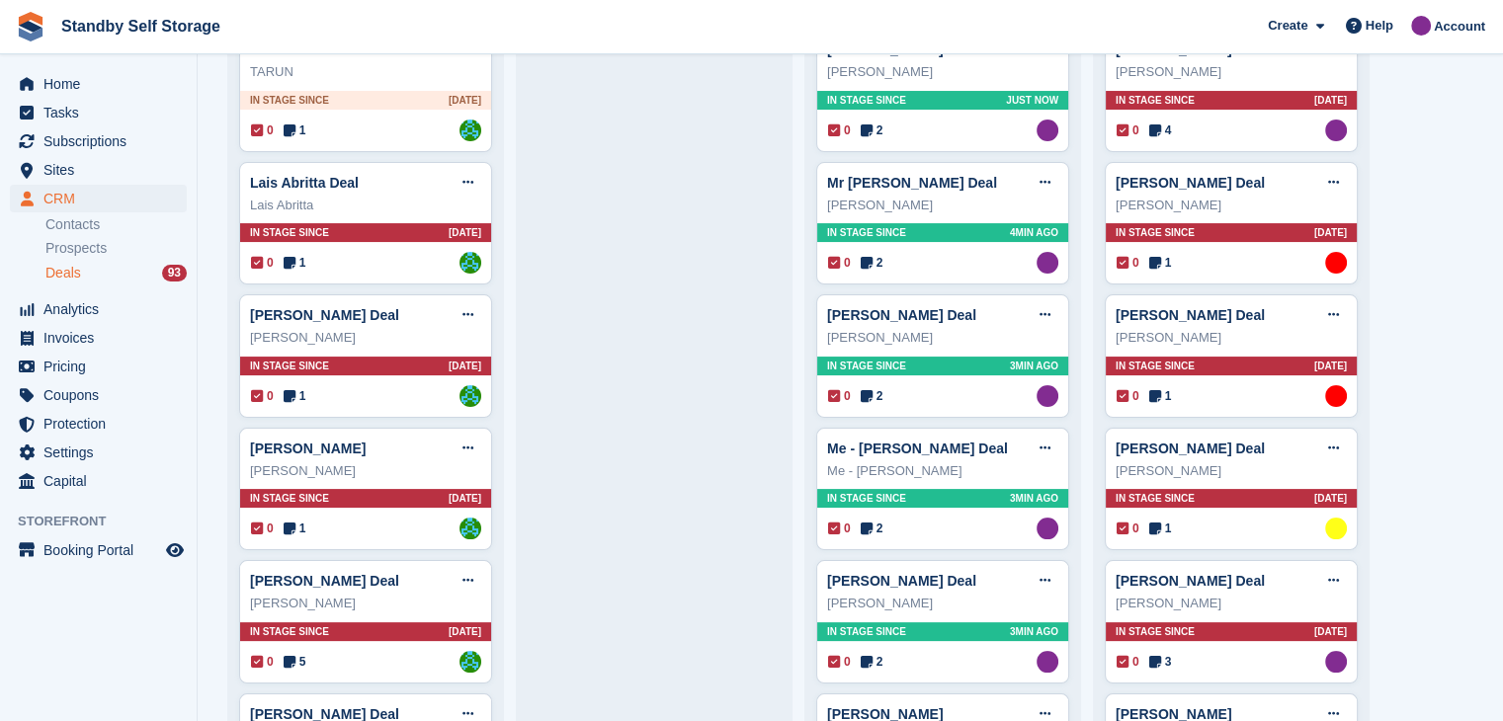
scroll to position [99, 0]
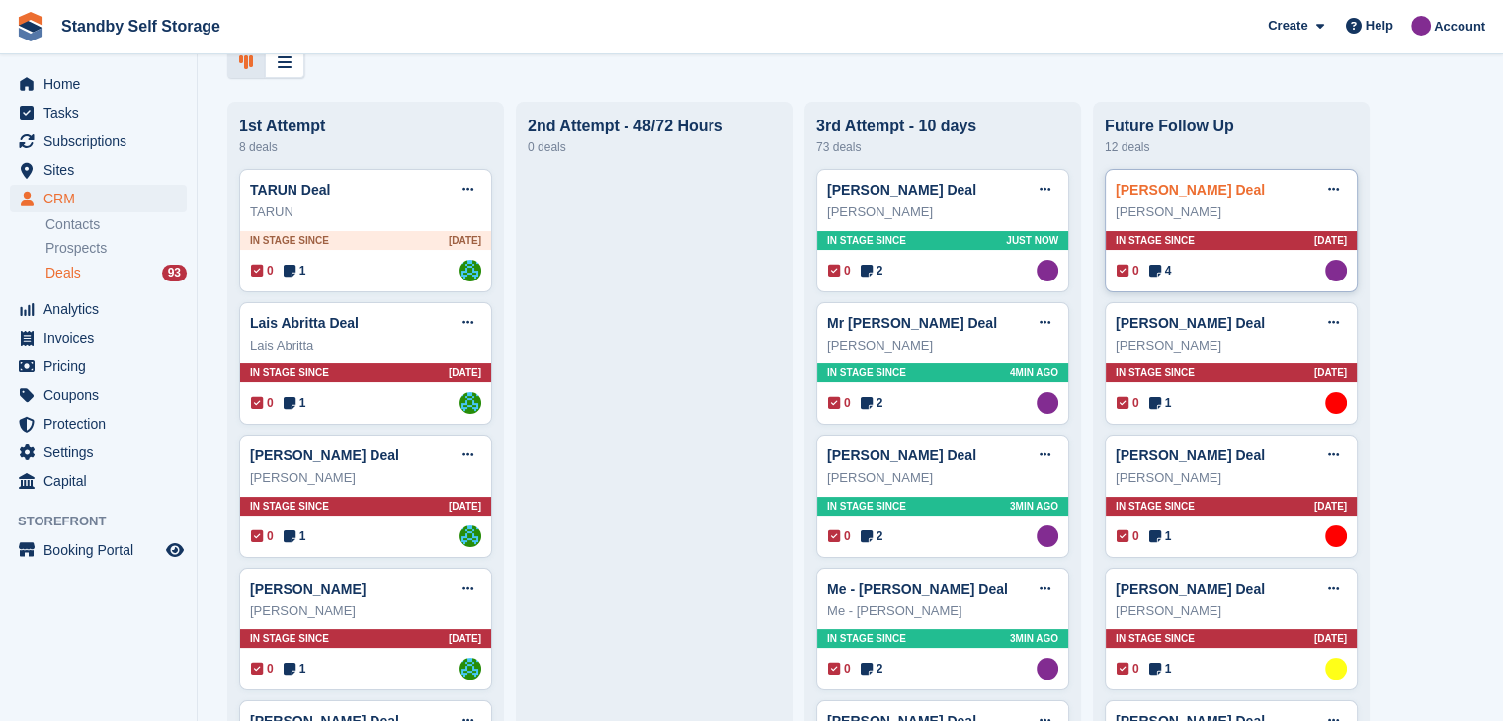
click at [1158, 197] on link "Mr Robert S Wells Deal" at bounding box center [1190, 190] width 149 height 16
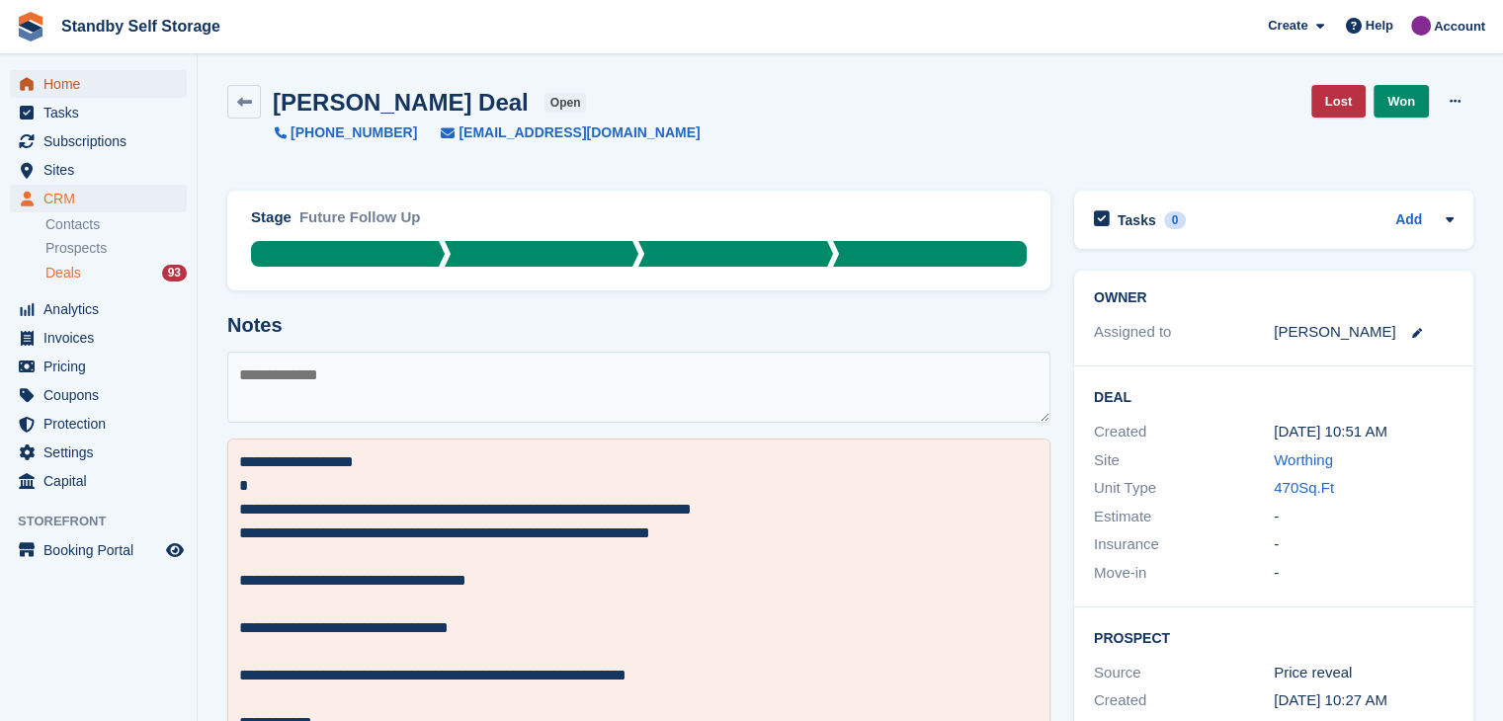
click at [52, 86] on span "Home" at bounding box center [102, 84] width 119 height 28
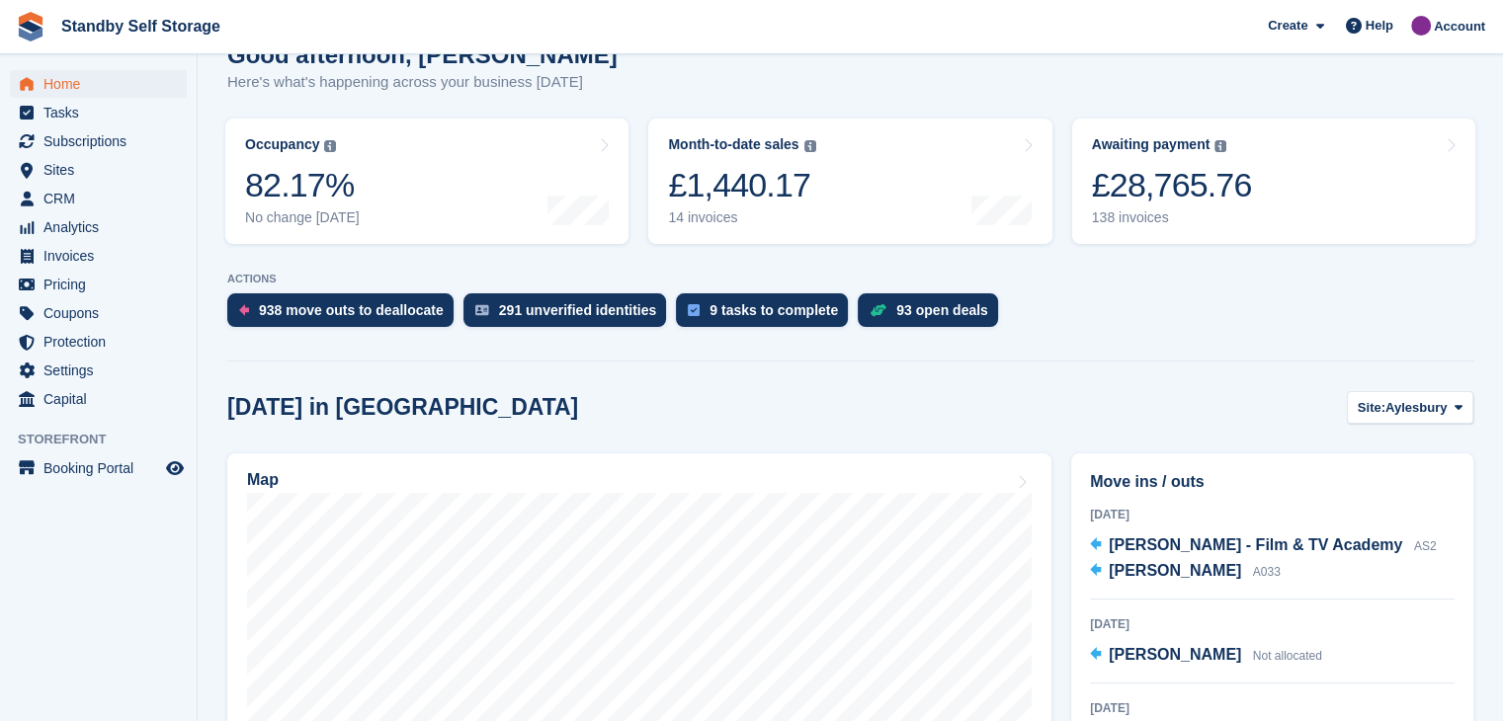
scroll to position [198, 0]
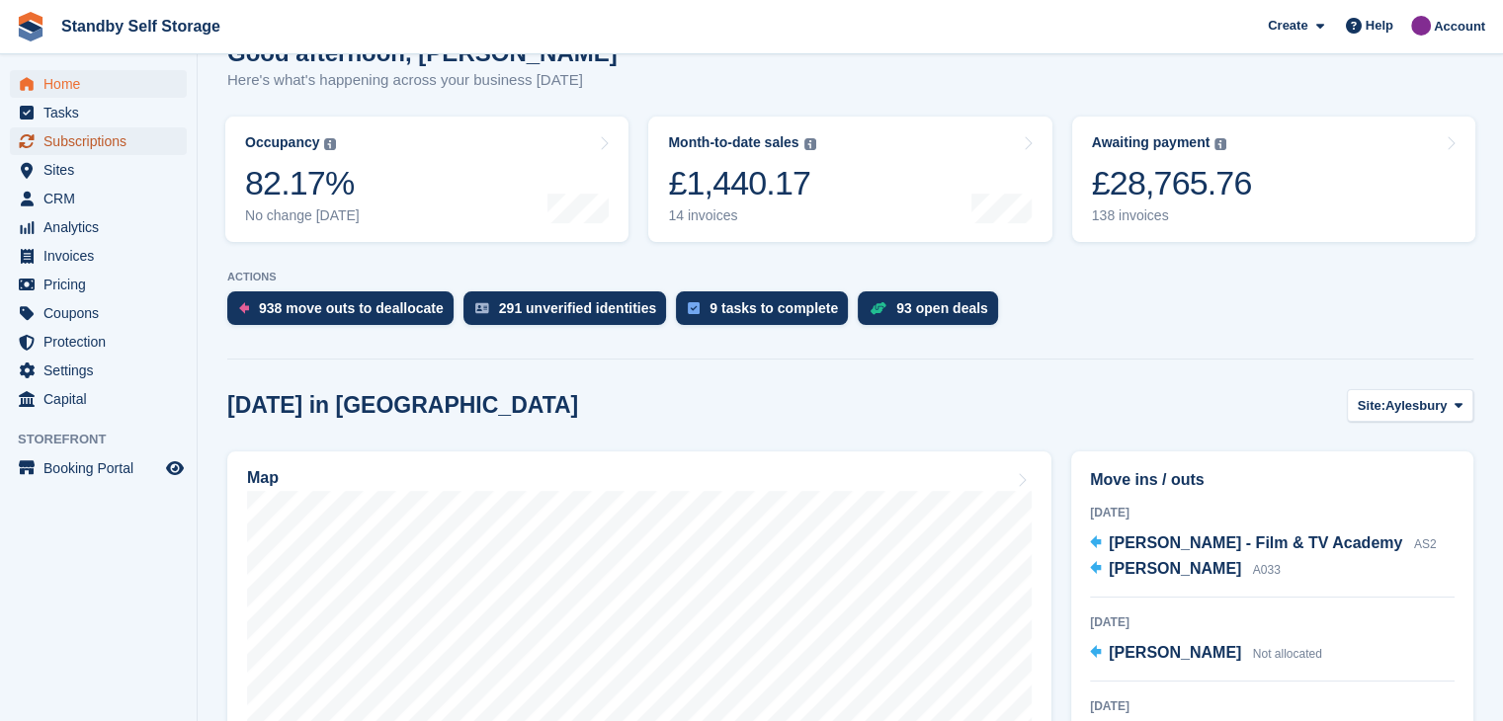
drag, startPoint x: 112, startPoint y: 136, endPoint x: 316, endPoint y: 224, distance: 222.7
click at [113, 137] on span "Subscriptions" at bounding box center [102, 141] width 119 height 28
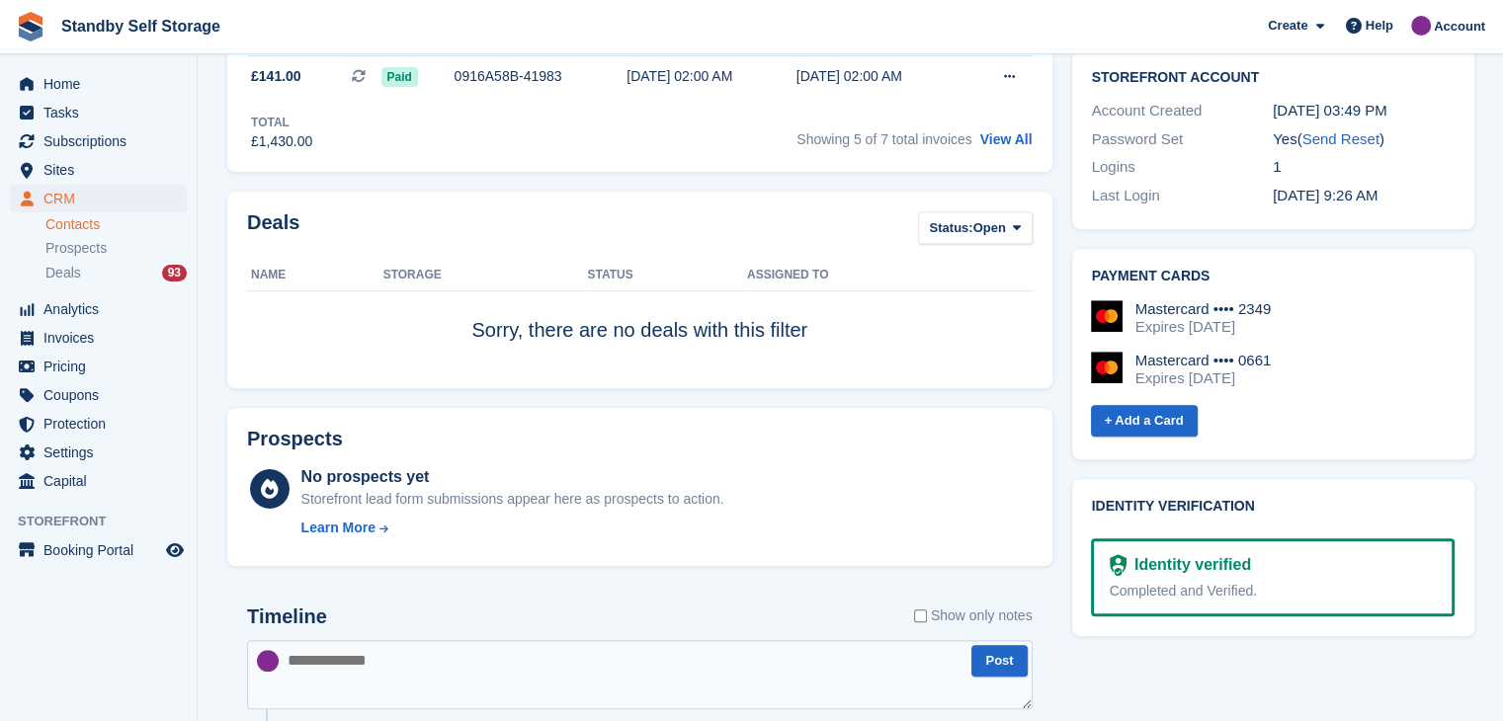
scroll to position [988, 0]
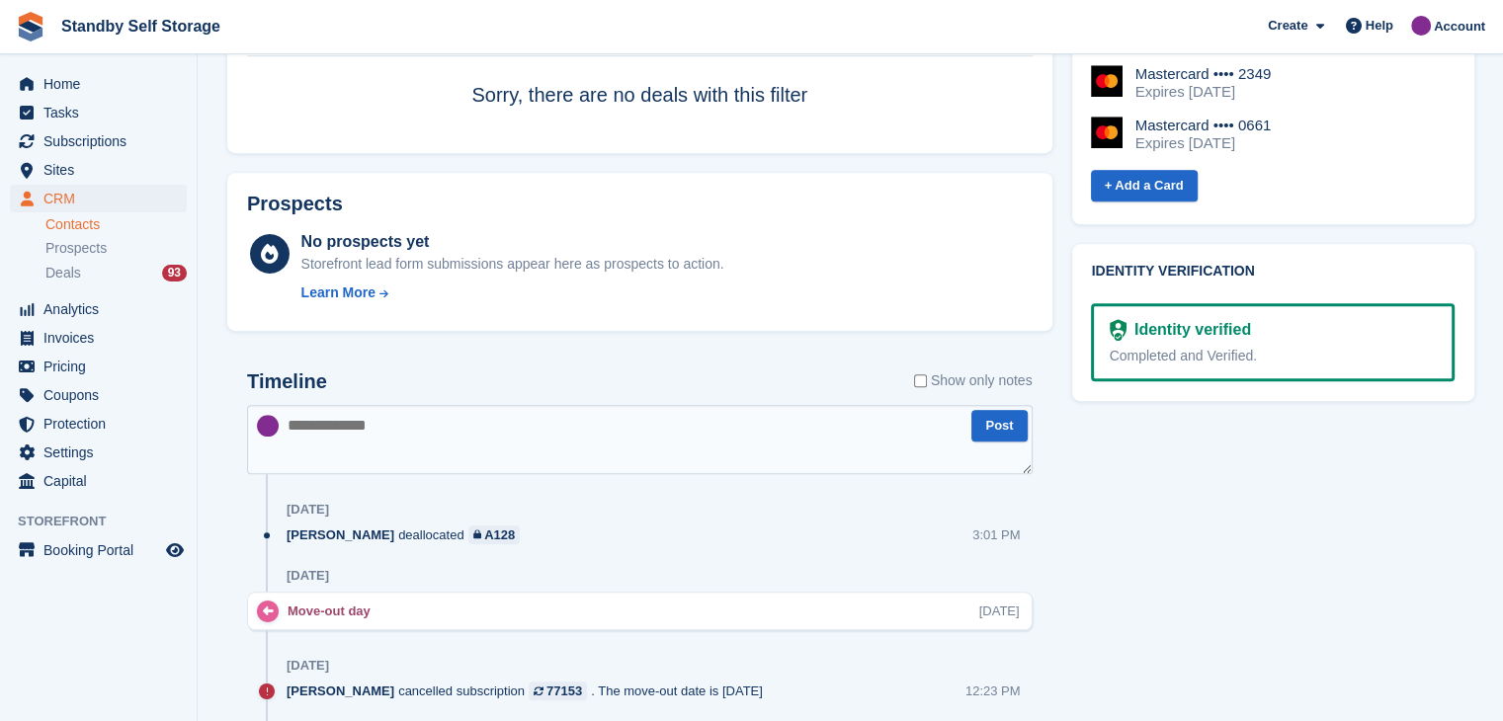
click at [377, 458] on textarea at bounding box center [640, 439] width 786 height 69
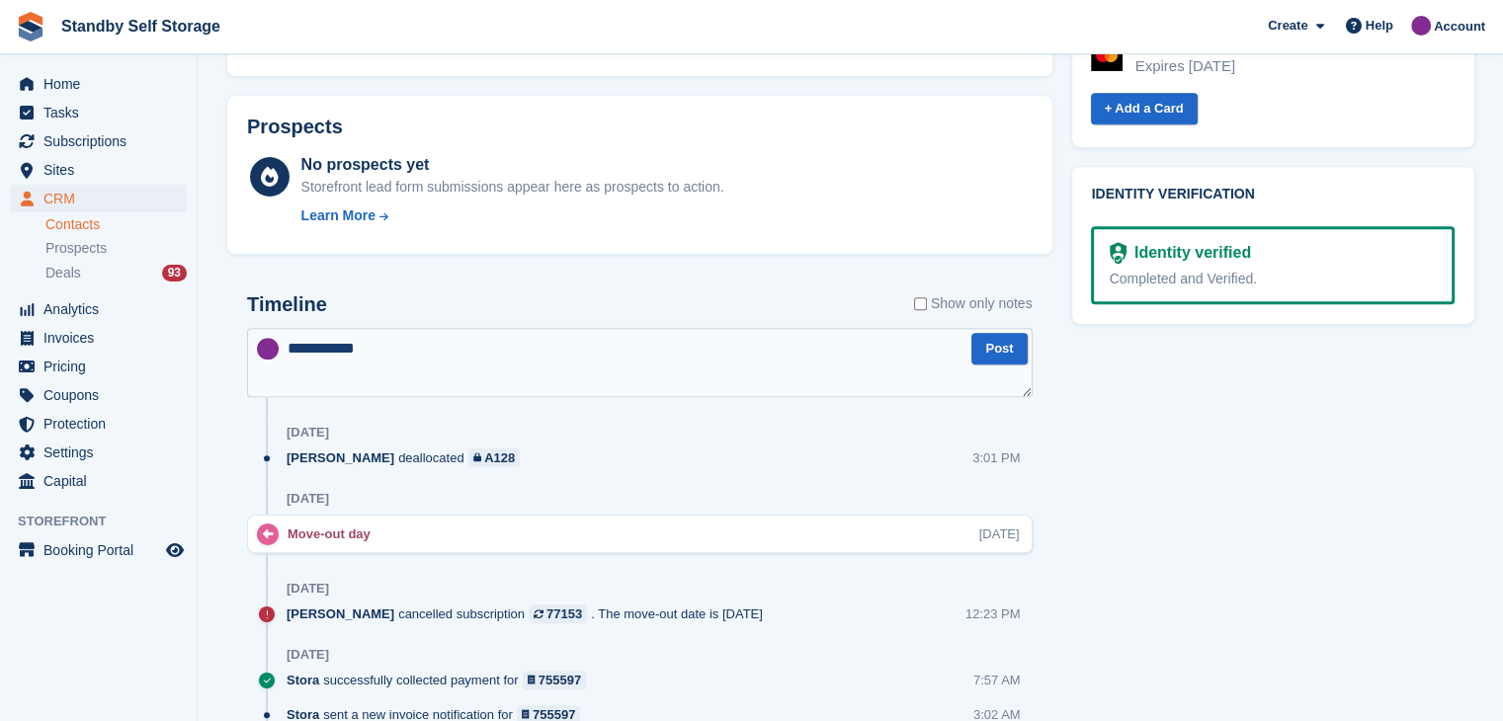
scroll to position [1087, 0]
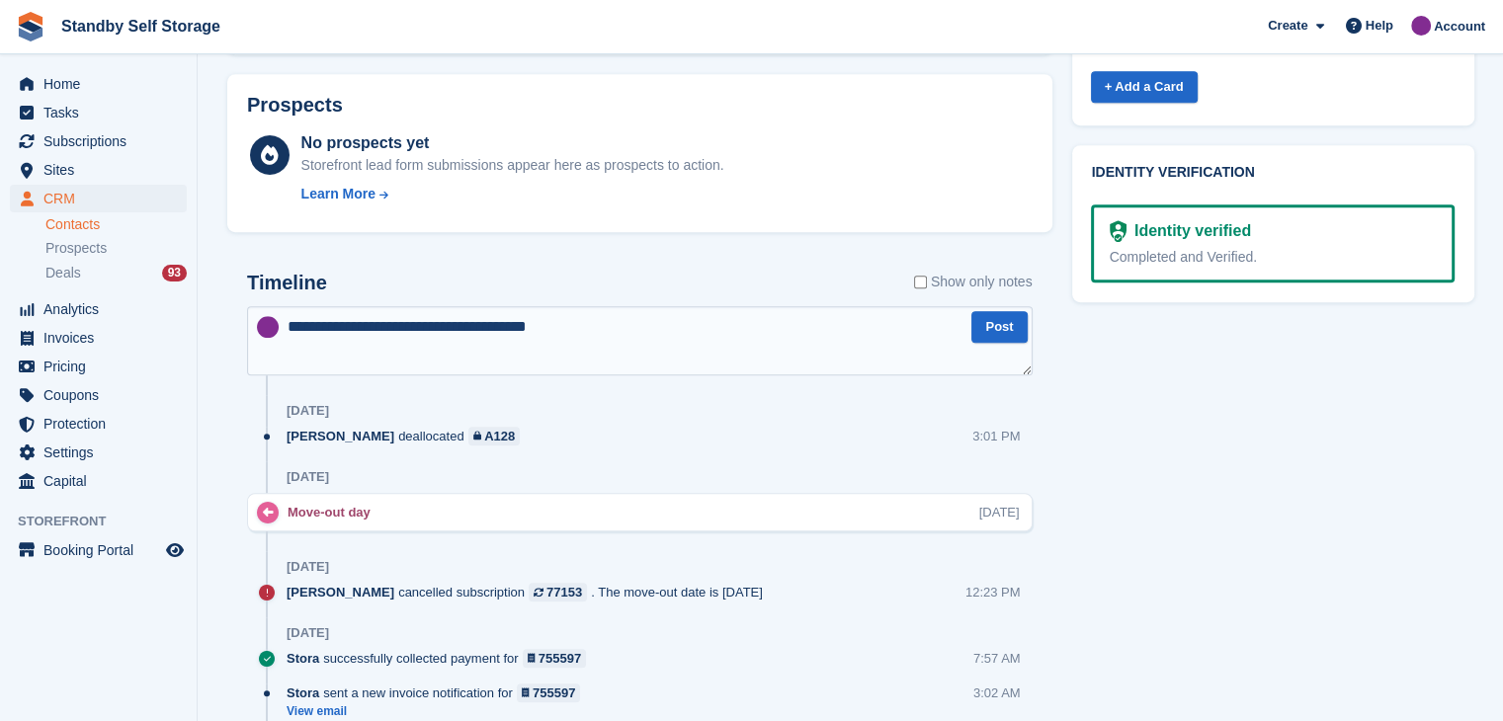
type textarea "**********"
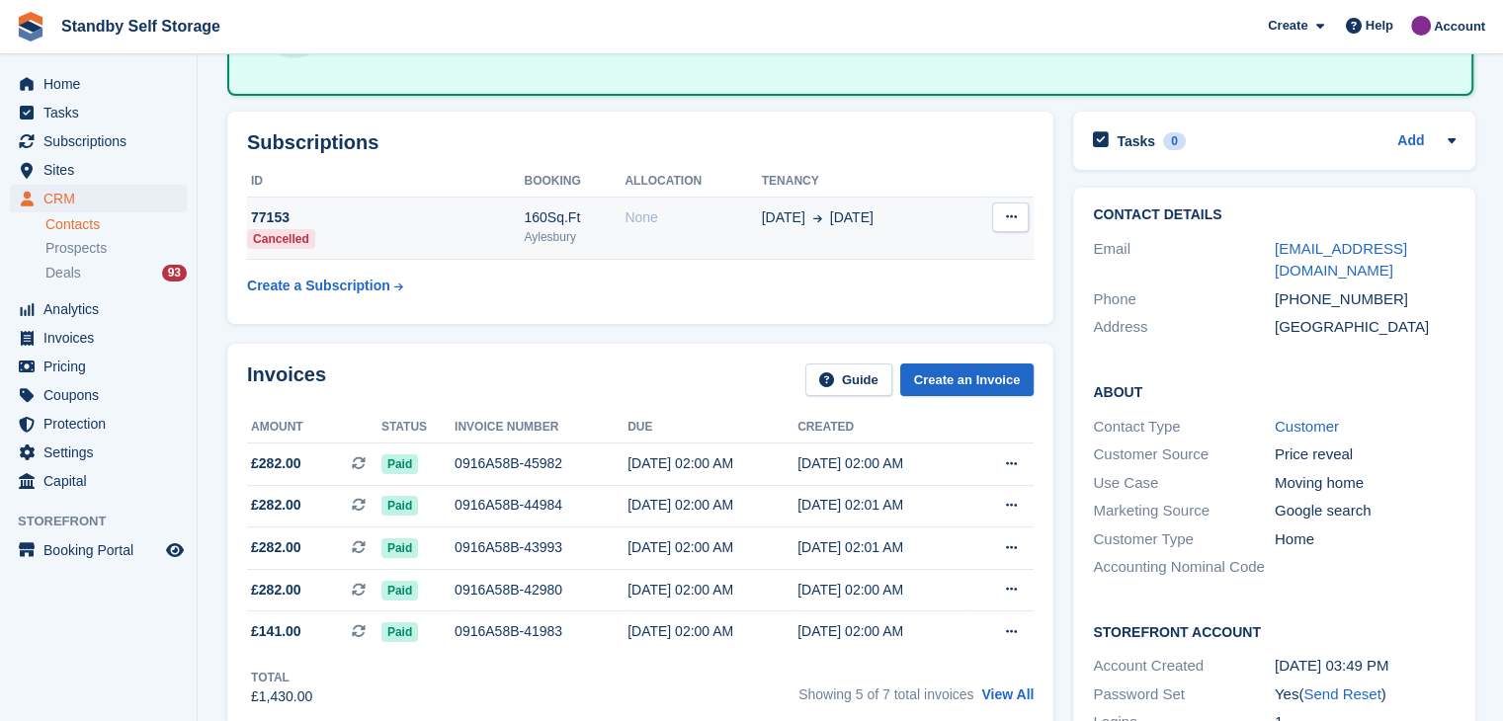
scroll to position [0, 0]
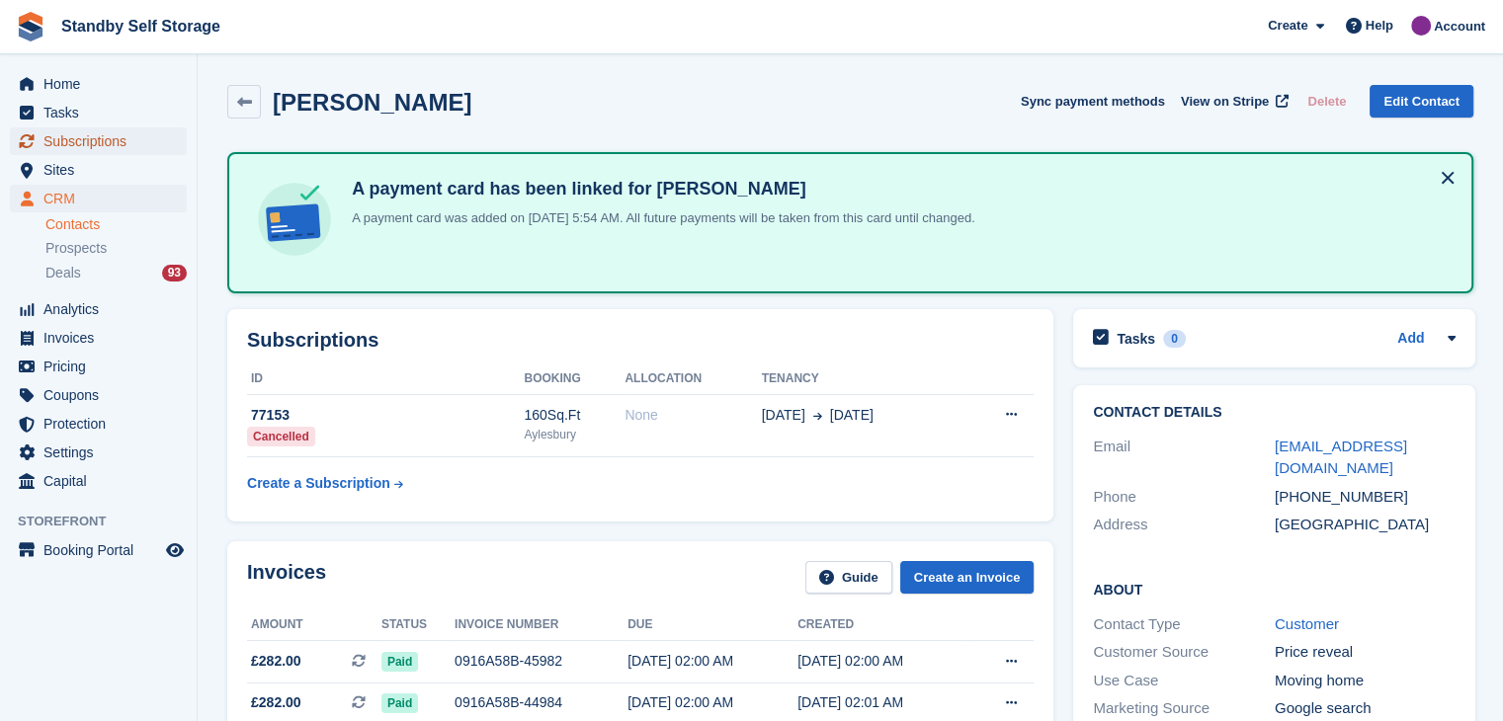
click at [78, 146] on span "Subscriptions" at bounding box center [102, 141] width 119 height 28
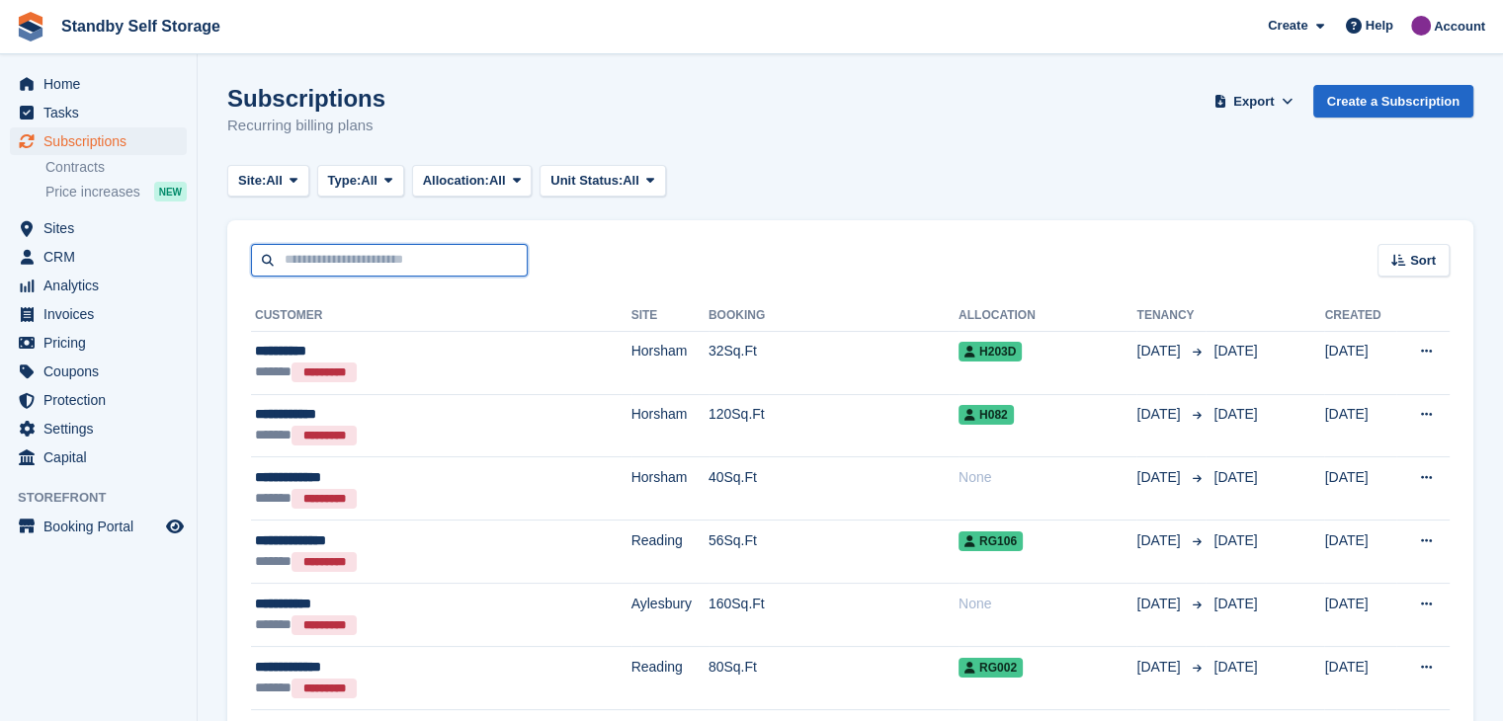
click at [321, 269] on input "text" at bounding box center [389, 260] width 277 height 33
type input "**"
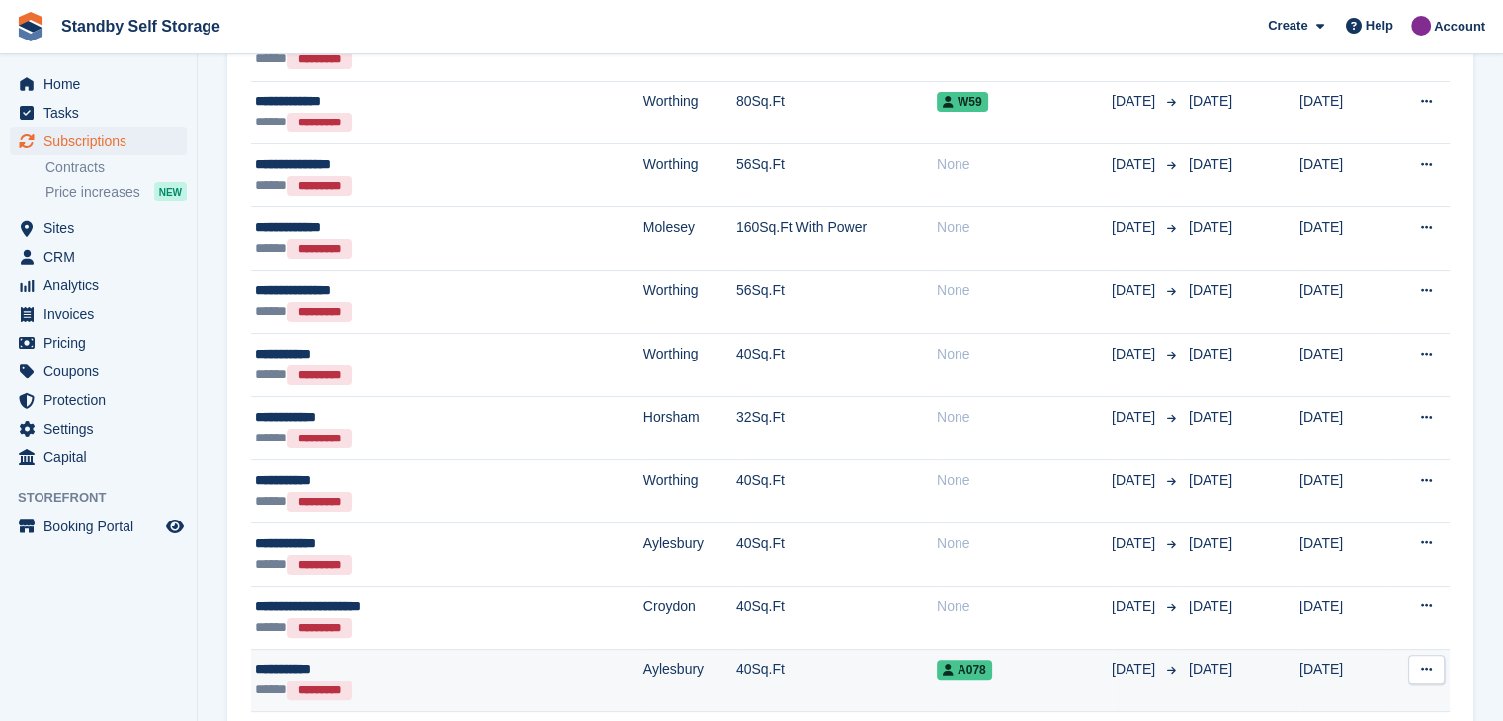
scroll to position [494, 0]
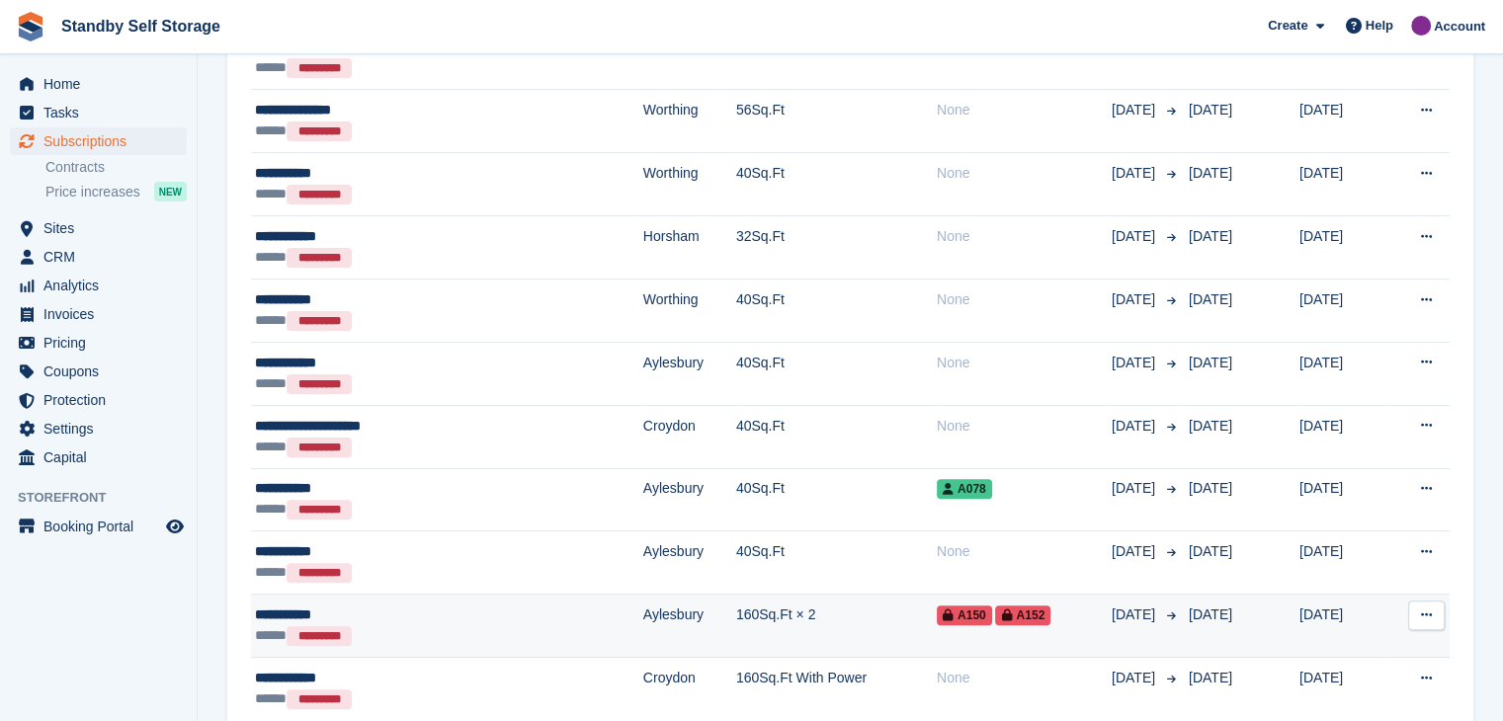
click at [276, 611] on div "**********" at bounding box center [380, 615] width 251 height 21
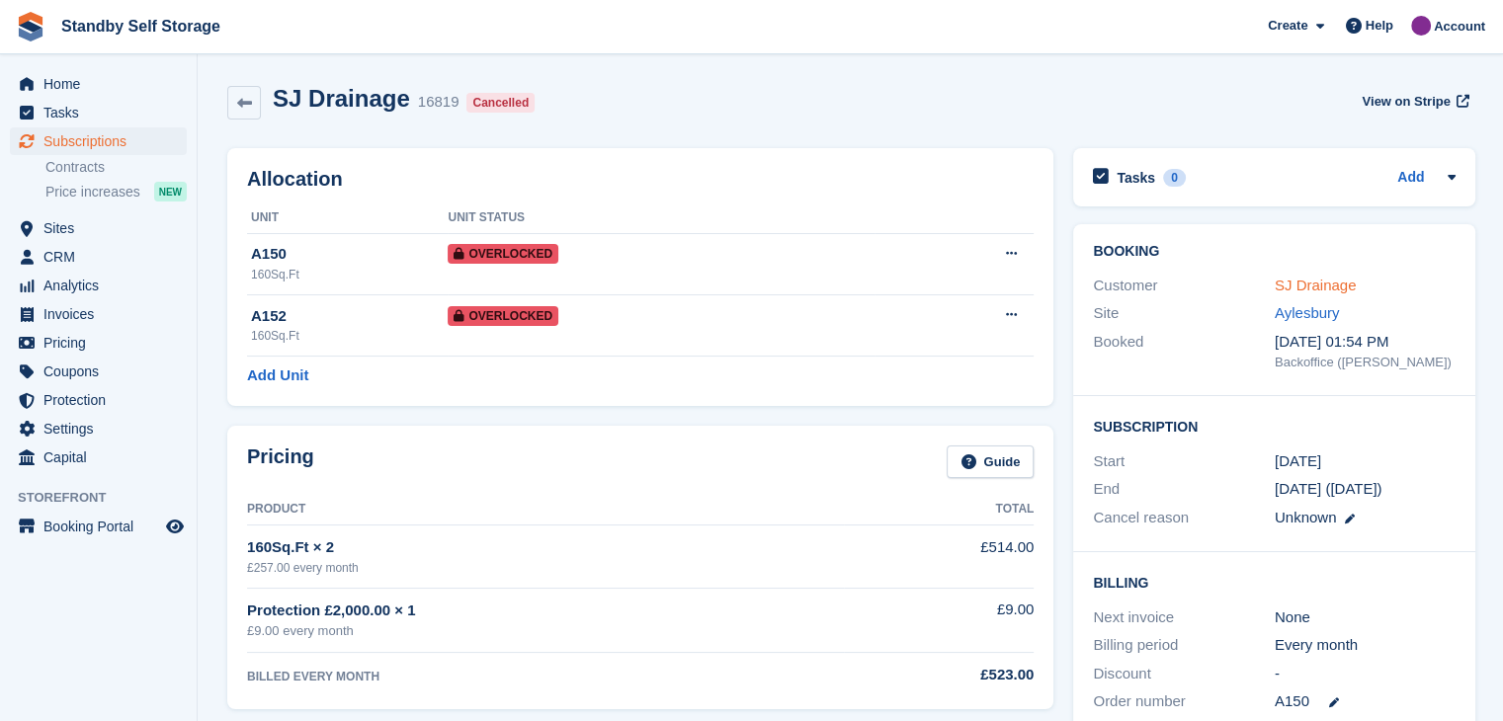
click at [1317, 288] on link "SJ Drainage" at bounding box center [1316, 285] width 82 height 17
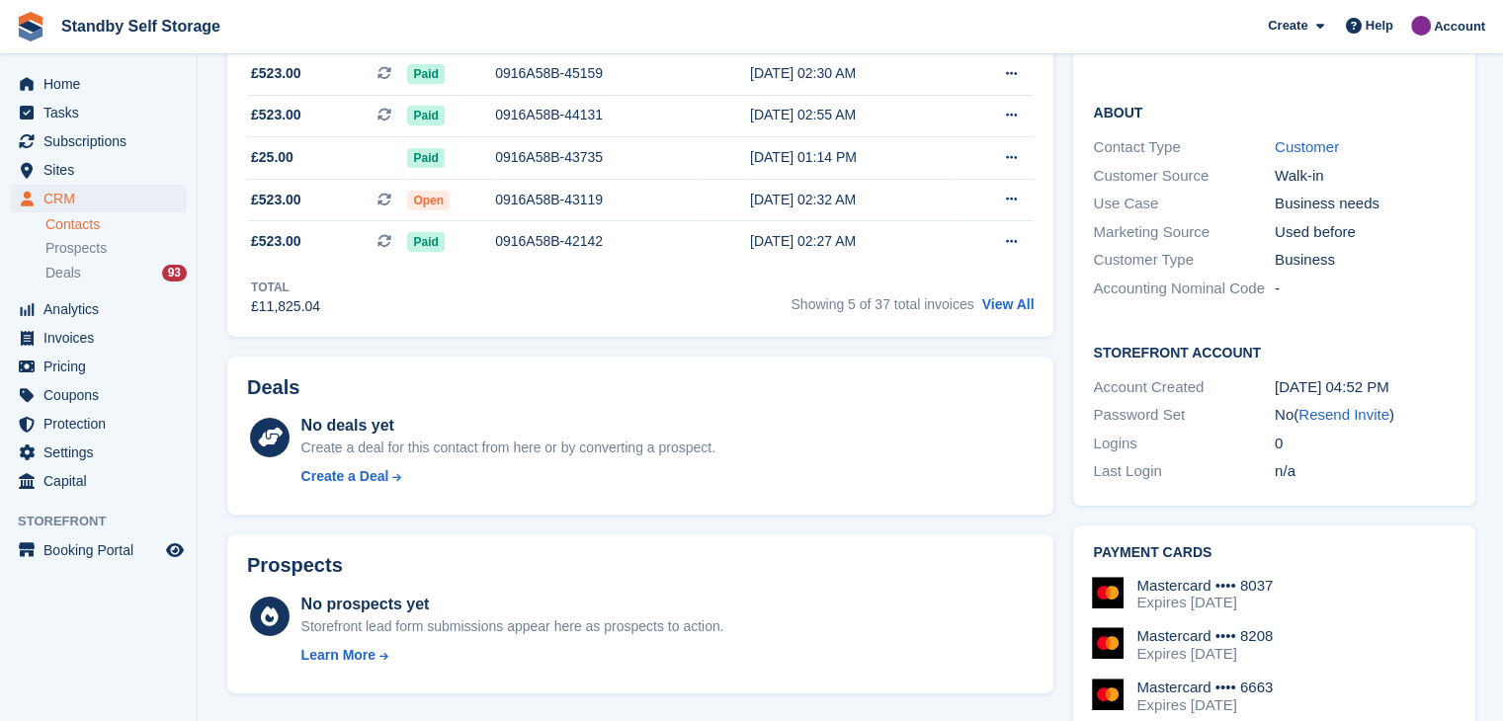
scroll to position [395, 0]
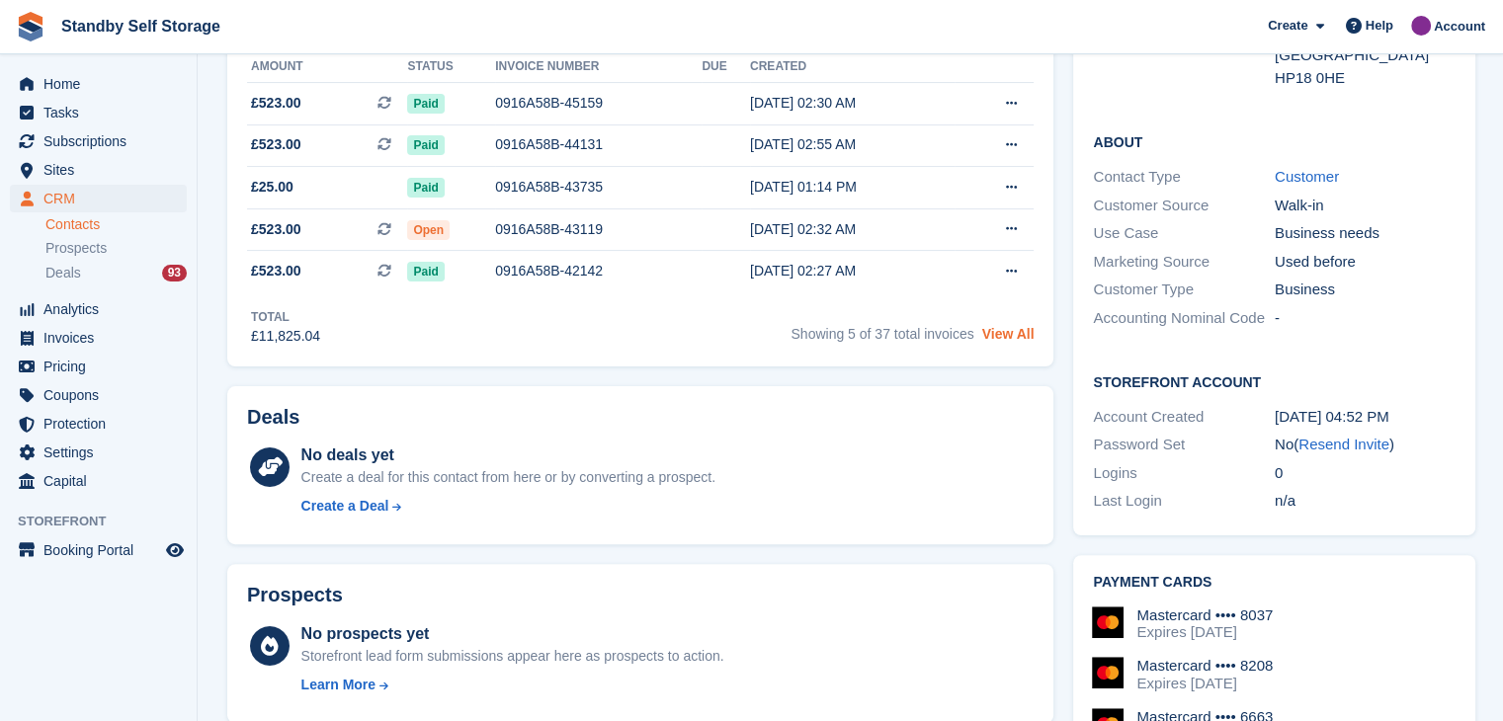
click at [1012, 337] on link "View All" at bounding box center [1008, 334] width 52 height 16
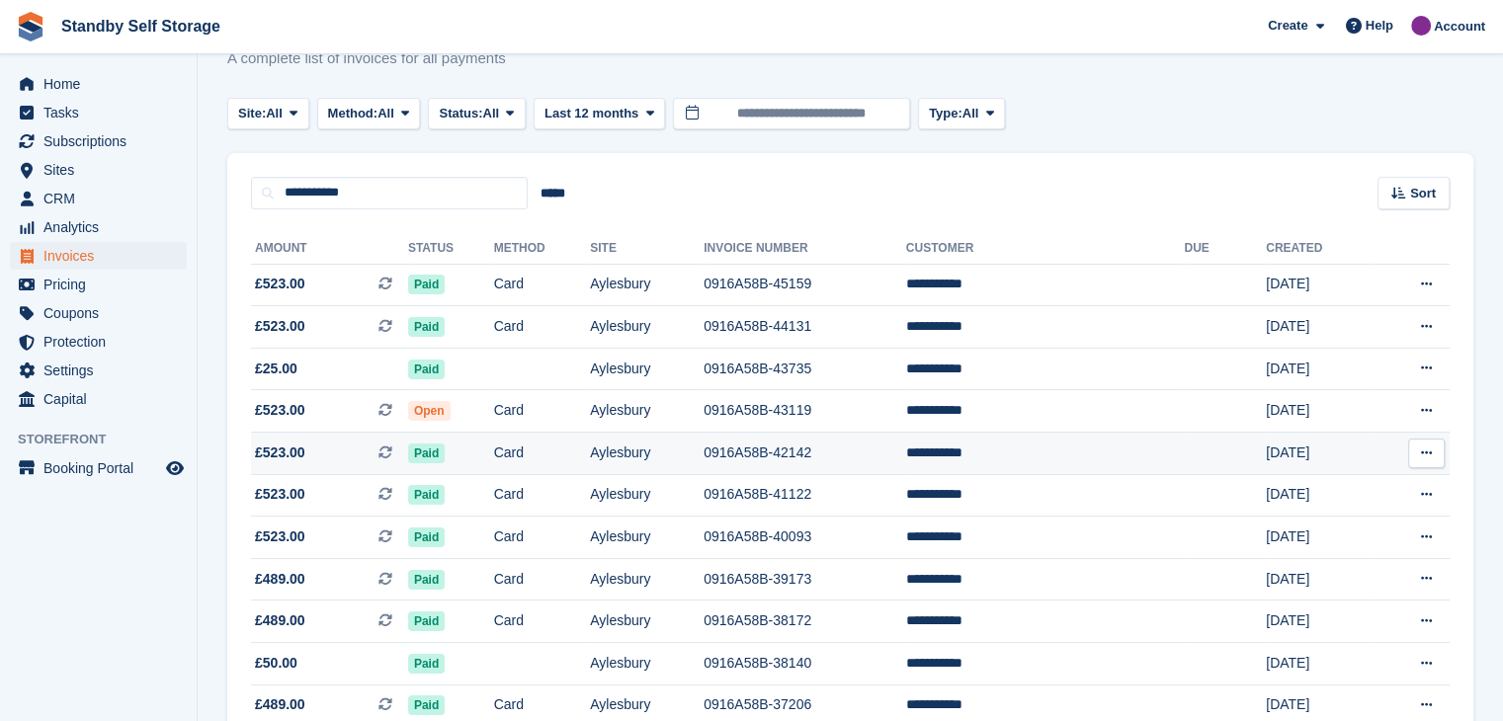
scroll to position [99, 0]
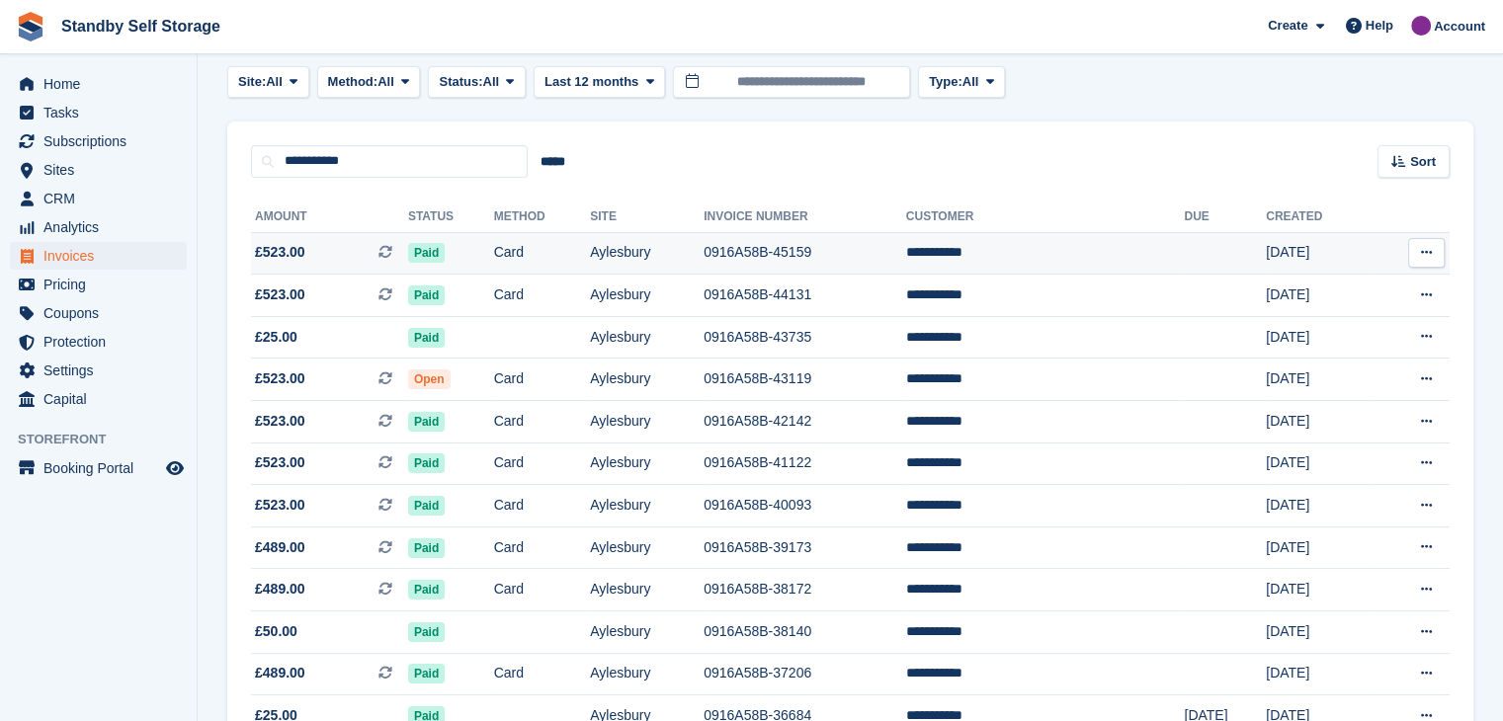
click at [781, 248] on td "0916A58B-45159" at bounding box center [805, 253] width 203 height 42
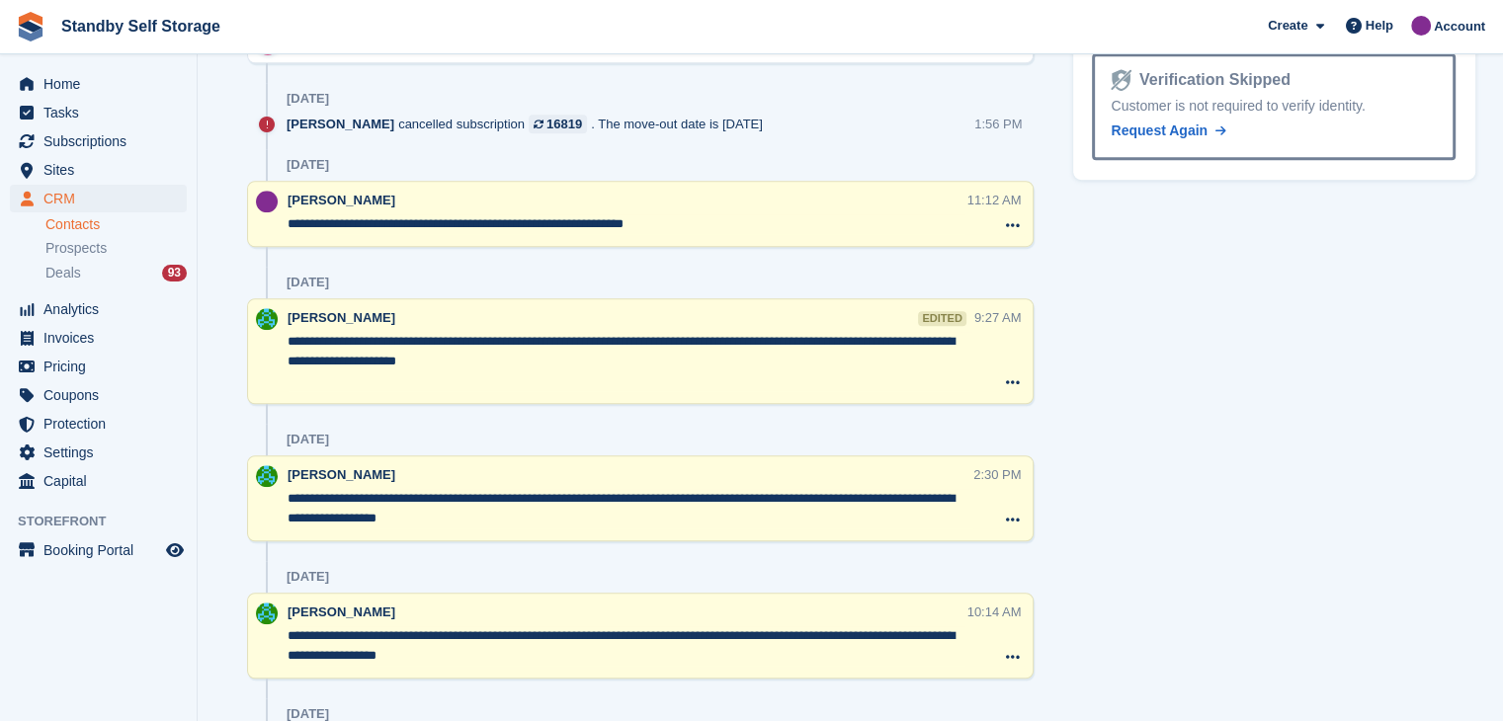
scroll to position [1342, 0]
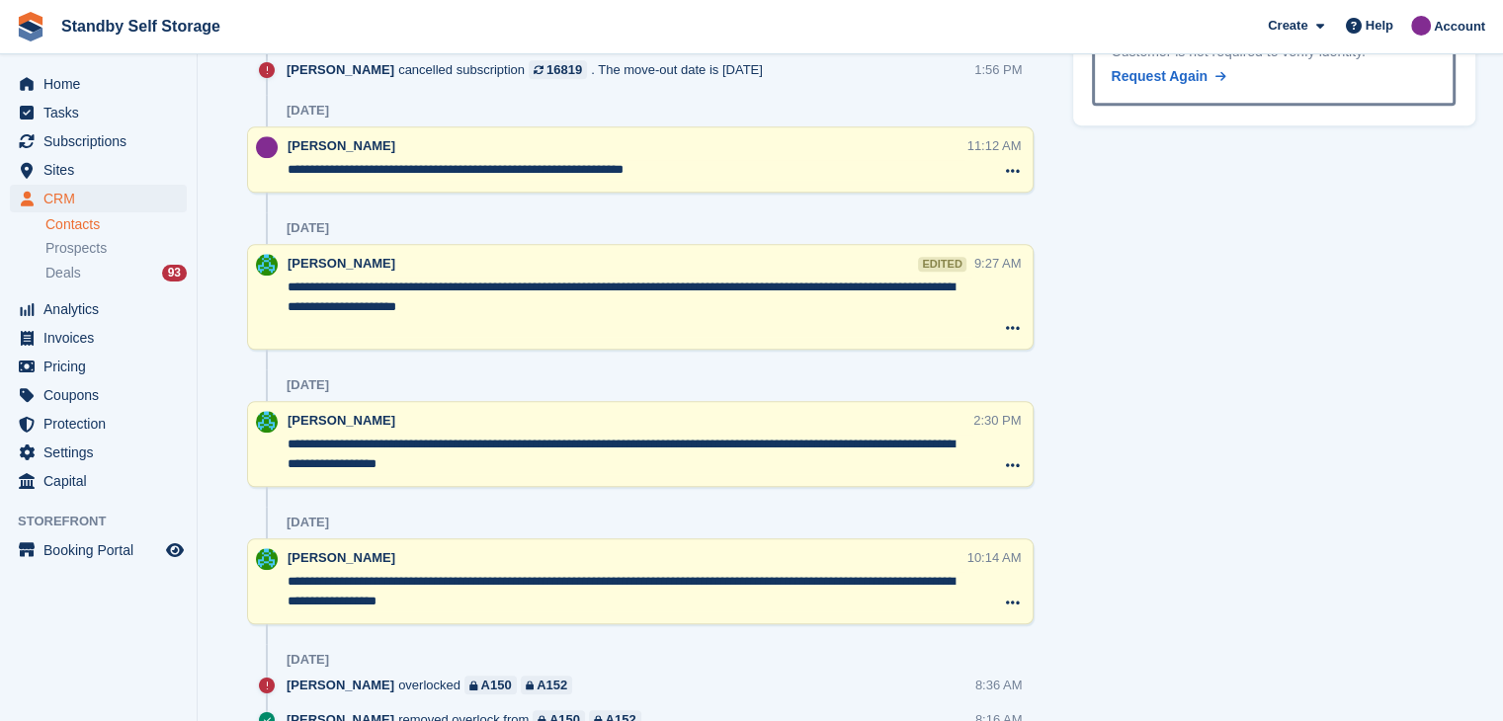
click at [673, 207] on div at bounding box center [640, 203] width 787 height 20
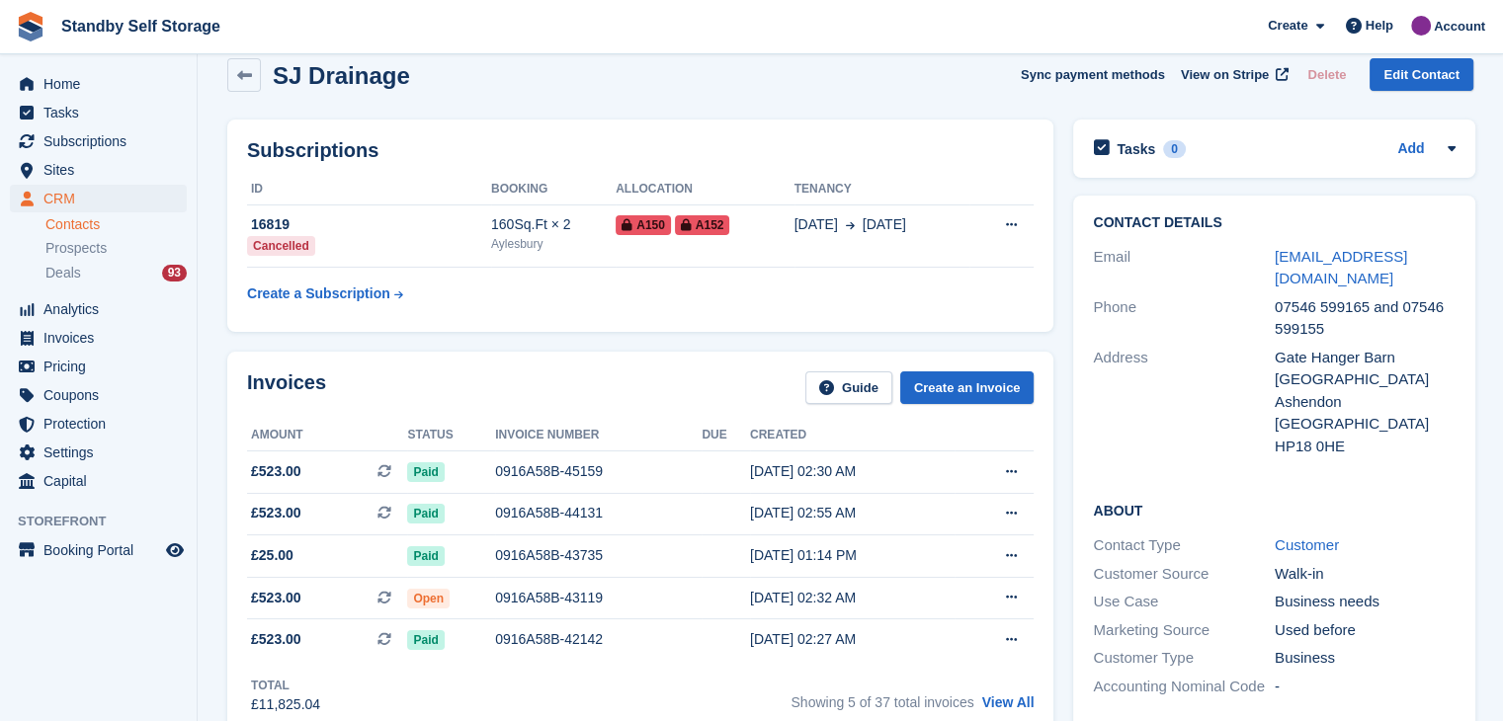
scroll to position [0, 0]
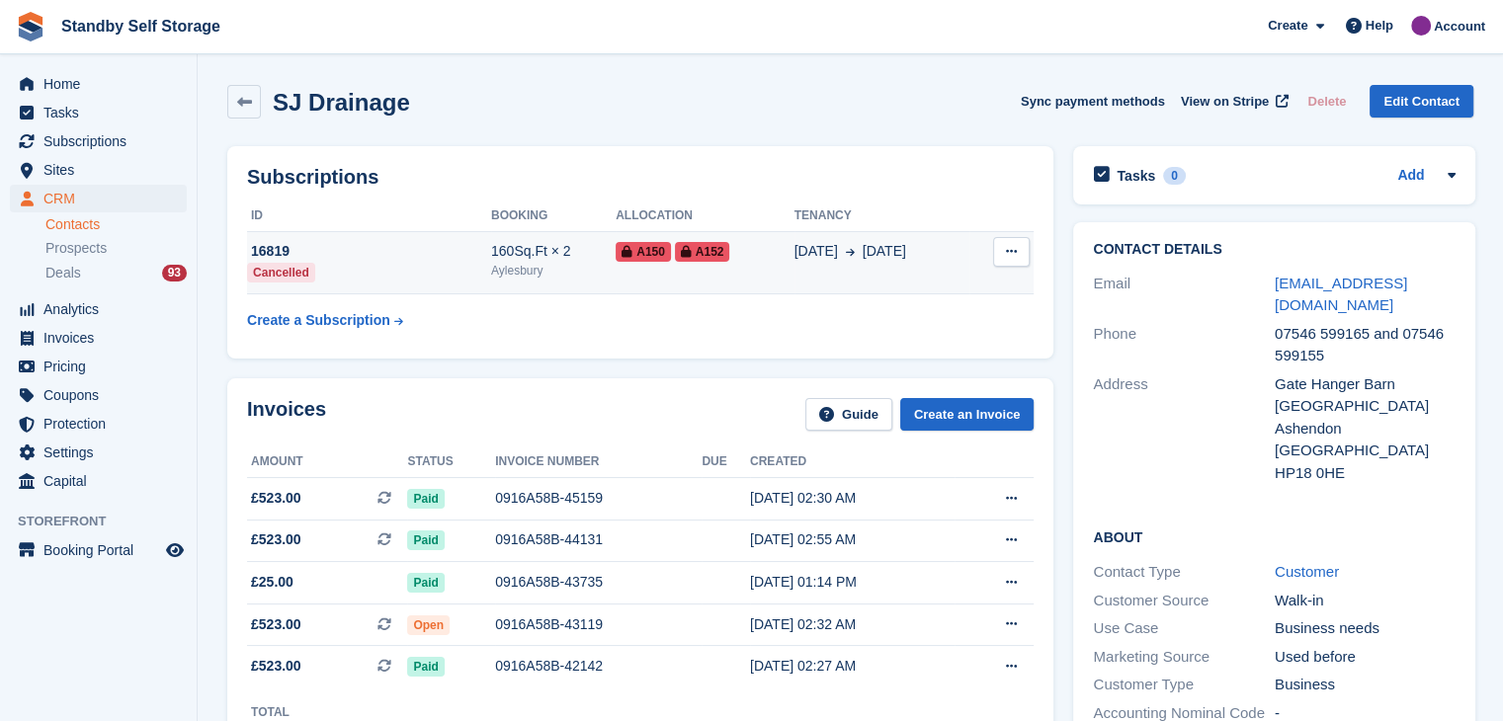
click at [752, 263] on td "A150 A152" at bounding box center [705, 262] width 179 height 63
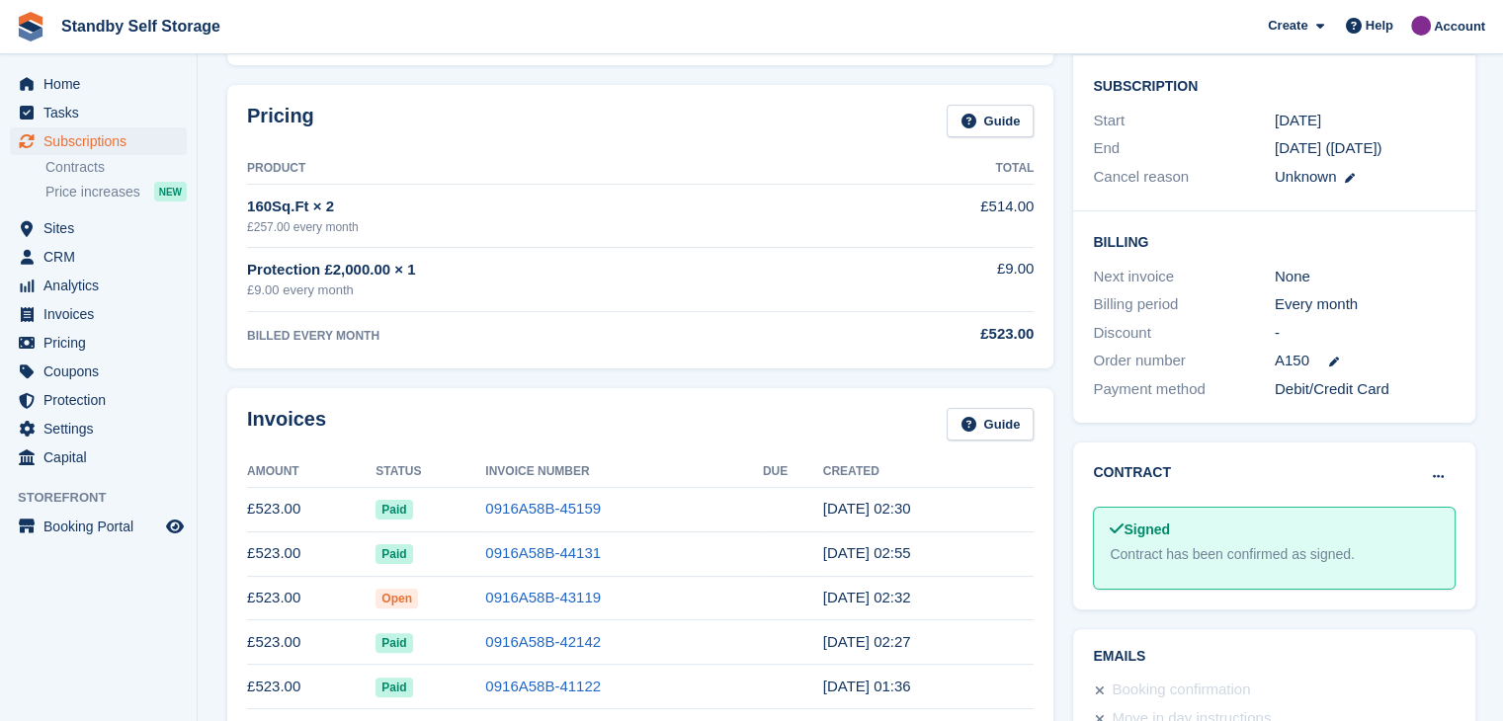
scroll to position [336, 0]
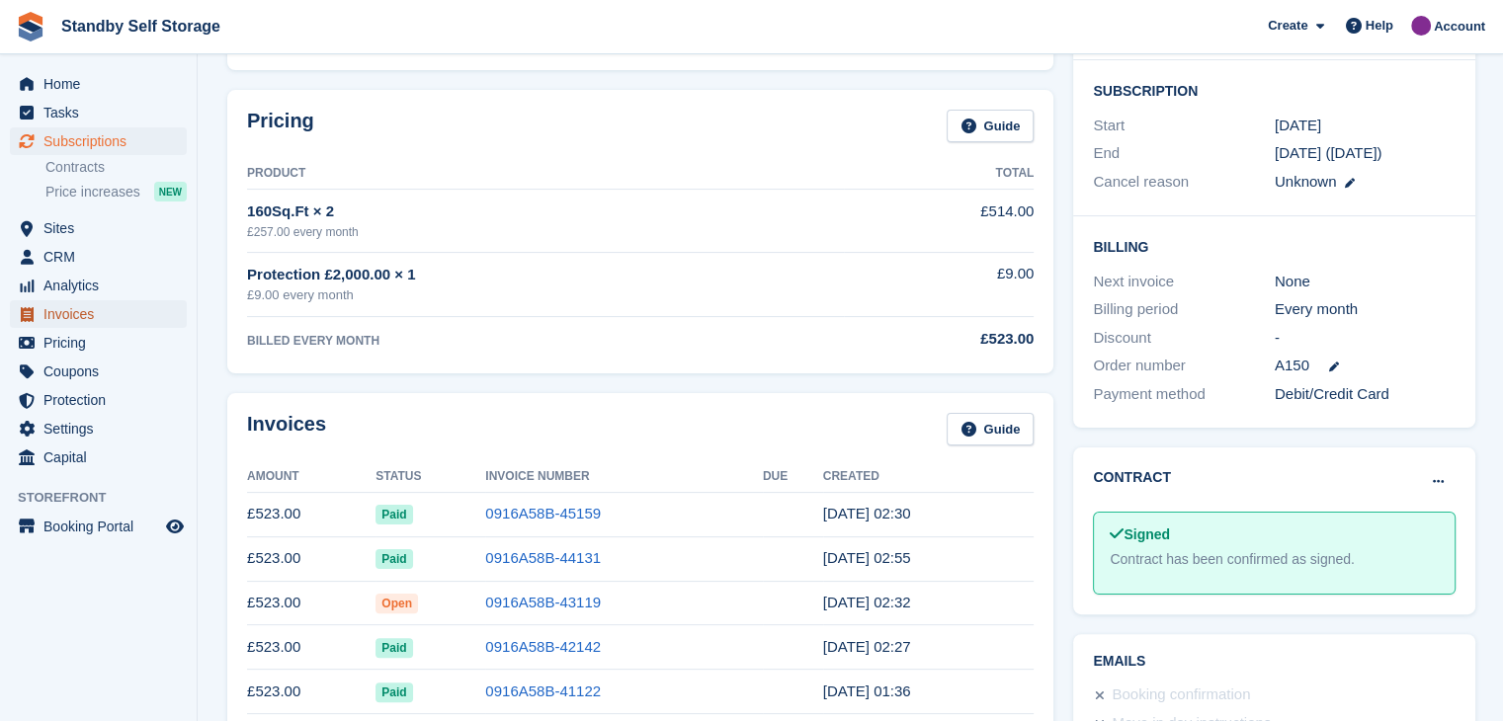
click at [75, 311] on span "Invoices" at bounding box center [102, 314] width 119 height 28
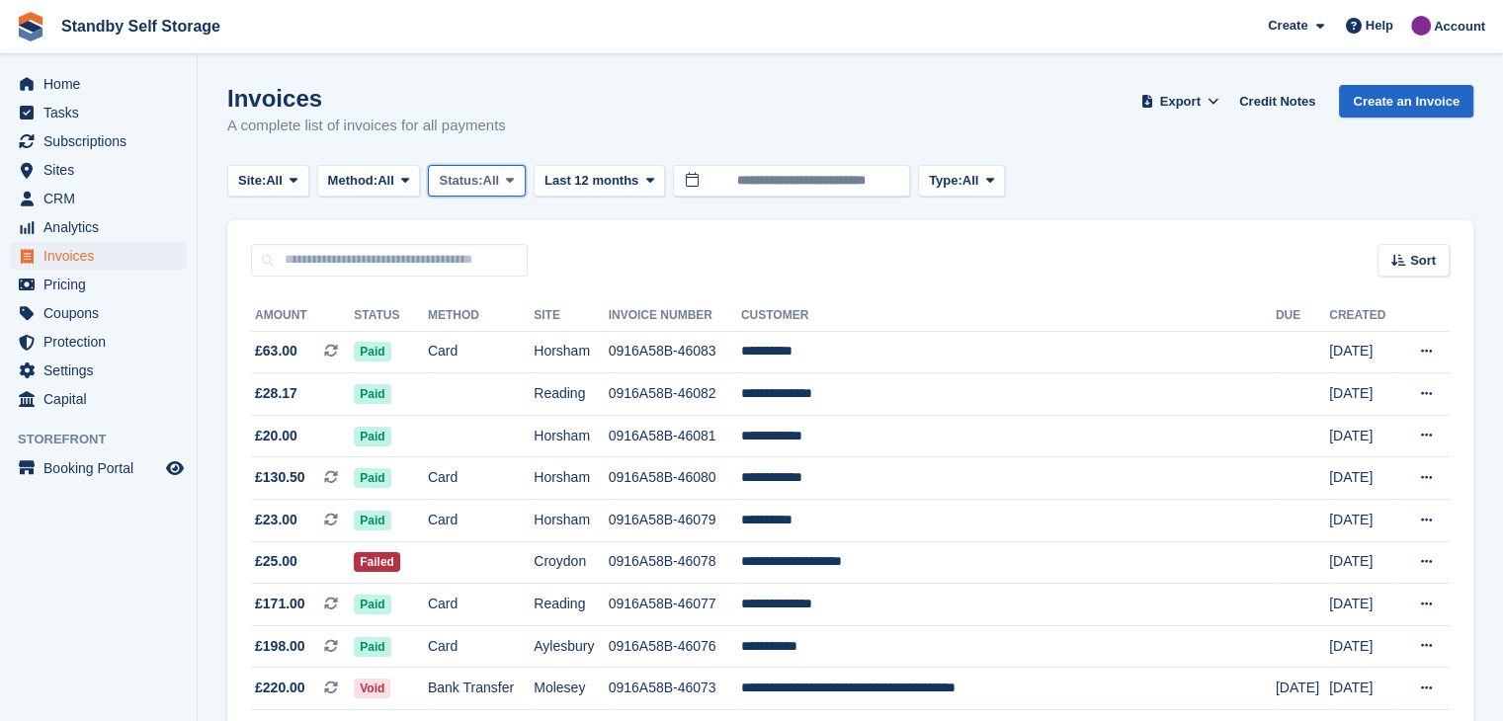
click at [482, 196] on button "Status: All" at bounding box center [476, 181] width 97 height 33
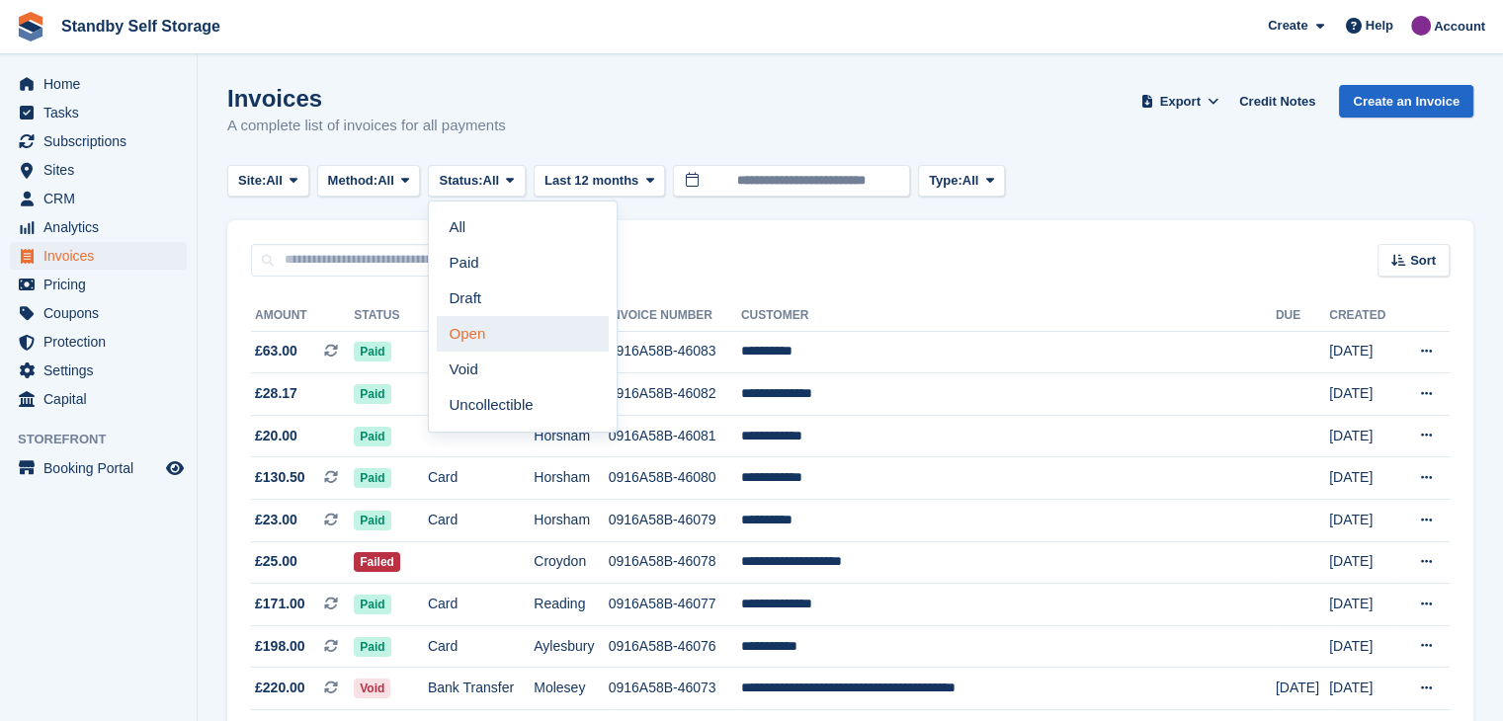
click at [491, 333] on link "Open" at bounding box center [523, 334] width 172 height 36
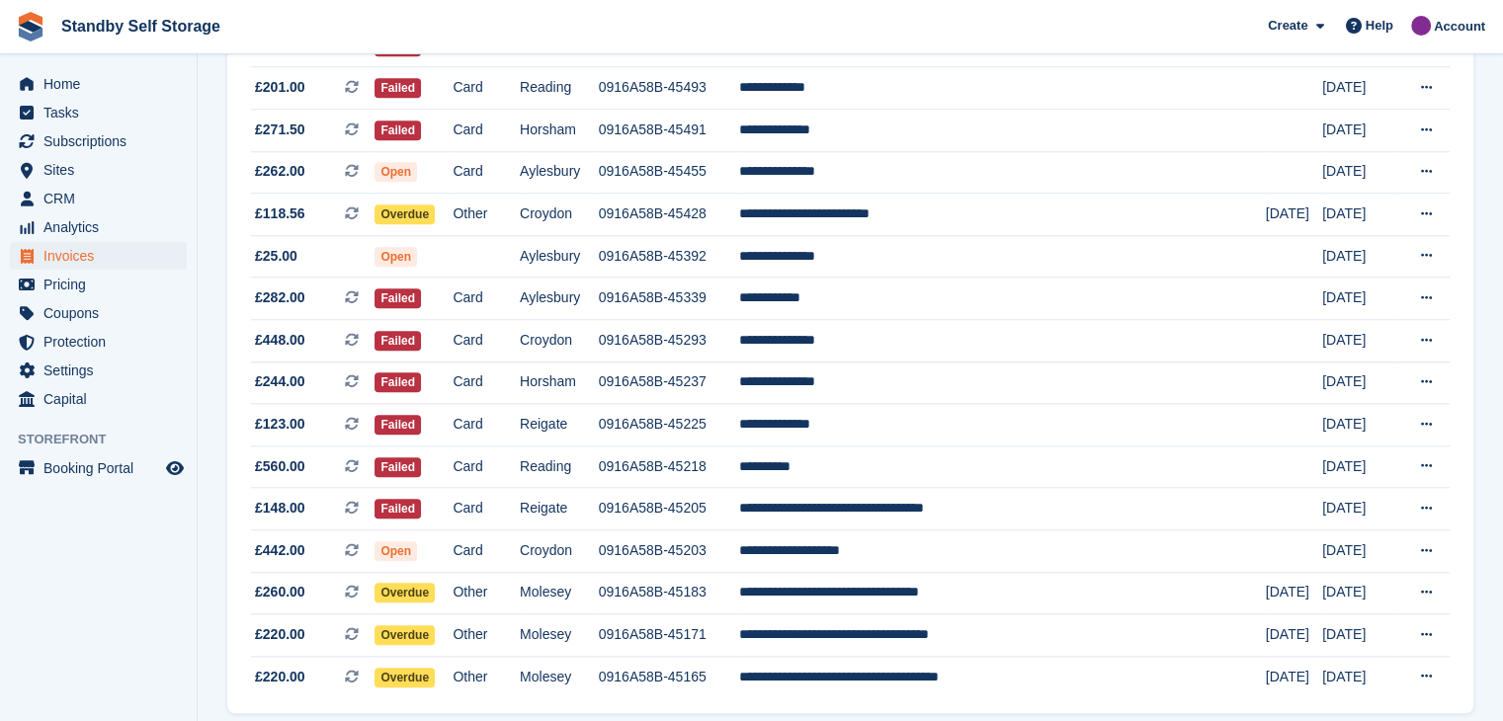
scroll to position [1822, 0]
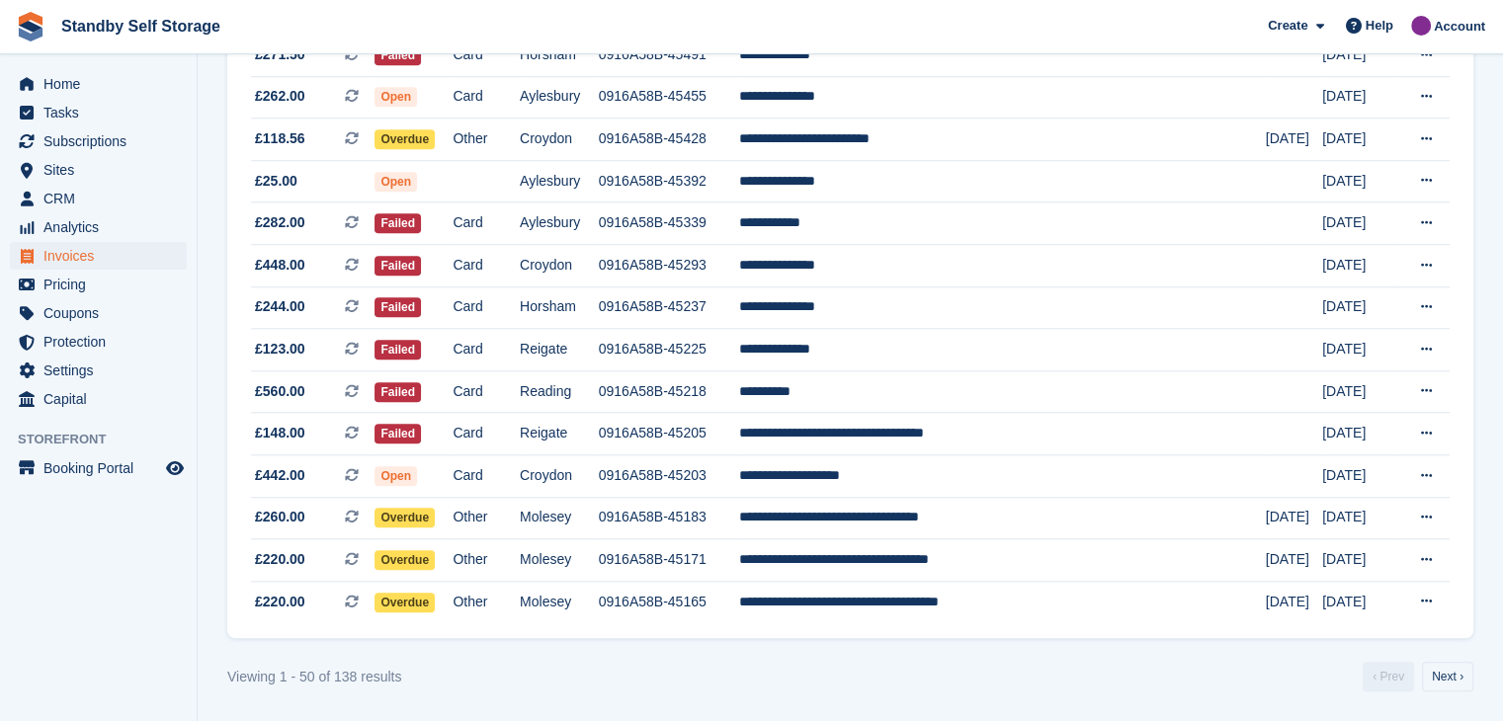
click at [1417, 672] on nav "‹ Prev Next ›" at bounding box center [1418, 677] width 119 height 30
click at [1430, 674] on link "Next ›" at bounding box center [1447, 677] width 51 height 30
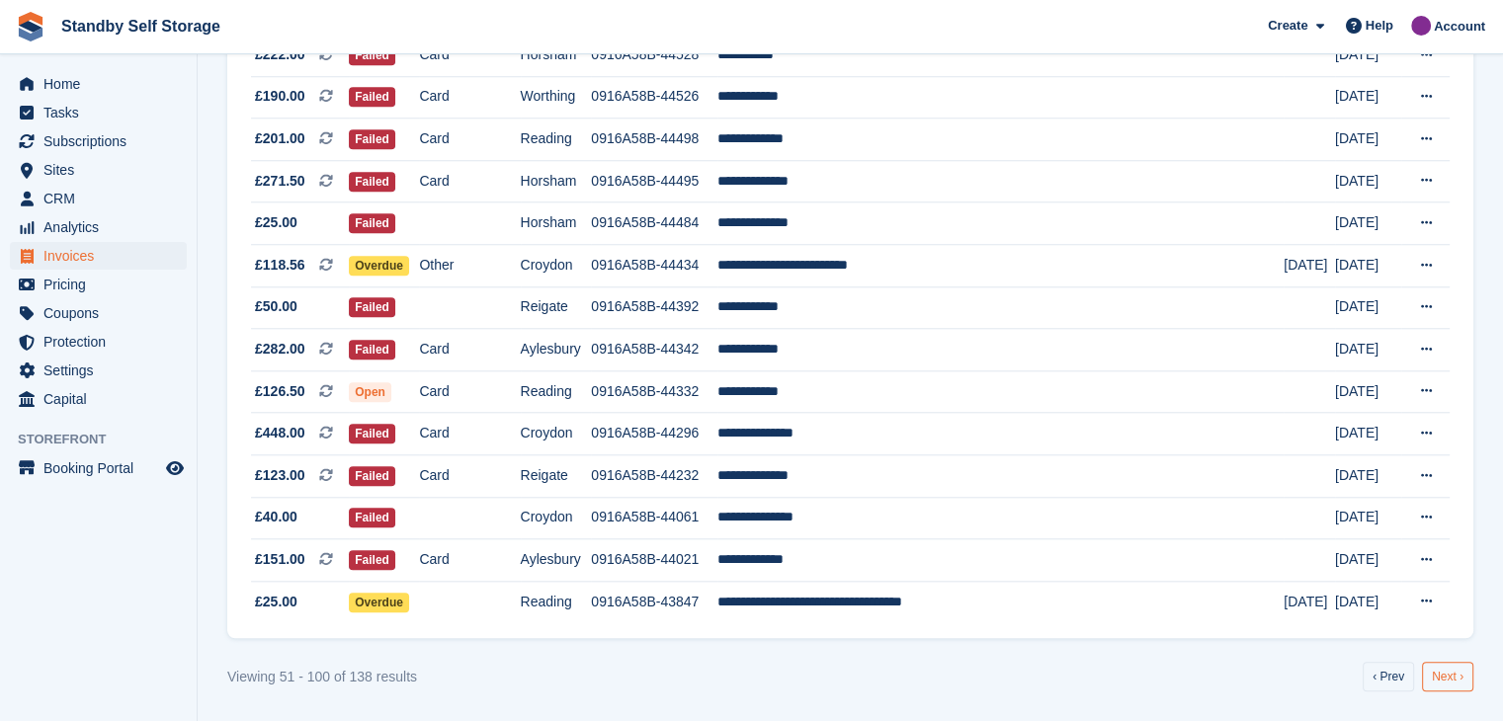
click at [1447, 672] on link "Next ›" at bounding box center [1447, 677] width 51 height 30
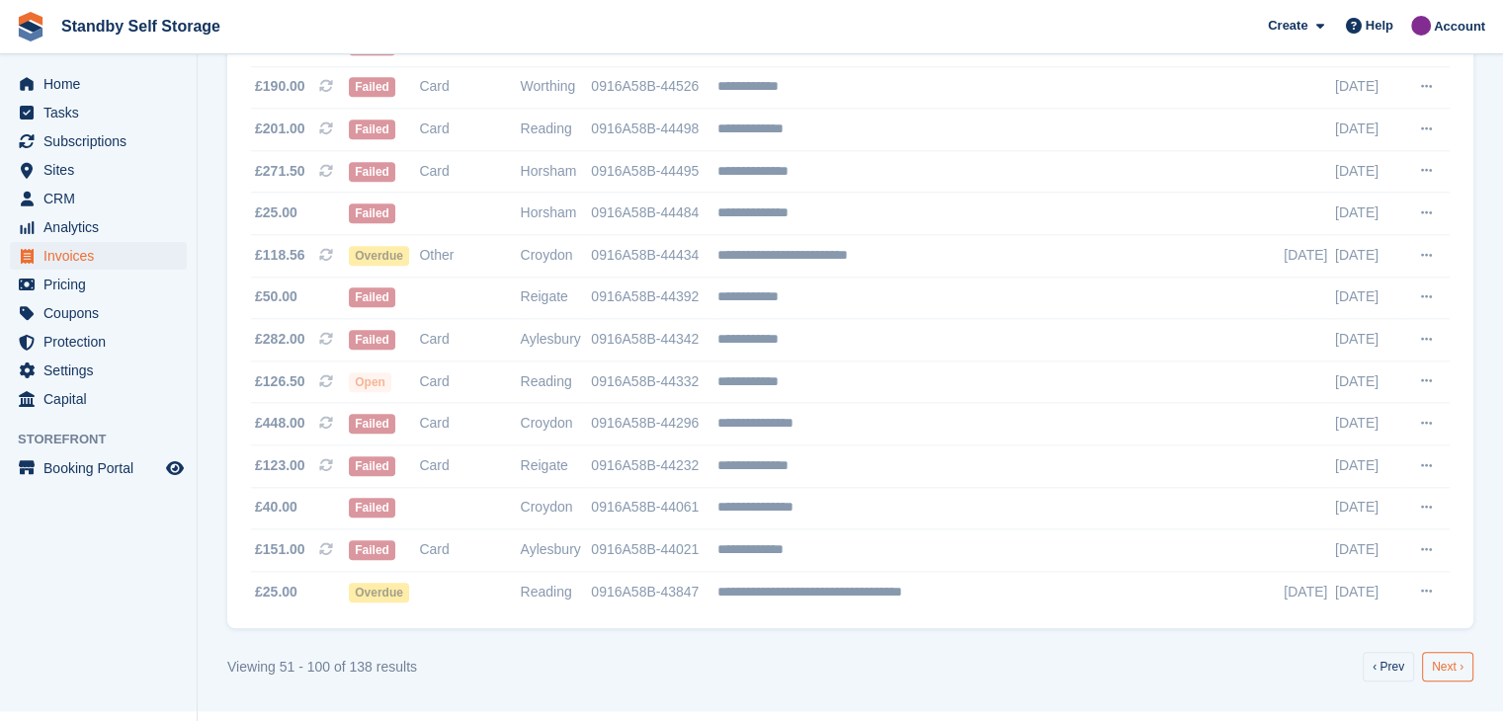
scroll to position [1315, 0]
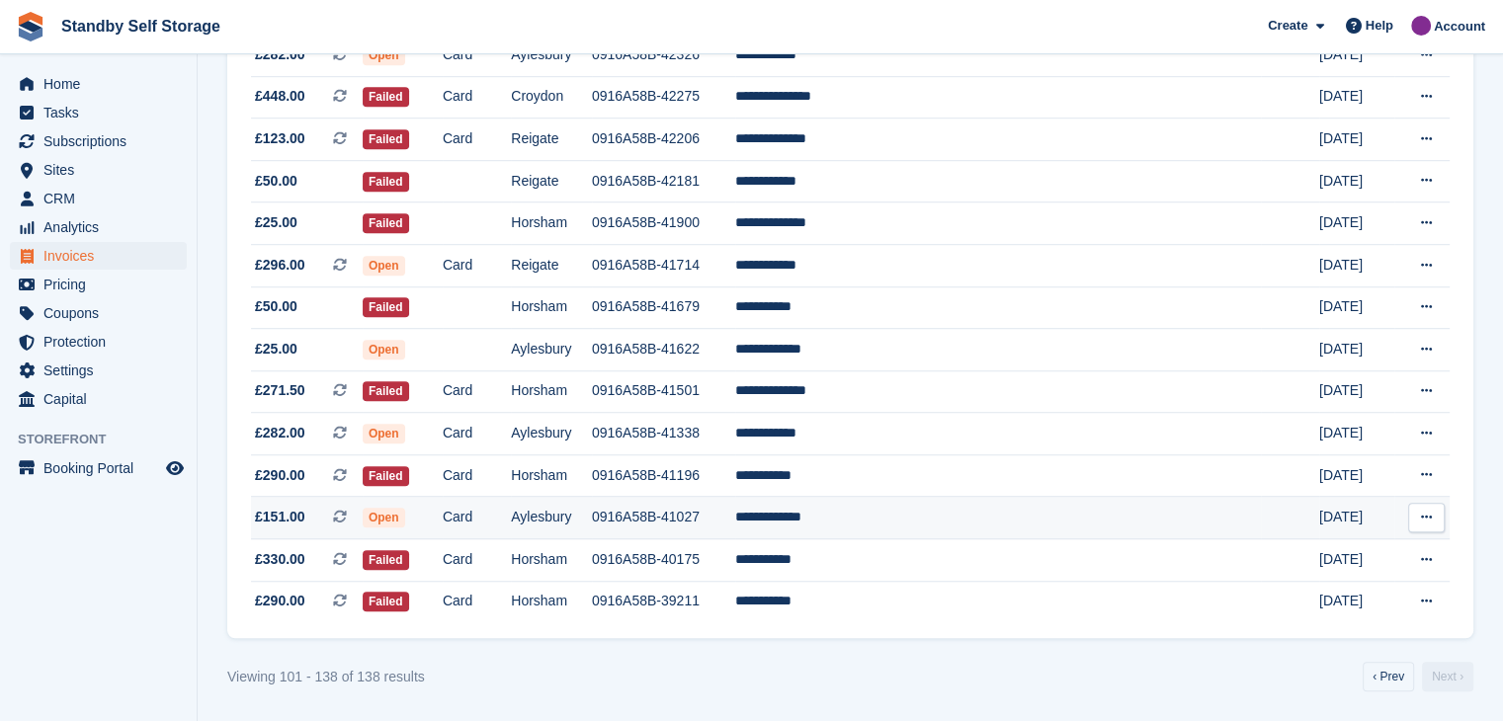
click at [1429, 520] on icon at bounding box center [1426, 517] width 11 height 13
click at [1140, 504] on td "**********" at bounding box center [998, 518] width 526 height 42
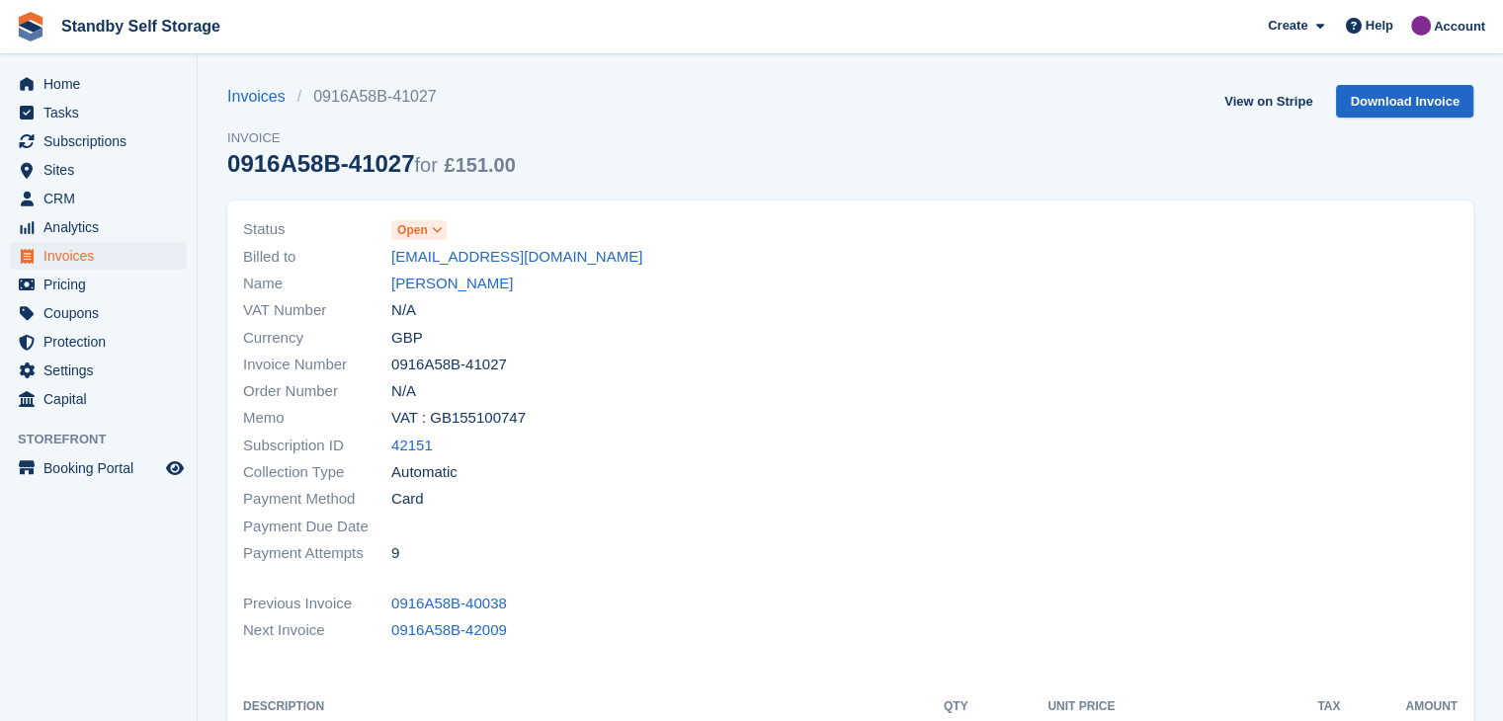
click at [428, 222] on span "Open" at bounding box center [418, 230] width 55 height 20
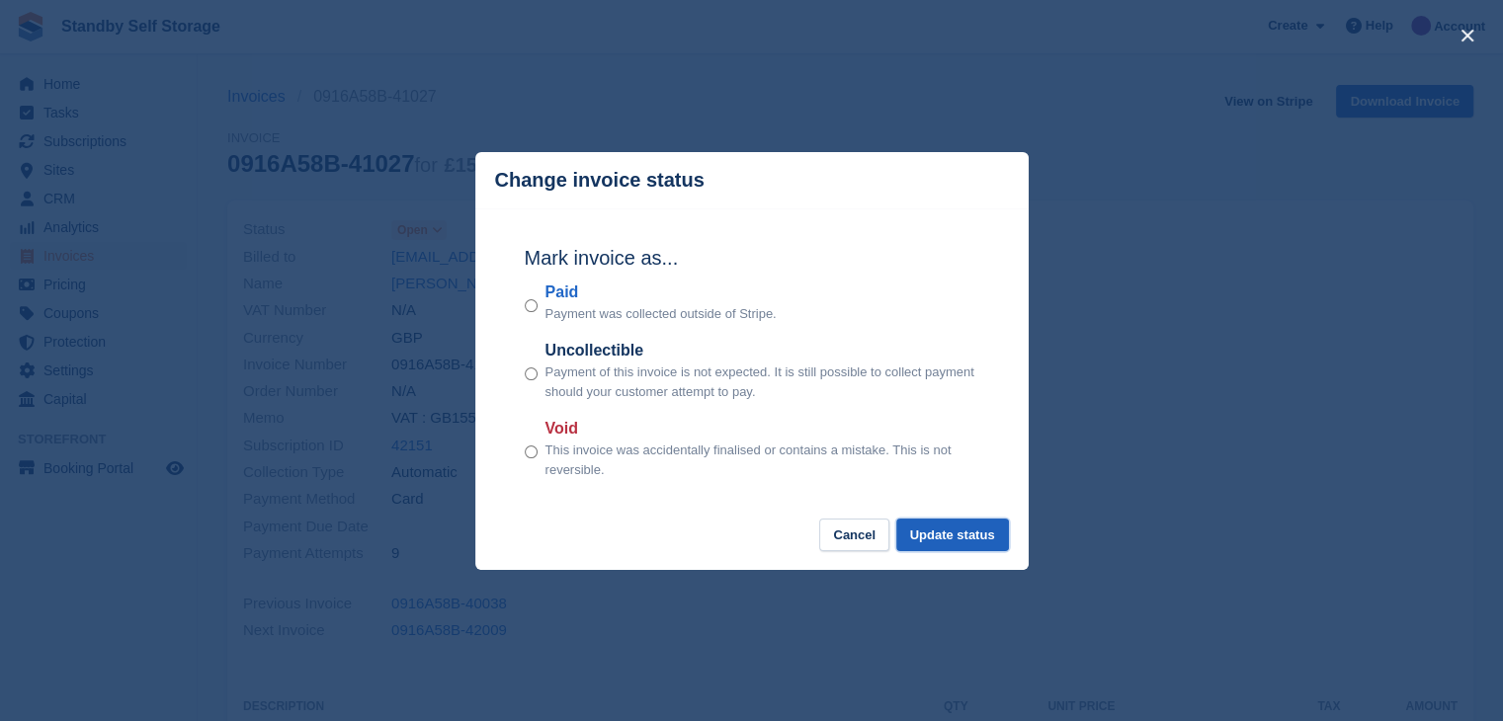
click at [945, 533] on button "Update status" at bounding box center [952, 535] width 113 height 33
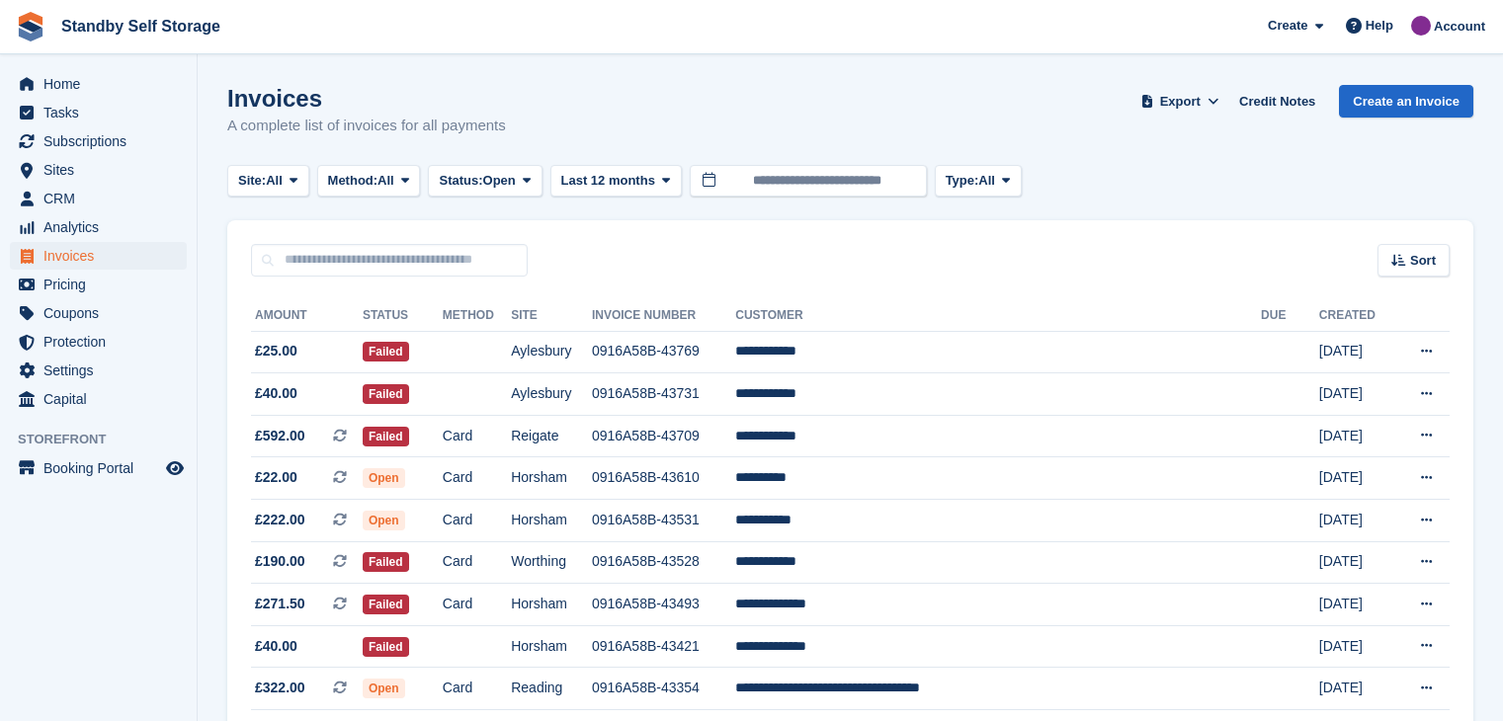
scroll to position [1273, 0]
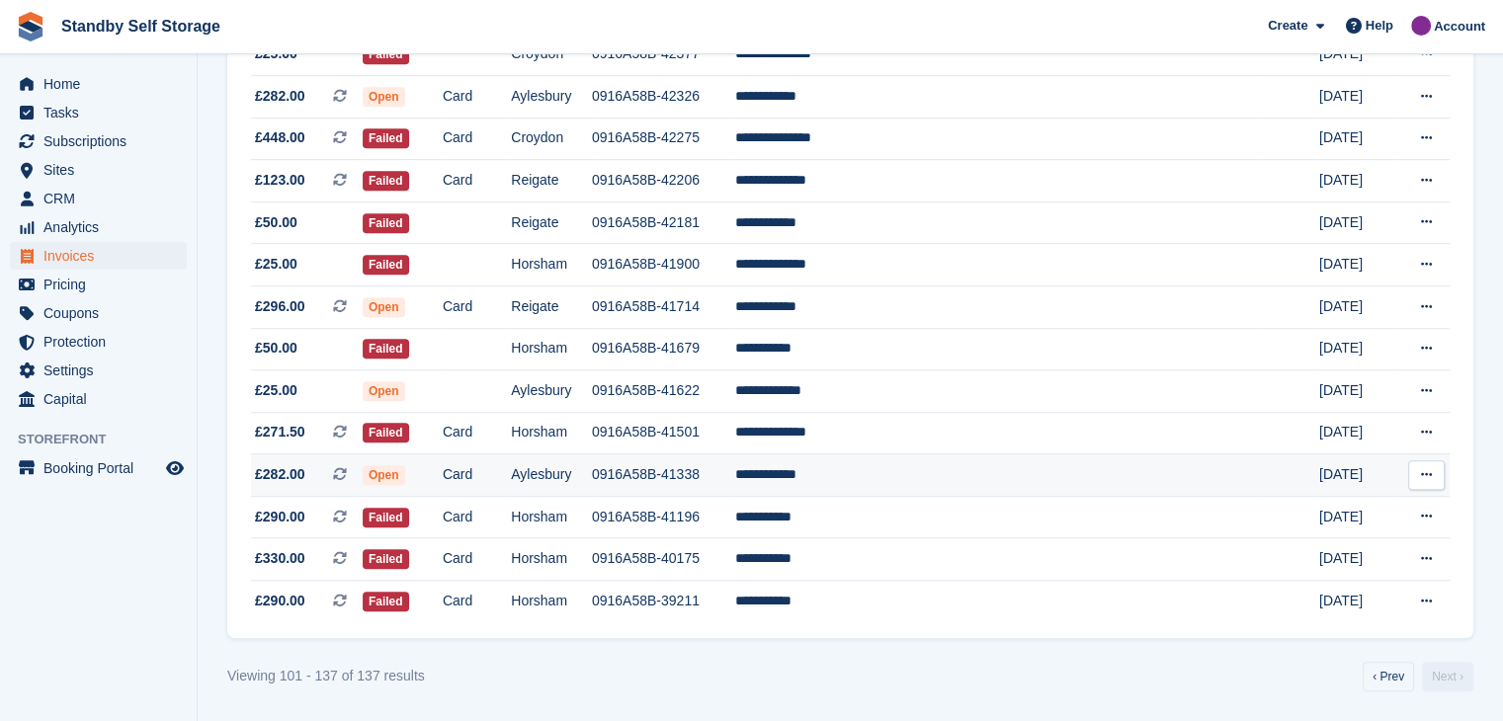
click at [1089, 462] on td "**********" at bounding box center [998, 476] width 526 height 42
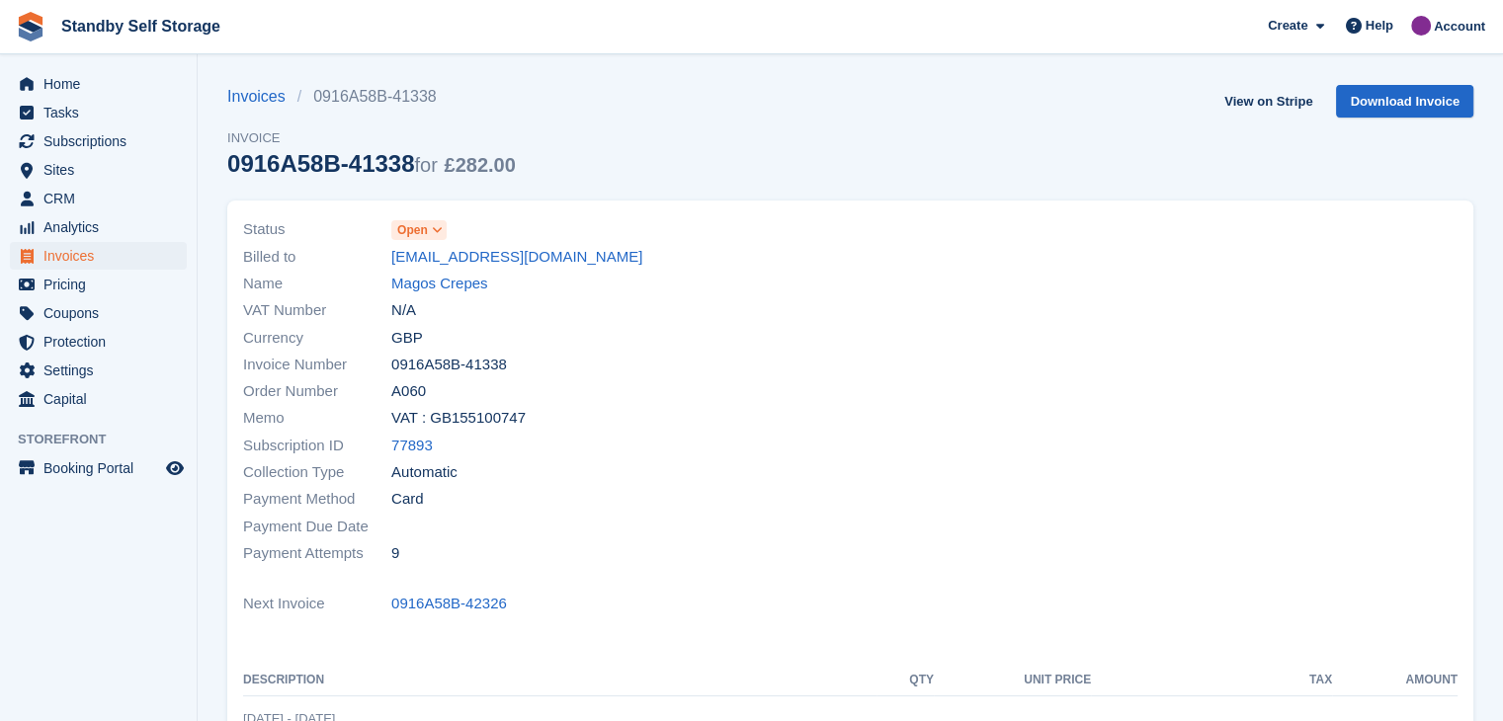
click at [434, 225] on icon at bounding box center [437, 230] width 11 height 12
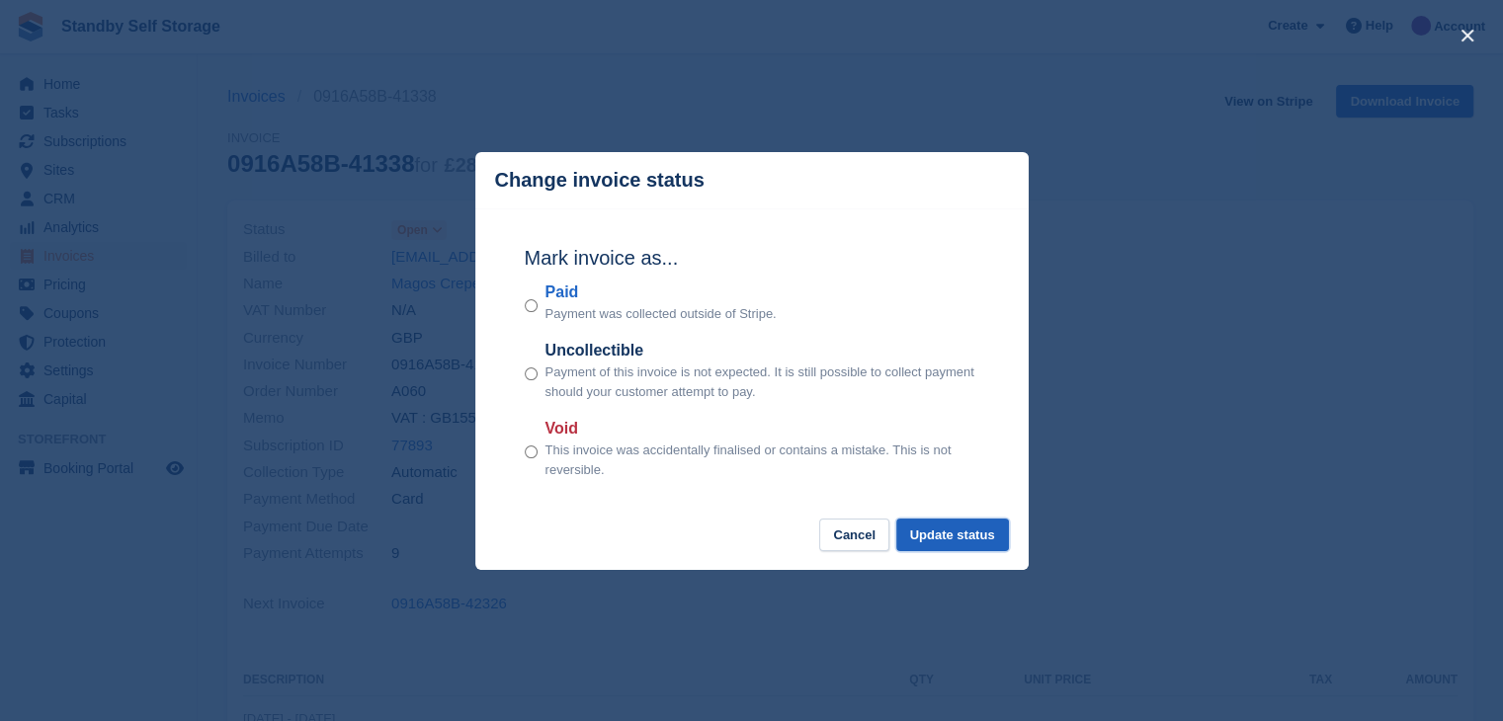
click at [957, 528] on button "Update status" at bounding box center [952, 535] width 113 height 33
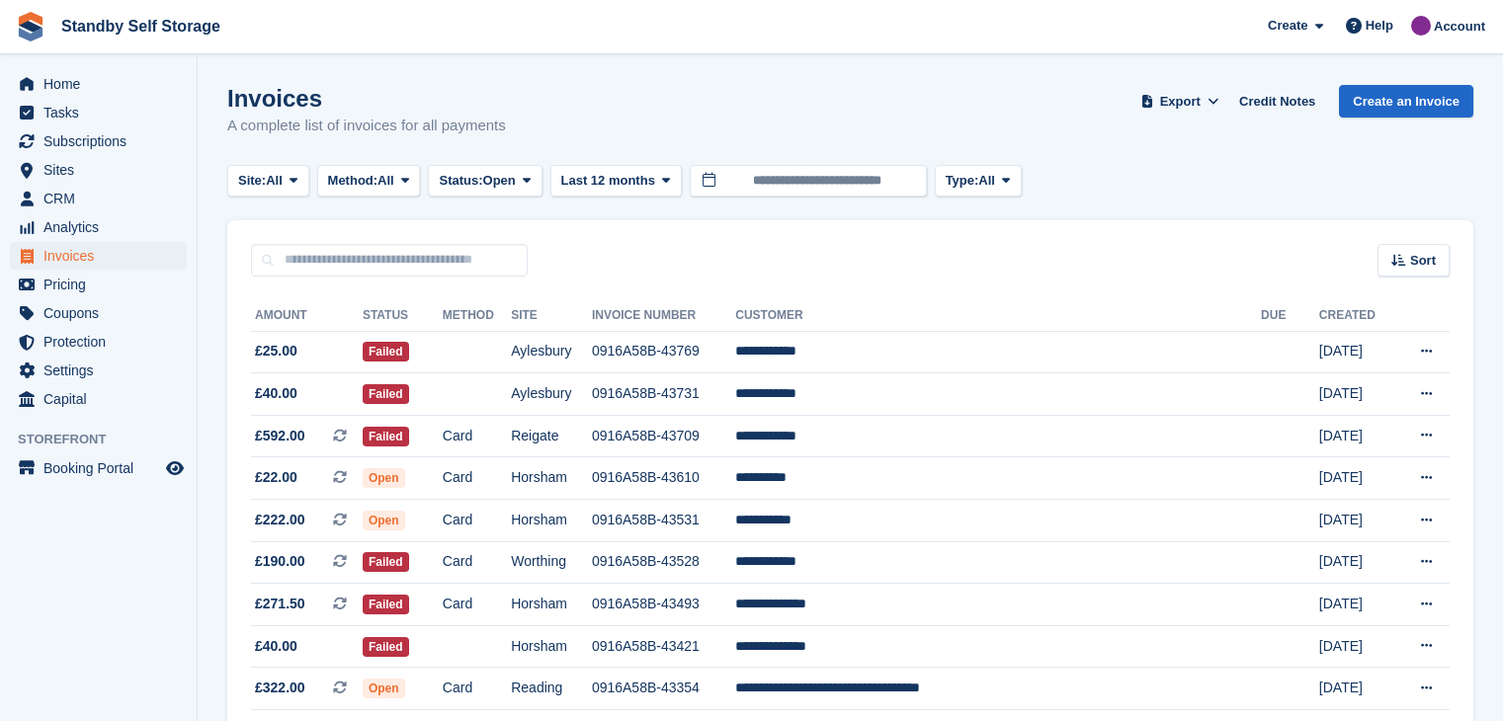
scroll to position [1273, 0]
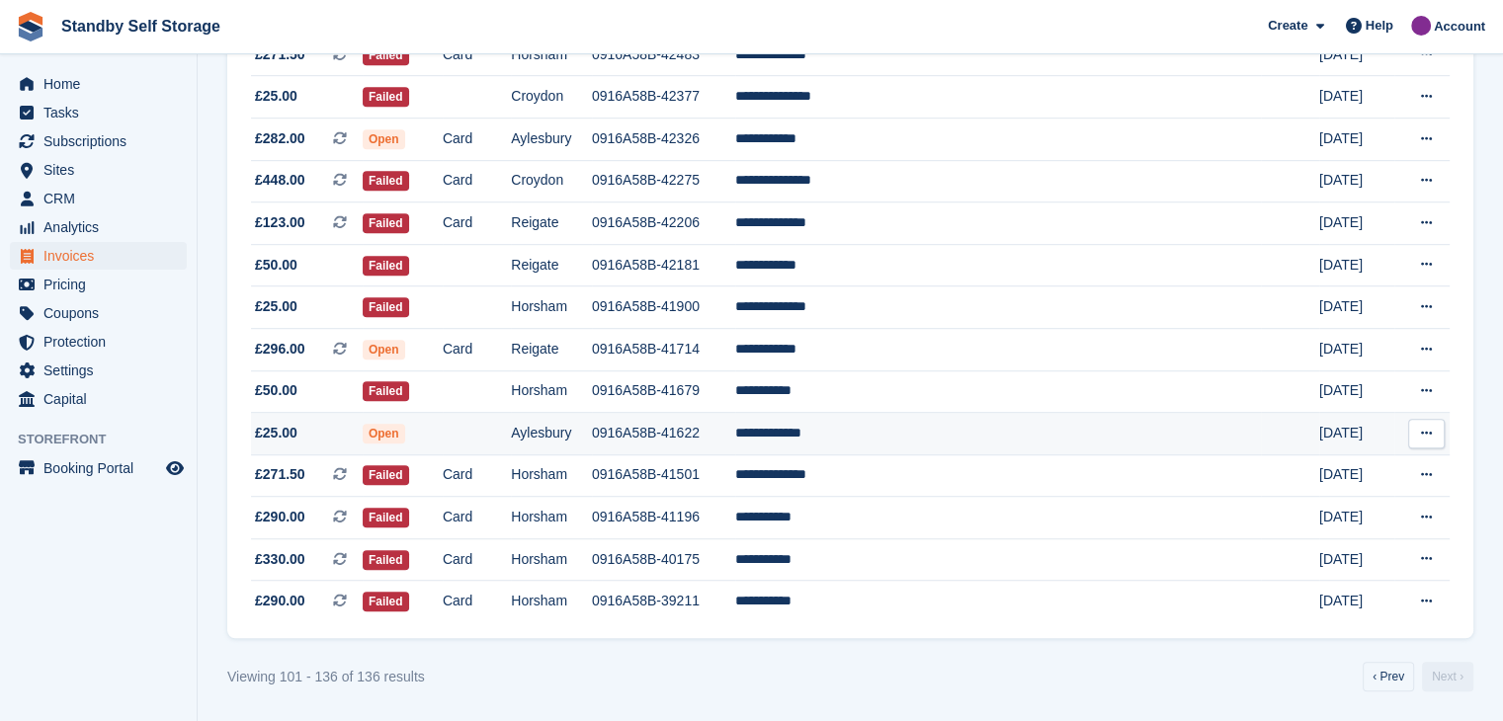
click at [1070, 426] on td "**********" at bounding box center [998, 434] width 526 height 42
click at [716, 427] on td "0916A58B-41622" at bounding box center [663, 434] width 143 height 42
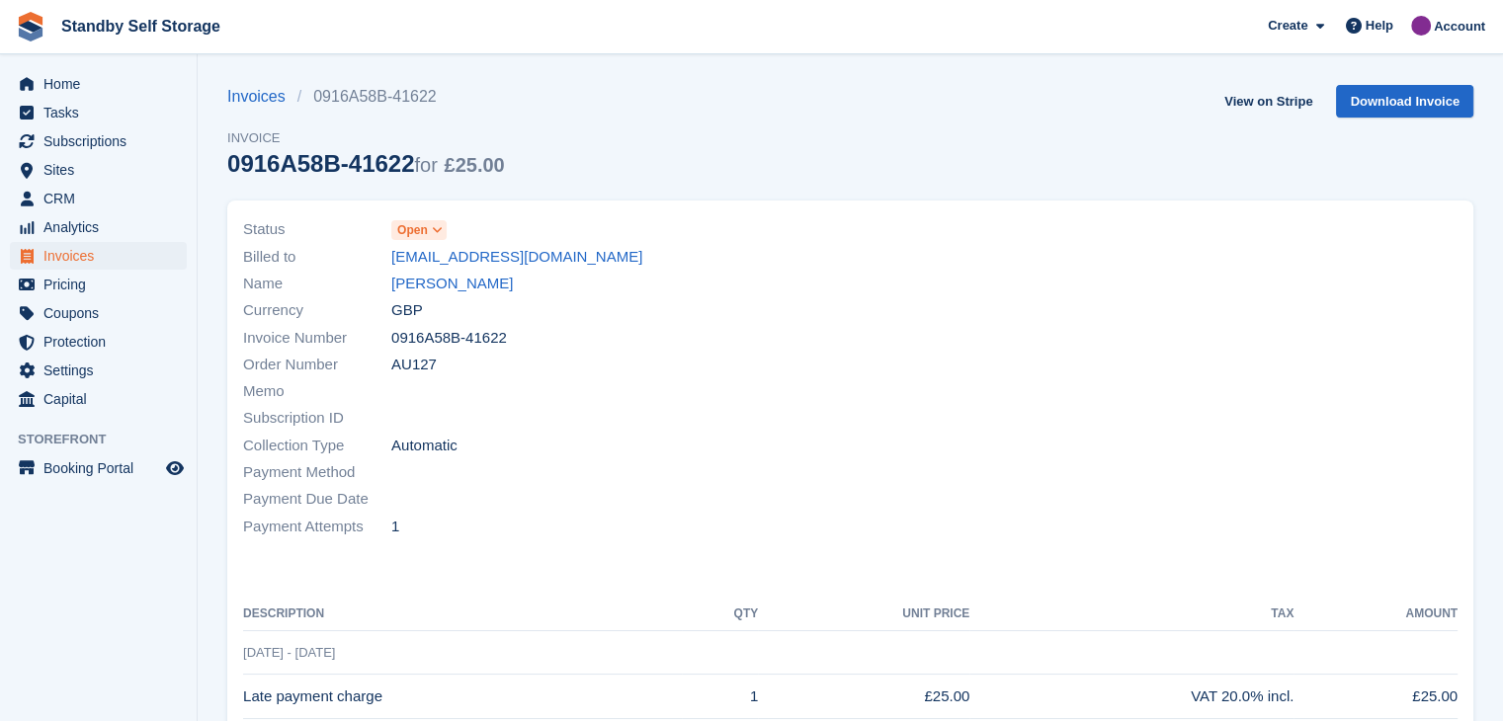
click at [434, 220] on span "Open" at bounding box center [418, 230] width 55 height 20
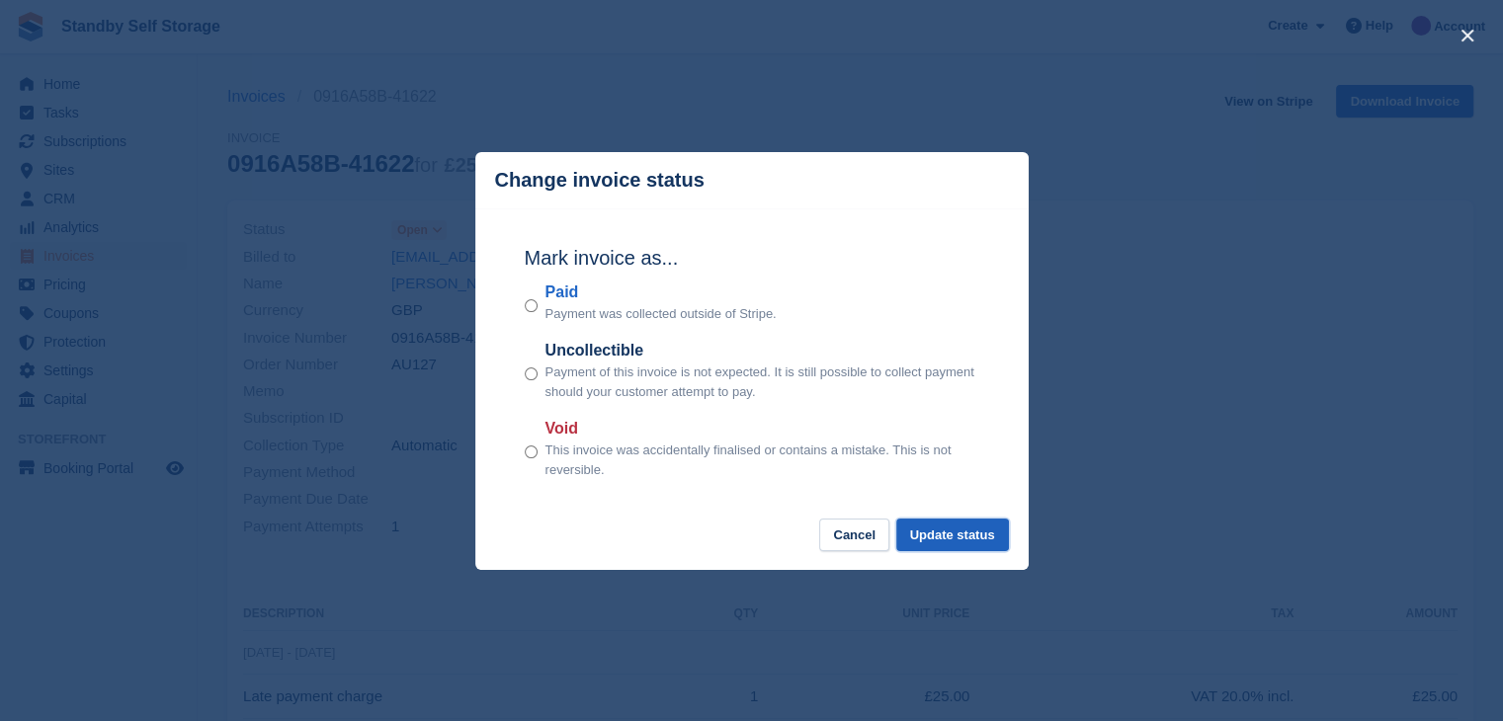
click at [940, 540] on button "Update status" at bounding box center [952, 535] width 113 height 33
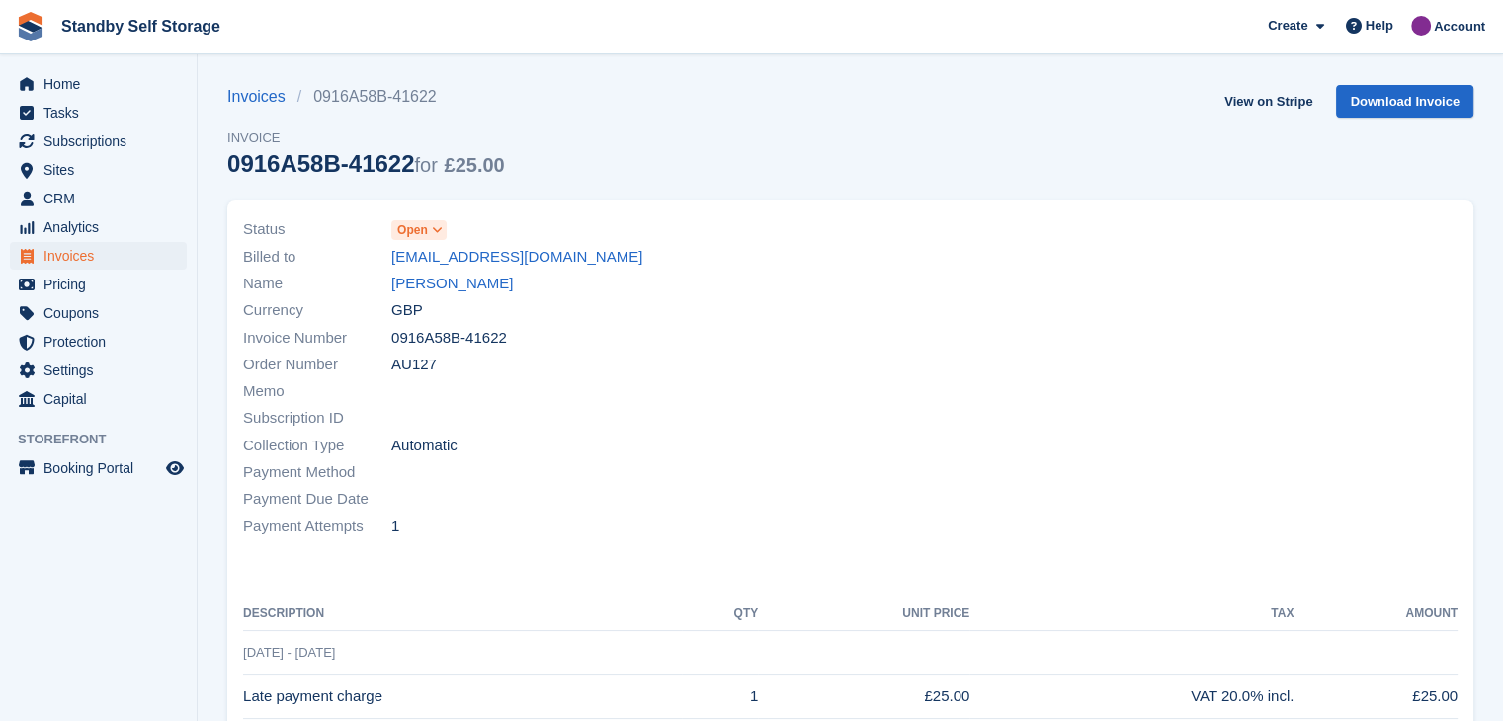
click at [439, 231] on icon at bounding box center [437, 230] width 11 height 12
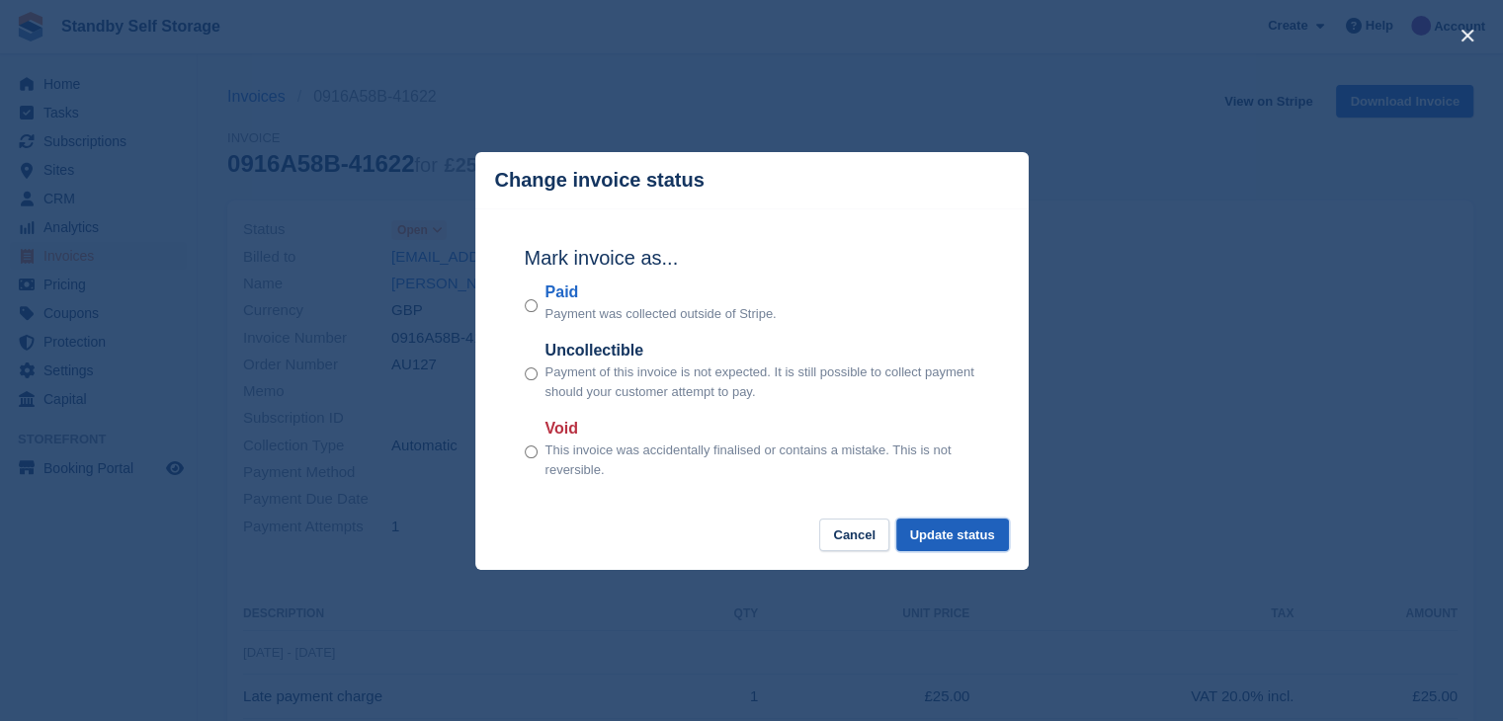
click at [970, 541] on button "Update status" at bounding box center [952, 535] width 113 height 33
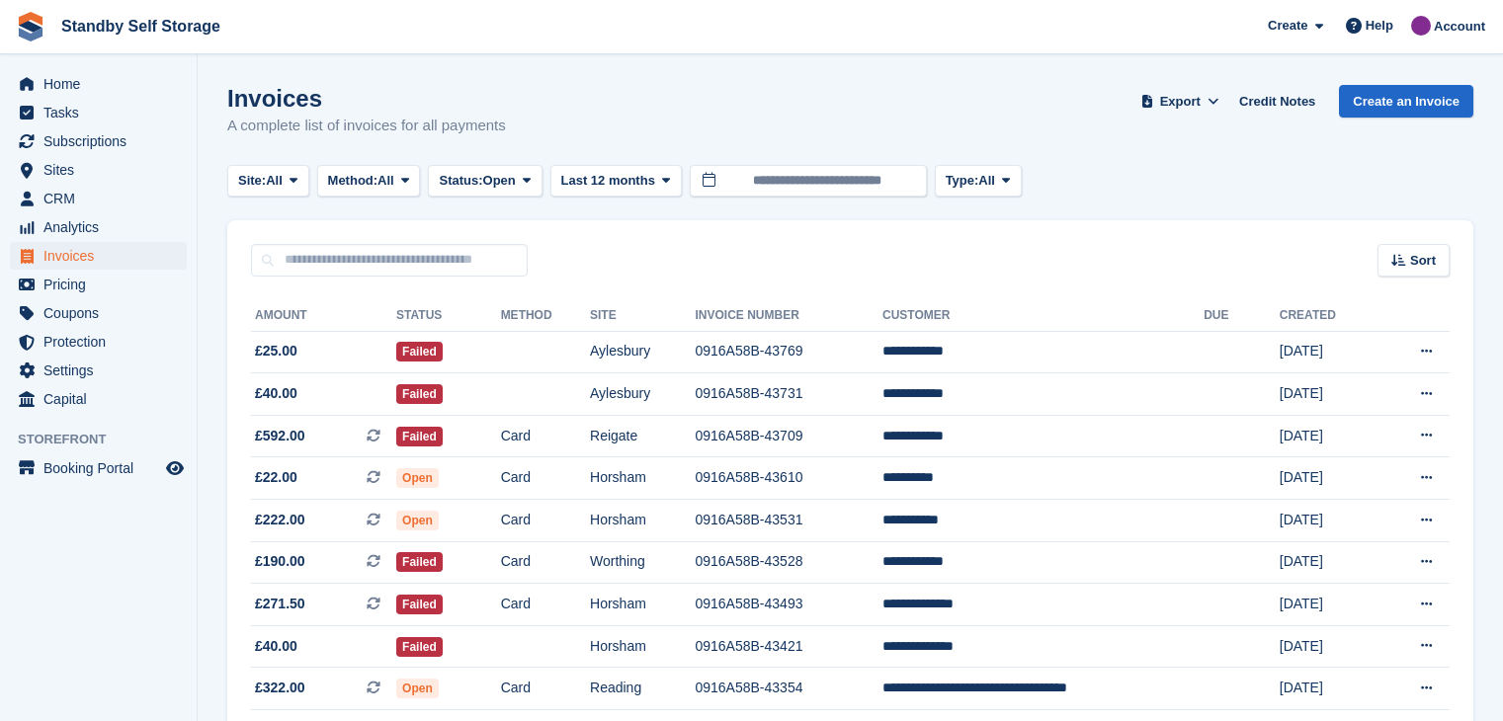
scroll to position [1230, 0]
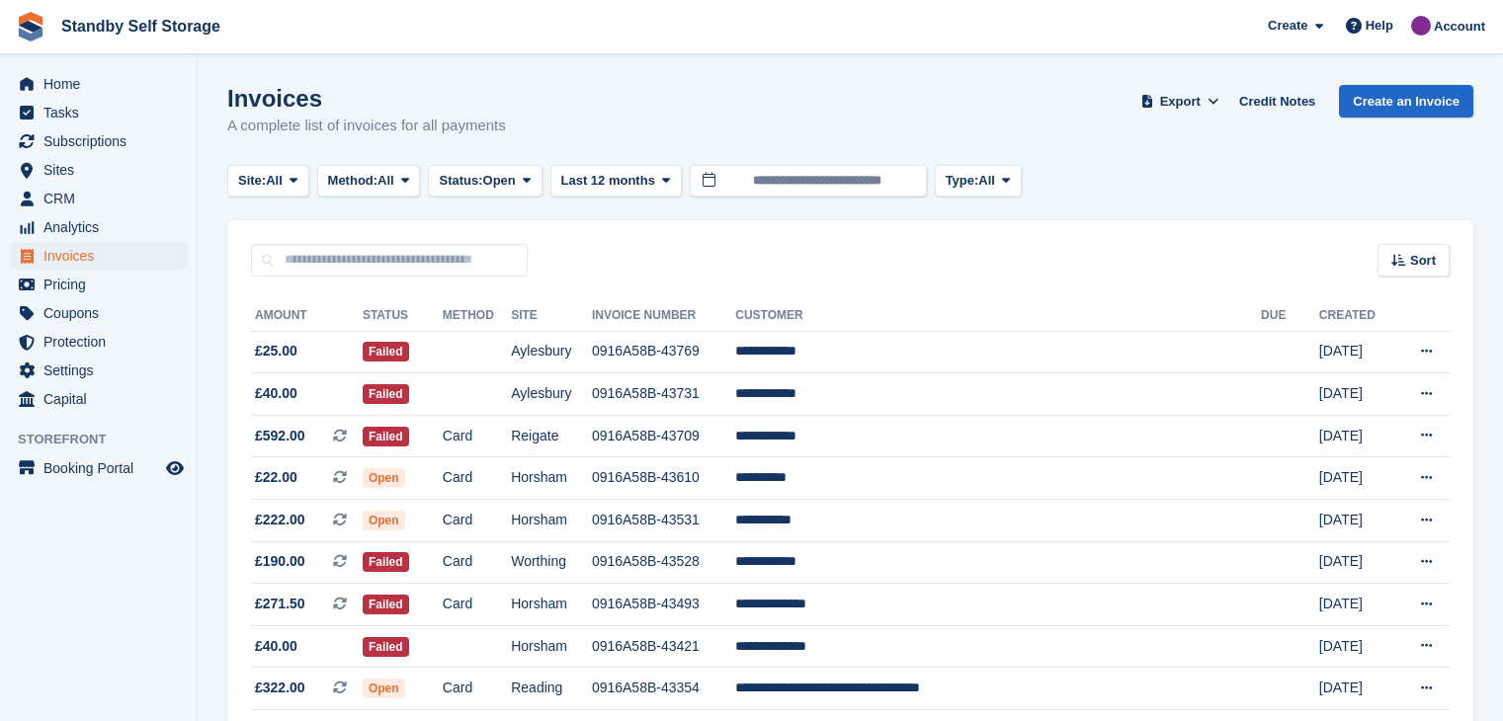
scroll to position [1230, 0]
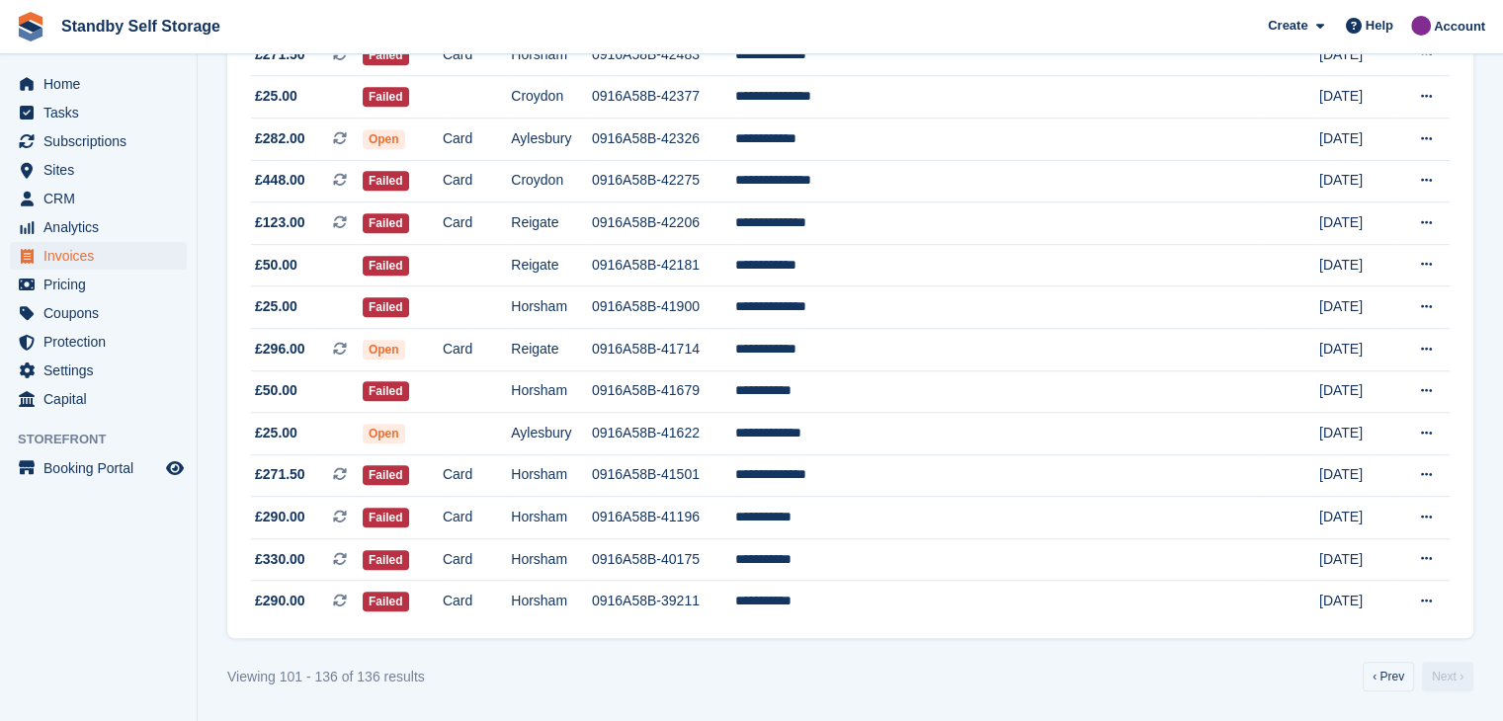
click at [893, 436] on td "**********" at bounding box center [998, 434] width 526 height 42
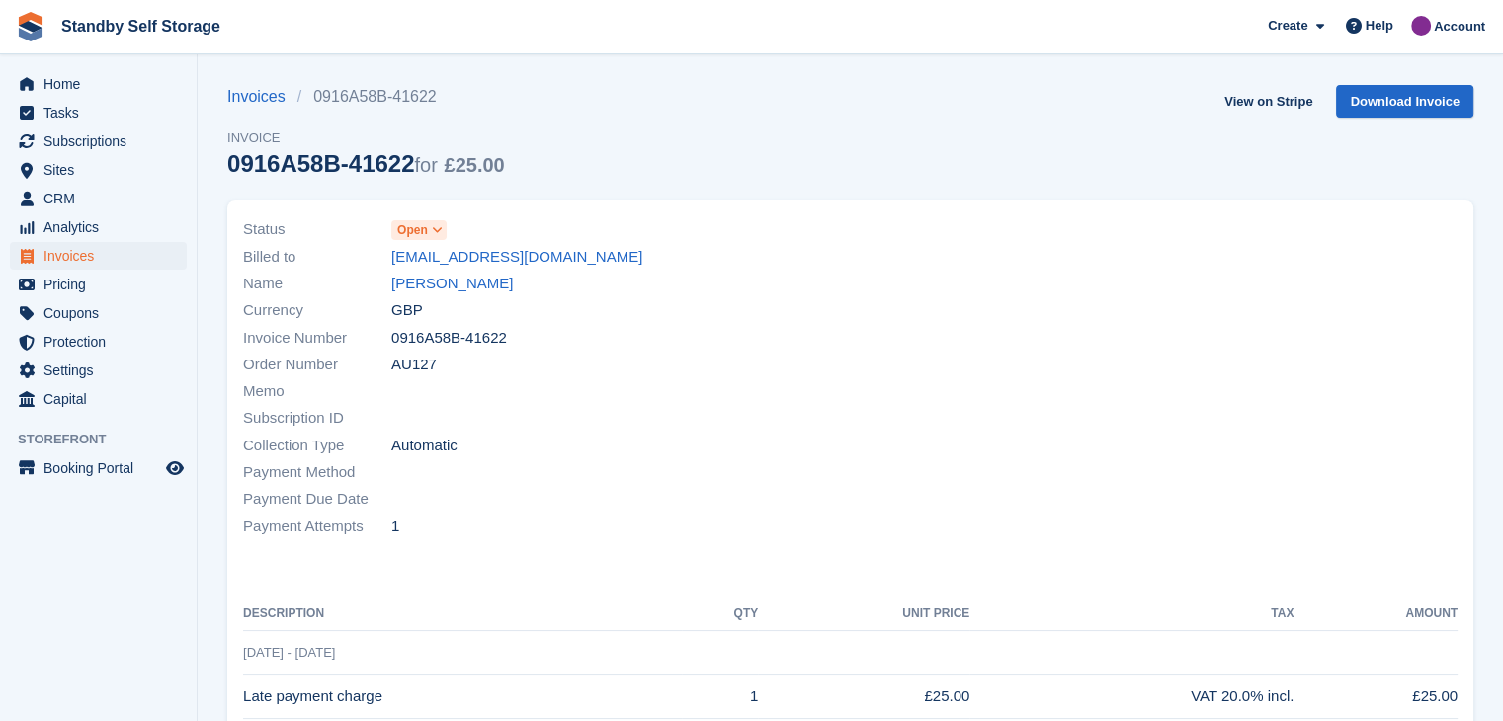
click at [435, 231] on icon at bounding box center [437, 230] width 11 height 12
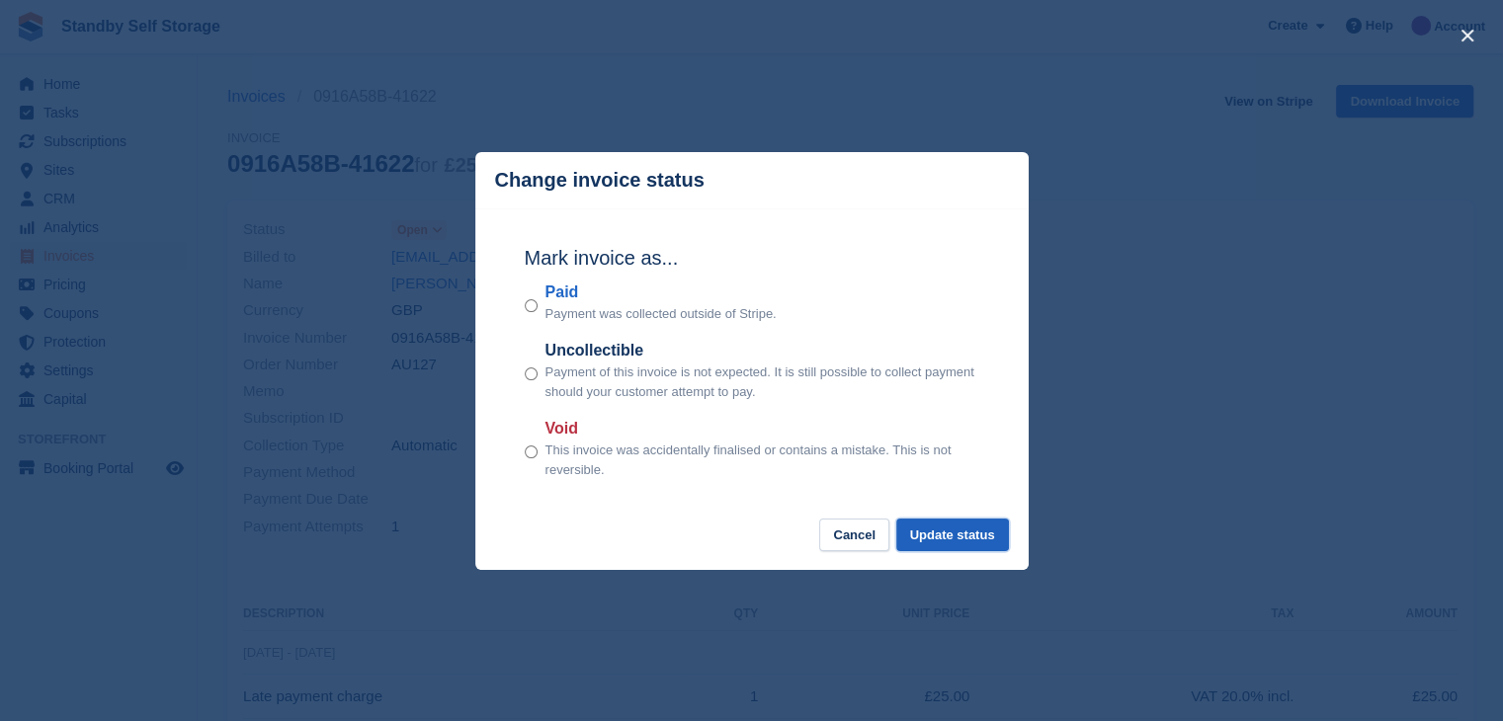
click at [927, 535] on button "Update status" at bounding box center [952, 535] width 113 height 33
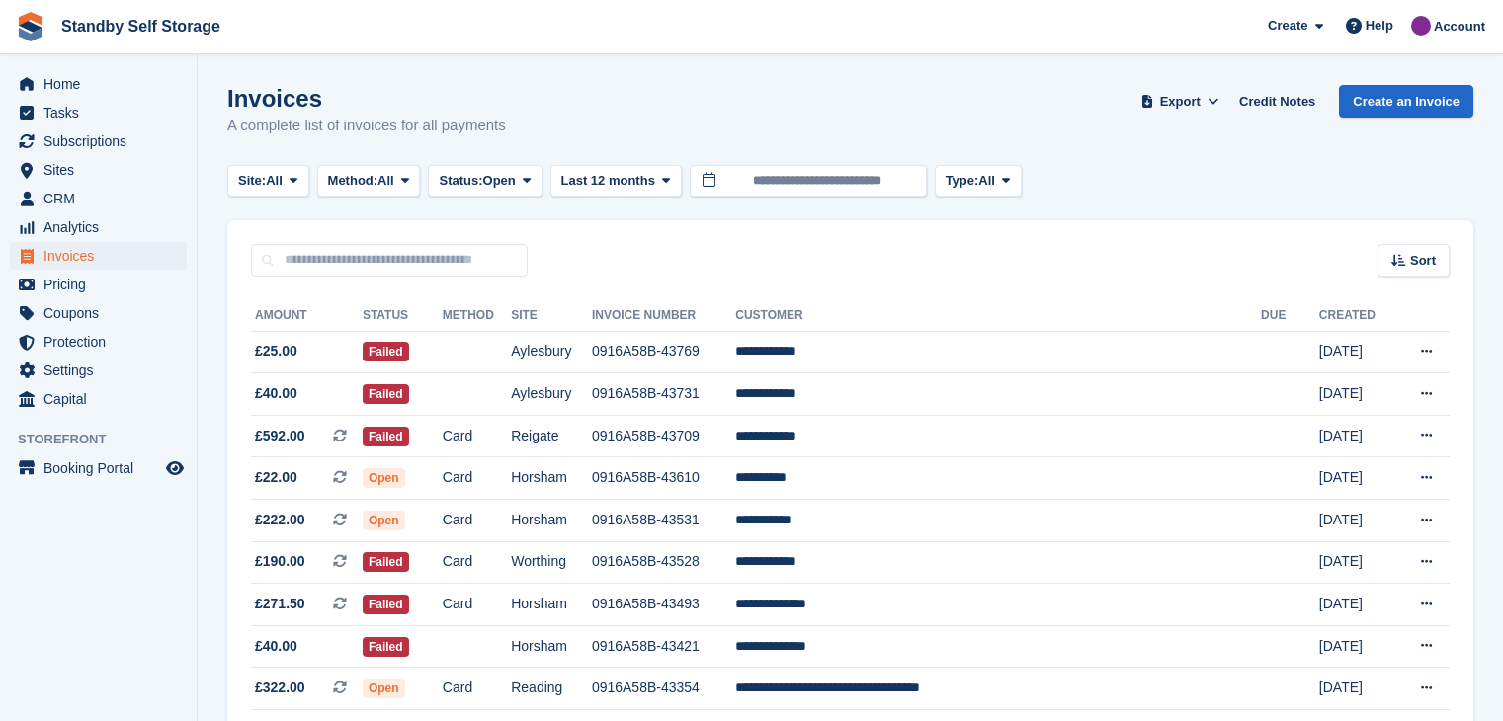
scroll to position [1189, 0]
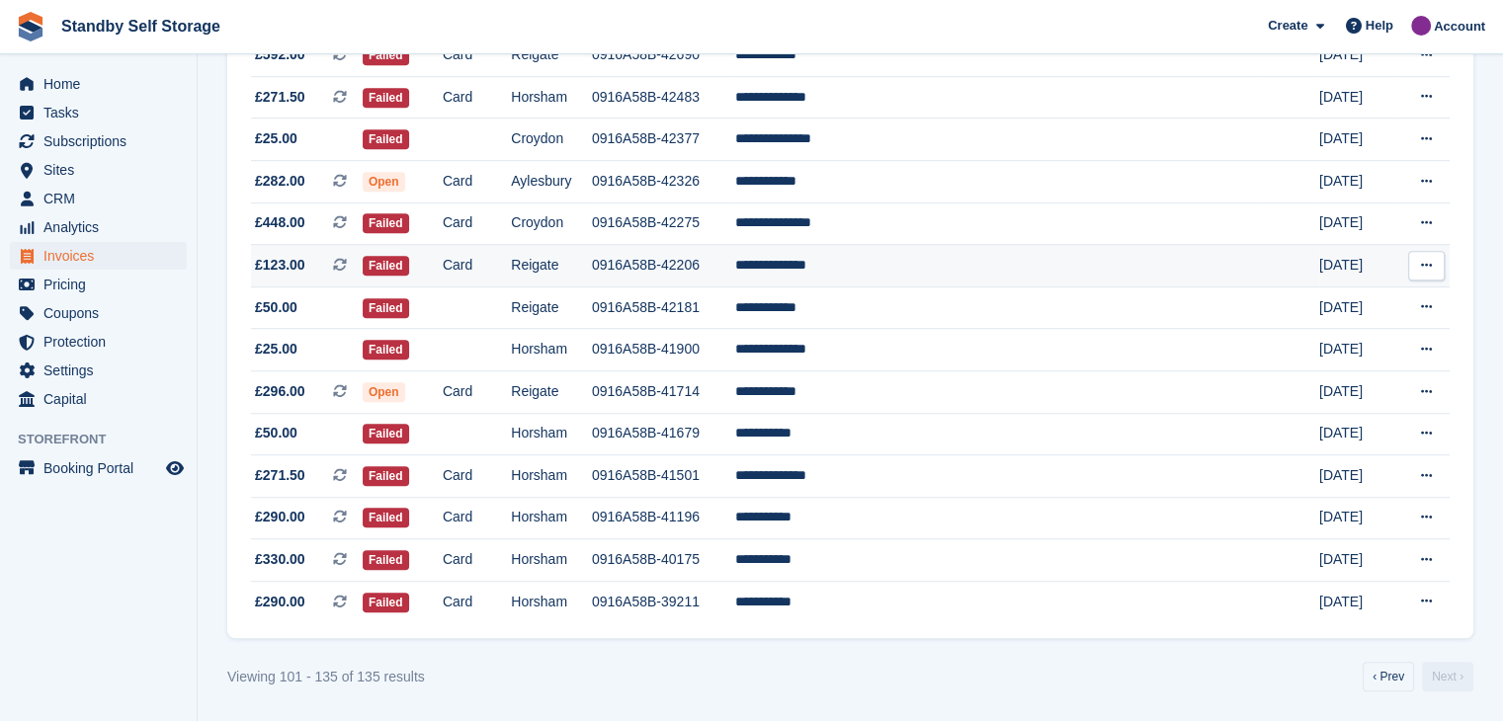
click at [1319, 249] on td "[DATE]" at bounding box center [1356, 266] width 75 height 42
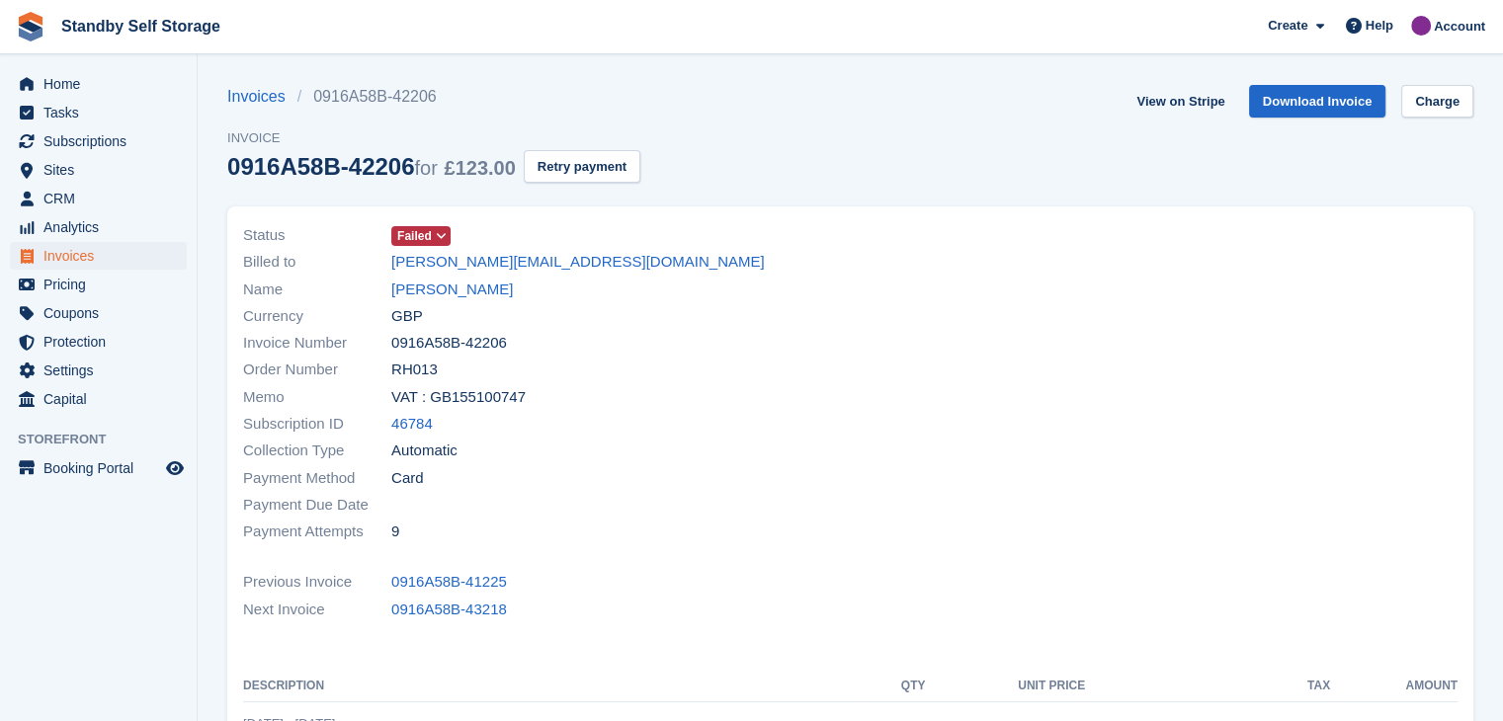
click at [441, 231] on icon at bounding box center [441, 236] width 11 height 12
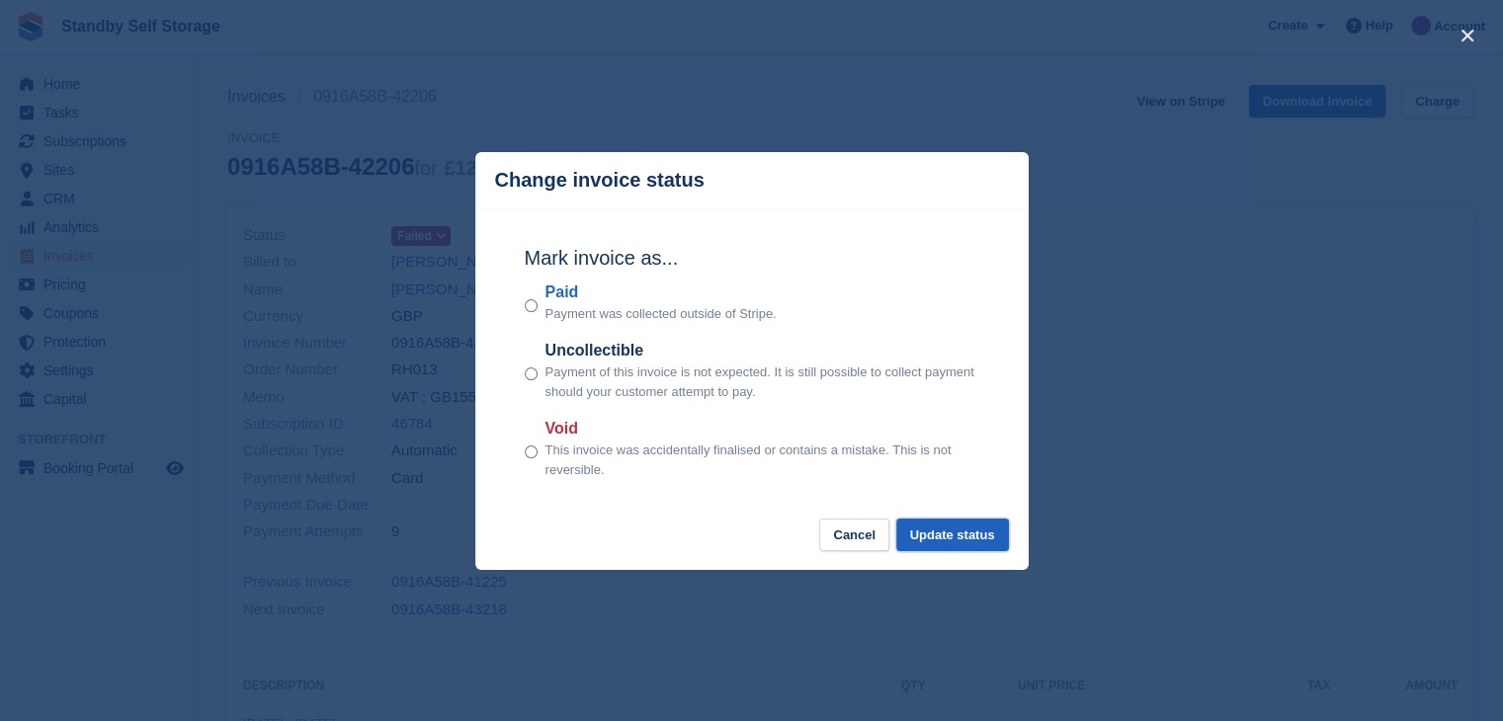
click at [930, 532] on button "Update status" at bounding box center [952, 535] width 113 height 33
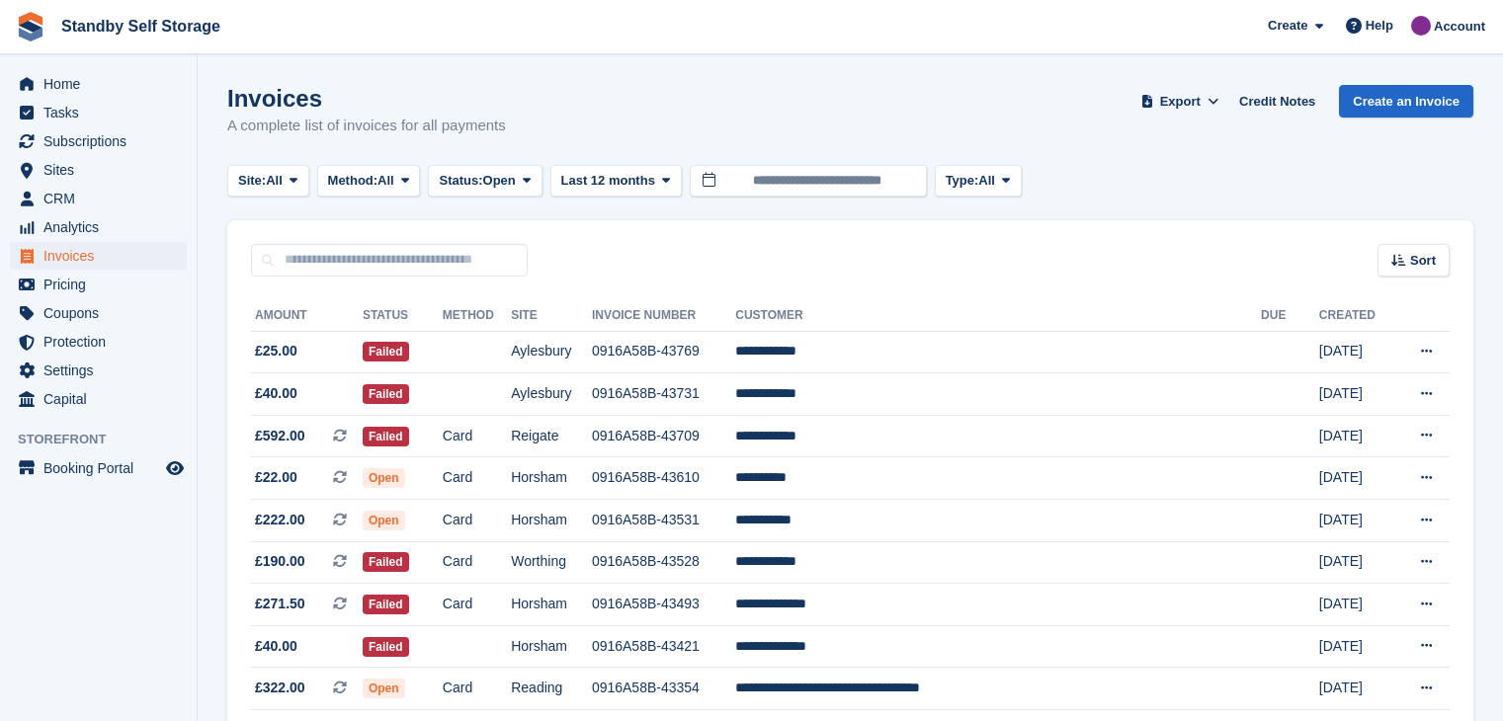
scroll to position [1189, 0]
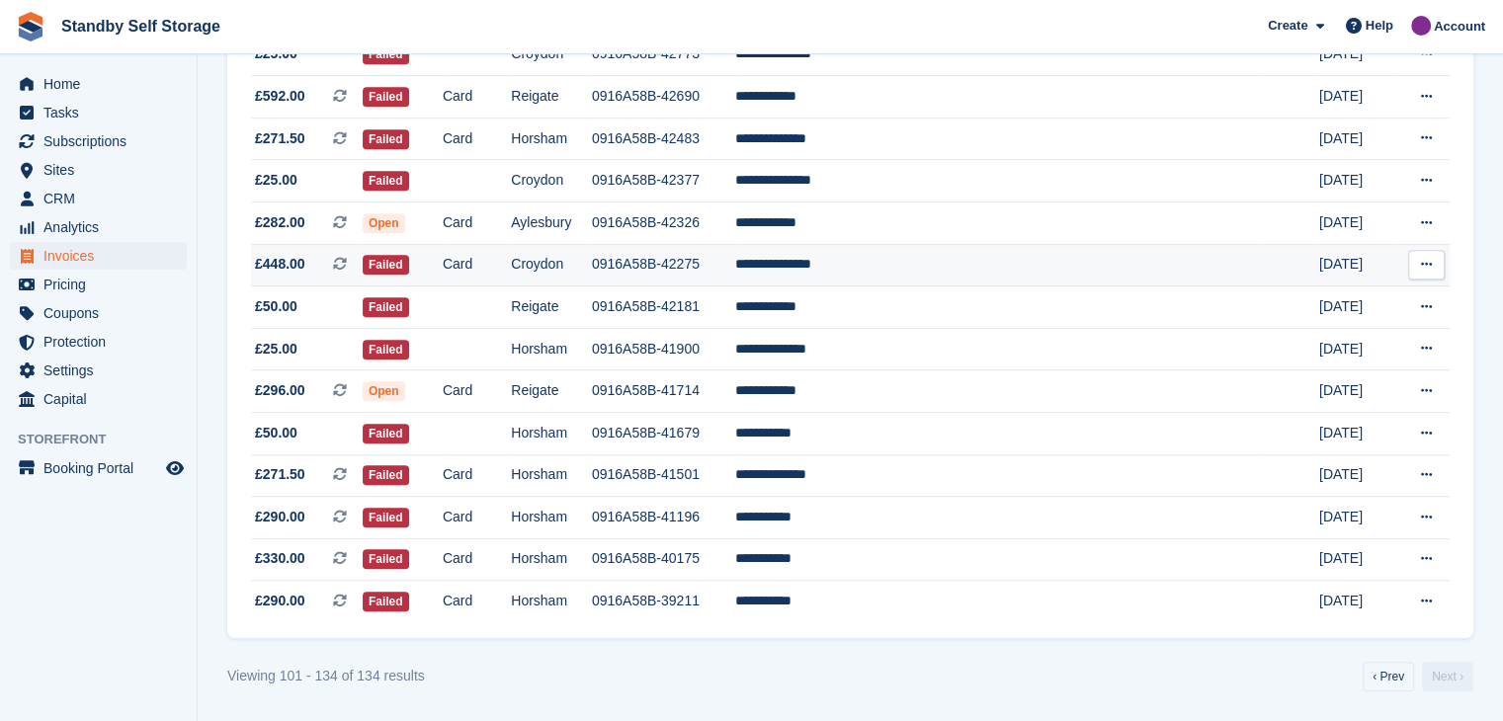
click at [1198, 247] on td "**********" at bounding box center [998, 265] width 526 height 42
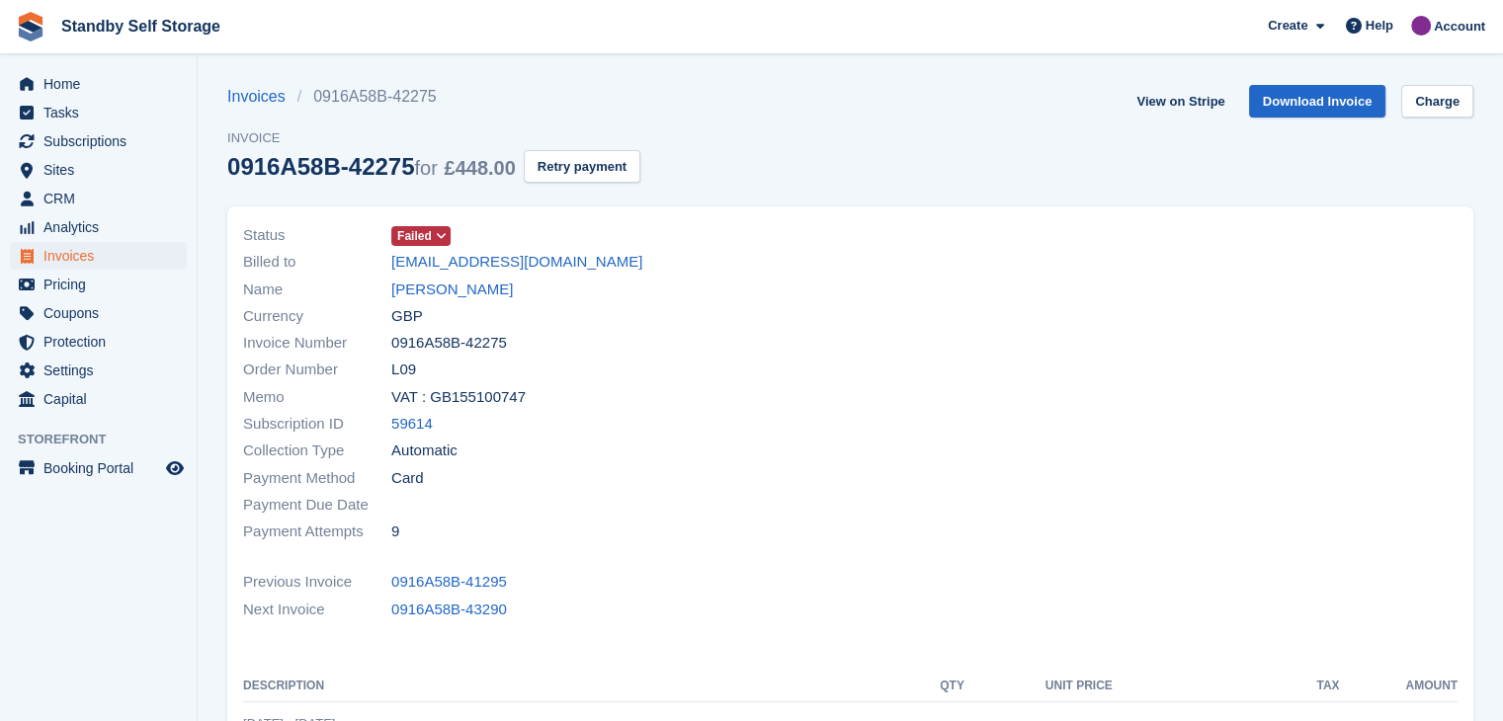
click at [434, 233] on span at bounding box center [442, 236] width 16 height 16
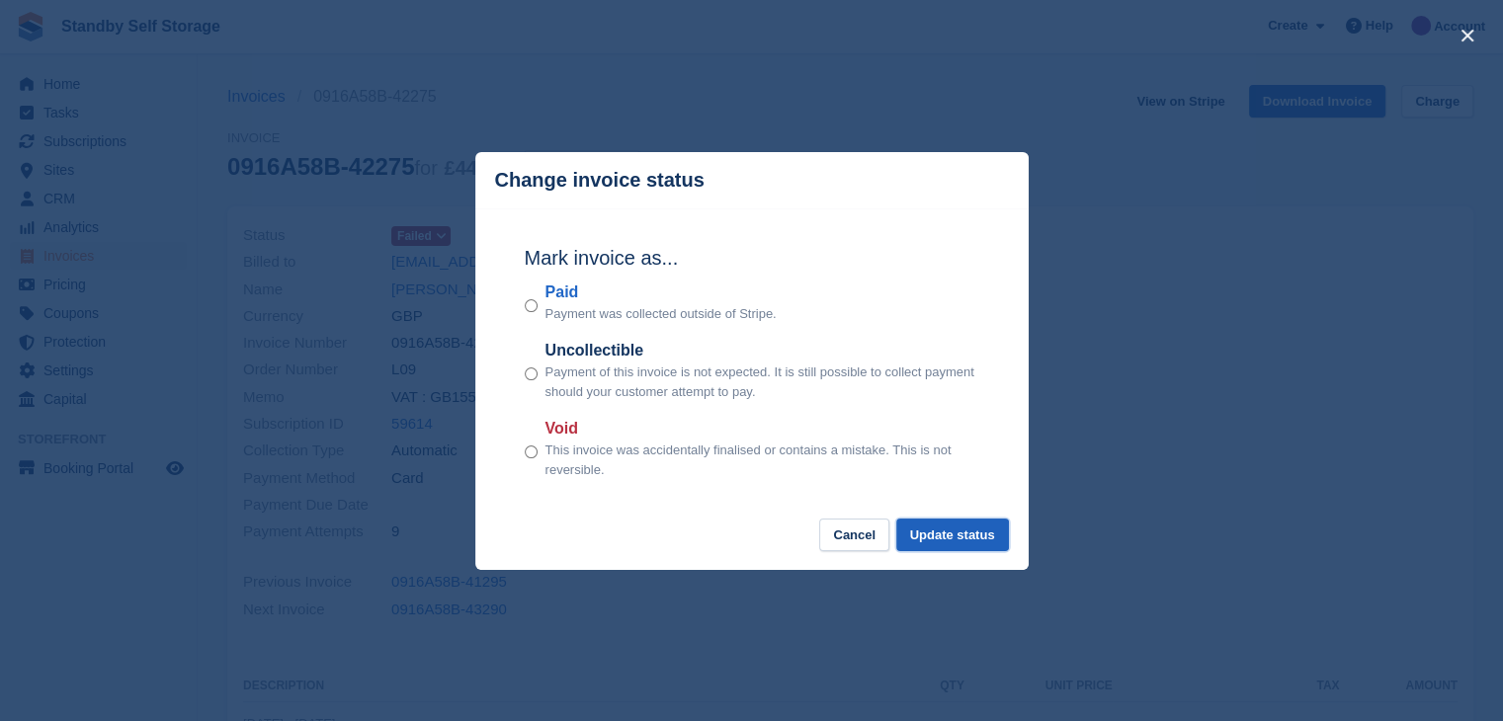
click at [952, 536] on button "Update status" at bounding box center [952, 535] width 113 height 33
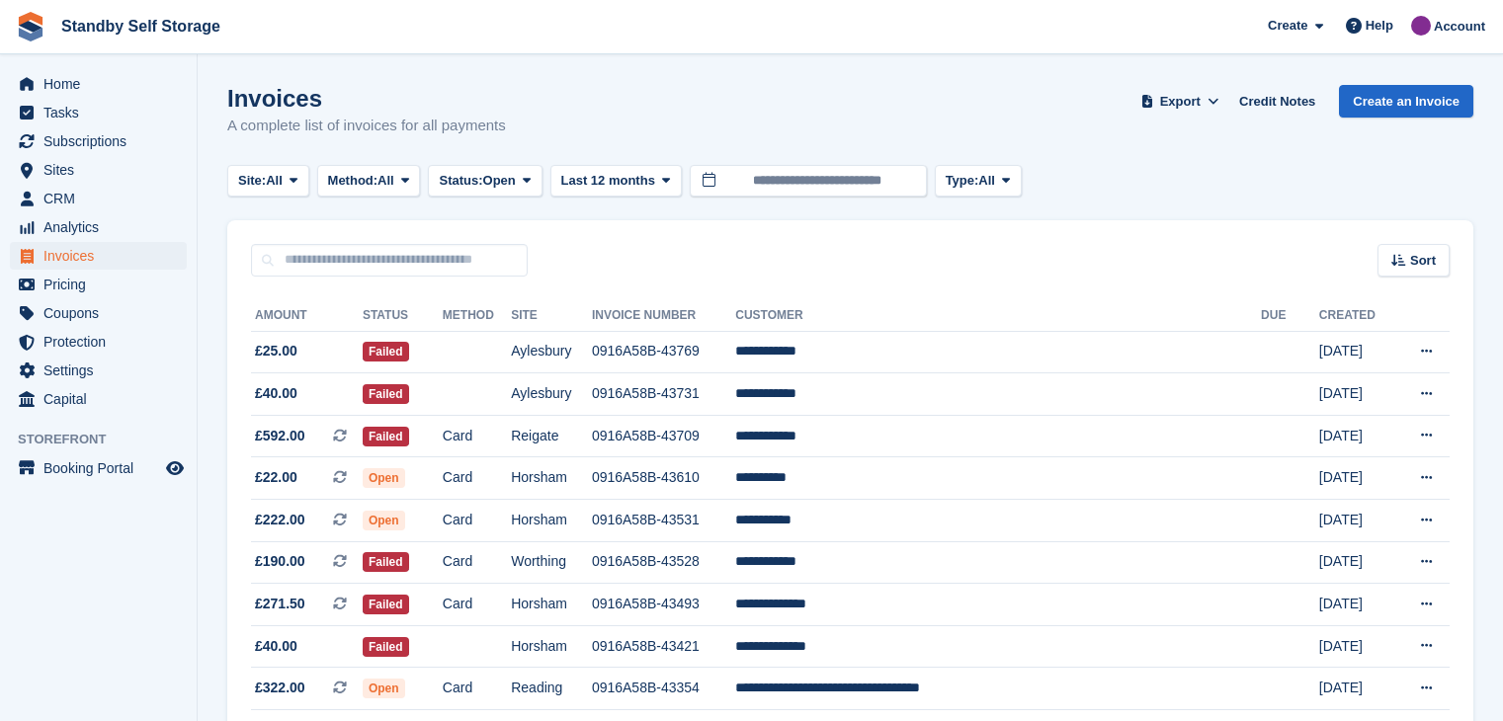
scroll to position [1146, 0]
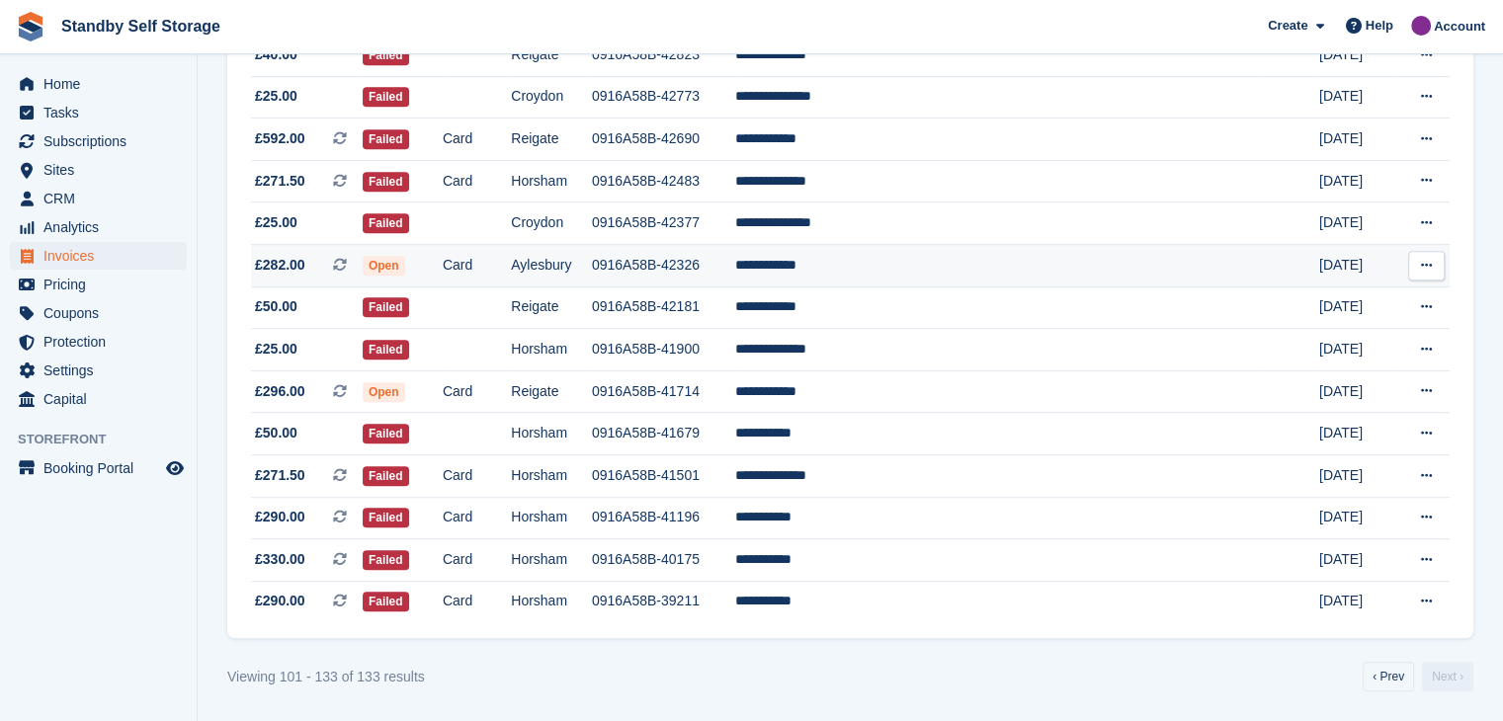
click at [949, 250] on td "**********" at bounding box center [998, 265] width 526 height 42
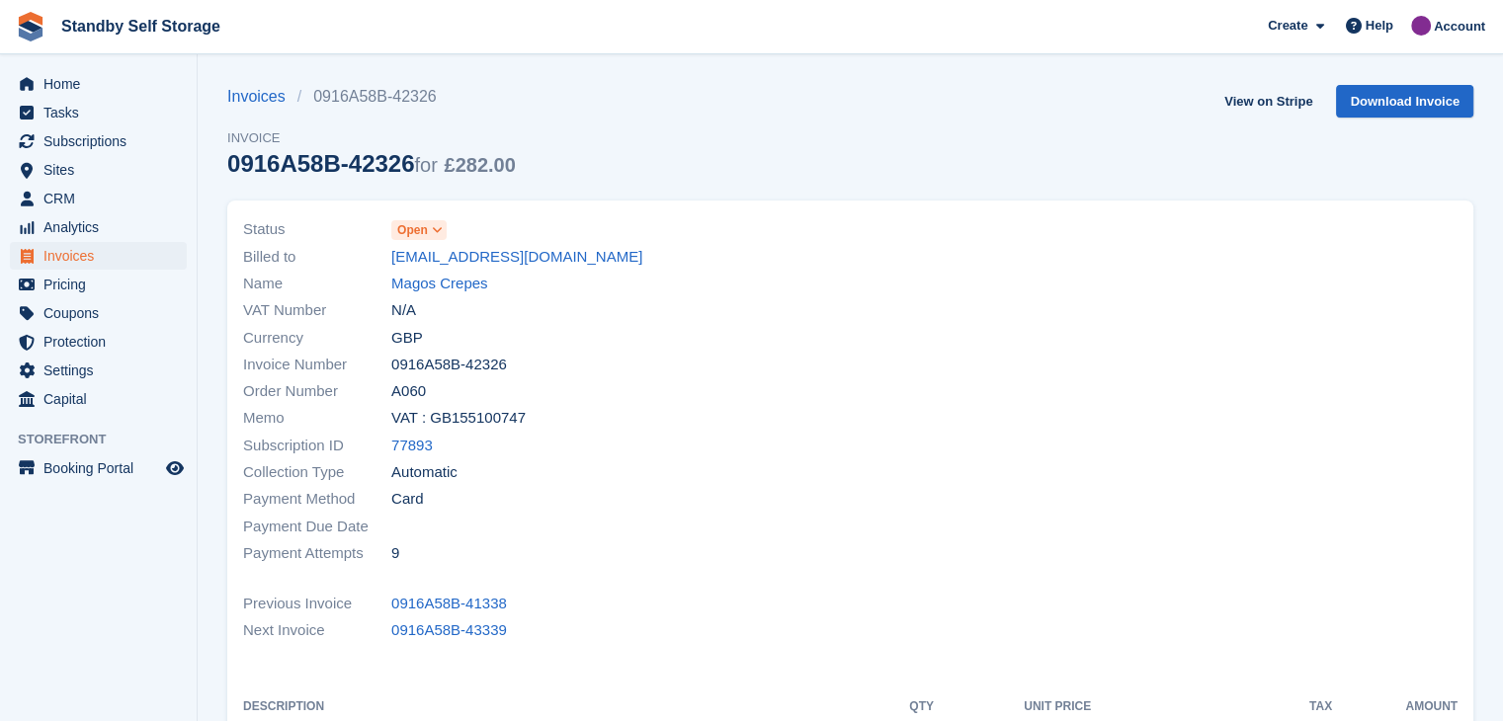
click at [440, 222] on span at bounding box center [438, 230] width 16 height 16
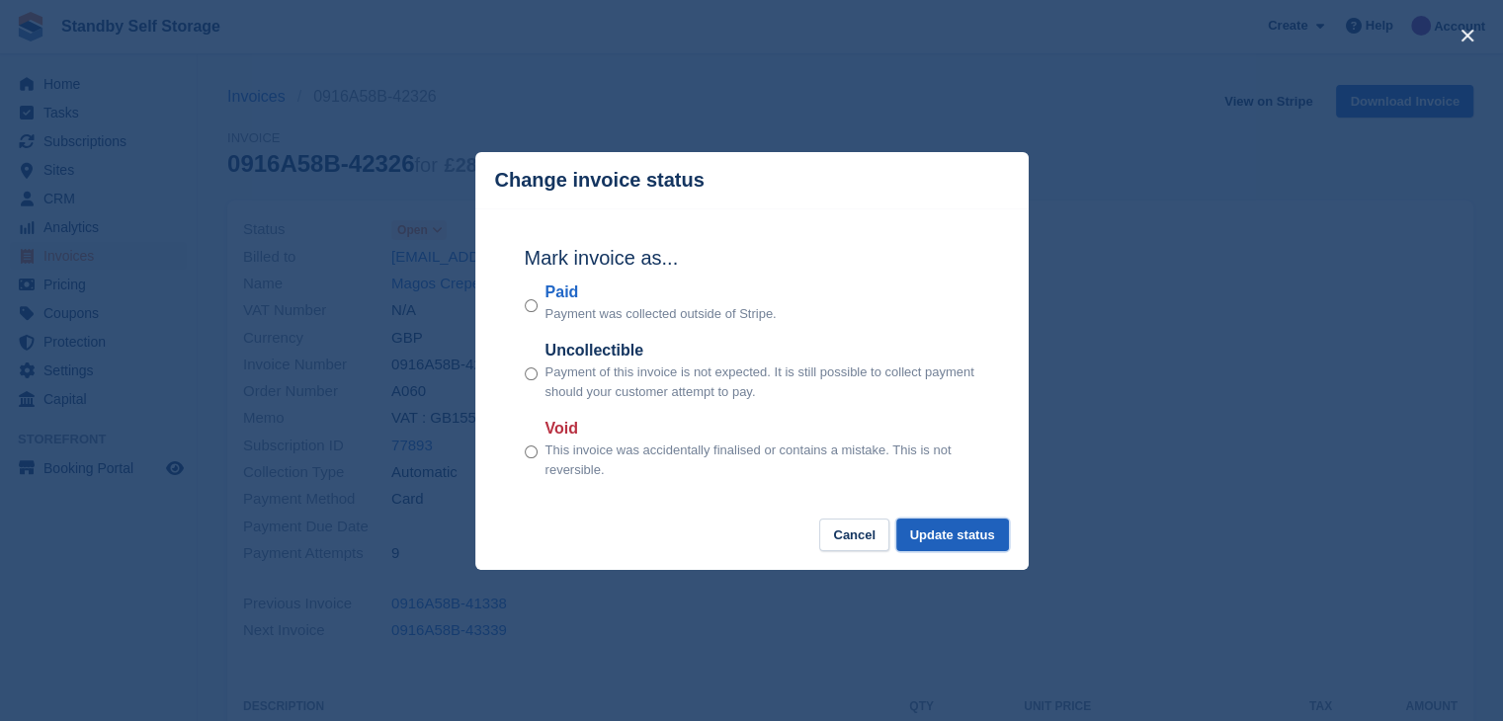
click at [930, 539] on button "Update status" at bounding box center [952, 535] width 113 height 33
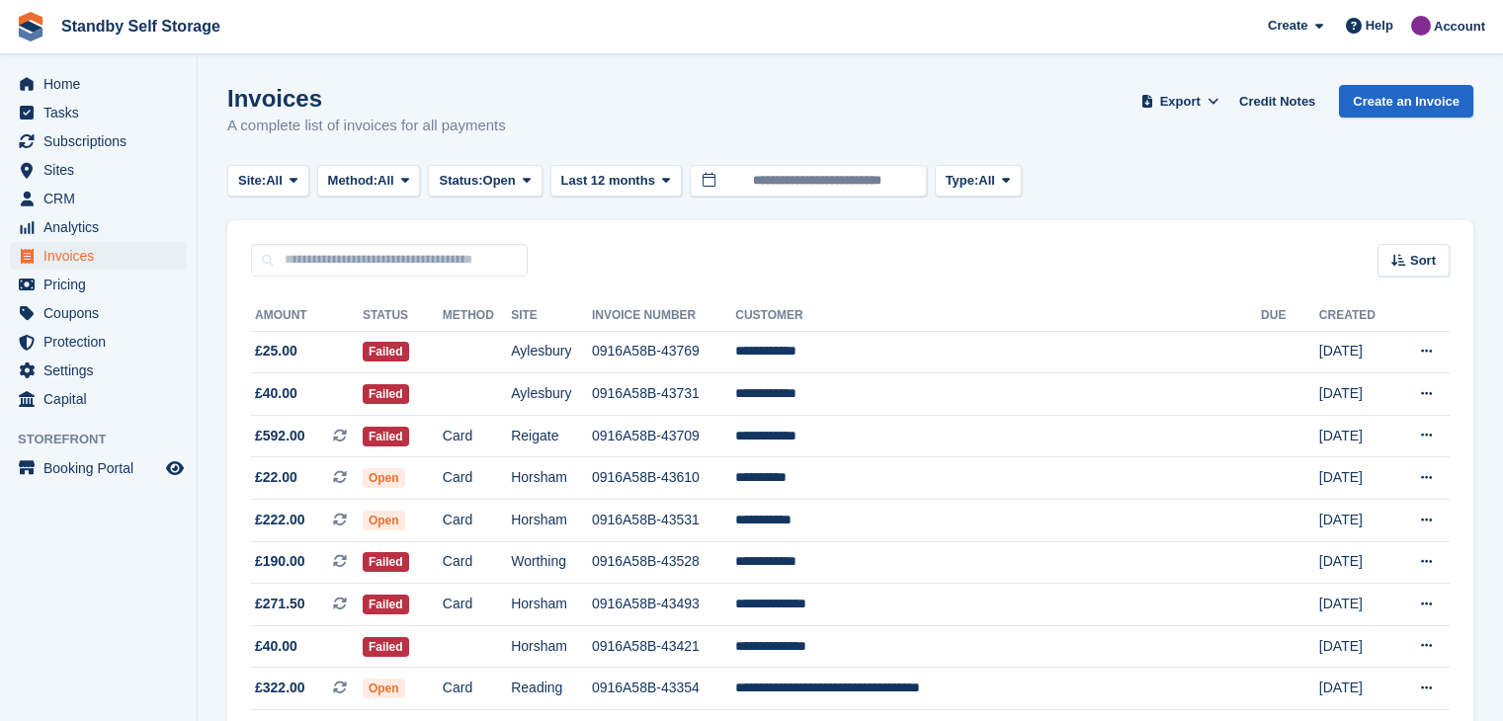
scroll to position [1104, 0]
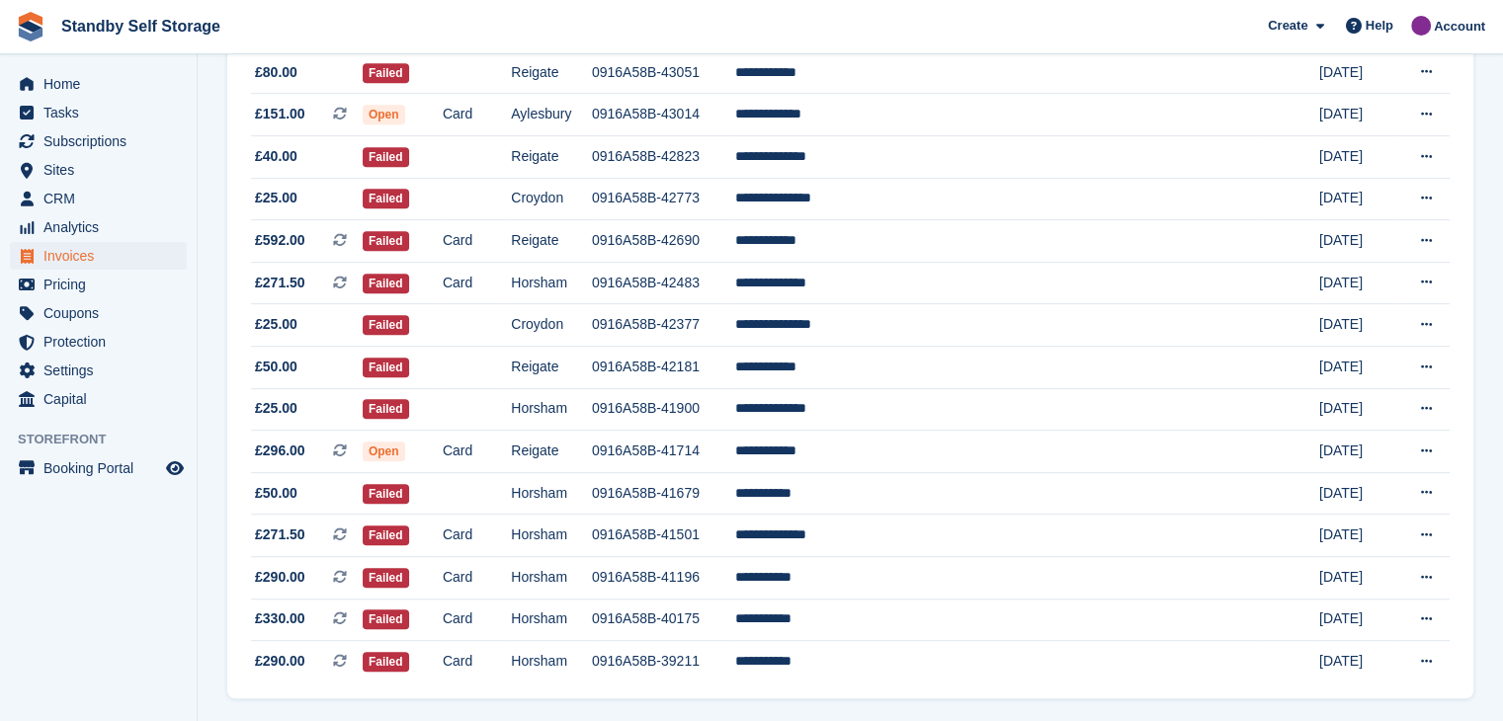
scroll to position [988, 0]
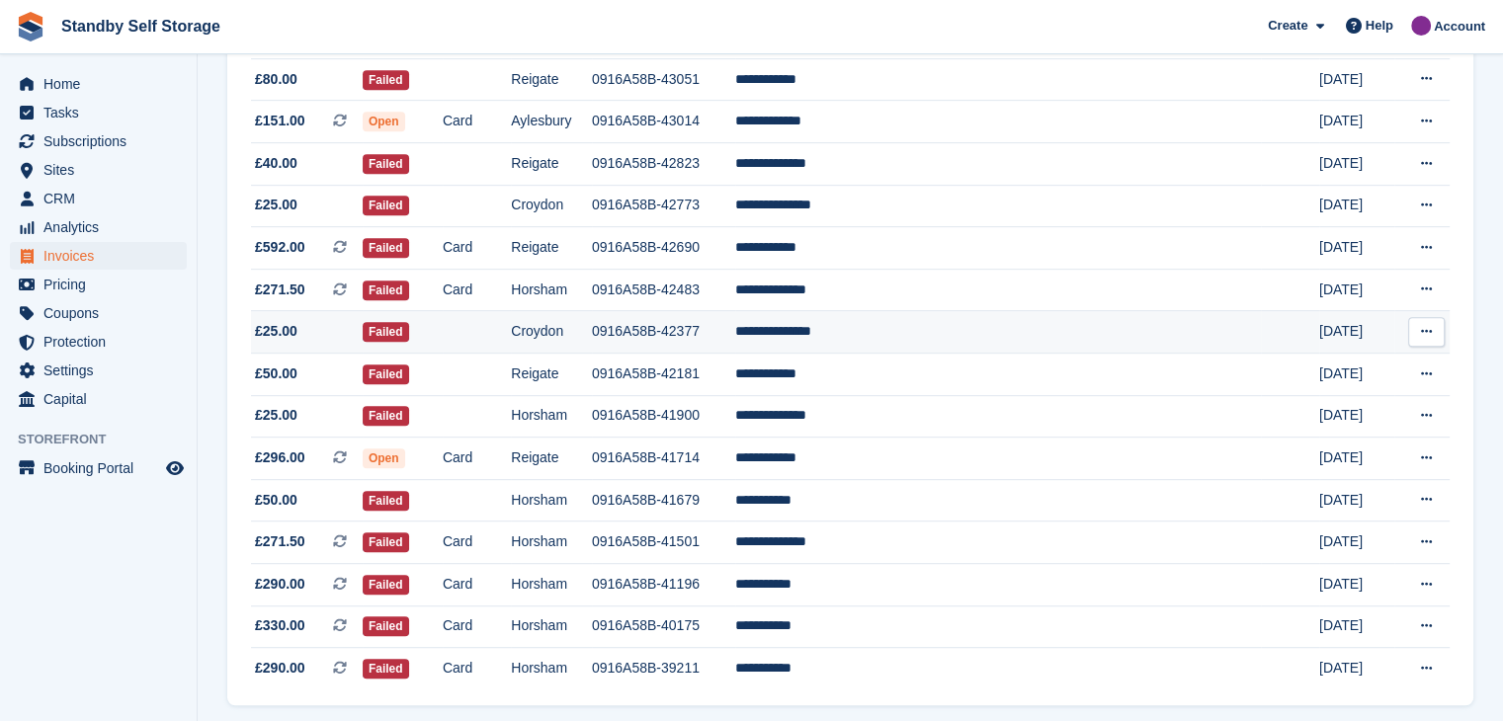
click at [914, 338] on td "**********" at bounding box center [998, 332] width 526 height 42
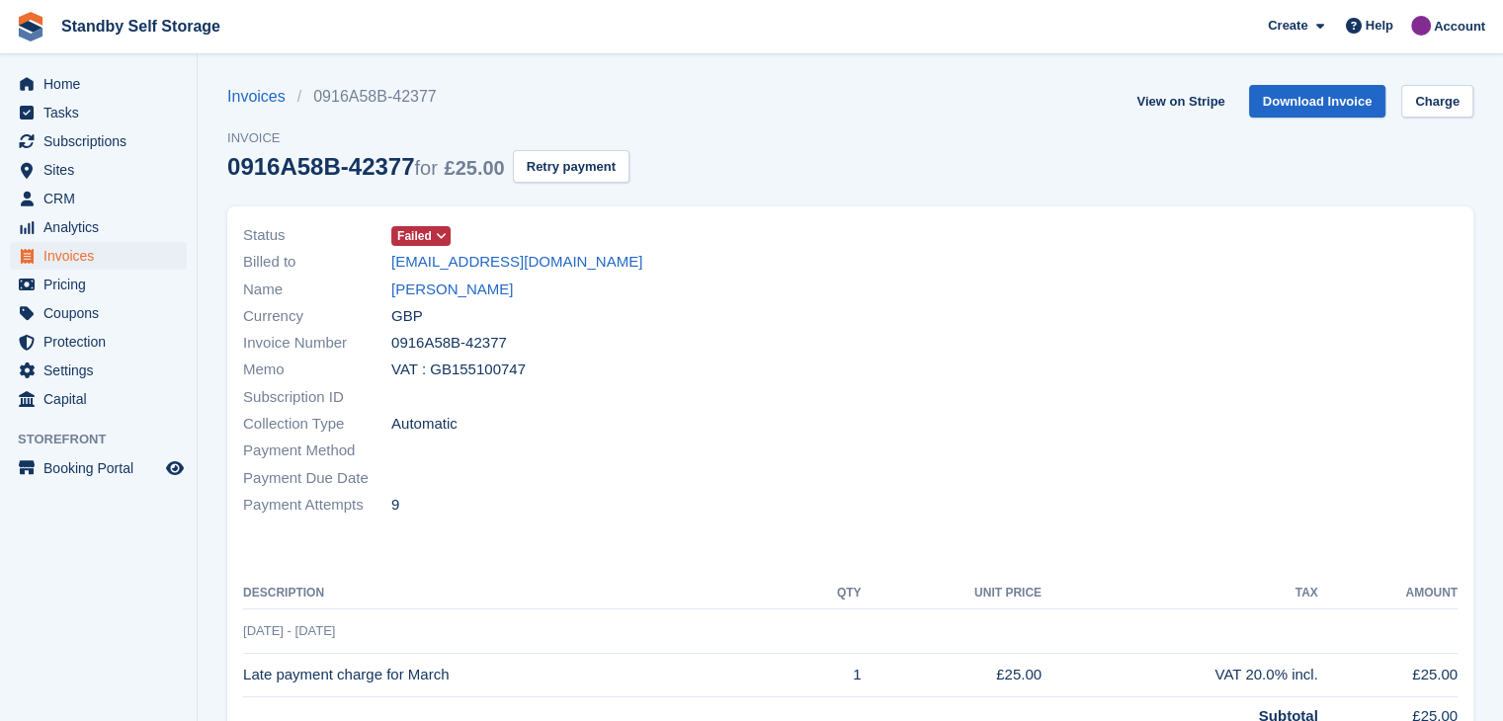
click at [443, 236] on icon at bounding box center [441, 236] width 11 height 12
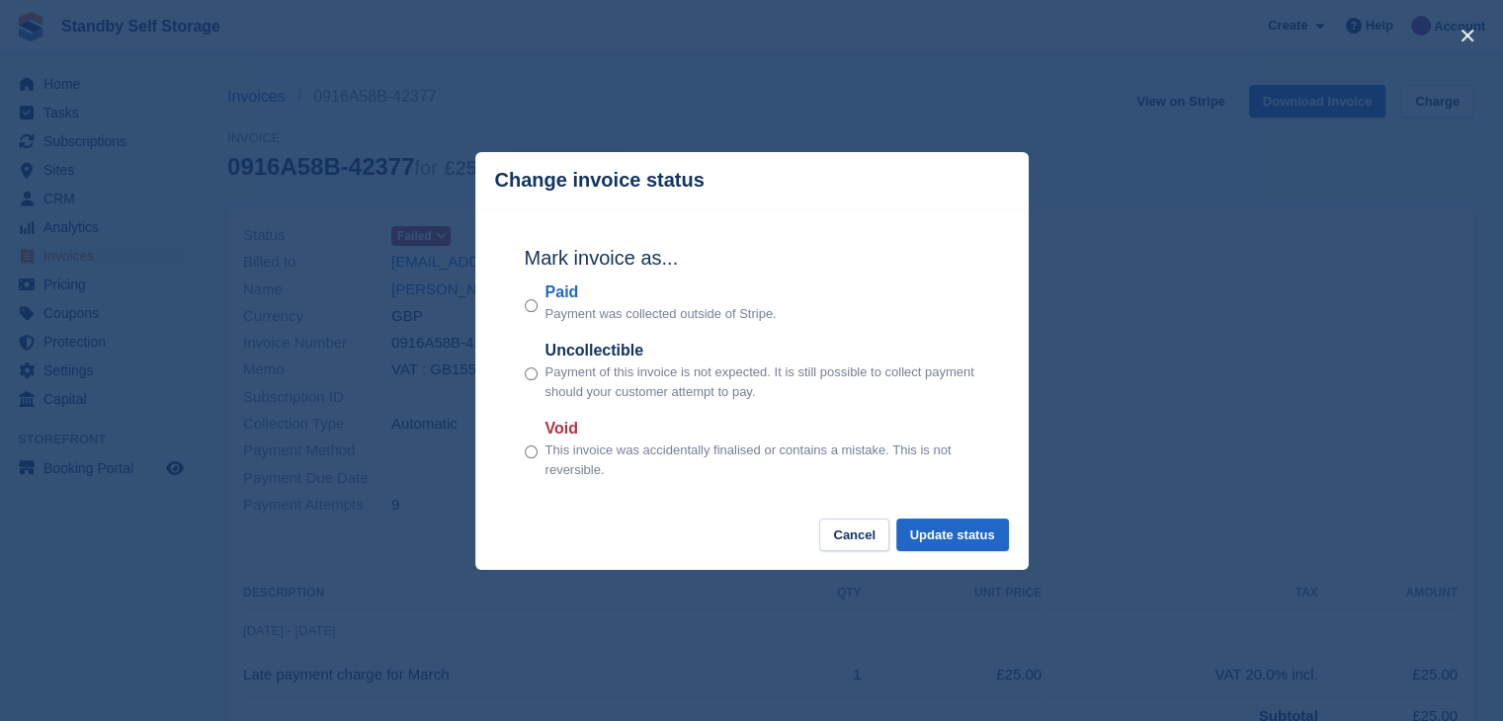
click at [538, 377] on div "Uncollectible Payment of this invoice is not expected. It is still possible to …" at bounding box center [752, 370] width 455 height 62
click at [940, 537] on button "Update status" at bounding box center [952, 535] width 113 height 33
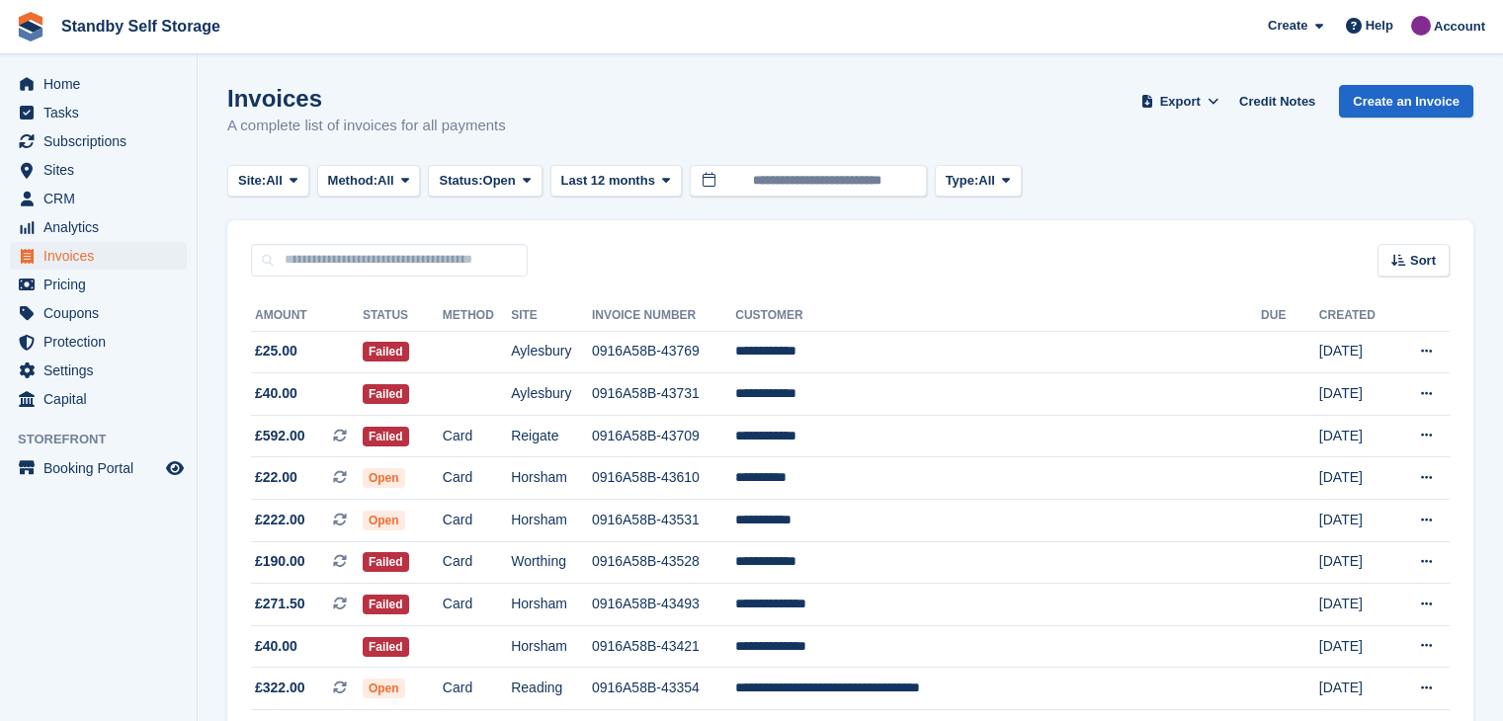
scroll to position [988, 0]
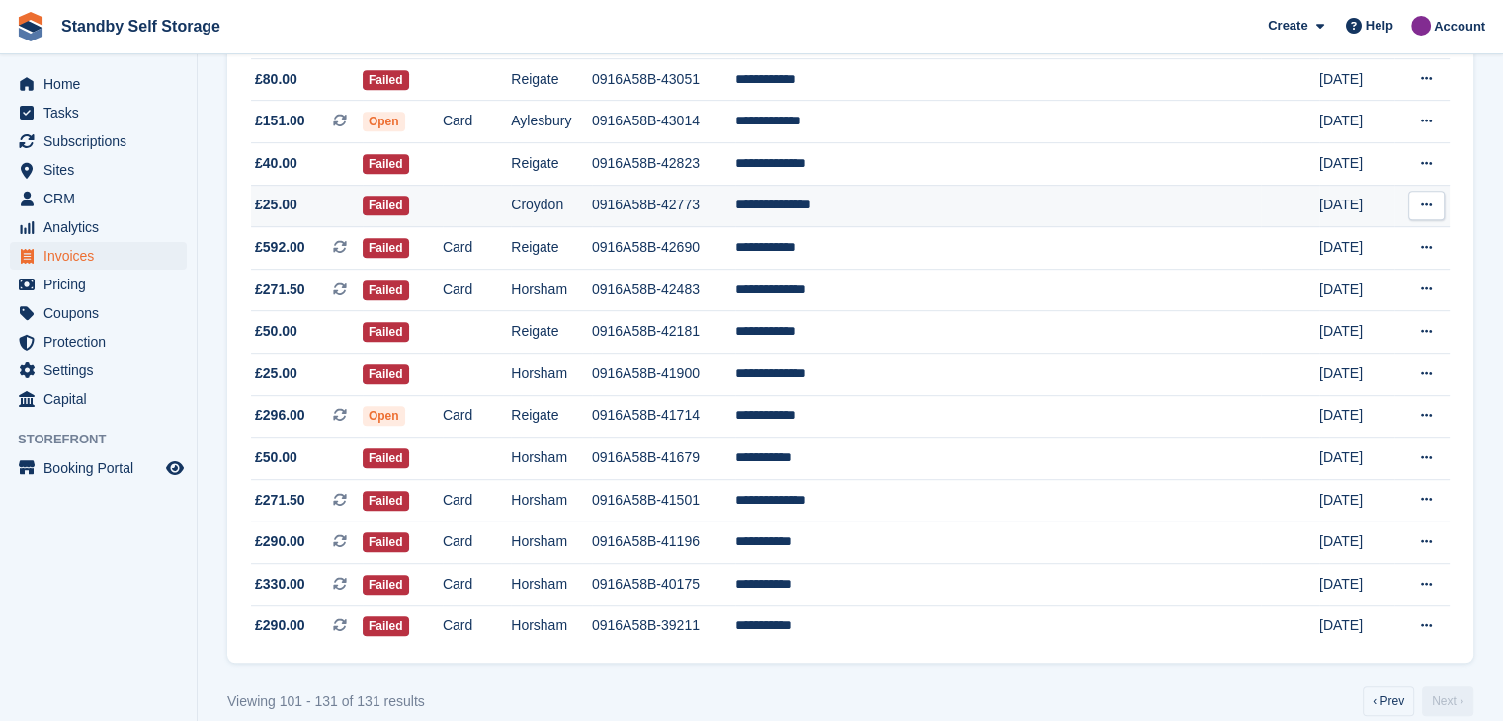
click at [850, 211] on td "**********" at bounding box center [998, 206] width 526 height 42
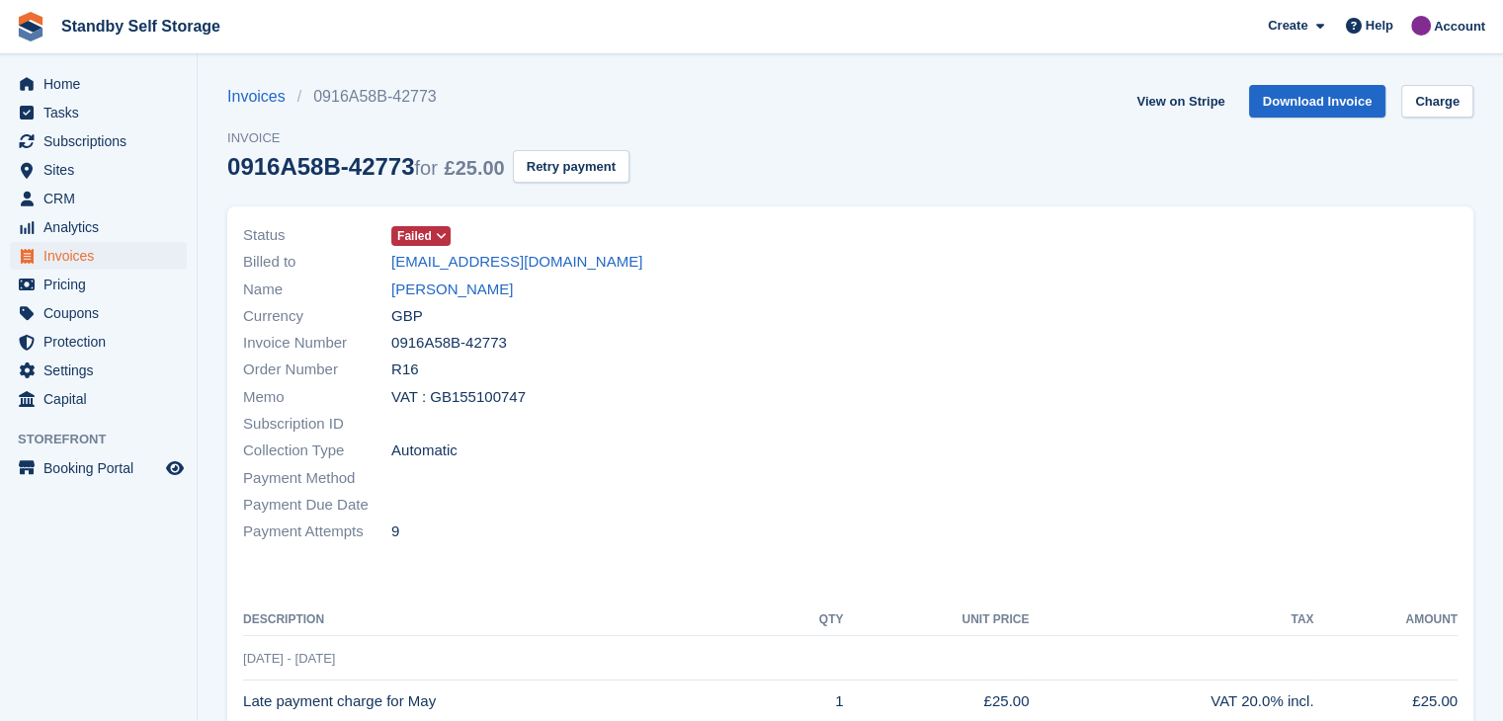
click at [432, 224] on link "Failed" at bounding box center [420, 235] width 59 height 23
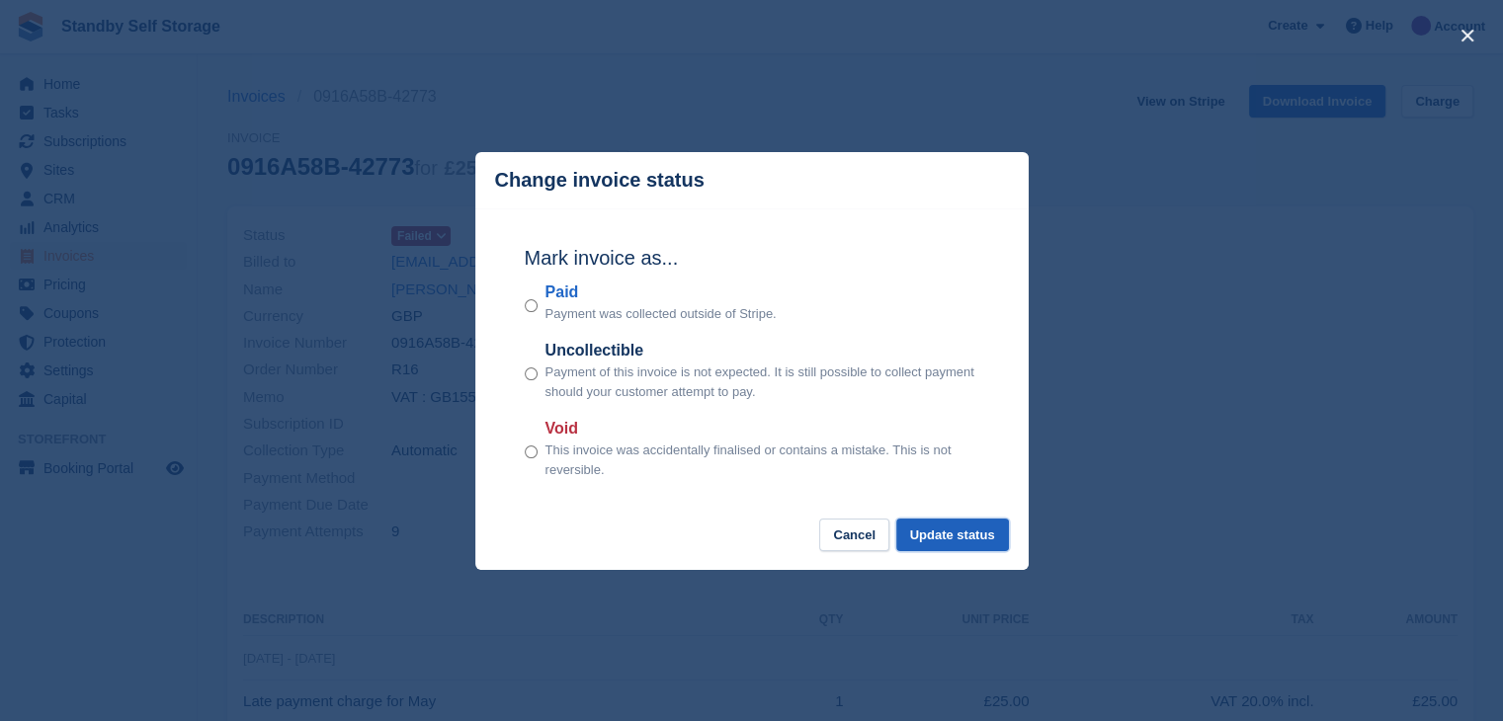
click at [935, 533] on button "Update status" at bounding box center [952, 535] width 113 height 33
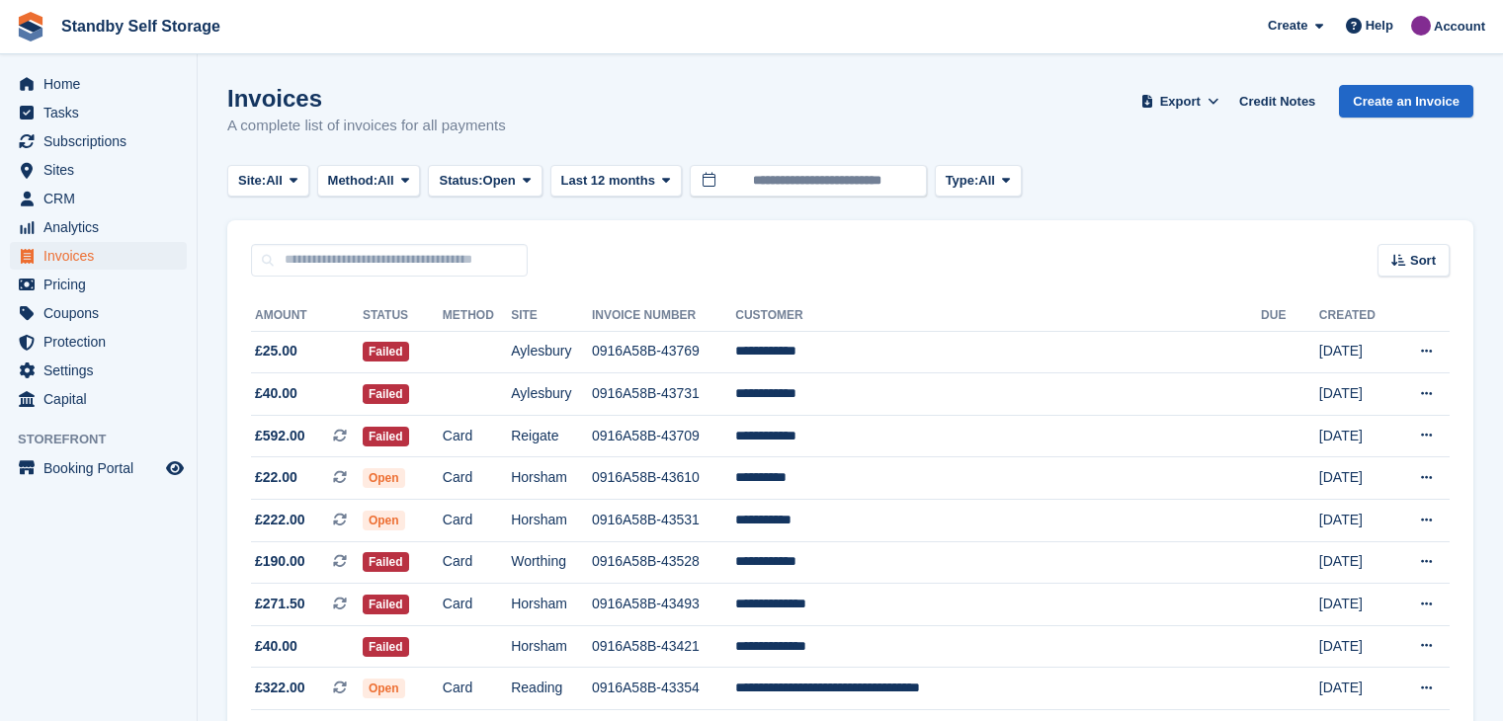
scroll to position [988, 0]
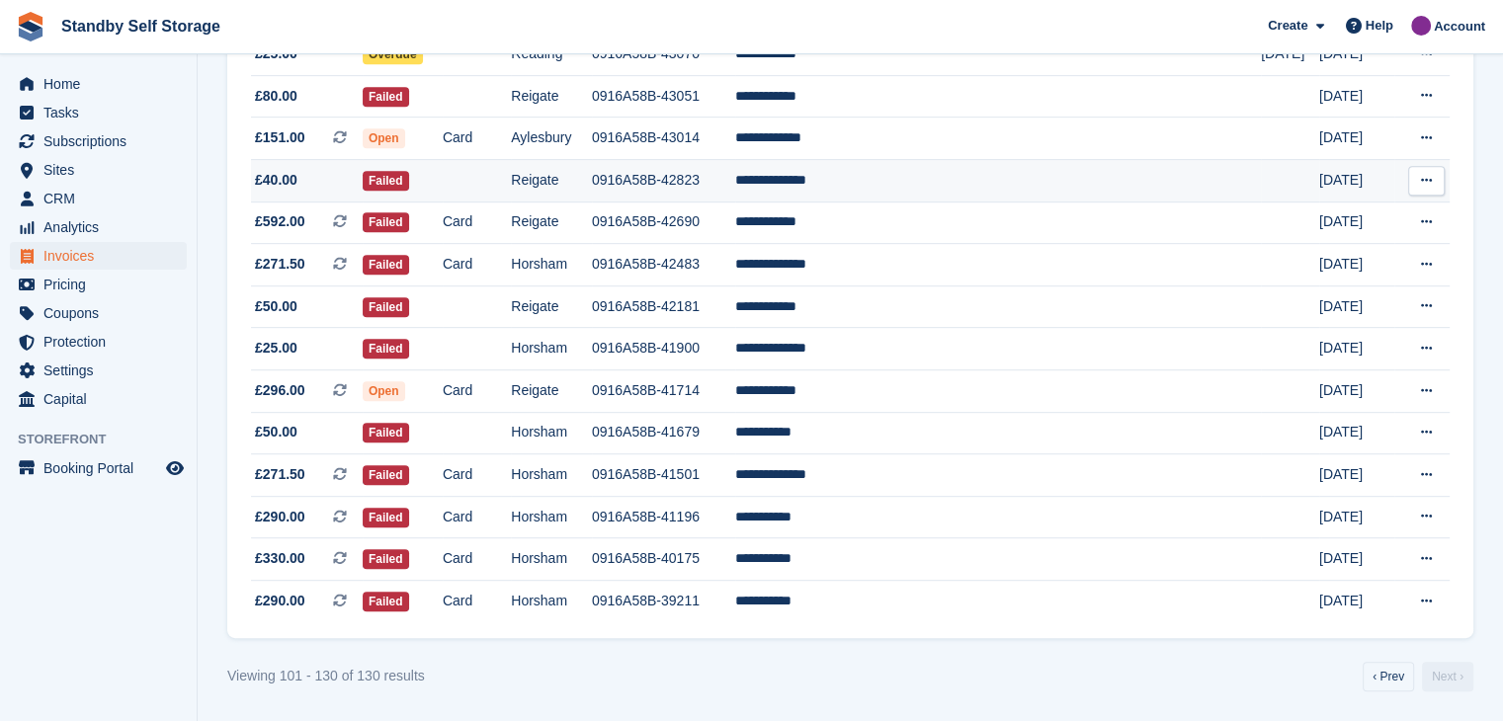
click at [858, 180] on td "**********" at bounding box center [998, 180] width 526 height 42
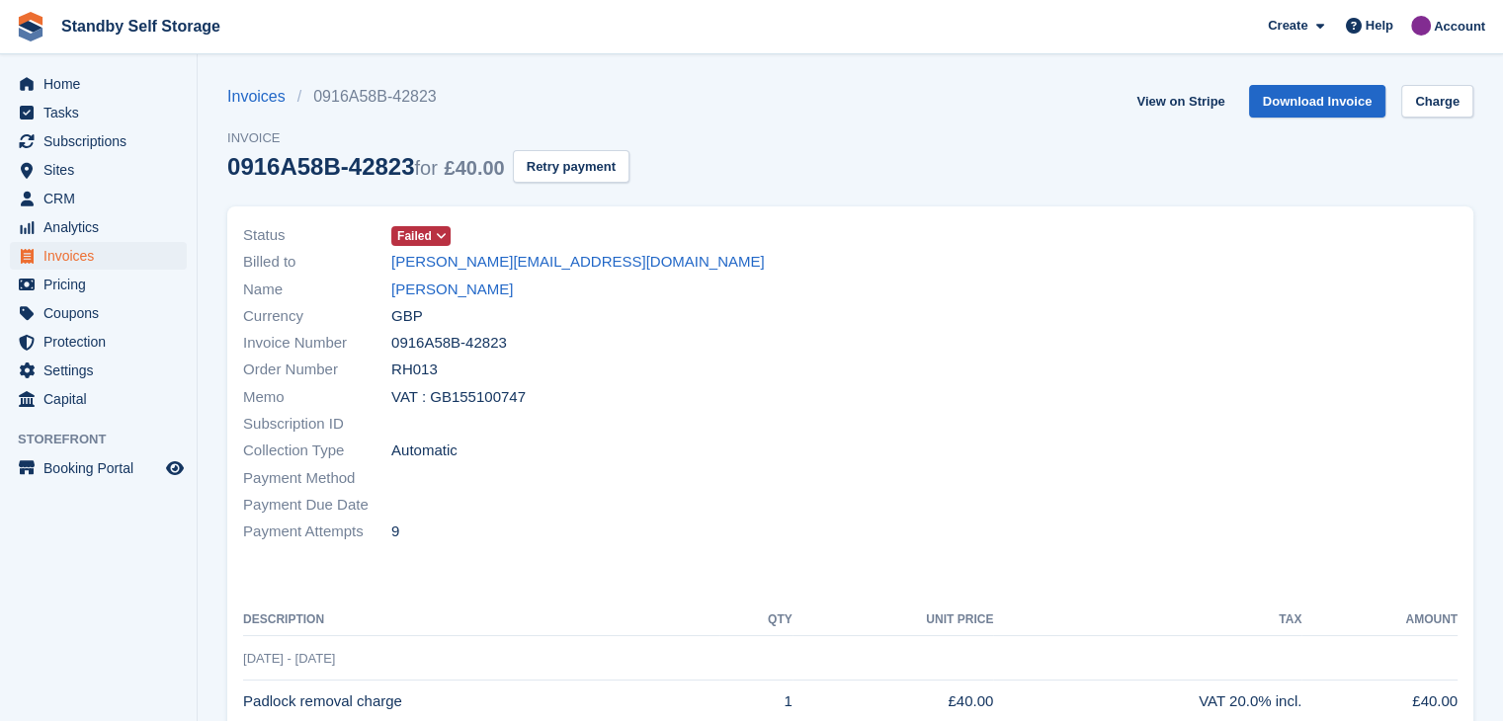
click at [436, 237] on icon at bounding box center [441, 236] width 11 height 12
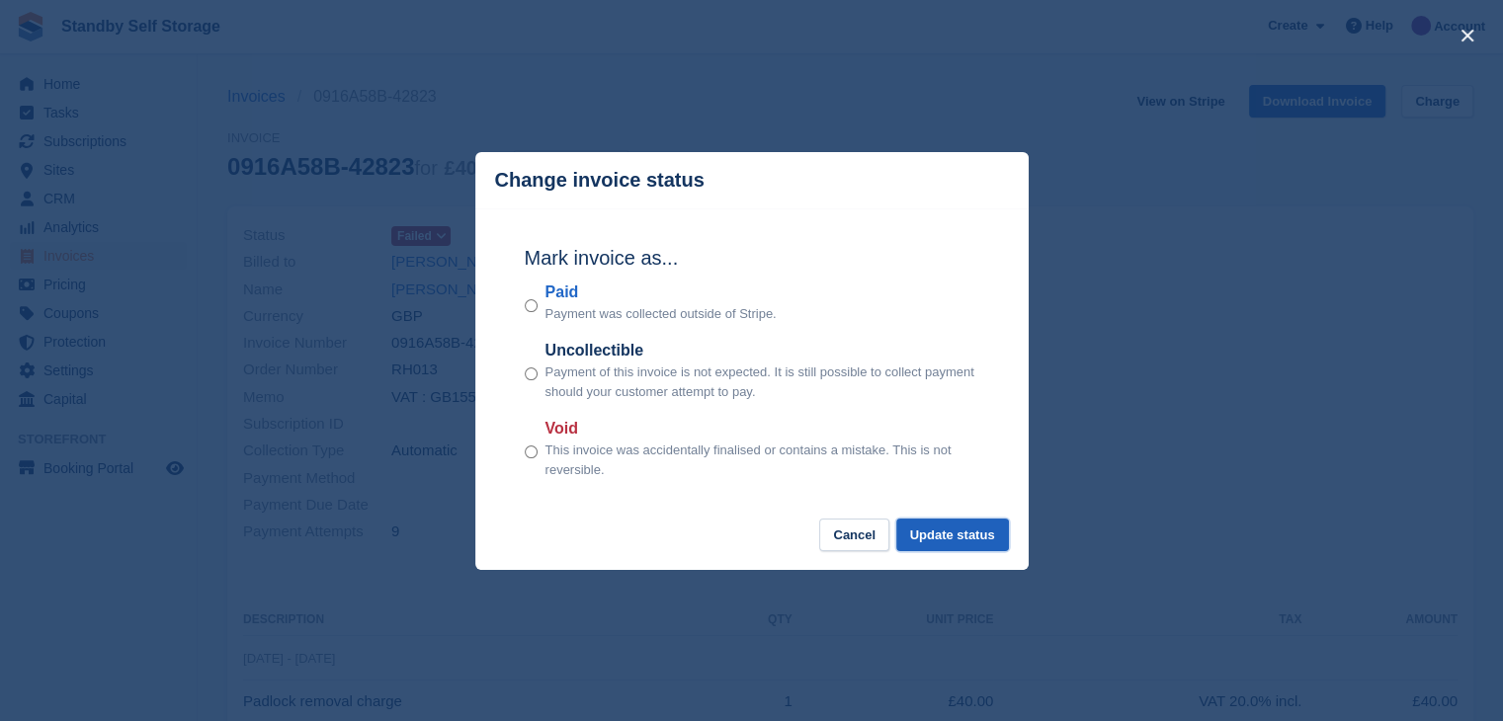
click at [936, 535] on button "Update status" at bounding box center [952, 535] width 113 height 33
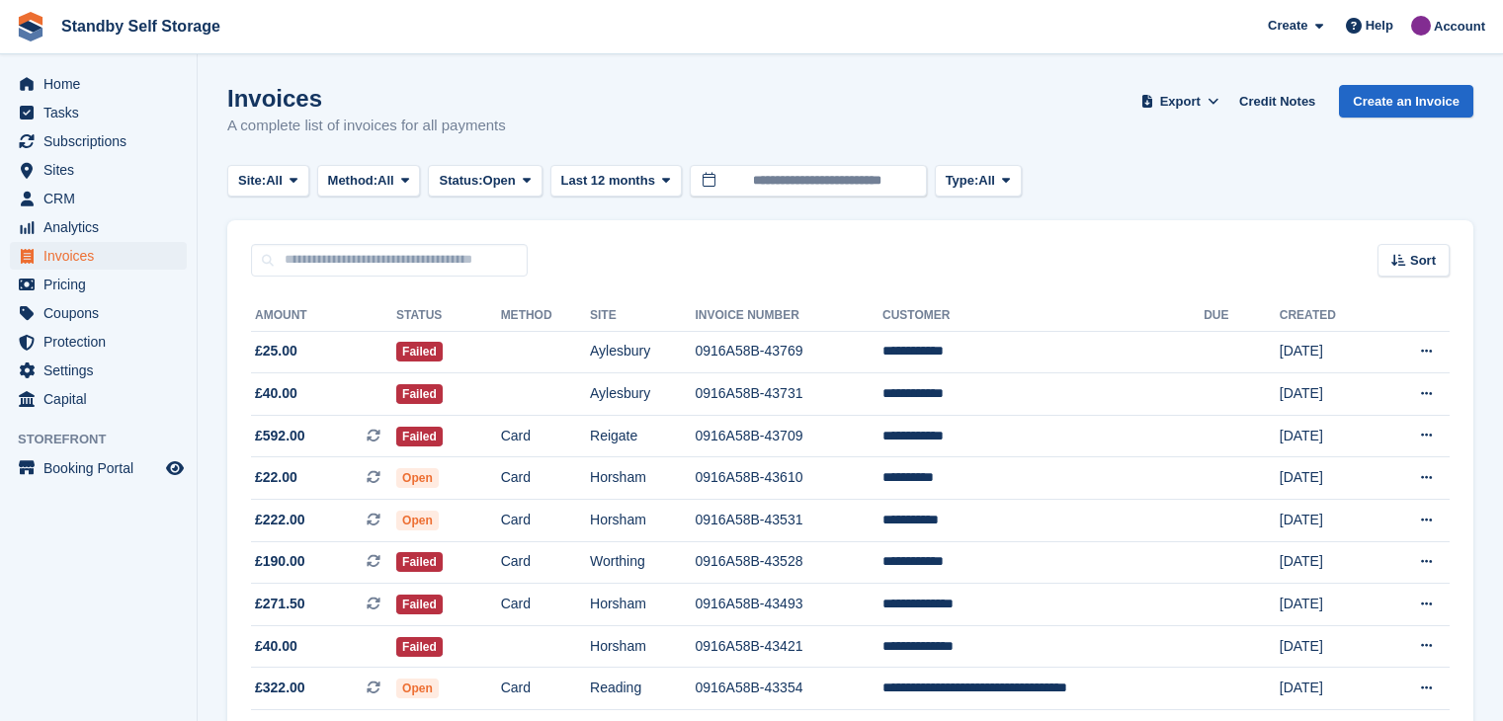
scroll to position [976, 0]
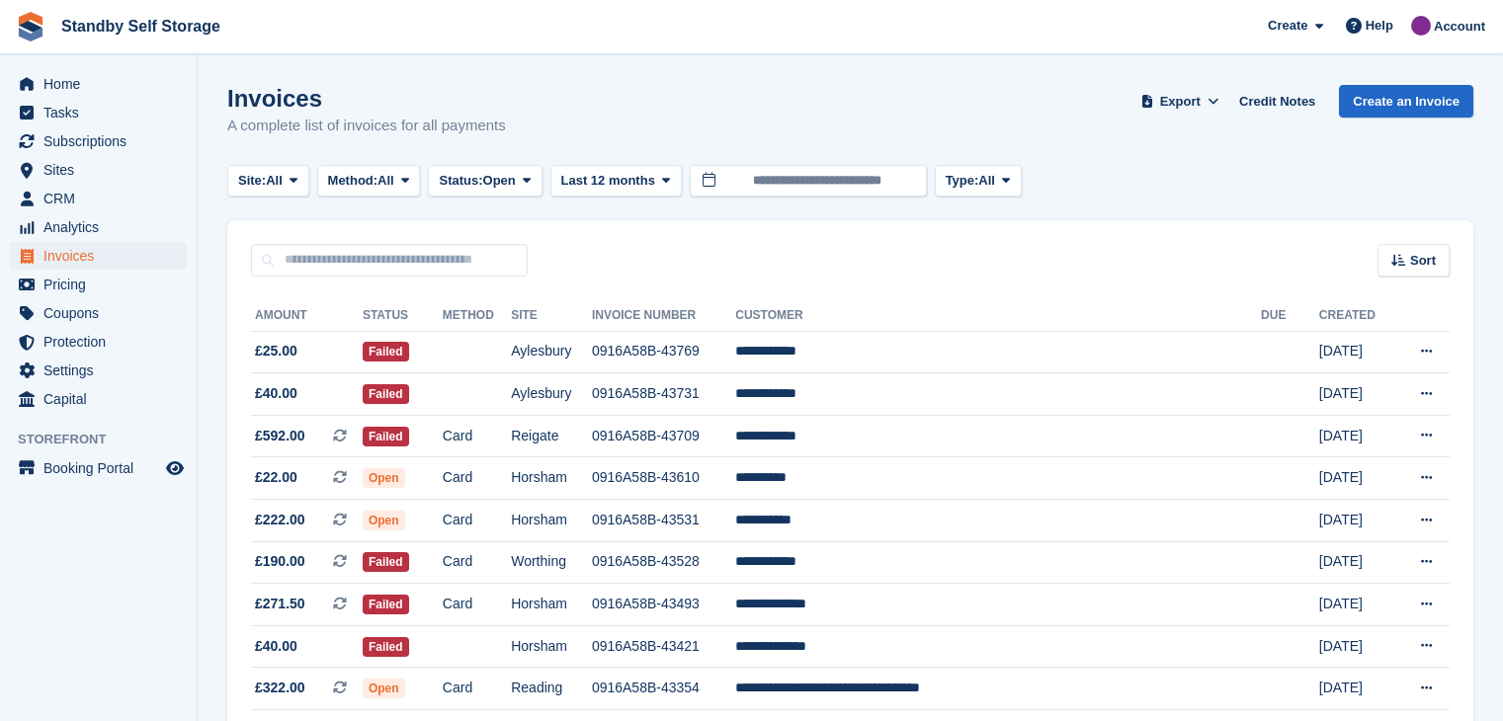
scroll to position [935, 0]
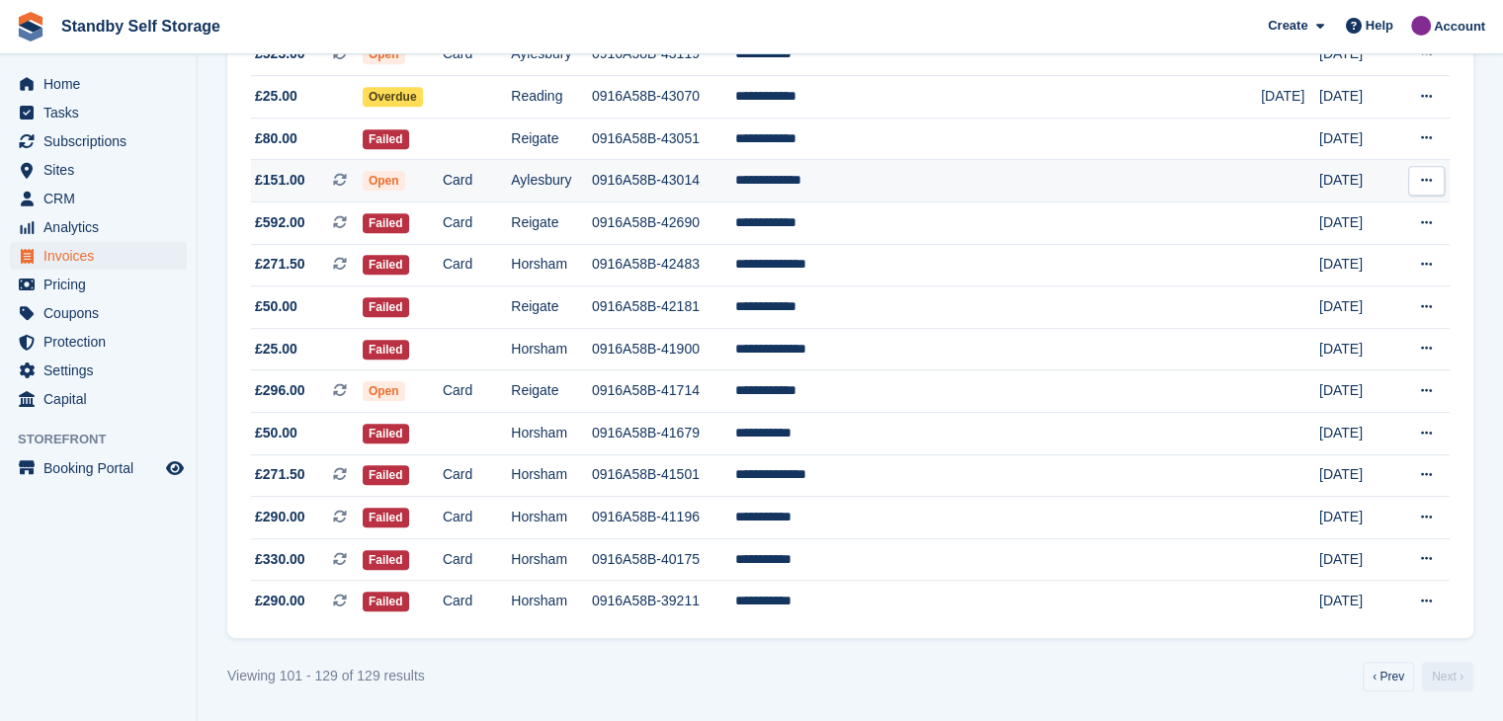
click at [930, 180] on td "**********" at bounding box center [998, 181] width 526 height 42
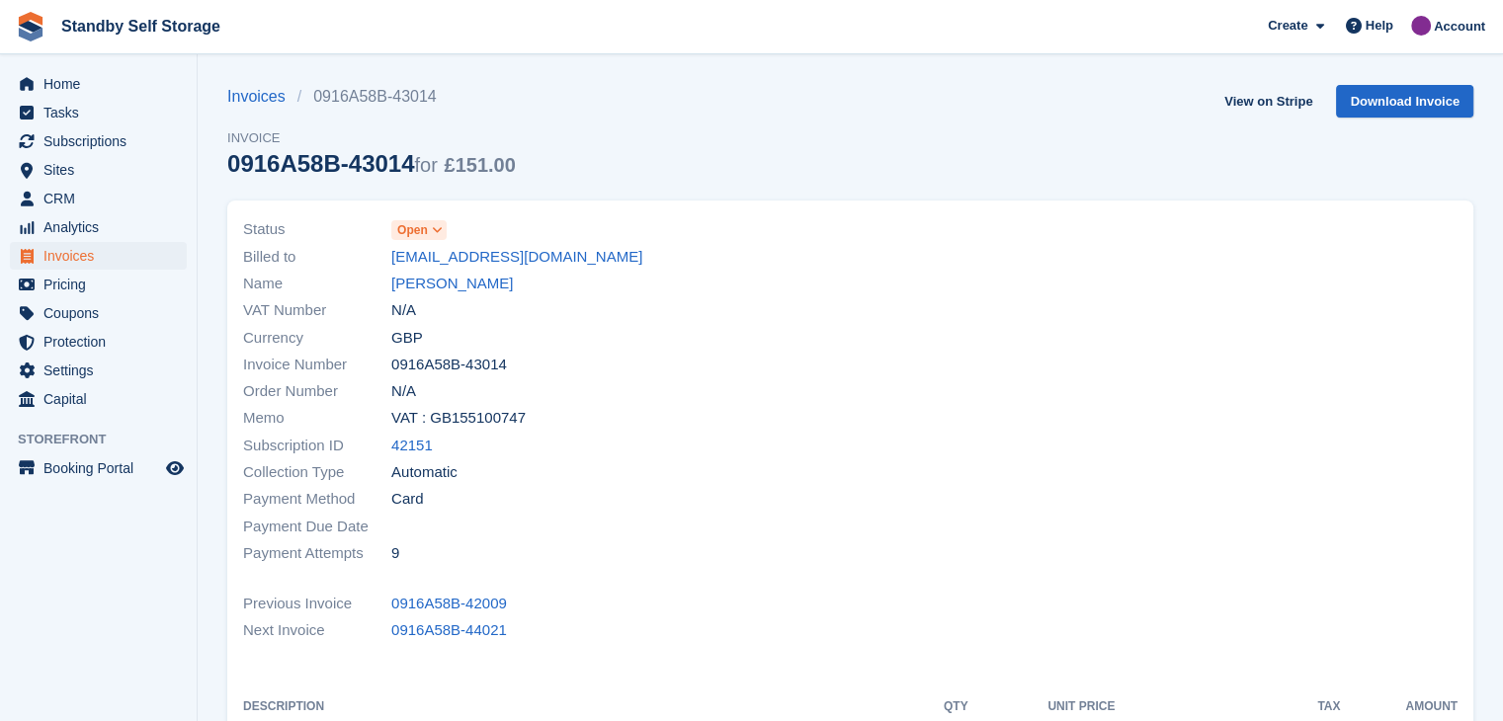
click at [419, 231] on span "Open" at bounding box center [412, 230] width 31 height 18
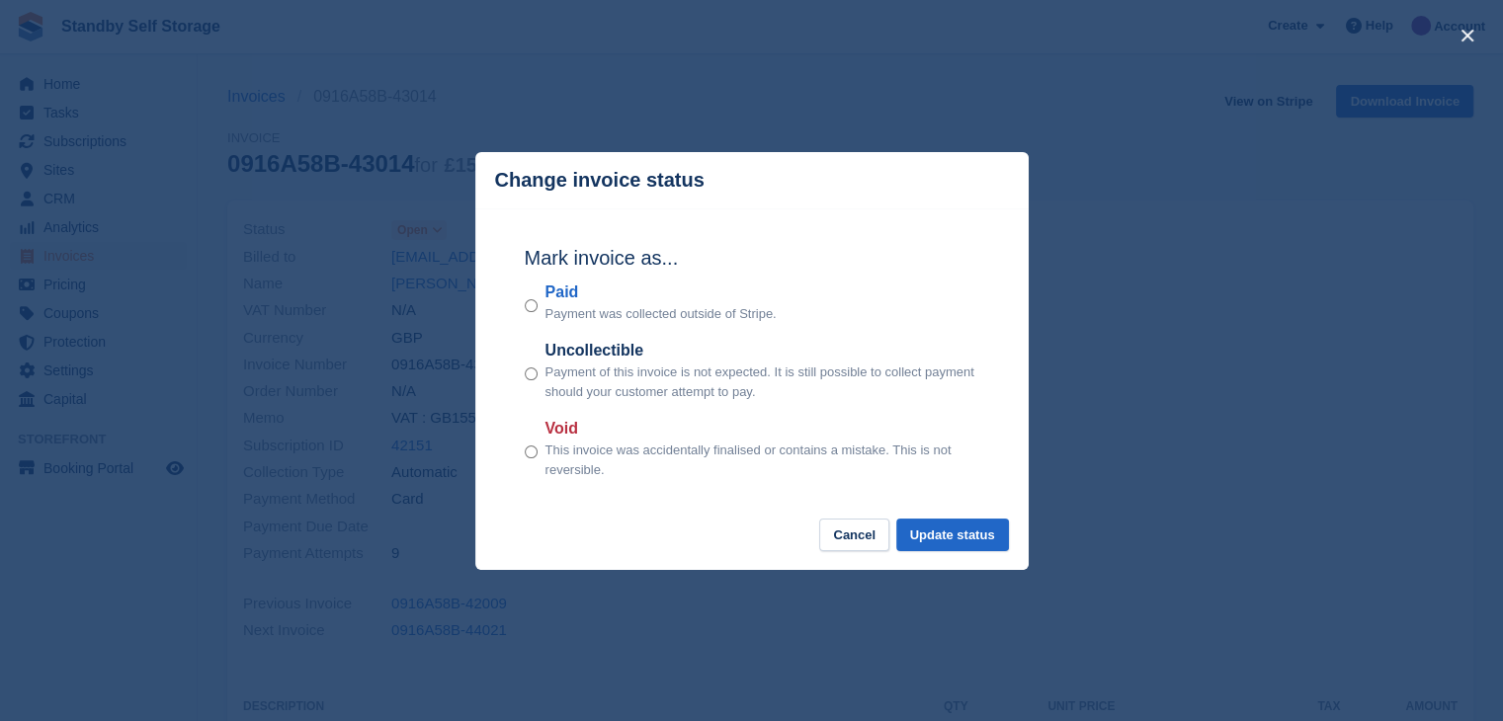
click at [958, 554] on footer "Cancel Update status" at bounding box center [751, 544] width 553 height 51
click at [958, 542] on button "Update status" at bounding box center [952, 535] width 113 height 33
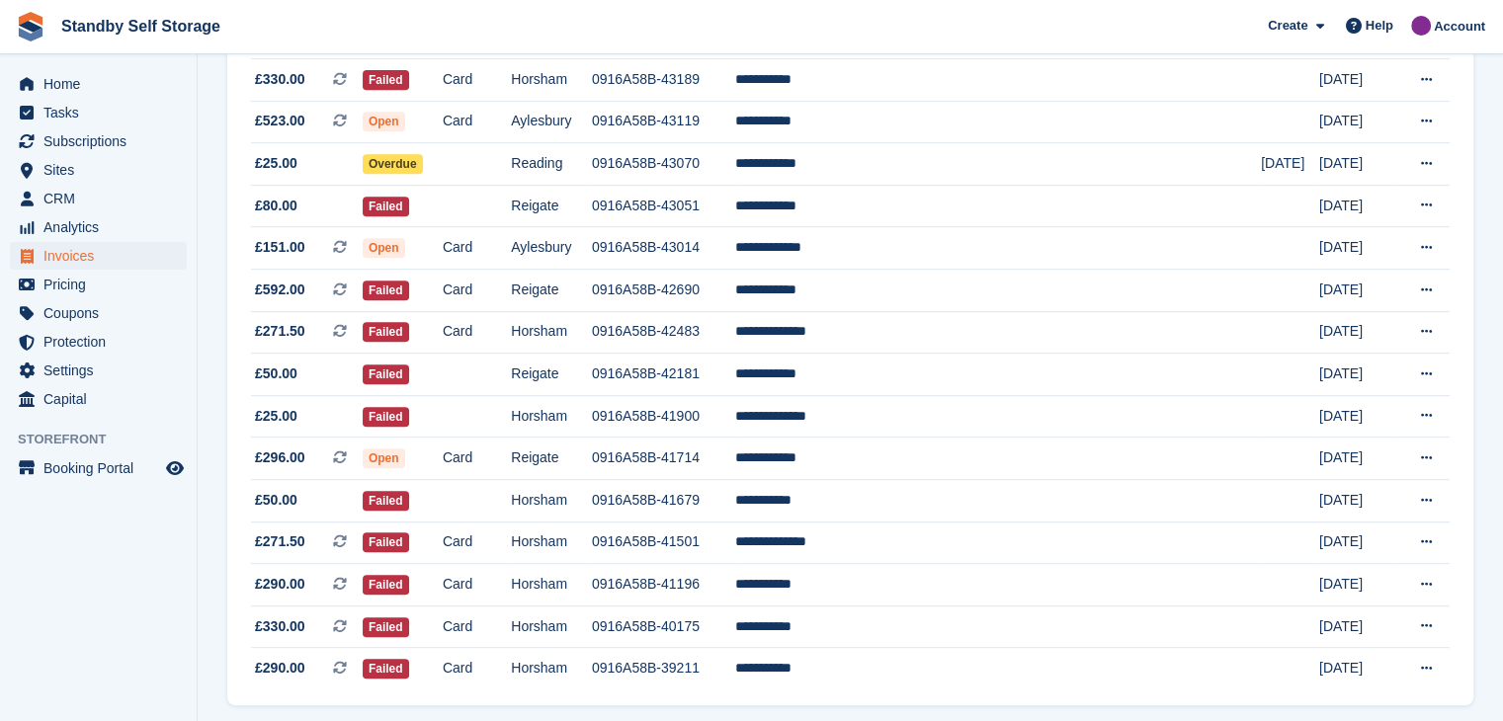
scroll to position [840, 0]
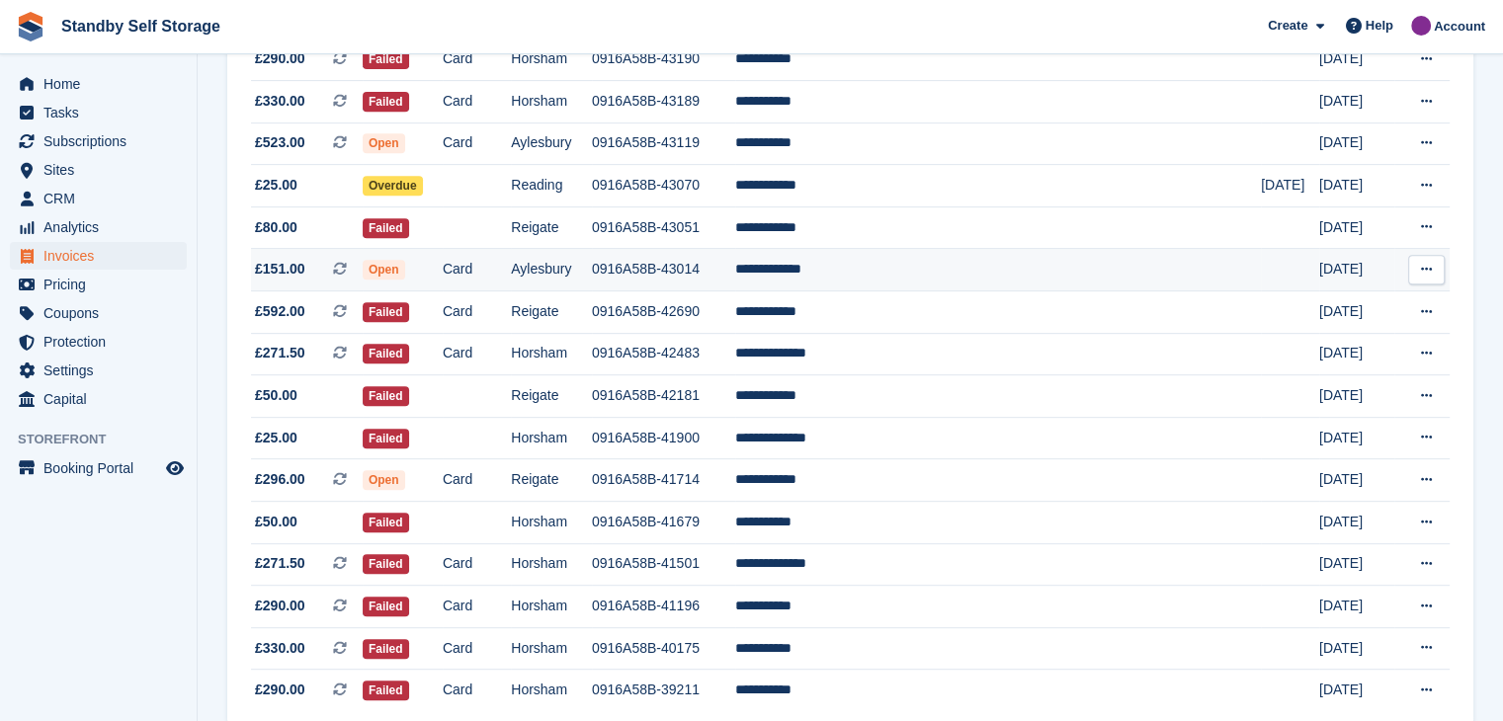
click at [933, 278] on td "**********" at bounding box center [998, 270] width 526 height 42
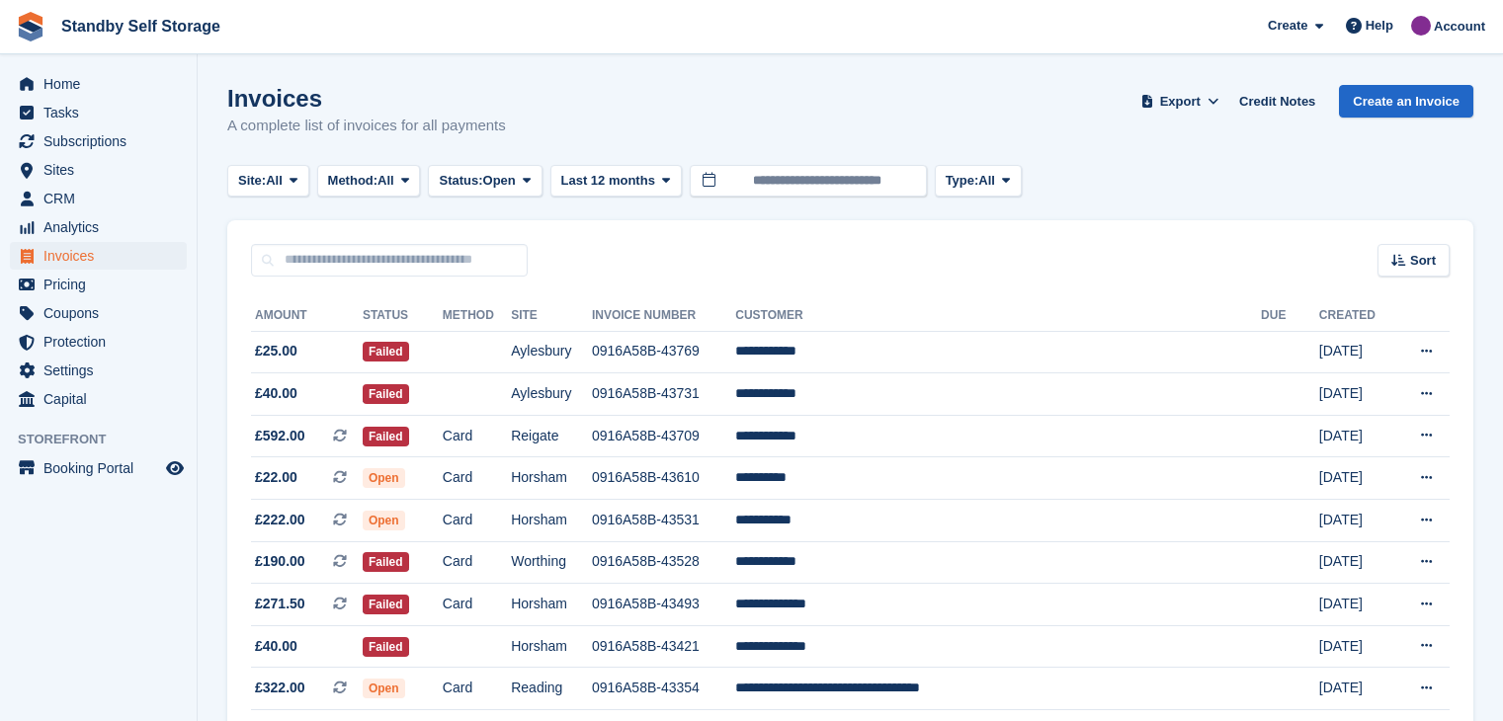
scroll to position [840, 0]
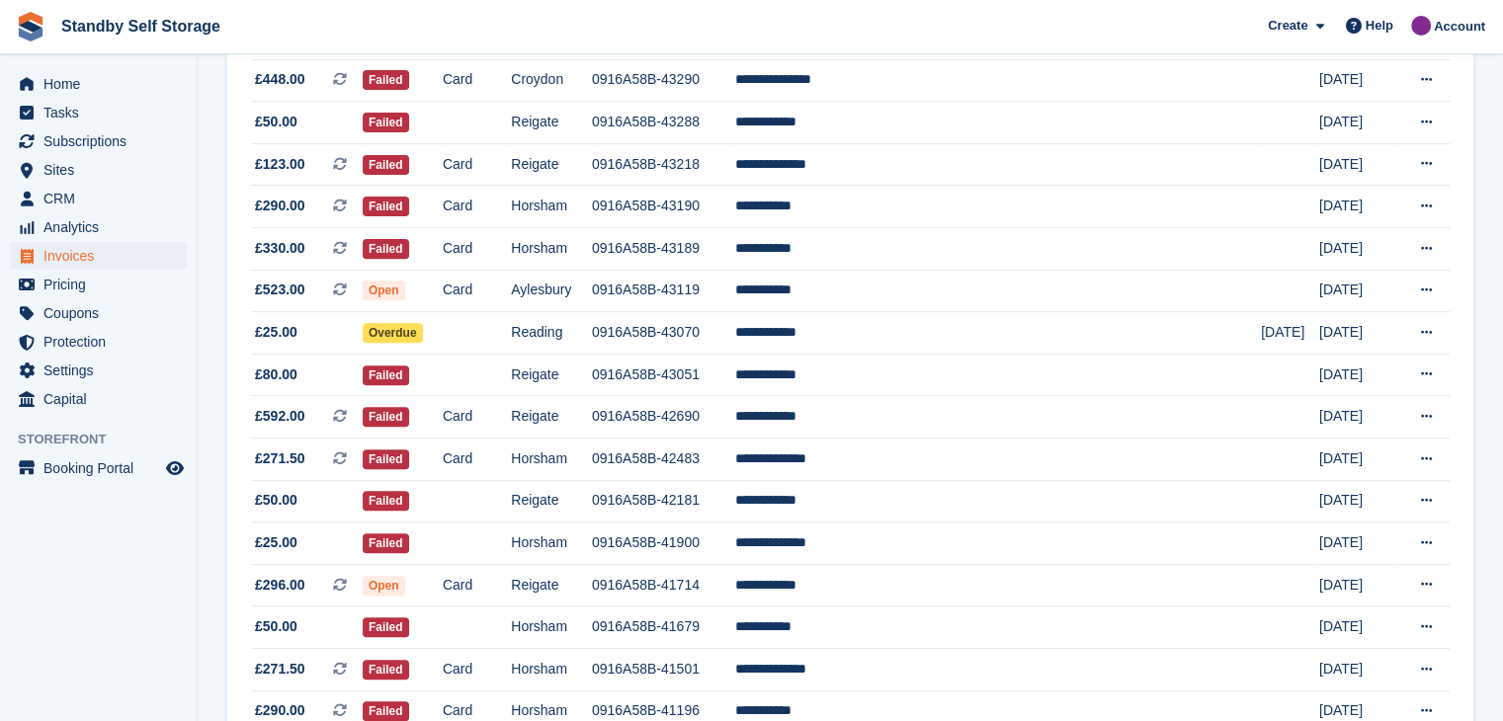
scroll to position [684, 0]
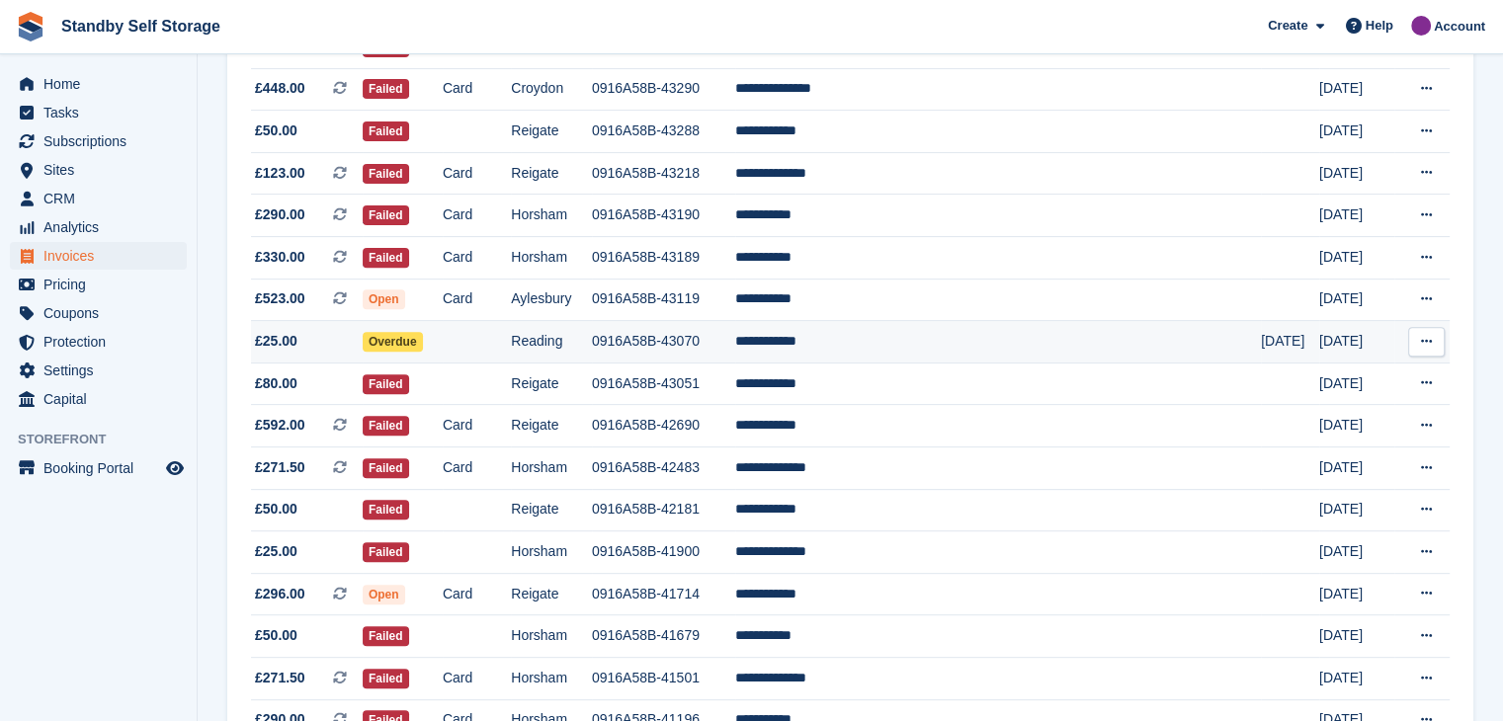
click at [735, 338] on td "0916A58B-43070" at bounding box center [663, 342] width 143 height 42
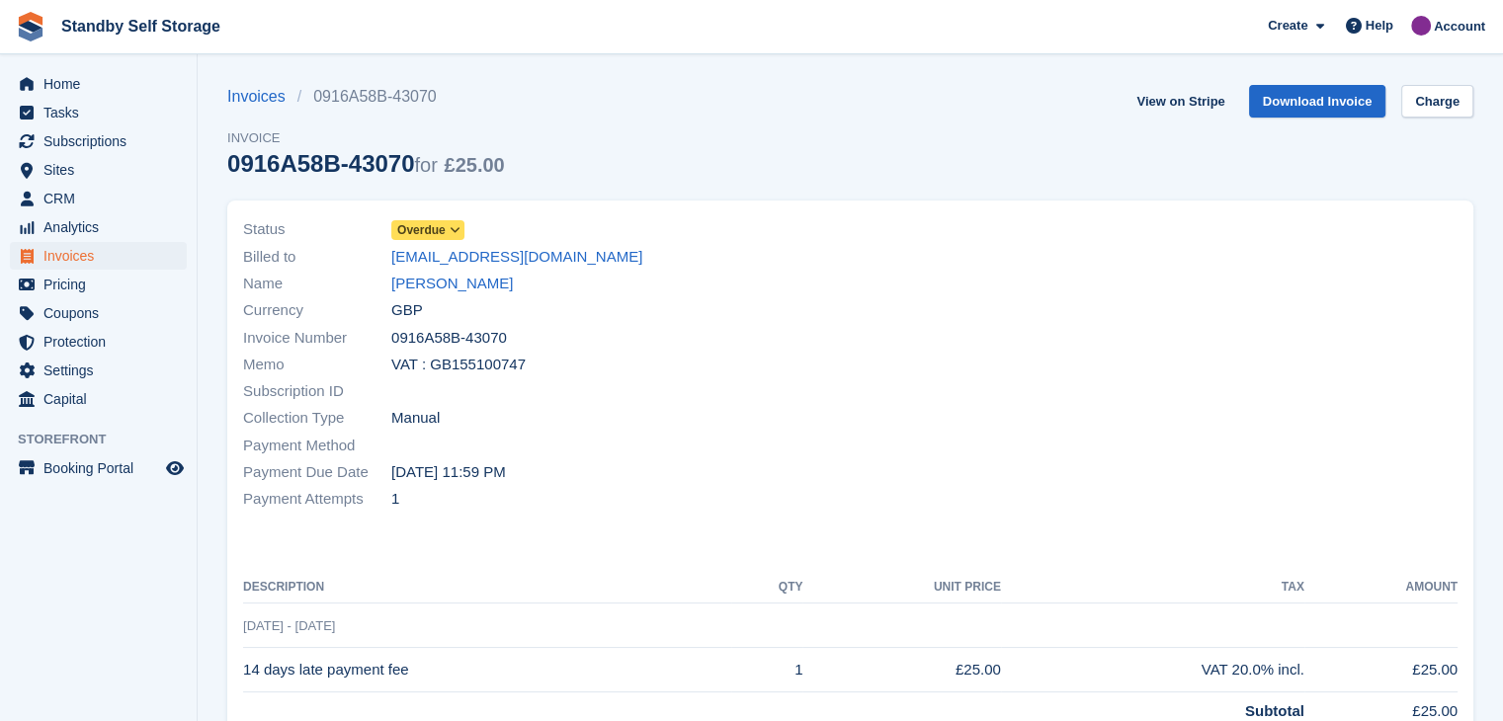
click at [450, 230] on icon at bounding box center [455, 230] width 11 height 12
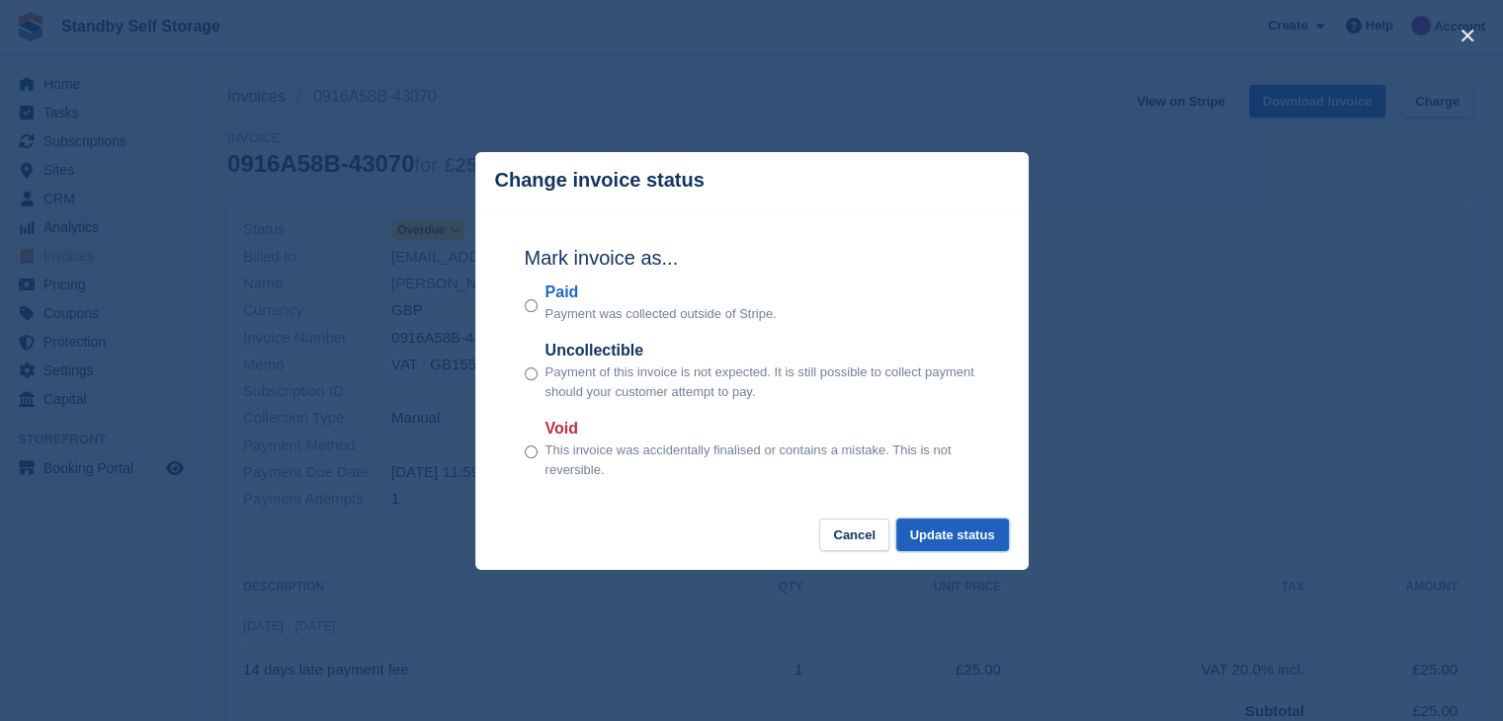
click at [943, 524] on button "Update status" at bounding box center [952, 535] width 113 height 33
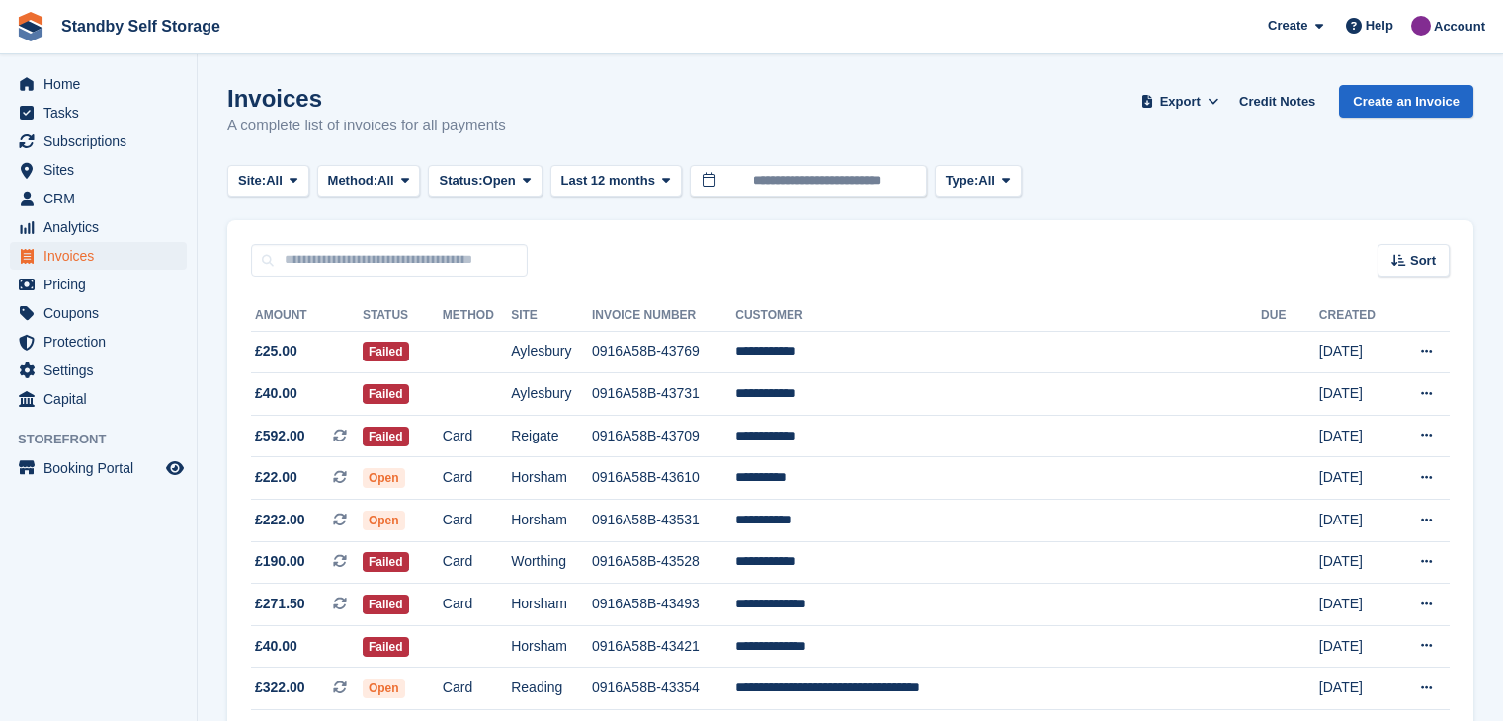
scroll to position [684, 0]
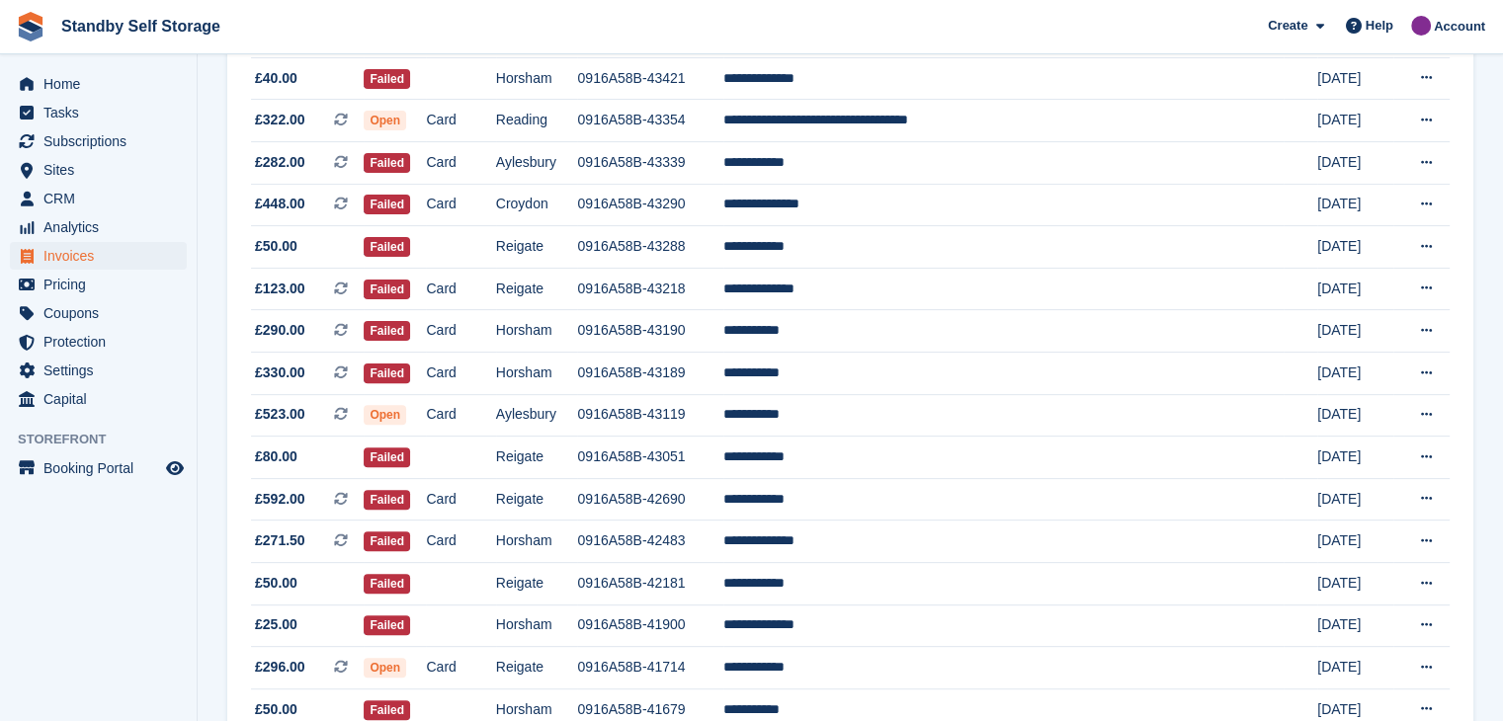
scroll to position [564, 0]
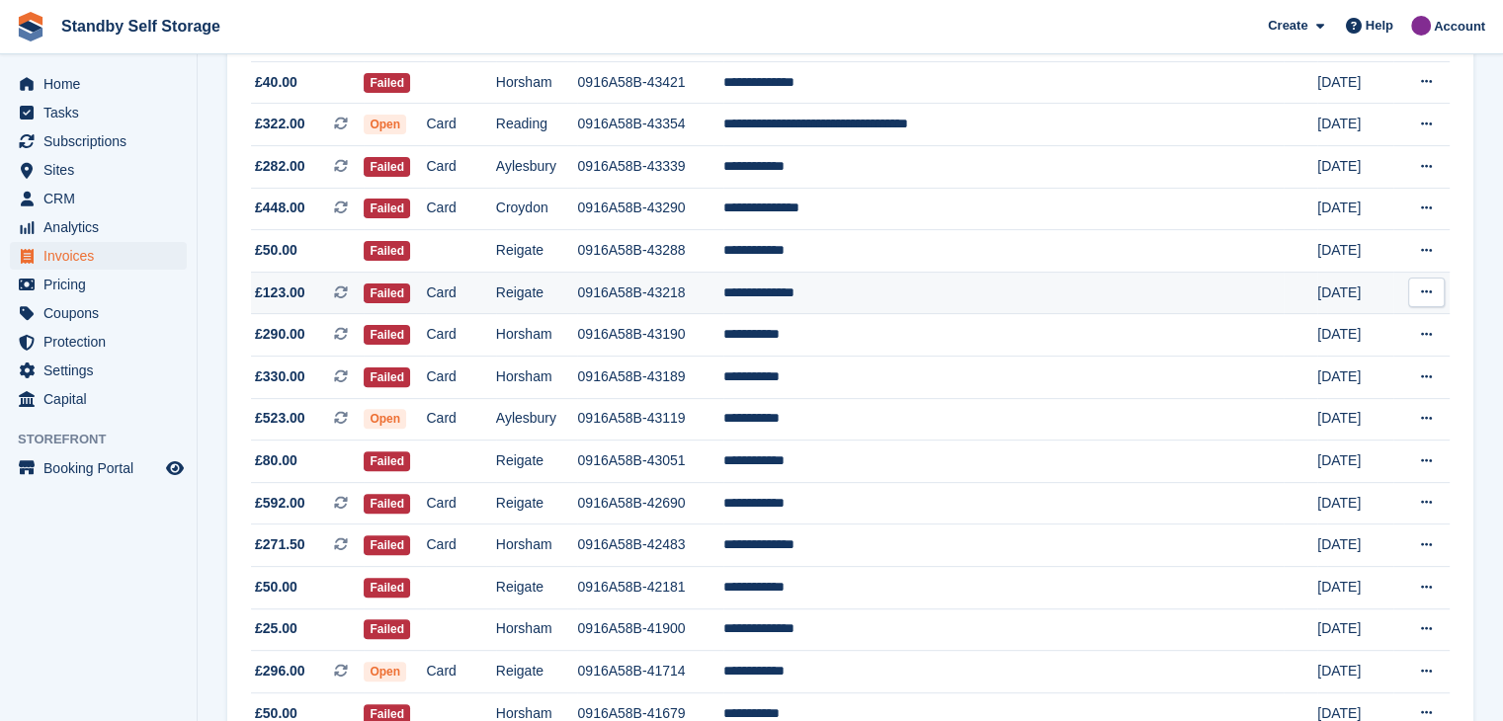
click at [913, 299] on td "**********" at bounding box center [1003, 293] width 560 height 42
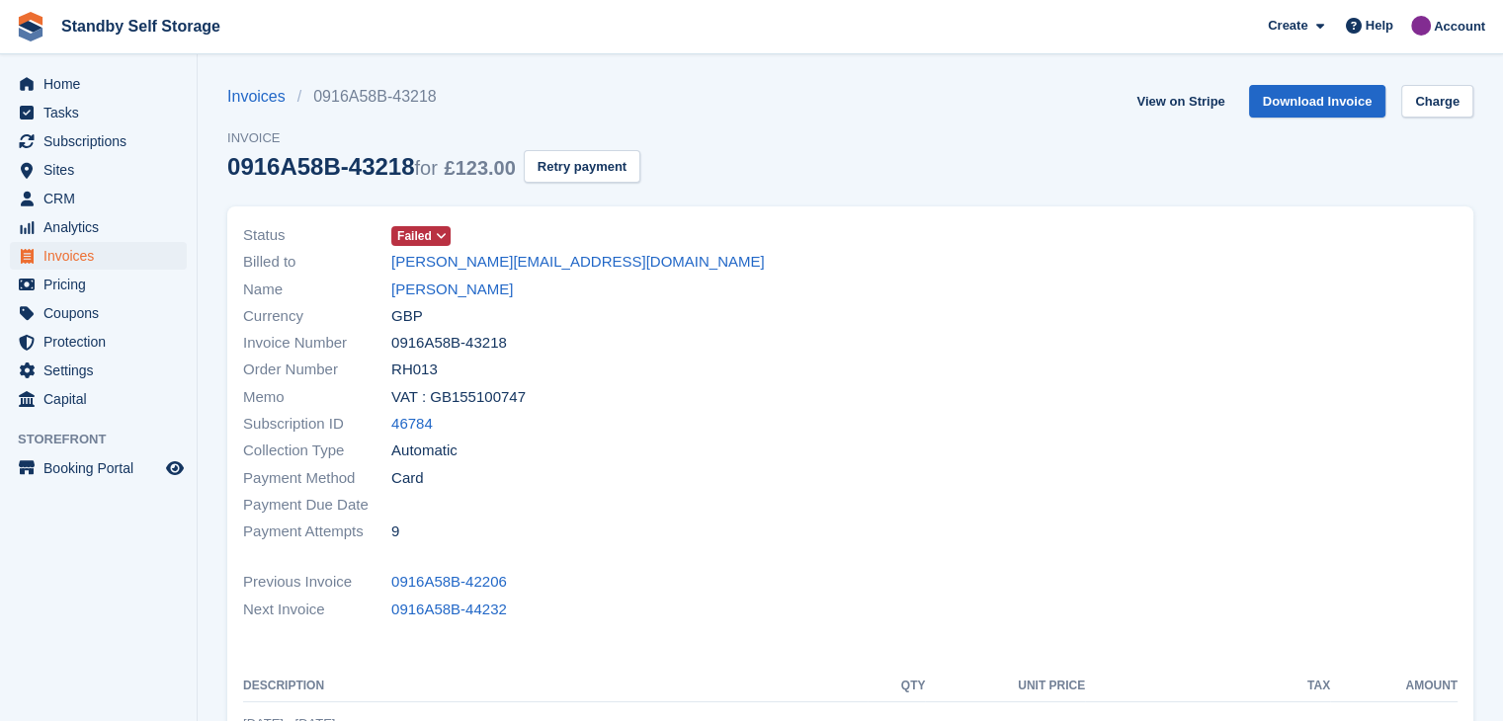
click at [439, 234] on icon at bounding box center [441, 236] width 11 height 12
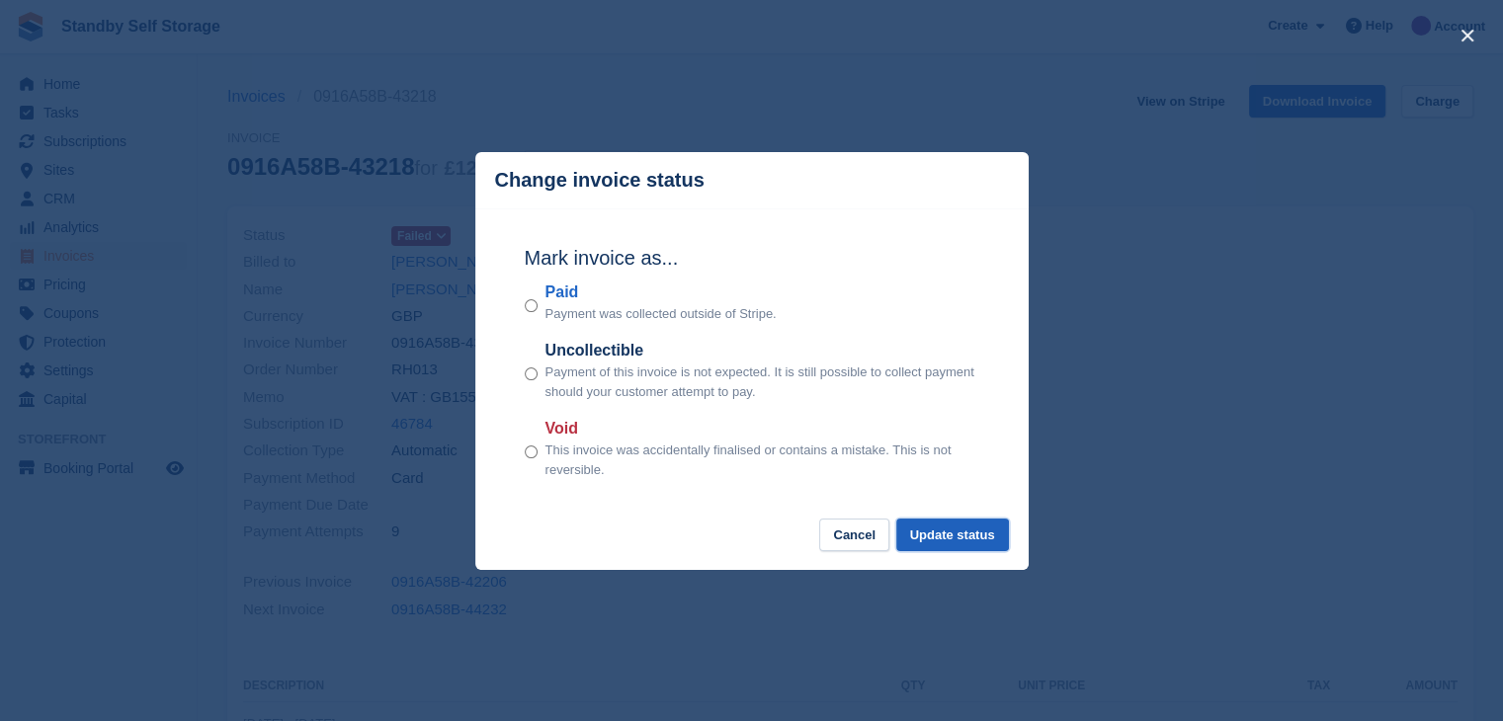
click at [945, 539] on button "Update status" at bounding box center [952, 535] width 113 height 33
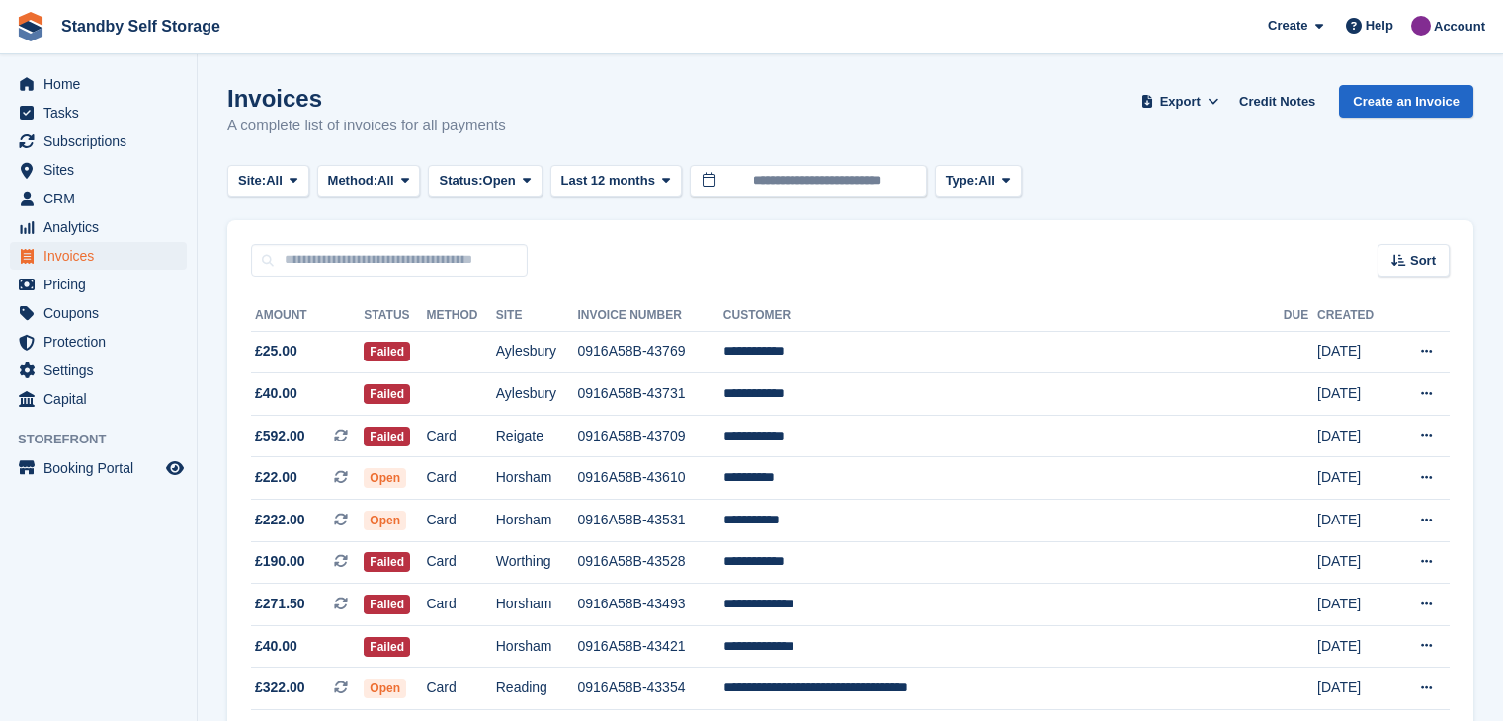
scroll to position [564, 0]
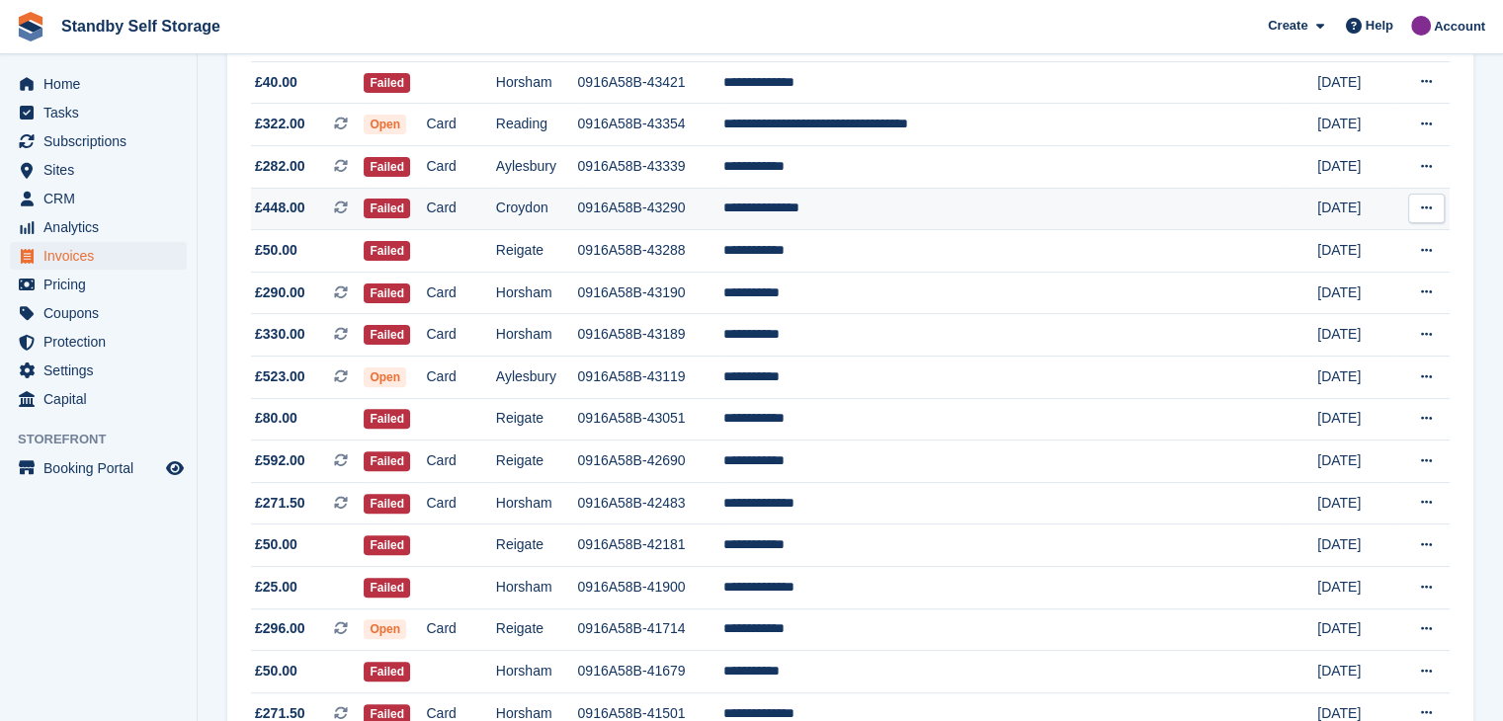
click at [866, 209] on td "**********" at bounding box center [1003, 209] width 560 height 42
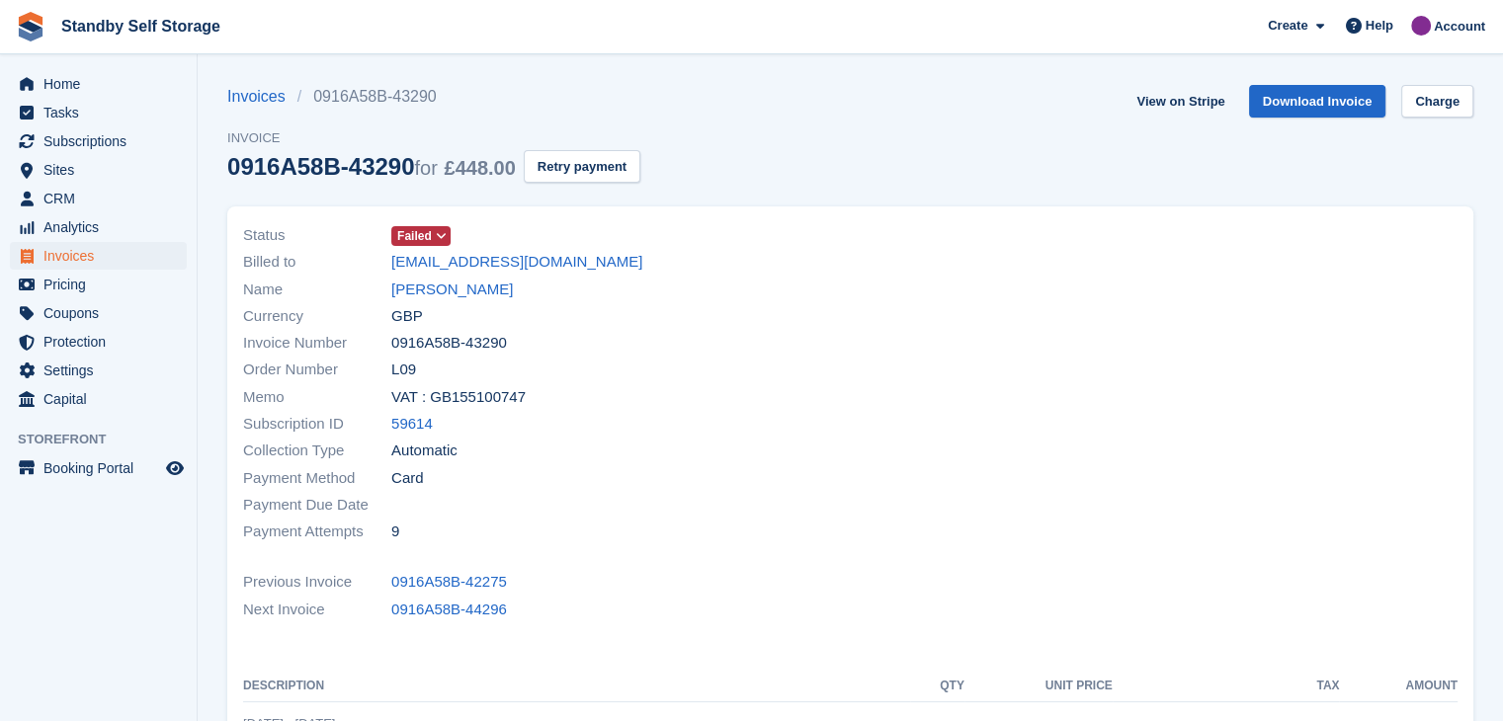
click at [436, 228] on span at bounding box center [442, 236] width 16 height 16
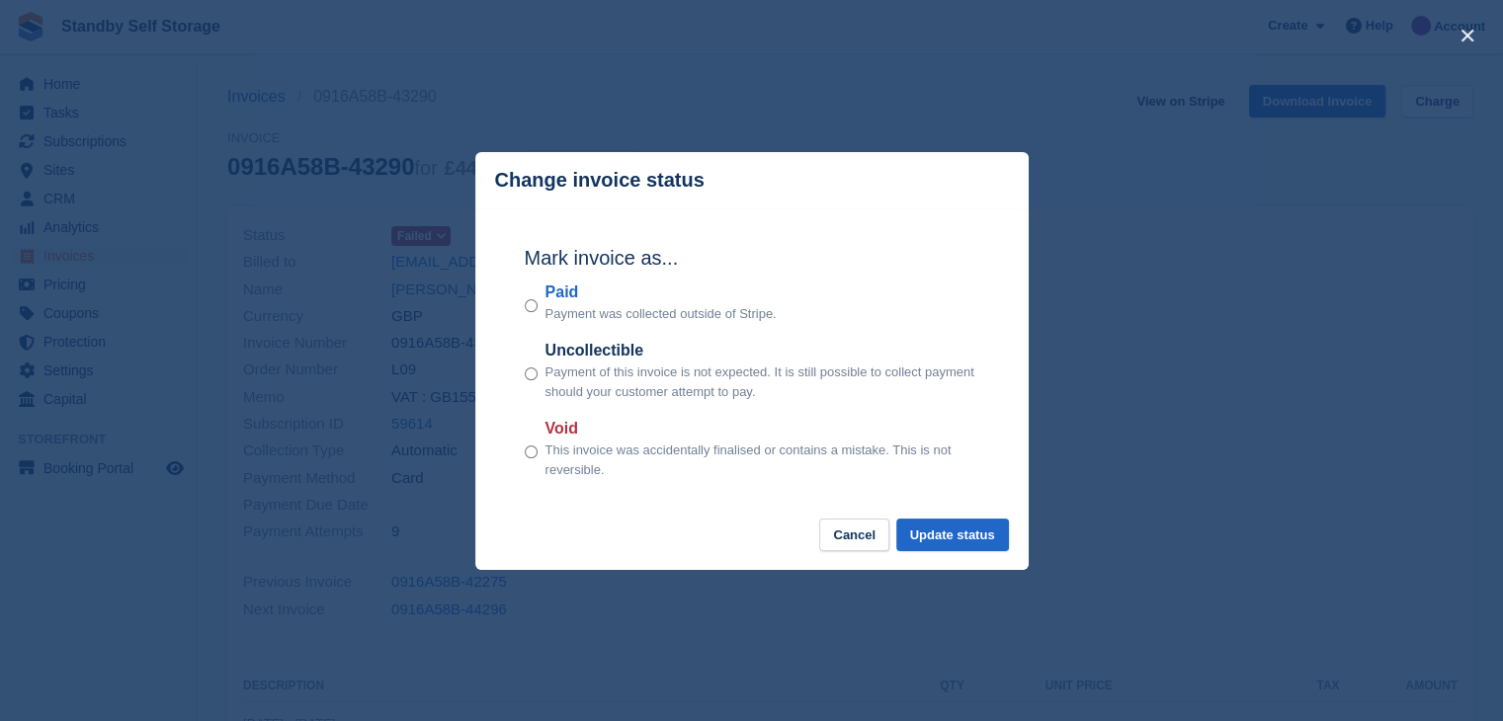
click at [933, 558] on footer "Cancel Update status" at bounding box center [751, 544] width 553 height 51
click at [950, 539] on button "Update status" at bounding box center [952, 535] width 113 height 33
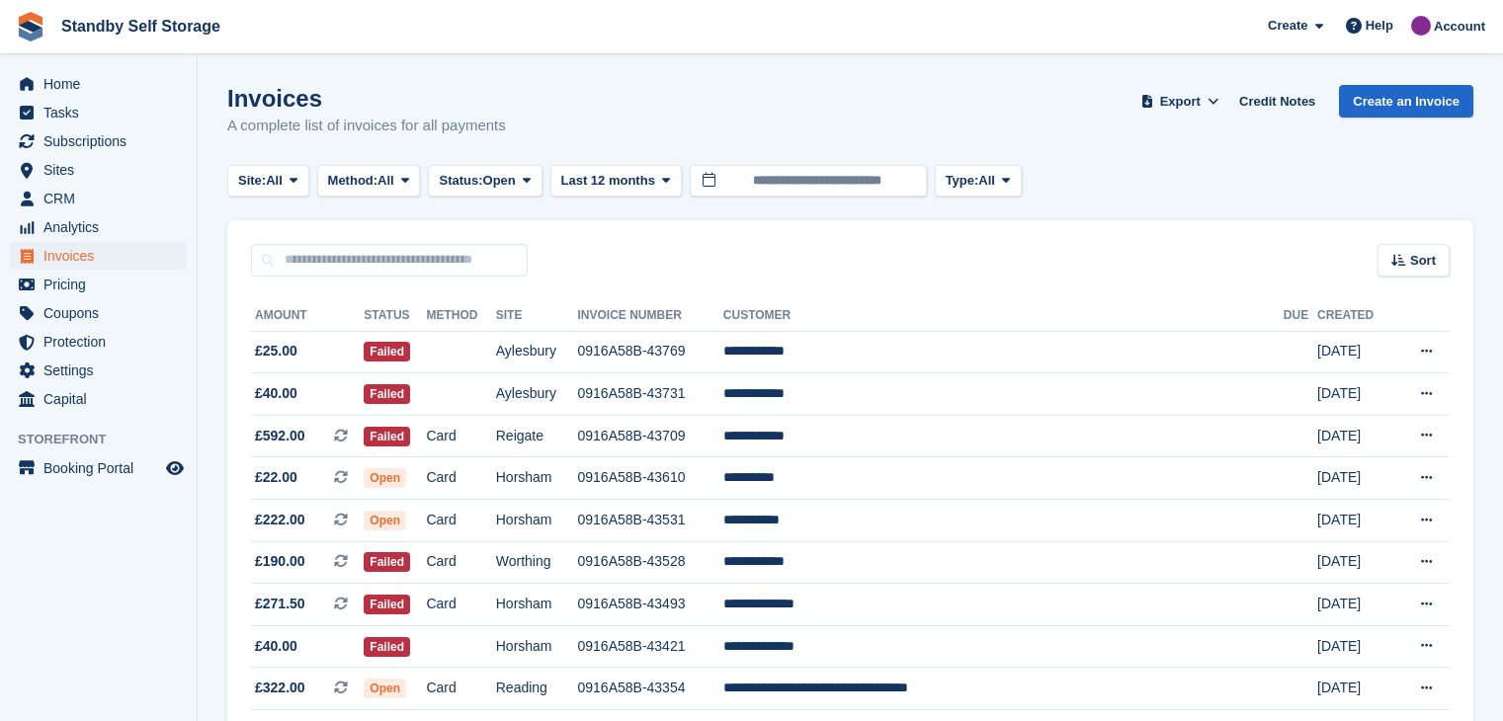
scroll to position [564, 0]
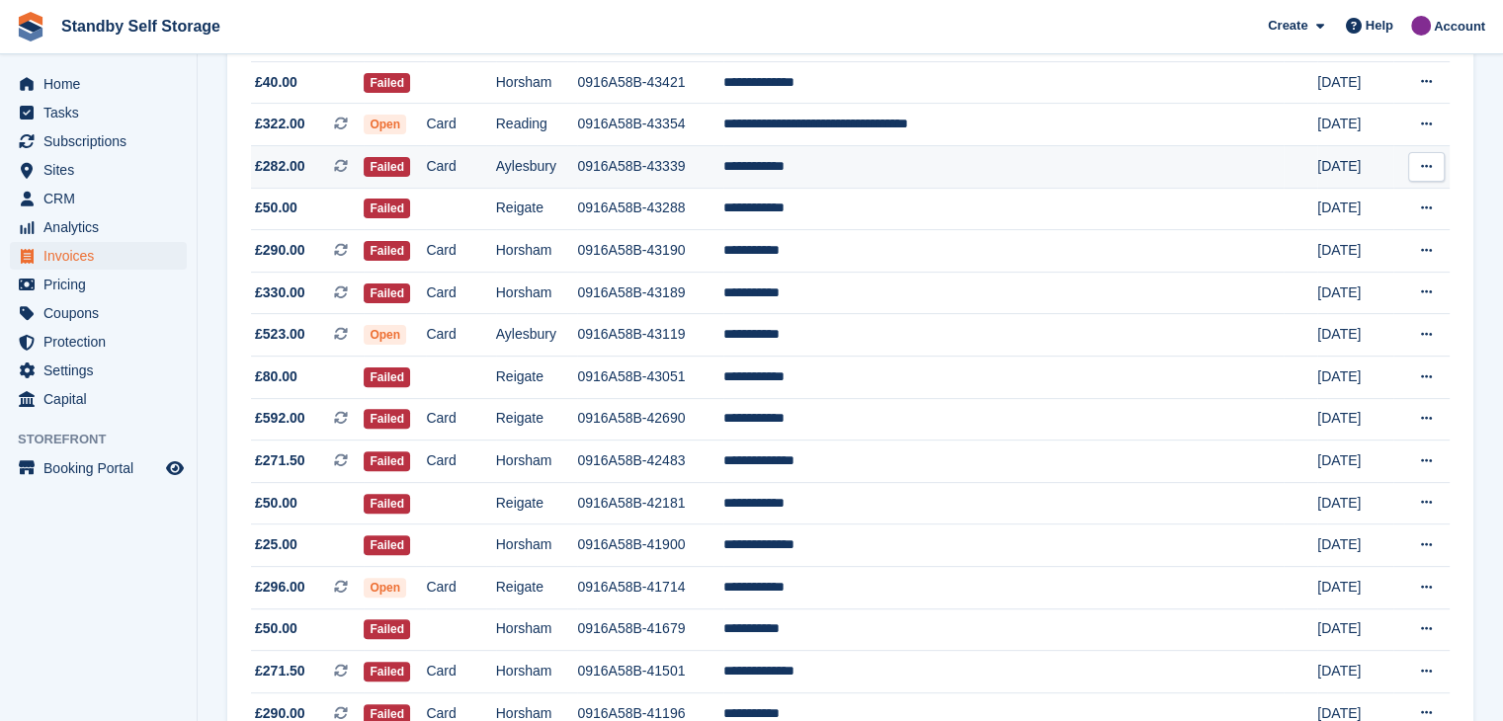
click at [885, 171] on td "**********" at bounding box center [1003, 167] width 560 height 42
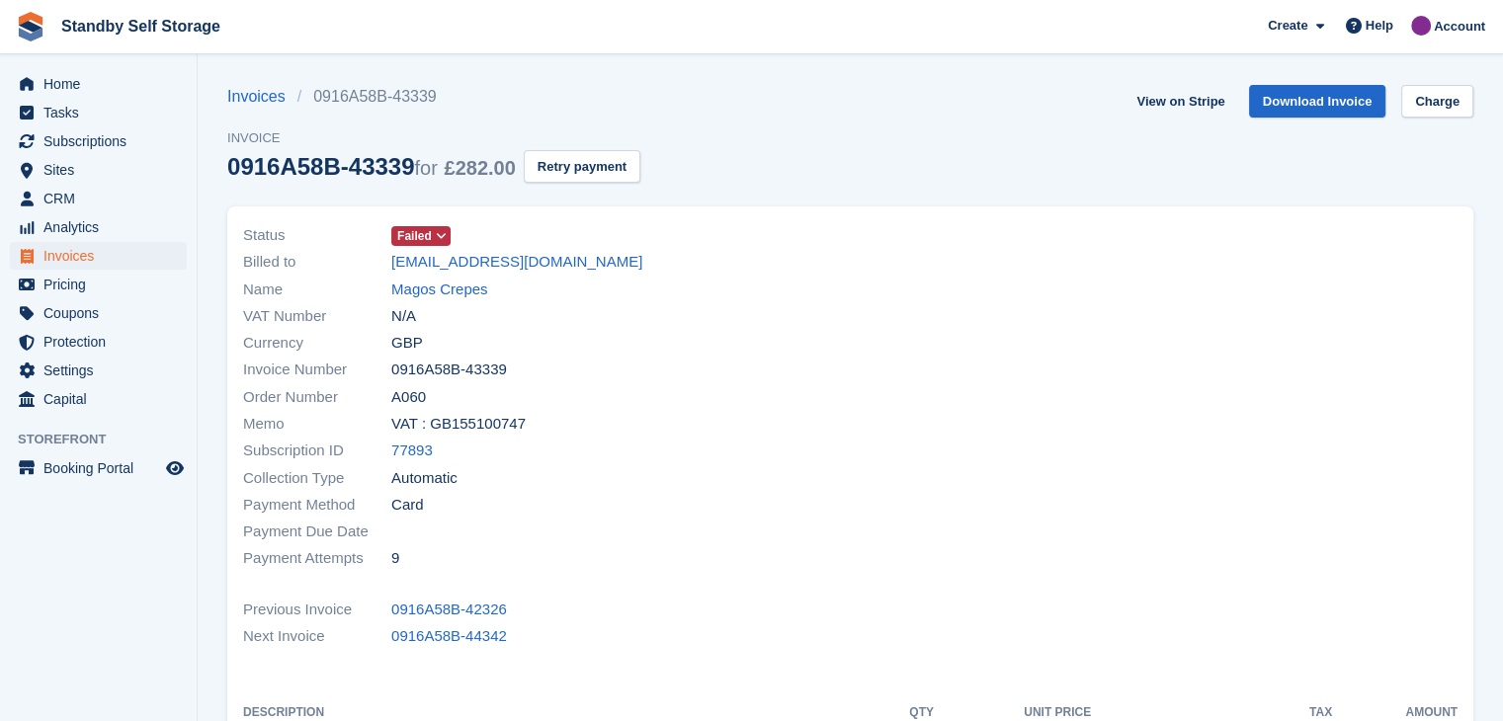
click at [439, 226] on span "Failed" at bounding box center [420, 236] width 59 height 20
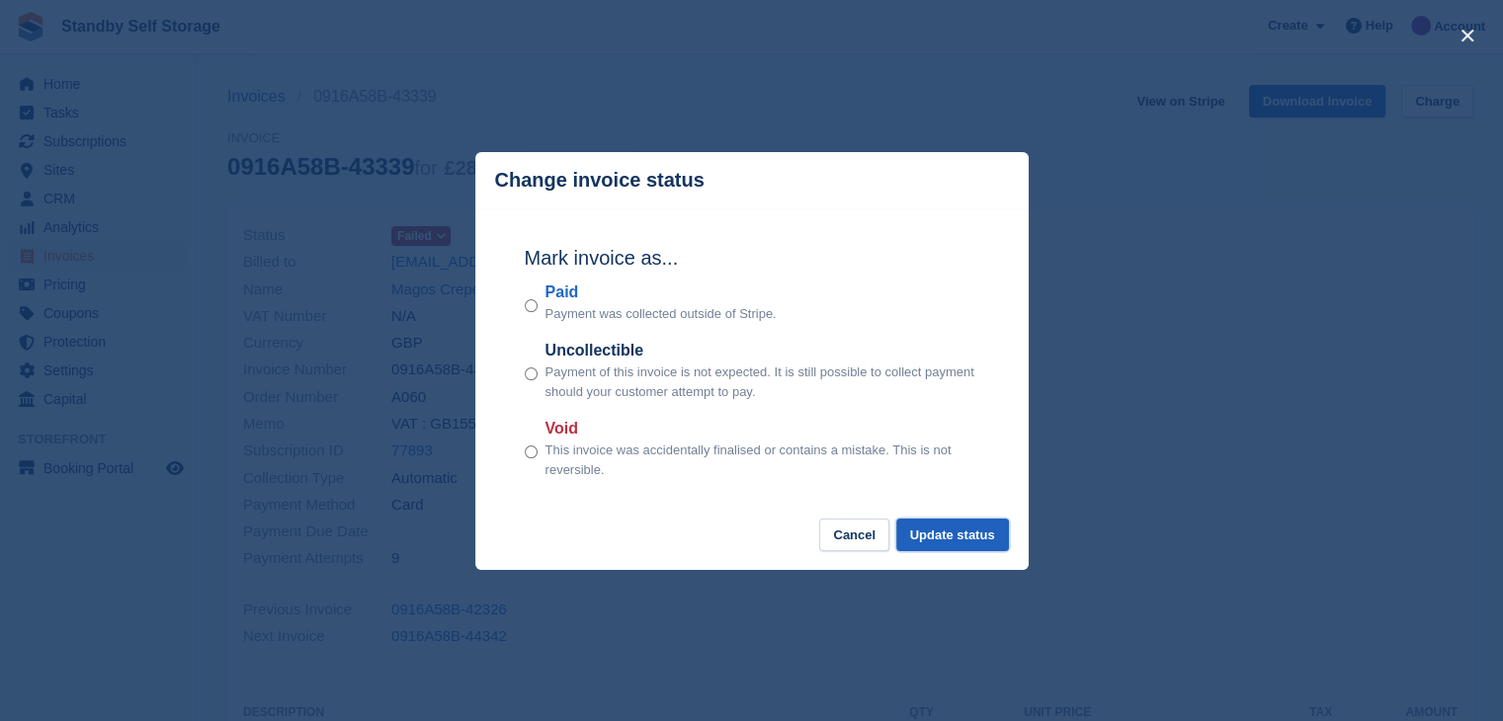
click at [940, 544] on button "Update status" at bounding box center [952, 535] width 113 height 33
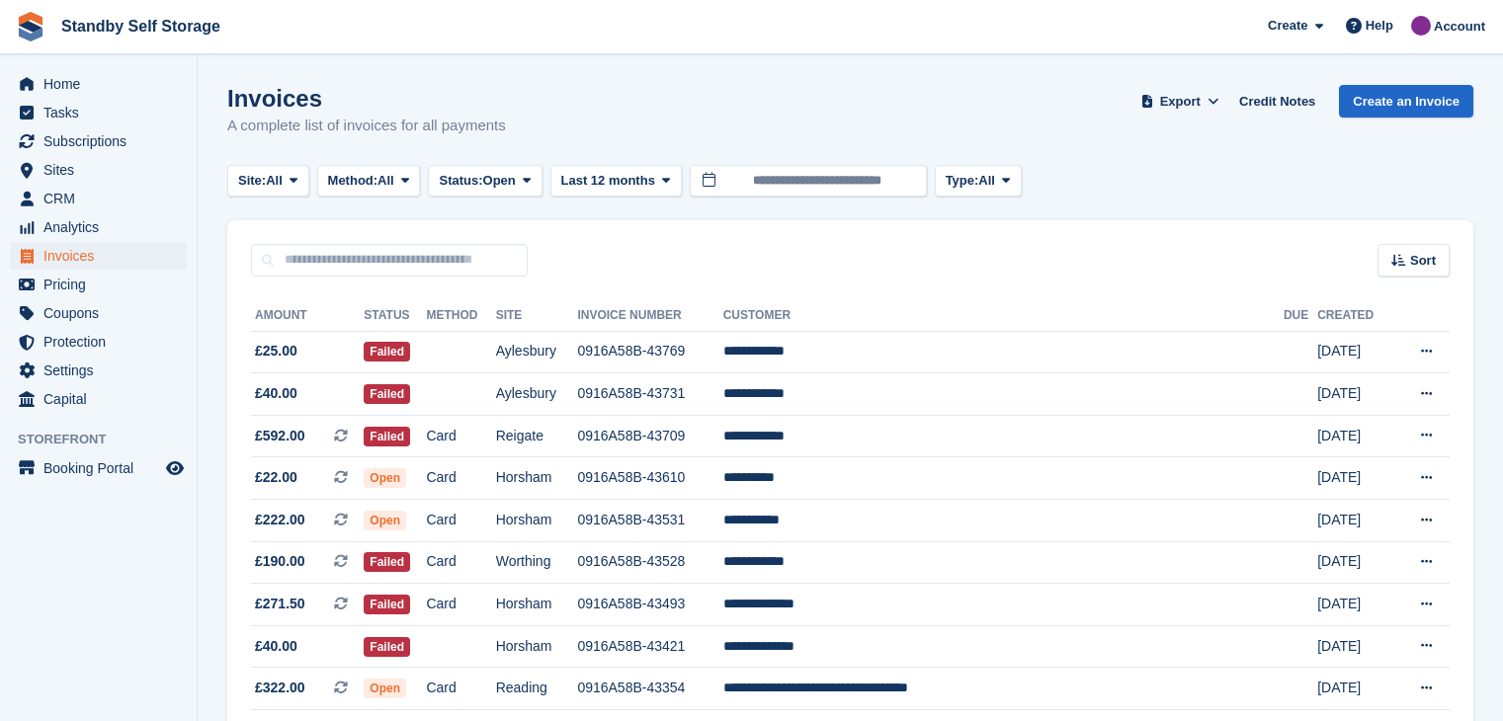
scroll to position [564, 0]
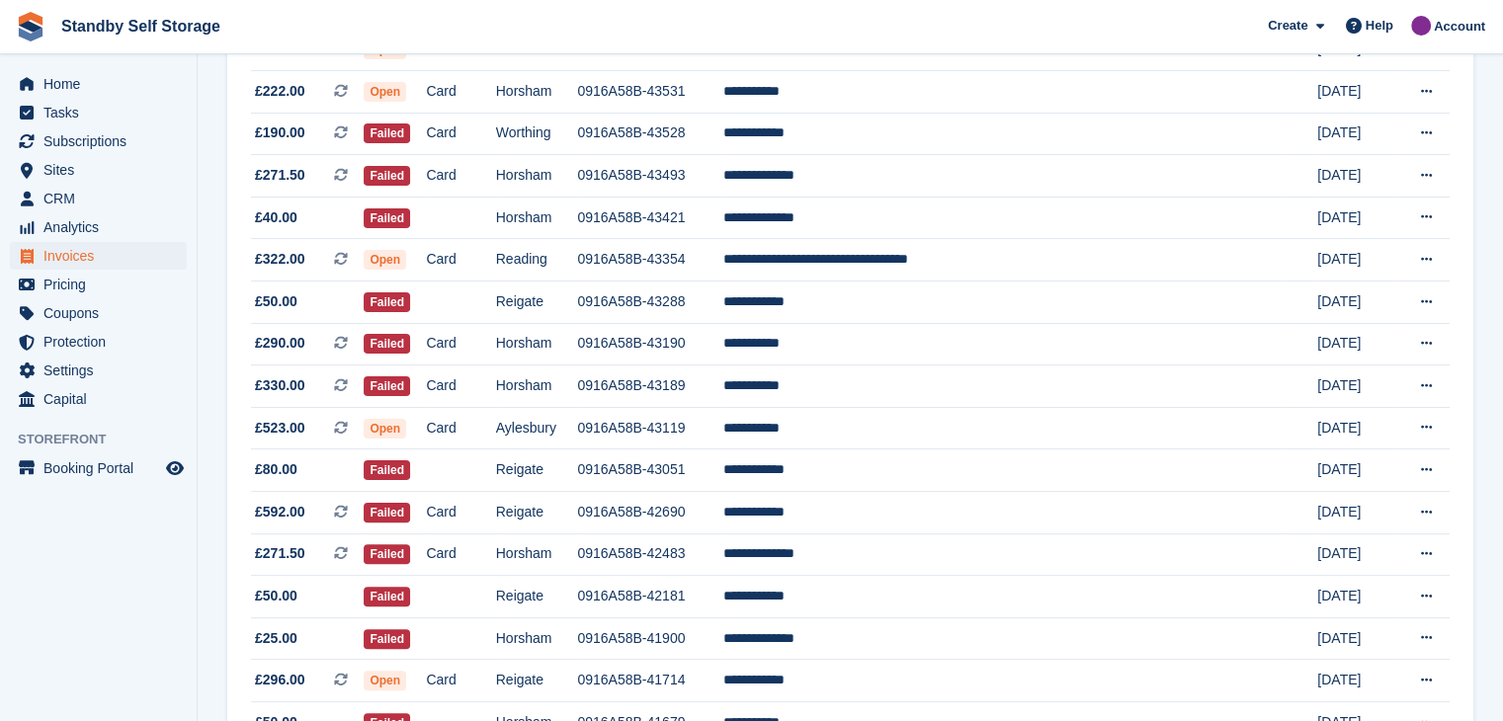
scroll to position [414, 0]
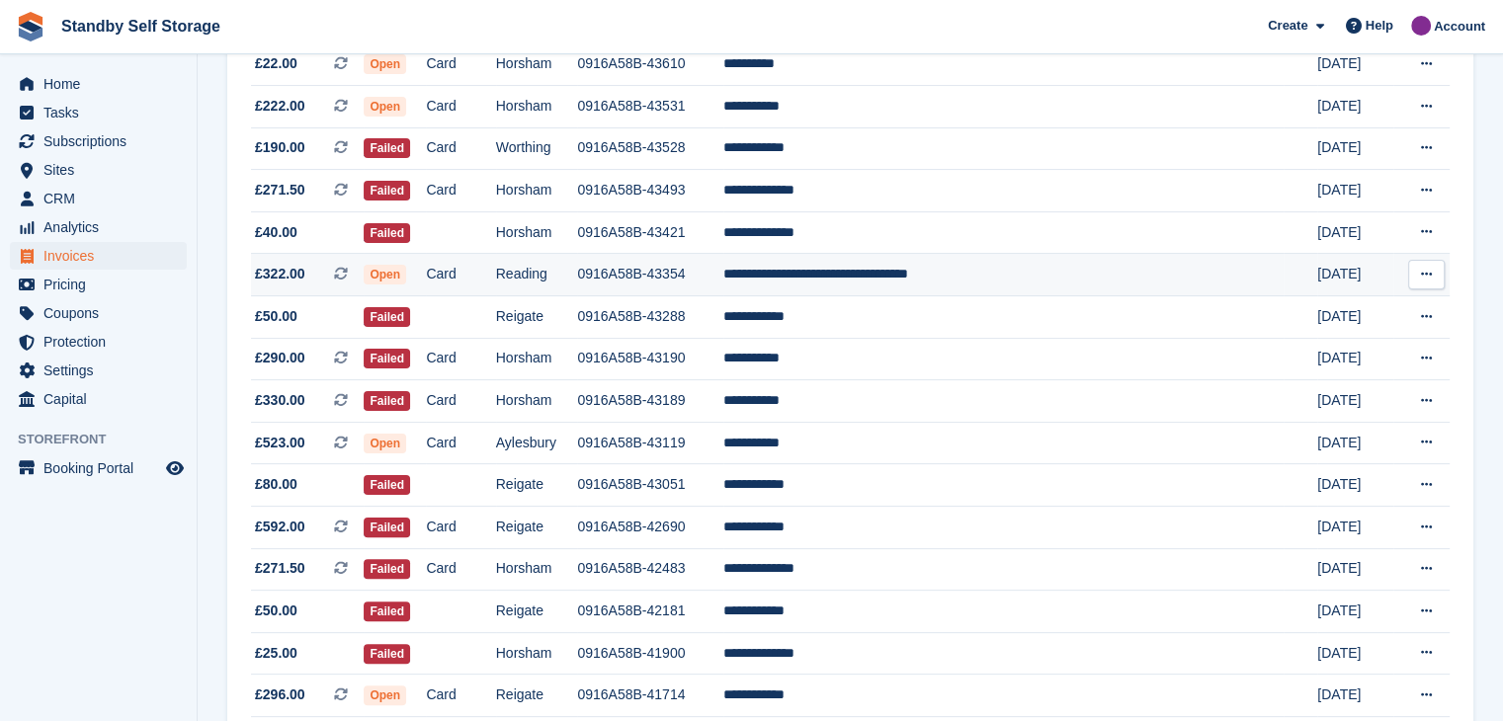
click at [922, 274] on td "**********" at bounding box center [1003, 275] width 560 height 42
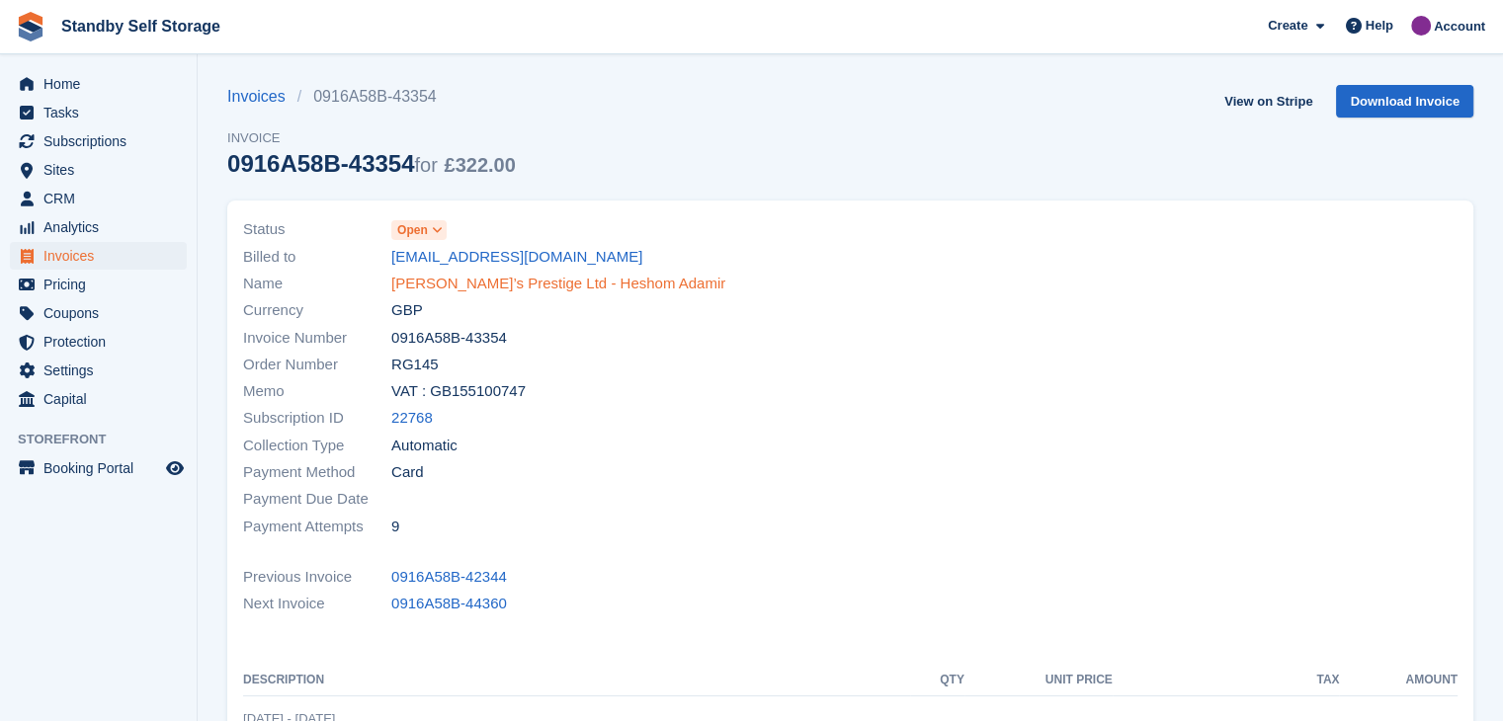
click at [439, 276] on link "Adamir’s Prestige Ltd - Heshom Adamir" at bounding box center [558, 284] width 334 height 23
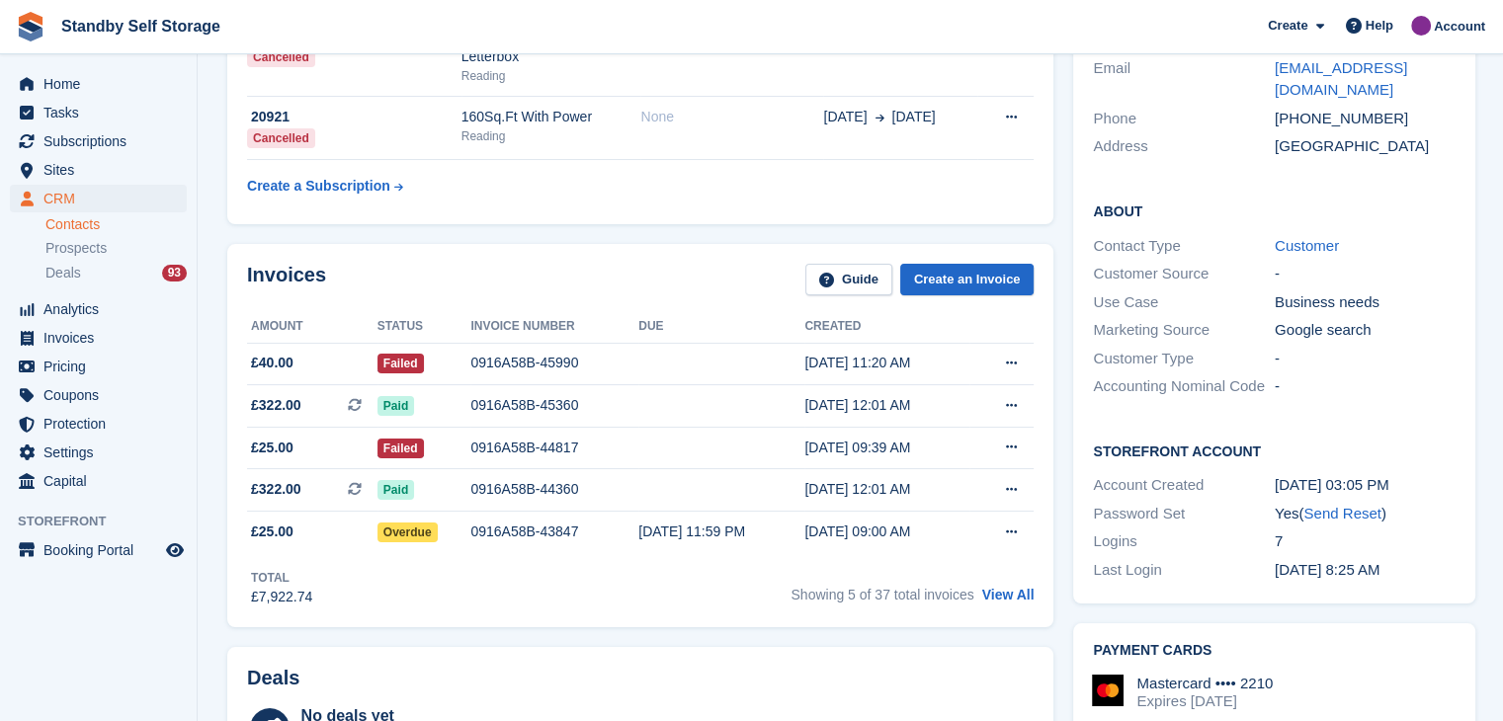
scroll to position [225, 0]
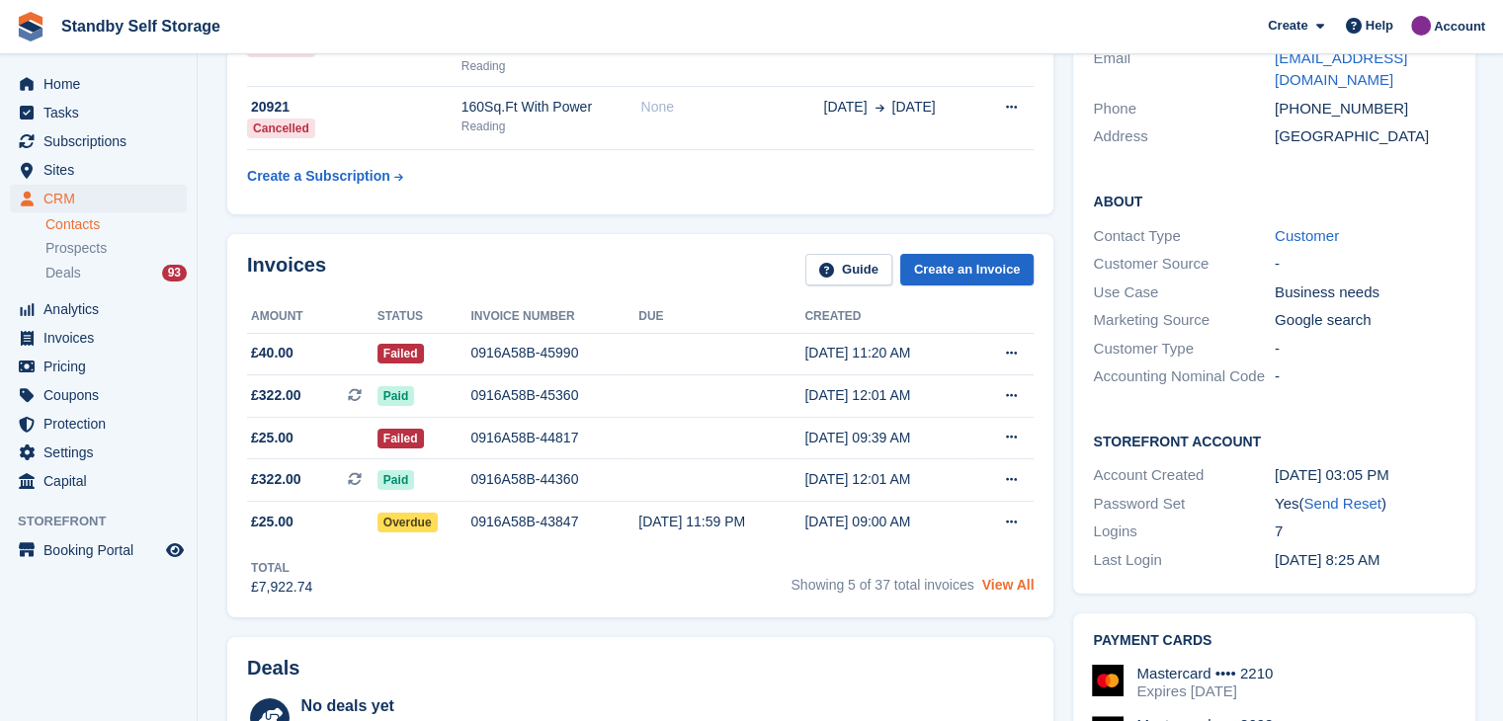
click at [1012, 582] on link "View All" at bounding box center [1008, 585] width 52 height 16
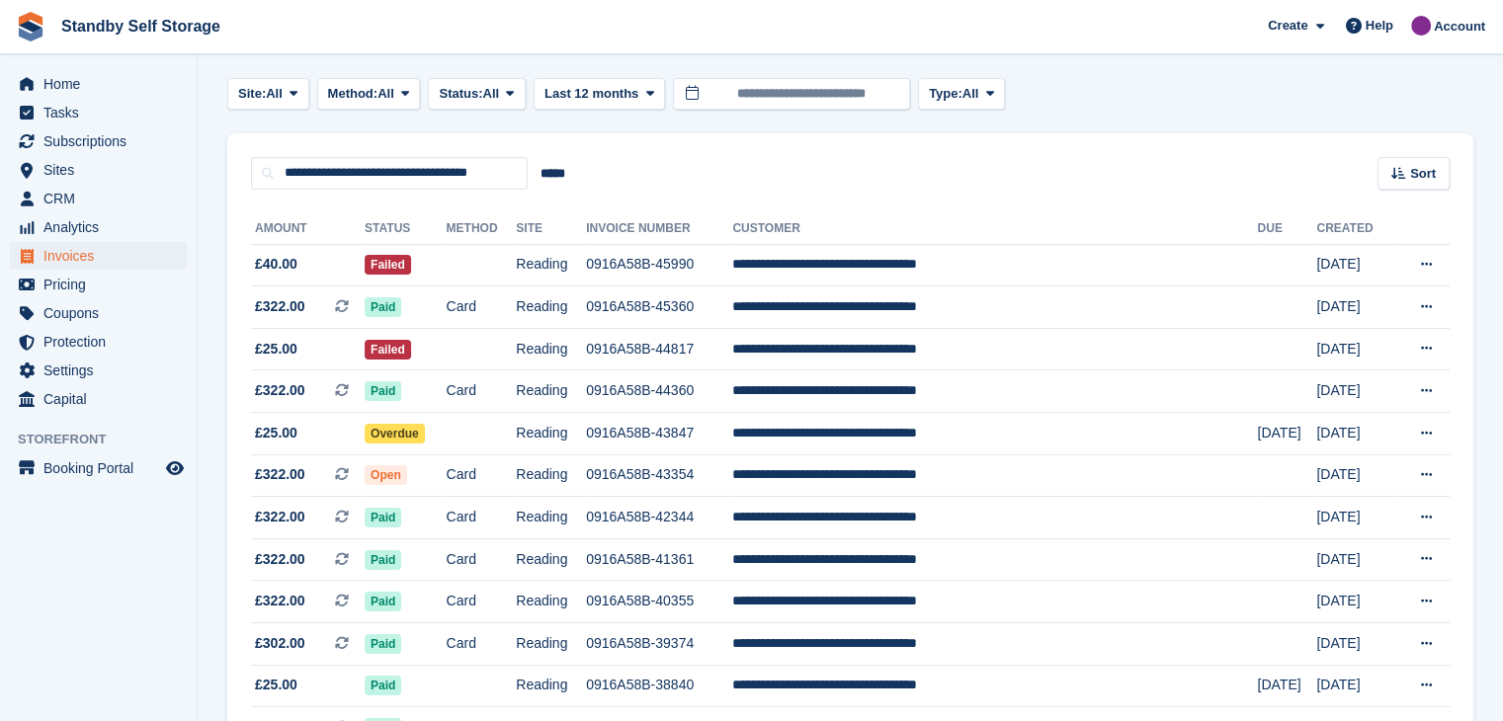
scroll to position [86, 0]
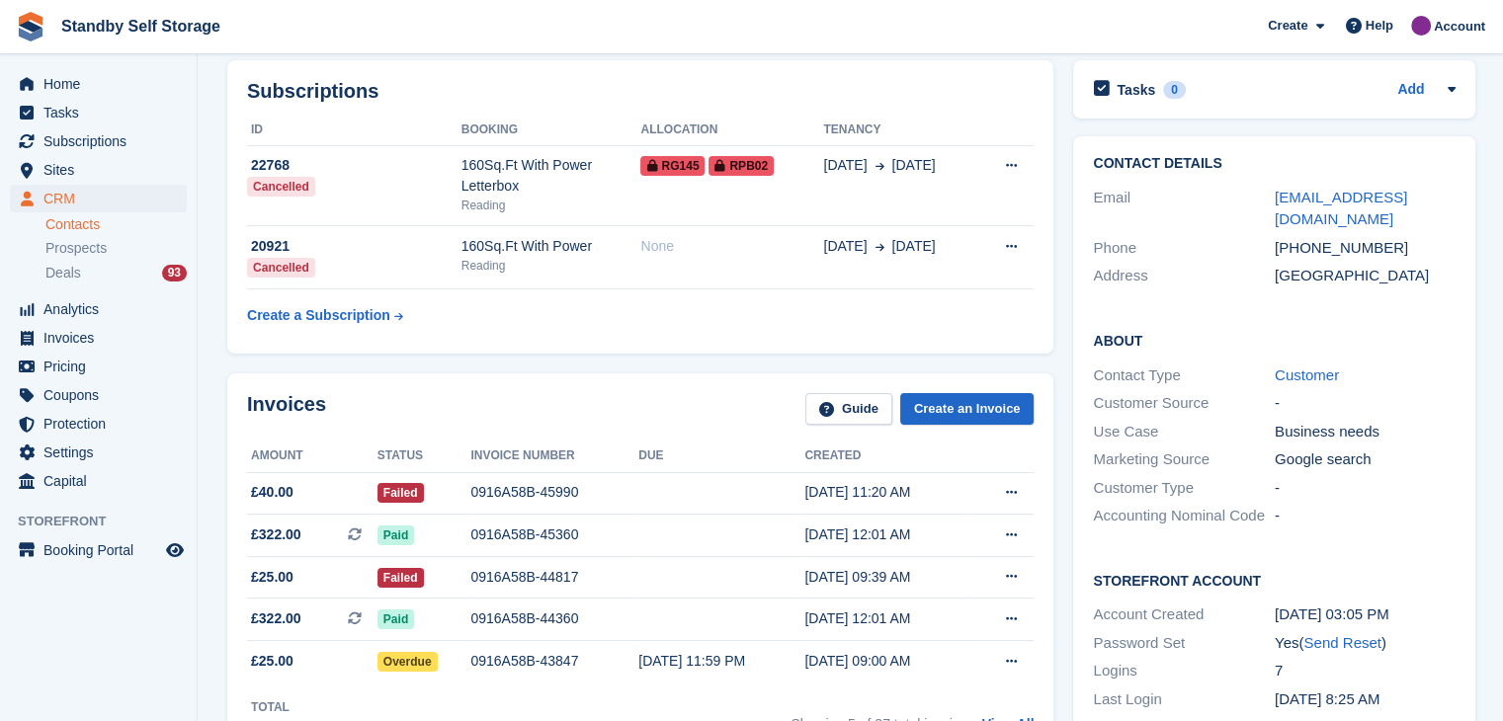
scroll to position [225, 0]
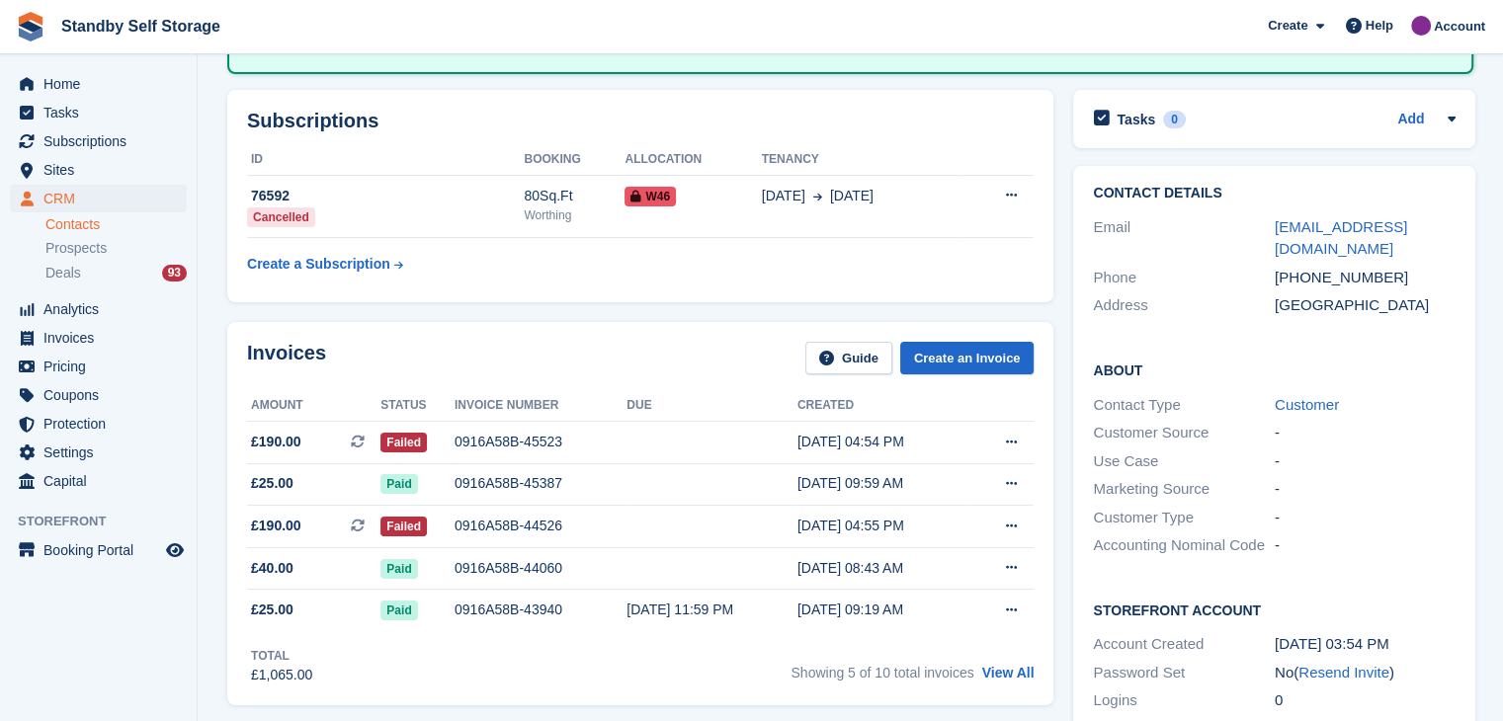
scroll to position [243, 0]
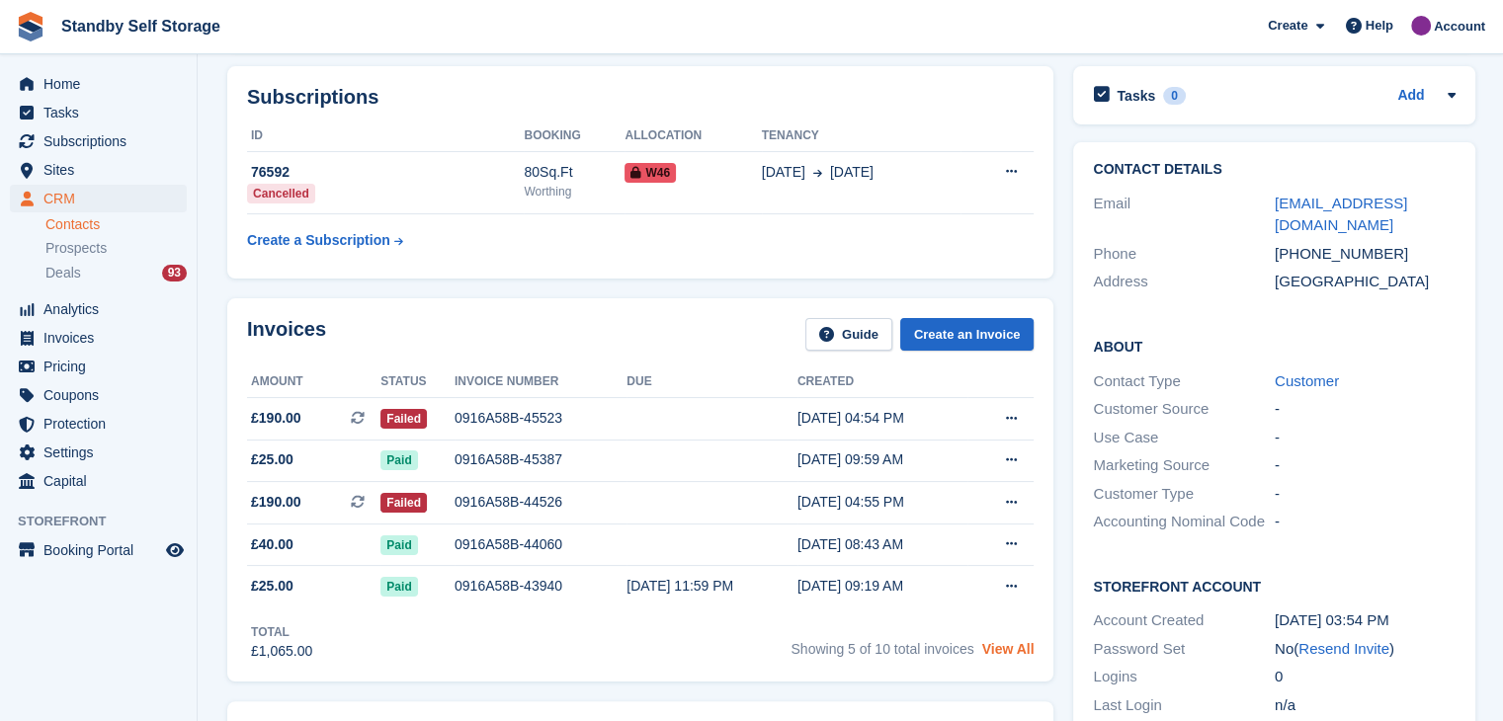
click at [1018, 649] on link "View All" at bounding box center [1008, 649] width 52 height 16
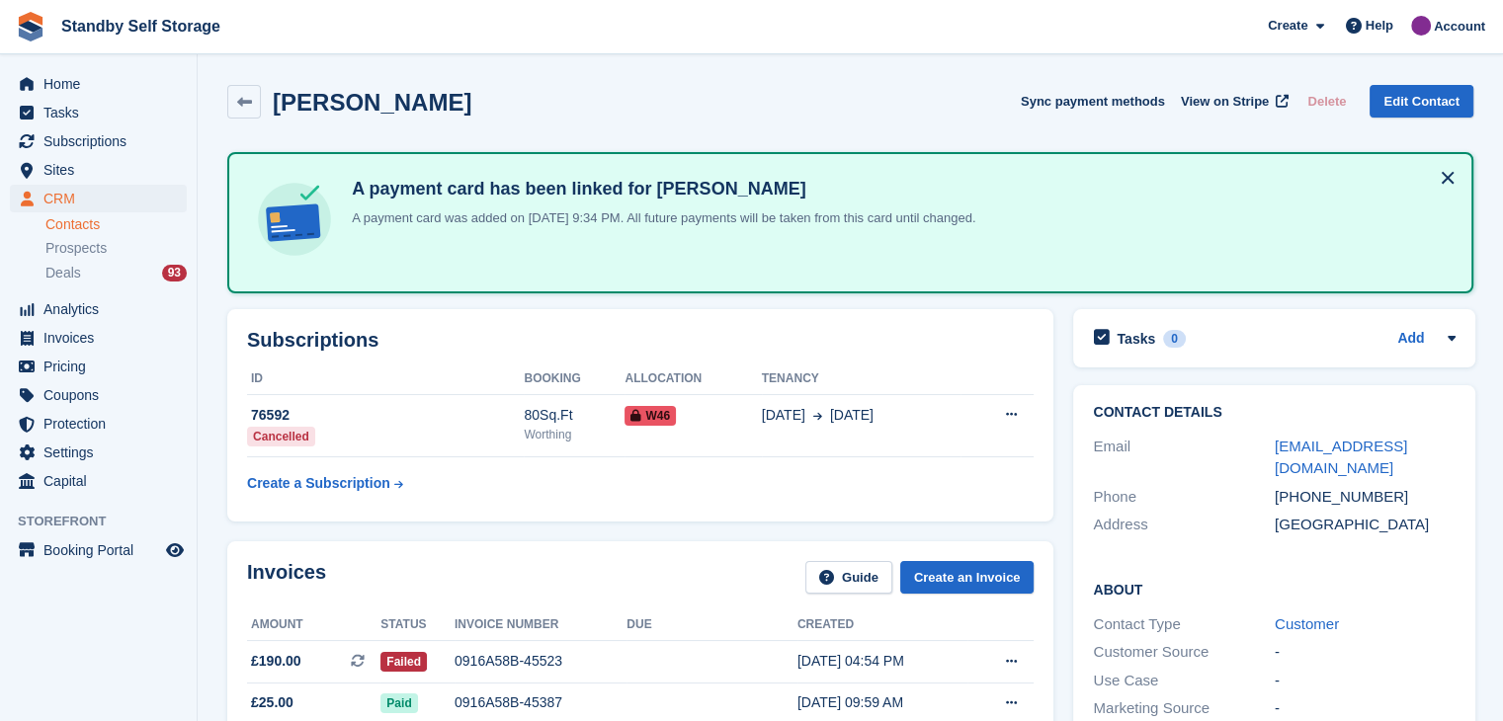
scroll to position [243, 0]
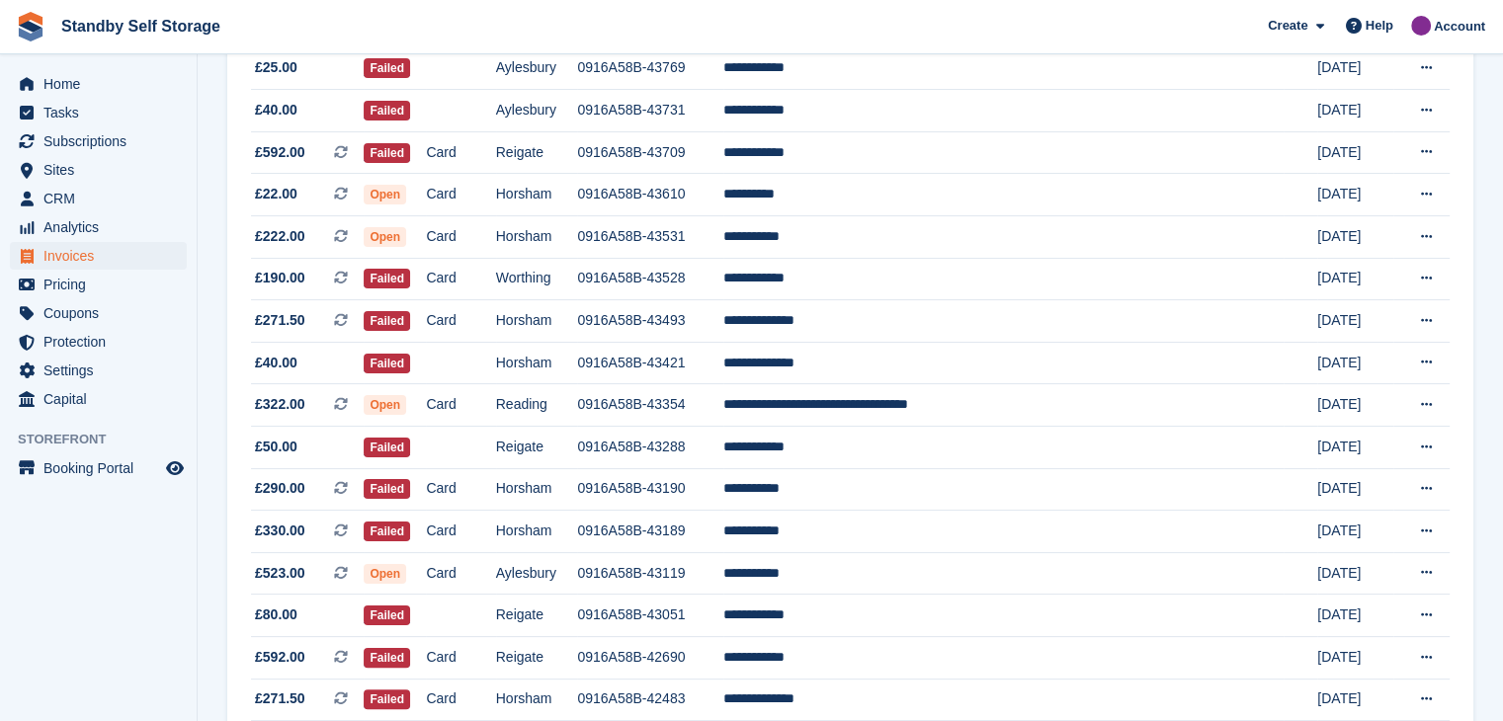
scroll to position [282, 0]
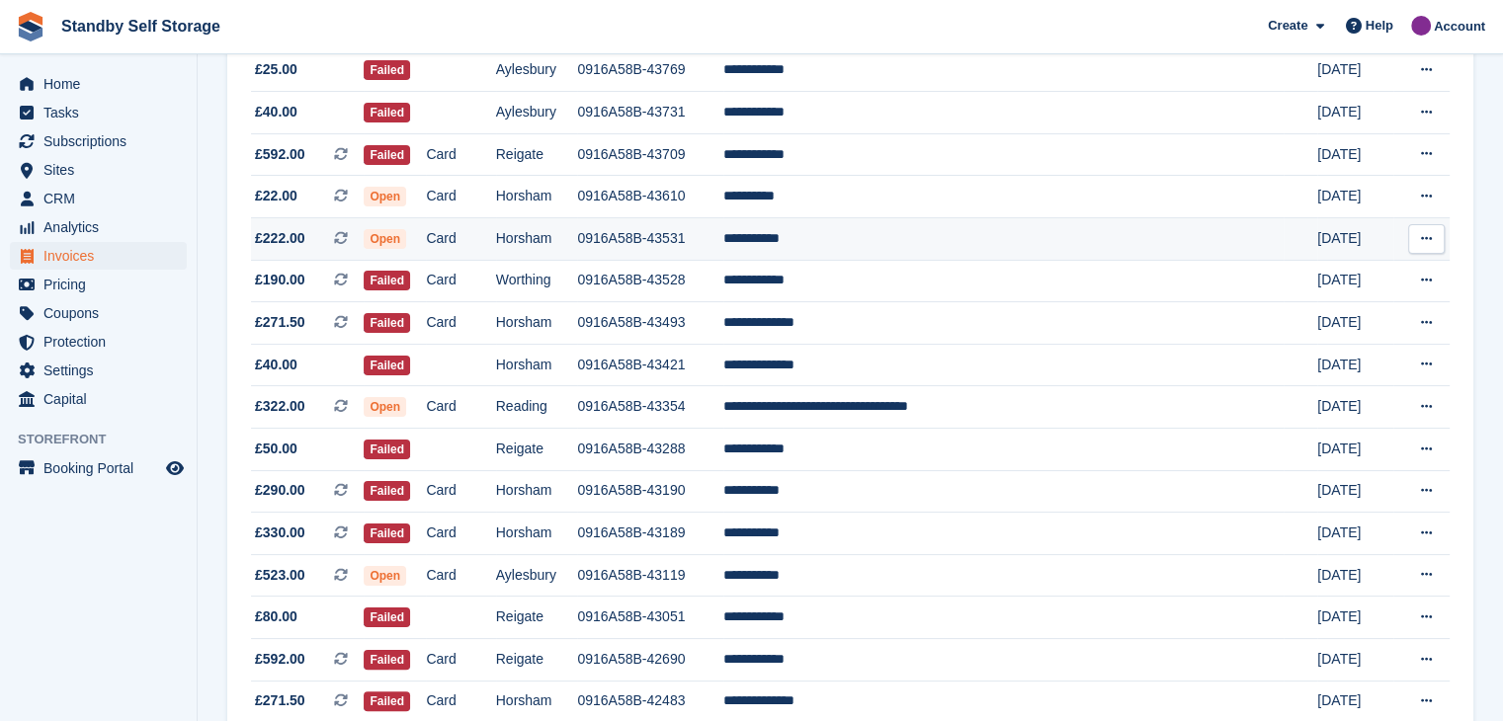
click at [855, 243] on td "**********" at bounding box center [1003, 239] width 560 height 42
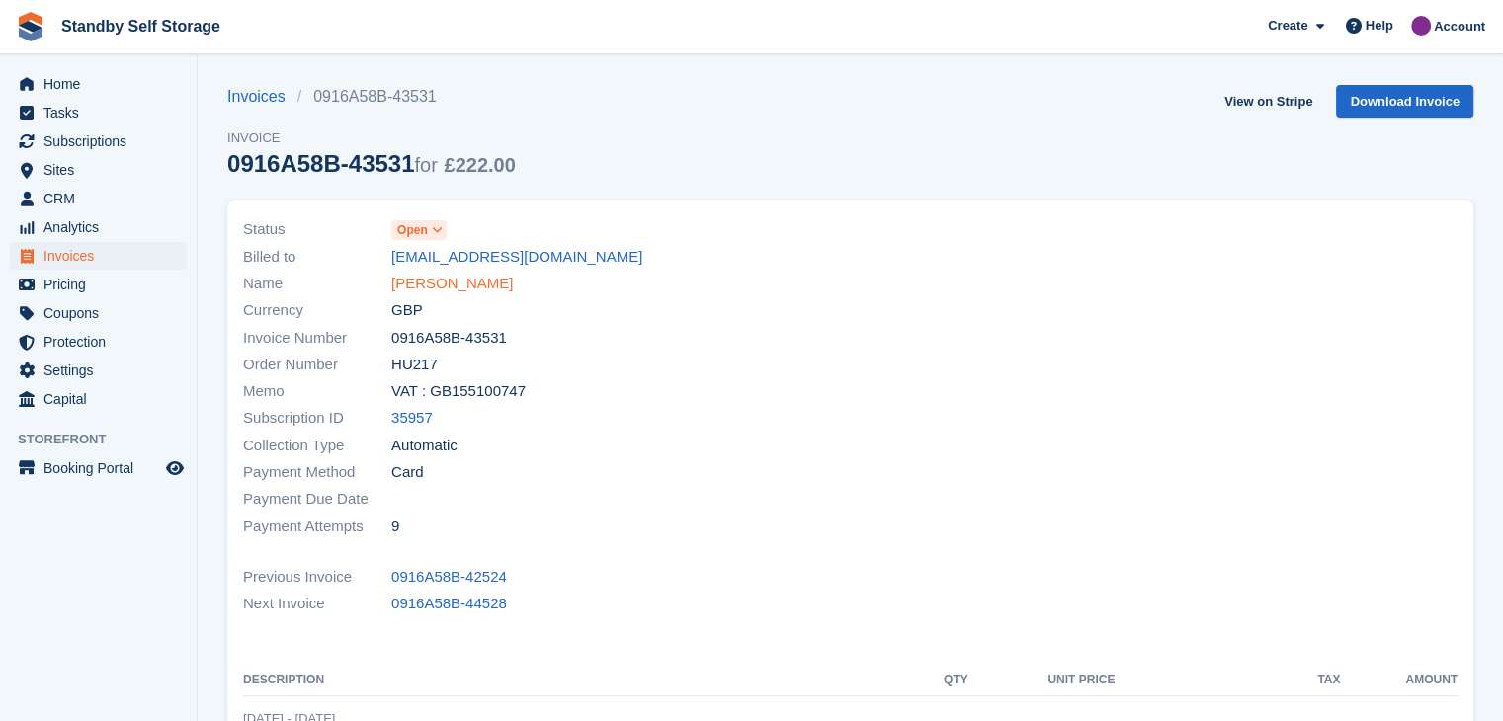
click at [434, 284] on link "[PERSON_NAME]" at bounding box center [452, 284] width 122 height 23
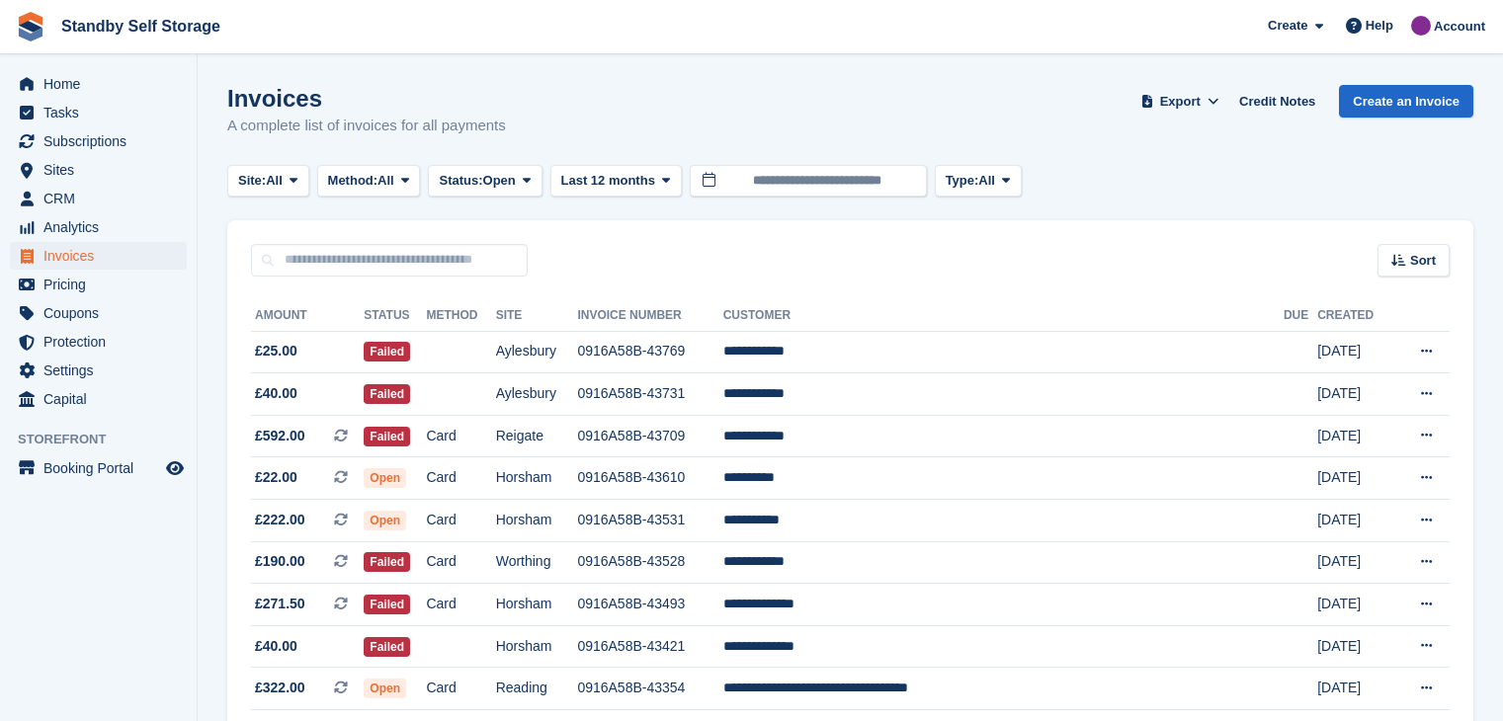
scroll to position [282, 0]
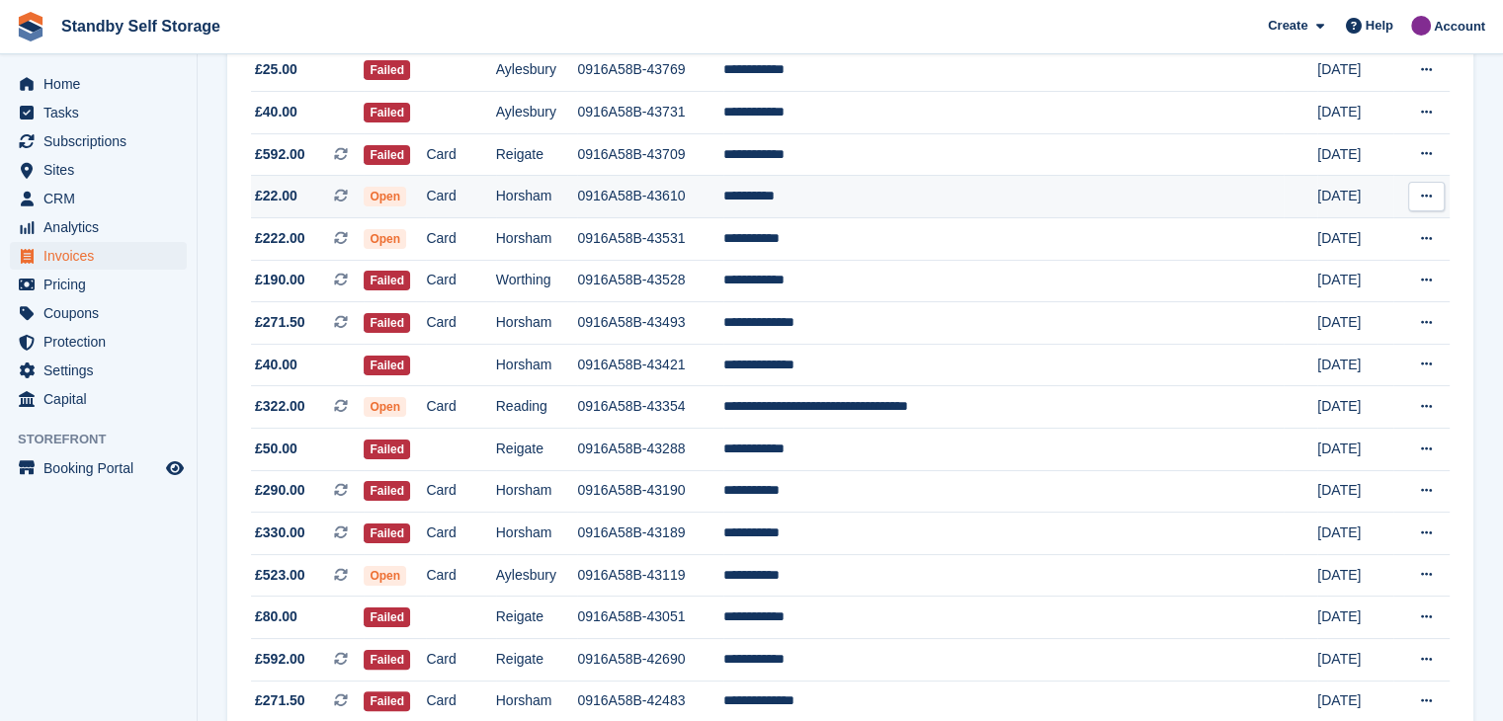
click at [875, 196] on td "**********" at bounding box center [1003, 197] width 560 height 42
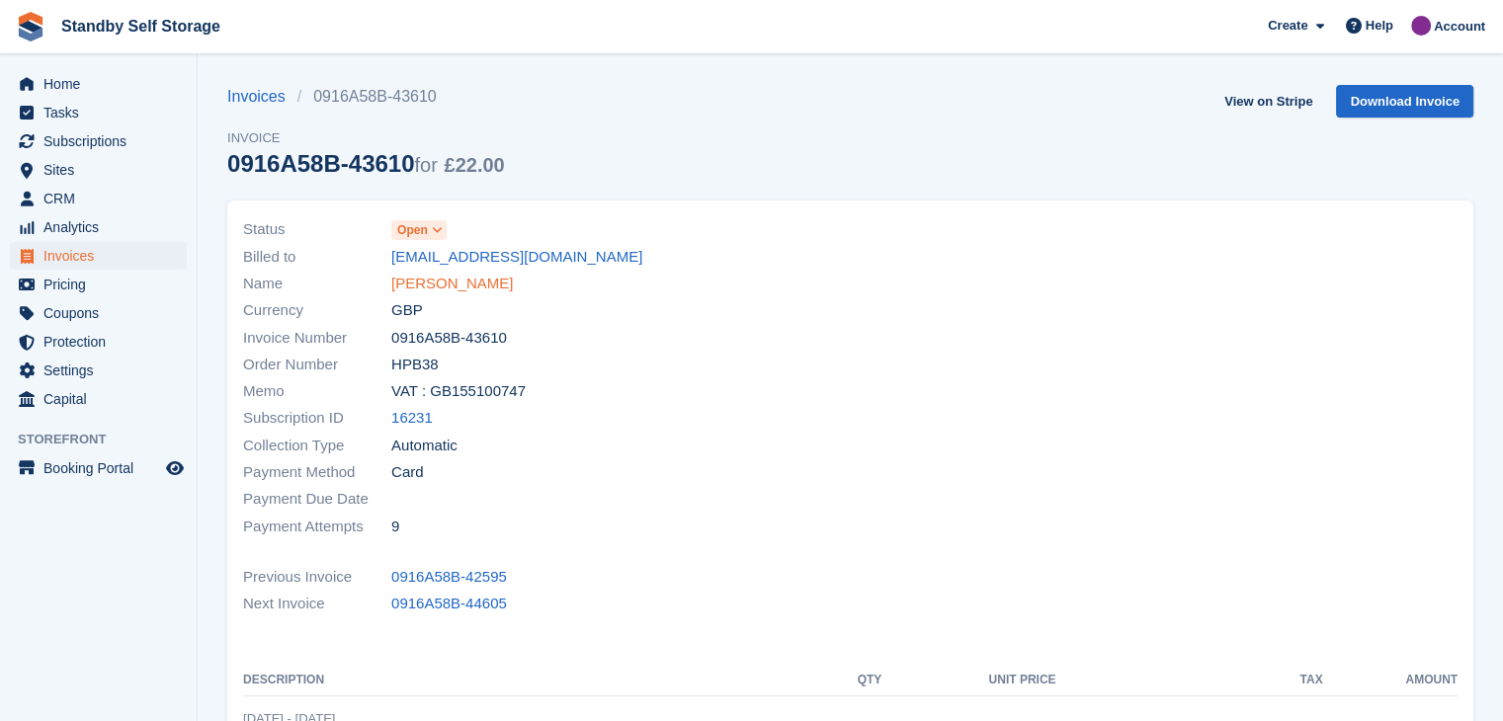
click at [431, 284] on link "Paul Gibbs" at bounding box center [452, 284] width 122 height 23
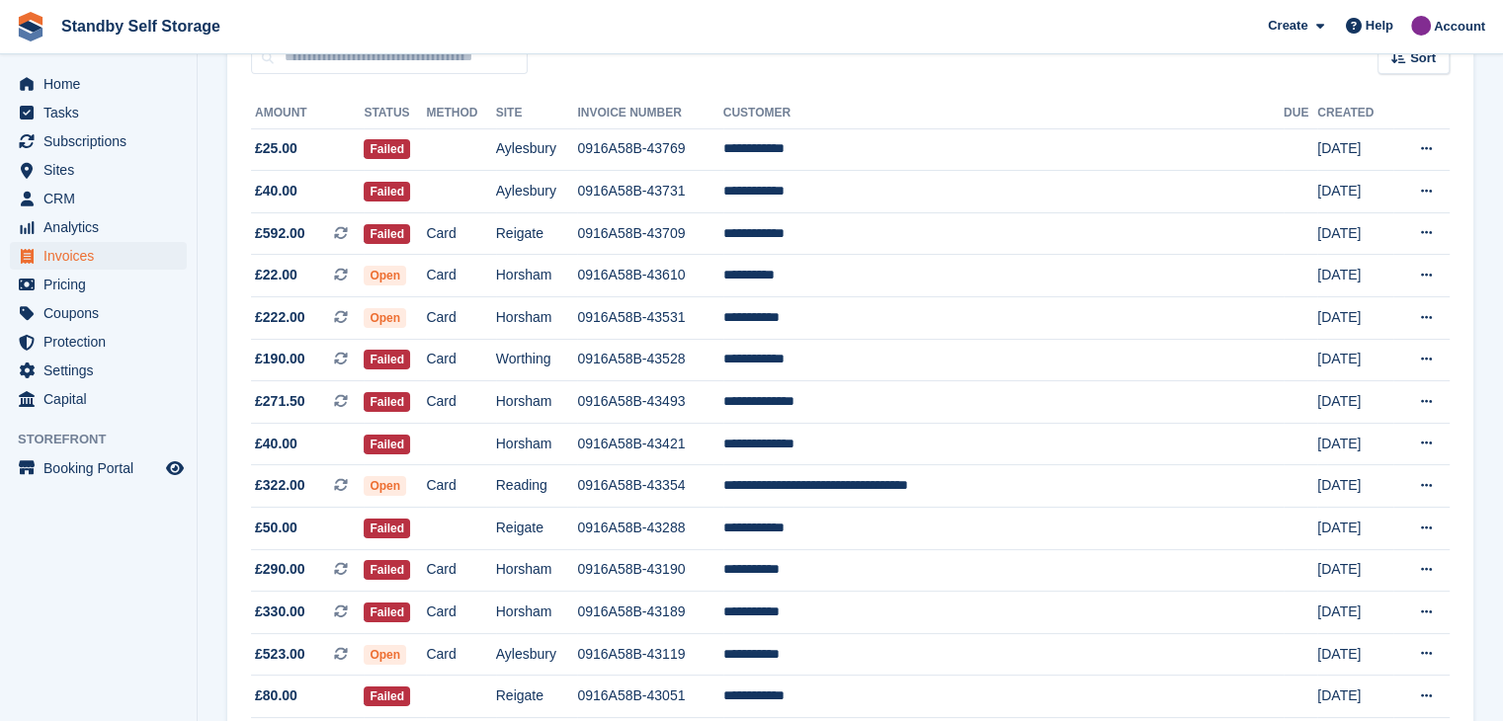
scroll to position [195, 0]
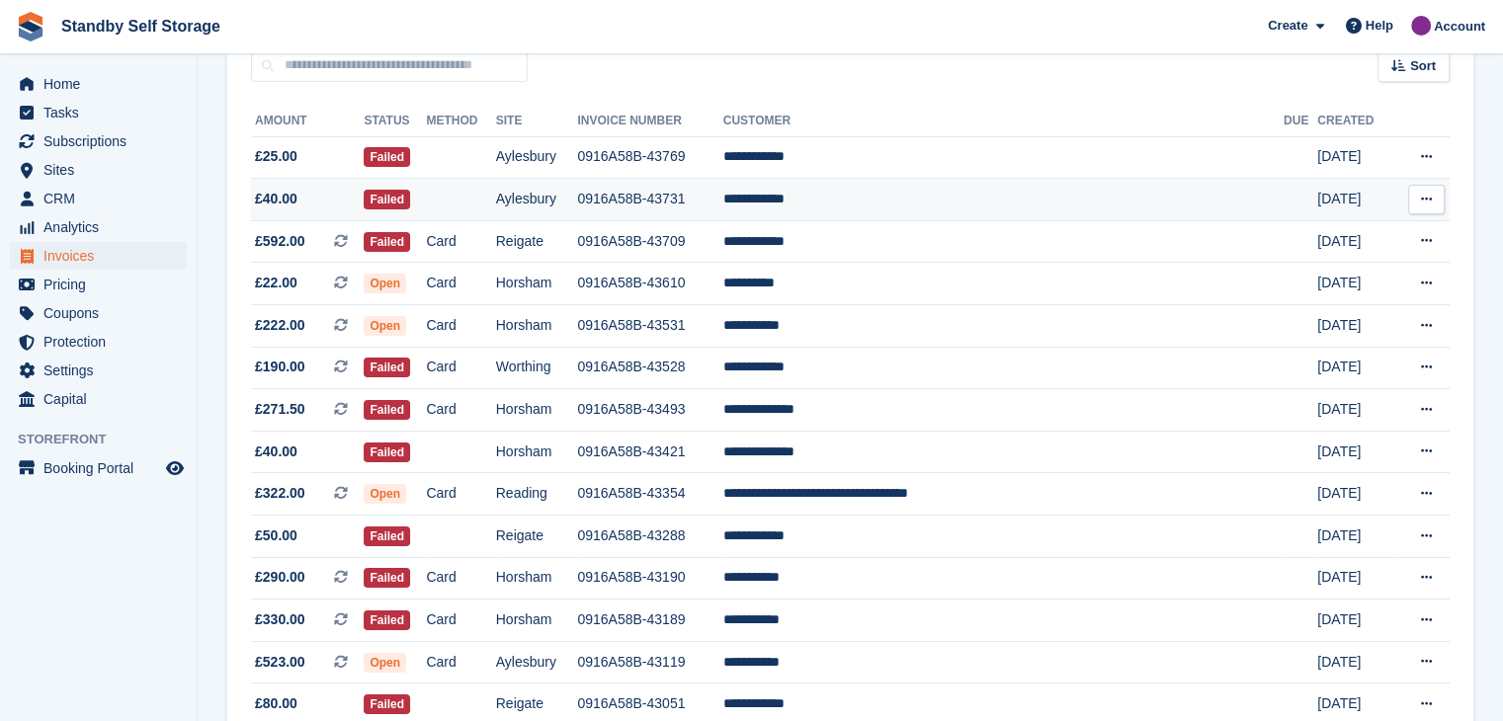
click at [866, 194] on td "**********" at bounding box center [1003, 200] width 560 height 42
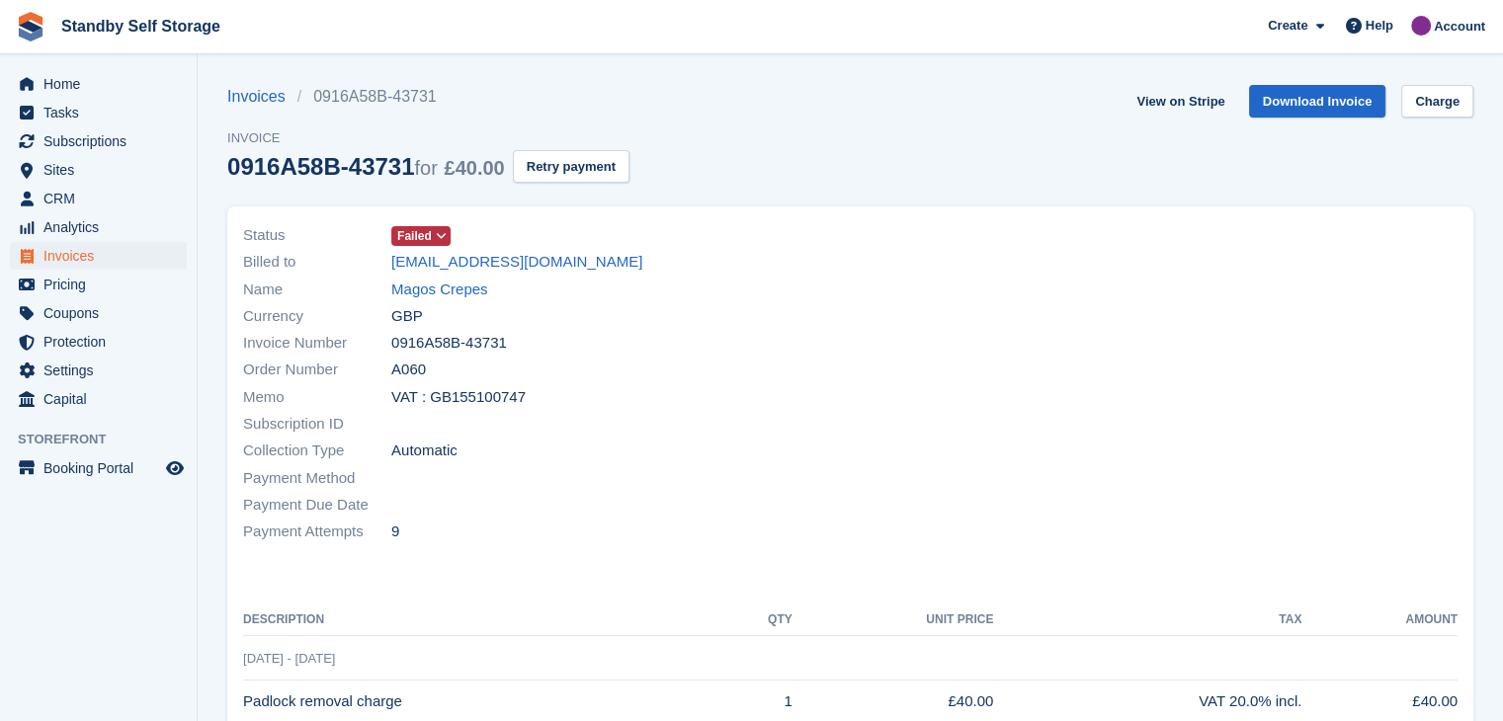
click at [439, 231] on icon at bounding box center [441, 236] width 11 height 12
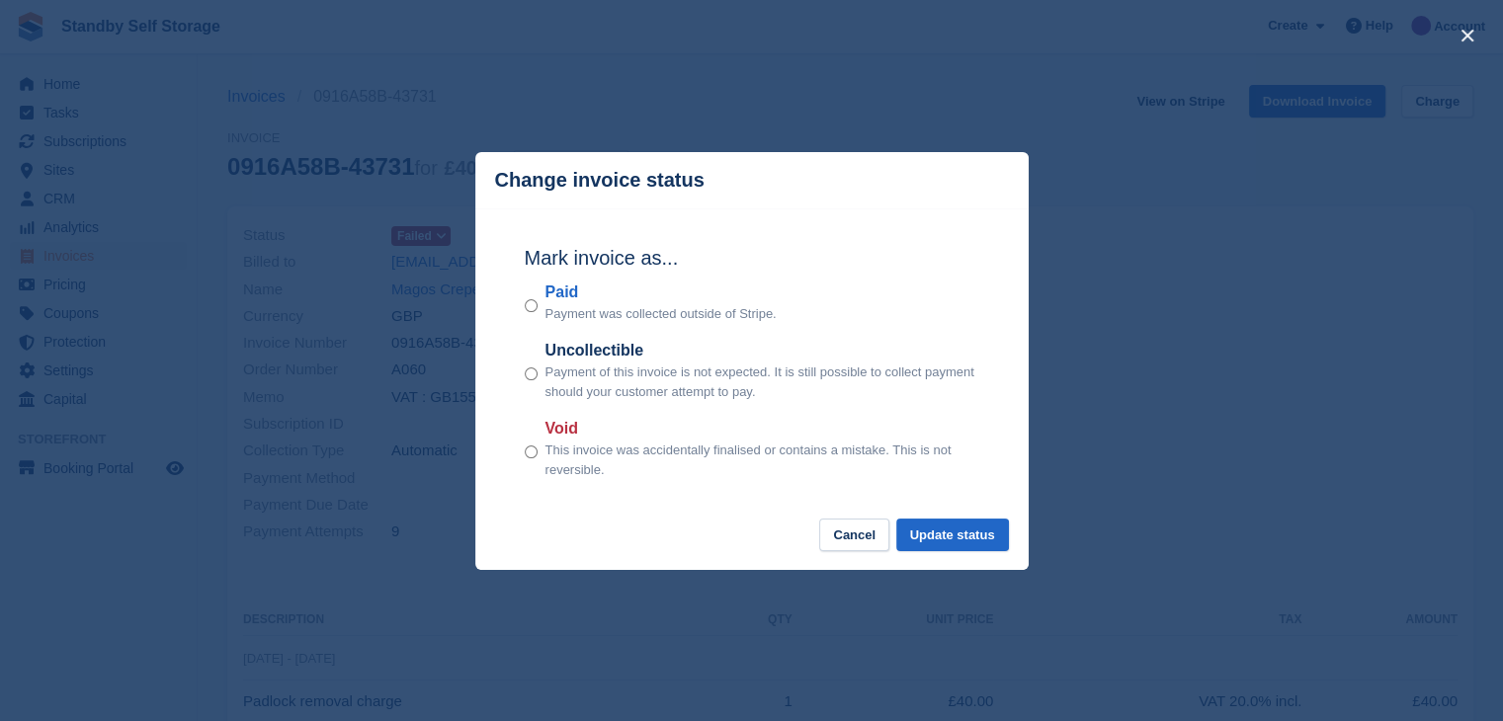
click at [543, 362] on div "Uncollectible Payment of this invoice is not expected. It is still possible to …" at bounding box center [752, 370] width 455 height 62
click at [963, 544] on button "Update status" at bounding box center [952, 535] width 113 height 33
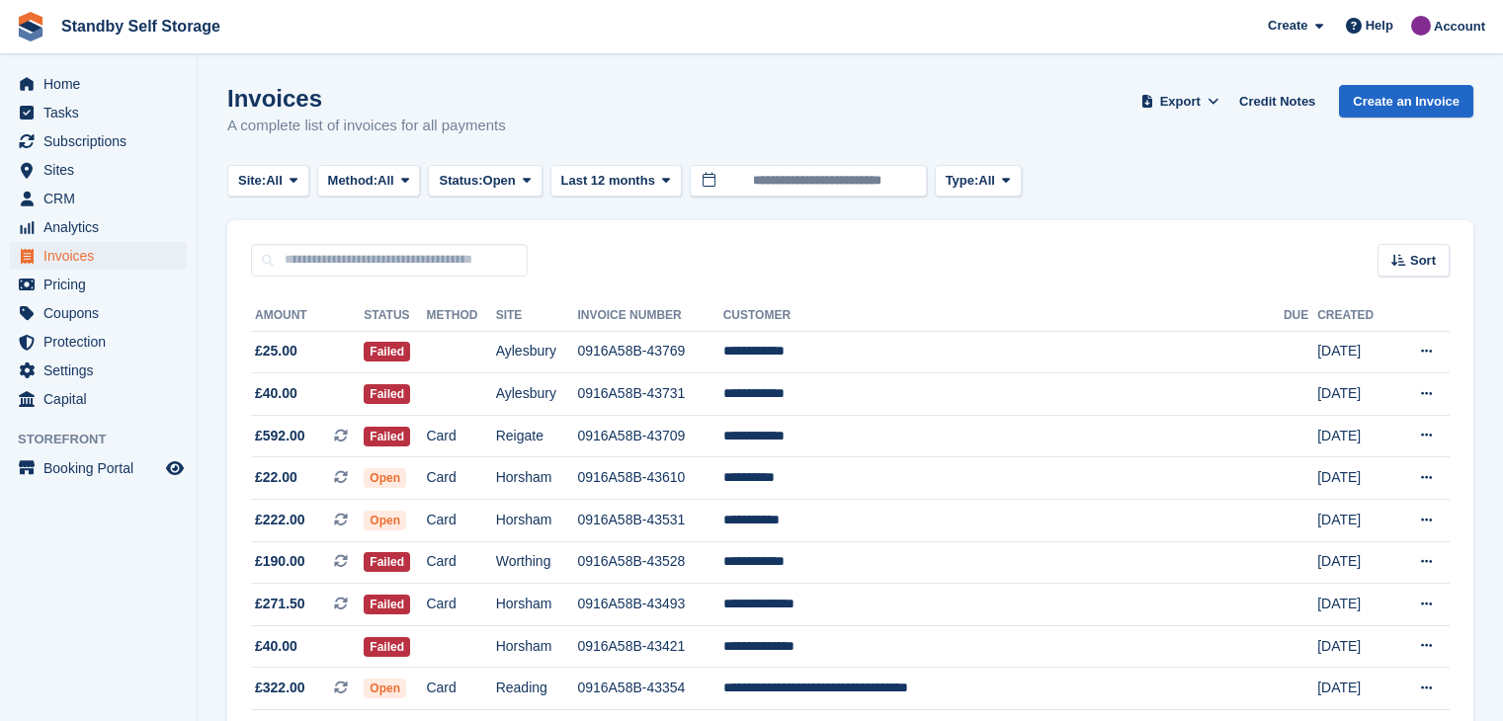
scroll to position [195, 0]
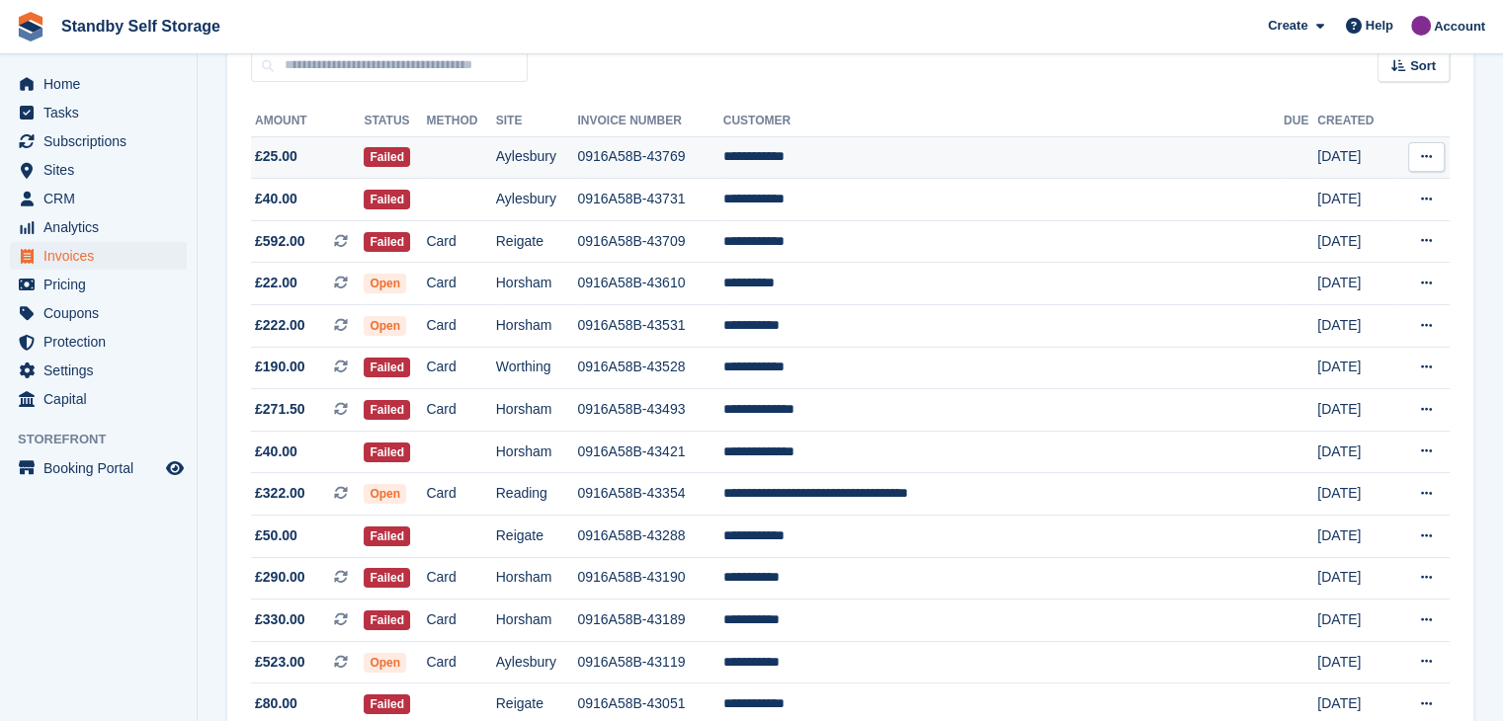
click at [871, 164] on td "**********" at bounding box center [1003, 157] width 560 height 42
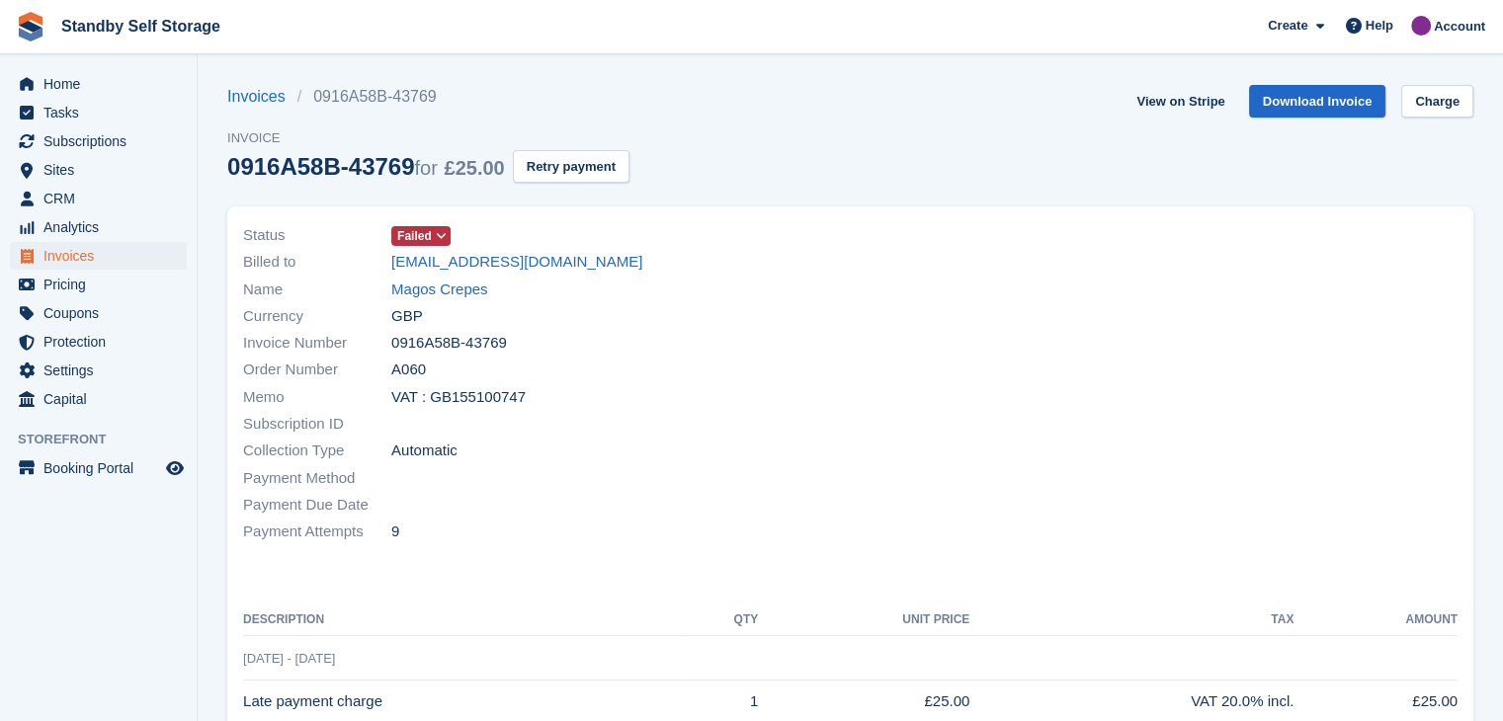
click at [422, 225] on link "Failed" at bounding box center [420, 235] width 59 height 23
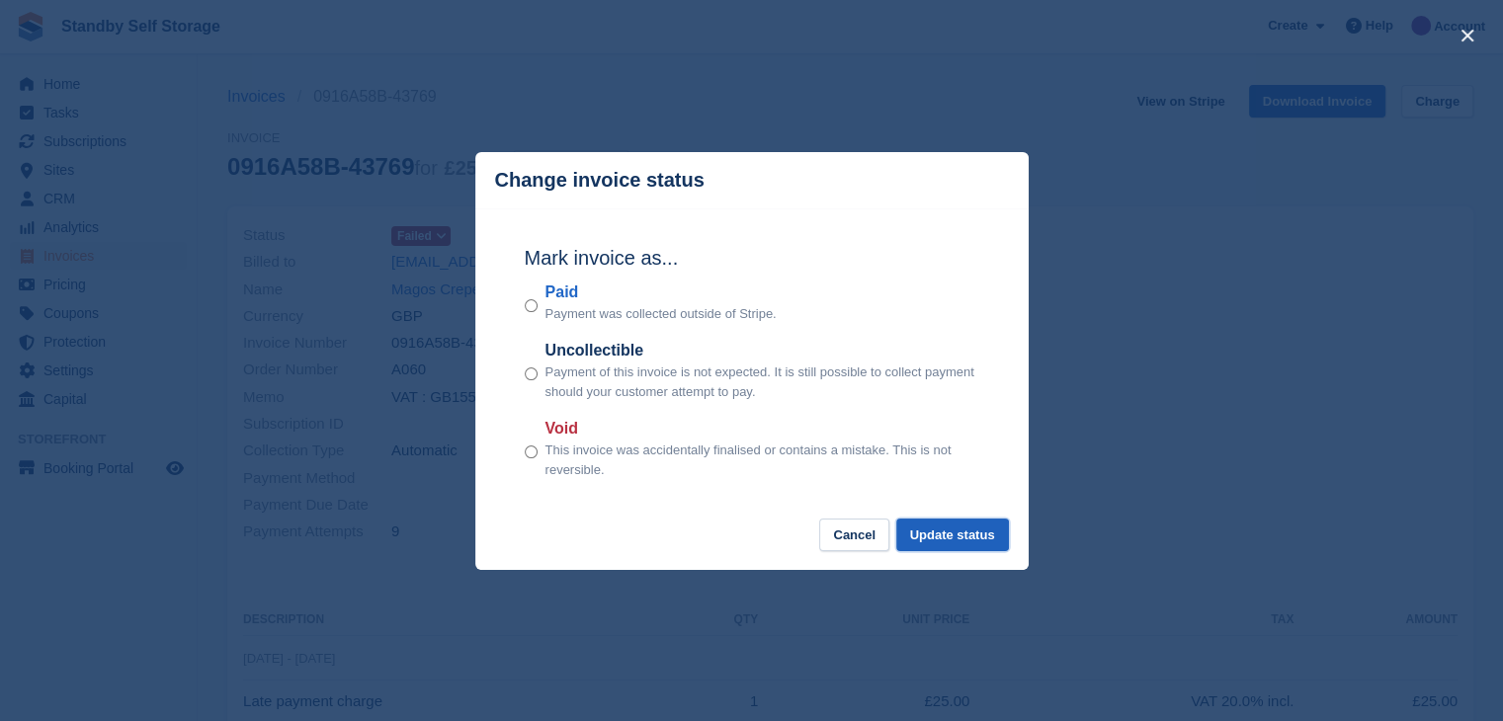
click at [943, 527] on button "Update status" at bounding box center [952, 535] width 113 height 33
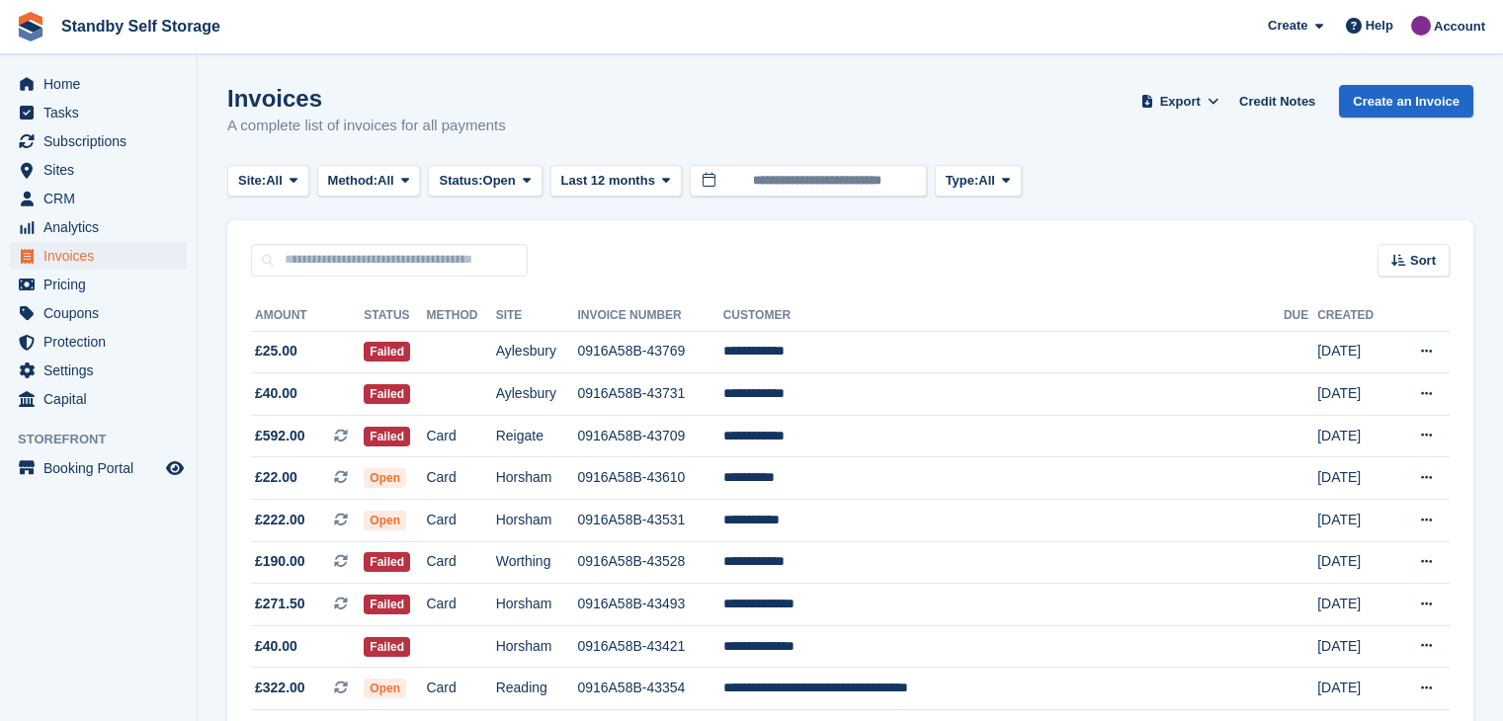
scroll to position [195, 0]
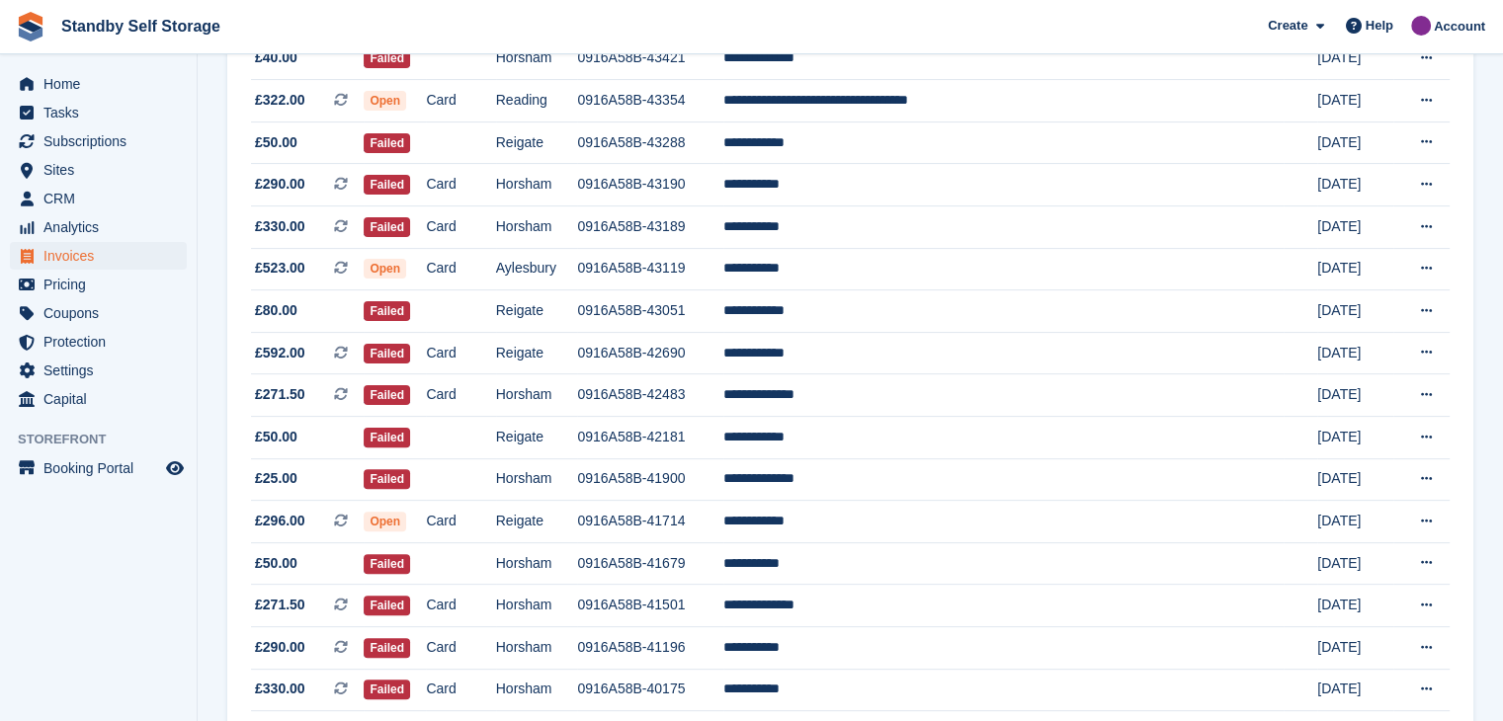
scroll to position [638, 0]
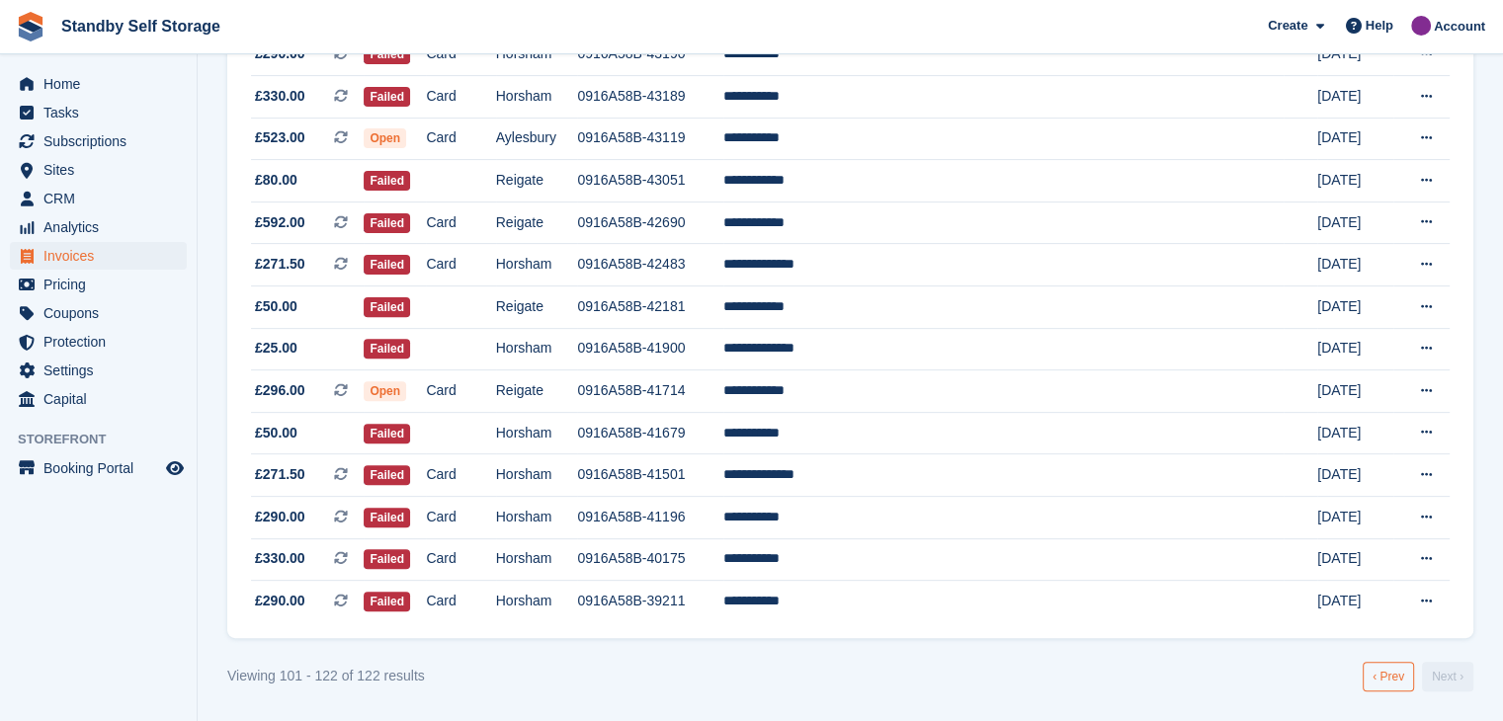
click at [1381, 674] on link "‹ Prev" at bounding box center [1388, 677] width 51 height 30
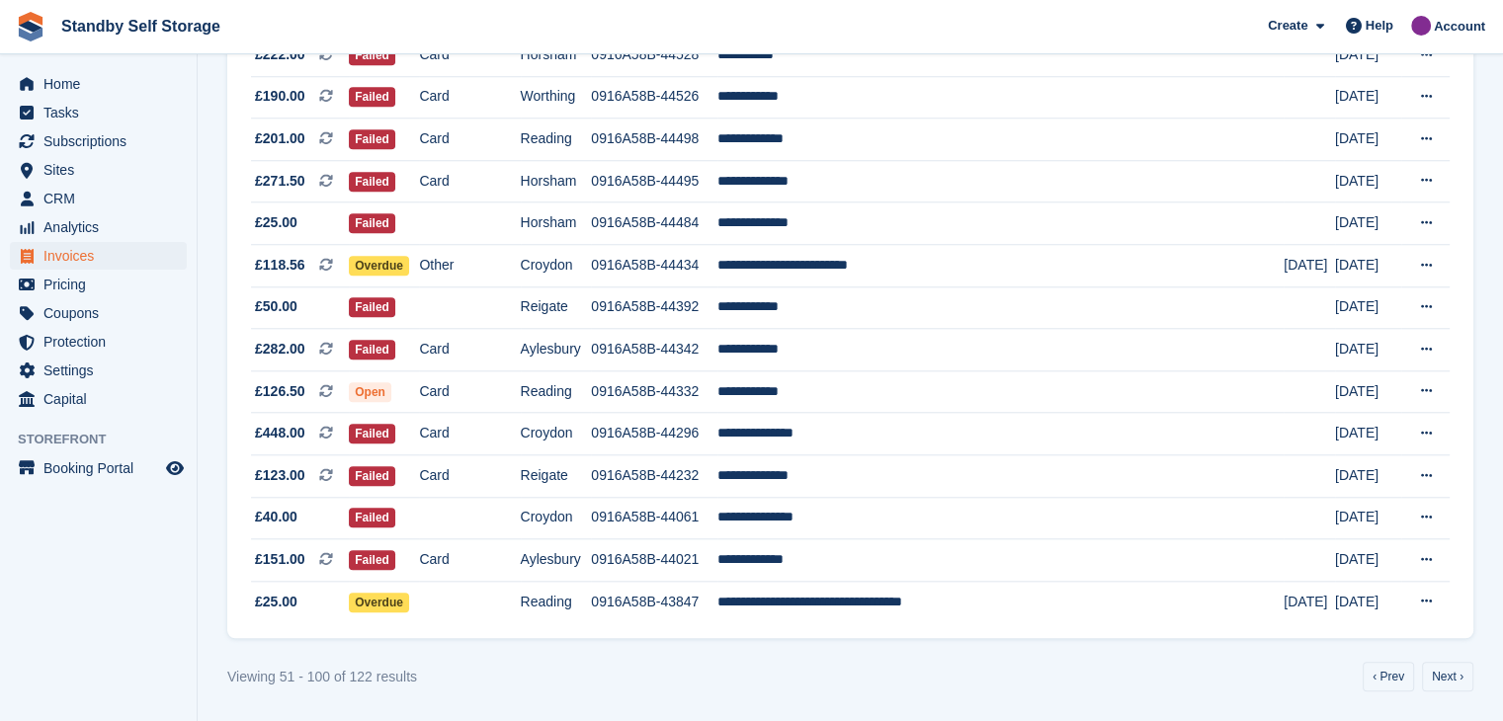
scroll to position [1822, 0]
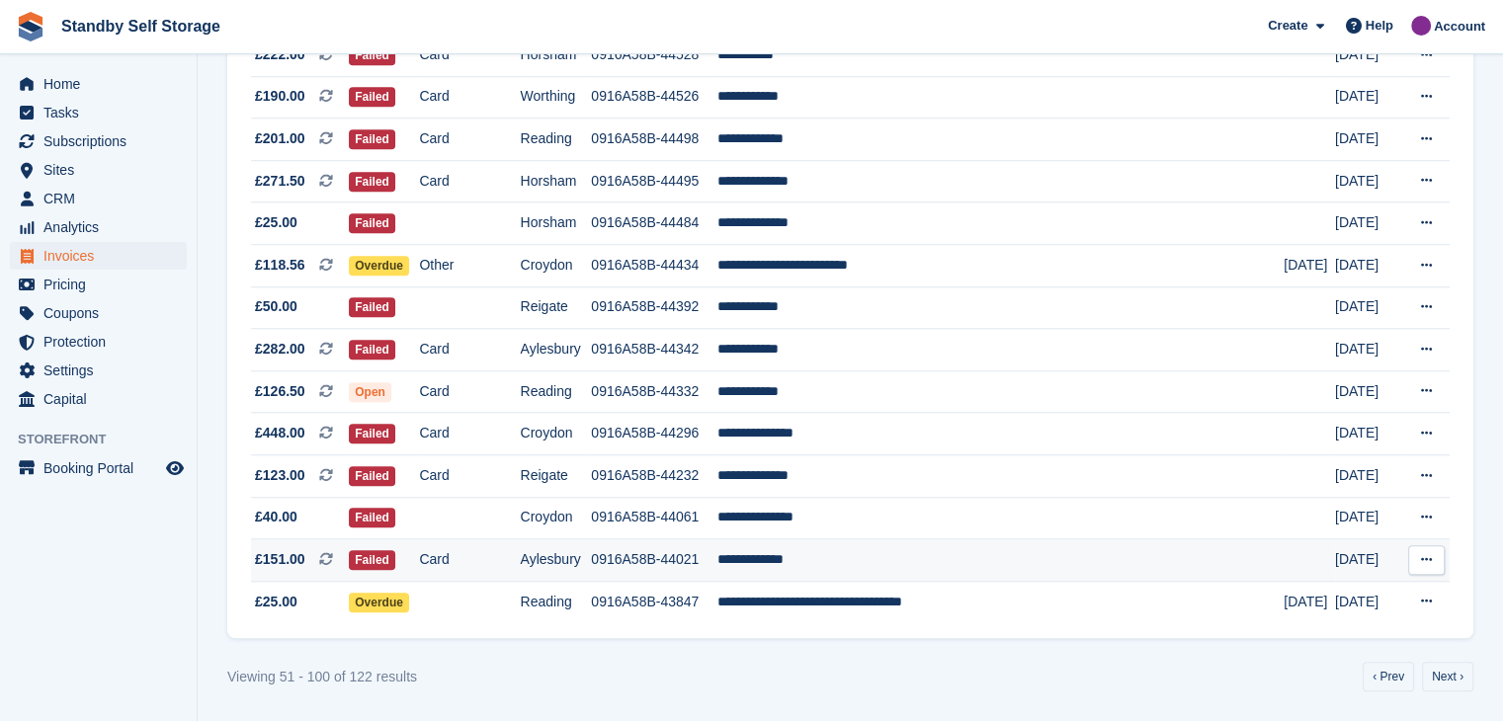
click at [866, 555] on td "**********" at bounding box center [1000, 561] width 566 height 42
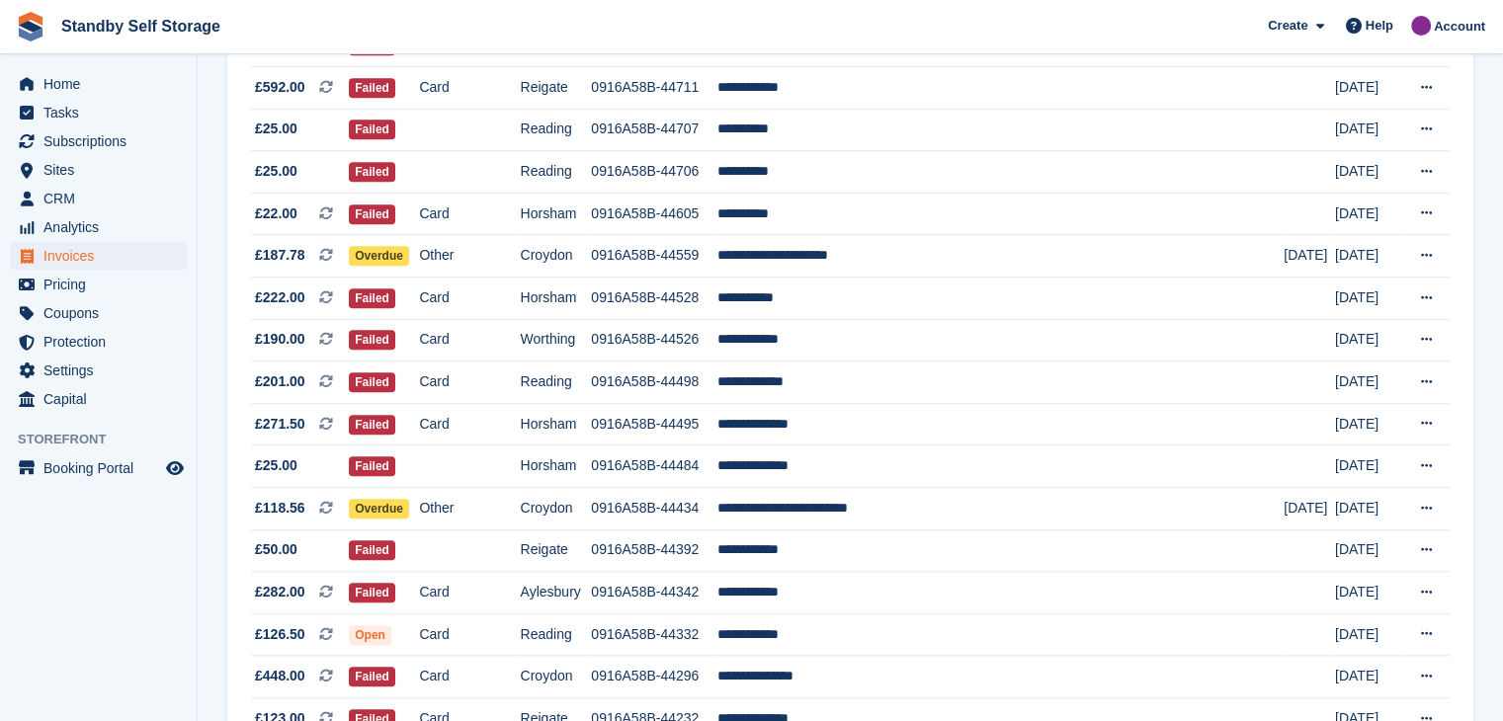
scroll to position [1562, 0]
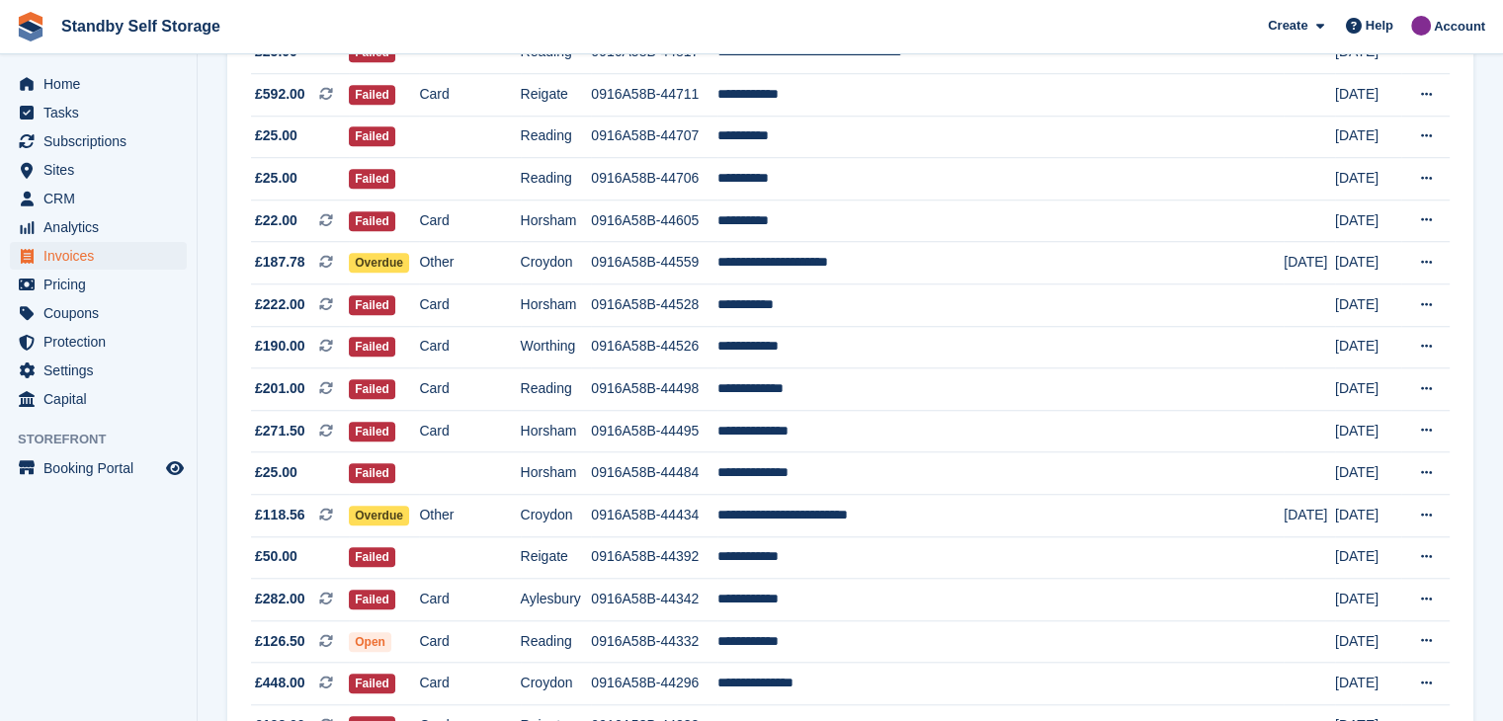
drag, startPoint x: 1502, startPoint y: 499, endPoint x: 1514, endPoint y: 449, distance: 51.8
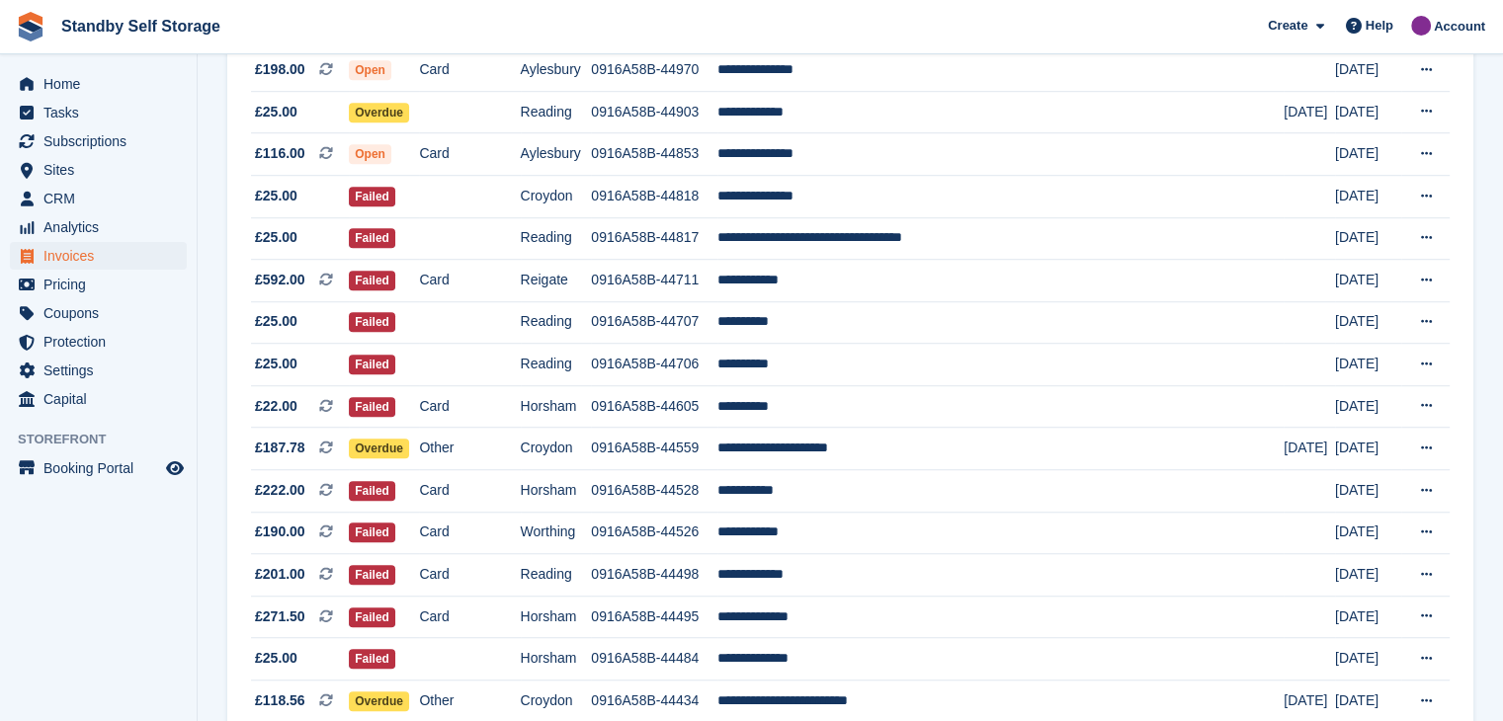
scroll to position [1368, 0]
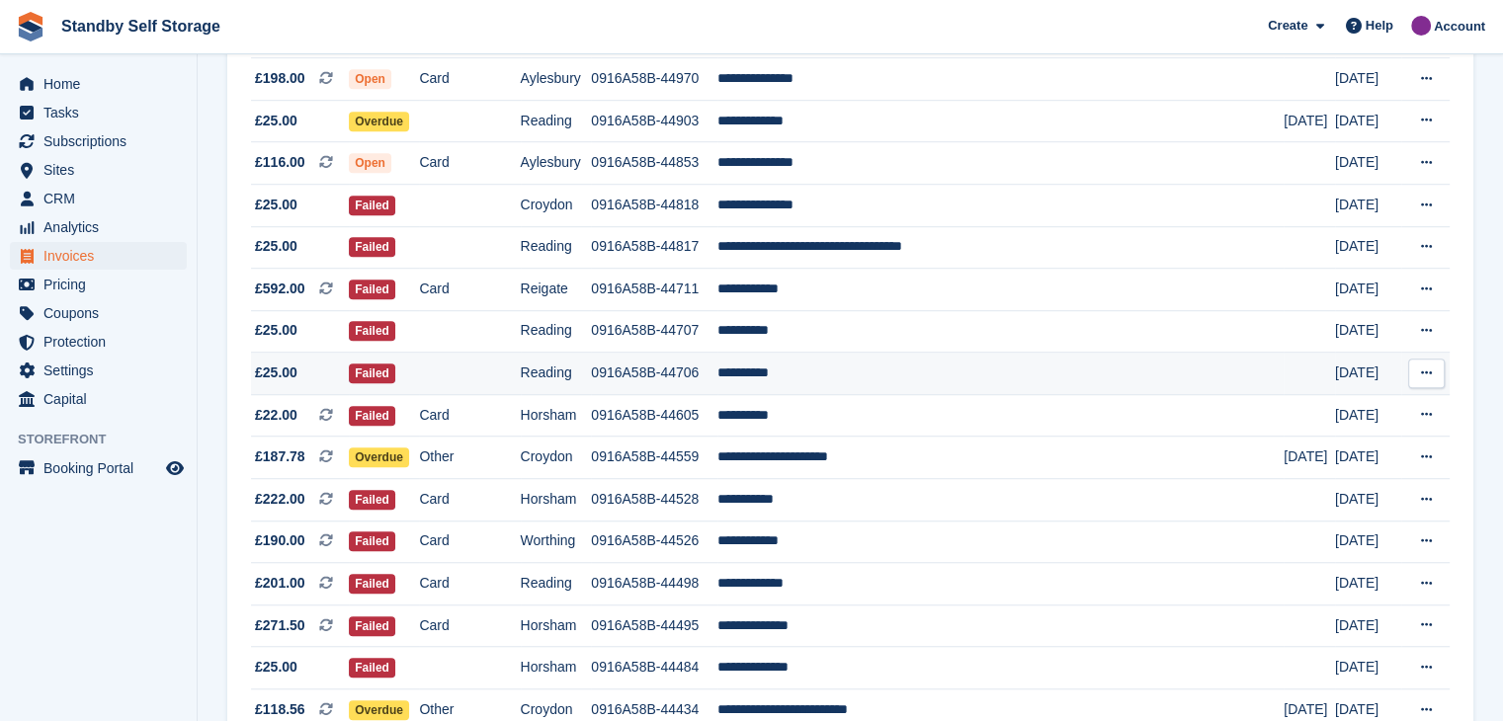
click at [813, 380] on td "**********" at bounding box center [1000, 374] width 566 height 42
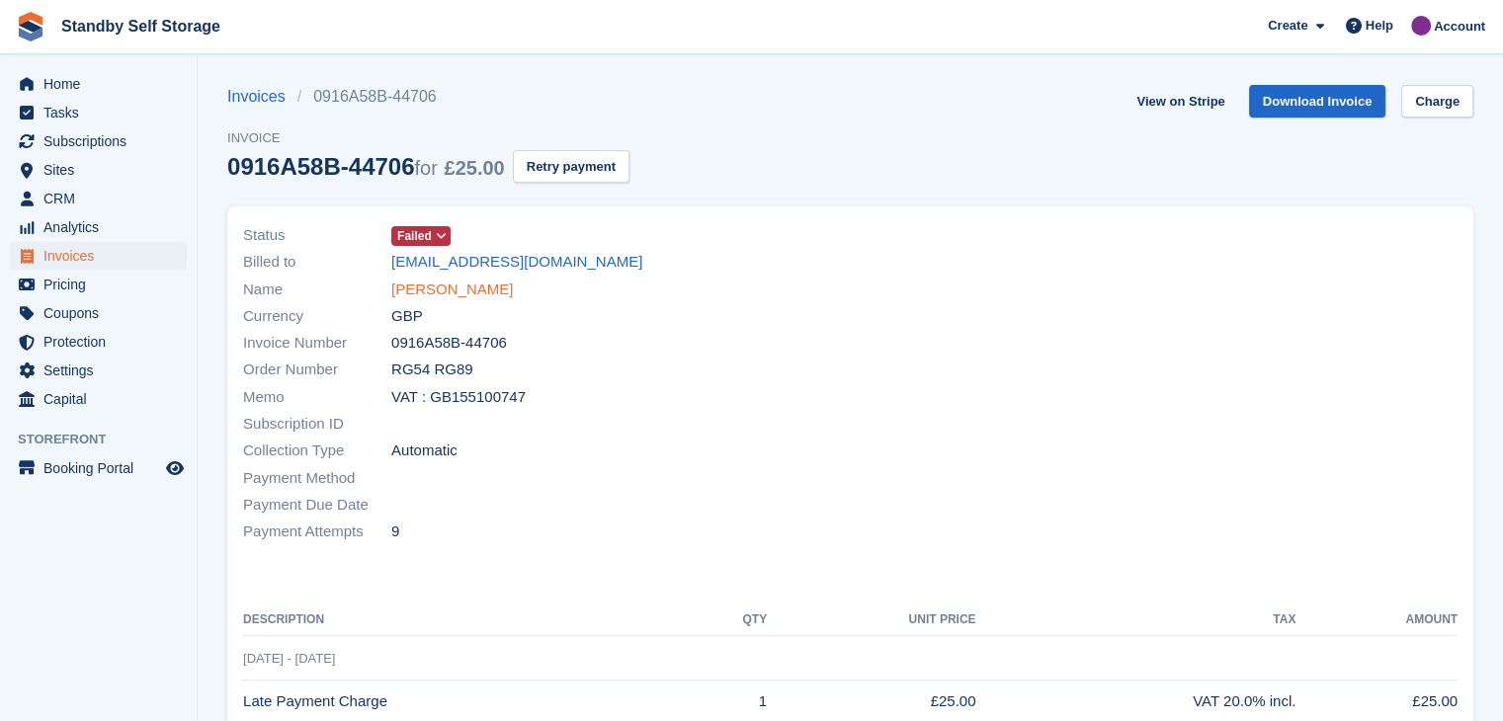
click at [431, 290] on link "[PERSON_NAME]" at bounding box center [452, 290] width 122 height 23
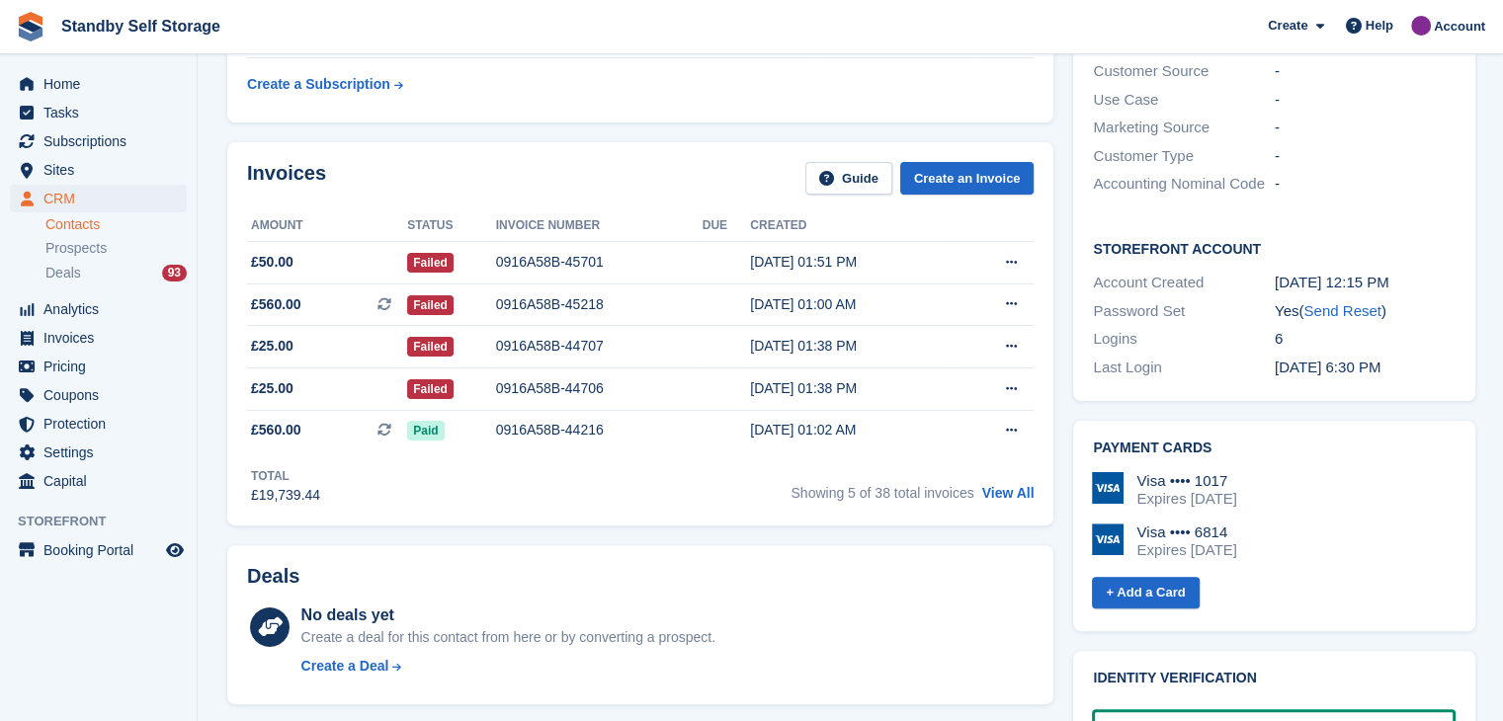
scroll to position [411, 0]
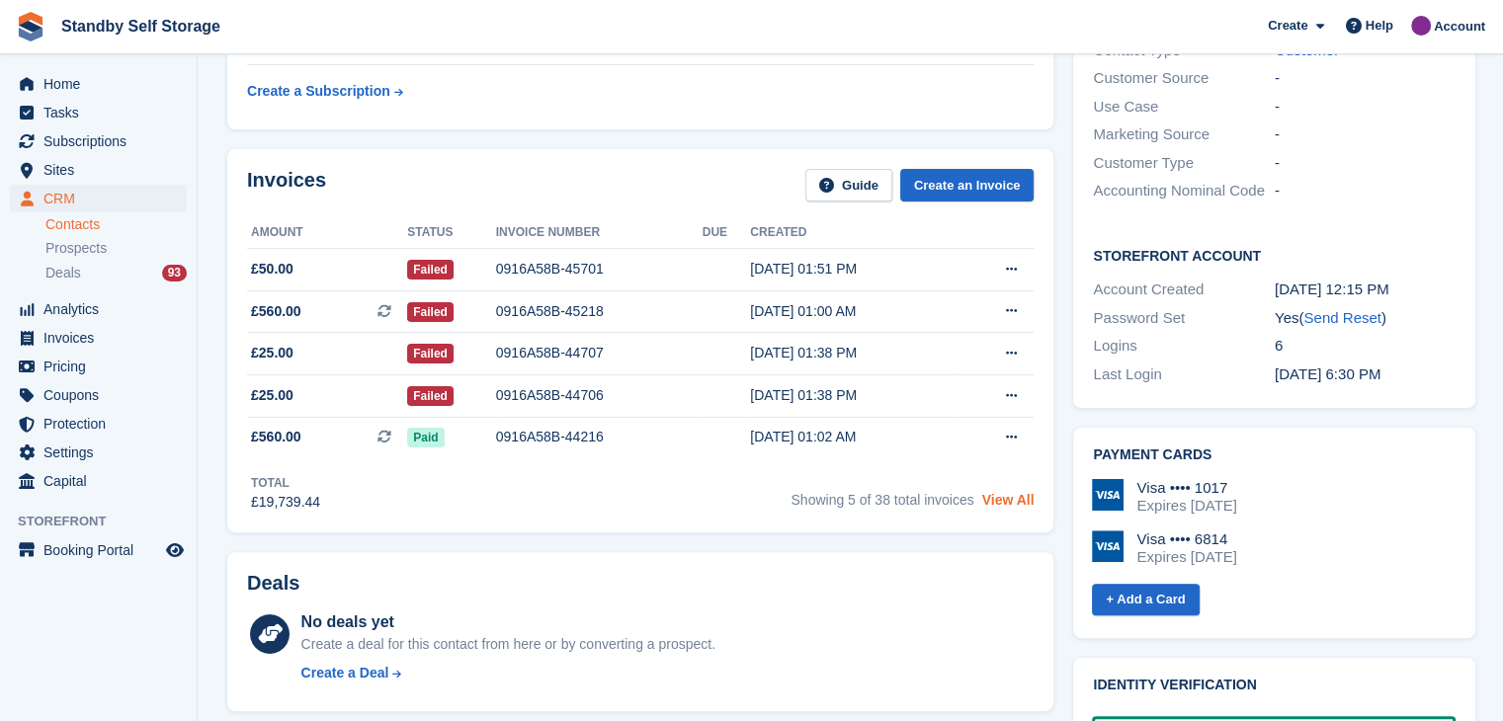
click at [1010, 497] on link "View All" at bounding box center [1008, 500] width 52 height 16
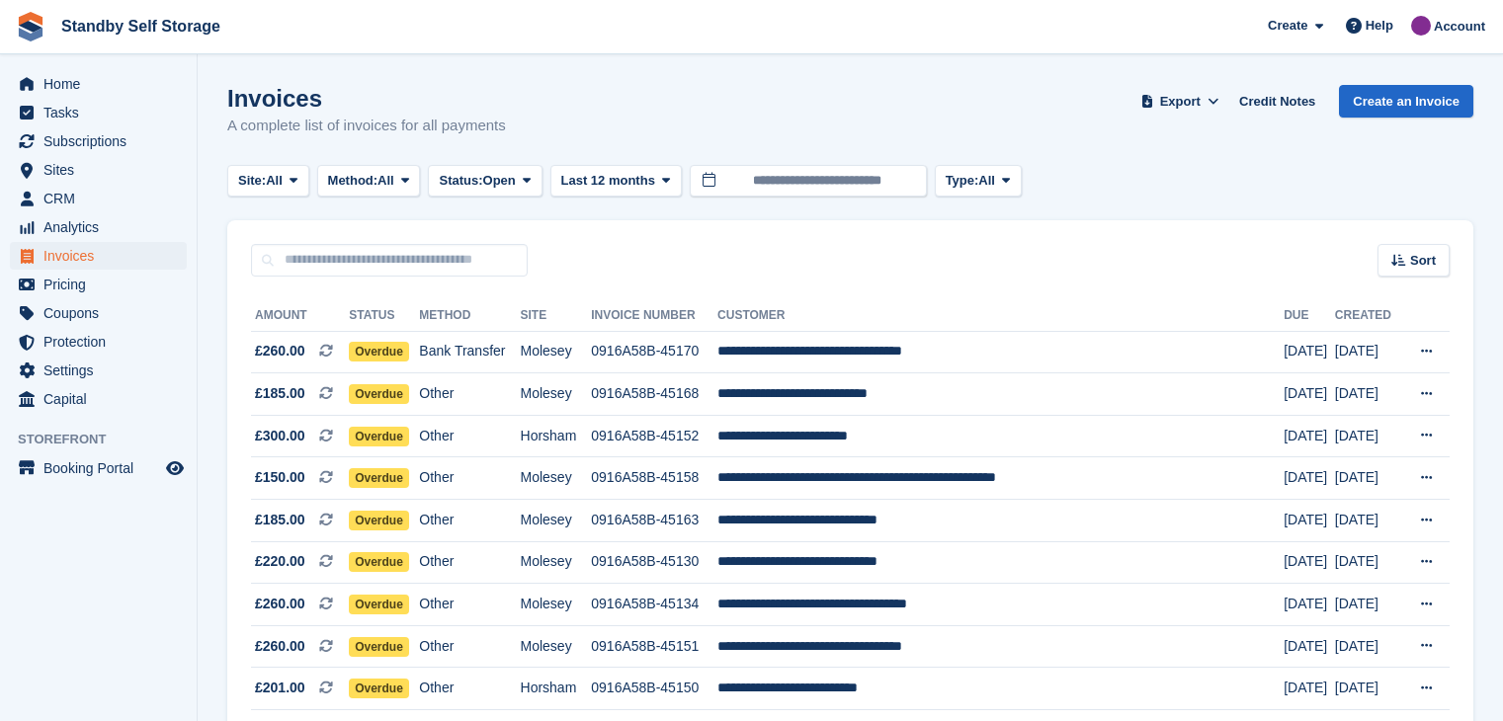
scroll to position [1368, 0]
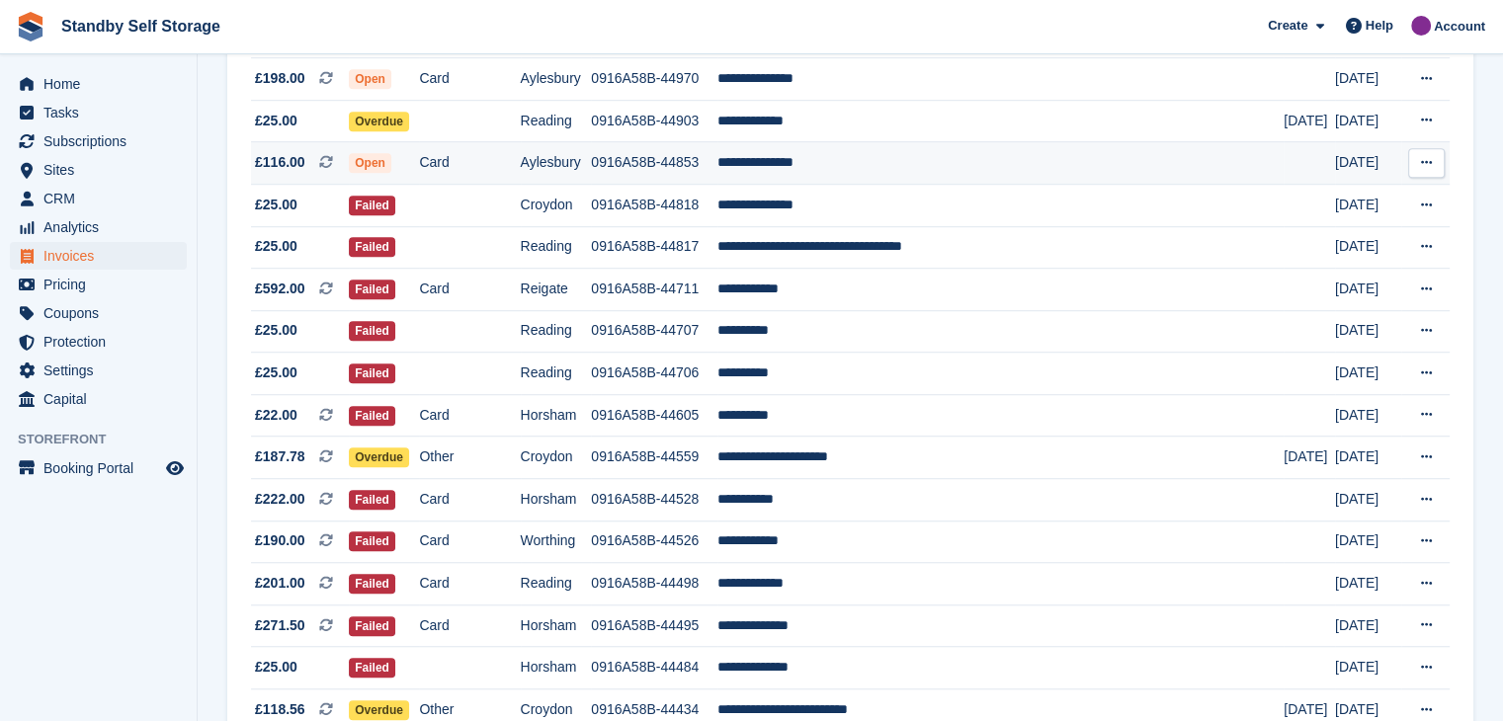
click at [821, 163] on td "**********" at bounding box center [1000, 163] width 566 height 42
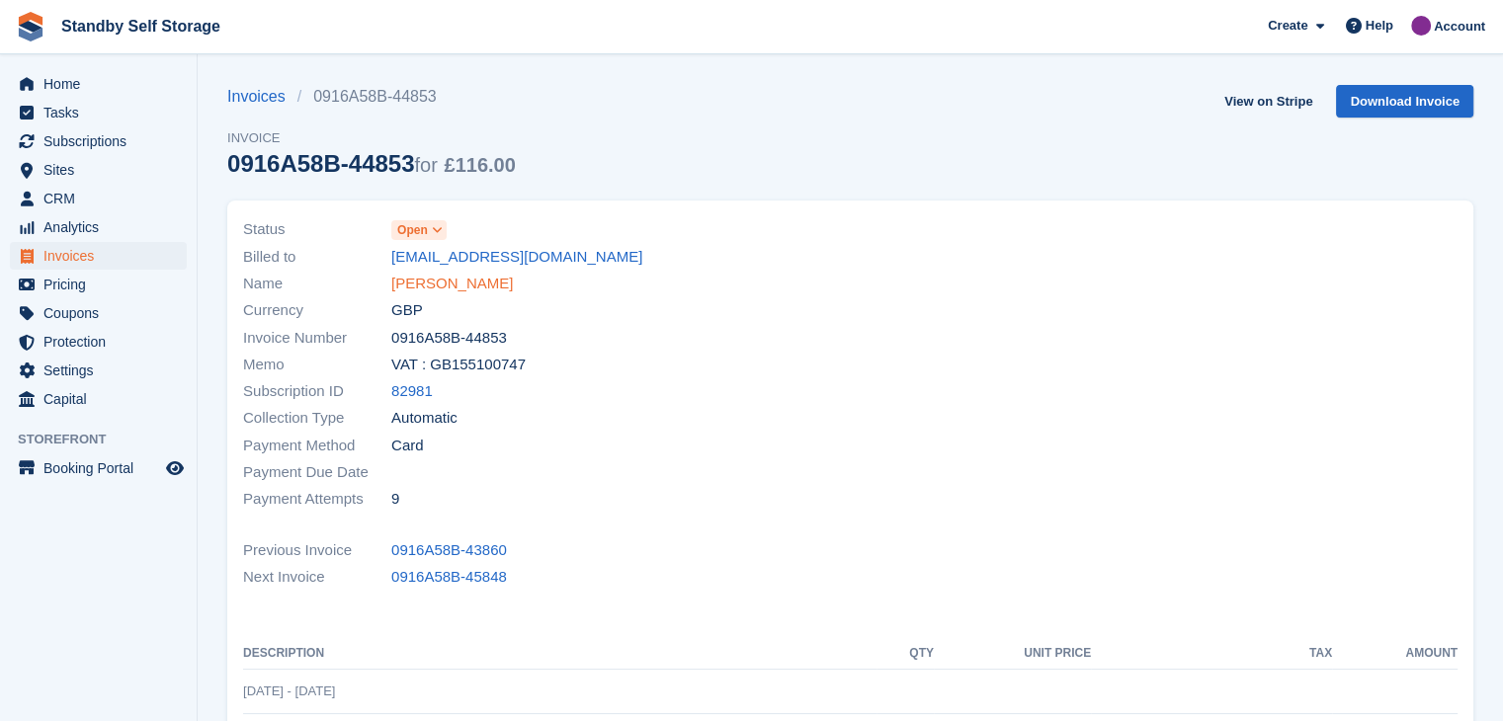
click at [420, 278] on link "[PERSON_NAME]" at bounding box center [452, 284] width 122 height 23
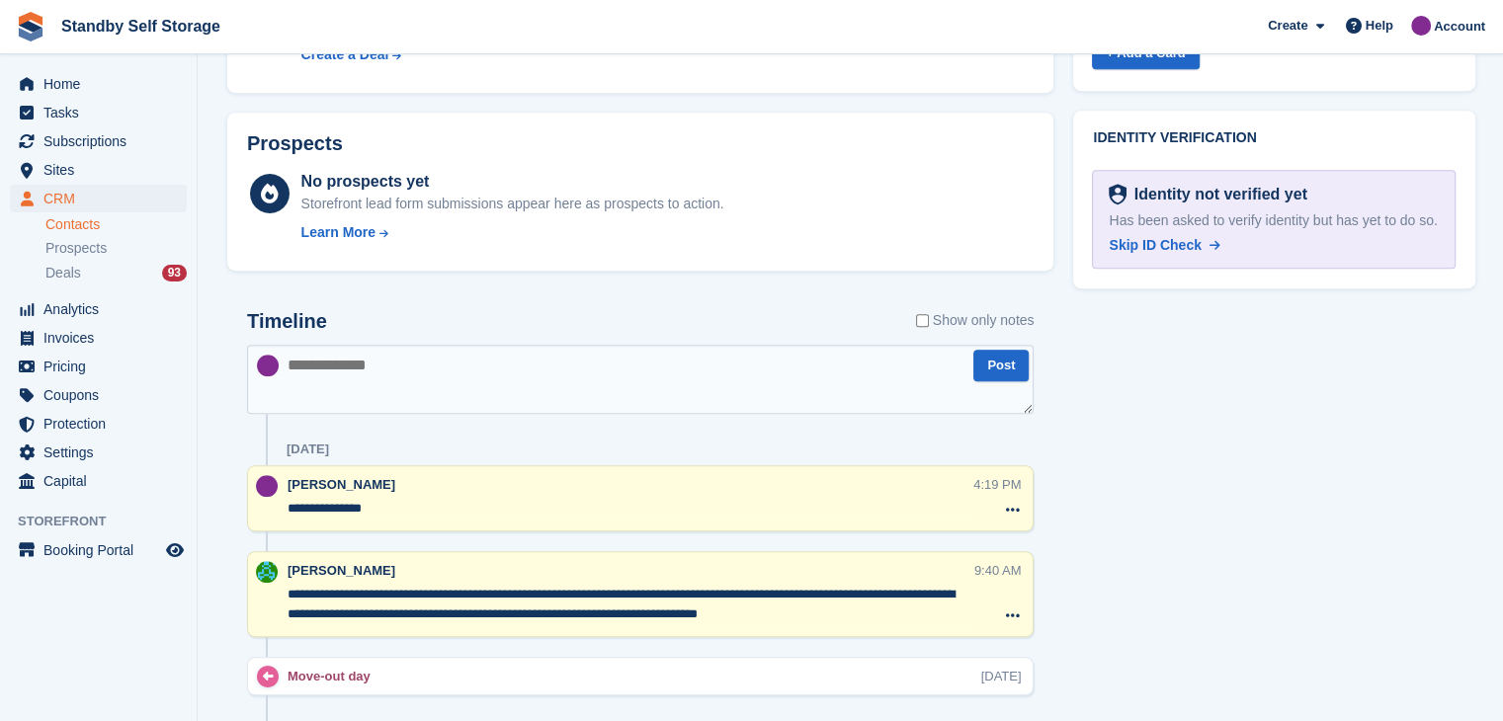
scroll to position [374, 0]
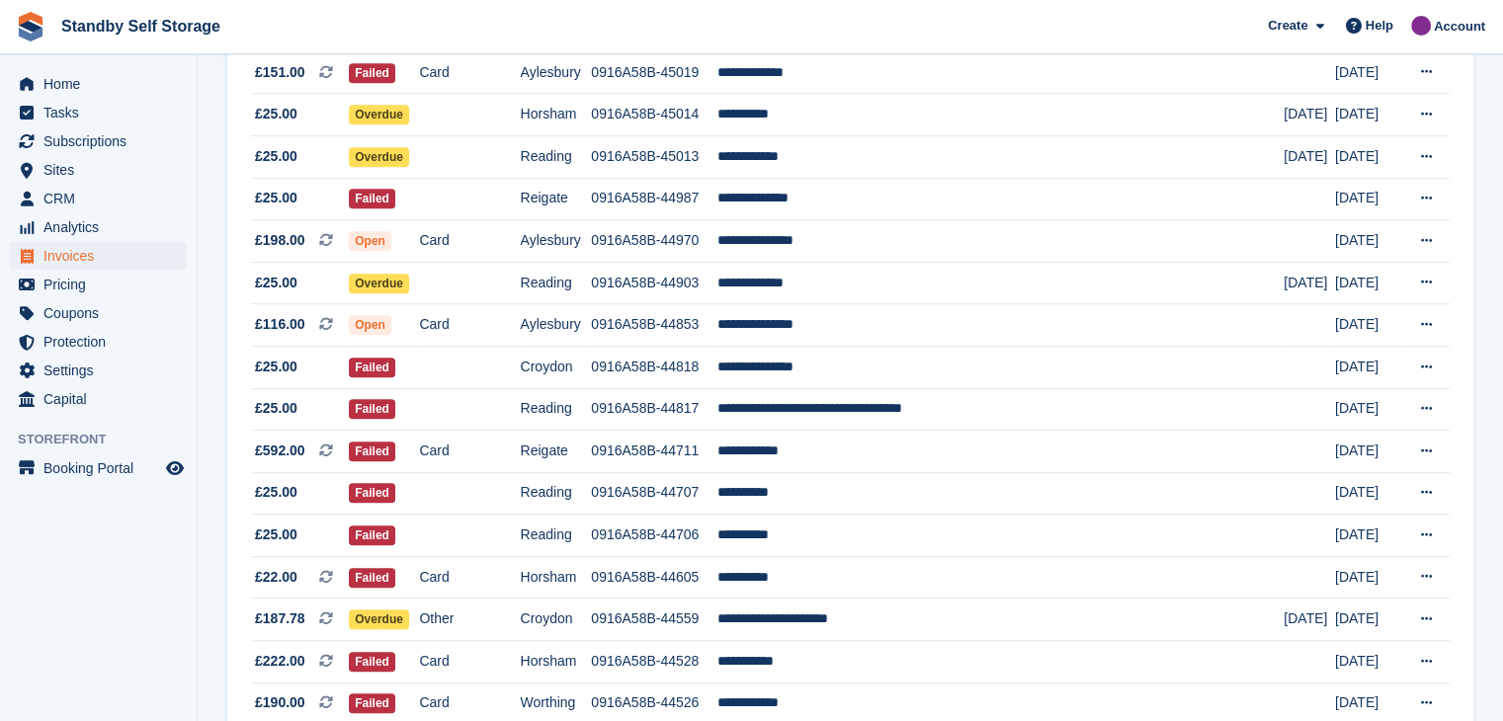
scroll to position [1189, 0]
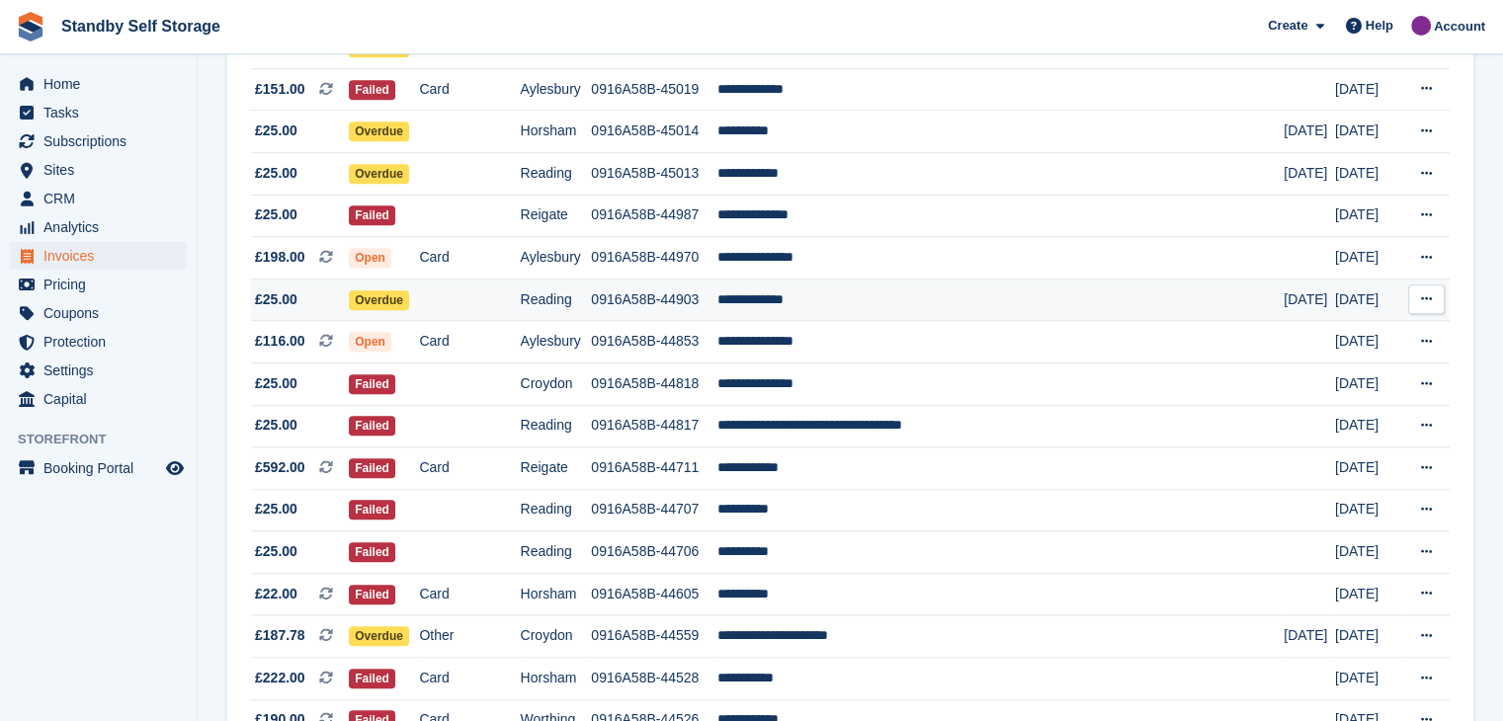
drag, startPoint x: 1514, startPoint y: 392, endPoint x: 826, endPoint y: 299, distance: 694.0
click at [826, 299] on td "**********" at bounding box center [1000, 300] width 566 height 42
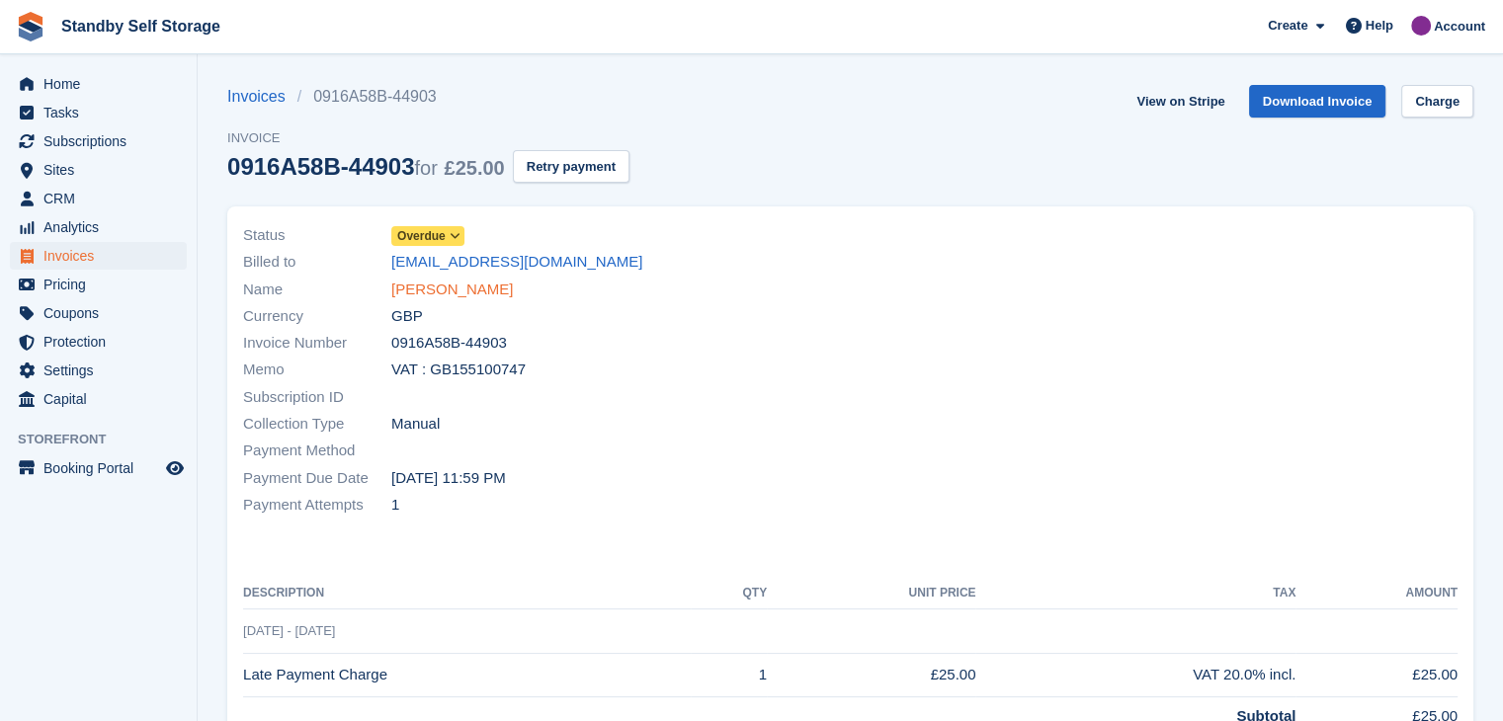
click at [419, 286] on link "Kyle Hitchman" at bounding box center [452, 290] width 122 height 23
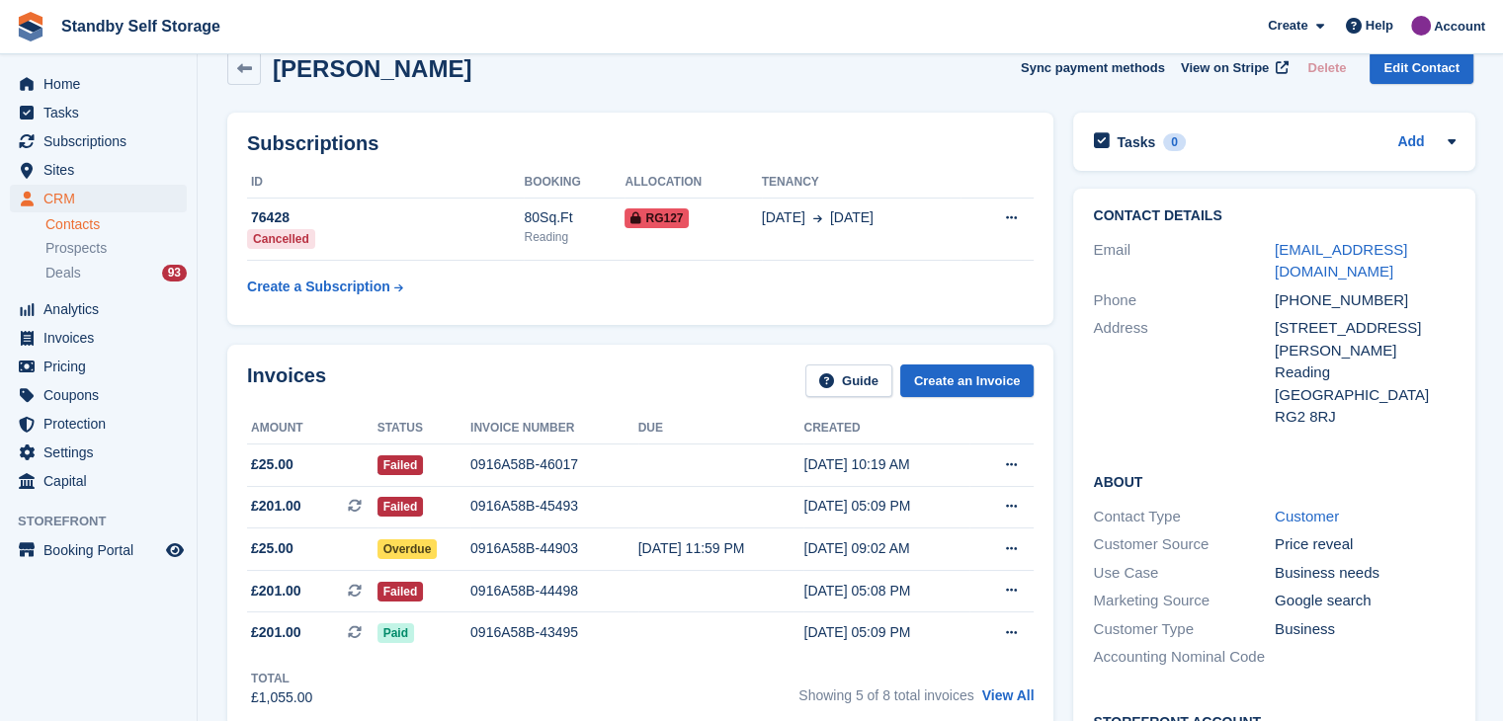
scroll to position [27, 0]
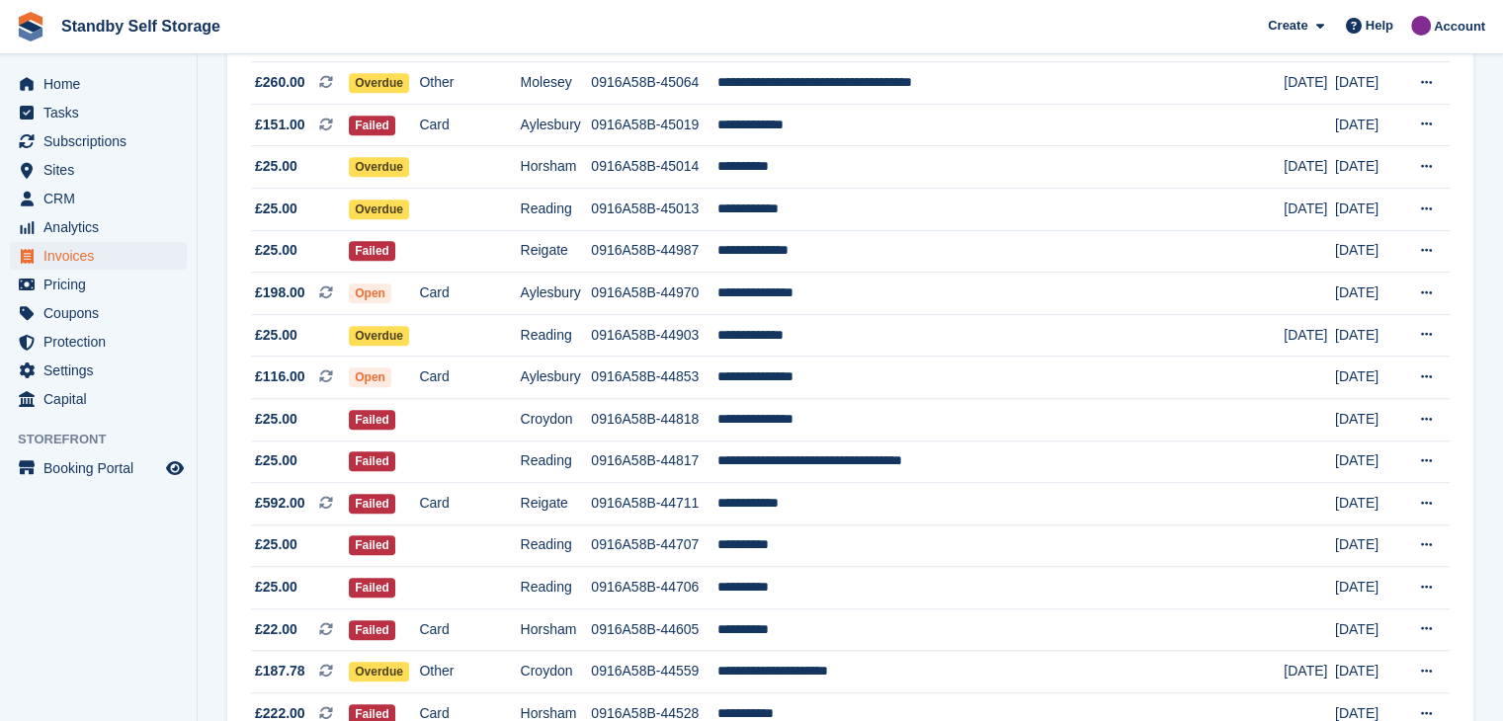
scroll to position [1150, 0]
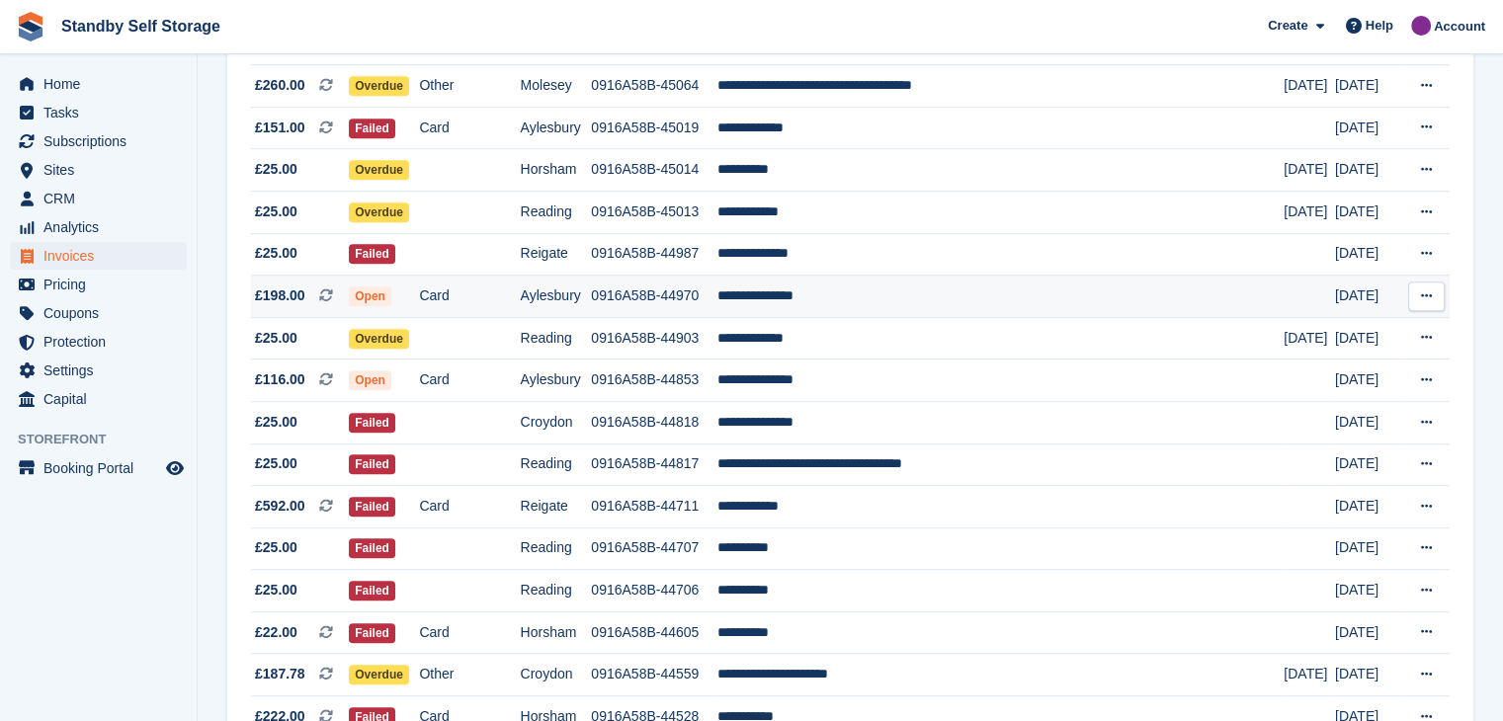
click at [824, 297] on td "**********" at bounding box center [1000, 297] width 566 height 42
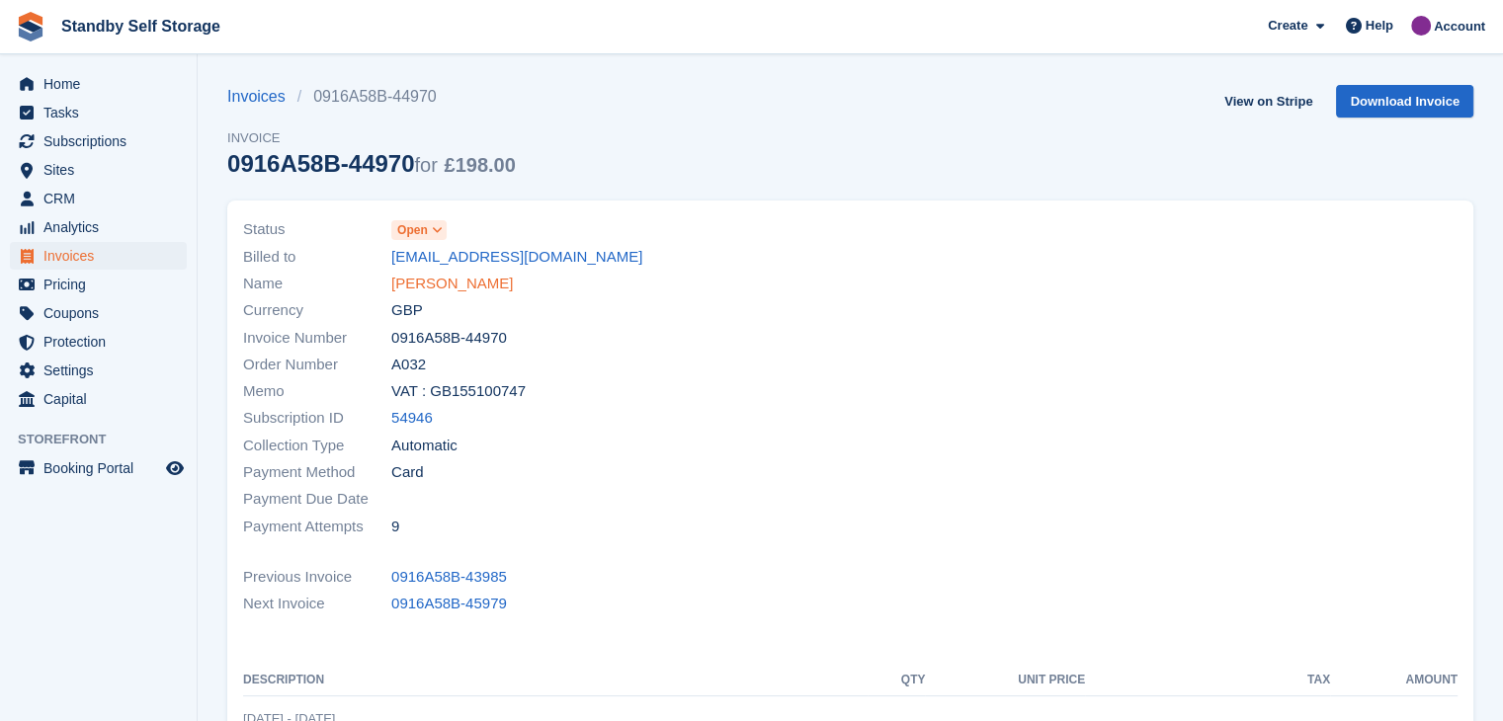
click at [449, 287] on link "Lawrence Wiffin" at bounding box center [452, 284] width 122 height 23
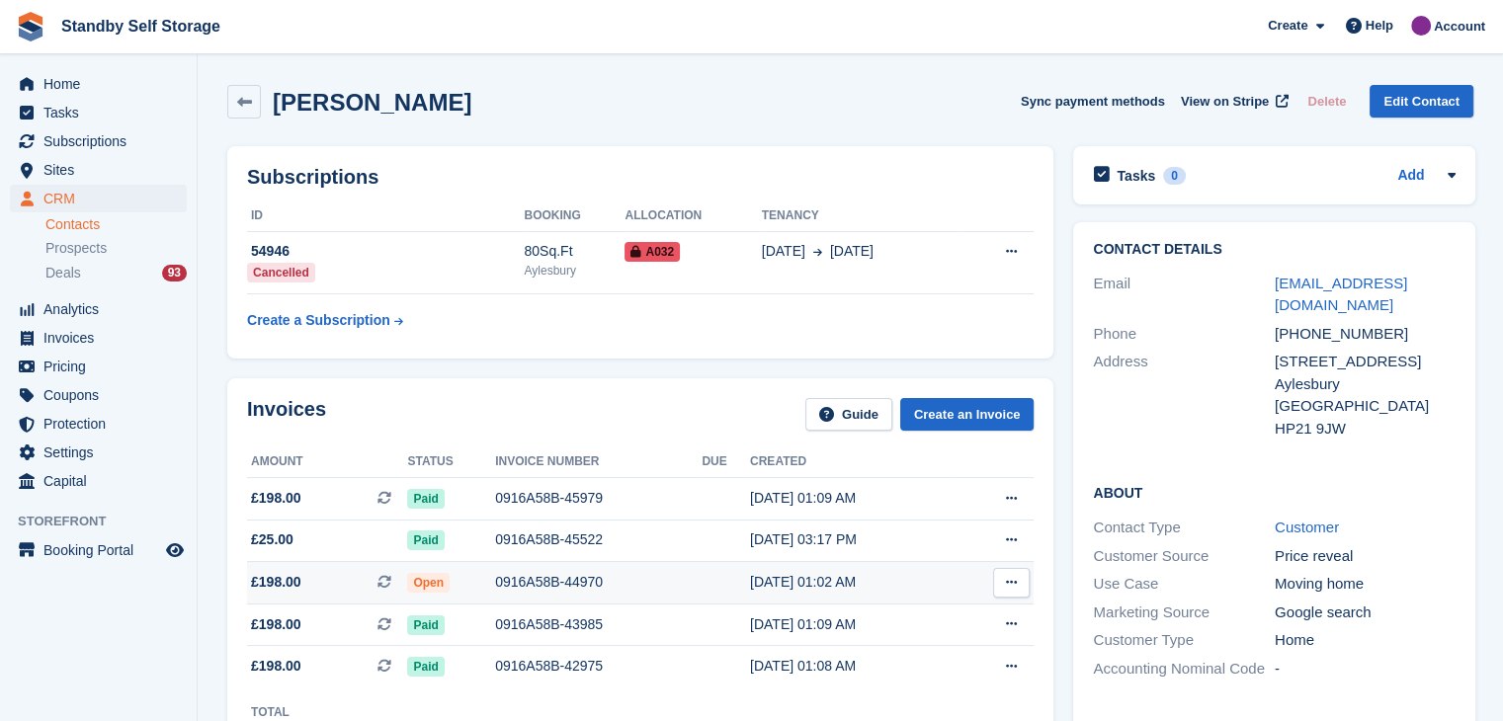
click at [544, 582] on div "0916A58B-44970" at bounding box center [598, 582] width 207 height 21
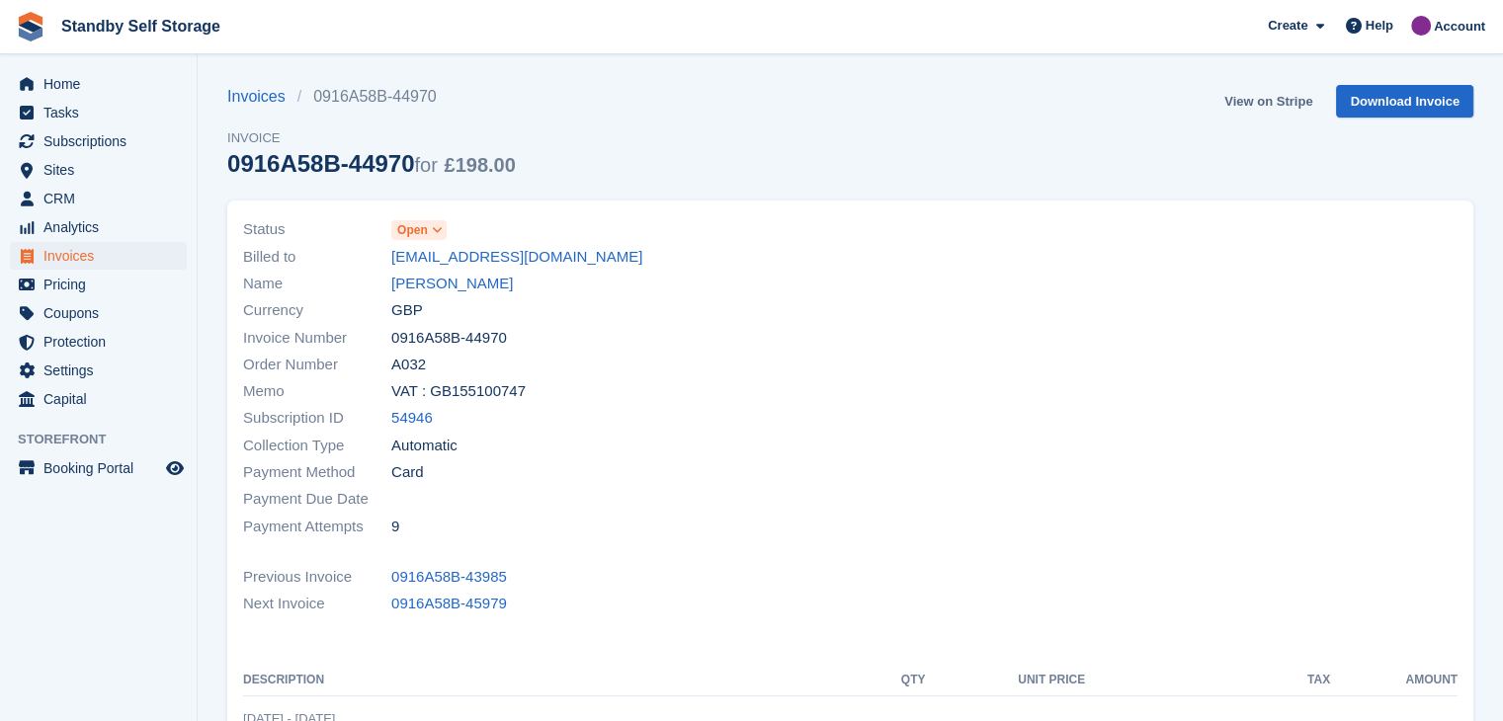
click at [1269, 100] on link "View on Stripe" at bounding box center [1268, 101] width 104 height 33
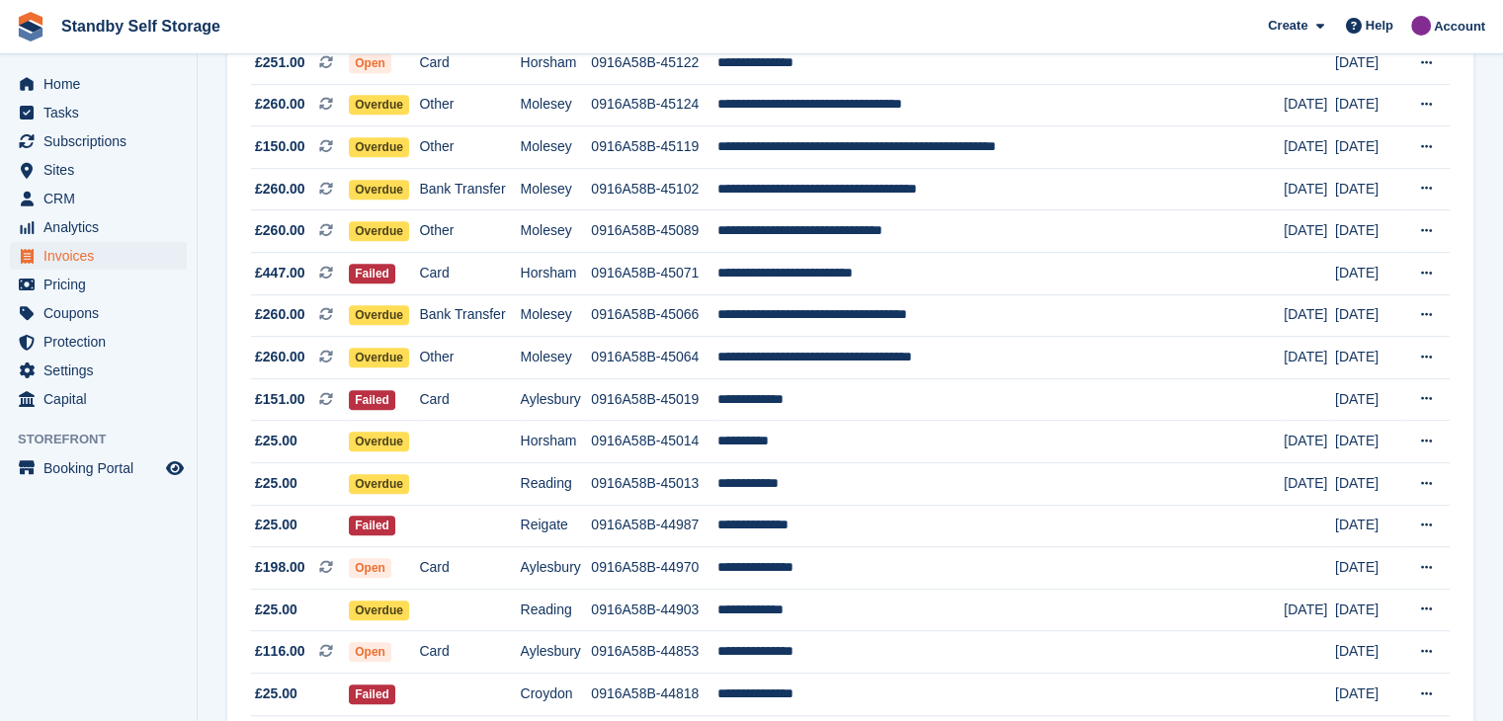
scroll to position [870, 0]
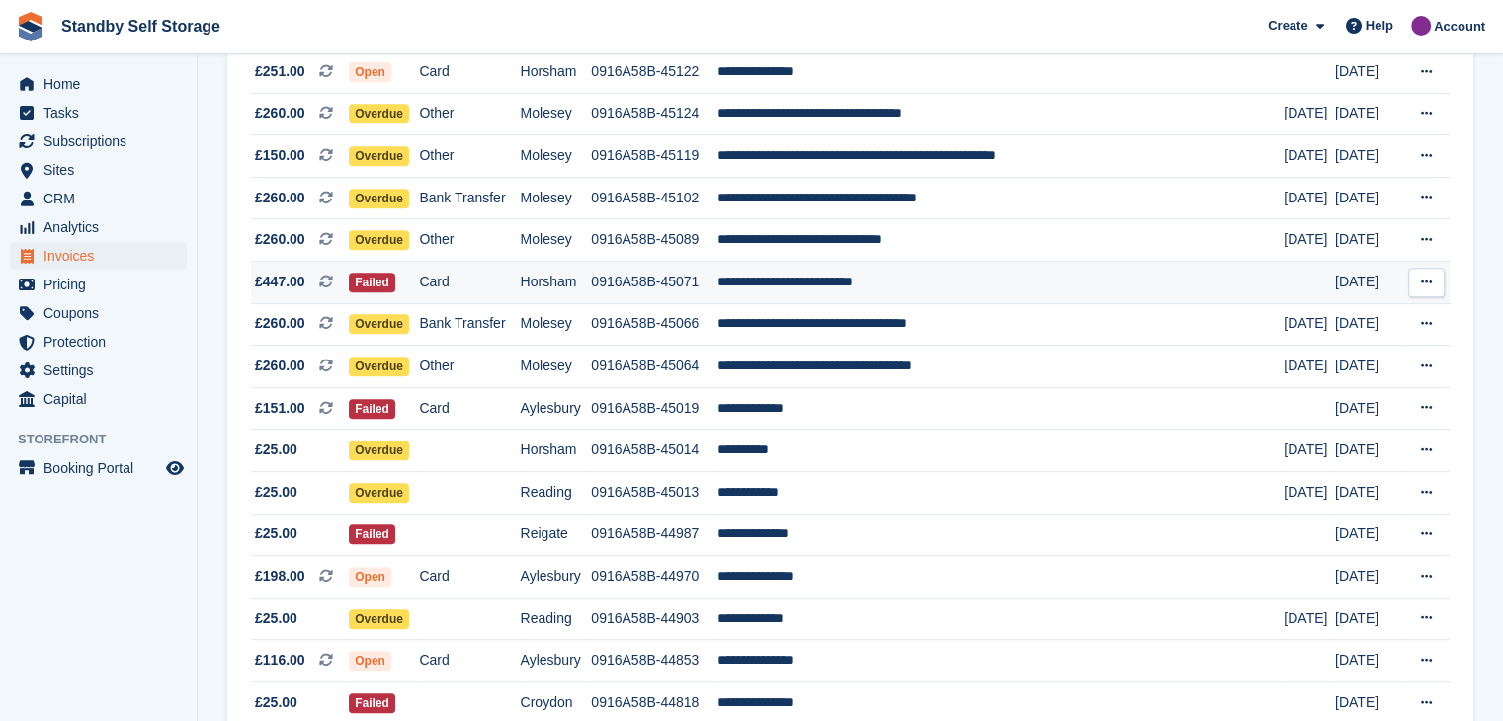
click at [912, 286] on td "**********" at bounding box center [1000, 282] width 566 height 42
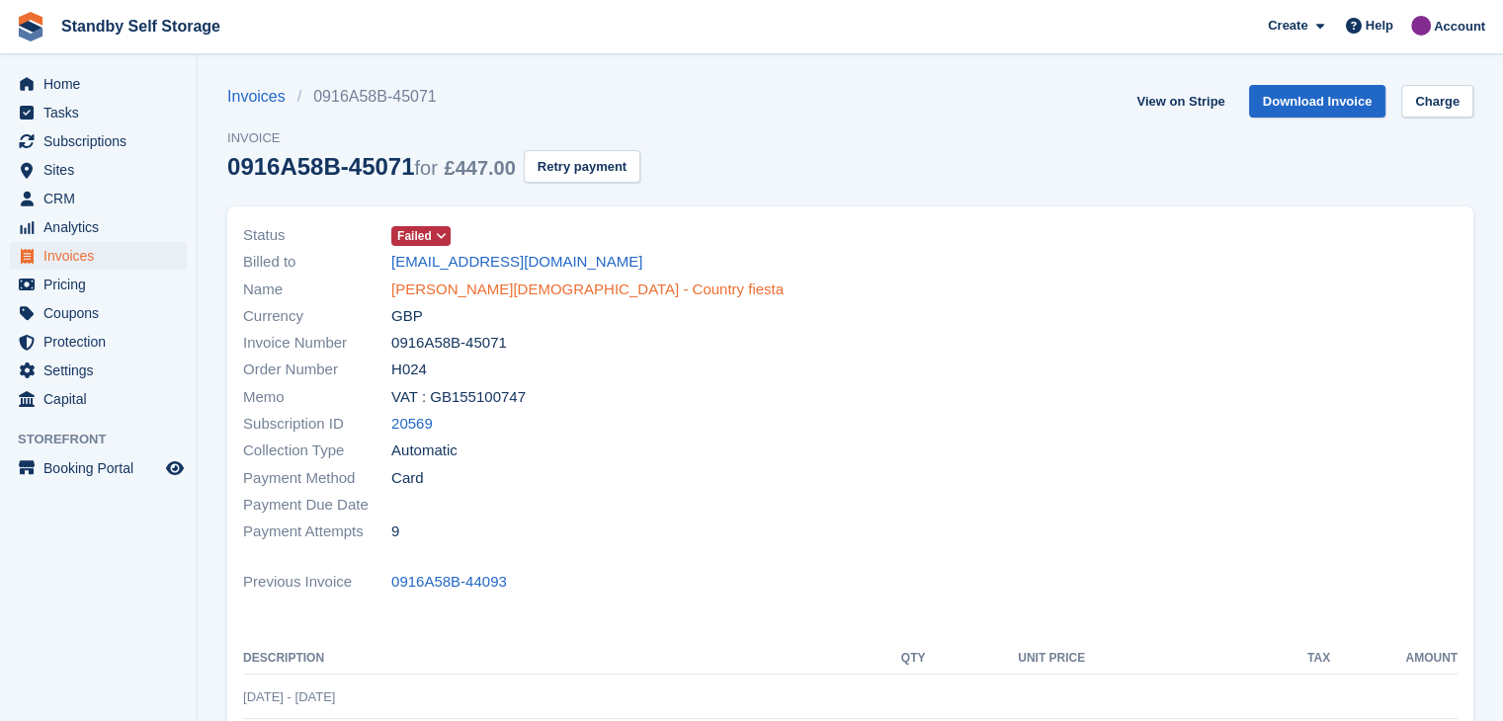
click at [499, 292] on link "[PERSON_NAME][DEMOGRAPHIC_DATA] - Country fiesta" at bounding box center [587, 290] width 392 height 23
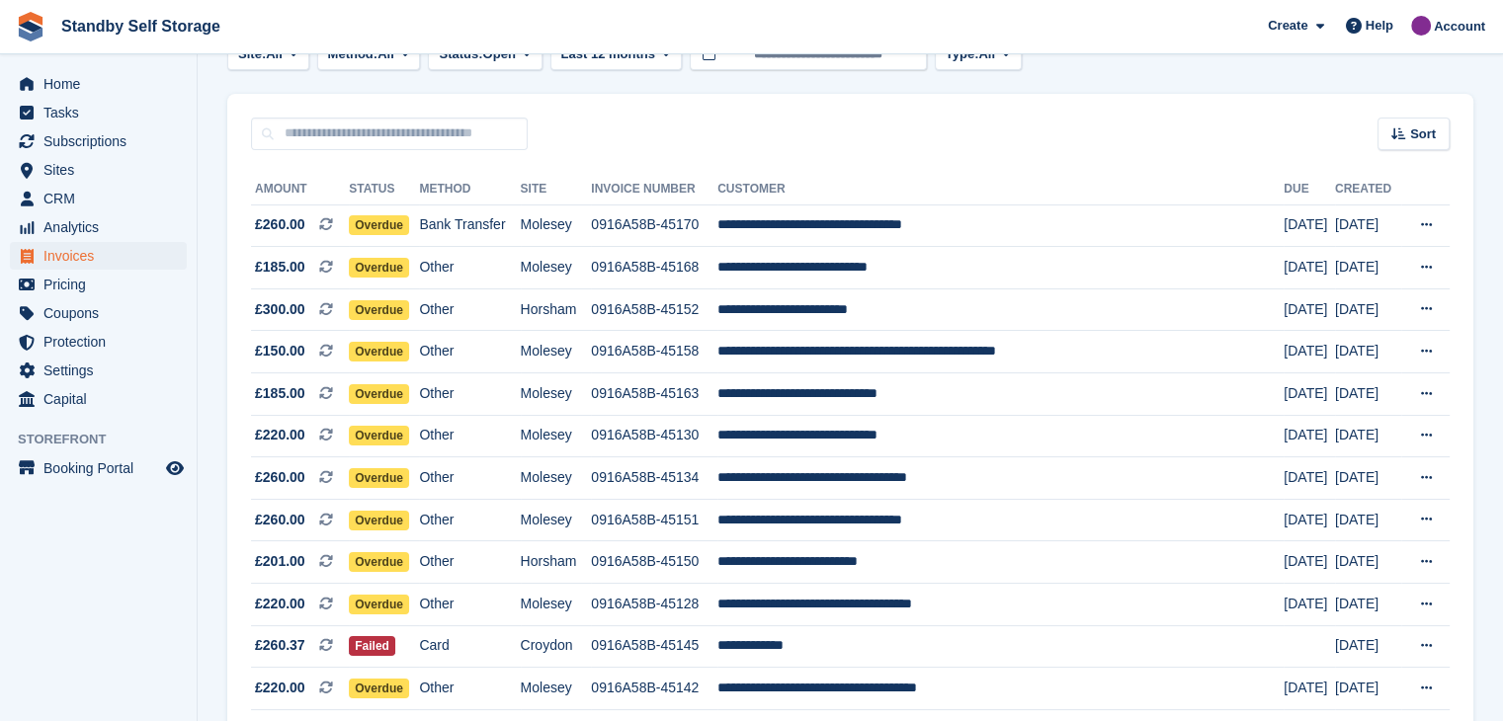
scroll to position [108, 0]
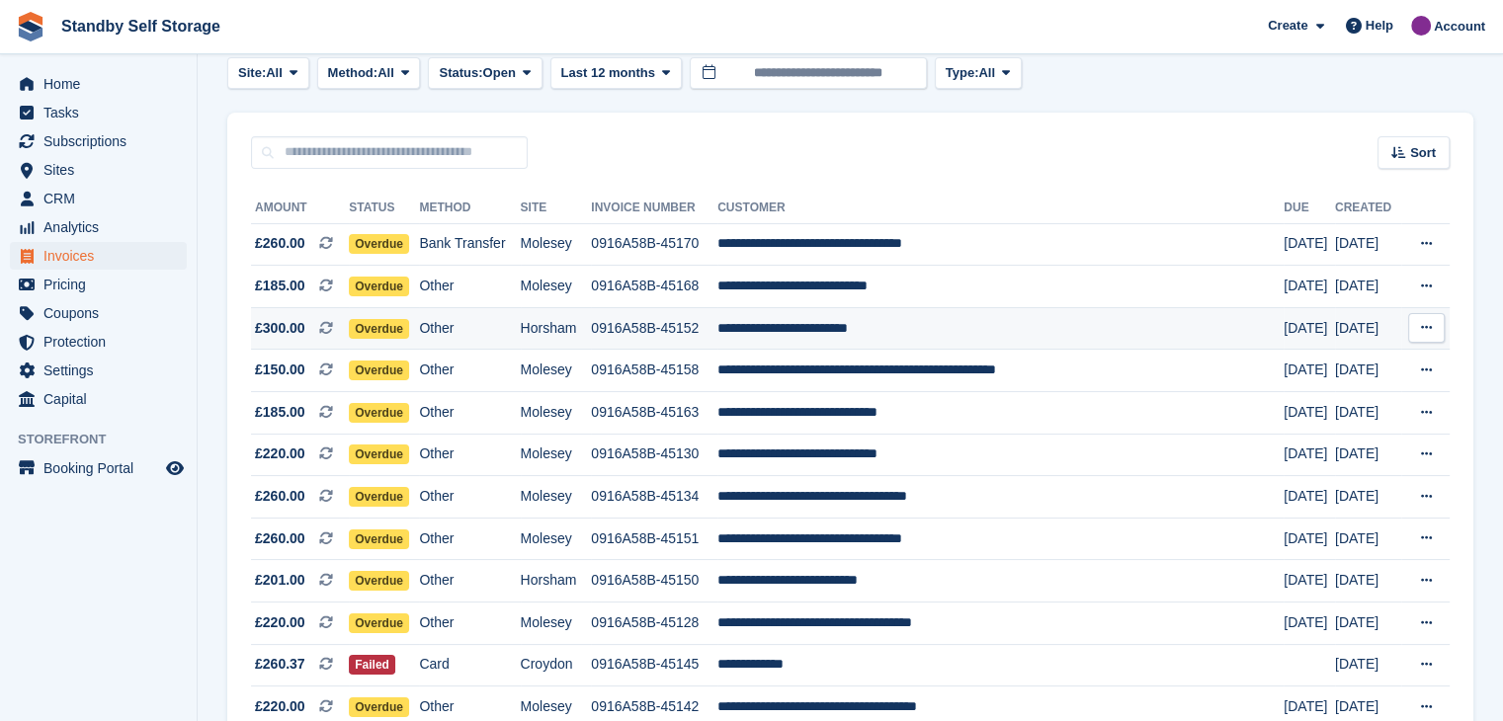
click at [911, 326] on td "**********" at bounding box center [1000, 328] width 566 height 42
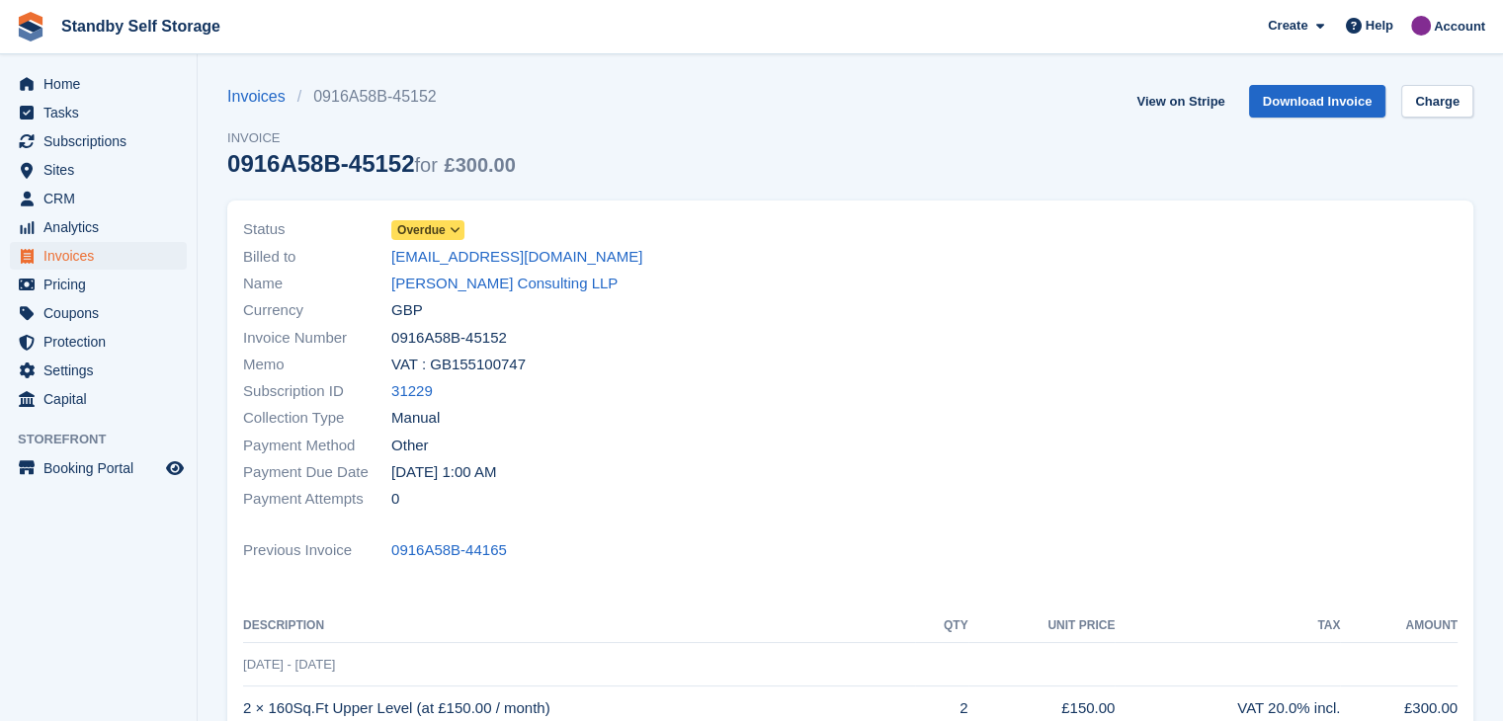
click at [448, 229] on span at bounding box center [456, 230] width 16 height 16
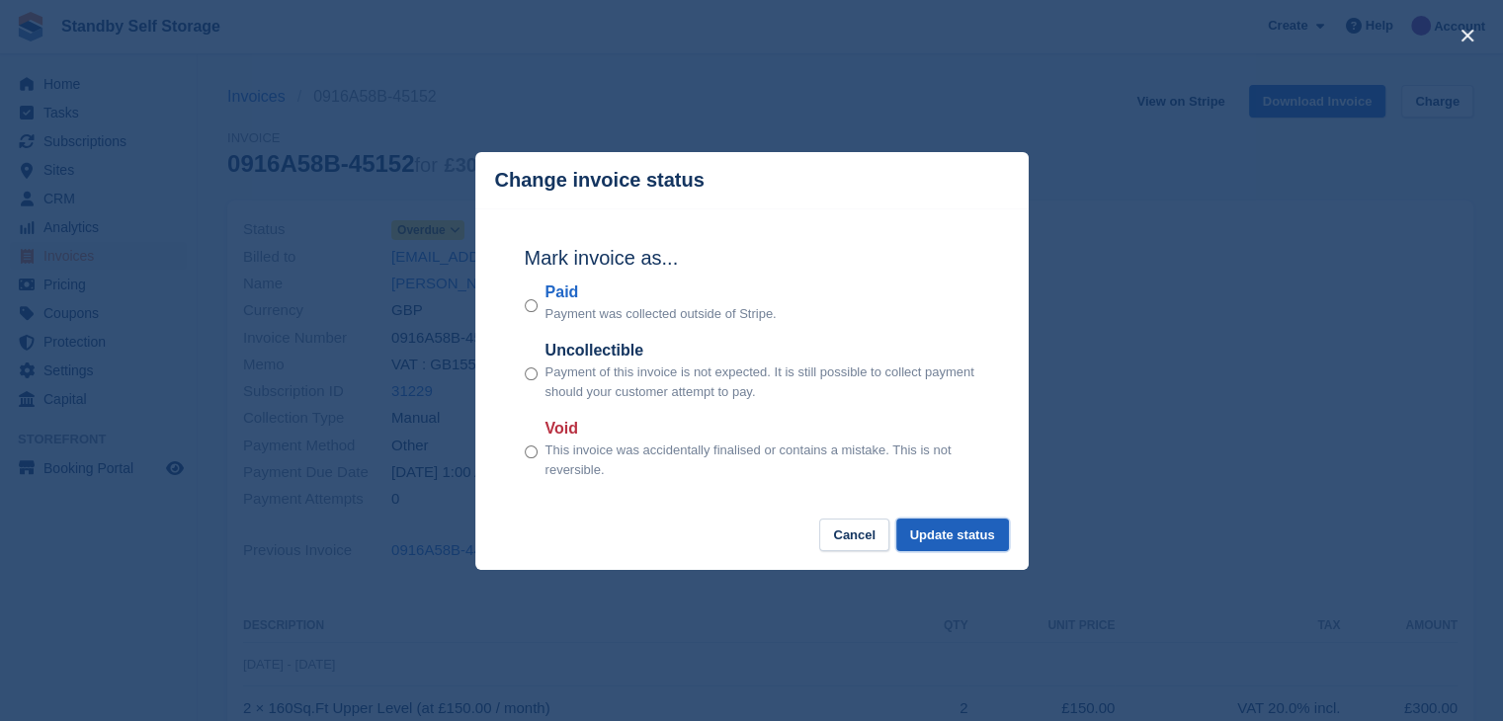
click at [949, 537] on button "Update status" at bounding box center [952, 535] width 113 height 33
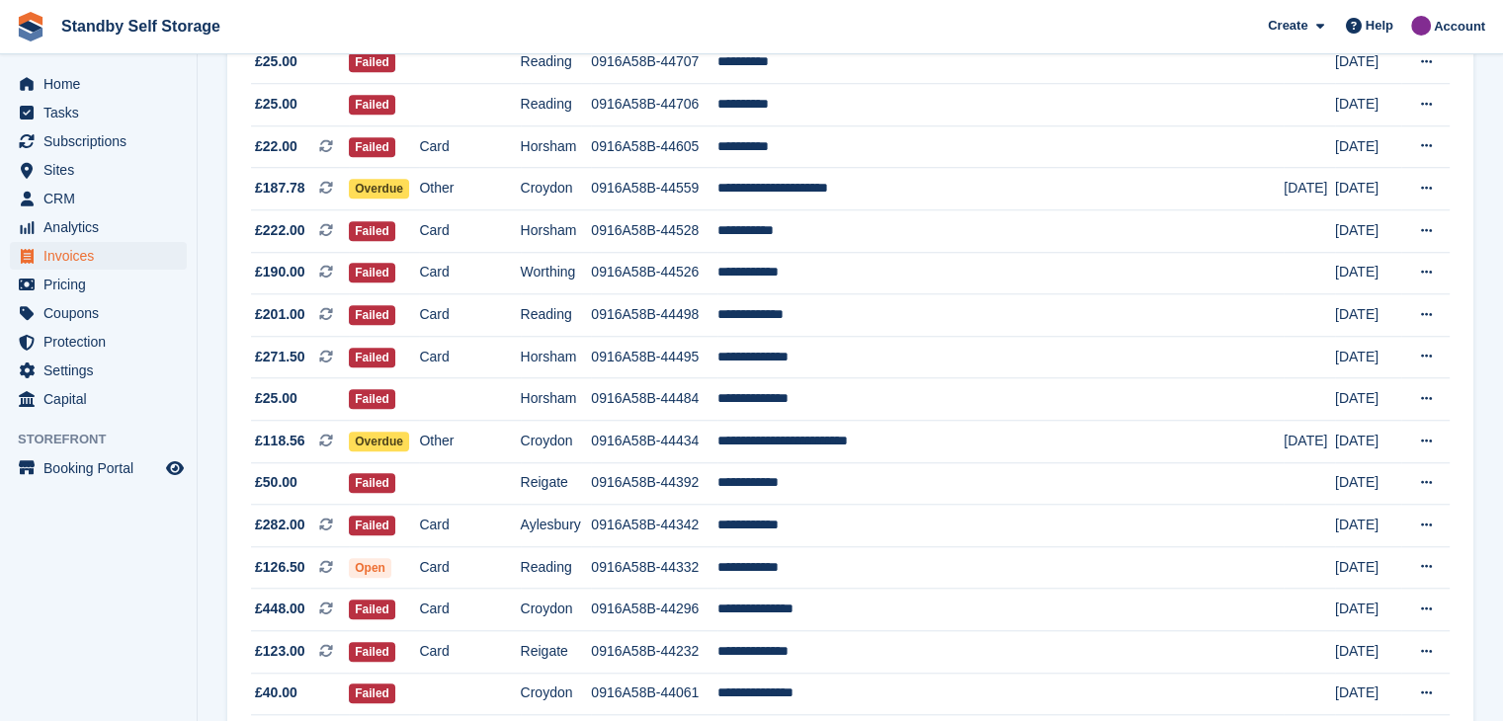
scroll to position [1822, 0]
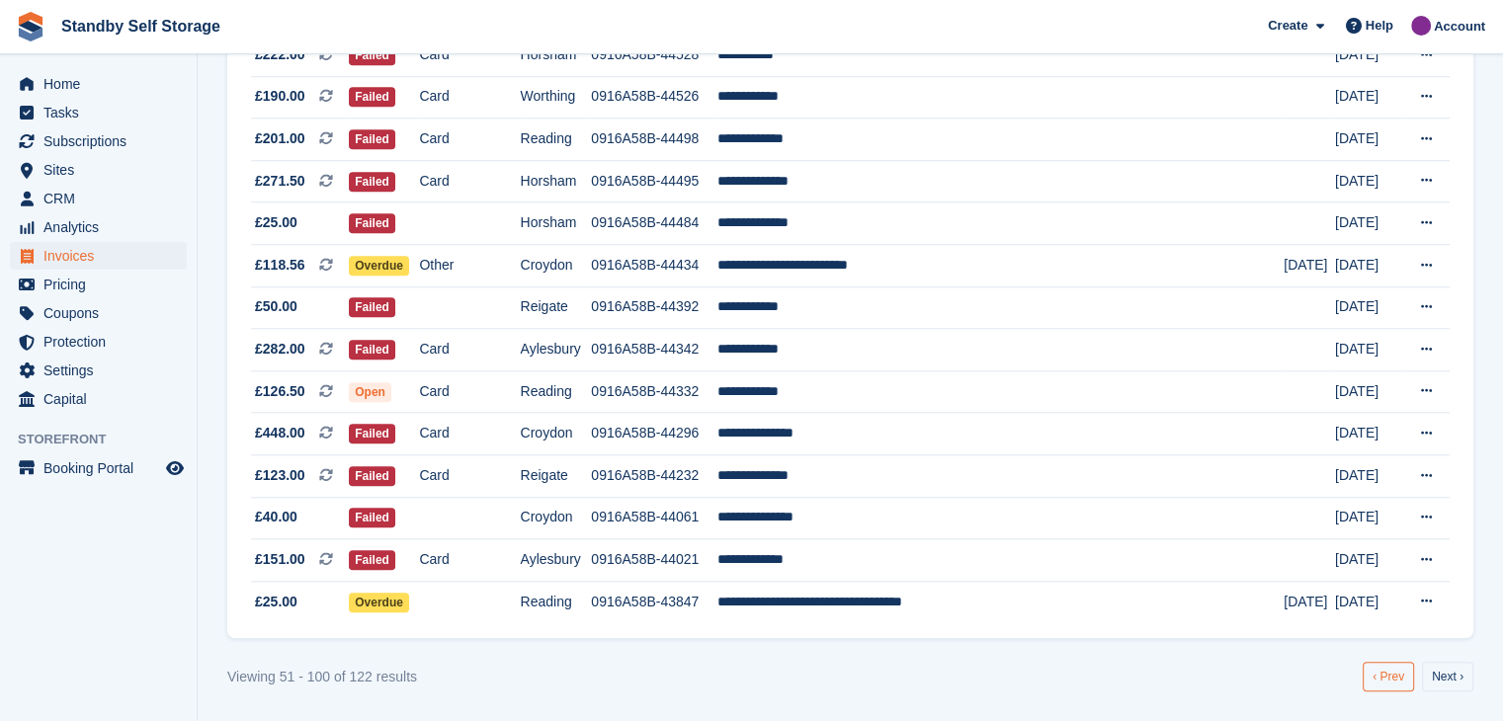
click at [1383, 688] on link "‹ Prev" at bounding box center [1388, 677] width 51 height 30
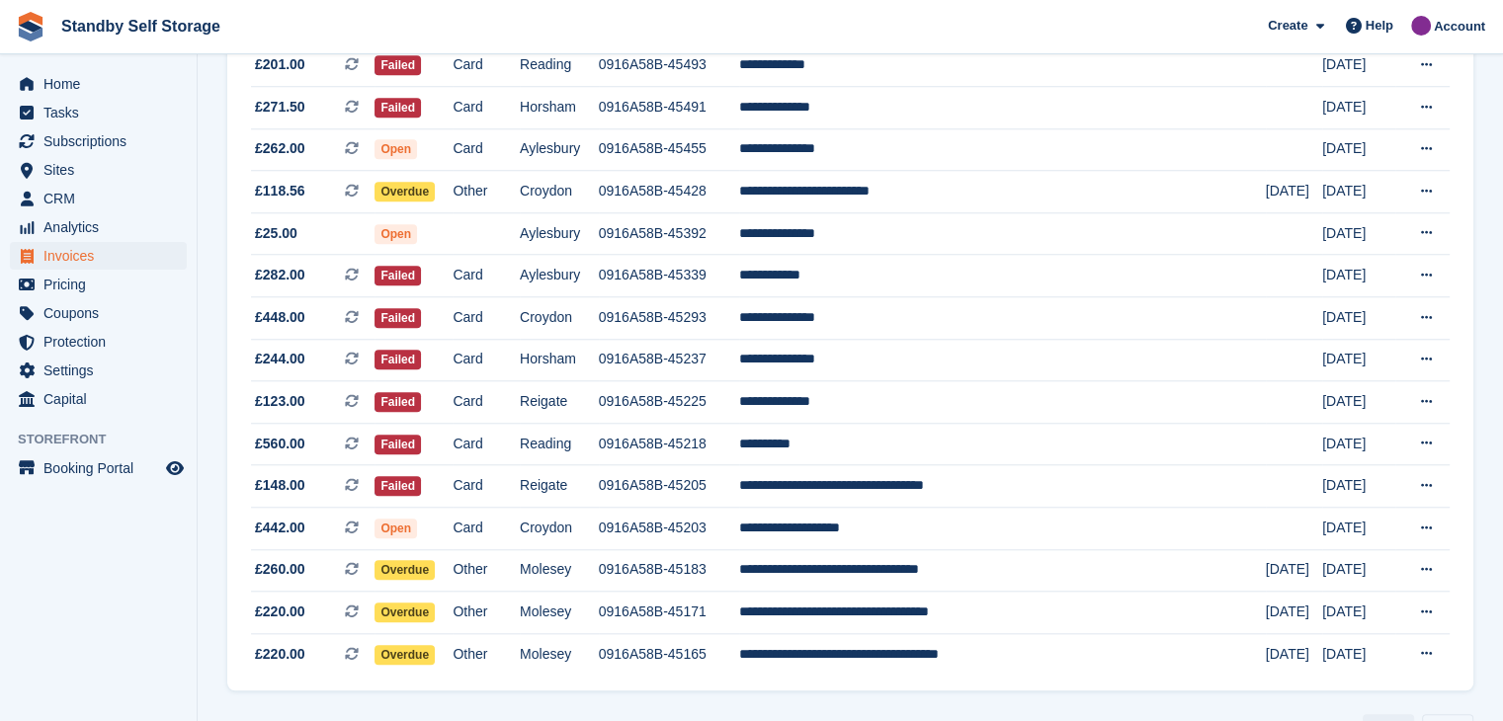
scroll to position [1734, 0]
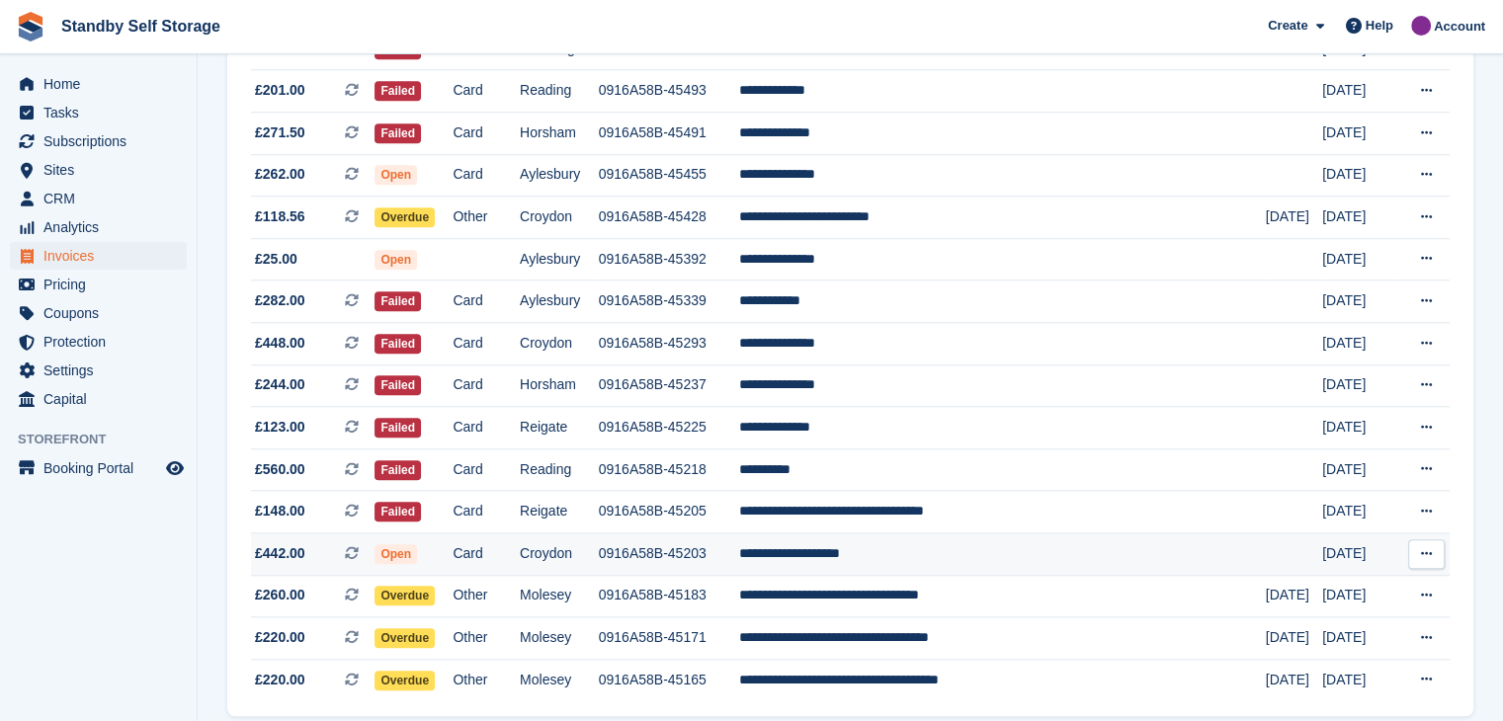
click at [921, 566] on td "**********" at bounding box center [1002, 555] width 527 height 42
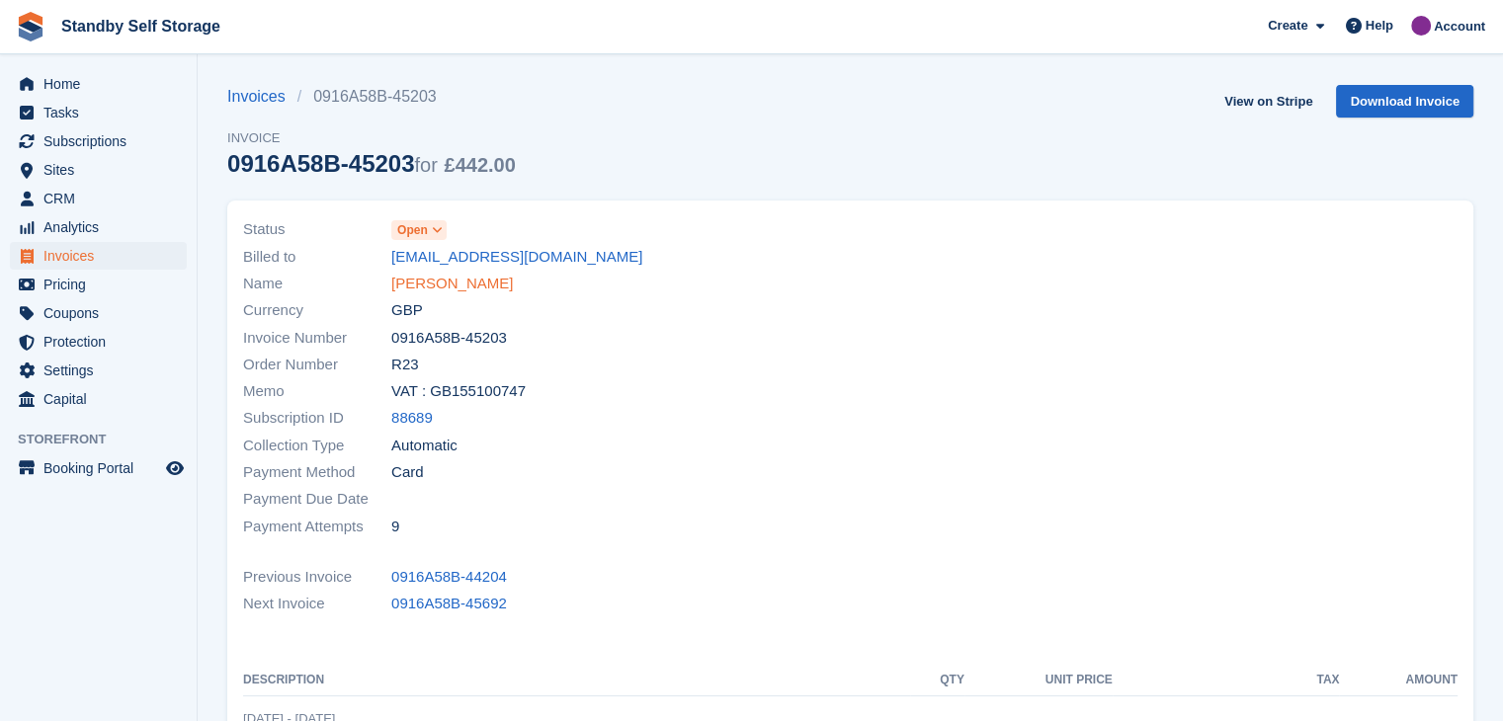
click at [482, 280] on link "[PERSON_NAME]" at bounding box center [452, 284] width 122 height 23
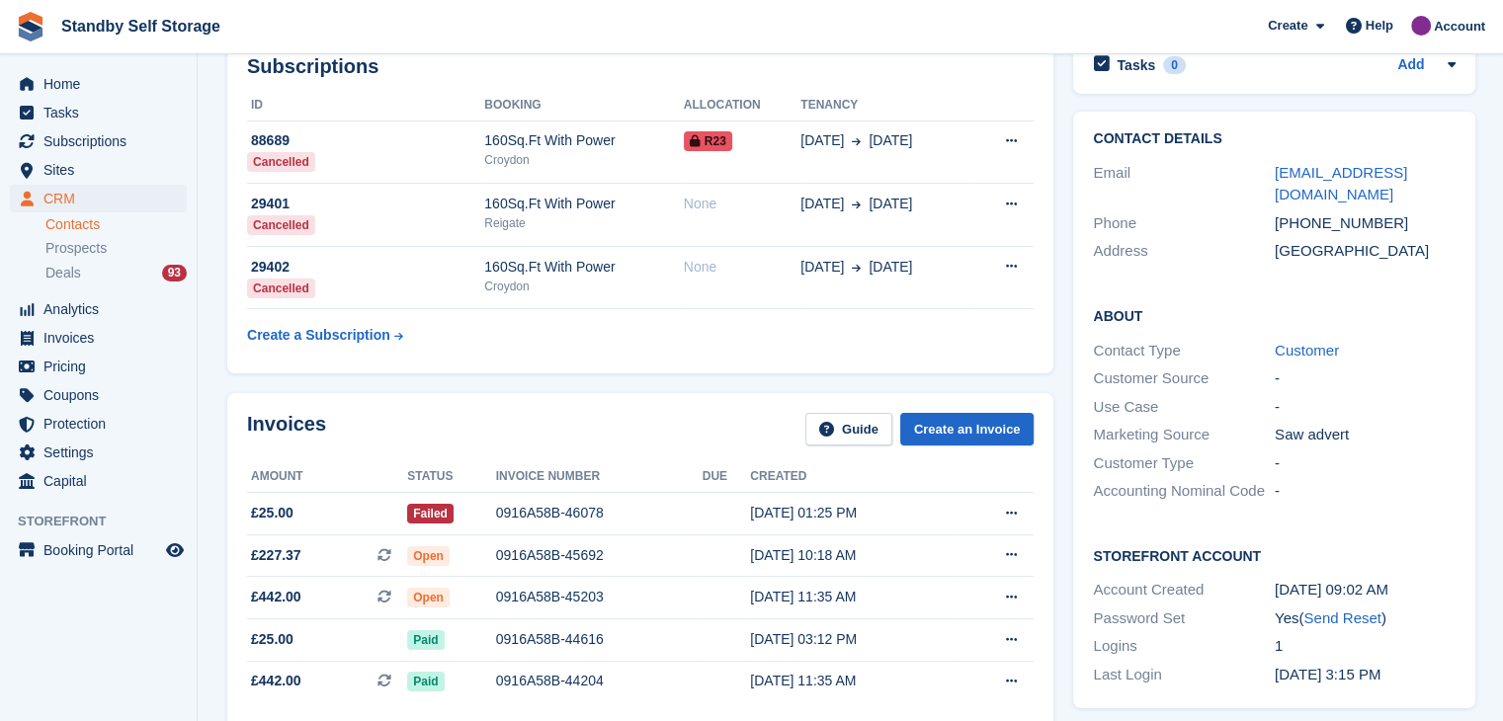
scroll to position [97, 0]
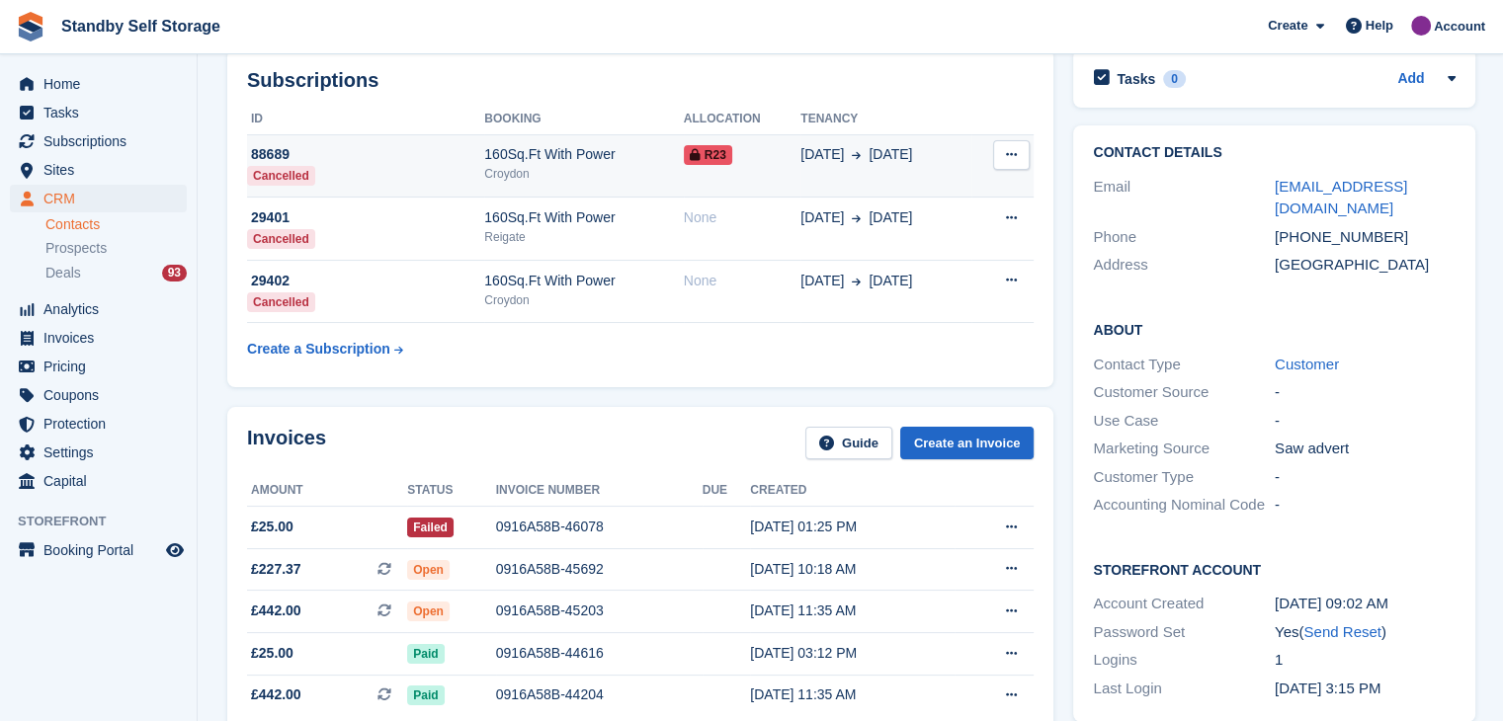
click at [771, 182] on td "R23" at bounding box center [742, 165] width 117 height 63
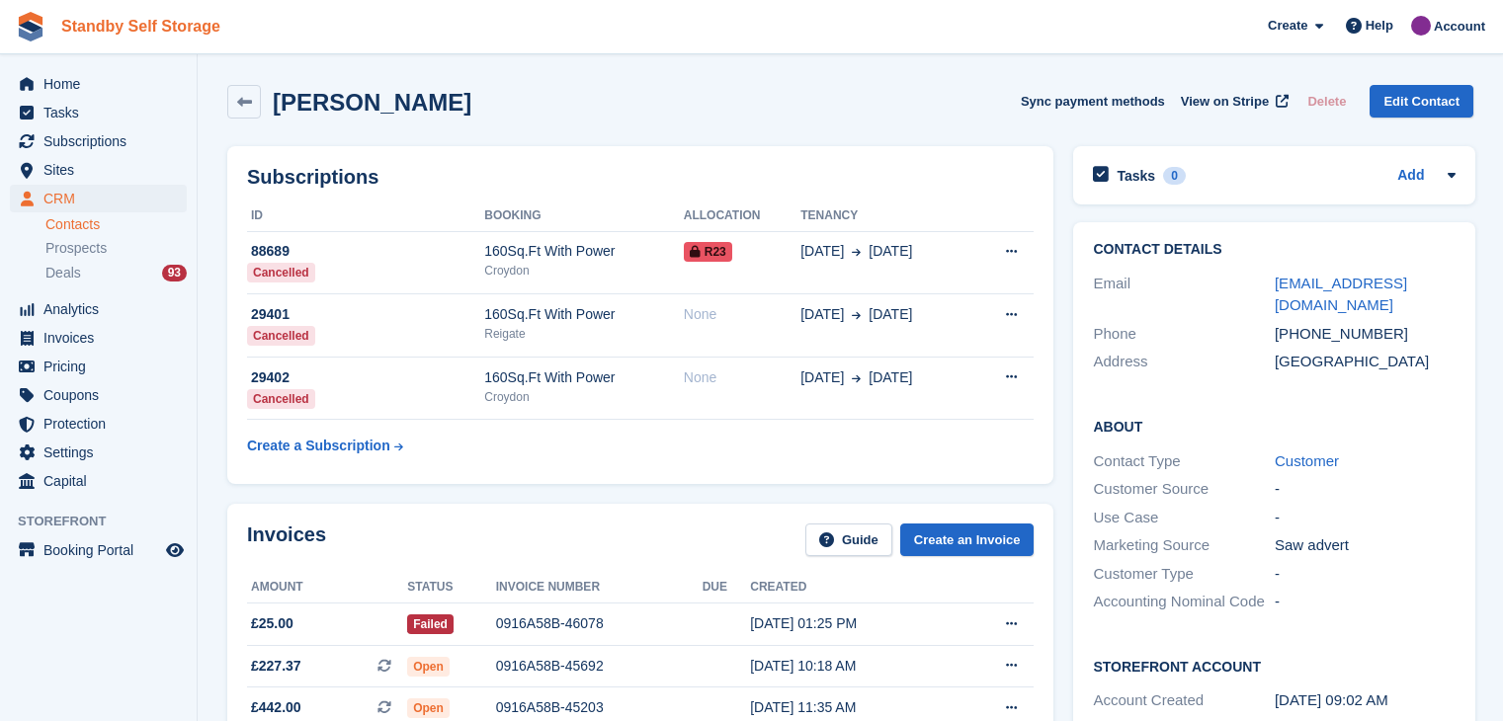
scroll to position [97, 0]
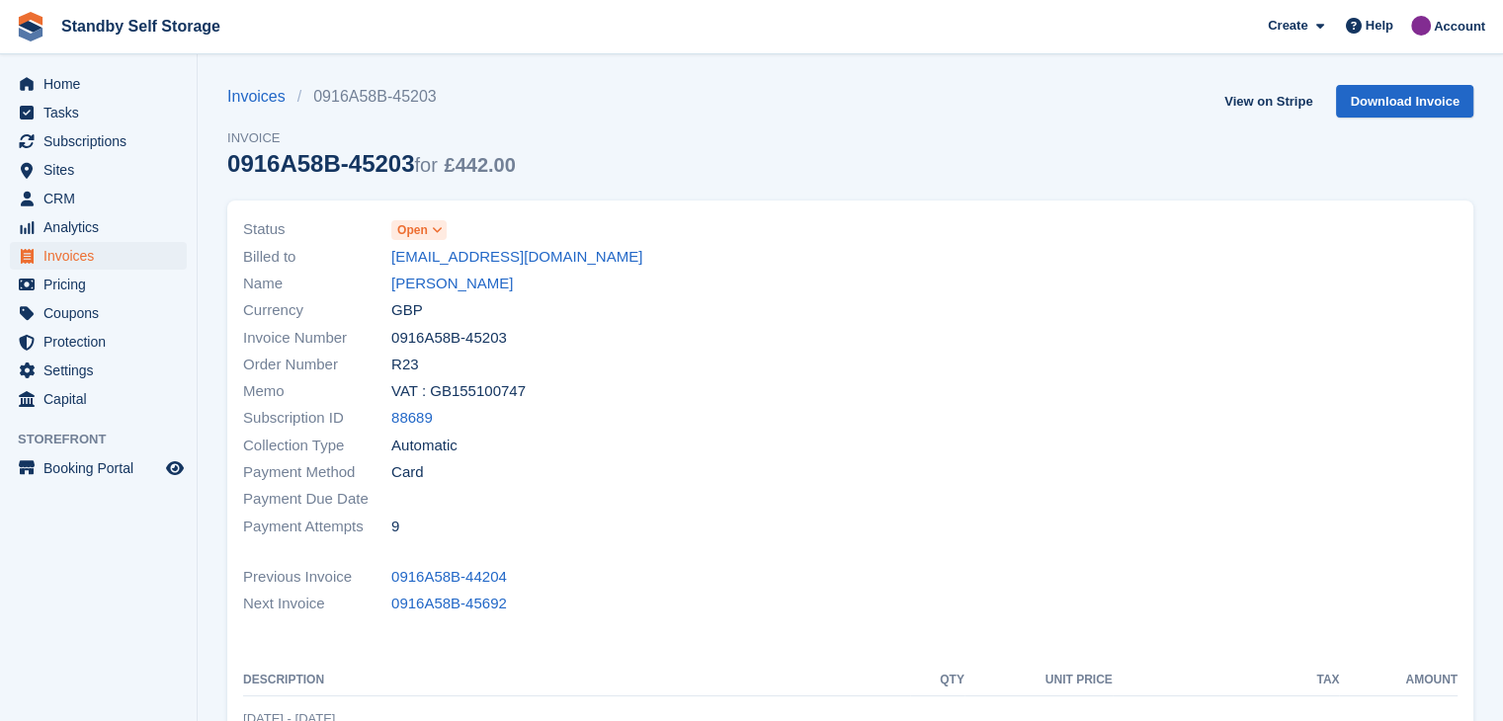
click at [567, 151] on div "Invoices 0916A58B-45203 Invoice 0916A58B-45203 for £442.00 View on Stripe Downl…" at bounding box center [850, 143] width 1246 height 116
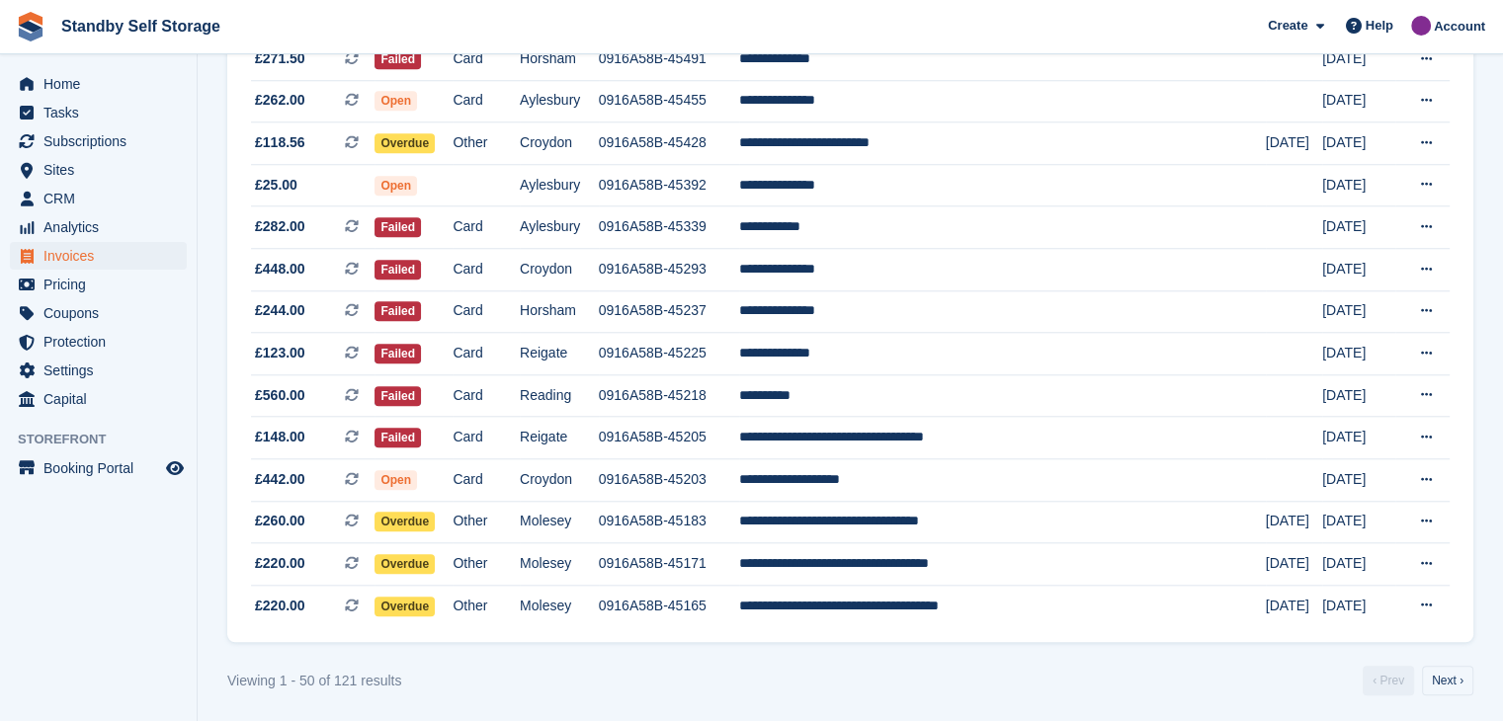
scroll to position [1822, 0]
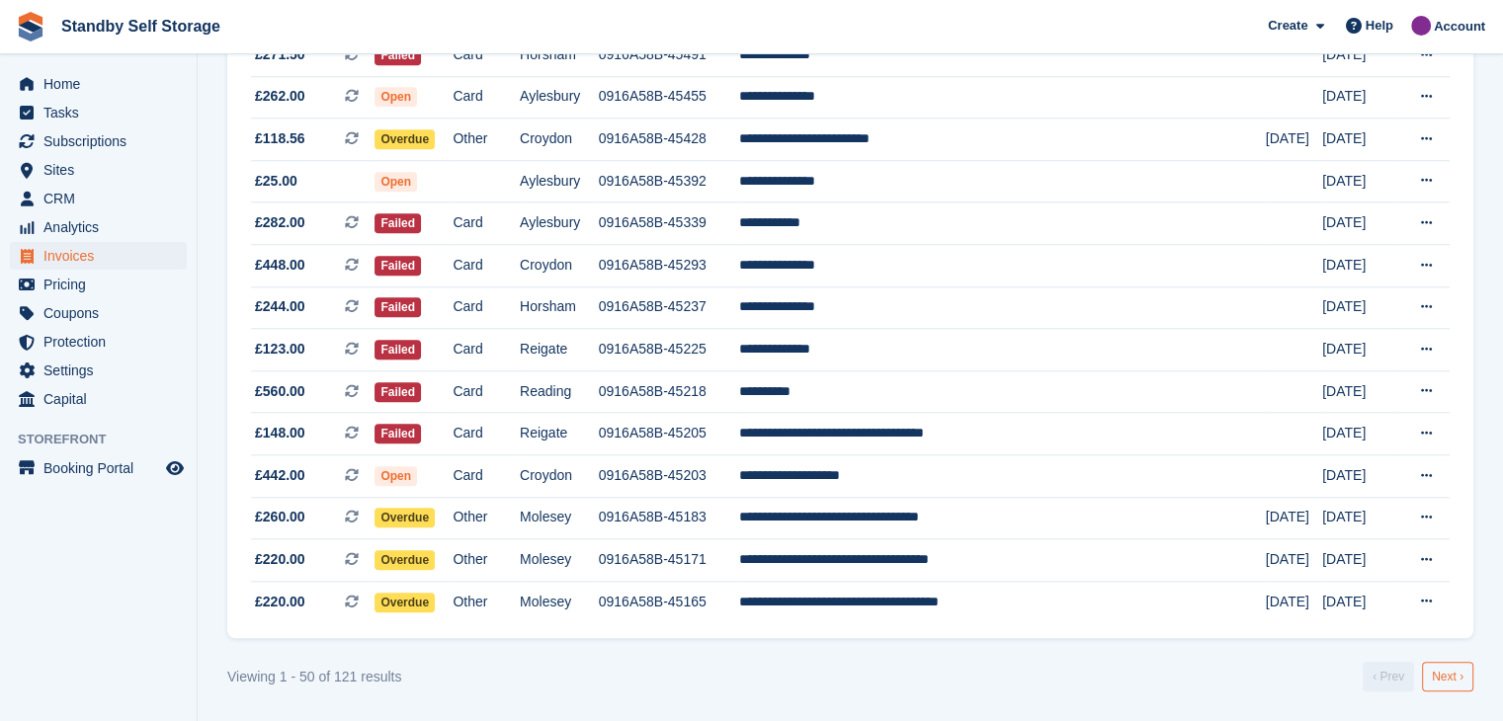
click at [1434, 669] on link "Next ›" at bounding box center [1447, 677] width 51 height 30
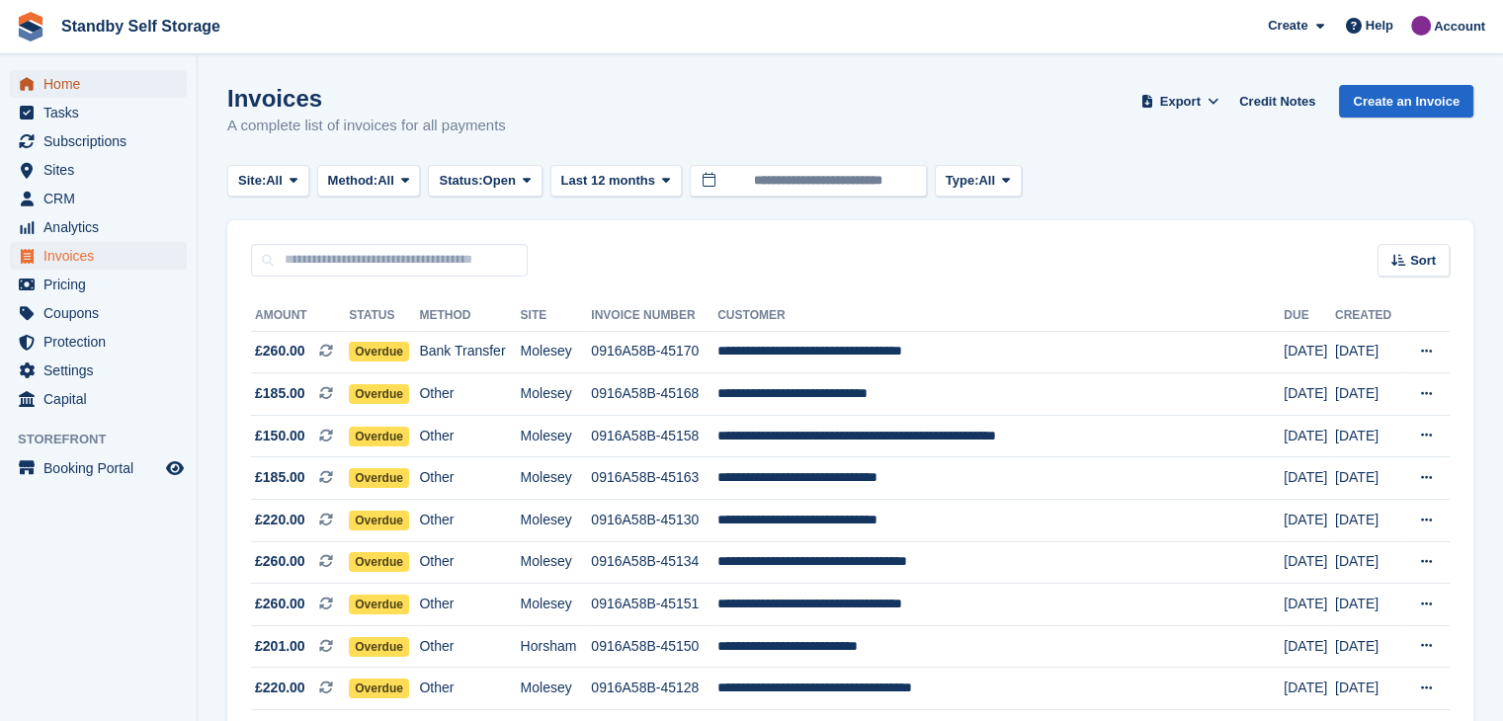
click at [67, 77] on span "Home" at bounding box center [102, 84] width 119 height 28
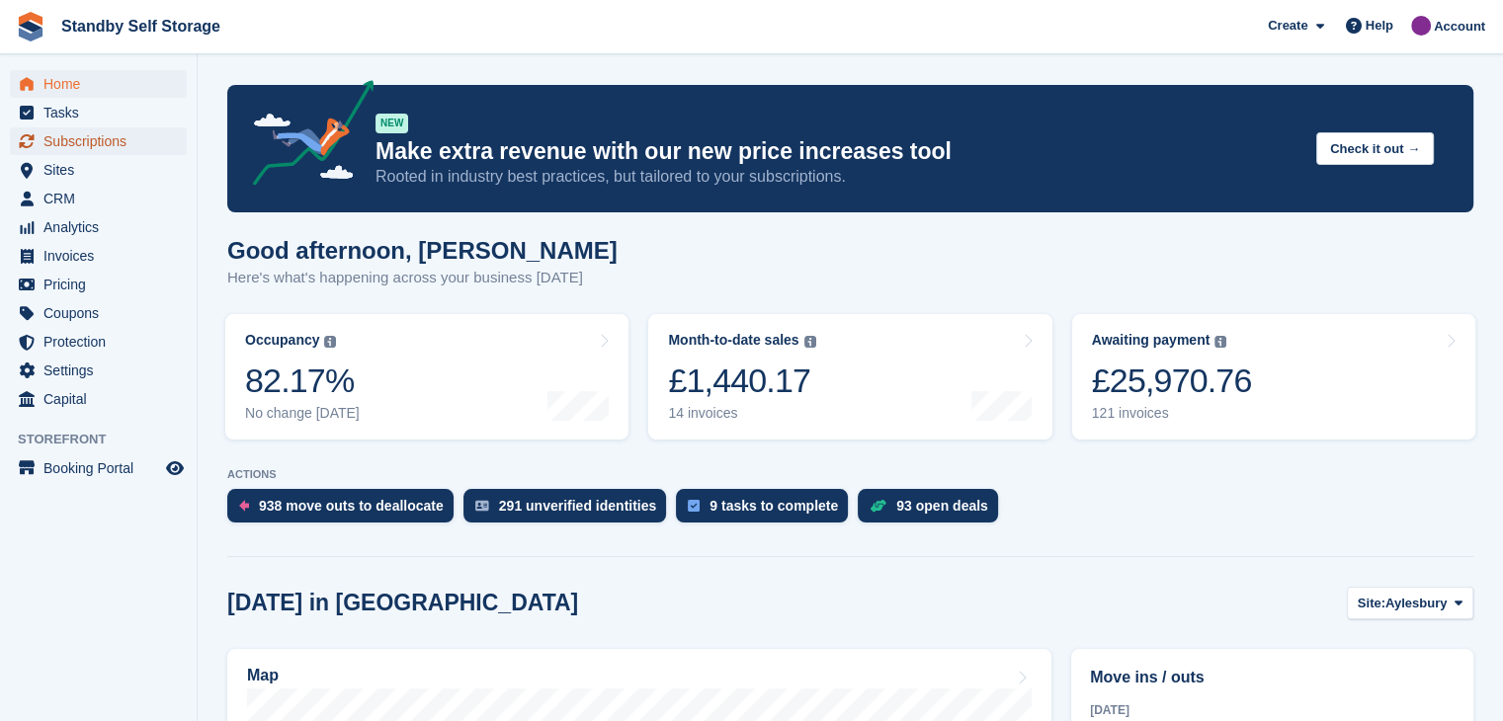
click at [130, 139] on span "Subscriptions" at bounding box center [102, 141] width 119 height 28
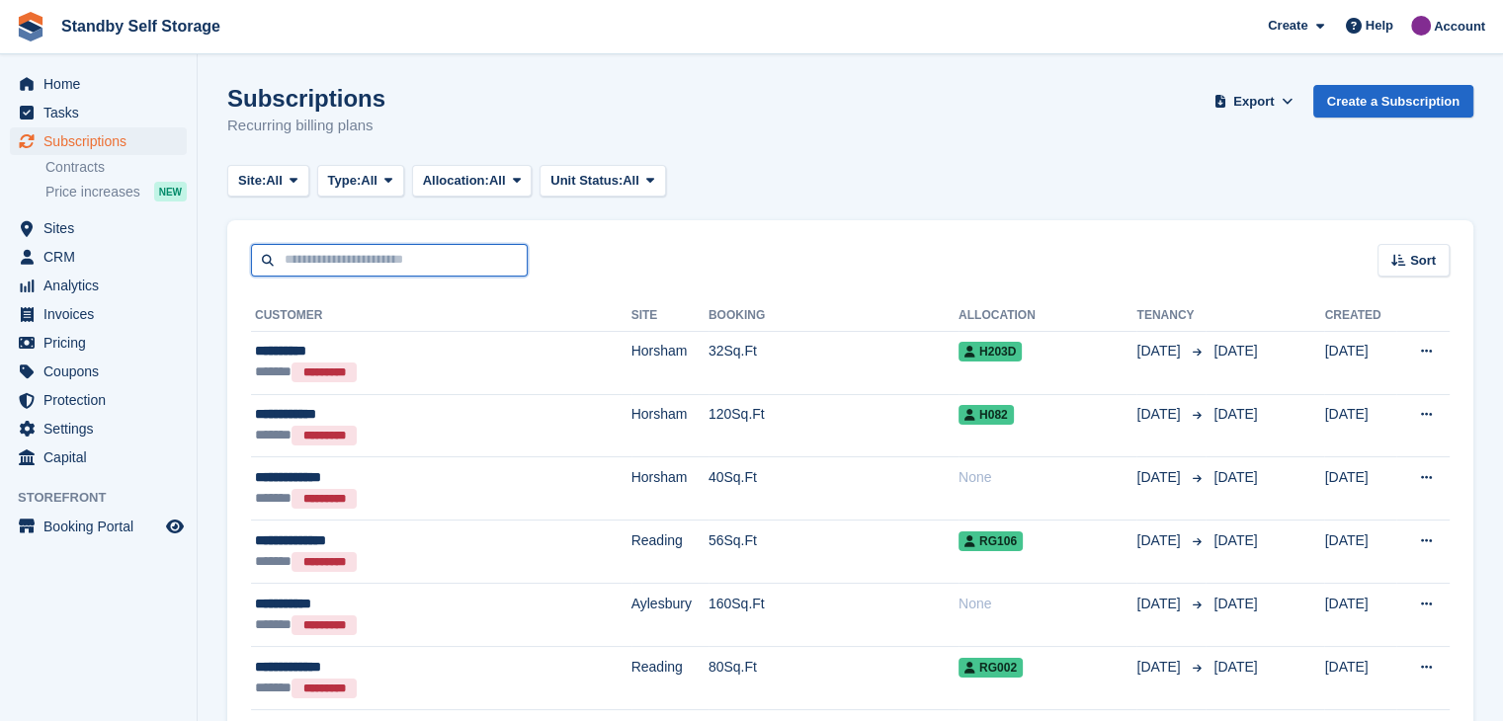
click at [408, 267] on input "text" at bounding box center [389, 260] width 277 height 33
paste input "**********"
type input "**********"
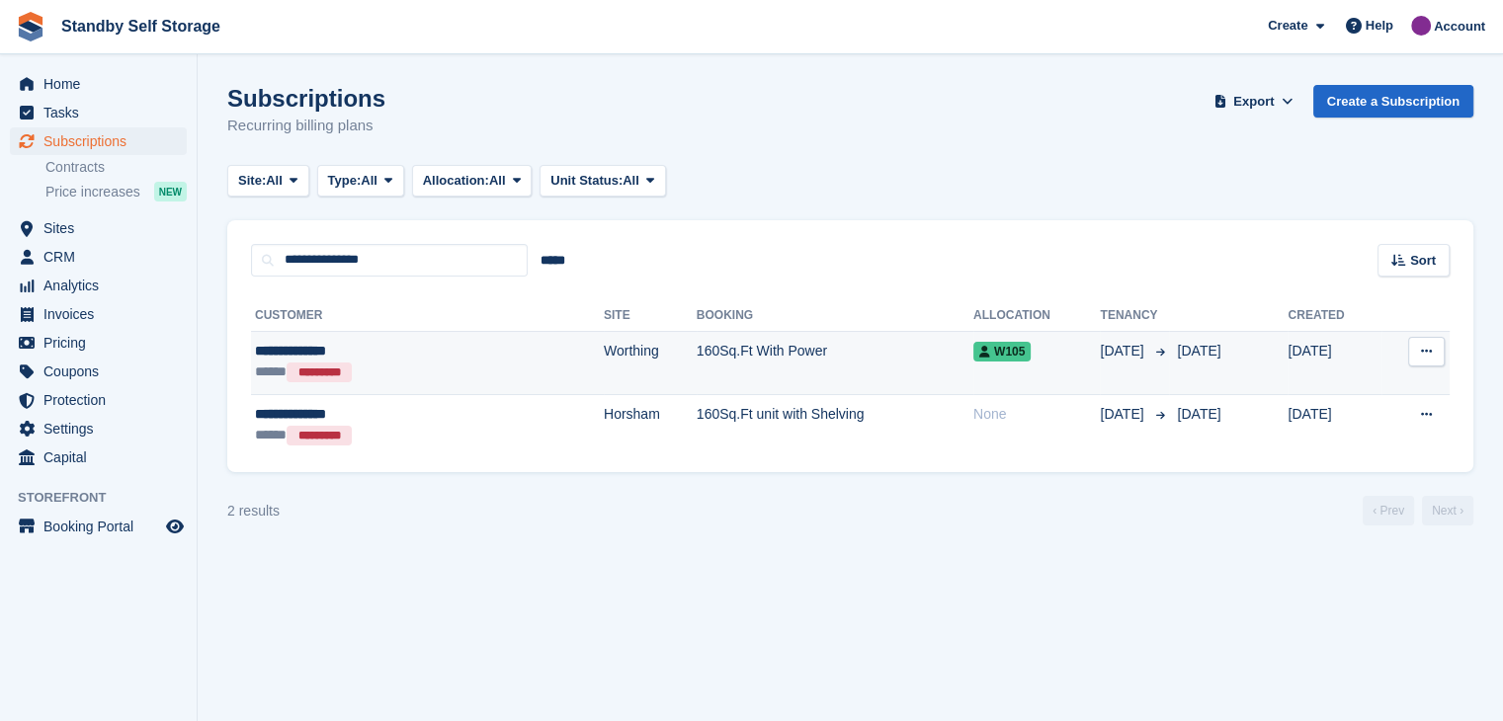
click at [722, 366] on td "160Sq.Ft With Power" at bounding box center [835, 362] width 277 height 63
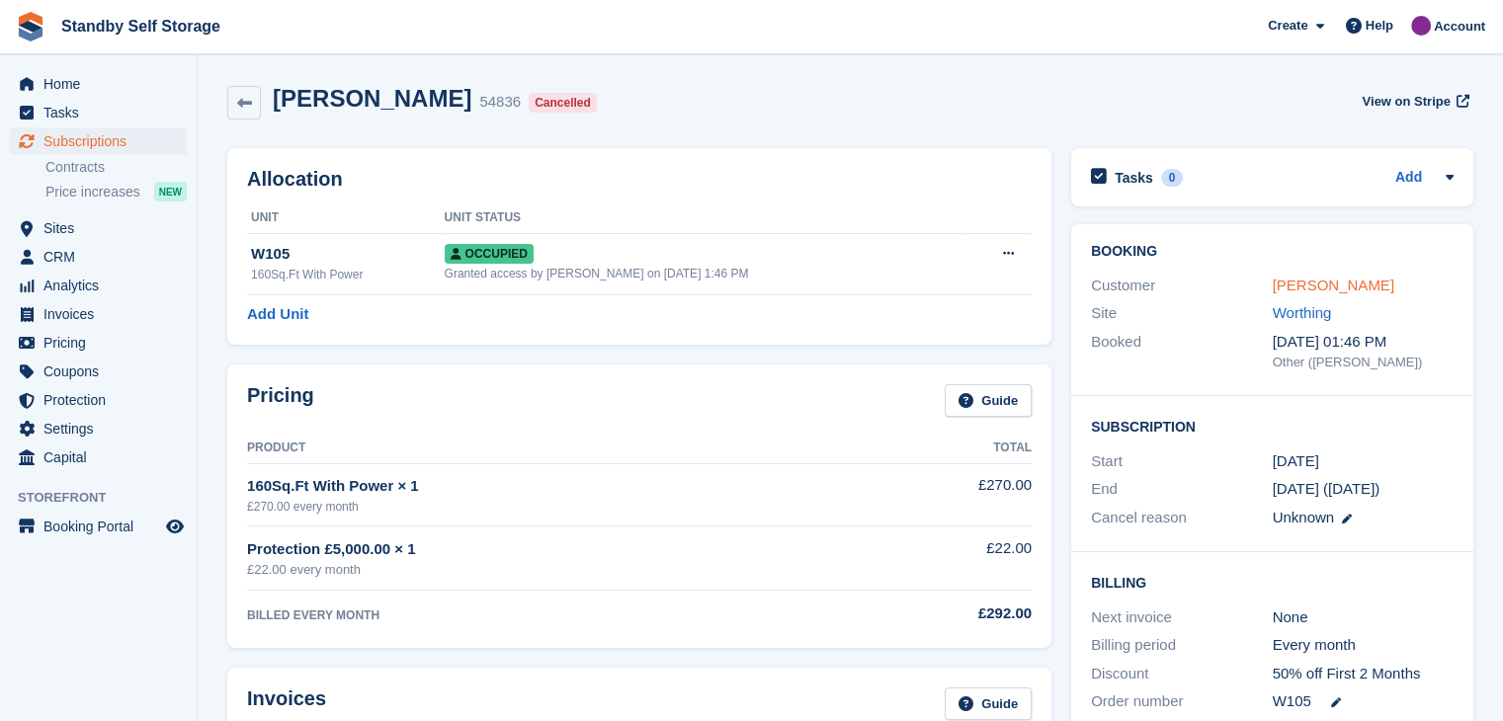
click at [1318, 282] on link "Matthew Preece" at bounding box center [1334, 285] width 122 height 17
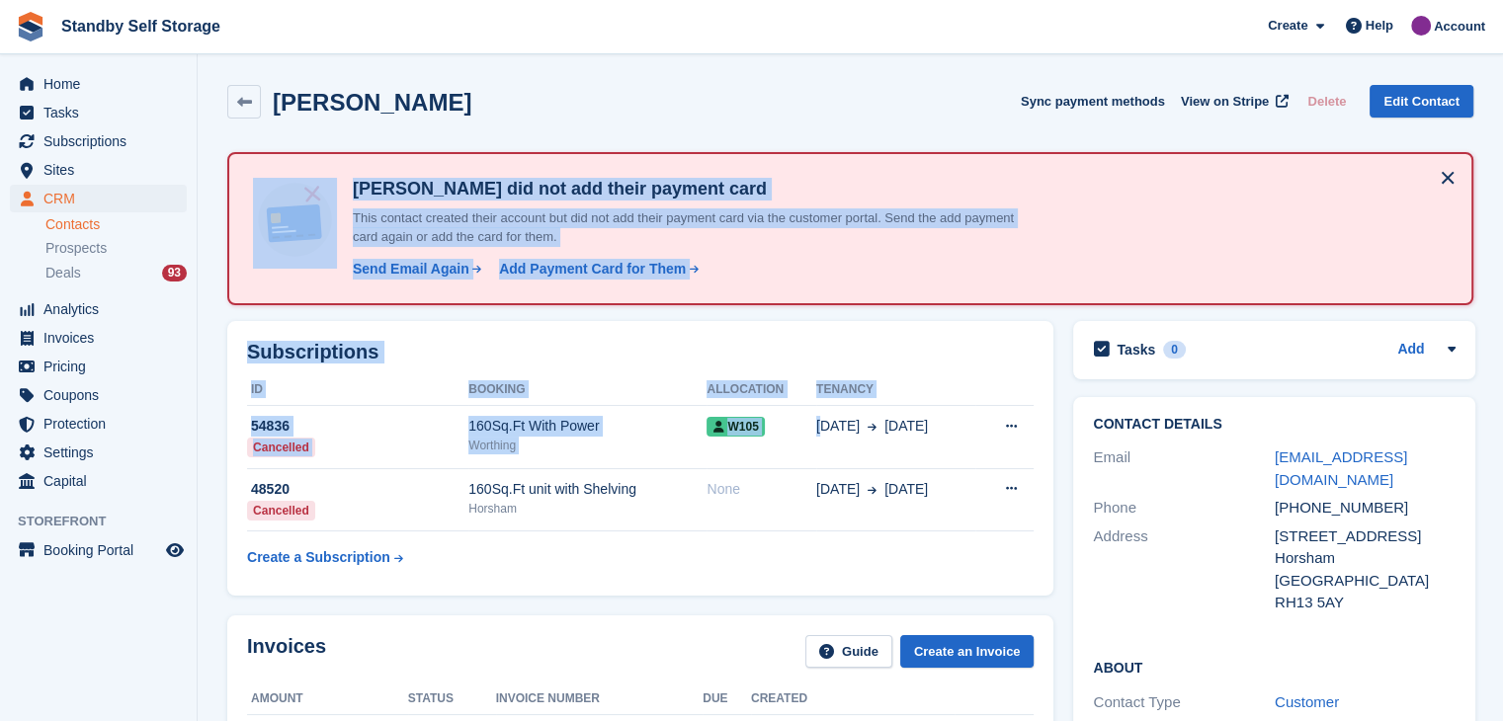
drag, startPoint x: 820, startPoint y: 422, endPoint x: 783, endPoint y: 104, distance: 320.4
click at [1211, 100] on span "View on Stripe" at bounding box center [1225, 102] width 88 height 20
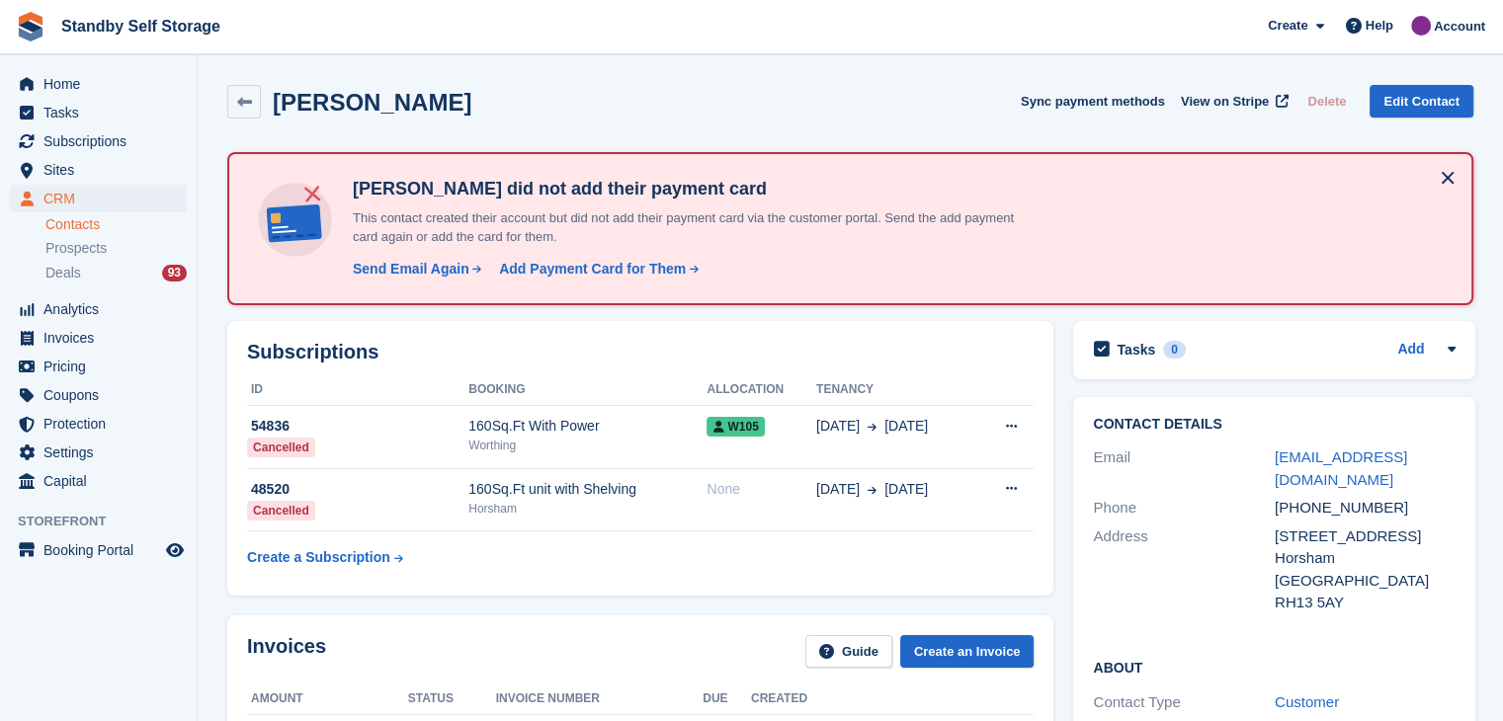
click at [570, 108] on div "Matthew Preece Sync payment methods View on Stripe Delete Edit Contact" at bounding box center [850, 102] width 1246 height 34
click at [412, 266] on div "Send Email Again" at bounding box center [411, 269] width 117 height 21
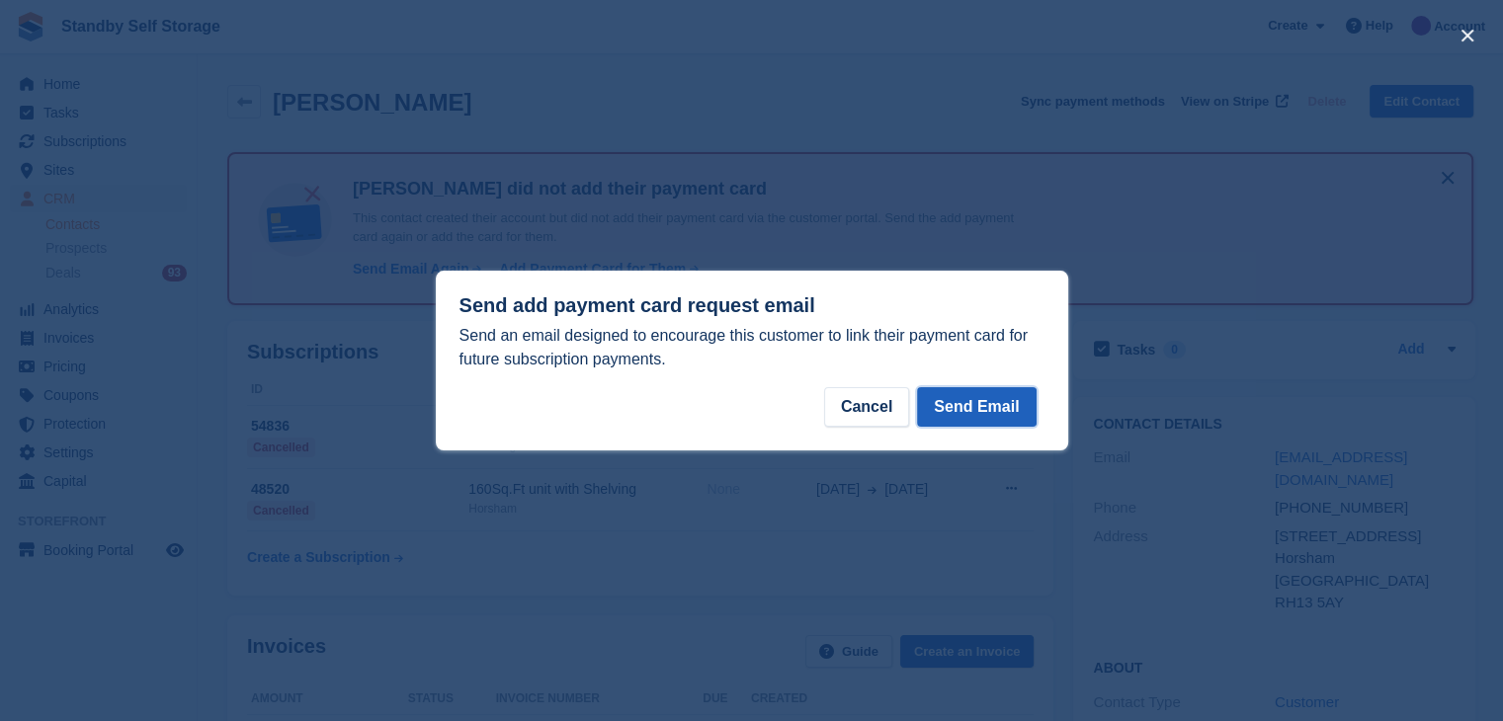
click at [989, 412] on button "Send Email" at bounding box center [976, 407] width 119 height 40
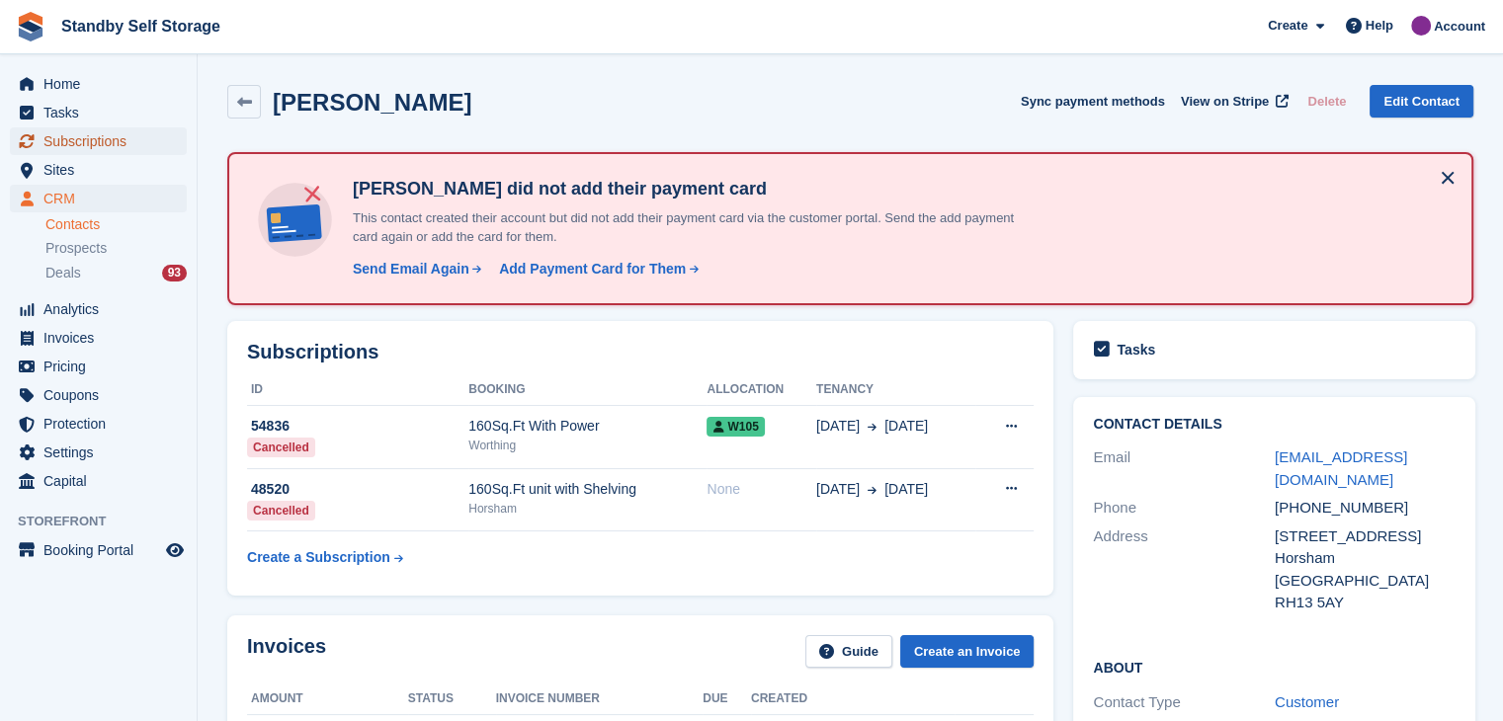
click at [100, 138] on span "Subscriptions" at bounding box center [102, 141] width 119 height 28
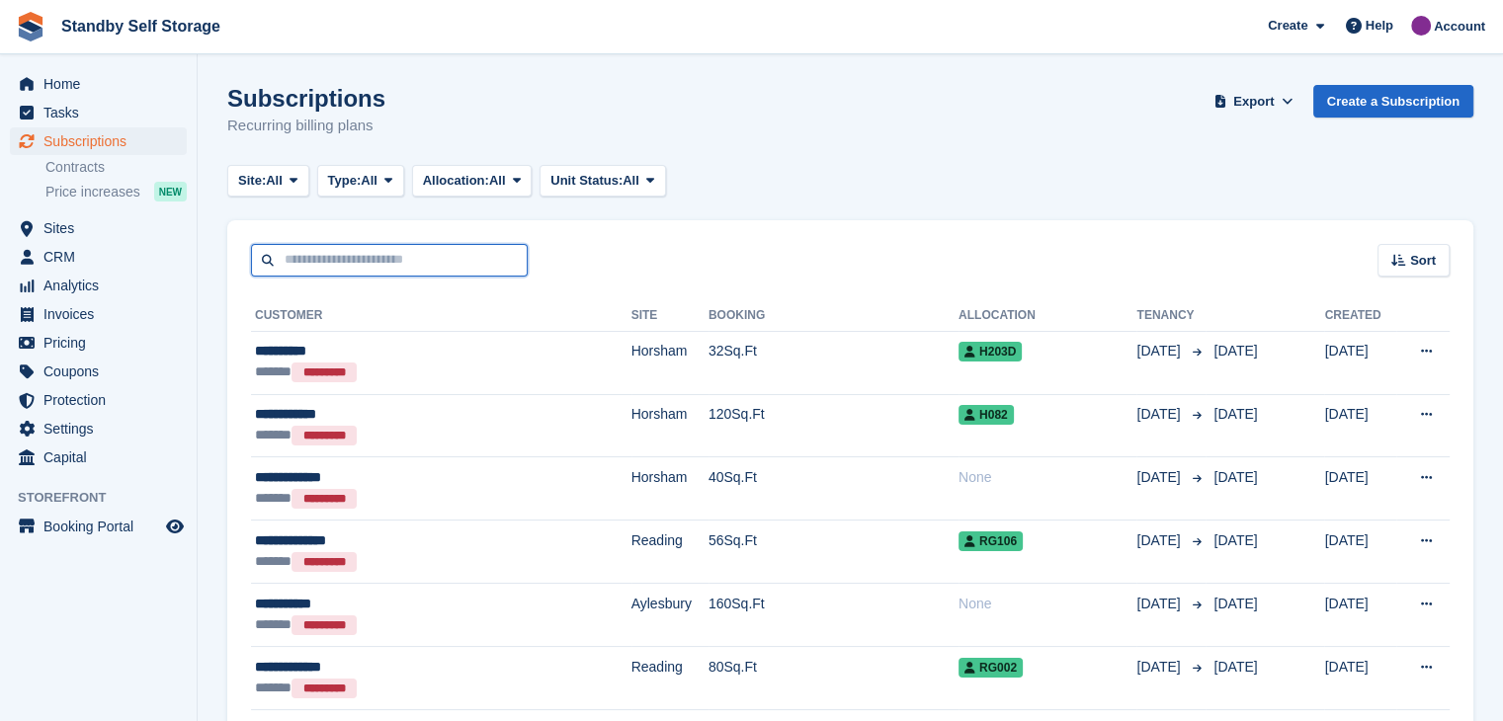
click at [364, 266] on input "text" at bounding box center [389, 260] width 277 height 33
type input "***"
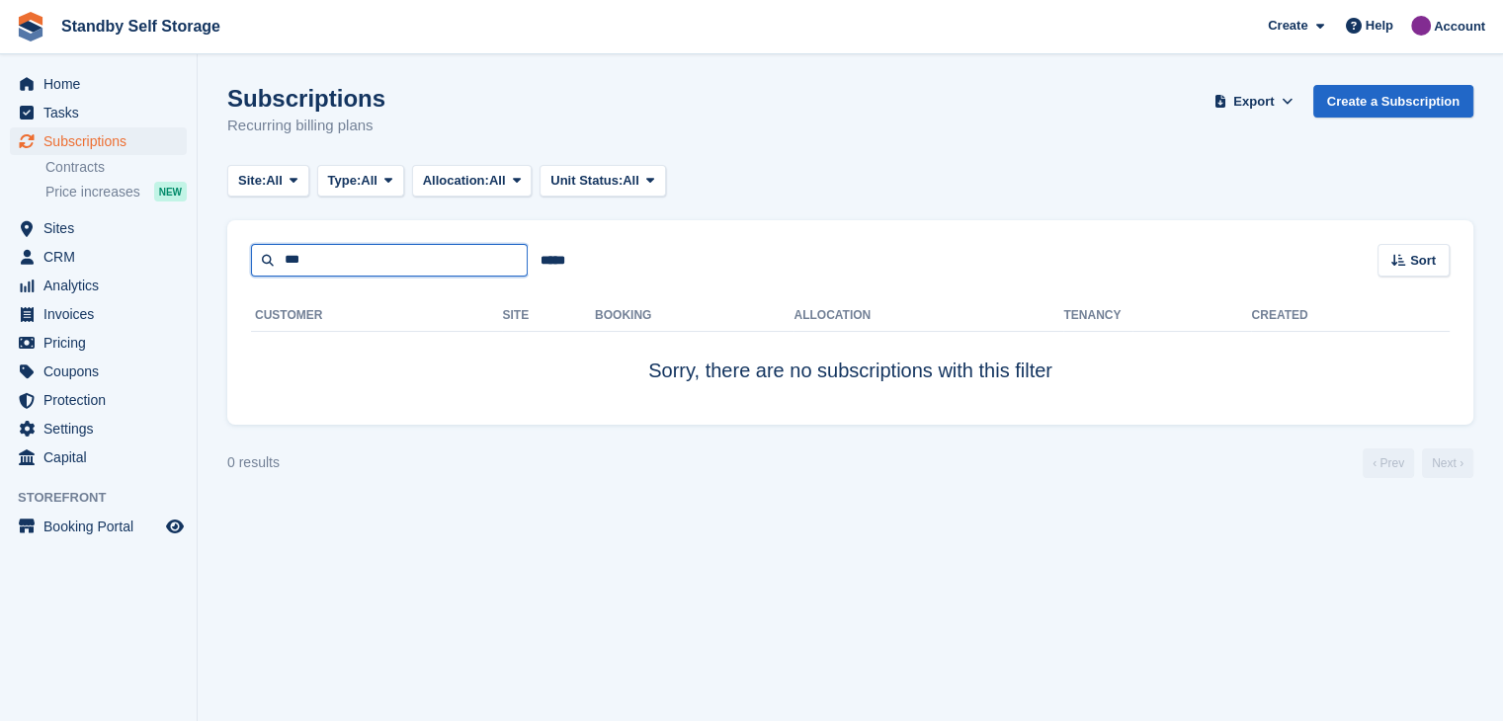
click at [342, 263] on input "***" at bounding box center [389, 260] width 277 height 33
type input "**"
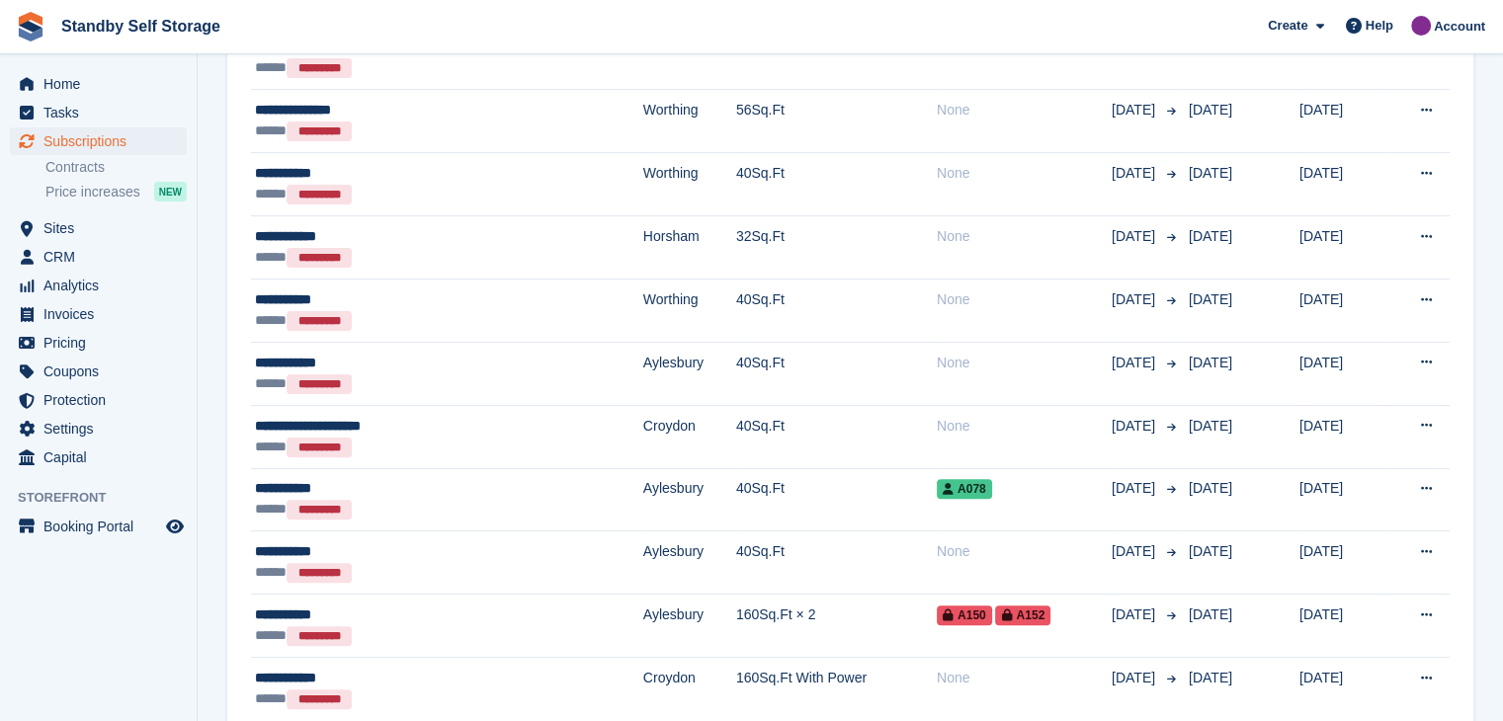
scroll to position [591, 0]
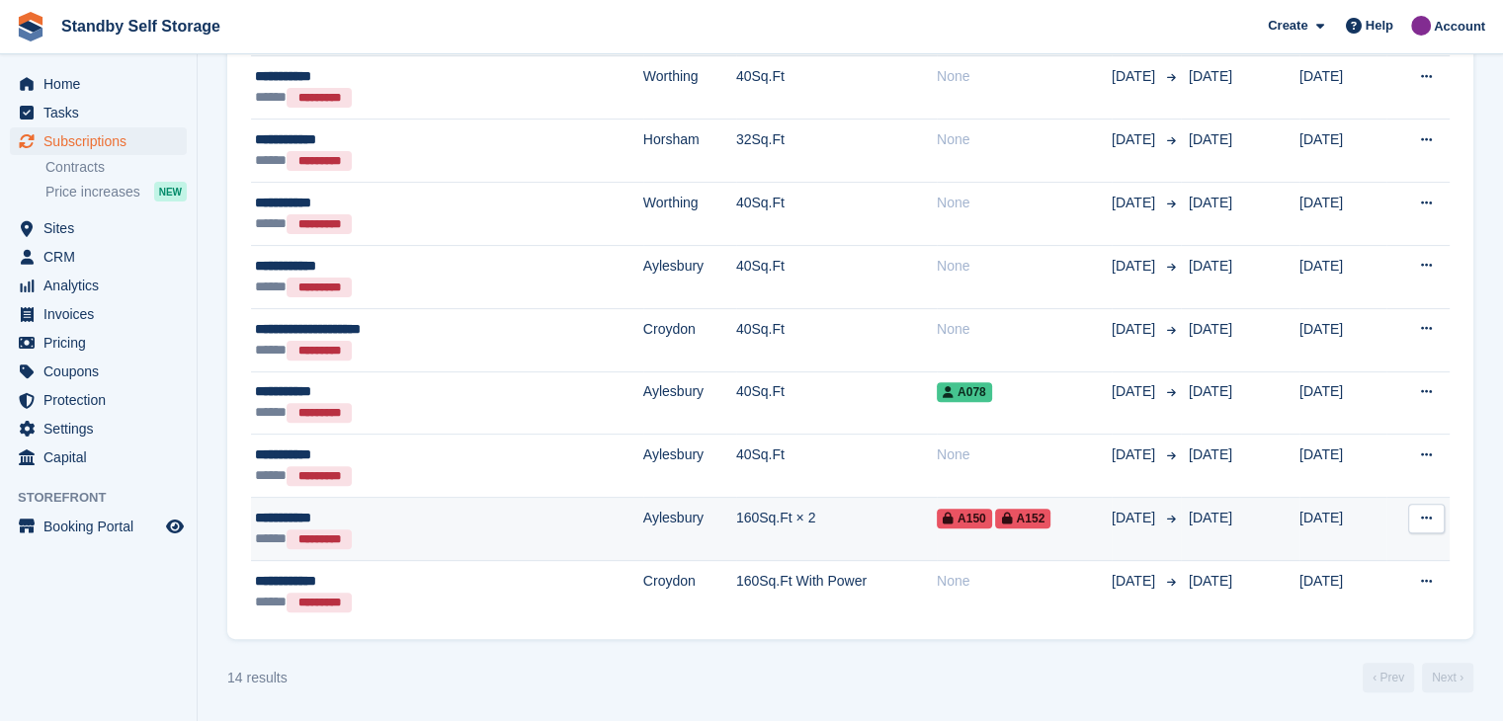
click at [298, 518] on div "**********" at bounding box center [380, 518] width 251 height 21
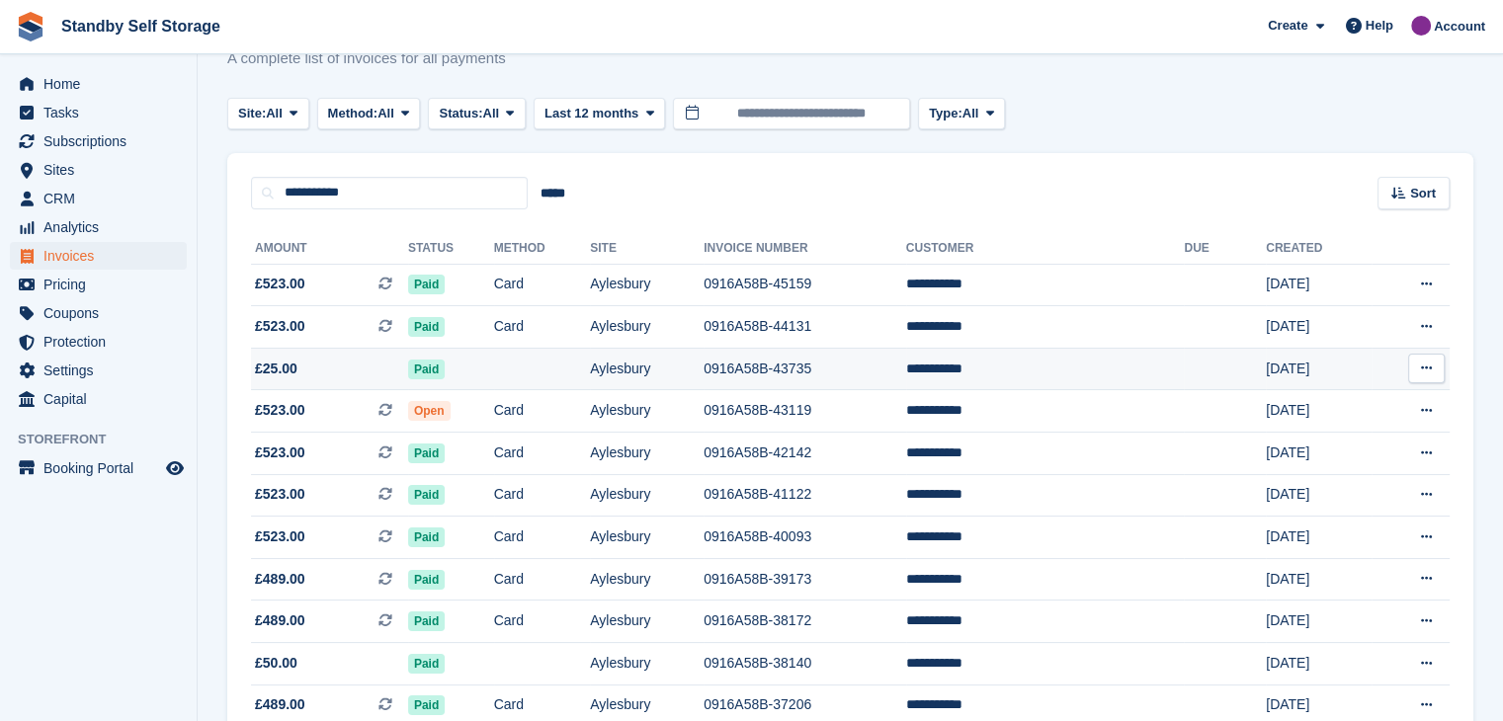
scroll to position [99, 0]
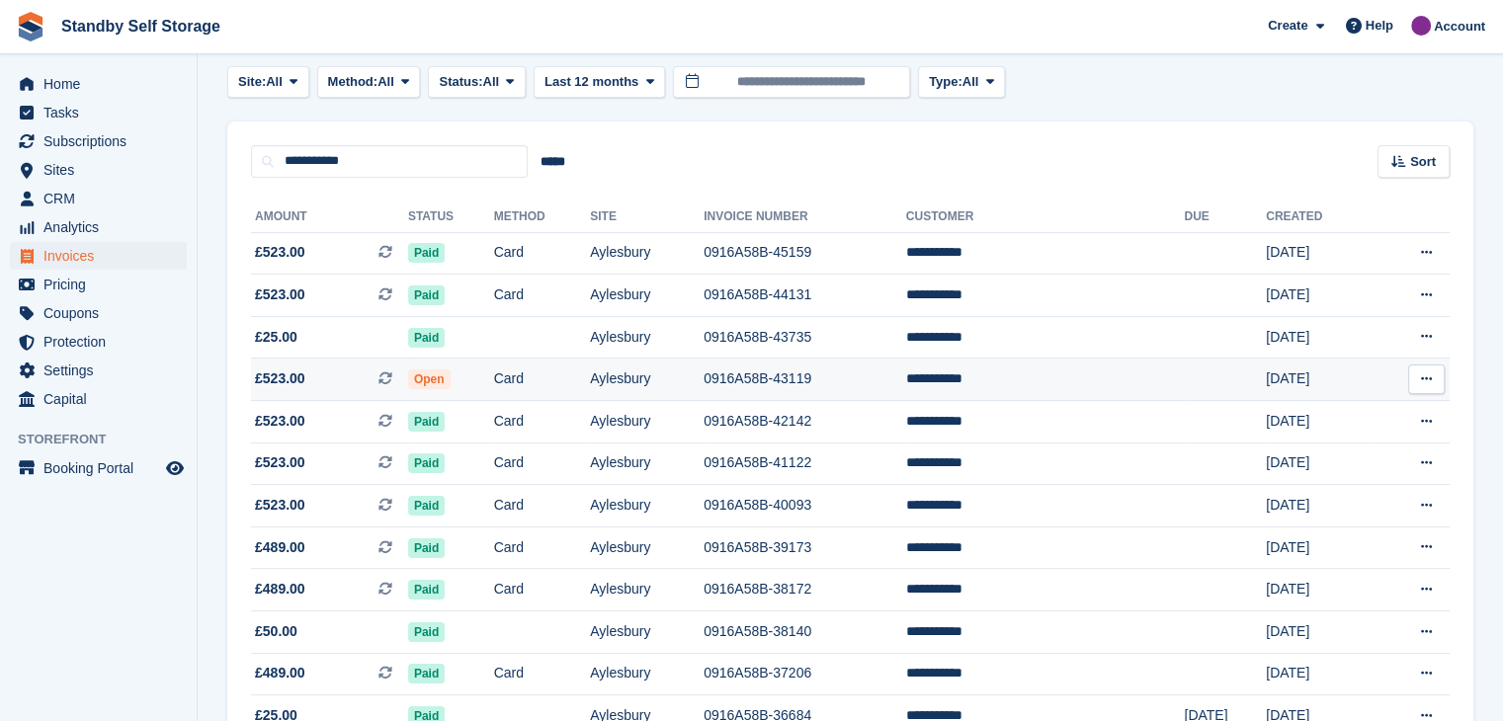
click at [630, 380] on td "Aylesbury" at bounding box center [647, 380] width 114 height 42
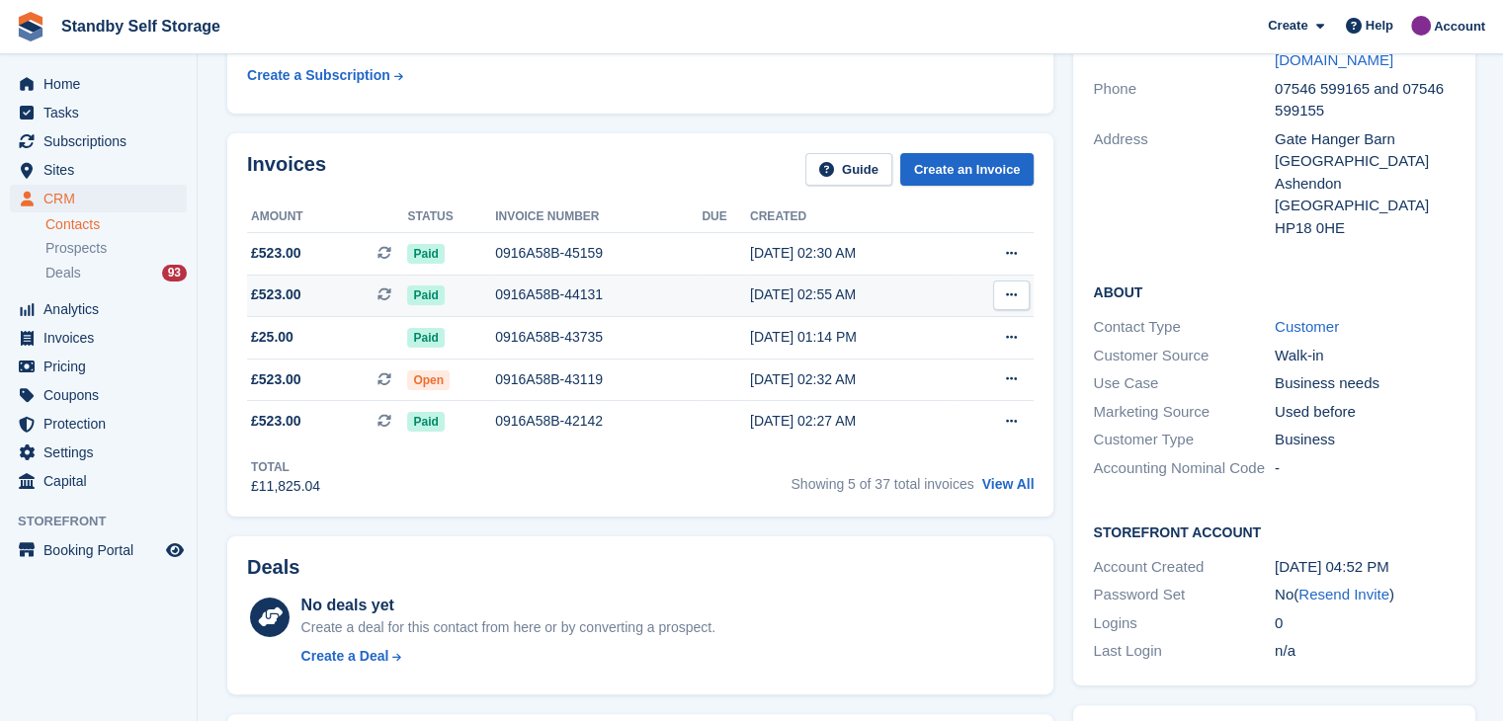
scroll to position [99, 0]
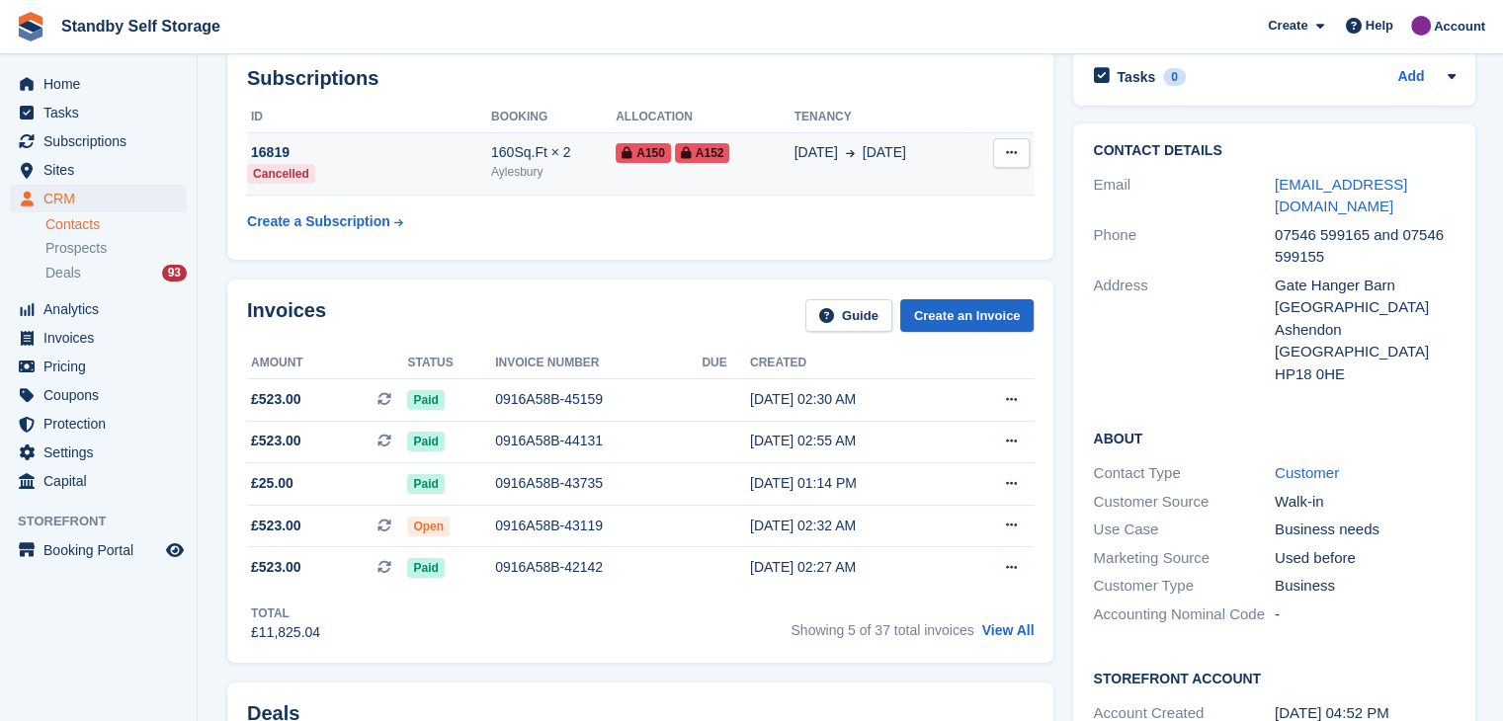
click at [738, 178] on td "A150 A152" at bounding box center [705, 163] width 179 height 63
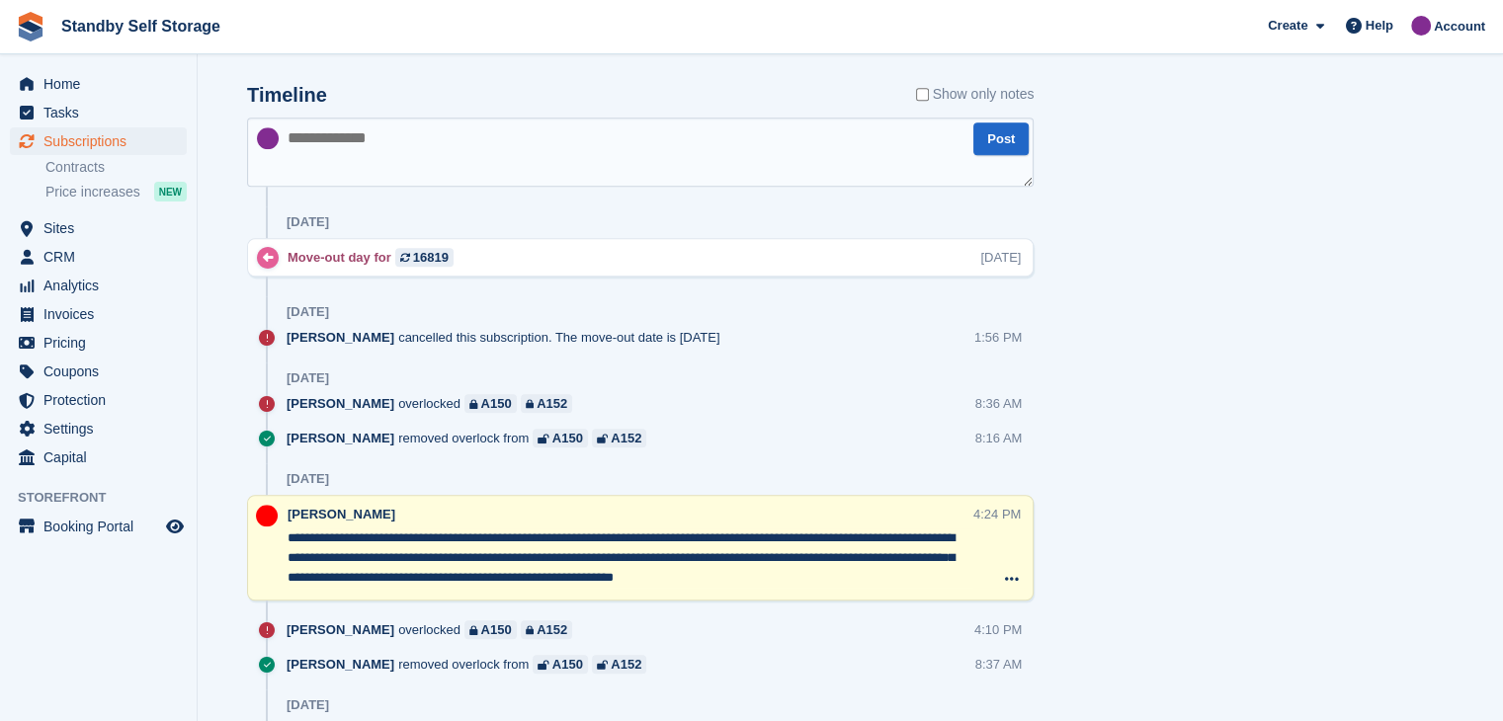
scroll to position [1087, 0]
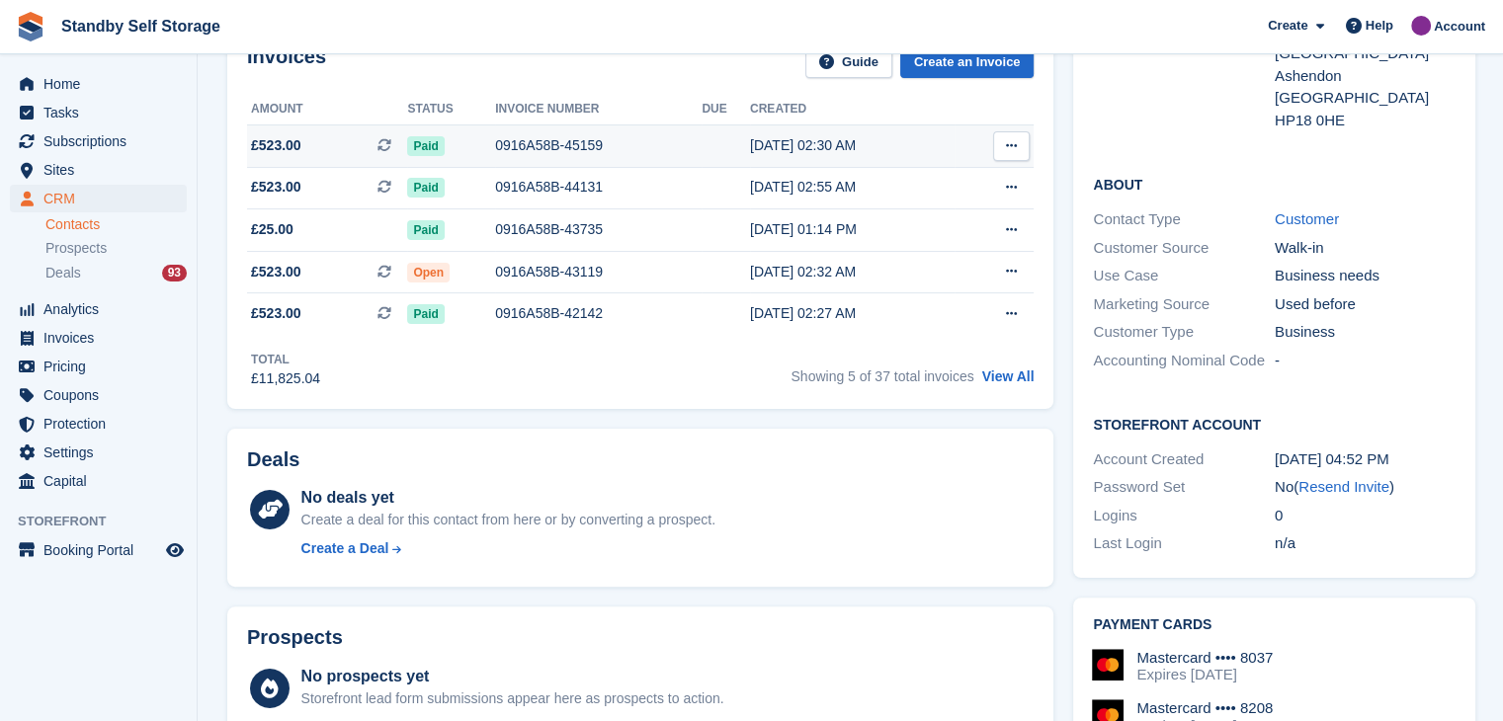
scroll to position [198, 0]
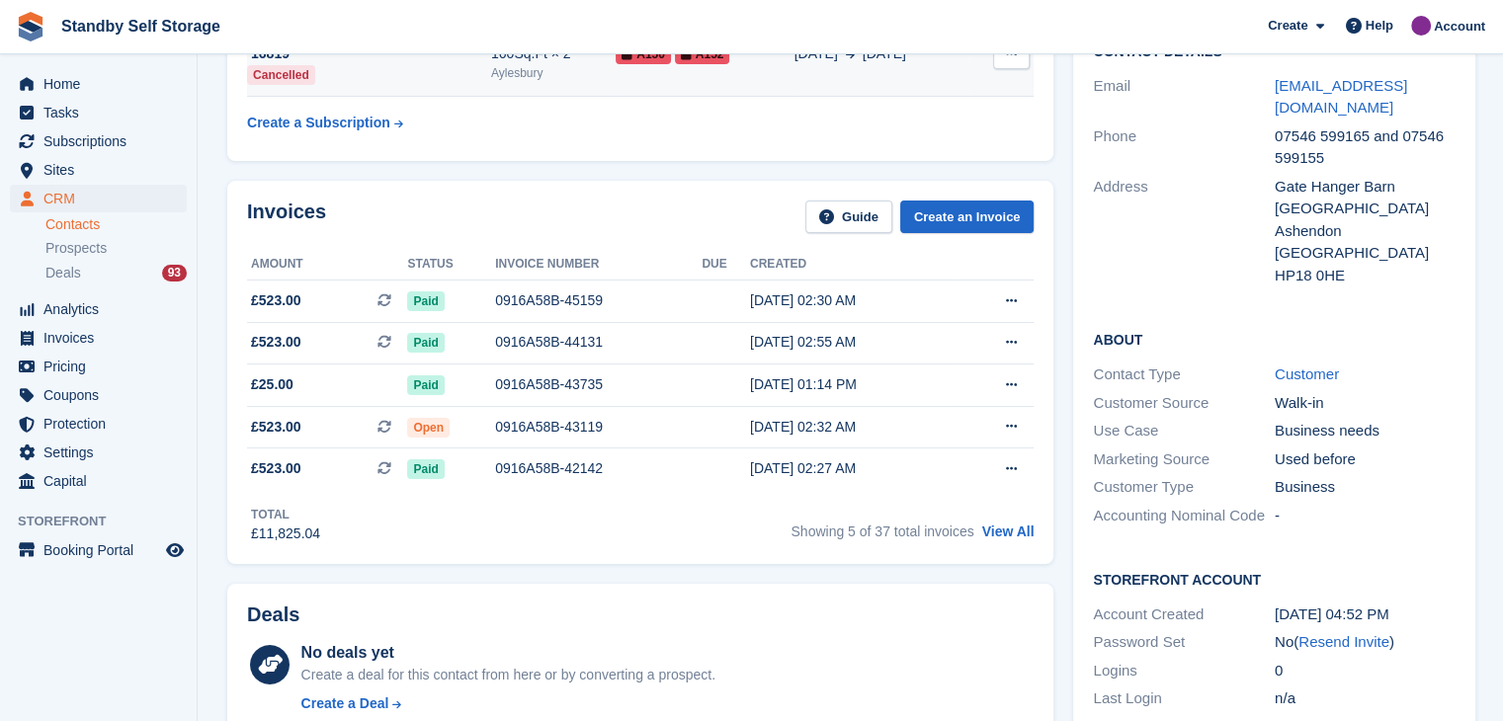
click at [427, 78] on td "16819 Cancelled" at bounding box center [369, 65] width 244 height 63
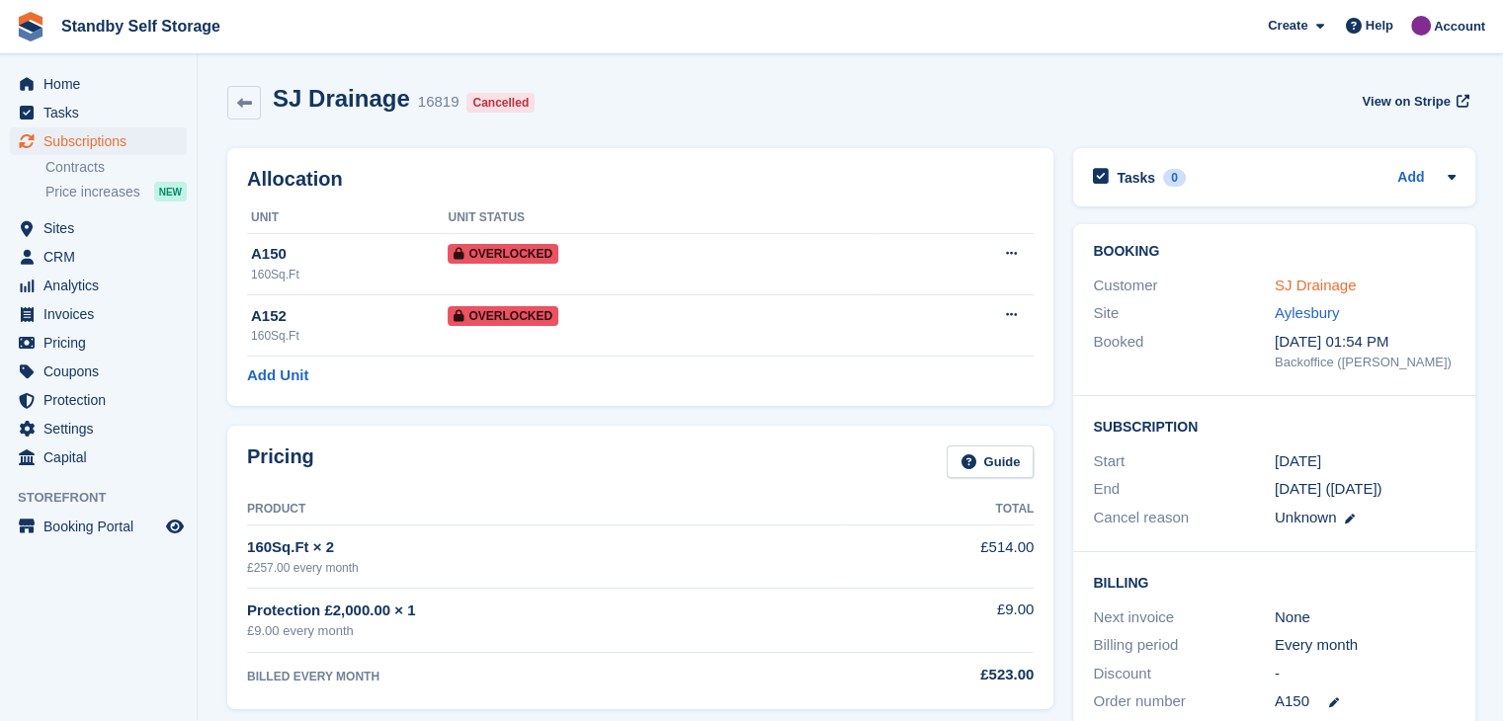
click at [1289, 286] on link "SJ Drainage" at bounding box center [1316, 285] width 82 height 17
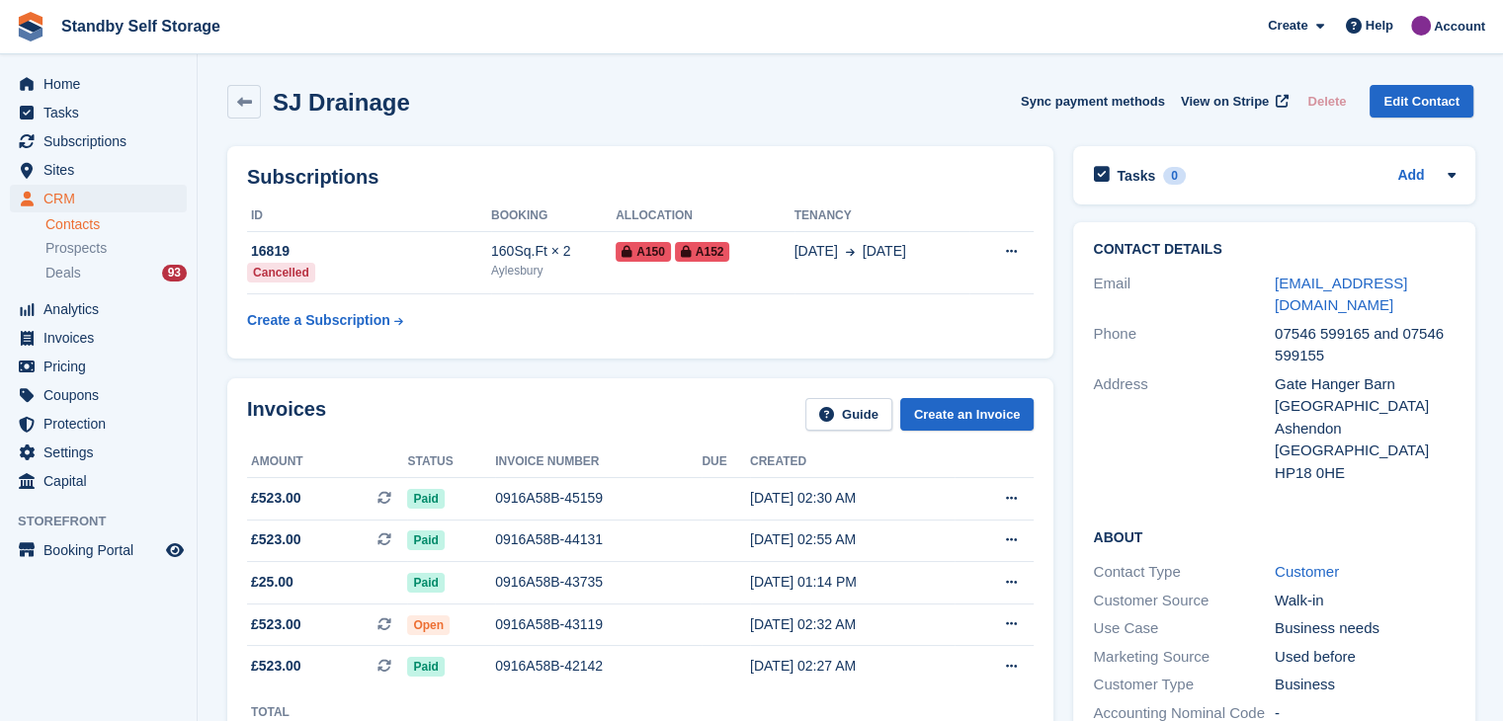
drag, startPoint x: 1340, startPoint y: 305, endPoint x: 1260, endPoint y: 294, distance: 80.8
click at [1260, 294] on div "Email [EMAIL_ADDRESS][DOMAIN_NAME]" at bounding box center [1274, 295] width 363 height 50
